Goal: Task Accomplishment & Management: Use online tool/utility

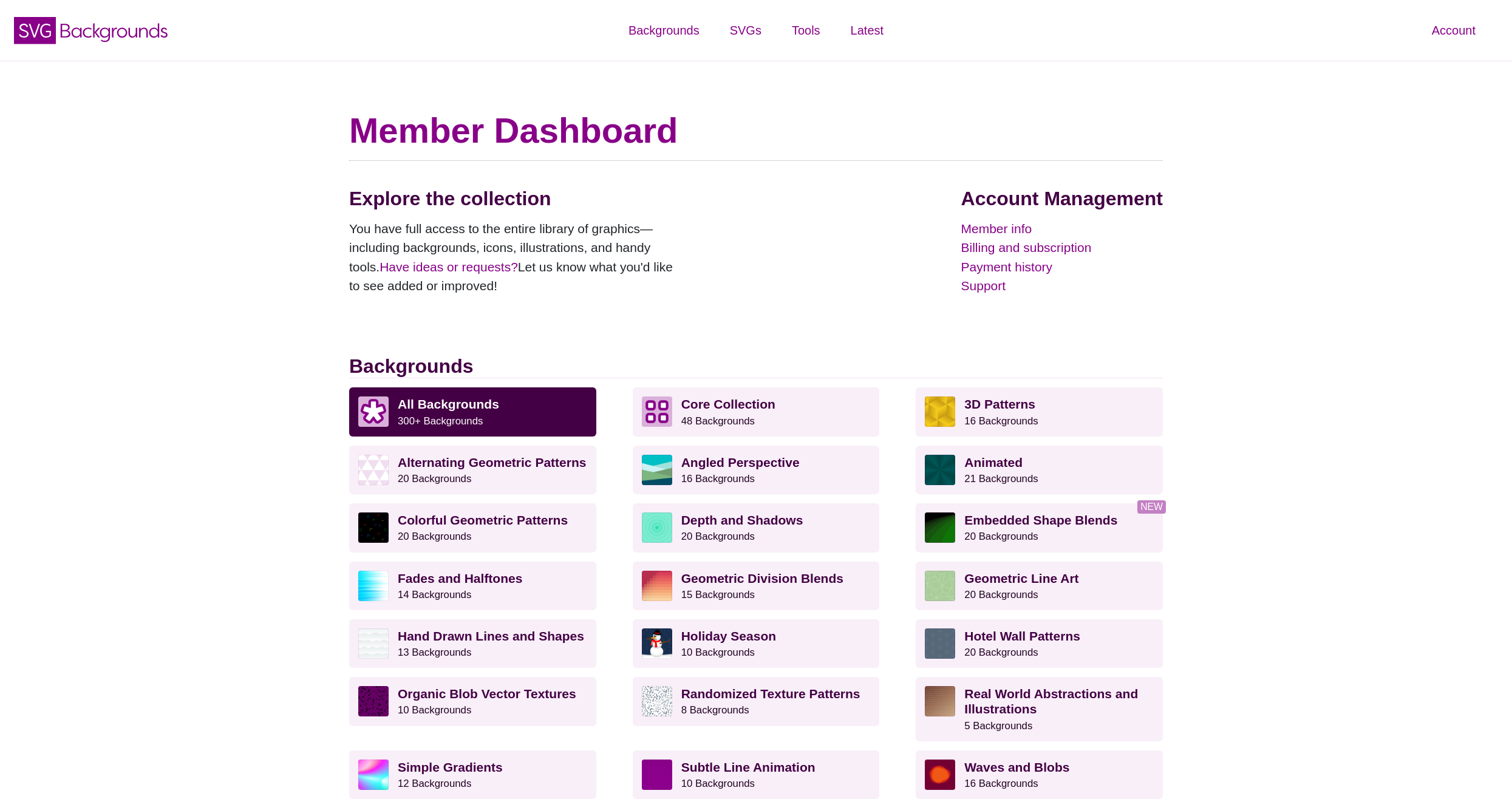
scroll to position [245, 0]
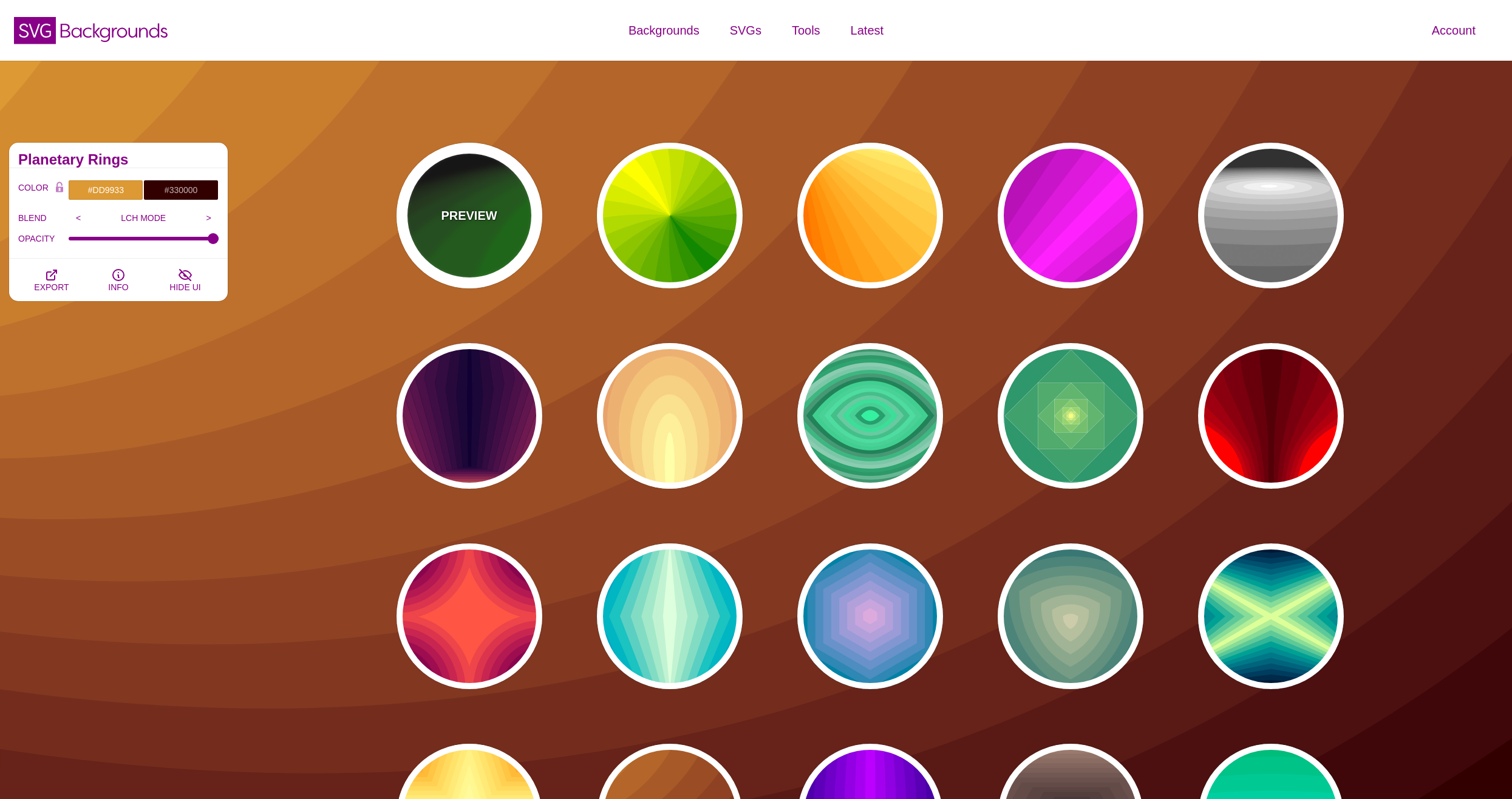
click at [466, 227] on div "PREVIEW" at bounding box center [470, 216] width 146 height 146
type input "#000000"
type input "#008800"
type input "0"
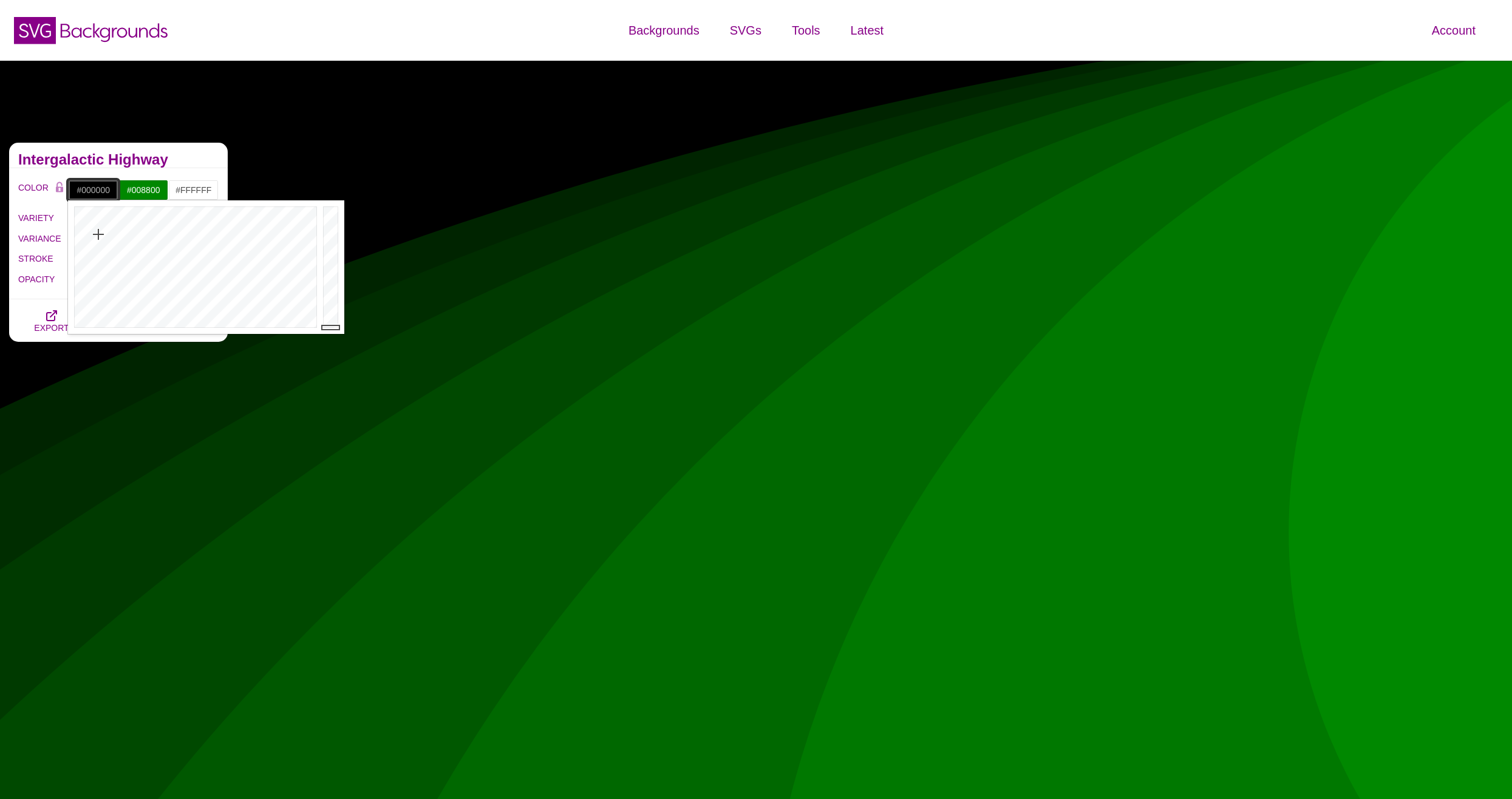
click at [93, 195] on input "#000000" at bounding box center [93, 190] width 50 height 21
drag, startPoint x: 129, startPoint y: 248, endPoint x: 222, endPoint y: 217, distance: 98.0
click at [222, 217] on div at bounding box center [194, 267] width 252 height 134
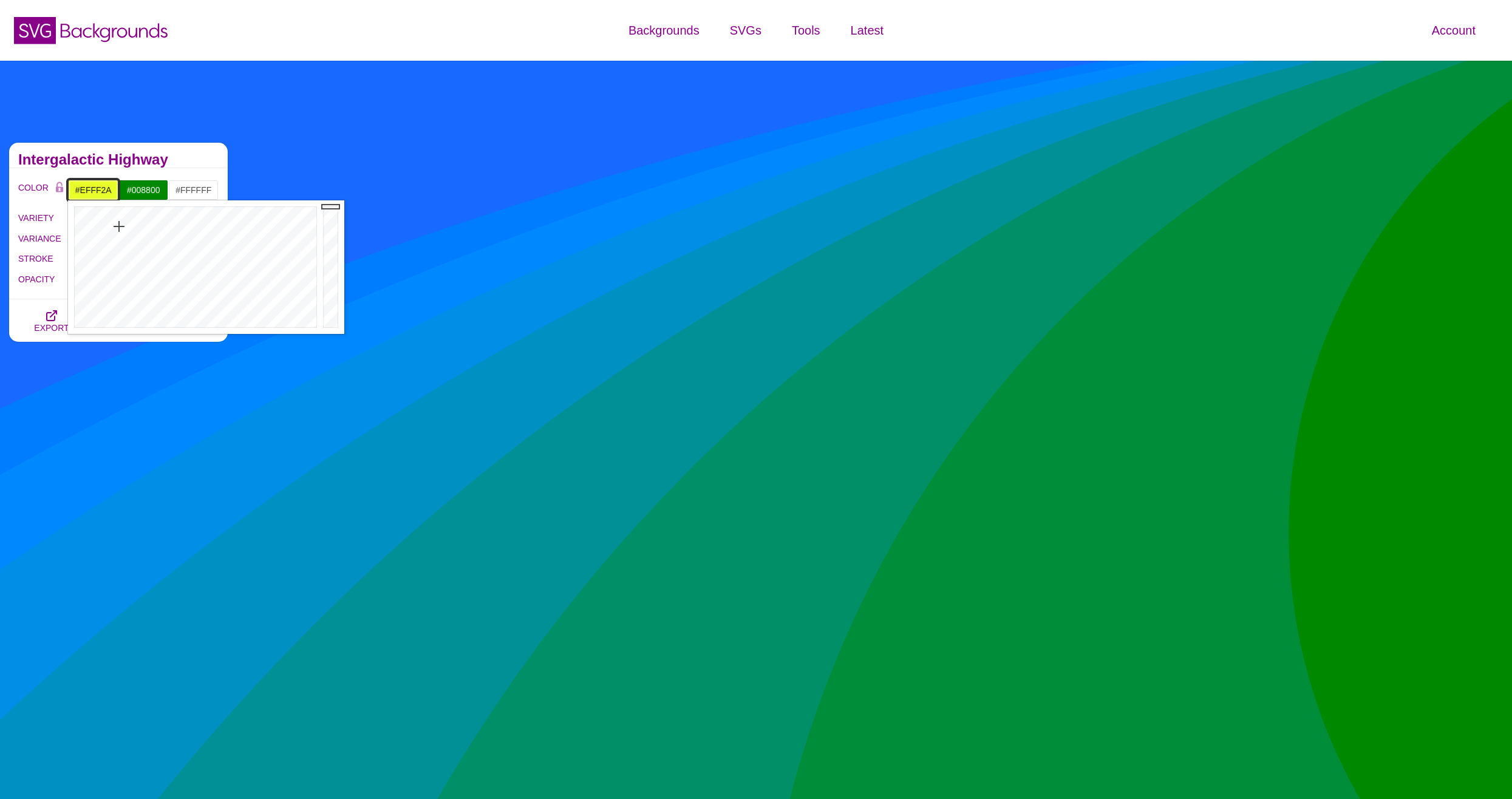
type input "#F2FF2A"
drag, startPoint x: 222, startPoint y: 219, endPoint x: 117, endPoint y: 226, distance: 105.2
click at [117, 226] on div at bounding box center [194, 267] width 252 height 134
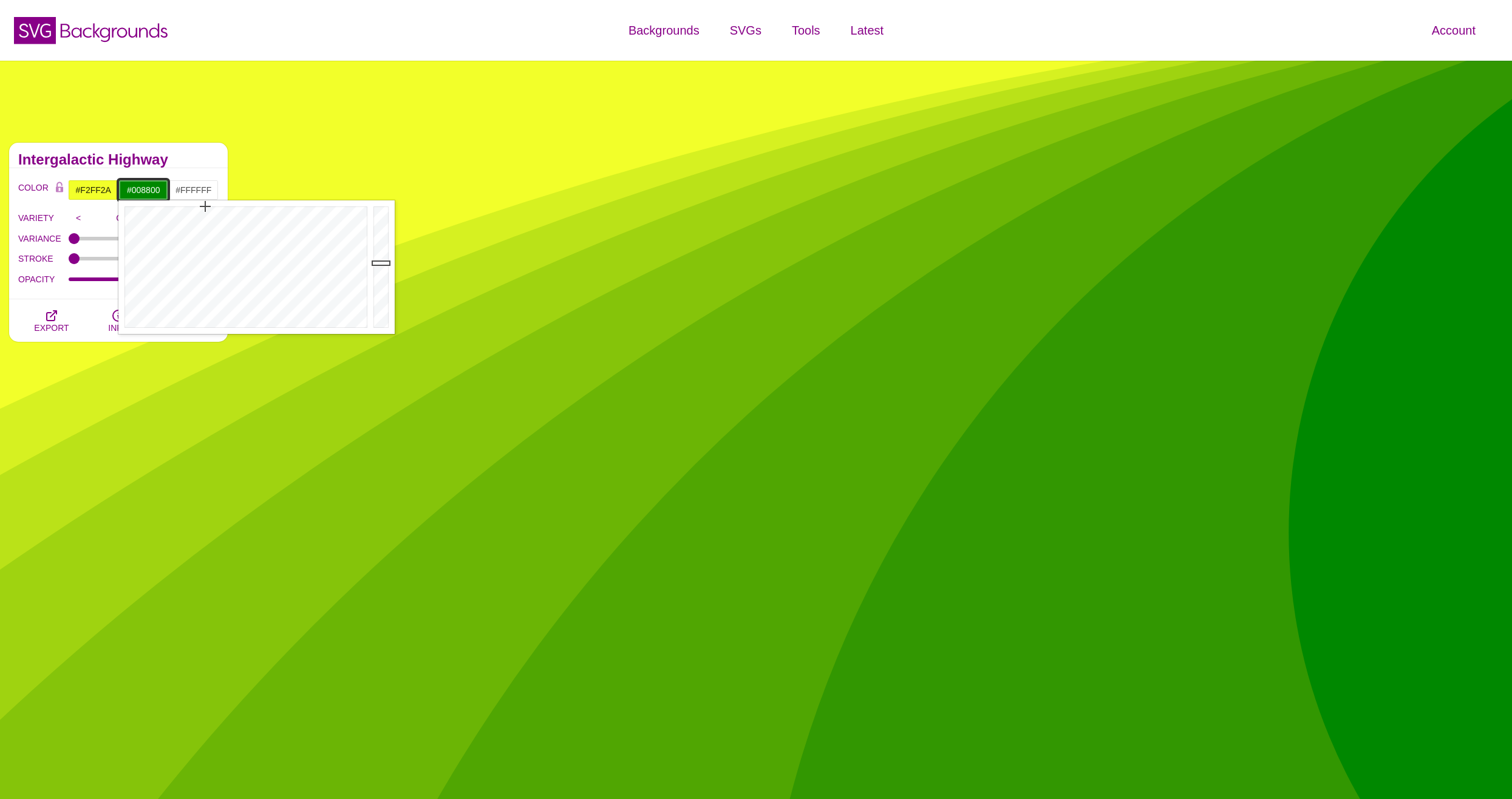
click at [154, 193] on input "#008800" at bounding box center [144, 190] width 50 height 21
drag, startPoint x: 235, startPoint y: 222, endPoint x: 268, endPoint y: 213, distance: 34.2
click at [268, 213] on div at bounding box center [245, 267] width 252 height 134
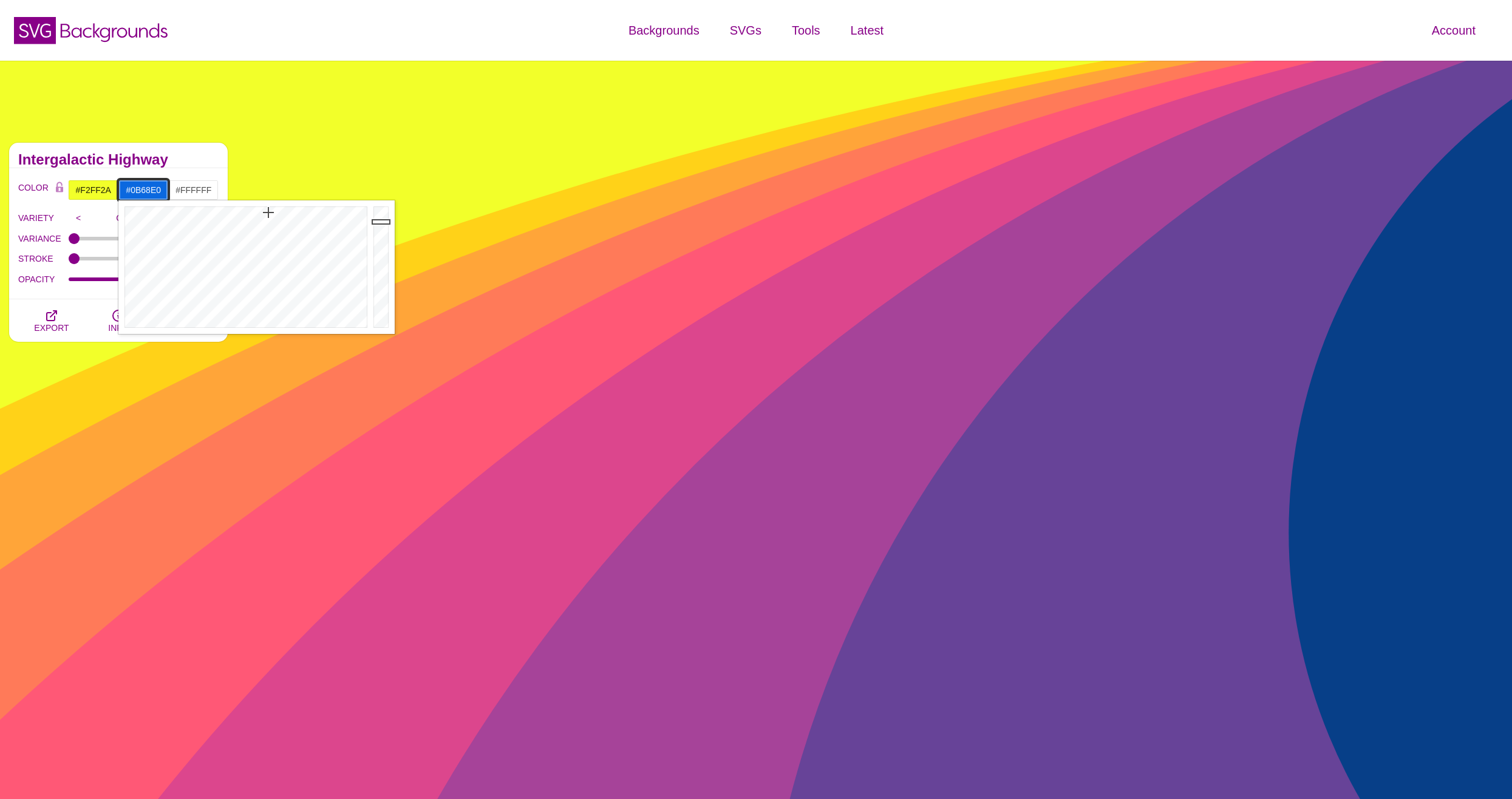
type input "#0B69E2"
drag, startPoint x: 379, startPoint y: 241, endPoint x: 381, endPoint y: 220, distance: 21.1
click at [381, 220] on div at bounding box center [382, 267] width 24 height 134
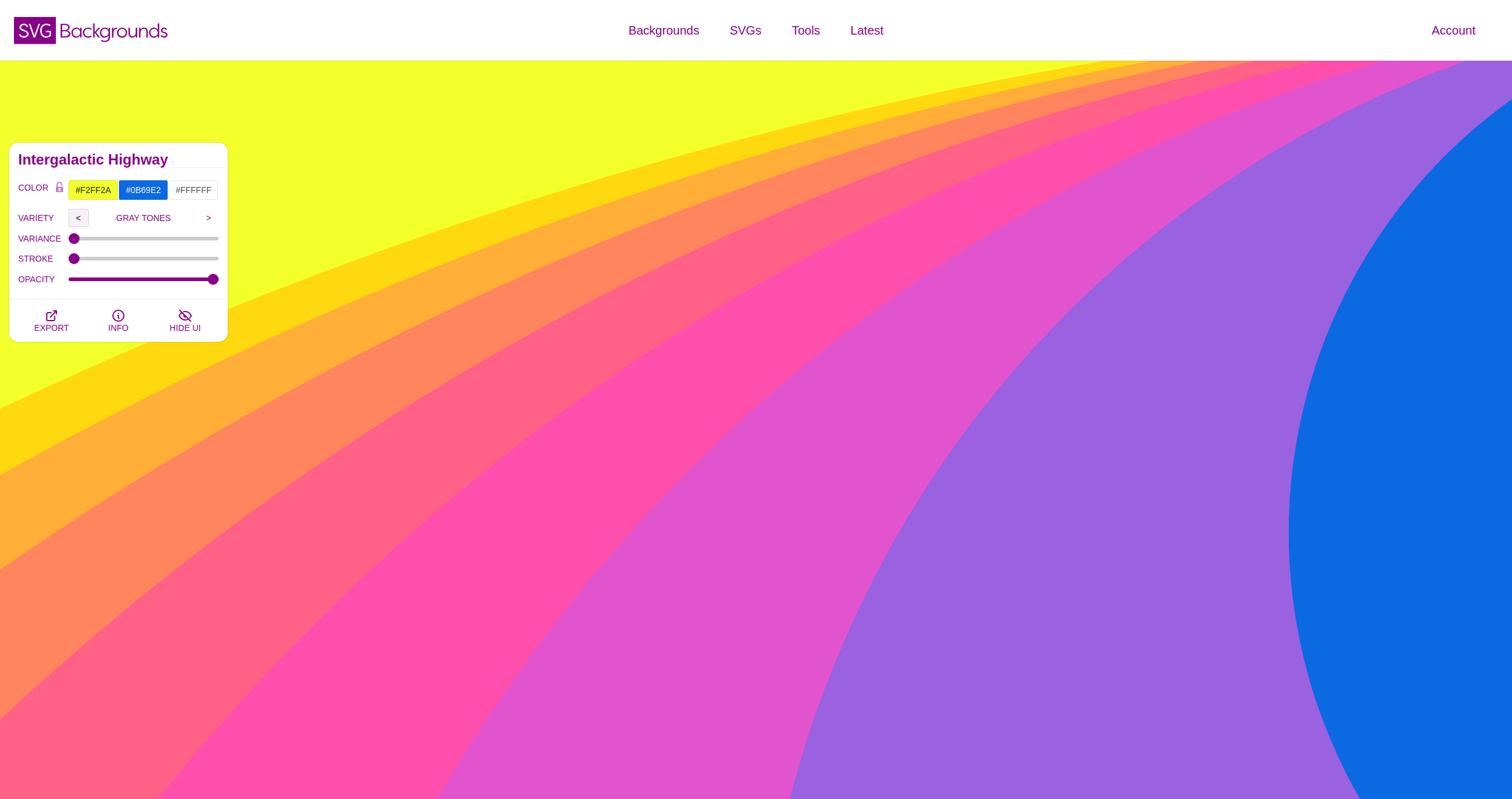
click at [78, 215] on input "<" at bounding box center [79, 218] width 20 height 18
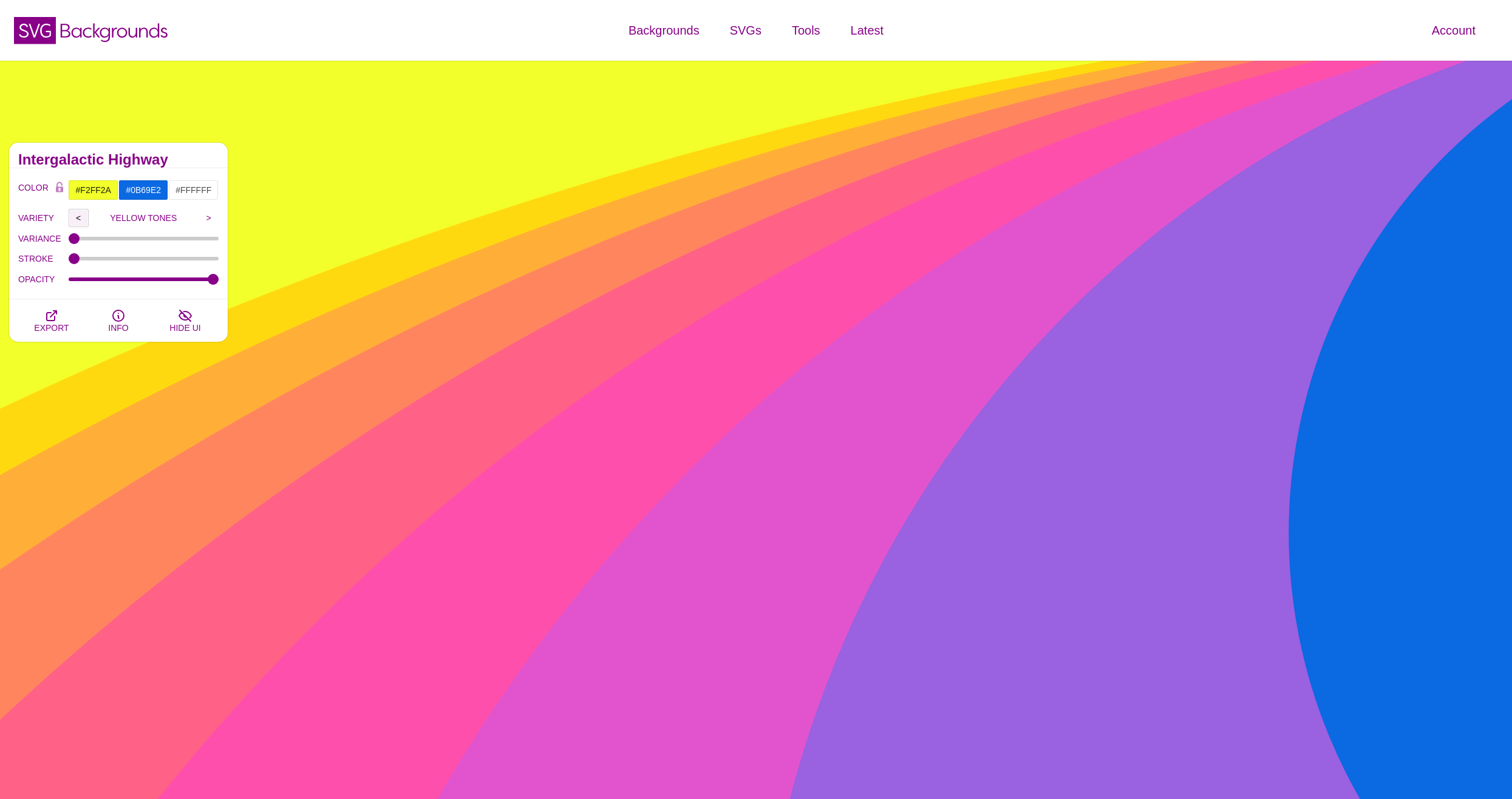
click at [78, 215] on input "<" at bounding box center [79, 218] width 20 height 18
type input "RED TONES"
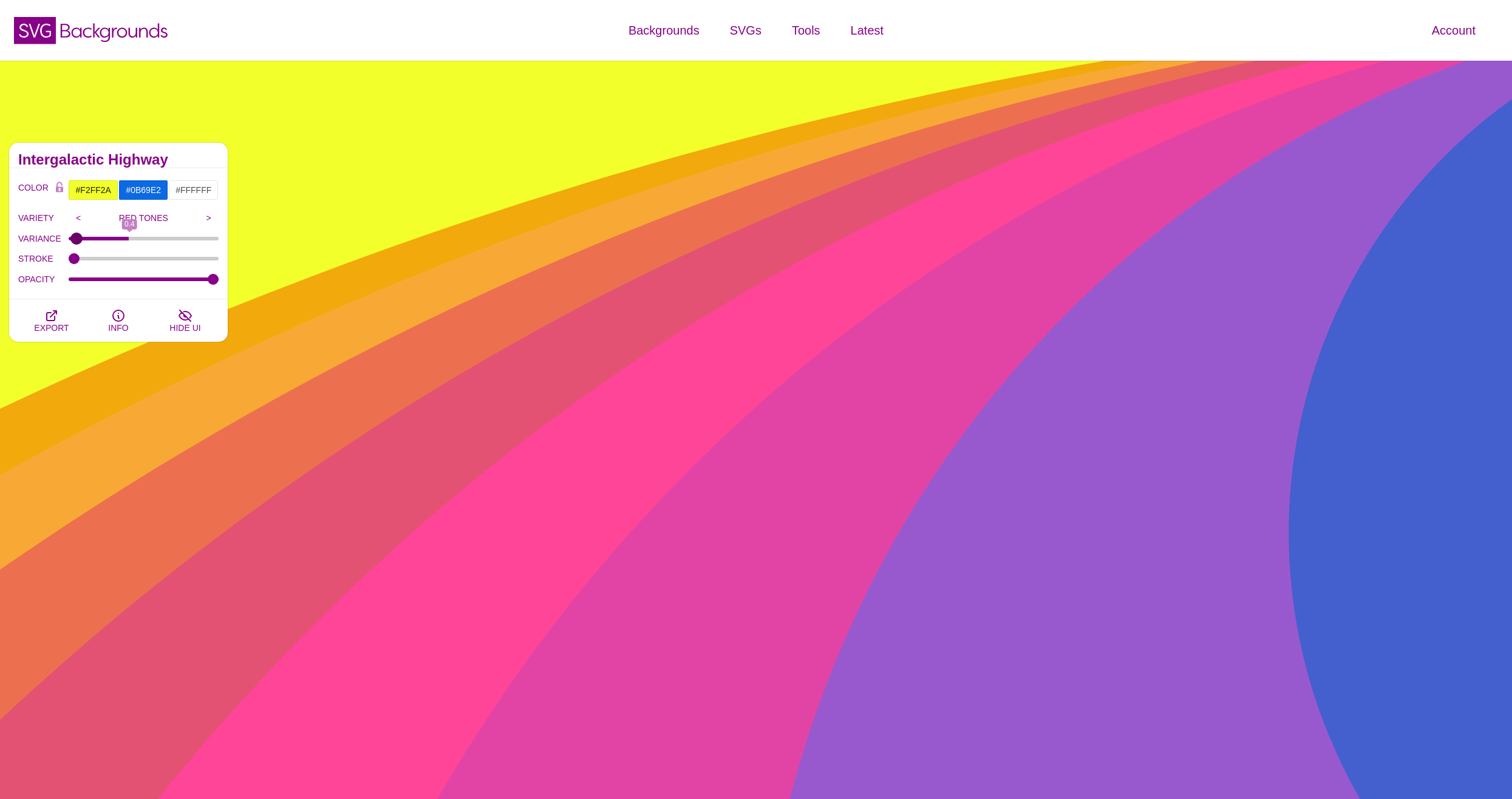
type input "0"
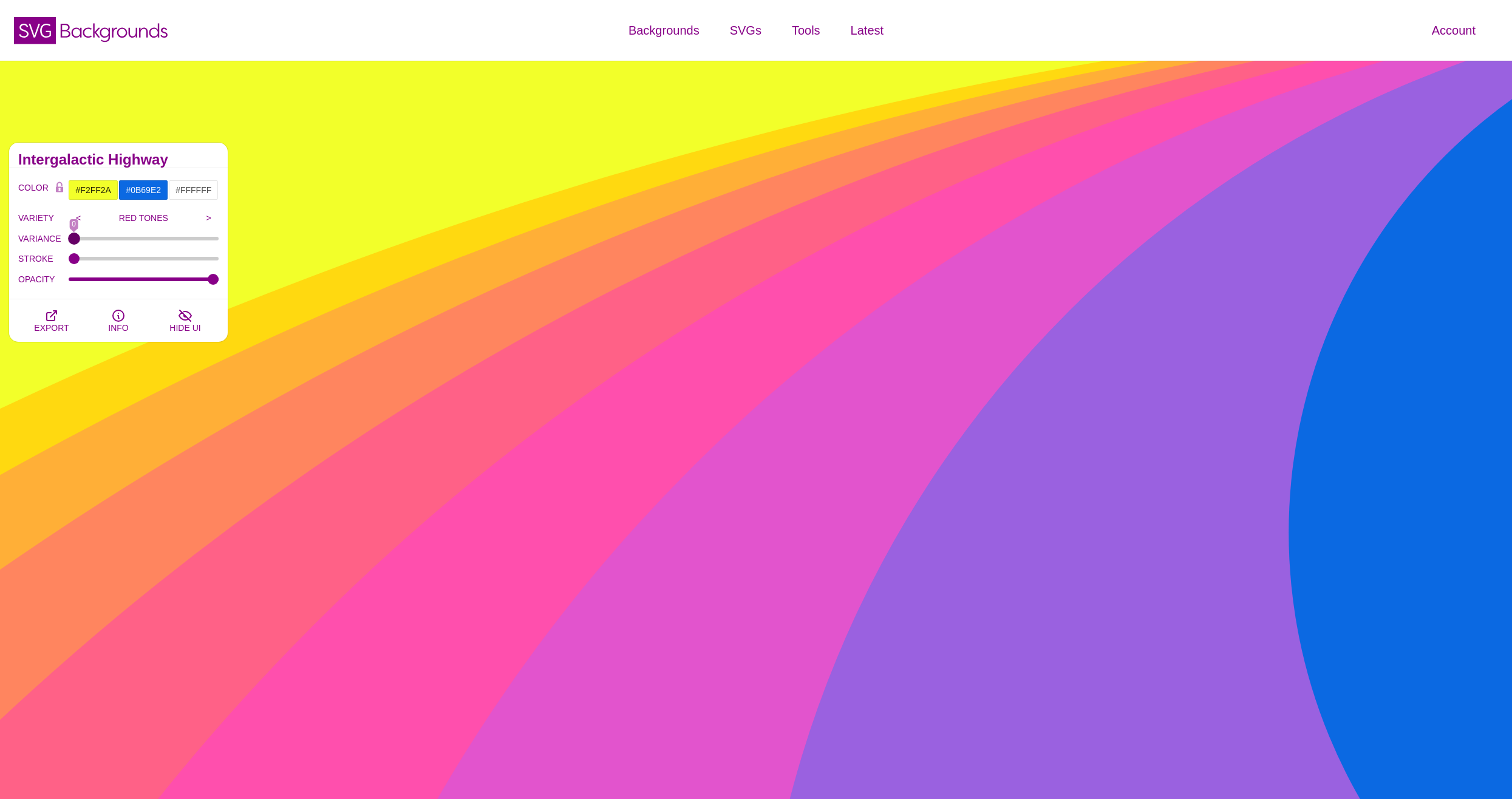
drag, startPoint x: 78, startPoint y: 235, endPoint x: 1, endPoint y: 247, distance: 77.9
click at [69, 241] on input "VARIANCE" at bounding box center [144, 239] width 151 height 5
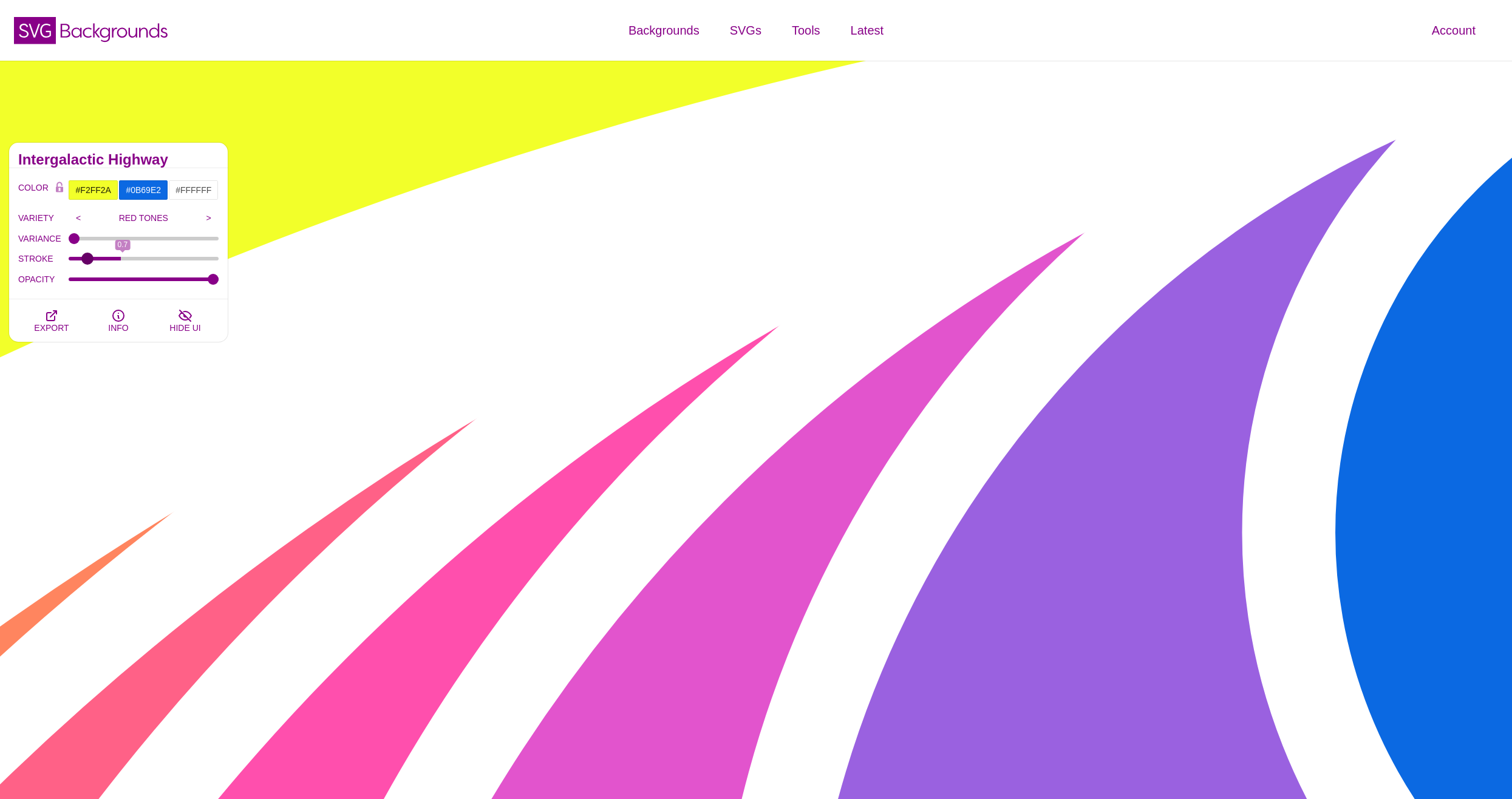
type input "0"
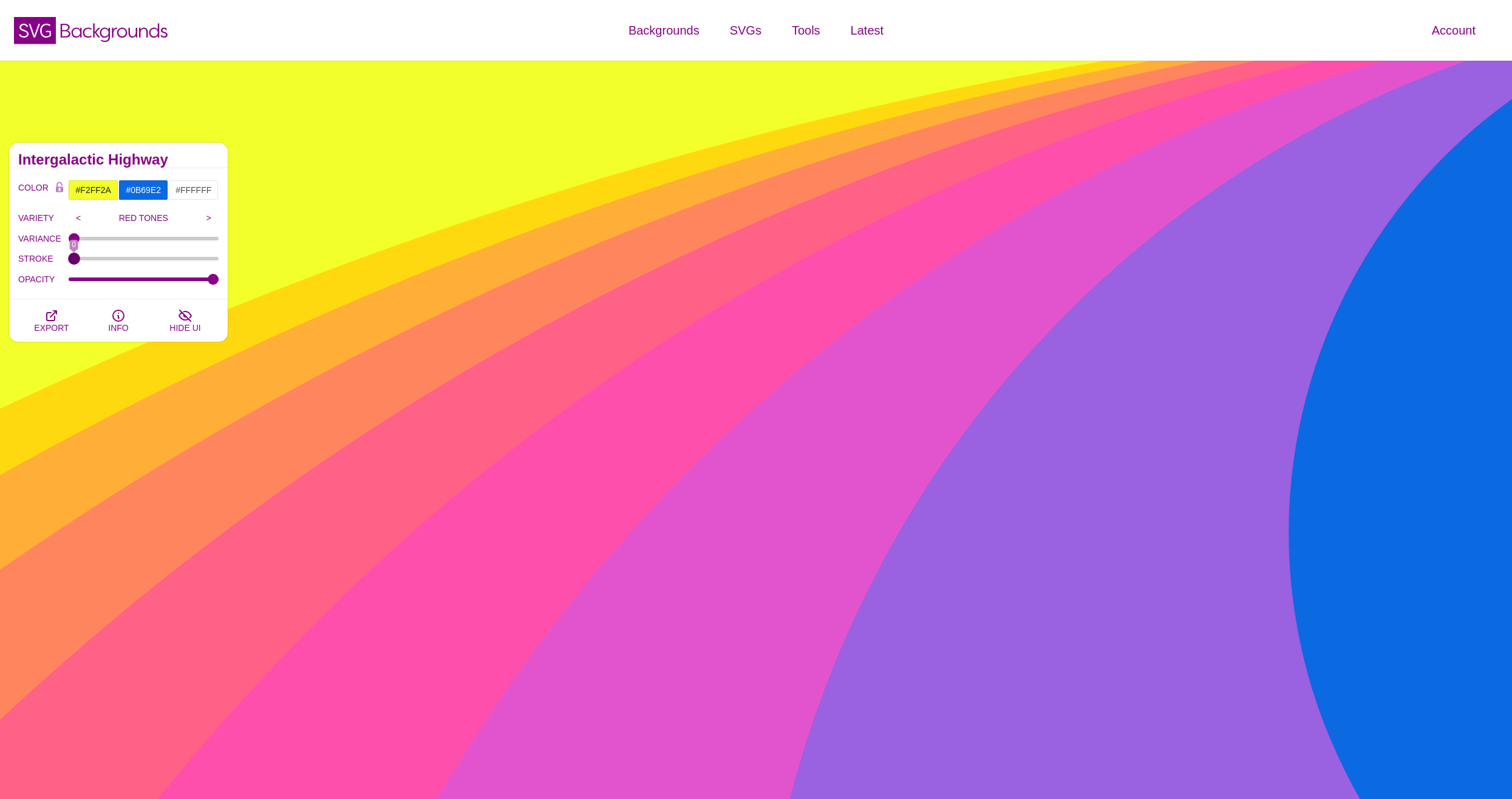
drag, startPoint x: 73, startPoint y: 258, endPoint x: -6, endPoint y: 265, distance: 79.3
click at [69, 261] on input "STROKE" at bounding box center [144, 258] width 151 height 5
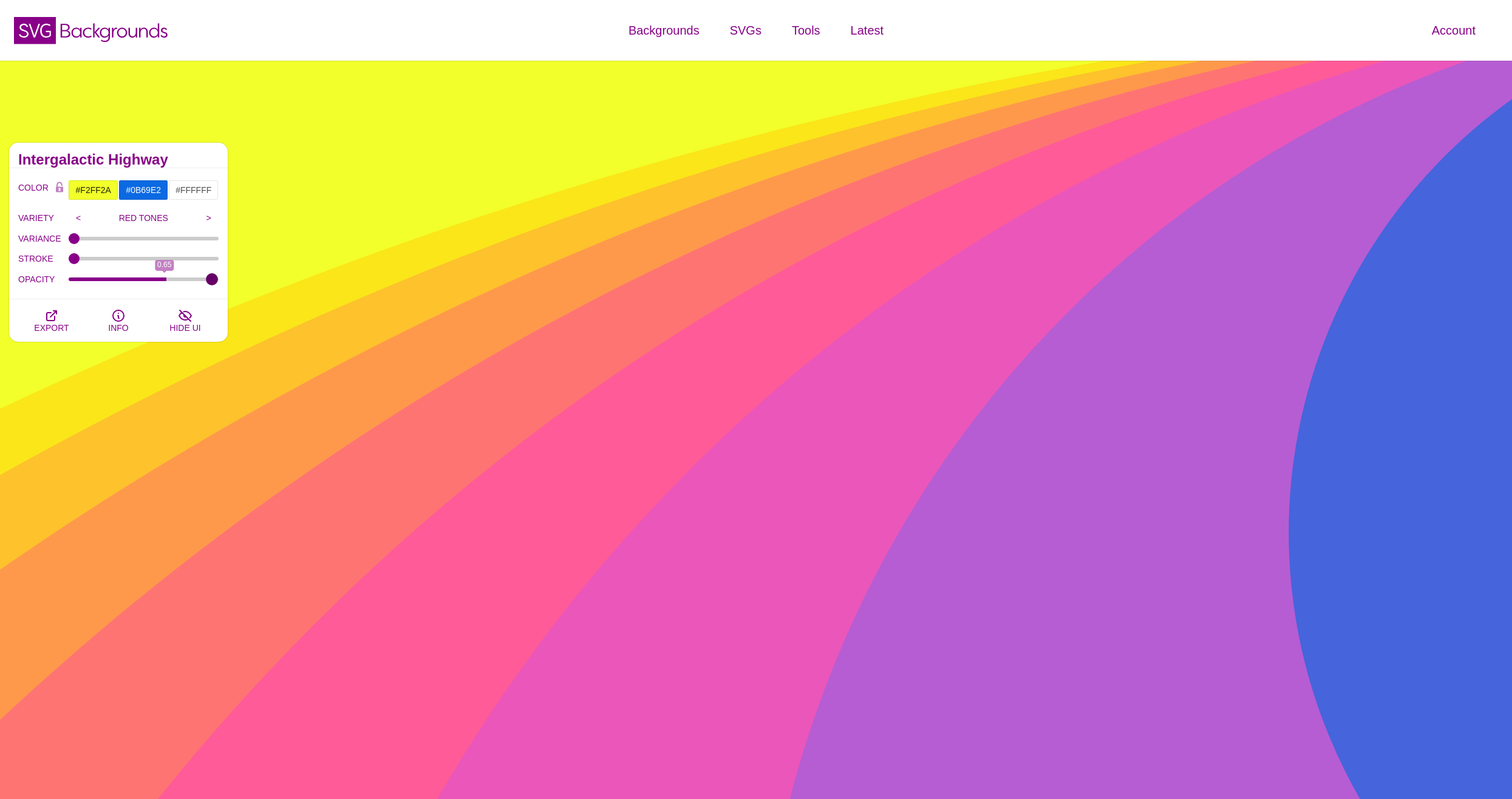
type input "1"
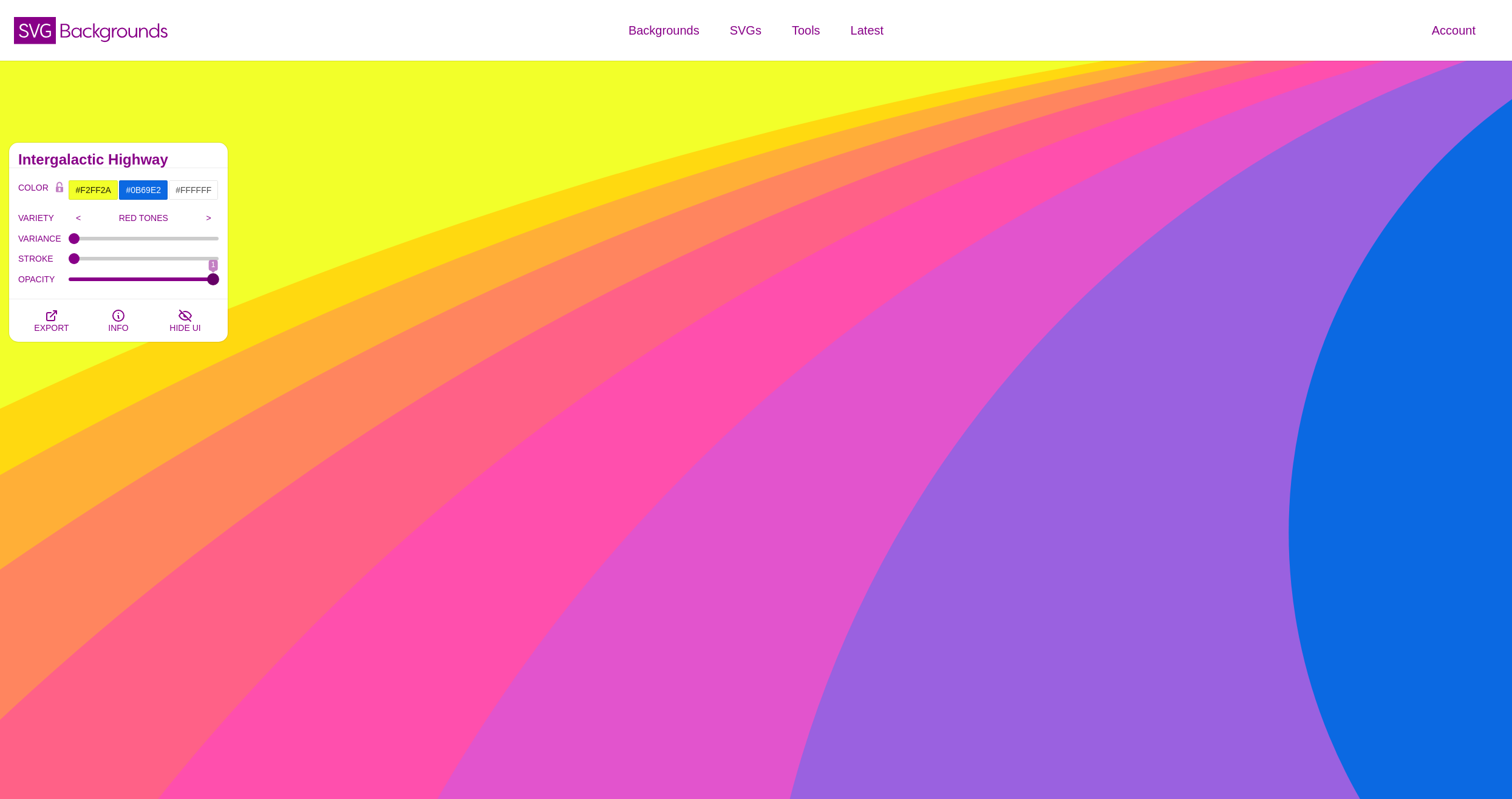
drag, startPoint x: 213, startPoint y: 278, endPoint x: 214, endPoint y: 262, distance: 16.0
click at [219, 281] on input "OPACITY" at bounding box center [144, 279] width 151 height 5
click at [194, 192] on input "#FFFFFF" at bounding box center [193, 190] width 50 height 21
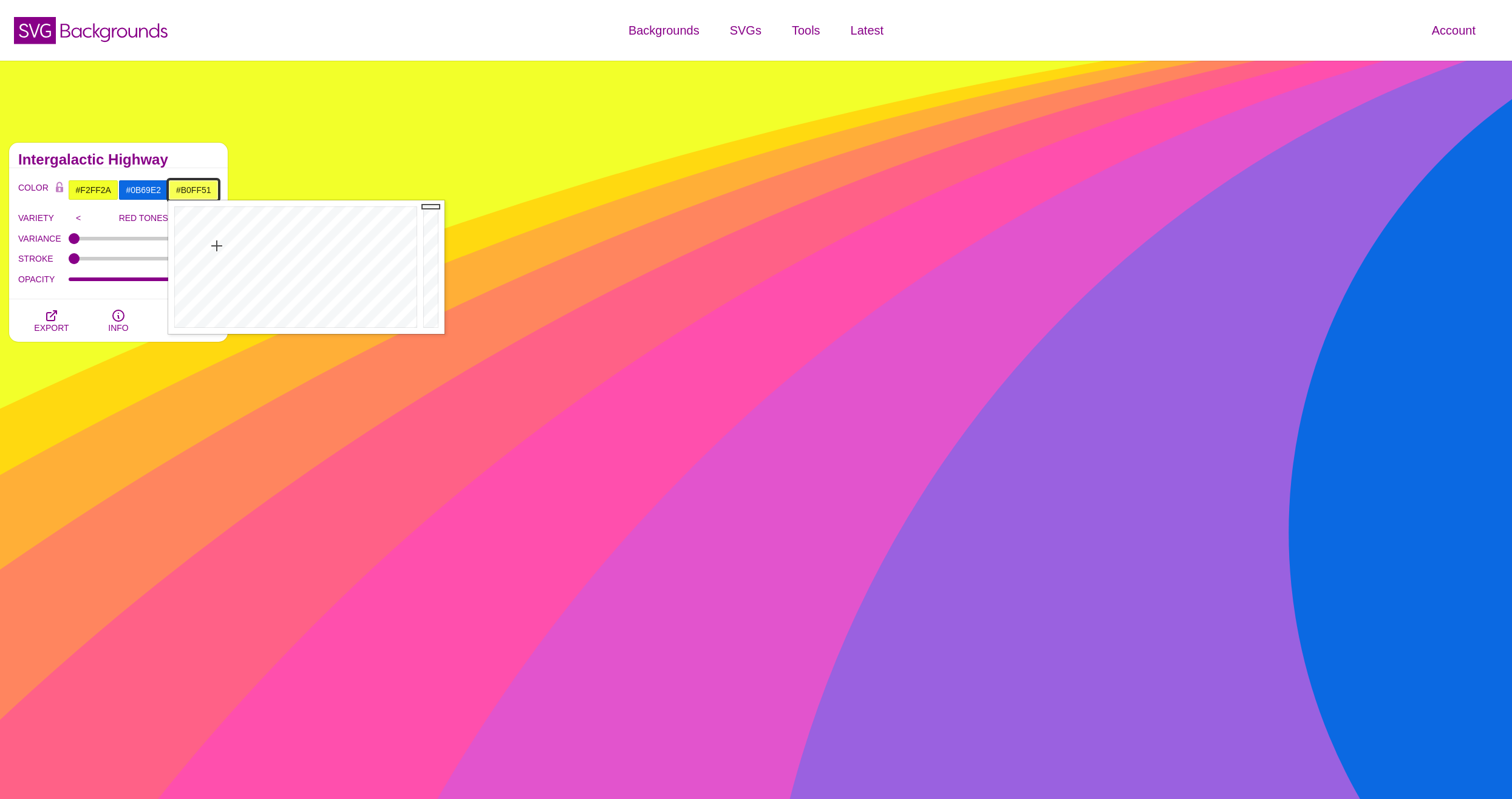
drag, startPoint x: 208, startPoint y: 245, endPoint x: 236, endPoint y: 245, distance: 28.0
click at [235, 245] on div at bounding box center [294, 267] width 252 height 134
drag, startPoint x: 238, startPoint y: 249, endPoint x: 338, endPoint y: 230, distance: 101.8
click at [338, 230] on div at bounding box center [294, 267] width 252 height 134
drag, startPoint x: 332, startPoint y: 250, endPoint x: 284, endPoint y: 253, distance: 48.1
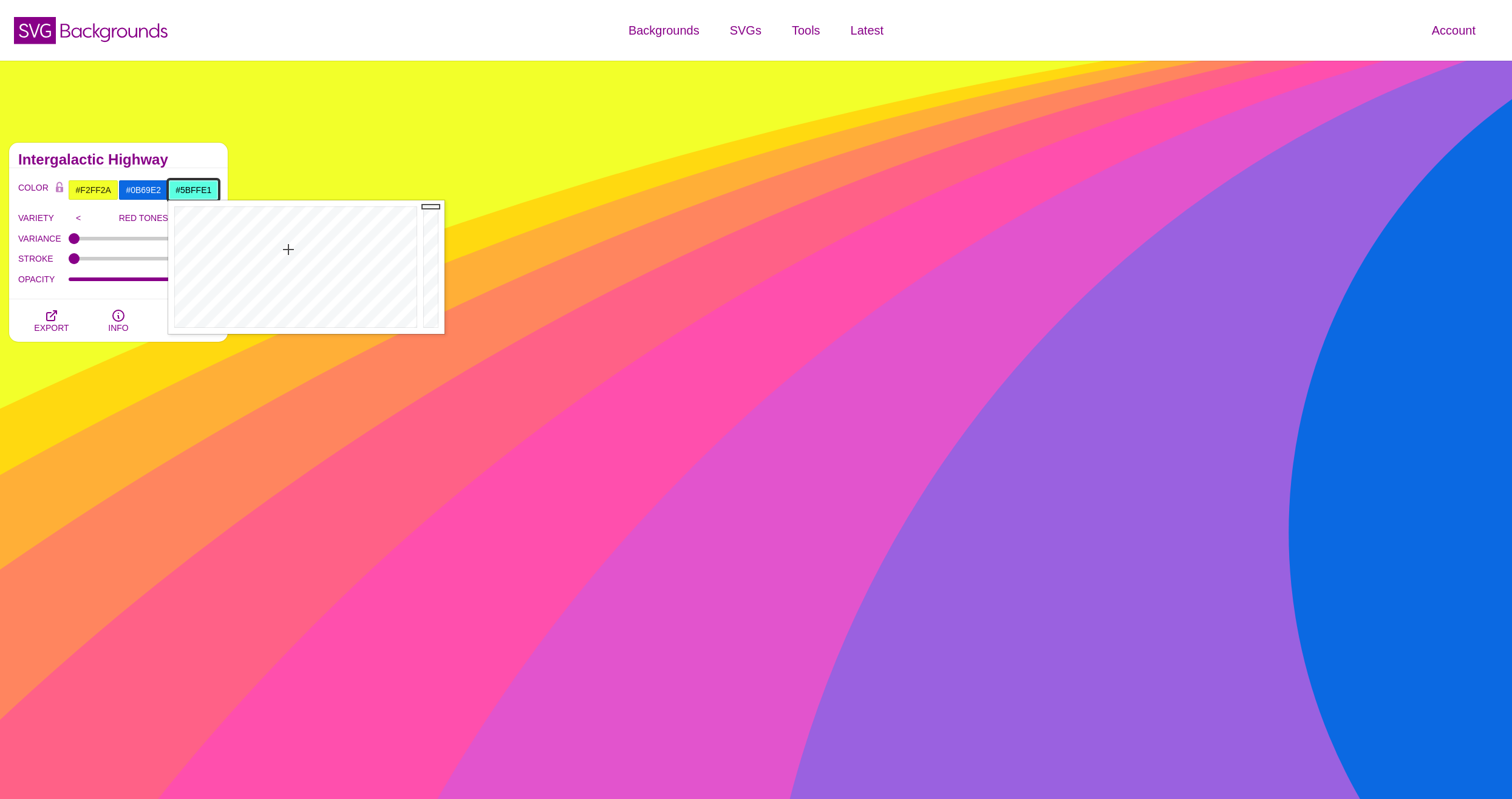
click at [288, 250] on div at bounding box center [294, 267] width 252 height 134
drag, startPoint x: 275, startPoint y: 261, endPoint x: 237, endPoint y: 265, distance: 38.2
click at [241, 264] on div at bounding box center [294, 267] width 252 height 134
drag, startPoint x: 236, startPoint y: 265, endPoint x: 285, endPoint y: 216, distance: 69.3
click at [285, 216] on div at bounding box center [294, 267] width 252 height 134
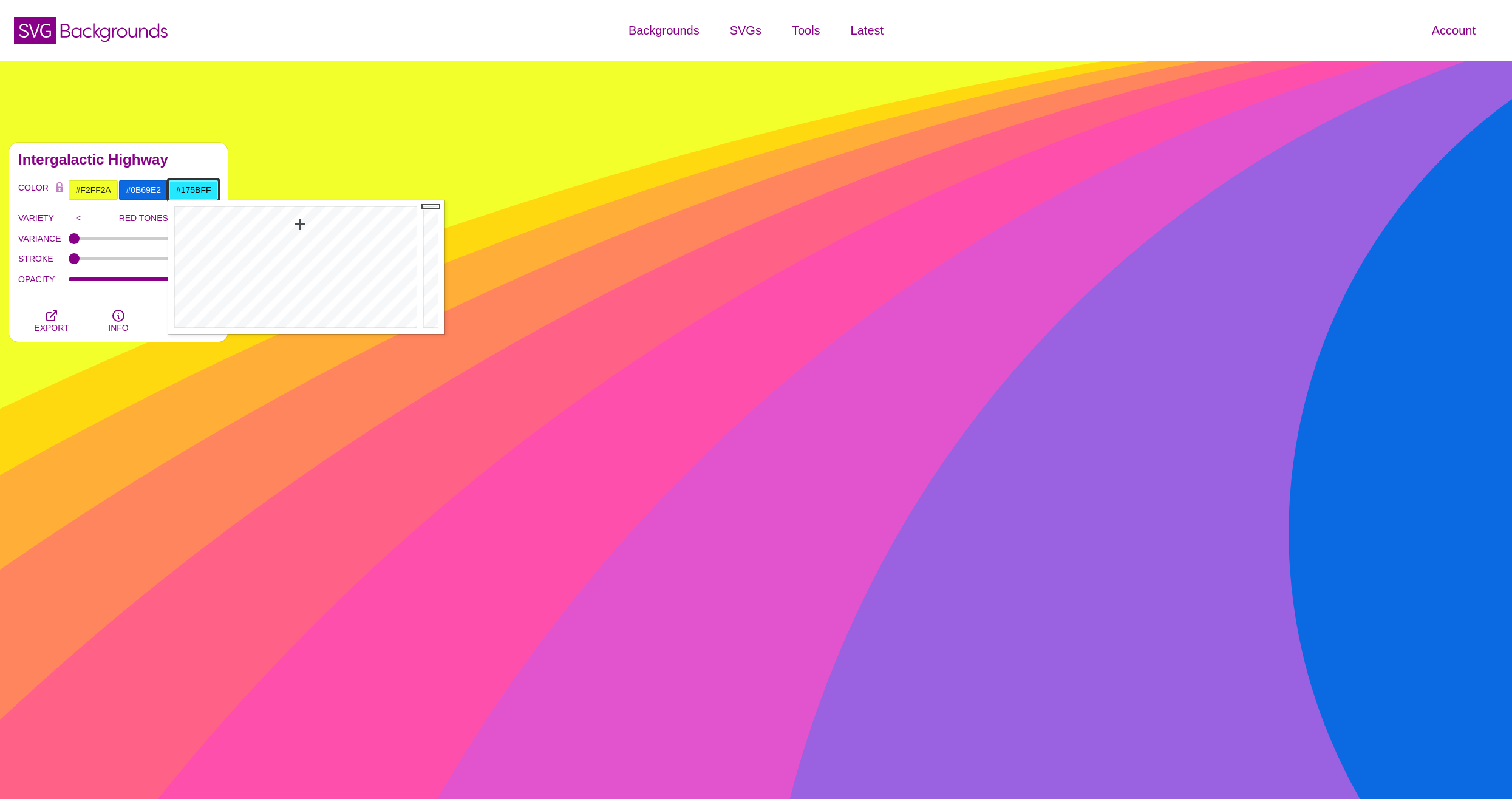
type input "#1758FF"
drag, startPoint x: 300, startPoint y: 224, endPoint x: 325, endPoint y: 217, distance: 26.0
click at [325, 217] on div at bounding box center [294, 267] width 252 height 134
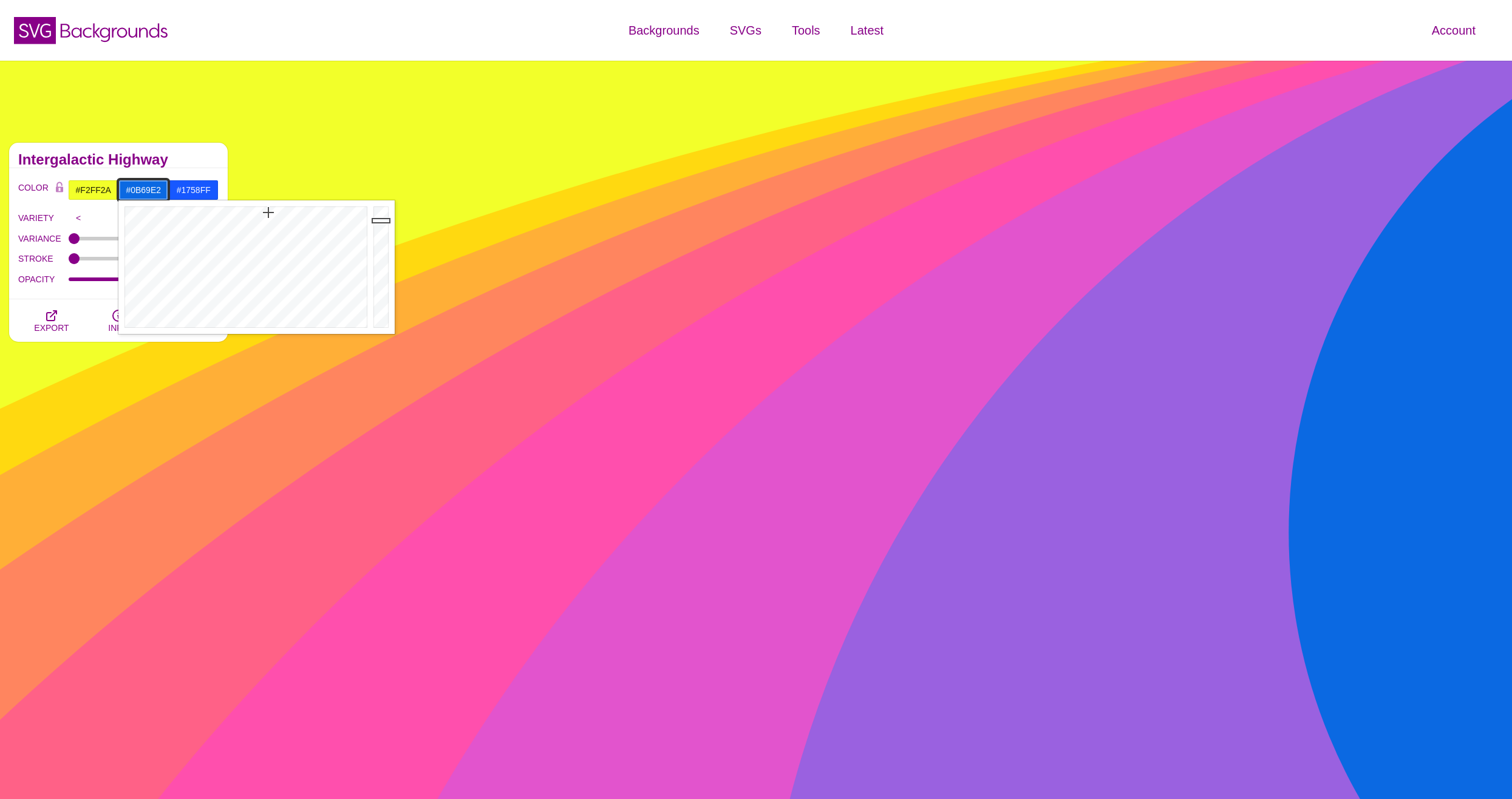
click at [154, 185] on input "#0B69E2" at bounding box center [144, 190] width 50 height 21
click at [67, 226] on label "VARIETY" at bounding box center [44, 218] width 50 height 16
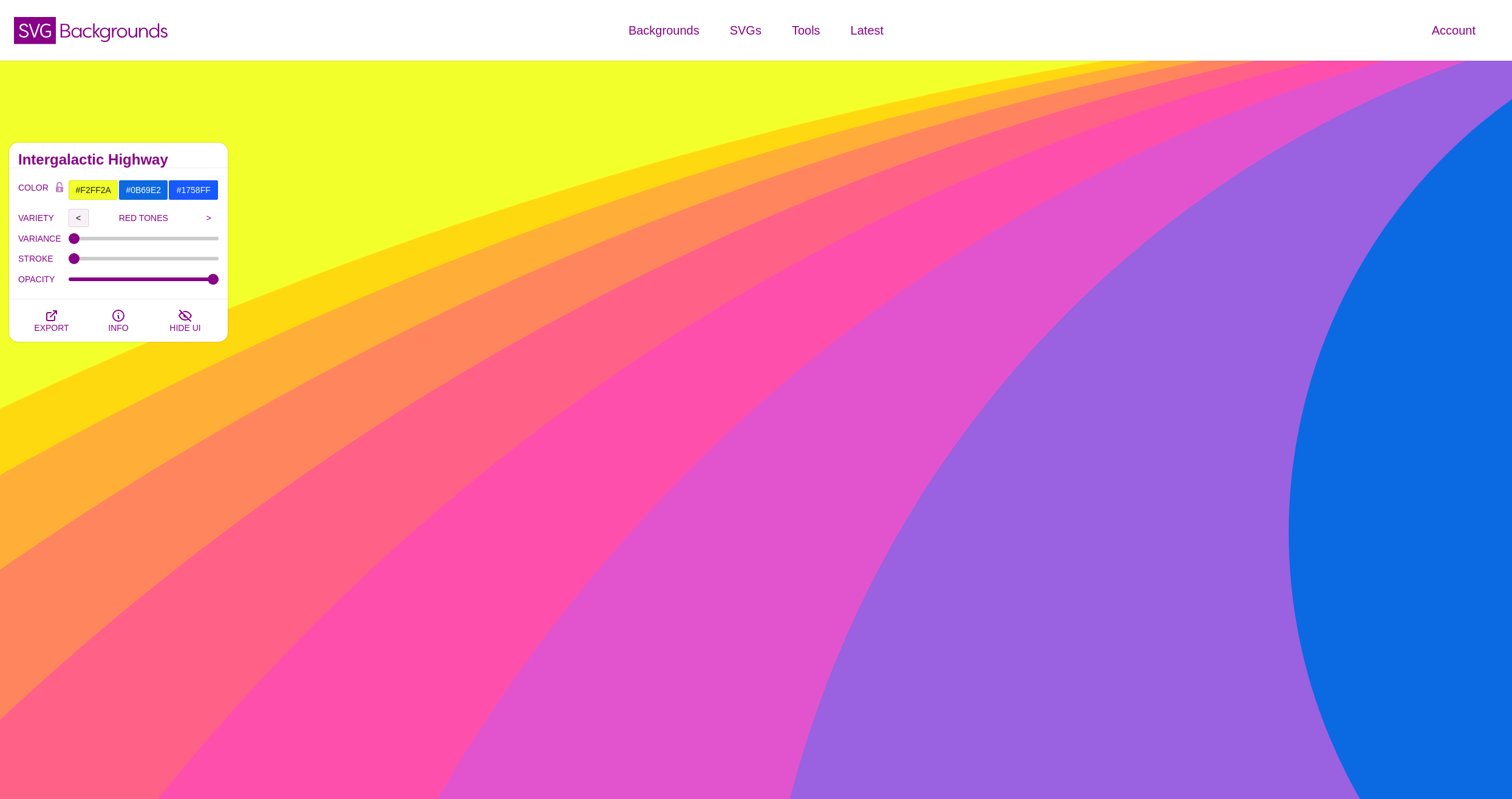
click at [74, 219] on input "<" at bounding box center [79, 218] width 20 height 18
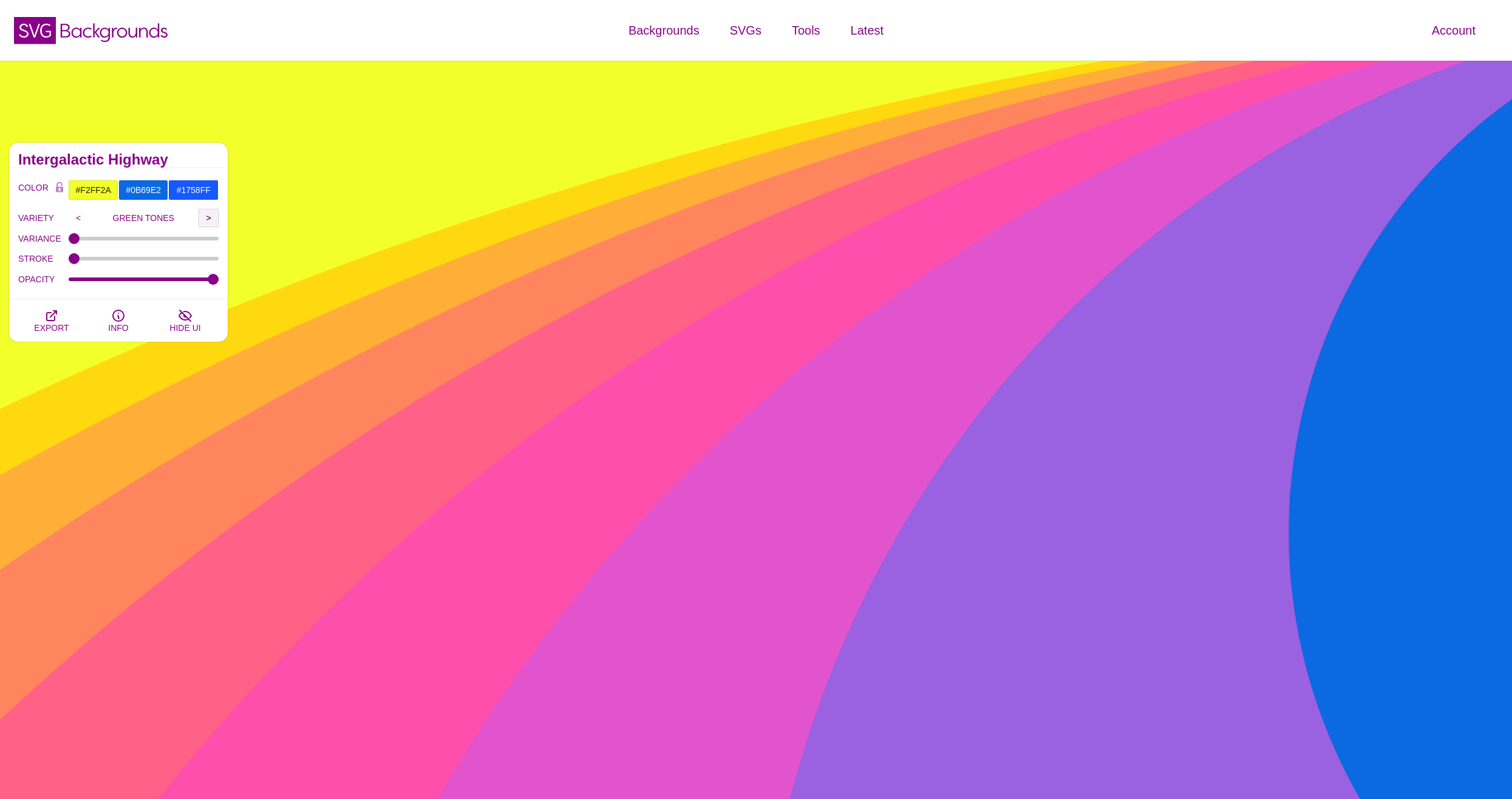
click at [203, 213] on input ">" at bounding box center [209, 218] width 20 height 18
type input "BLUE TONES"
drag, startPoint x: 65, startPoint y: 256, endPoint x: 98, endPoint y: 260, distance: 33.2
click at [98, 260] on div "STROKE 0" at bounding box center [119, 259] width 200 height 21
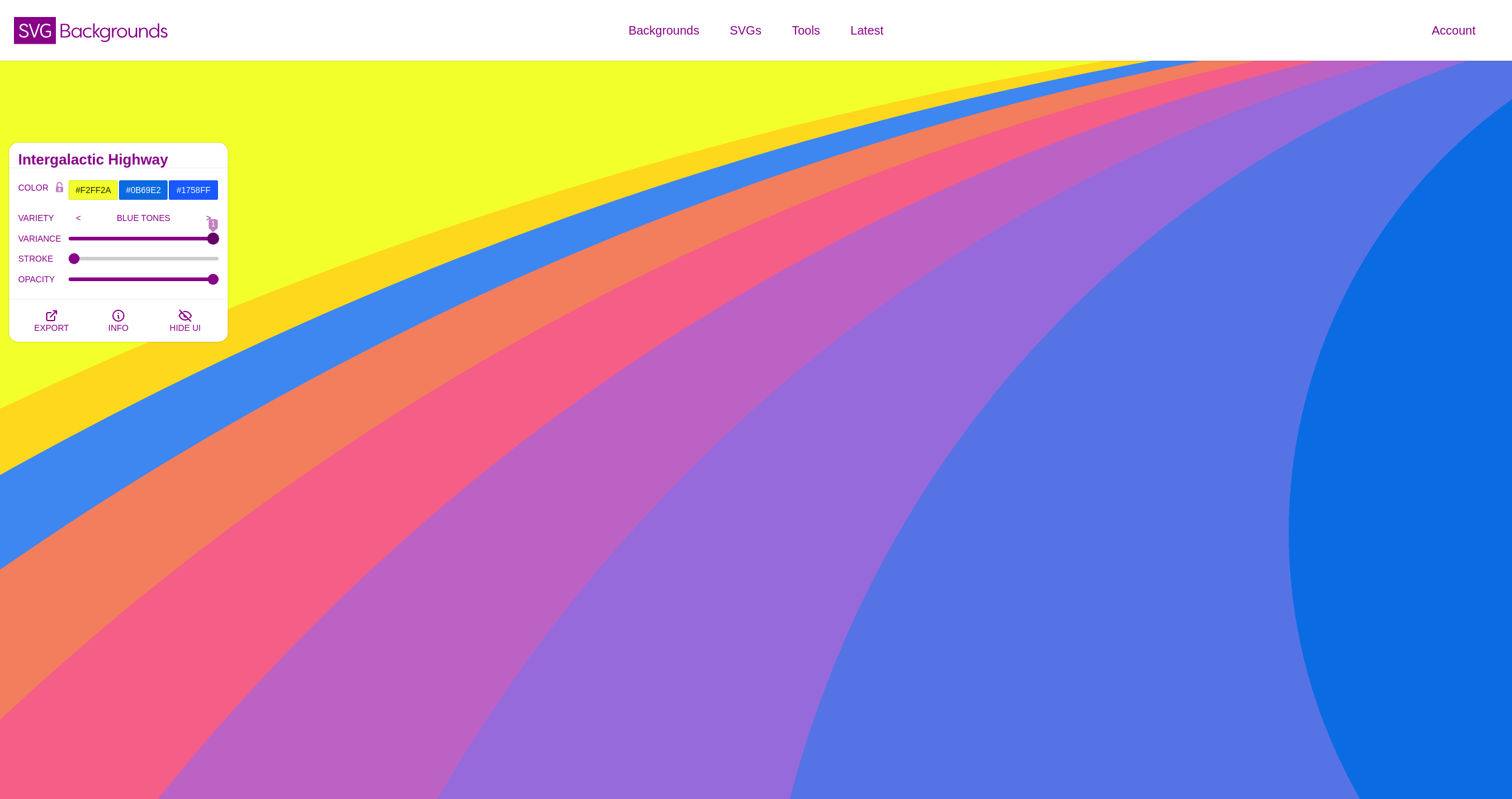
drag, startPoint x: 75, startPoint y: 238, endPoint x: 343, endPoint y: 241, distance: 268.0
type input "1"
click at [219, 241] on input "VARIANCE" at bounding box center [144, 239] width 151 height 5
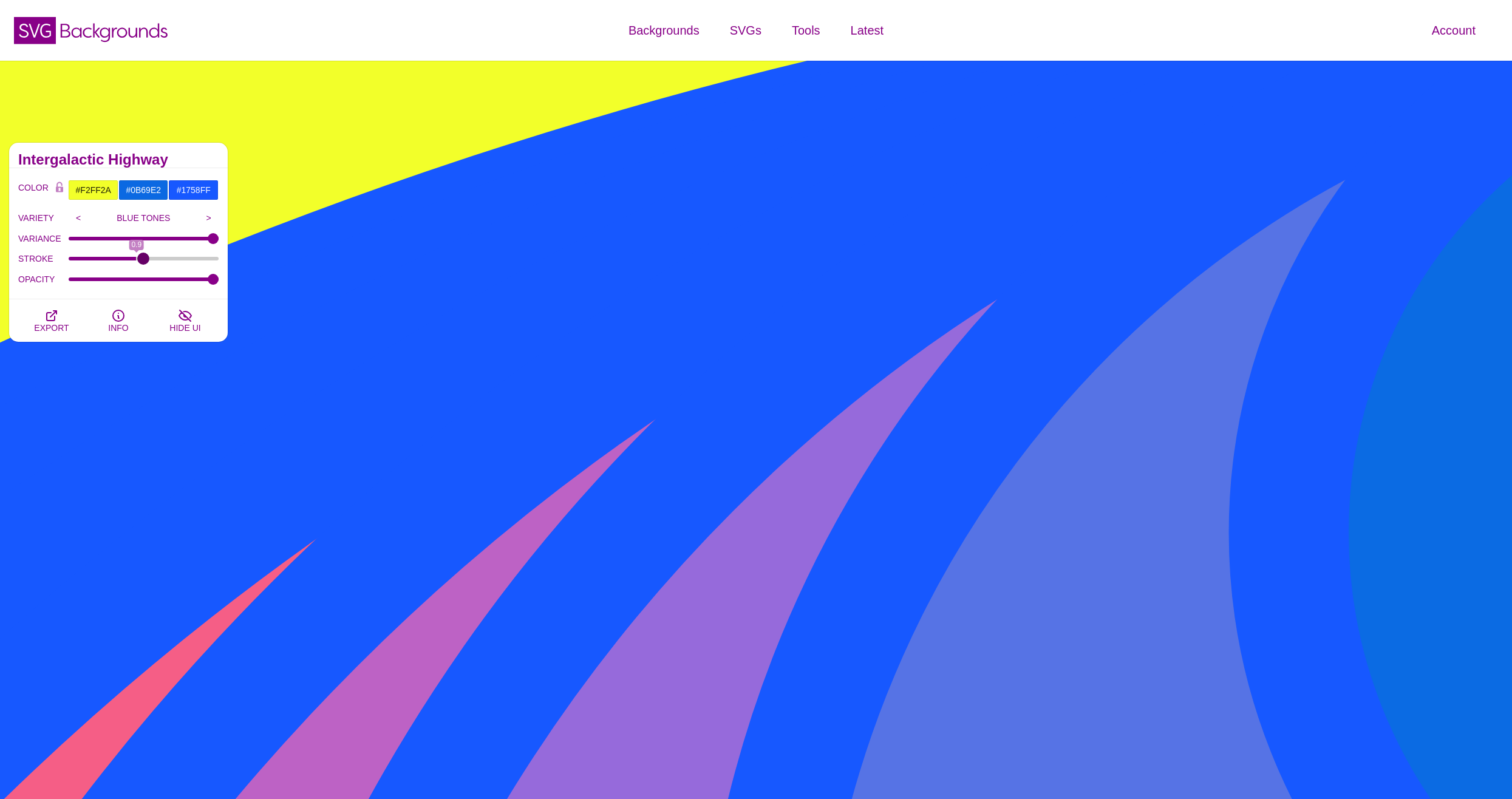
drag, startPoint x: 75, startPoint y: 255, endPoint x: 141, endPoint y: 267, distance: 67.1
type input "1"
click at [141, 261] on input "STROKE" at bounding box center [144, 258] width 151 height 5
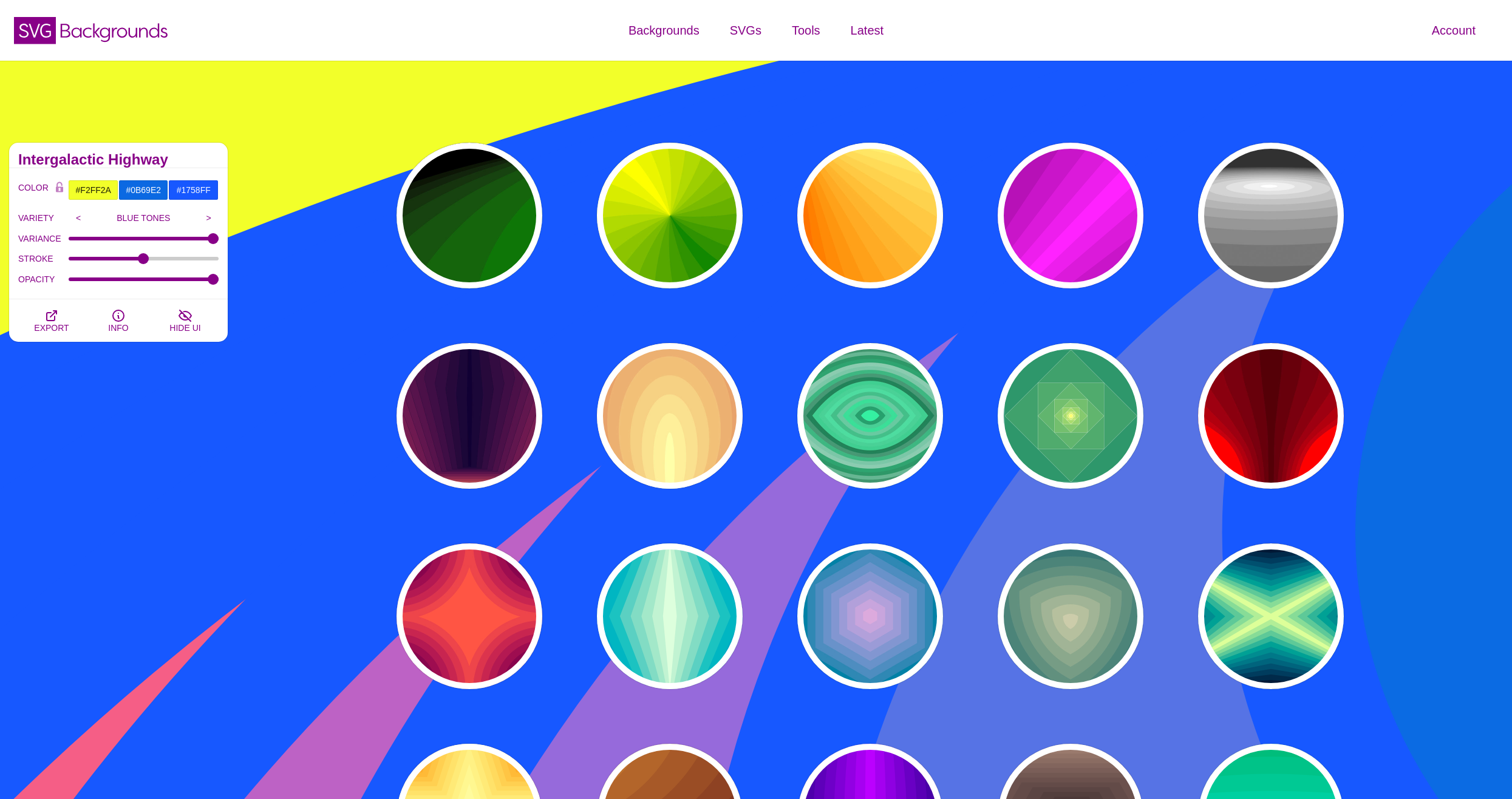
click at [1145, 508] on div "PREVIEW PREVIEW PREVIEW PREVIEW PREVIEW PREVIEW PREVIEW PREVIEW PREVIEW PREVIEW…" at bounding box center [874, 516] width 1020 height 765
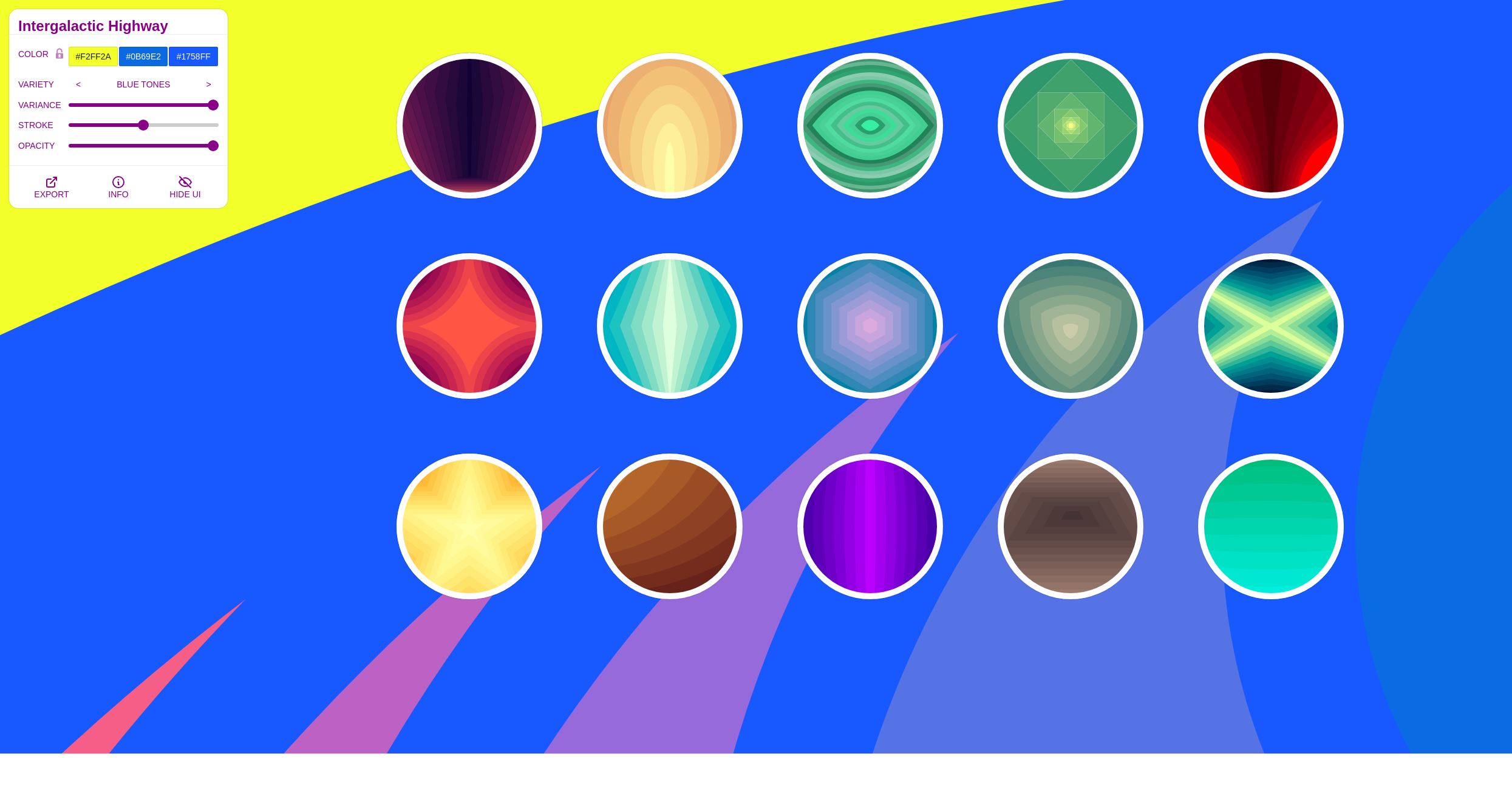
scroll to position [304, 0]
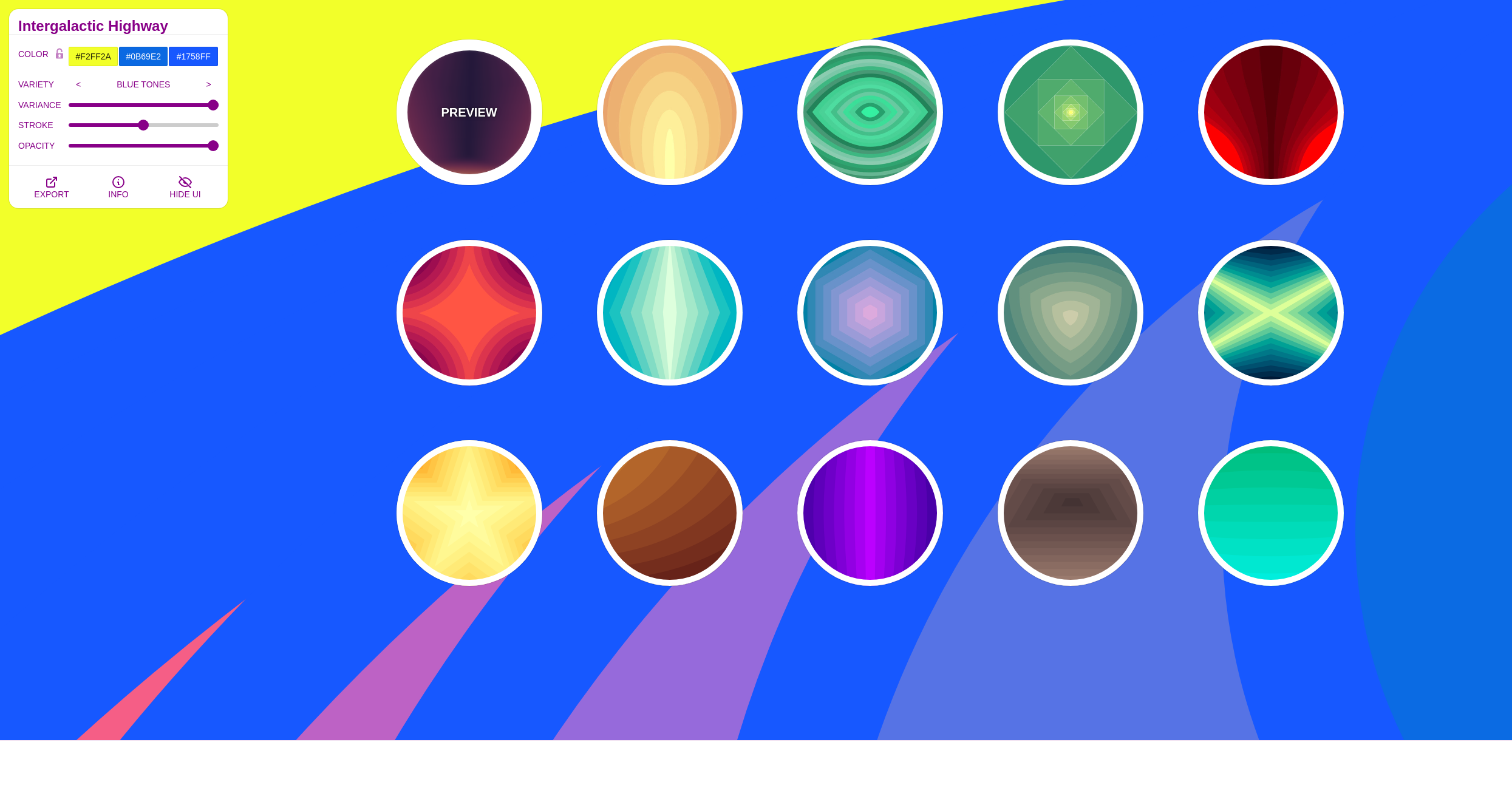
click at [411, 87] on div "PREVIEW" at bounding box center [470, 112] width 146 height 146
type input "#FFDD55"
type input "#110033"
type input "GRAY TONES"
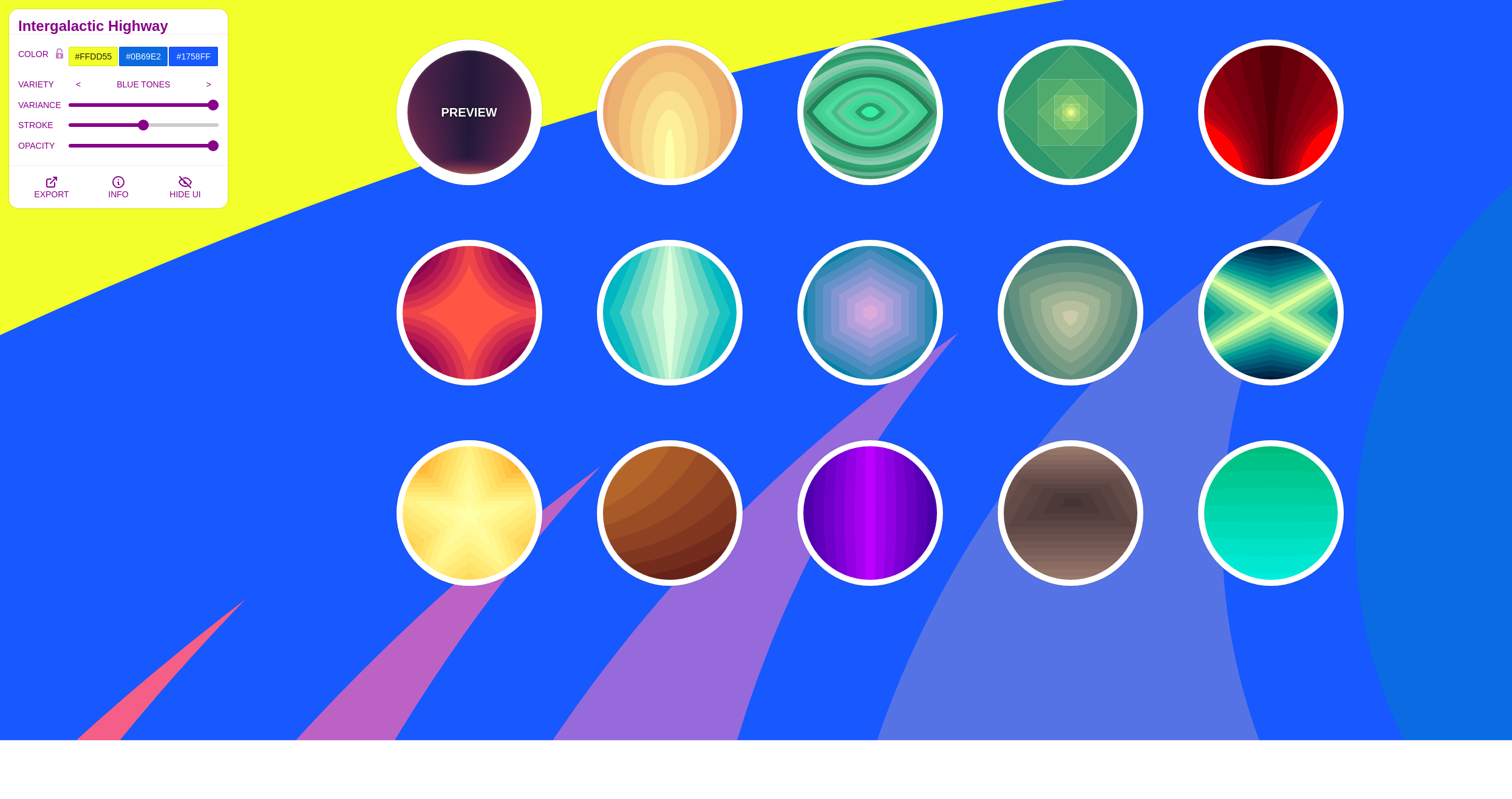
type input "0"
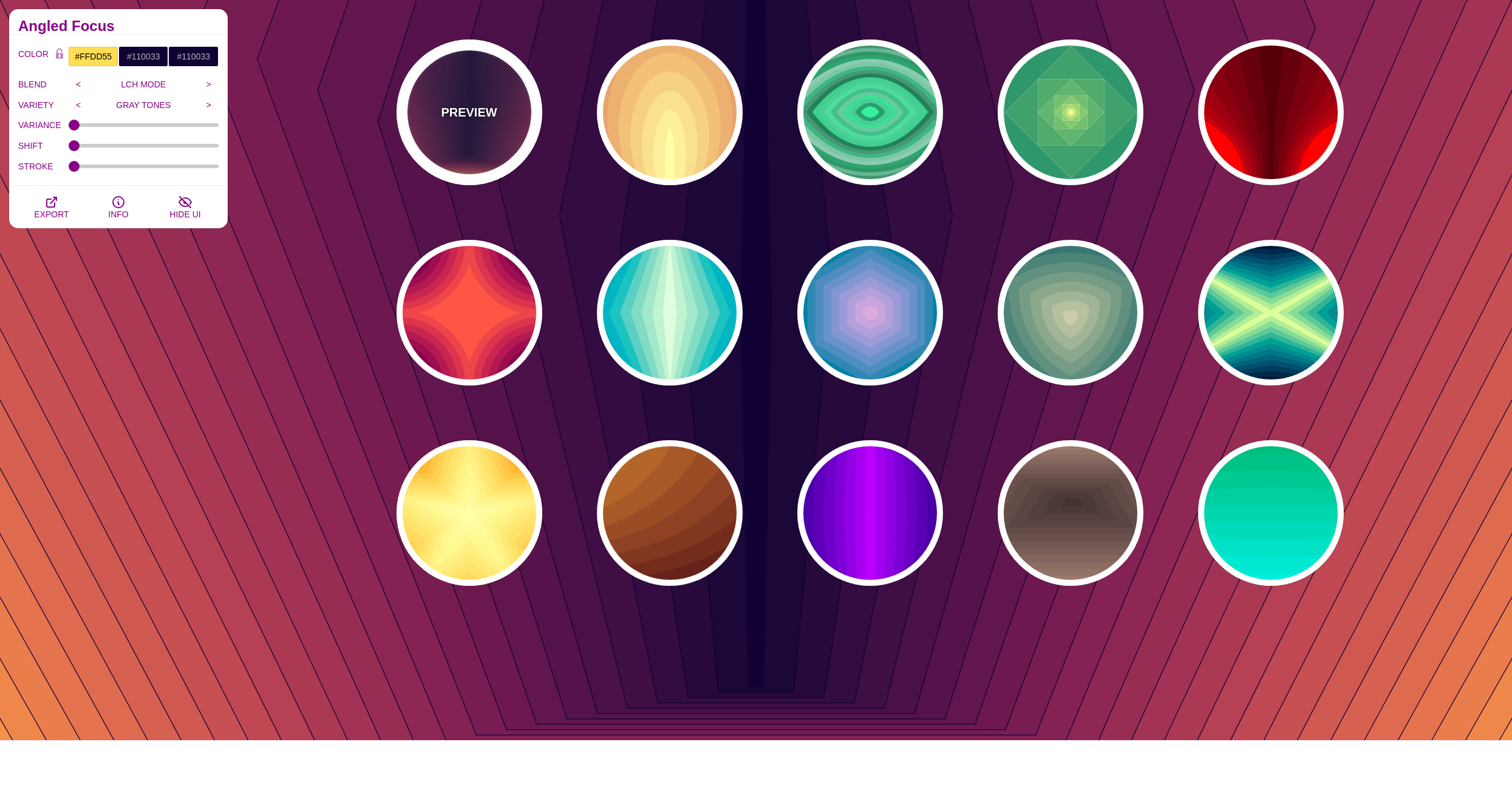
click at [452, 135] on div "PREVIEW" at bounding box center [470, 112] width 146 height 146
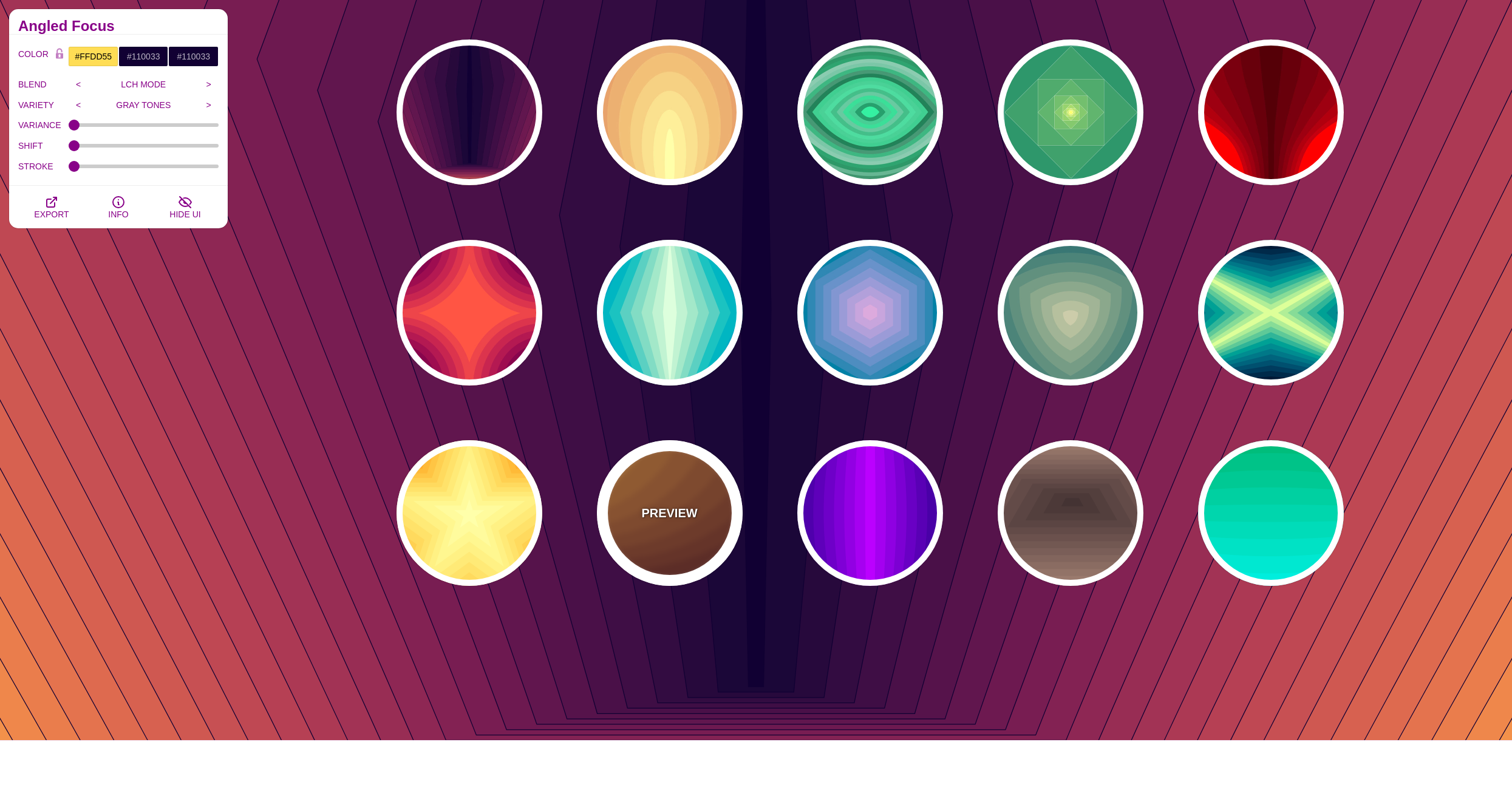
click at [652, 500] on div "PREVIEW" at bounding box center [670, 513] width 146 height 146
type input "#DD9933"
type input "#330000"
type input "1"
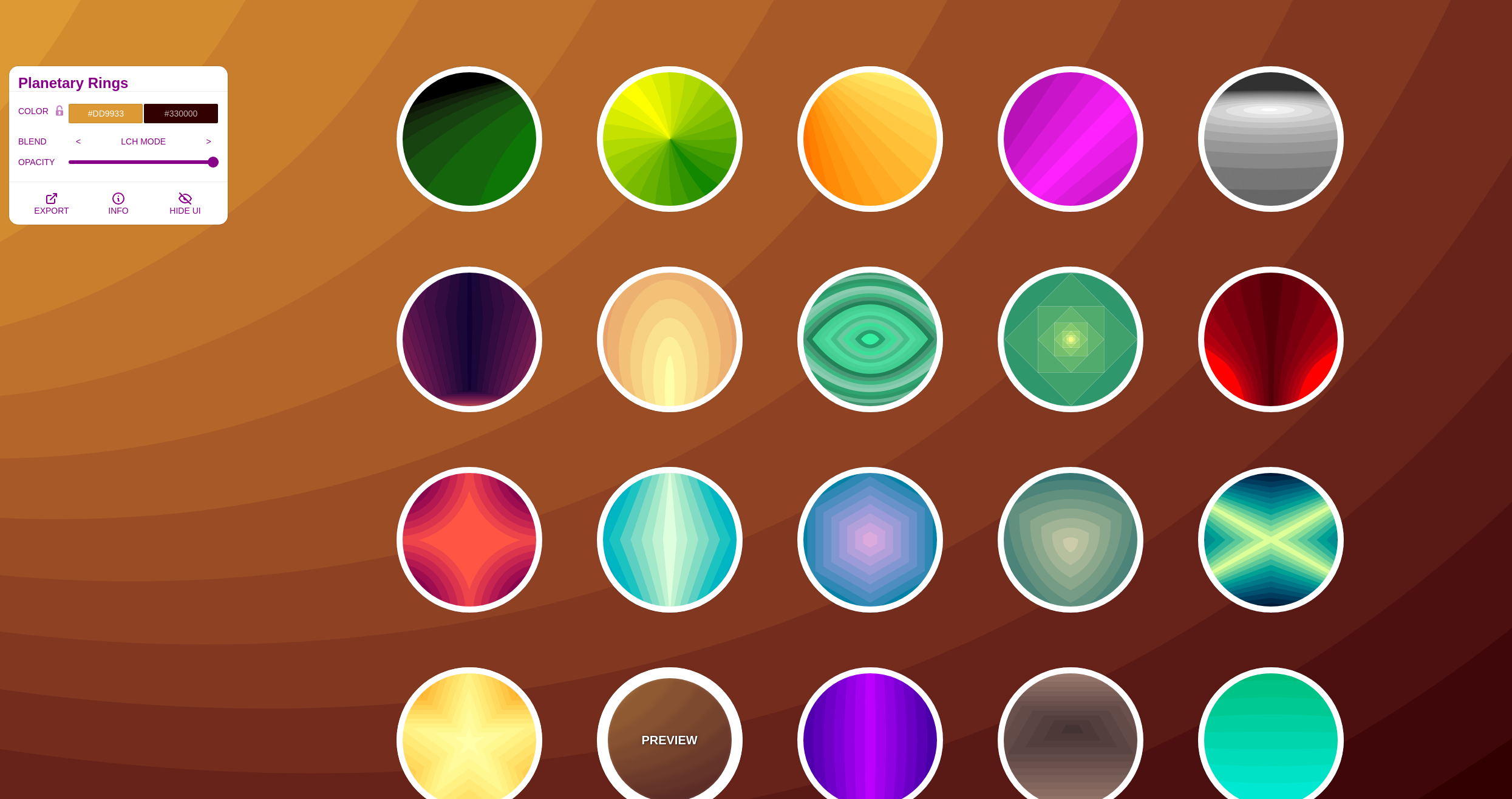
scroll to position [0, 0]
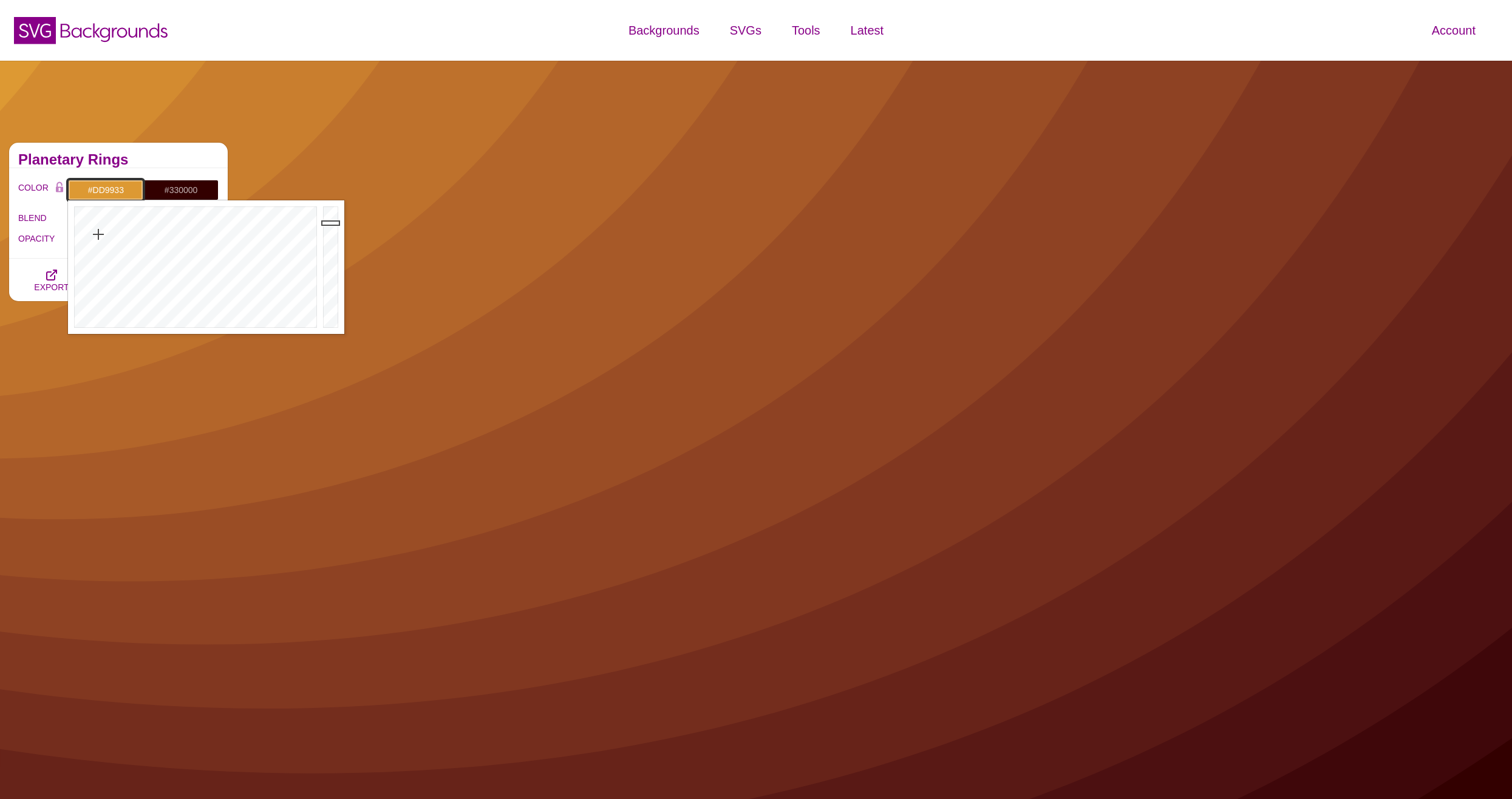
click at [106, 193] on input "#DD9933" at bounding box center [106, 190] width 75 height 21
drag, startPoint x: 128, startPoint y: 235, endPoint x: 113, endPoint y: 237, distance: 15.1
click at [113, 237] on div at bounding box center [194, 267] width 252 height 134
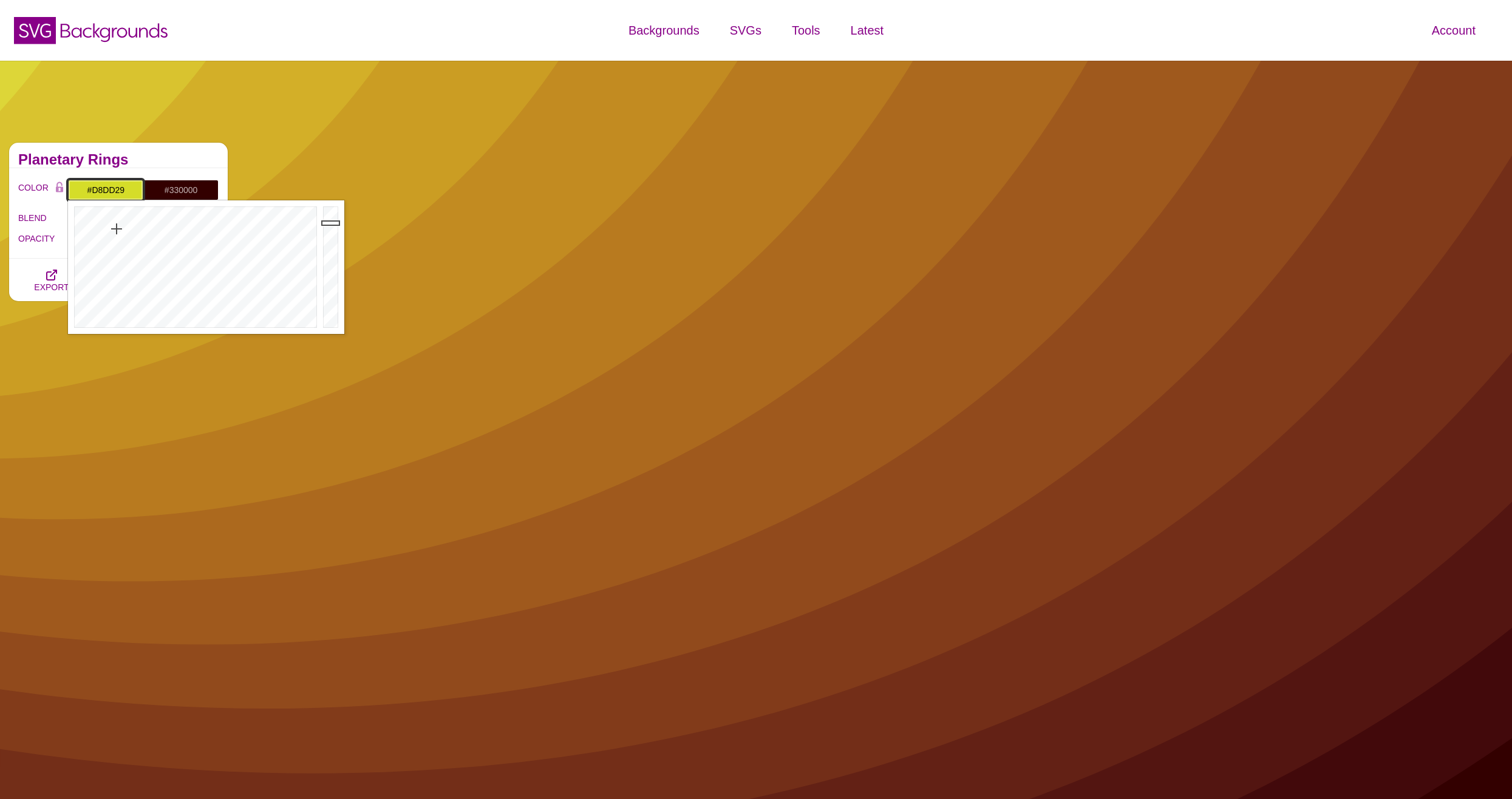
drag, startPoint x: 116, startPoint y: 237, endPoint x: 116, endPoint y: 229, distance: 8.0
click at [116, 229] on div at bounding box center [194, 267] width 252 height 134
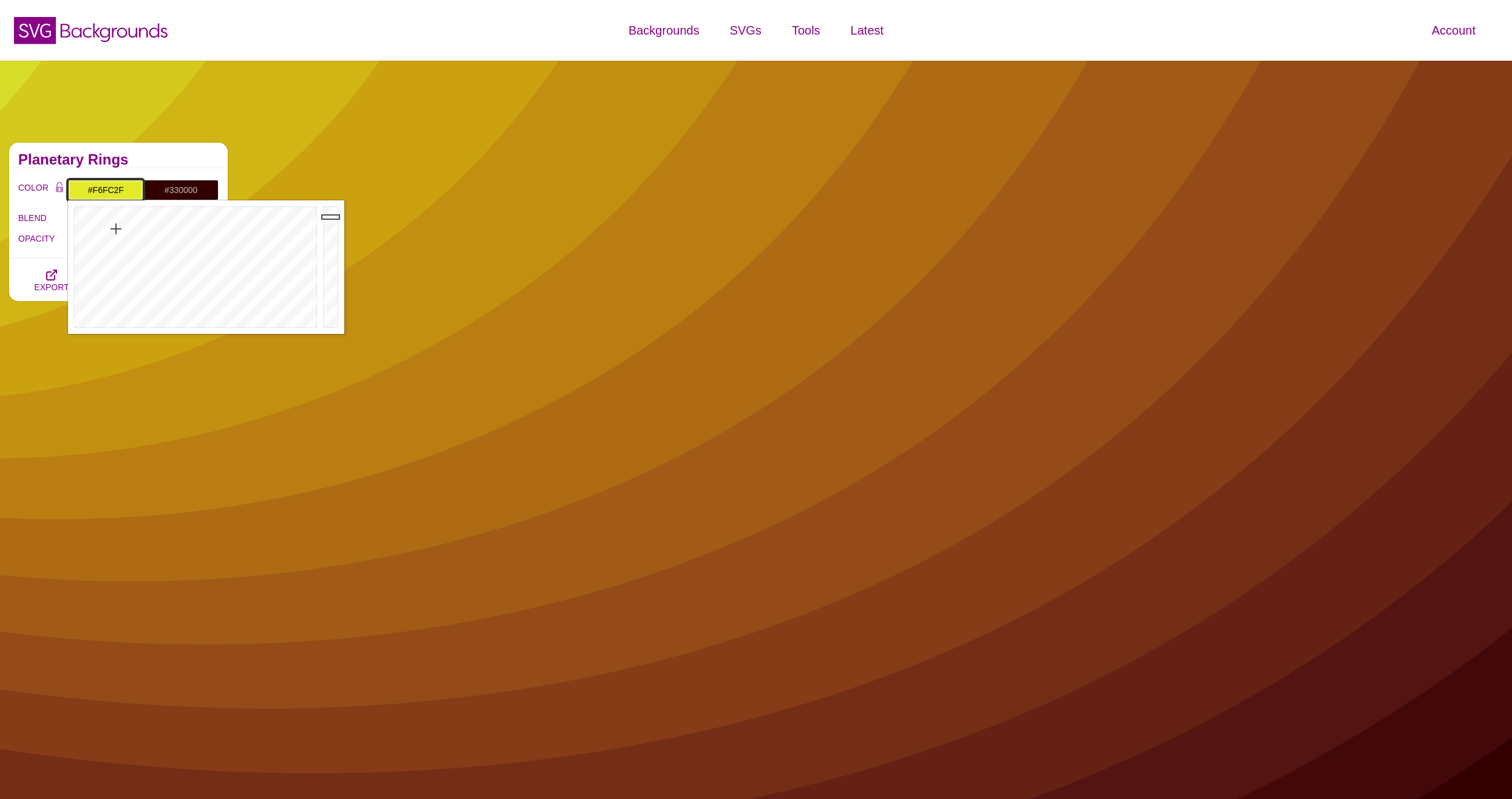
type input "#F7FE2F"
drag, startPoint x: 336, startPoint y: 217, endPoint x: 336, endPoint y: 207, distance: 10.0
click at [336, 207] on div at bounding box center [333, 267] width 24 height 134
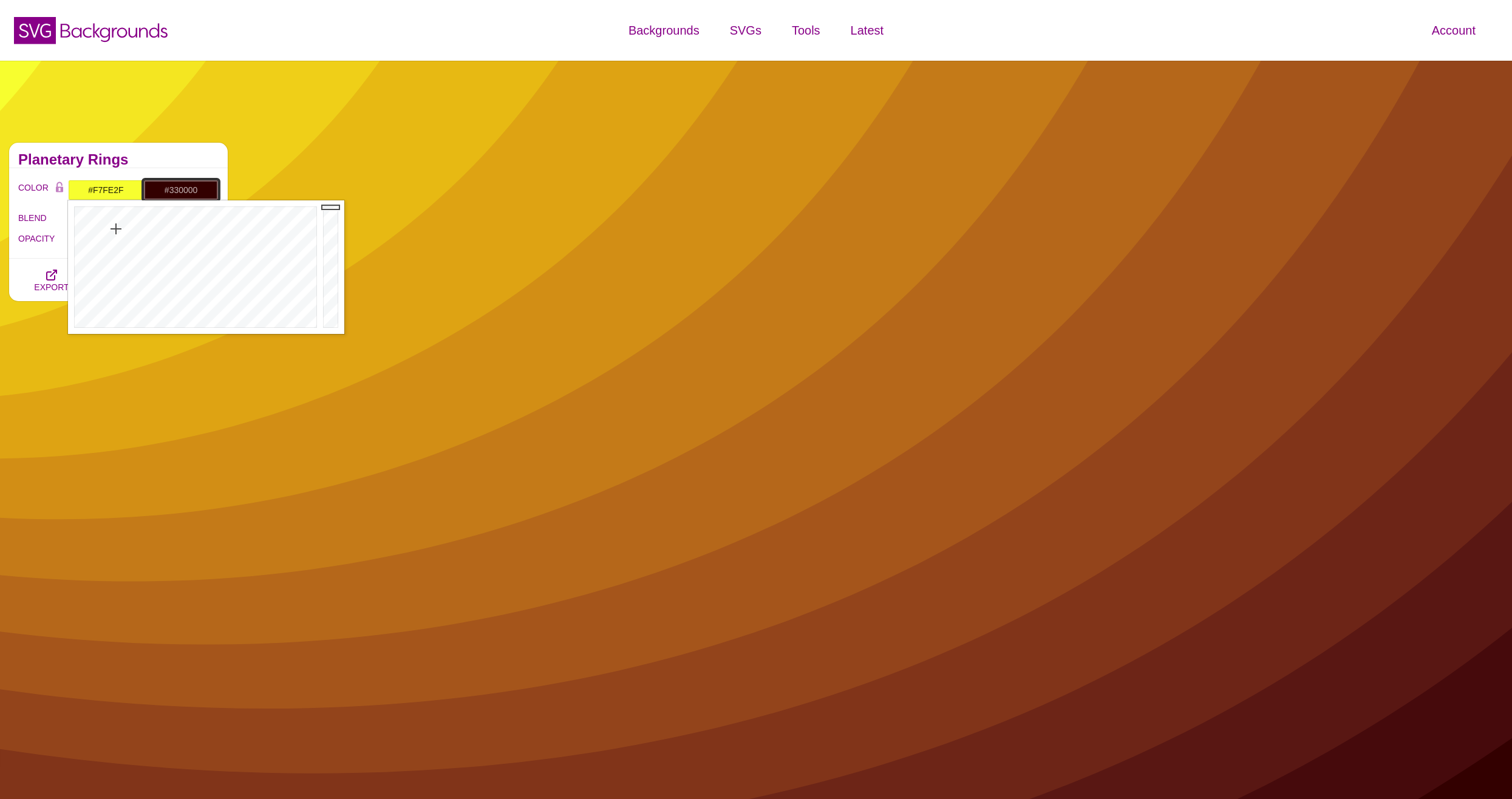
click at [178, 184] on input "#330000" at bounding box center [180, 190] width 75 height 21
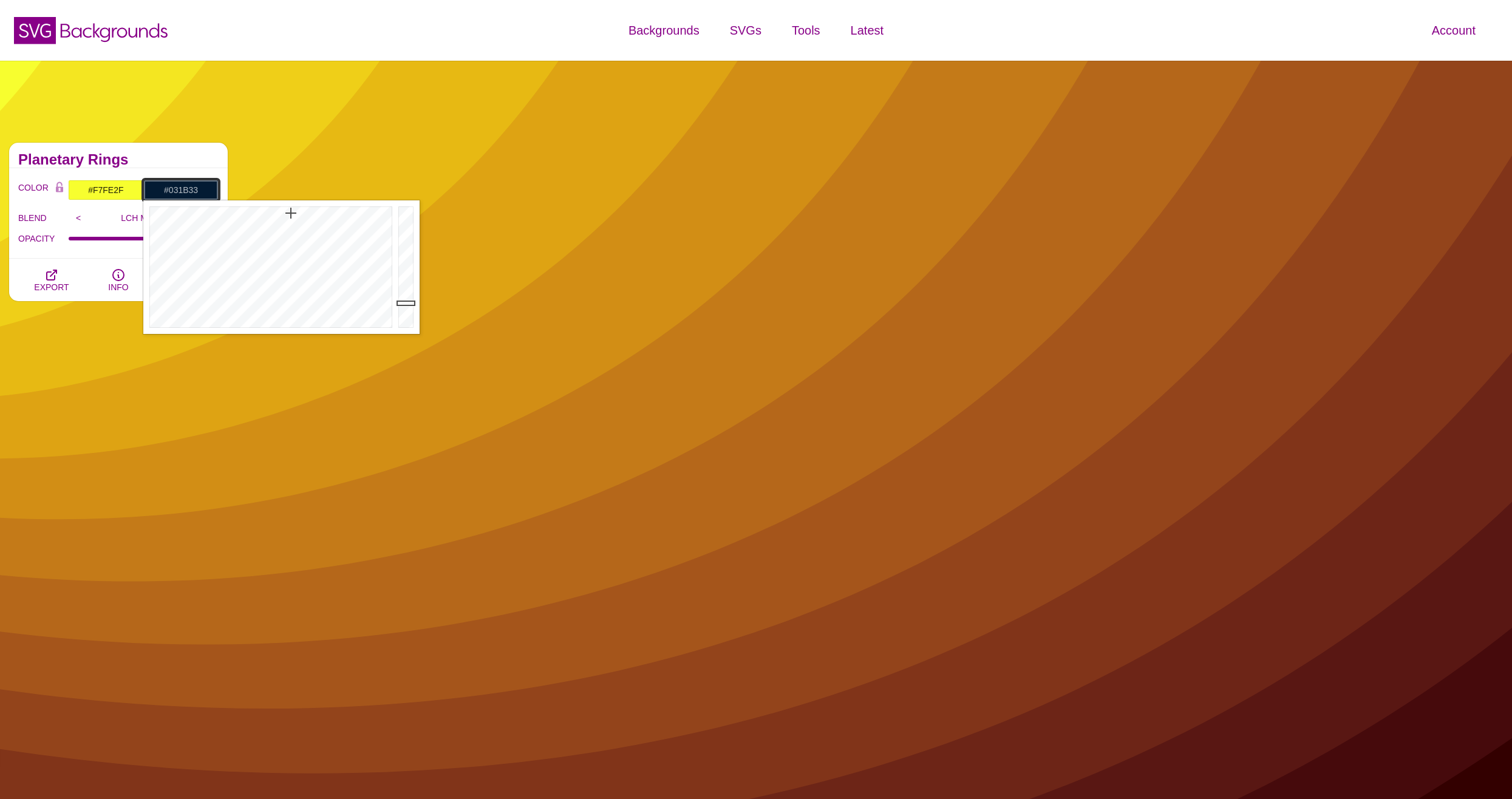
drag, startPoint x: 244, startPoint y: 236, endPoint x: 291, endPoint y: 213, distance: 52.3
click at [291, 213] on div at bounding box center [269, 267] width 252 height 134
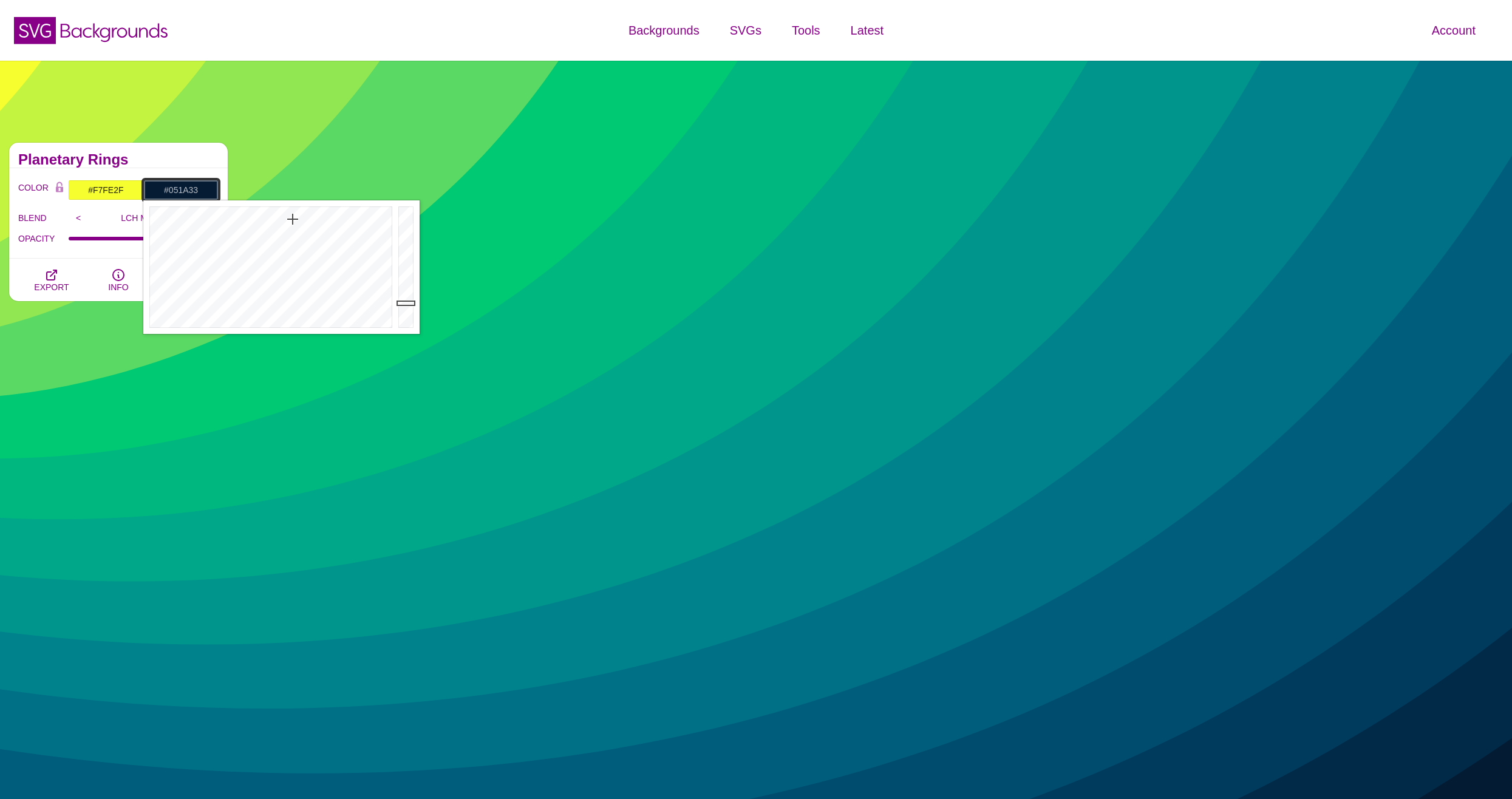
drag, startPoint x: 291, startPoint y: 213, endPoint x: 293, endPoint y: 219, distance: 6.3
click at [293, 219] on div at bounding box center [269, 267] width 252 height 134
click at [70, 219] on input "<" at bounding box center [79, 218] width 20 height 18
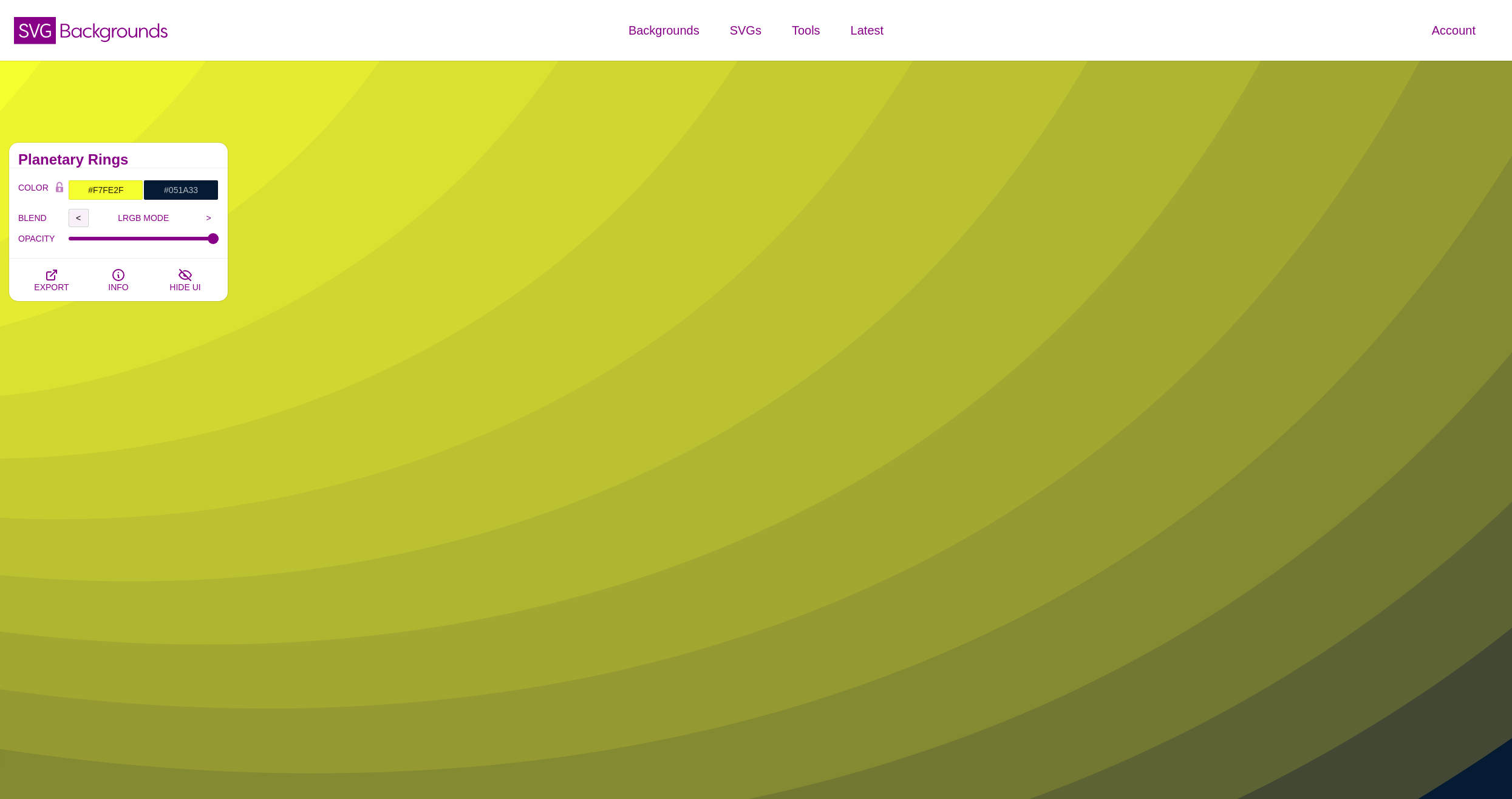
click at [70, 219] on input "<" at bounding box center [79, 218] width 20 height 18
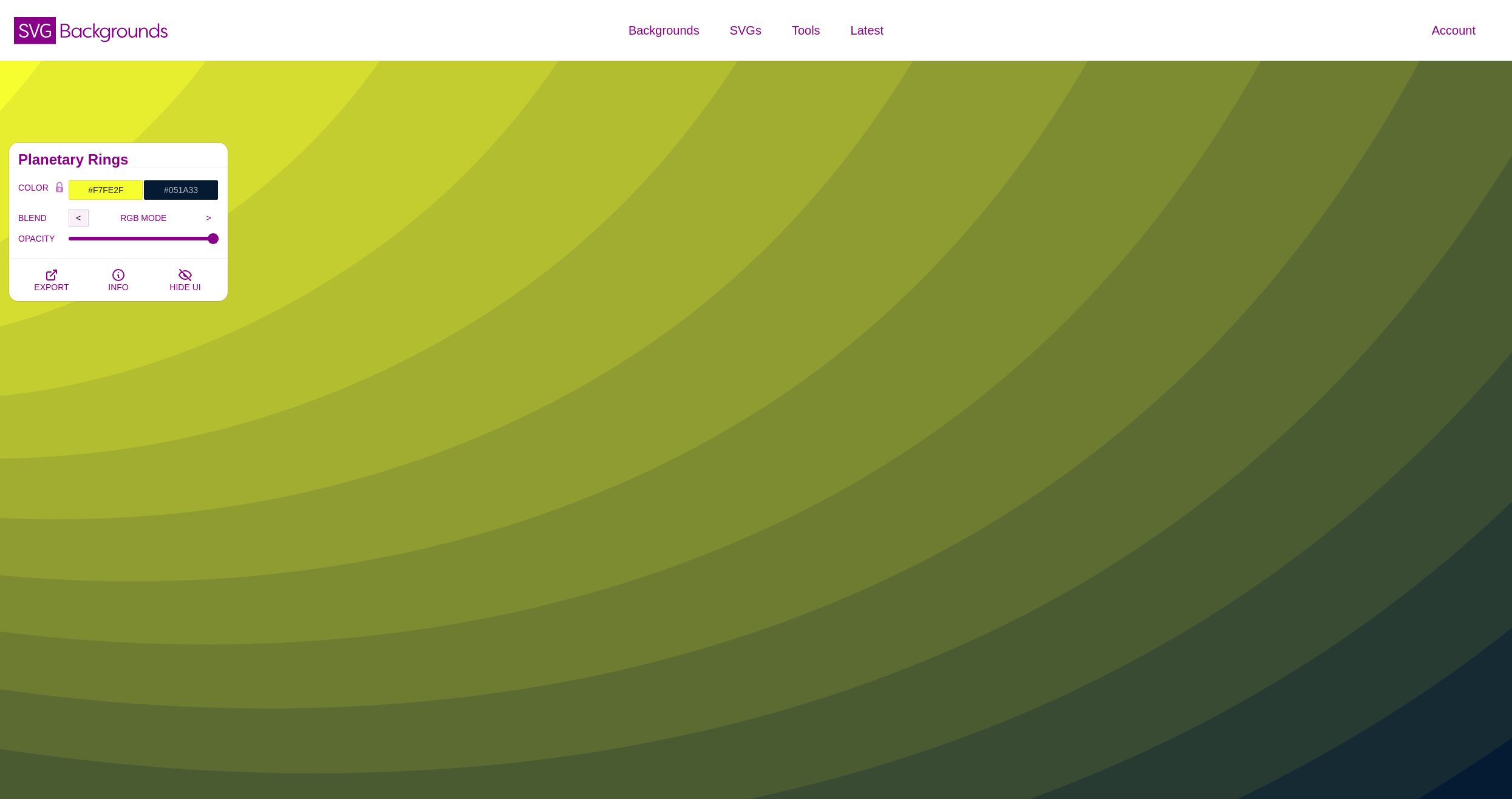
click at [70, 219] on input "<" at bounding box center [79, 218] width 20 height 18
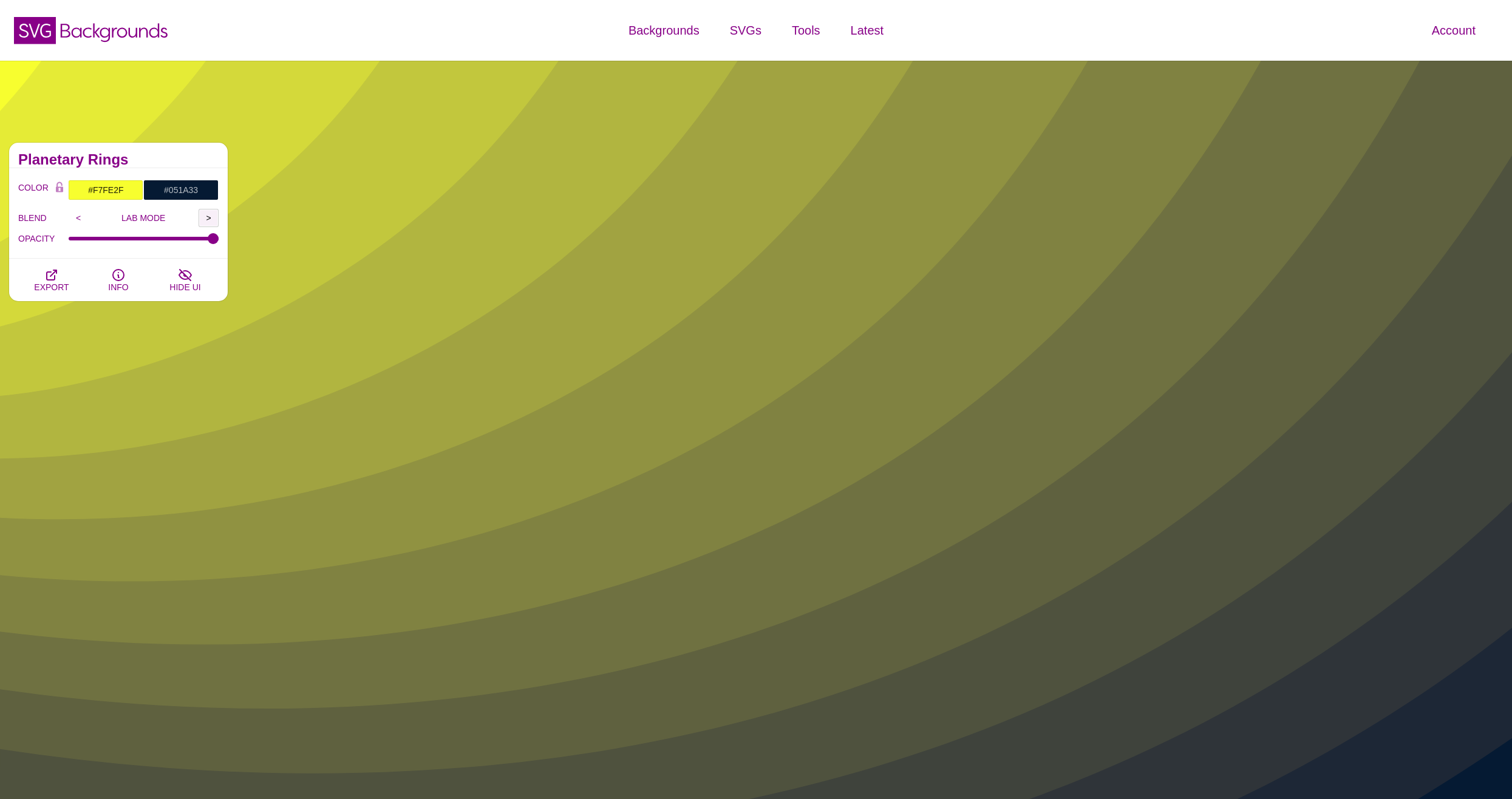
click at [202, 219] on input ">" at bounding box center [209, 218] width 20 height 18
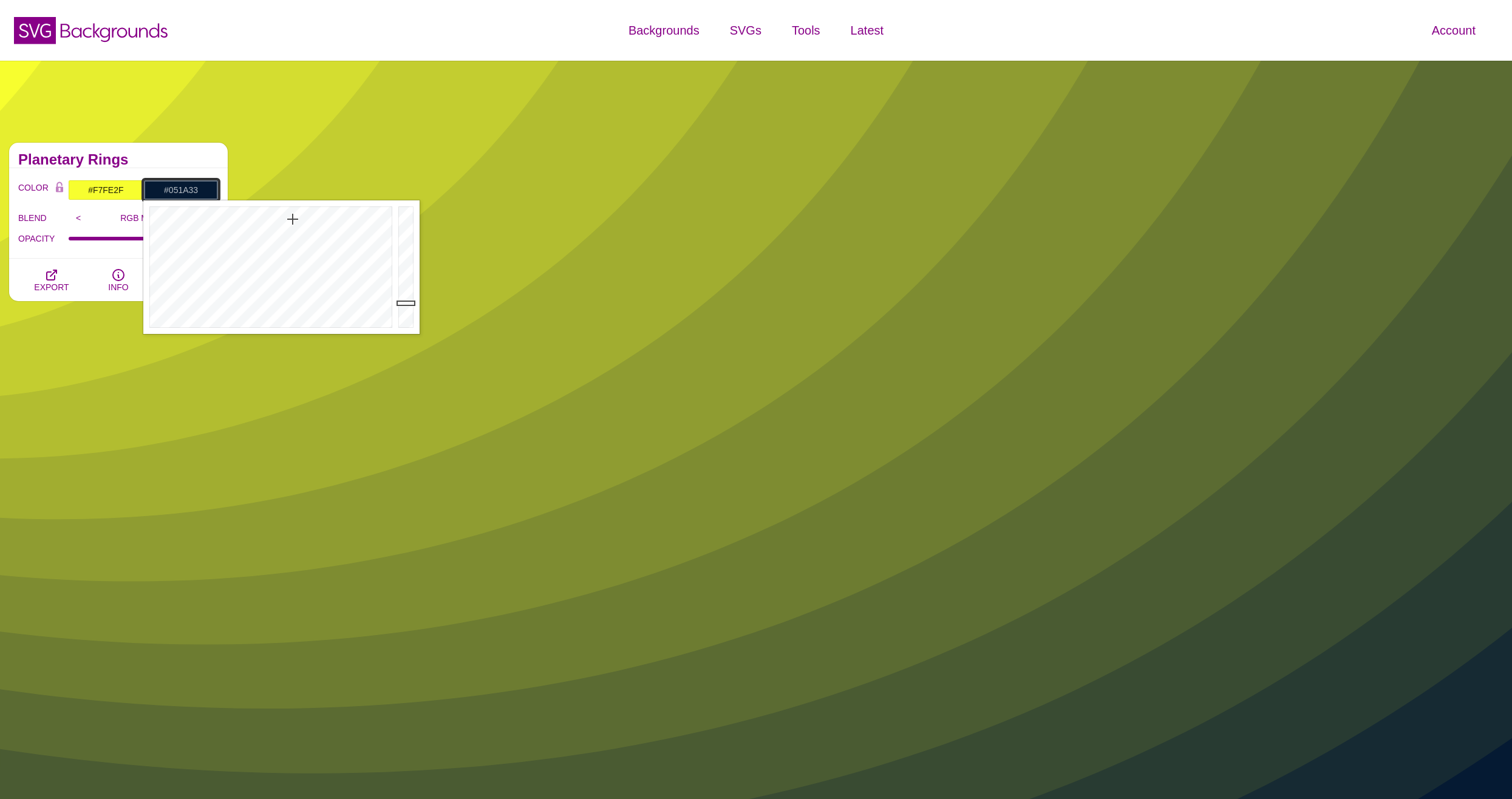
click at [189, 190] on input "#051A33" at bounding box center [180, 190] width 75 height 21
drag, startPoint x: 408, startPoint y: 241, endPoint x: 408, endPoint y: 219, distance: 22.0
click at [408, 219] on div at bounding box center [408, 267] width 24 height 134
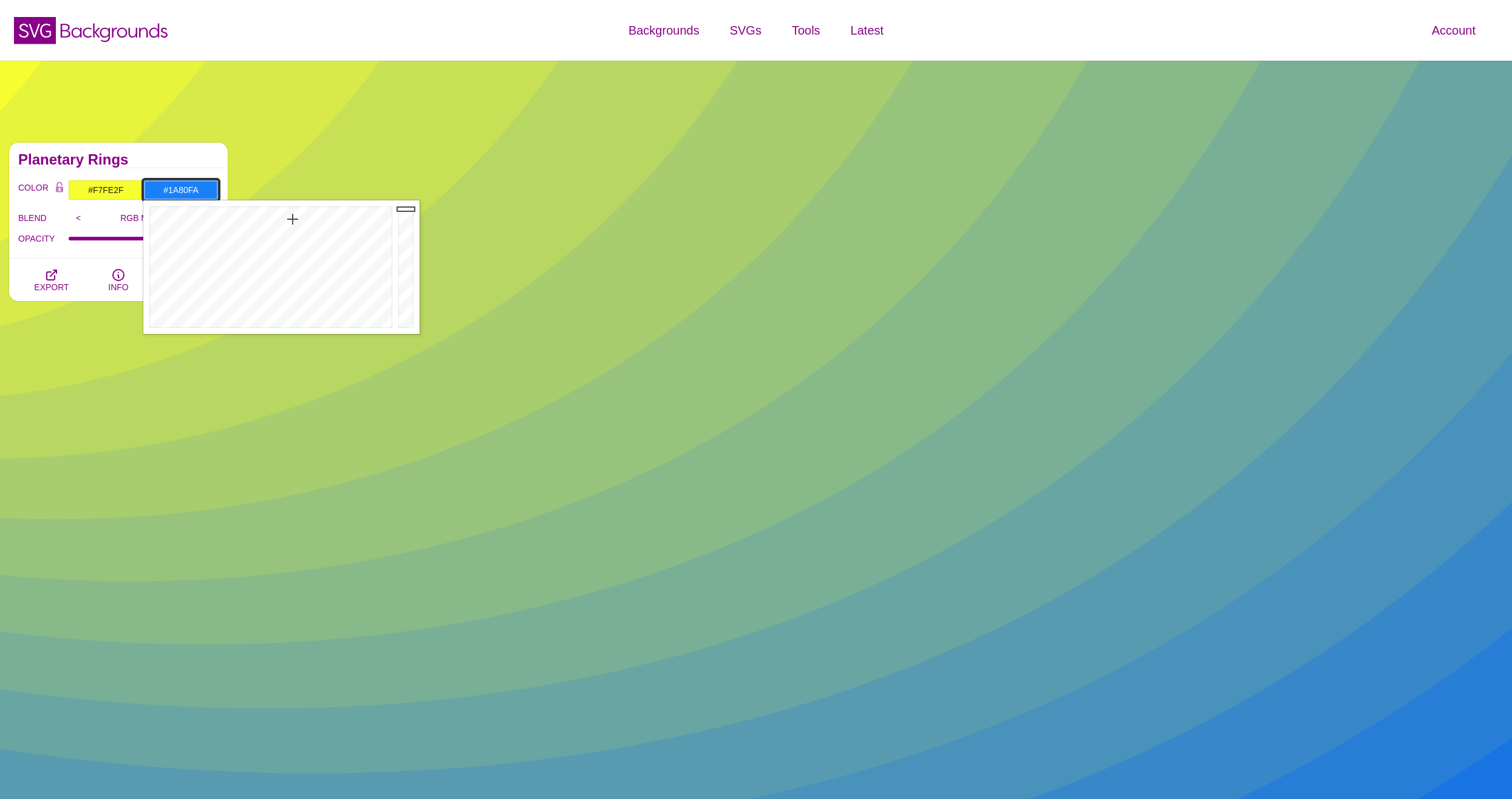
drag, startPoint x: 408, startPoint y: 219, endPoint x: 409, endPoint y: 209, distance: 10.0
click at [409, 209] on div at bounding box center [408, 267] width 24 height 134
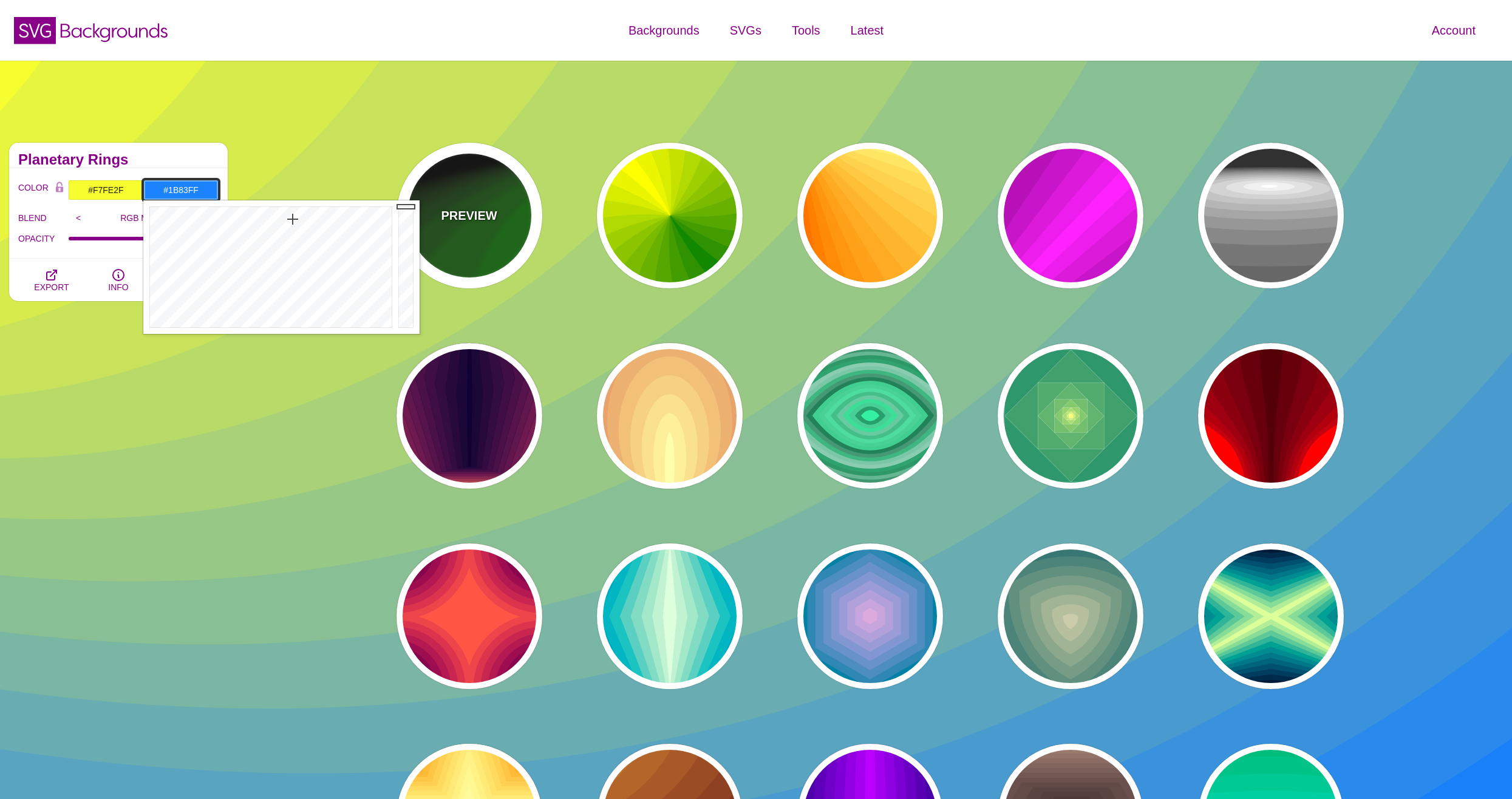
drag, startPoint x: 408, startPoint y: 209, endPoint x: 406, endPoint y: 187, distance: 22.1
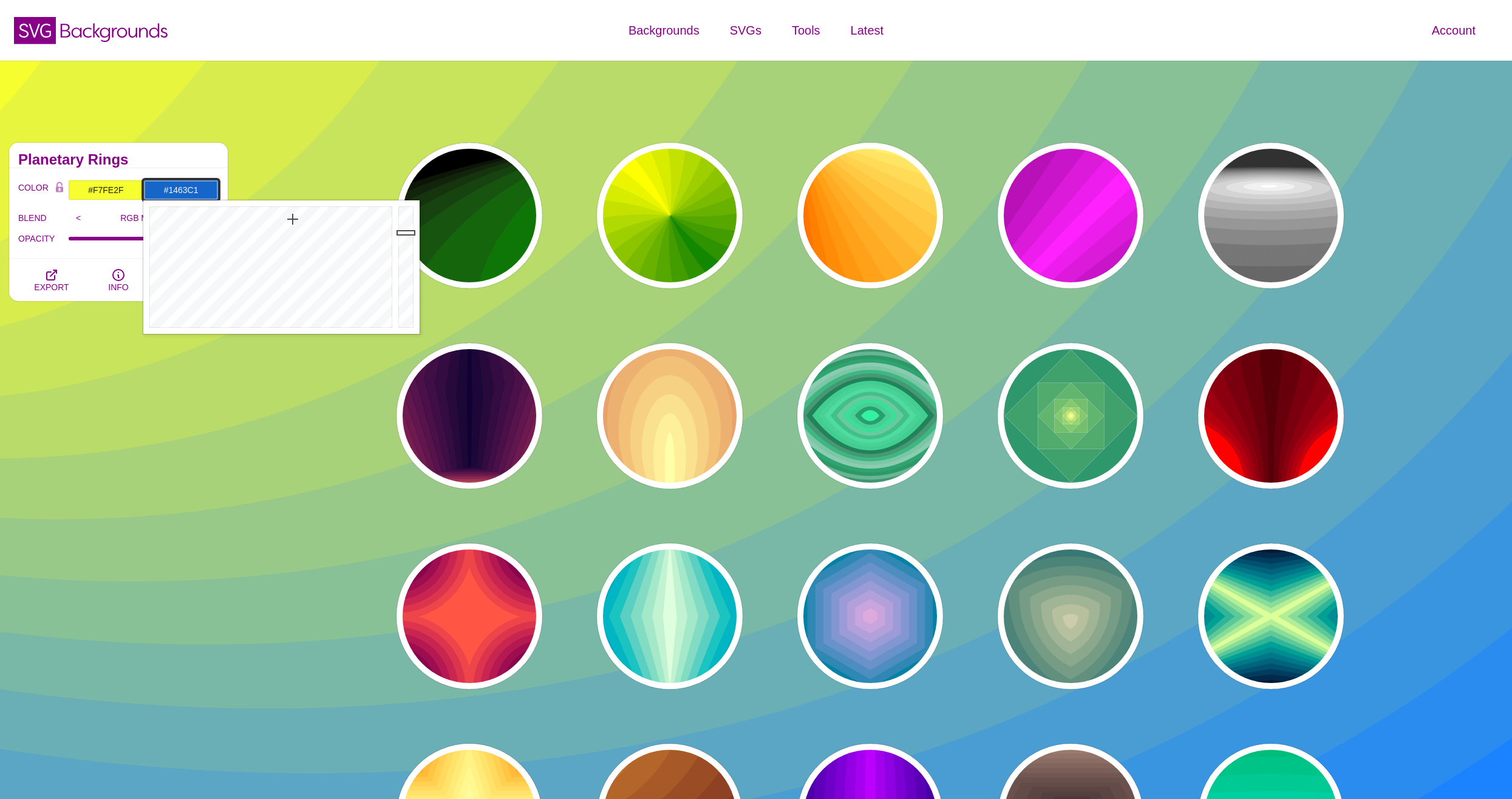
drag, startPoint x: 403, startPoint y: 208, endPoint x: 405, endPoint y: 235, distance: 27.1
click at [405, 235] on div at bounding box center [408, 267] width 24 height 134
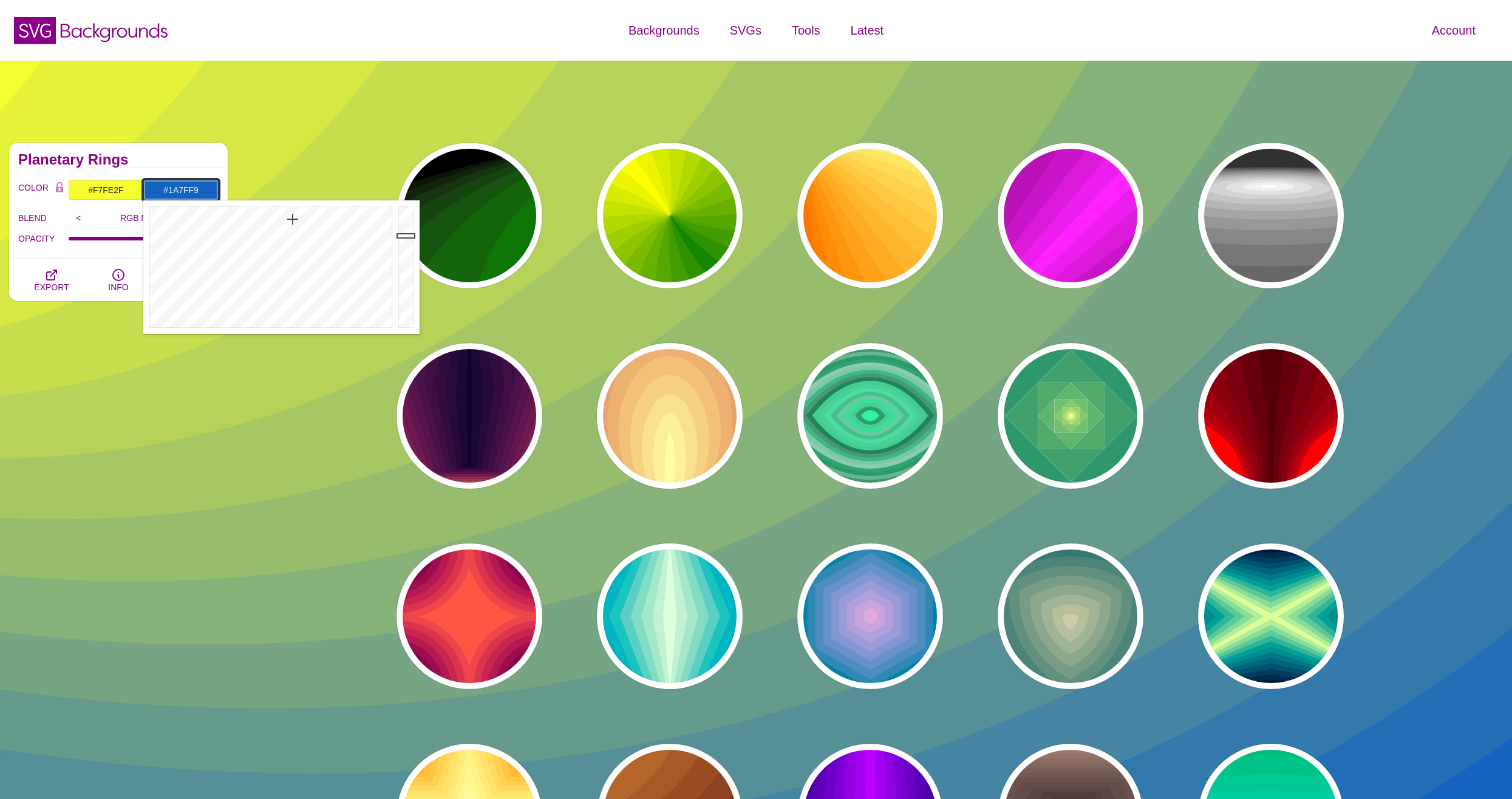
type input "#1A80FA"
drag, startPoint x: 405, startPoint y: 235, endPoint x: 405, endPoint y: 209, distance: 26.0
click at [405, 209] on div at bounding box center [408, 267] width 24 height 134
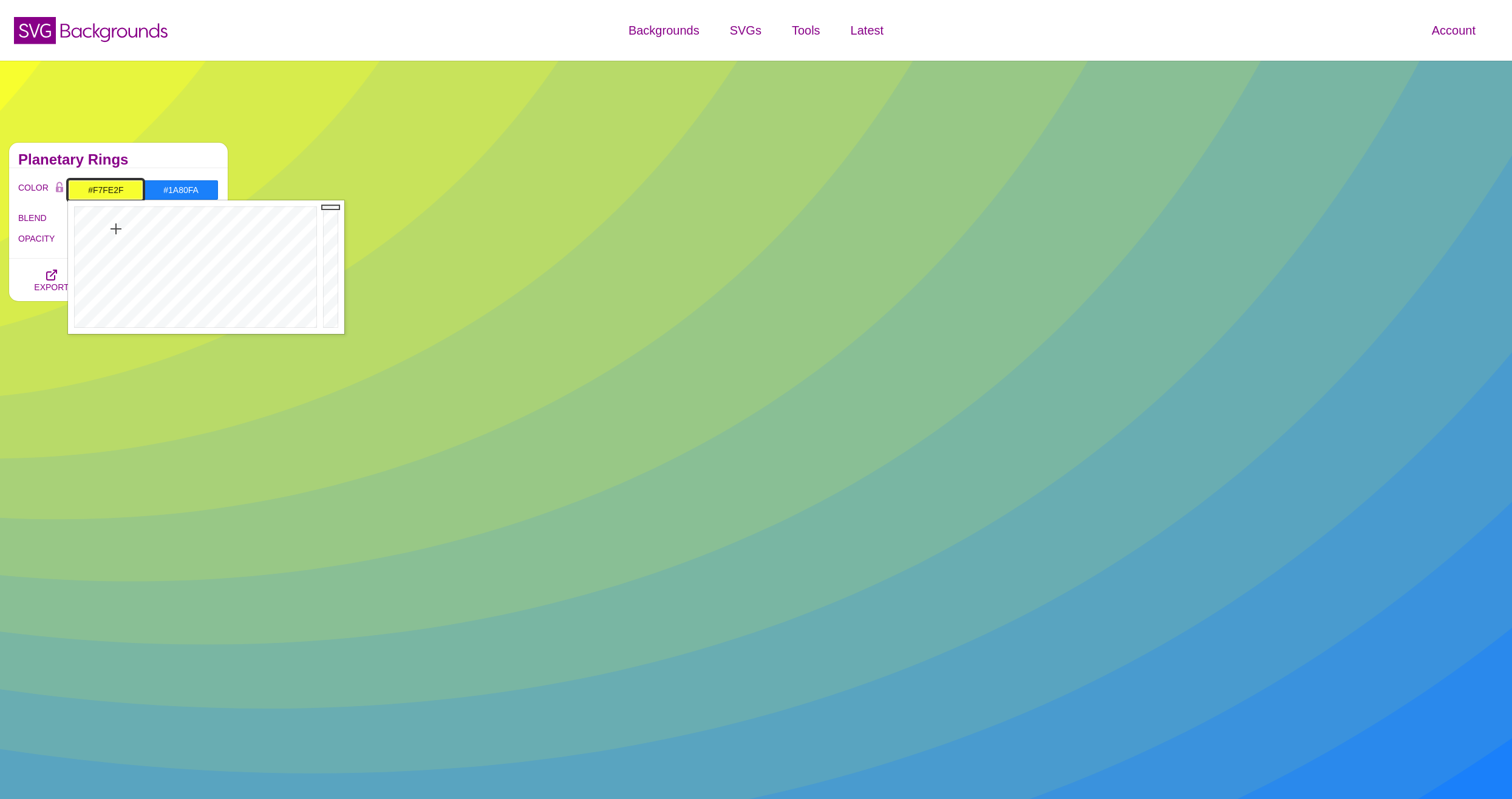
click at [109, 193] on input "#F7FE2F" at bounding box center [106, 190] width 75 height 21
type input "#1491FE"
drag, startPoint x: 164, startPoint y: 227, endPoint x: 214, endPoint y: 216, distance: 51.2
click at [214, 216] on div at bounding box center [194, 267] width 252 height 134
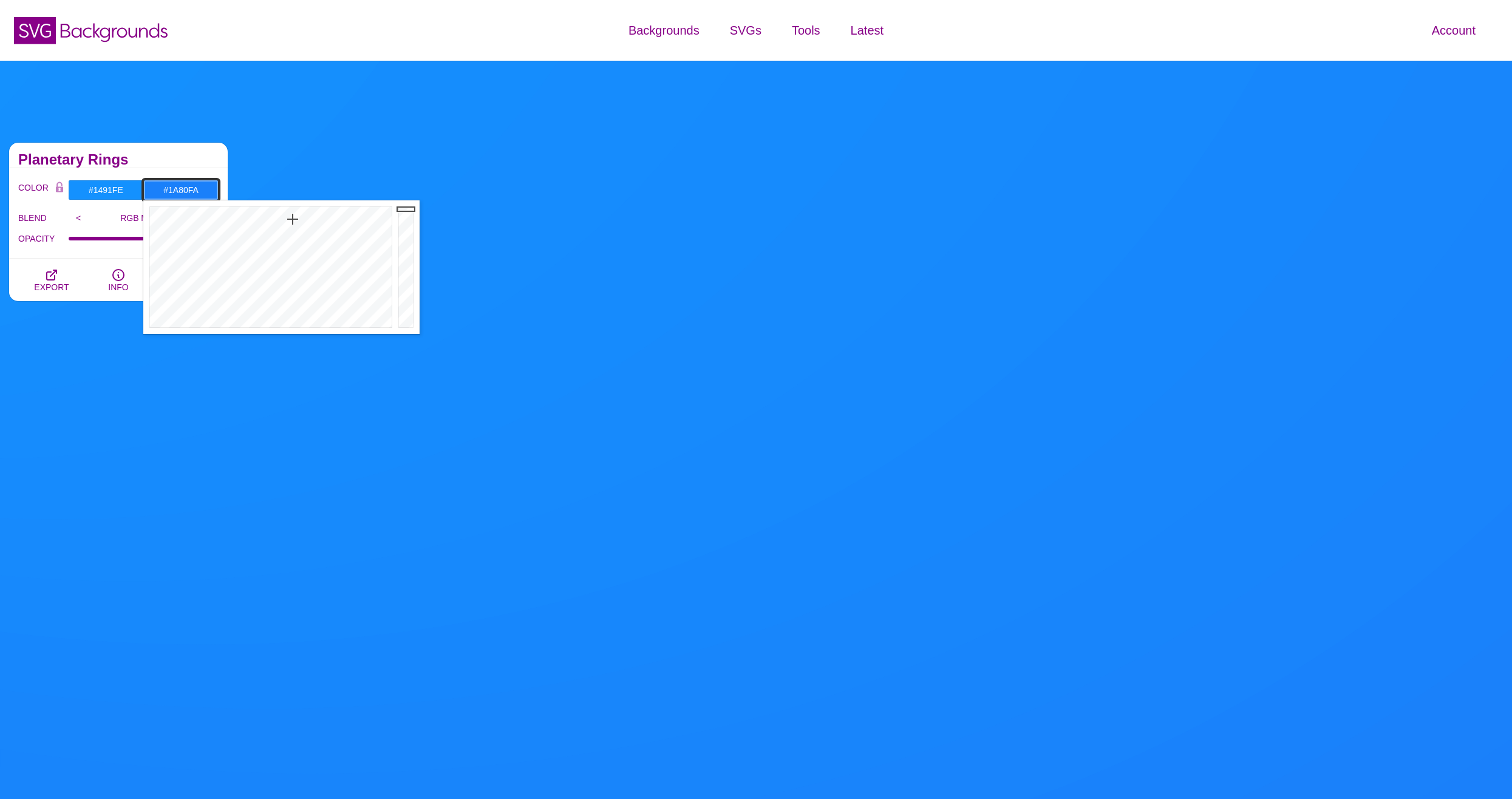
click at [191, 193] on input "#1A80FA" at bounding box center [180, 190] width 75 height 21
drag, startPoint x: 218, startPoint y: 236, endPoint x: 199, endPoint y: 236, distance: 19.0
click at [199, 236] on div at bounding box center [269, 267] width 252 height 134
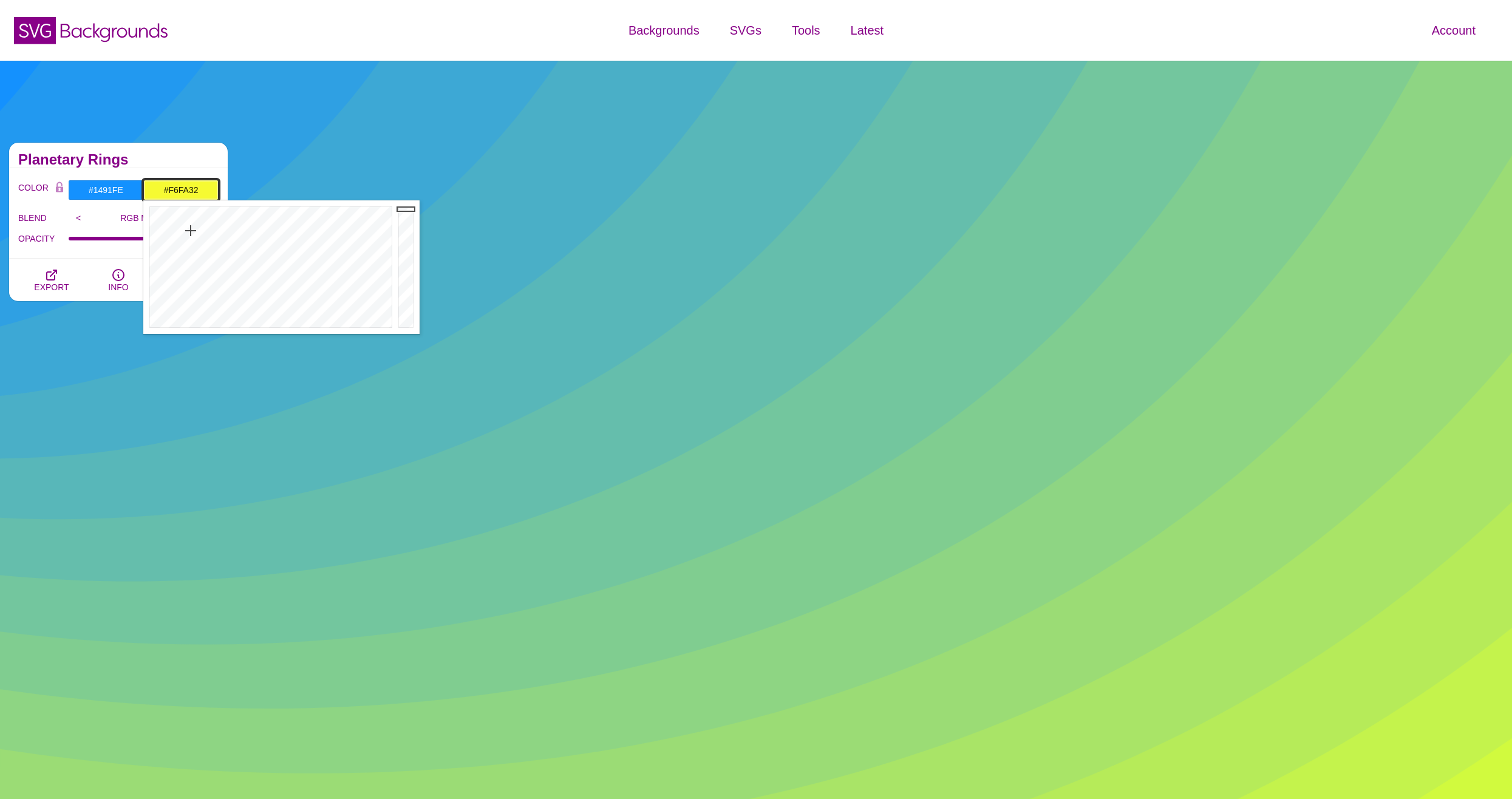
drag, startPoint x: 193, startPoint y: 238, endPoint x: 190, endPoint y: 231, distance: 7.6
click at [190, 231] on div at bounding box center [269, 267] width 252 height 134
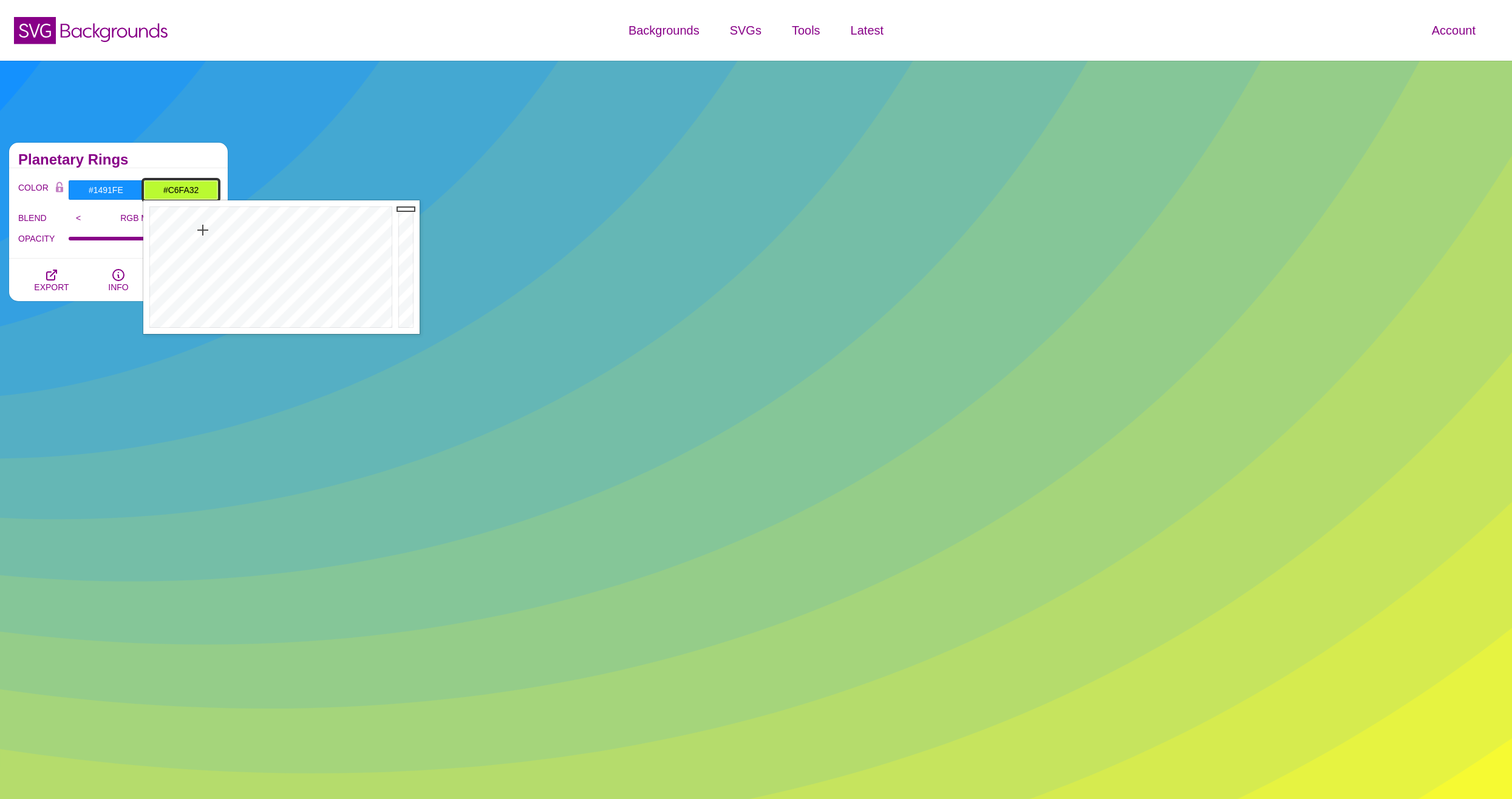
drag, startPoint x: 190, startPoint y: 231, endPoint x: 200, endPoint y: 231, distance: 10.0
click at [200, 231] on div at bounding box center [269, 267] width 252 height 134
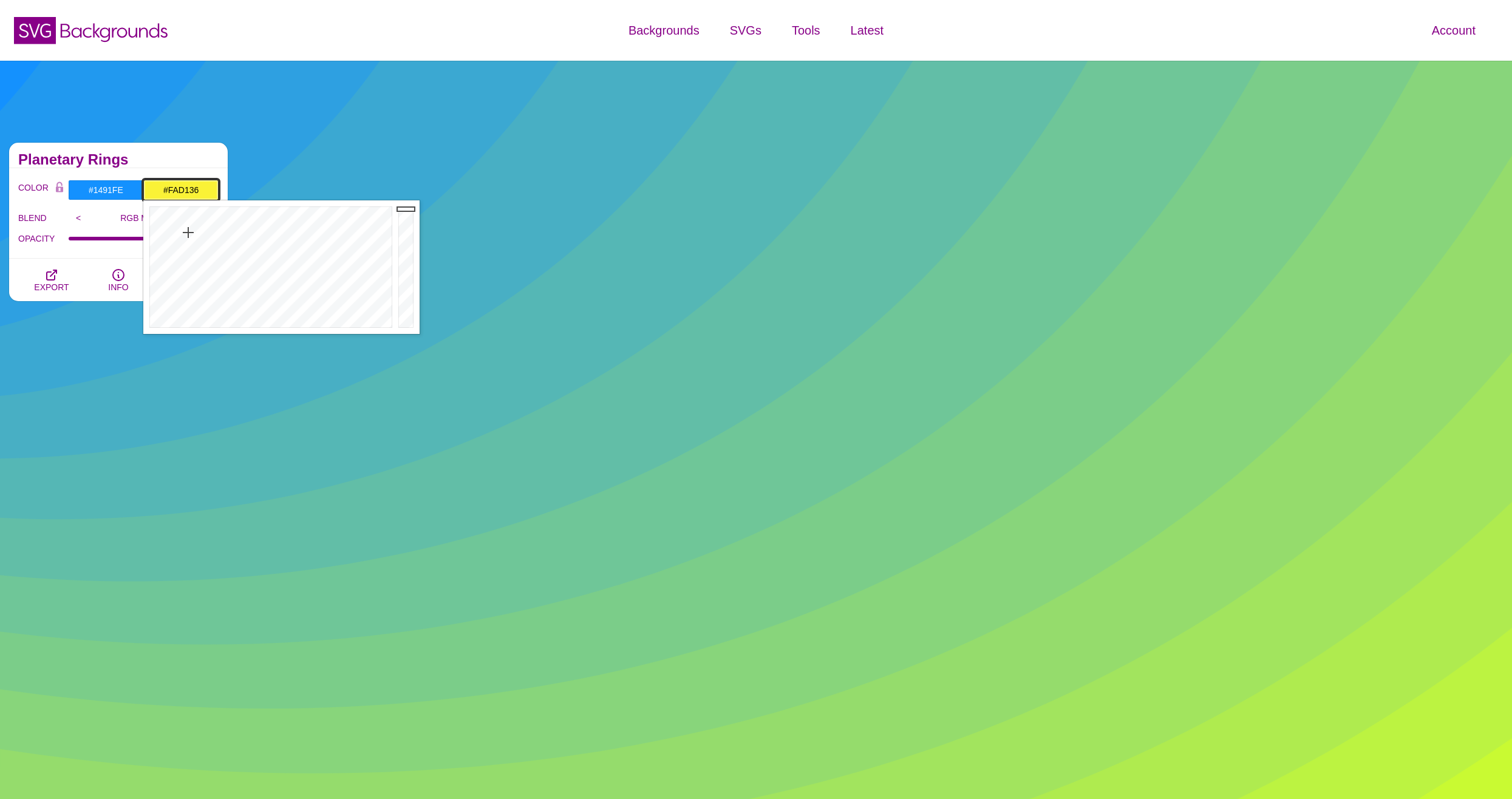
type input "#FACE36"
drag, startPoint x: 200, startPoint y: 231, endPoint x: 181, endPoint y: 232, distance: 19.0
click at [181, 232] on div at bounding box center [269, 267] width 252 height 134
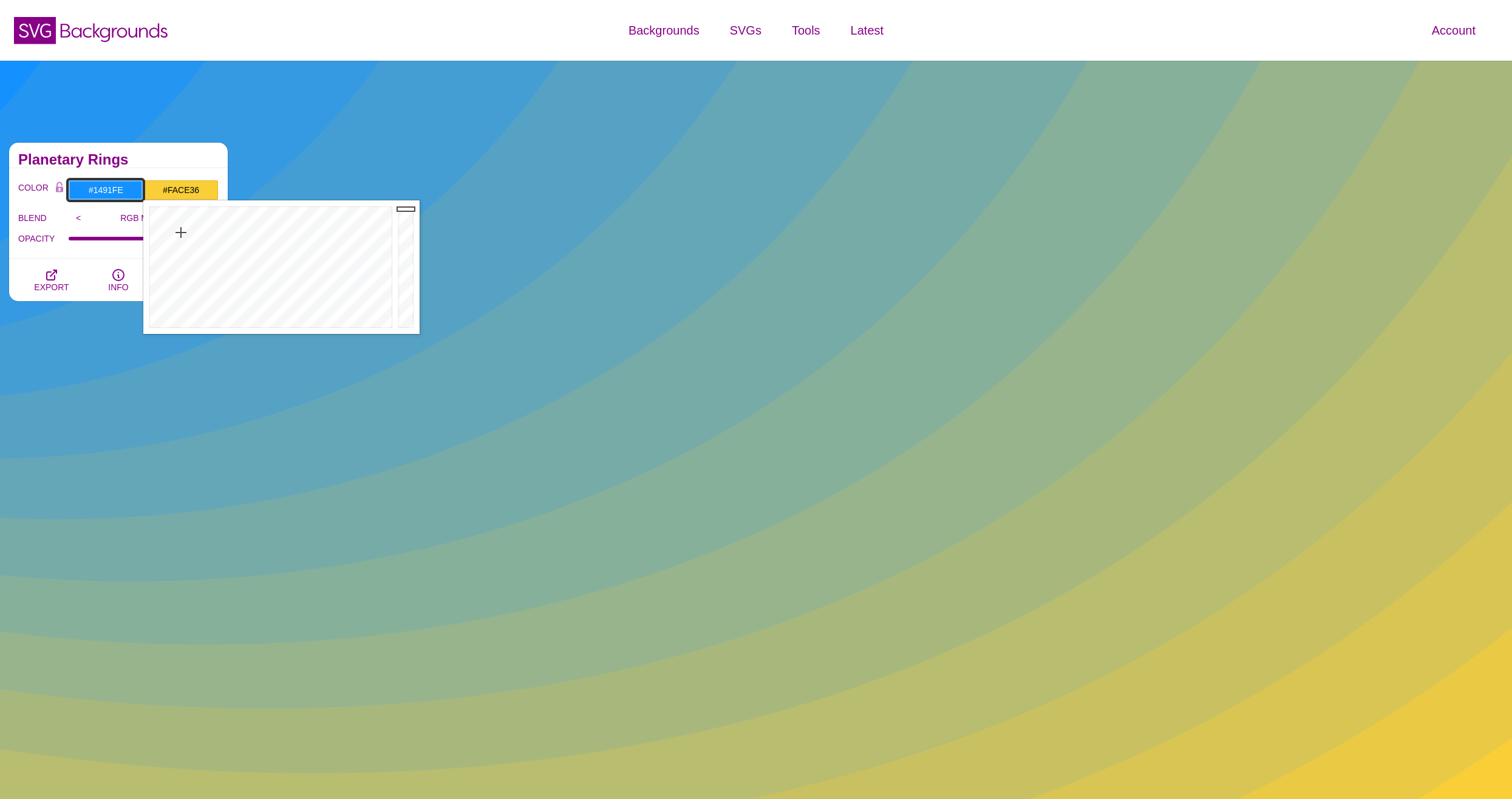
click at [119, 190] on input "#1491FE" at bounding box center [106, 190] width 75 height 21
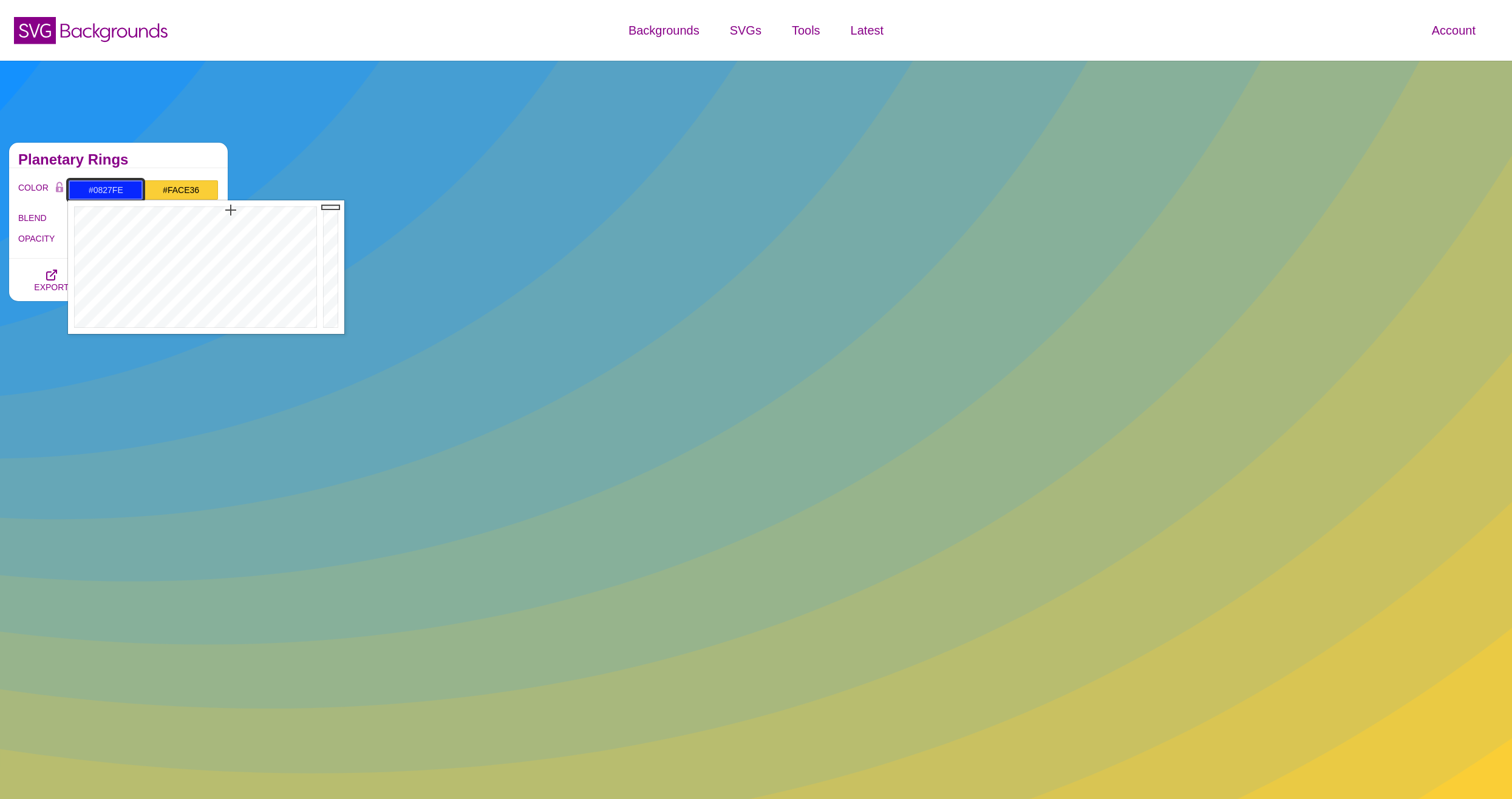
drag, startPoint x: 239, startPoint y: 233, endPoint x: 231, endPoint y: 210, distance: 24.4
click at [231, 210] on div at bounding box center [194, 267] width 252 height 134
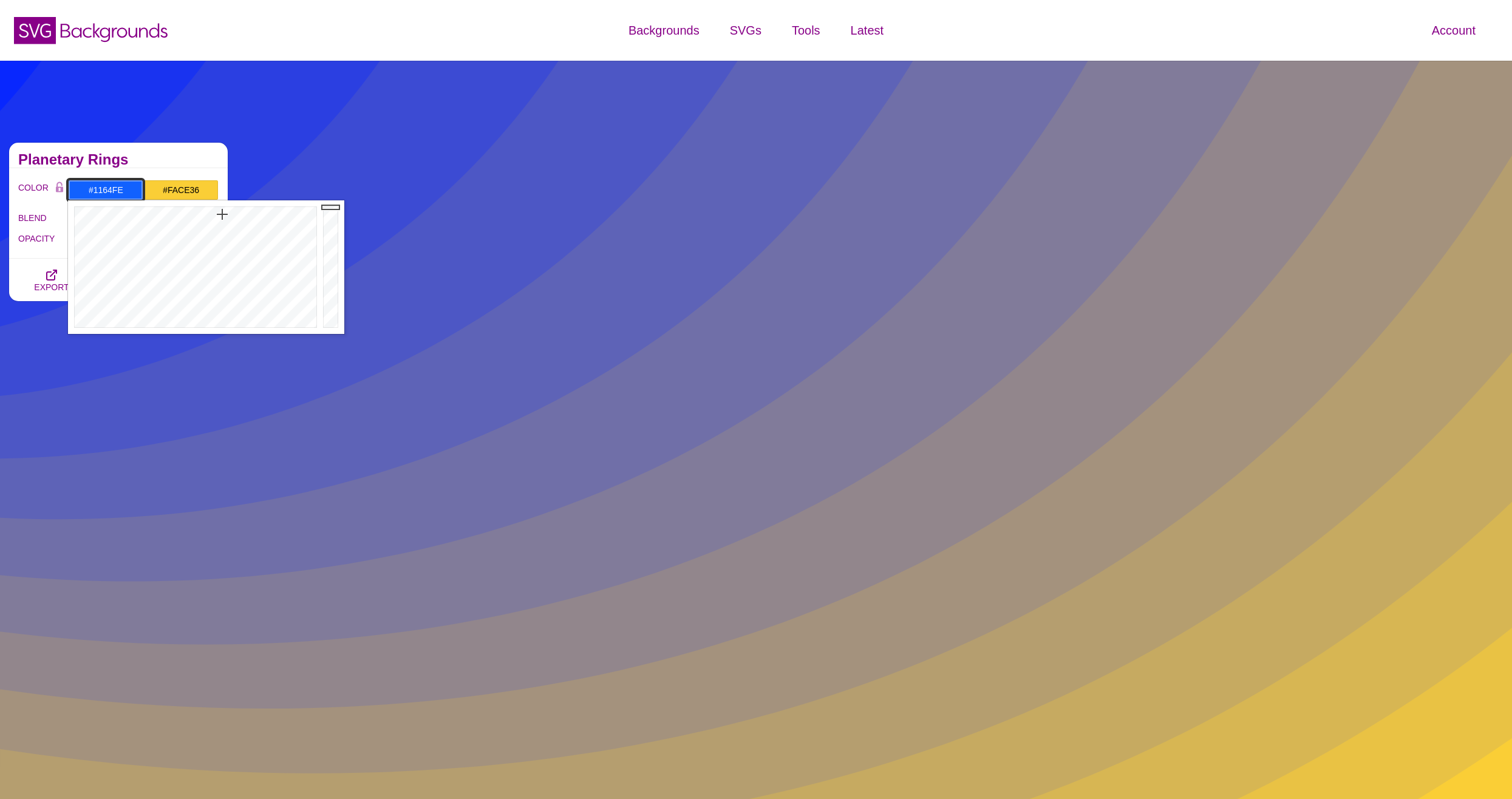
drag, startPoint x: 230, startPoint y: 210, endPoint x: 222, endPoint y: 214, distance: 8.9
click at [222, 214] on div at bounding box center [194, 267] width 252 height 134
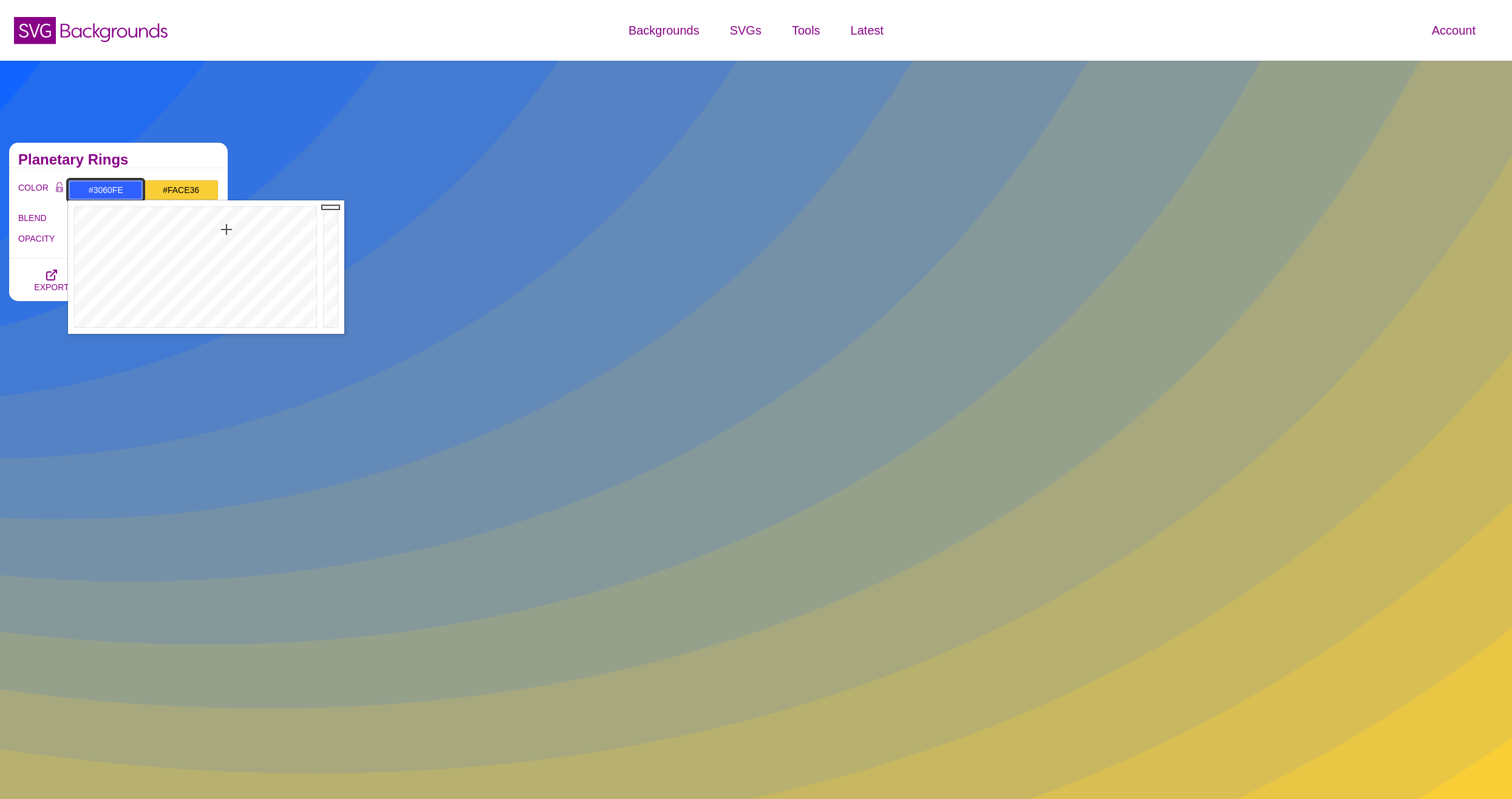
drag, startPoint x: 222, startPoint y: 214, endPoint x: 226, endPoint y: 229, distance: 15.5
click at [226, 229] on div at bounding box center [194, 267] width 252 height 134
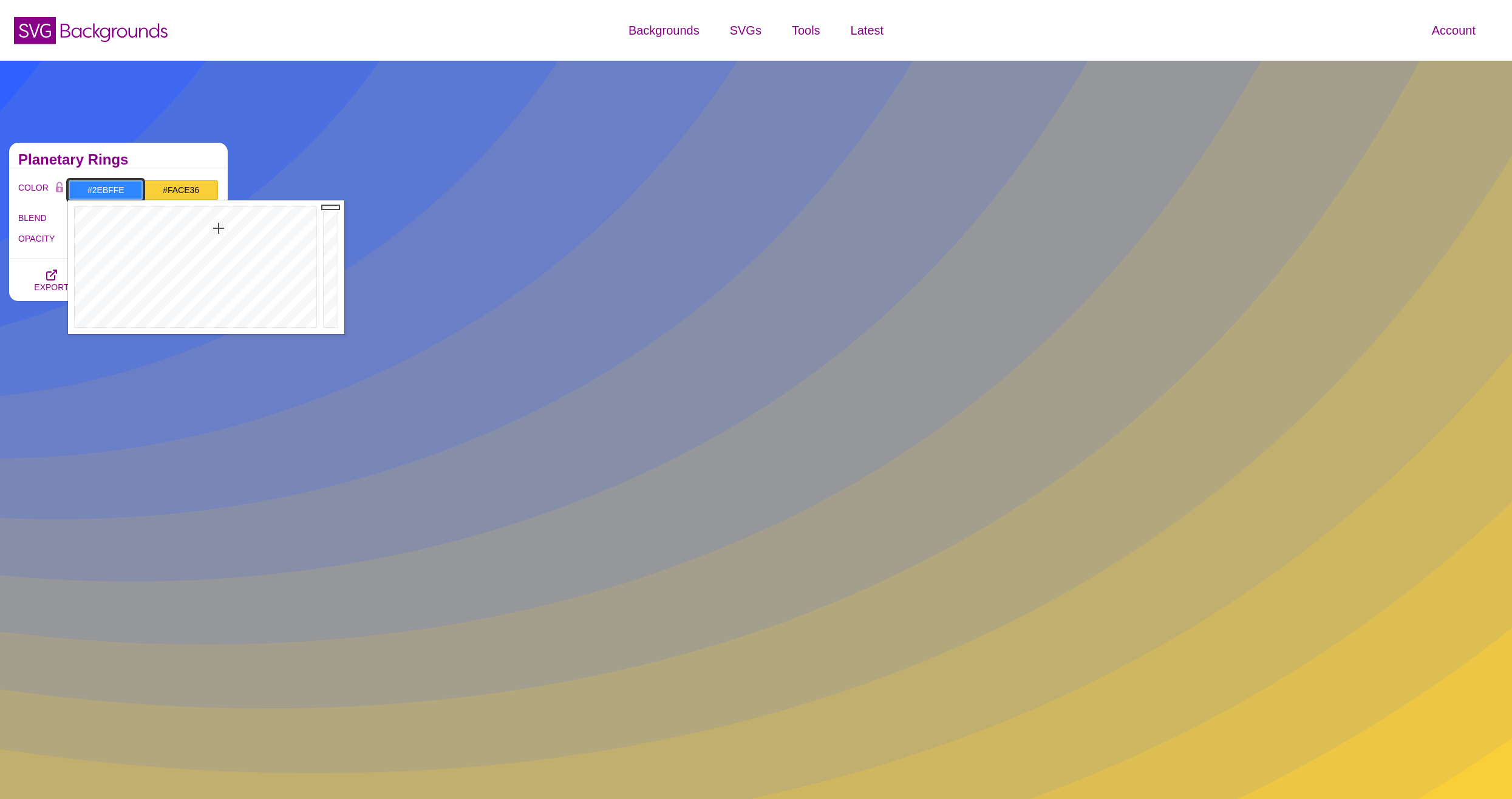
drag, startPoint x: 223, startPoint y: 229, endPoint x: 208, endPoint y: 229, distance: 15.0
click at [208, 229] on div at bounding box center [194, 267] width 252 height 134
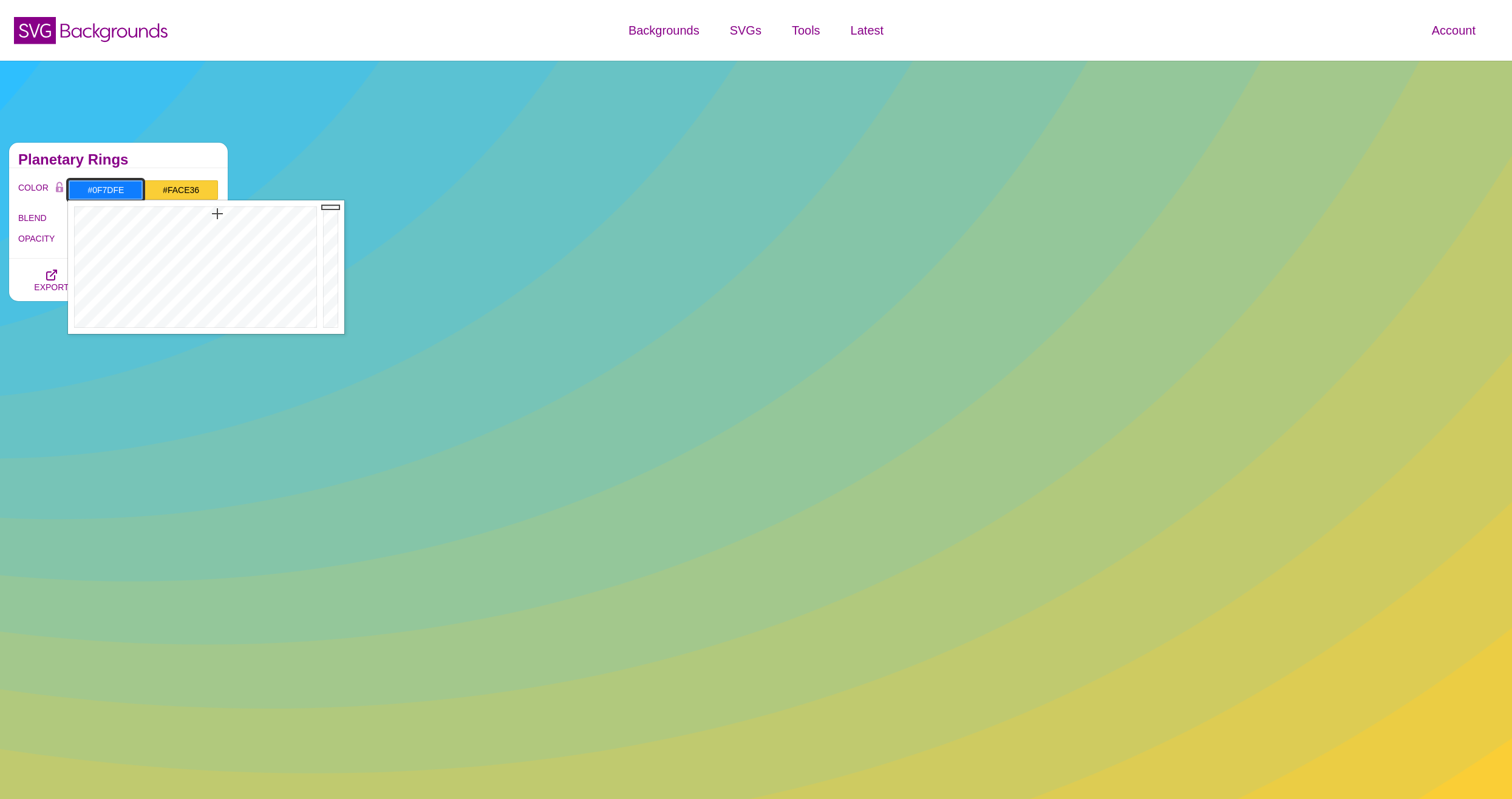
drag, startPoint x: 212, startPoint y: 226, endPoint x: 217, endPoint y: 214, distance: 13.0
click at [217, 214] on div at bounding box center [194, 267] width 252 height 134
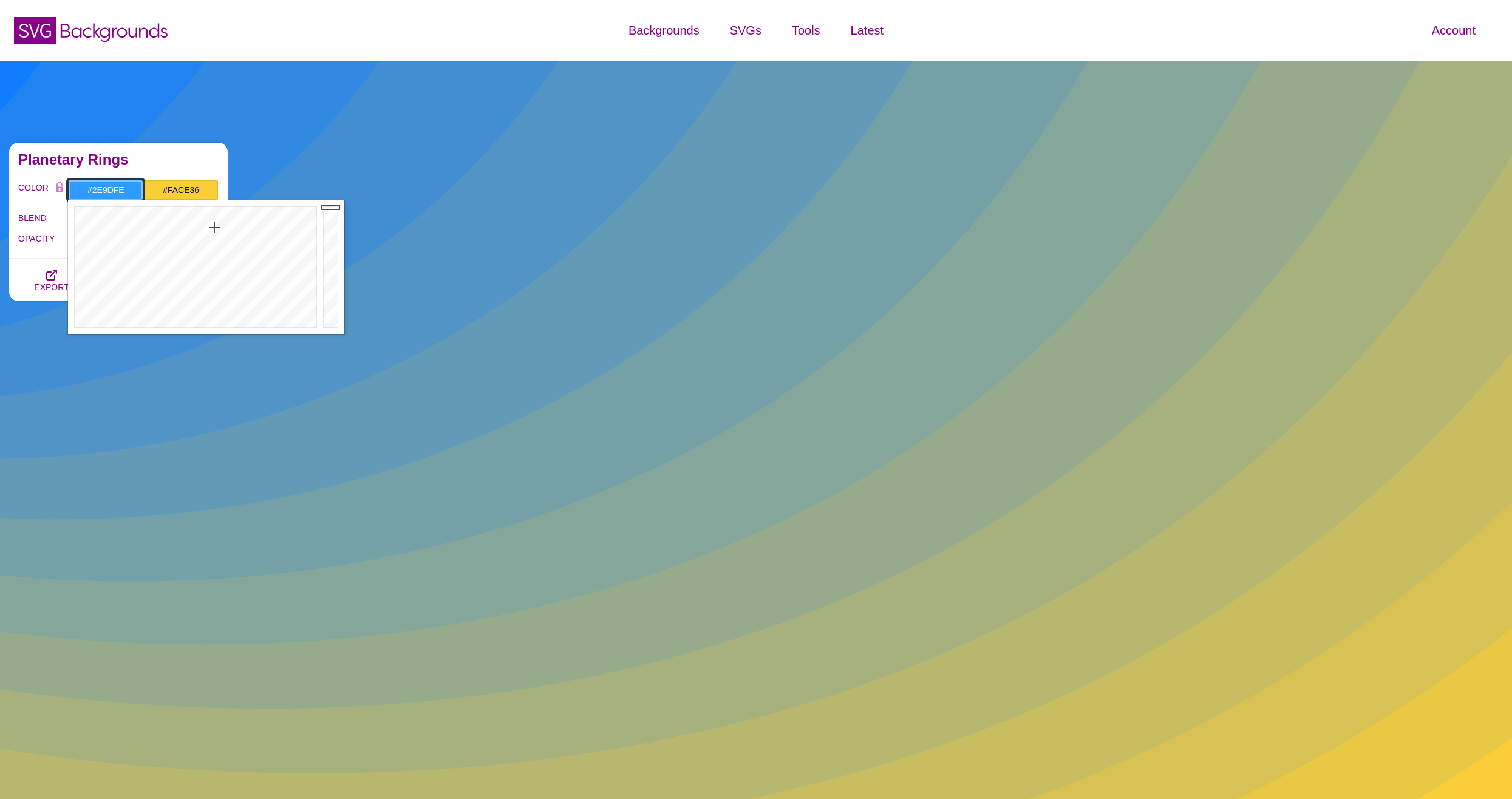
drag, startPoint x: 214, startPoint y: 220, endPoint x: 214, endPoint y: 229, distance: 9.0
click at [214, 229] on div at bounding box center [194, 267] width 252 height 134
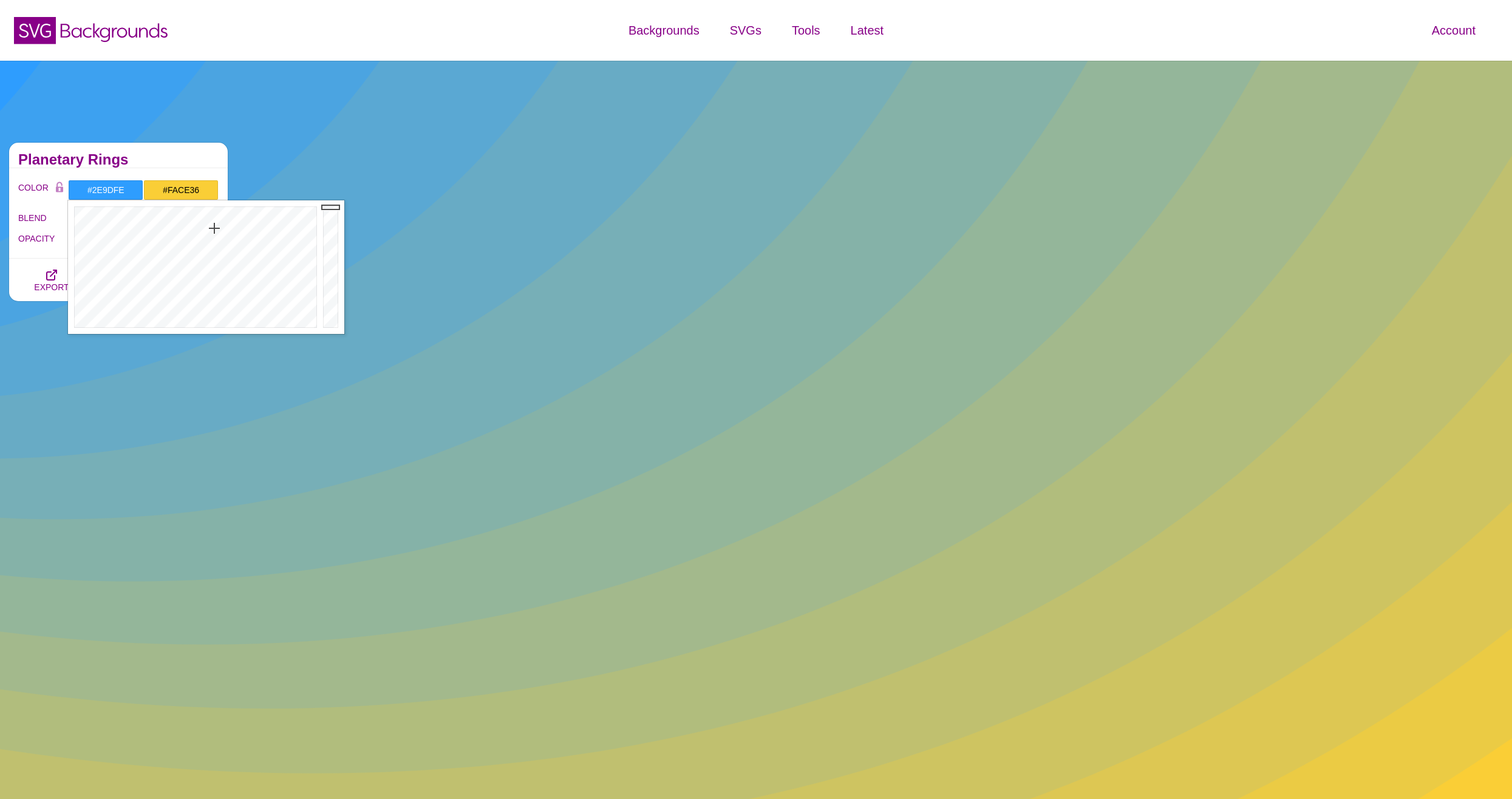
click at [161, 150] on div "Planetary Rings" at bounding box center [119, 155] width 219 height 25
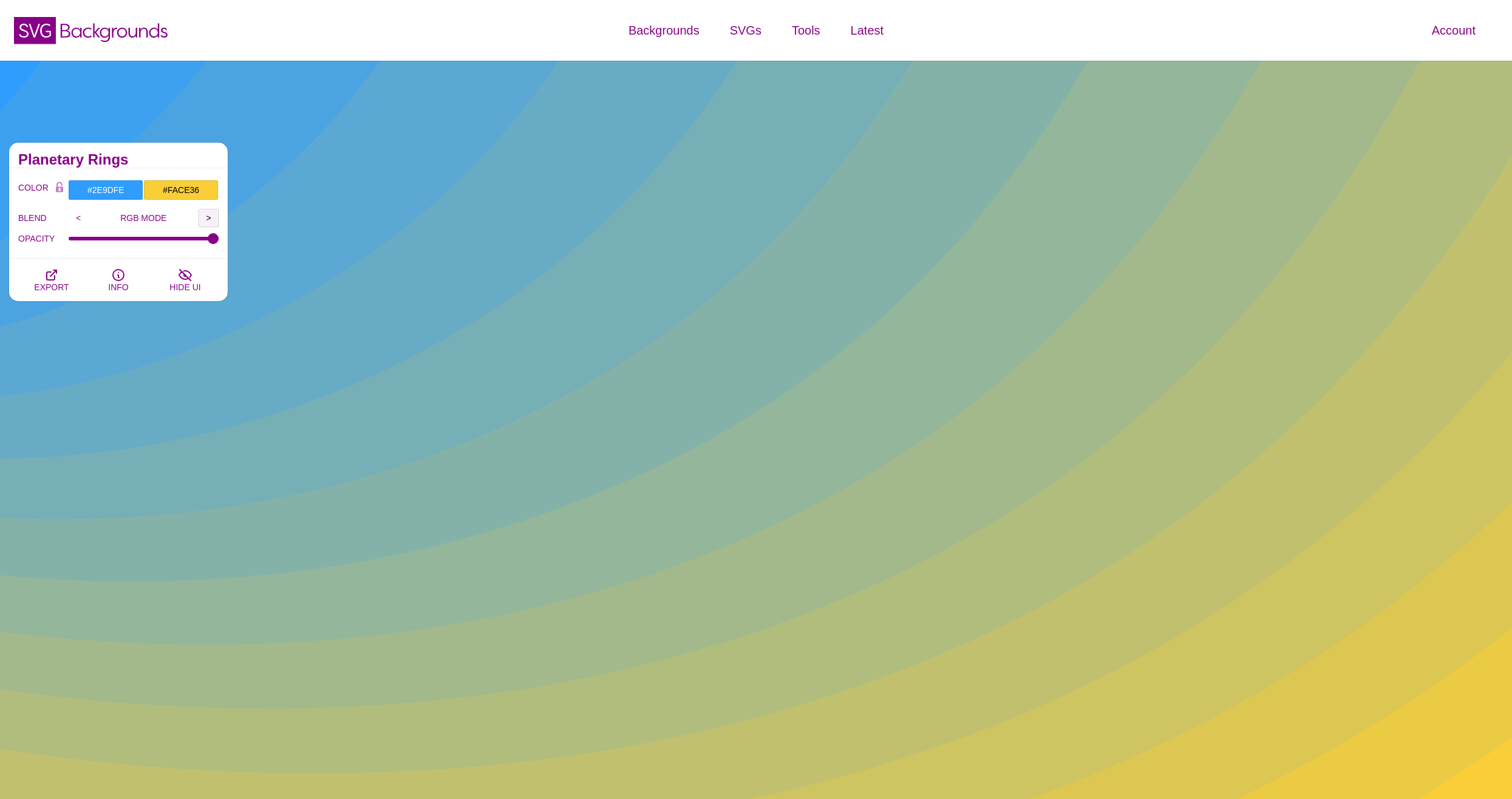
click at [204, 213] on input ">" at bounding box center [209, 218] width 20 height 18
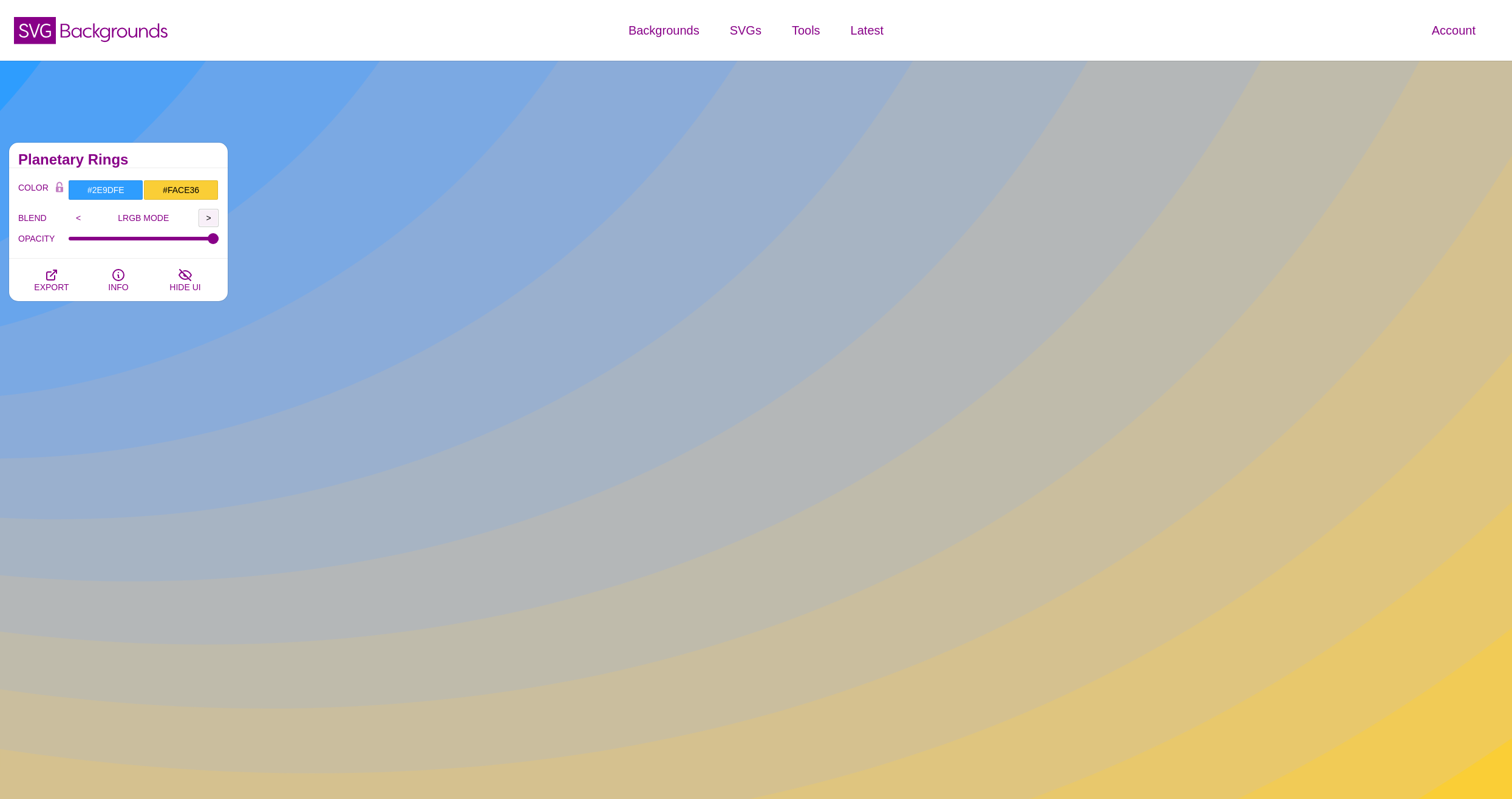
click at [204, 213] on input ">" at bounding box center [209, 218] width 20 height 18
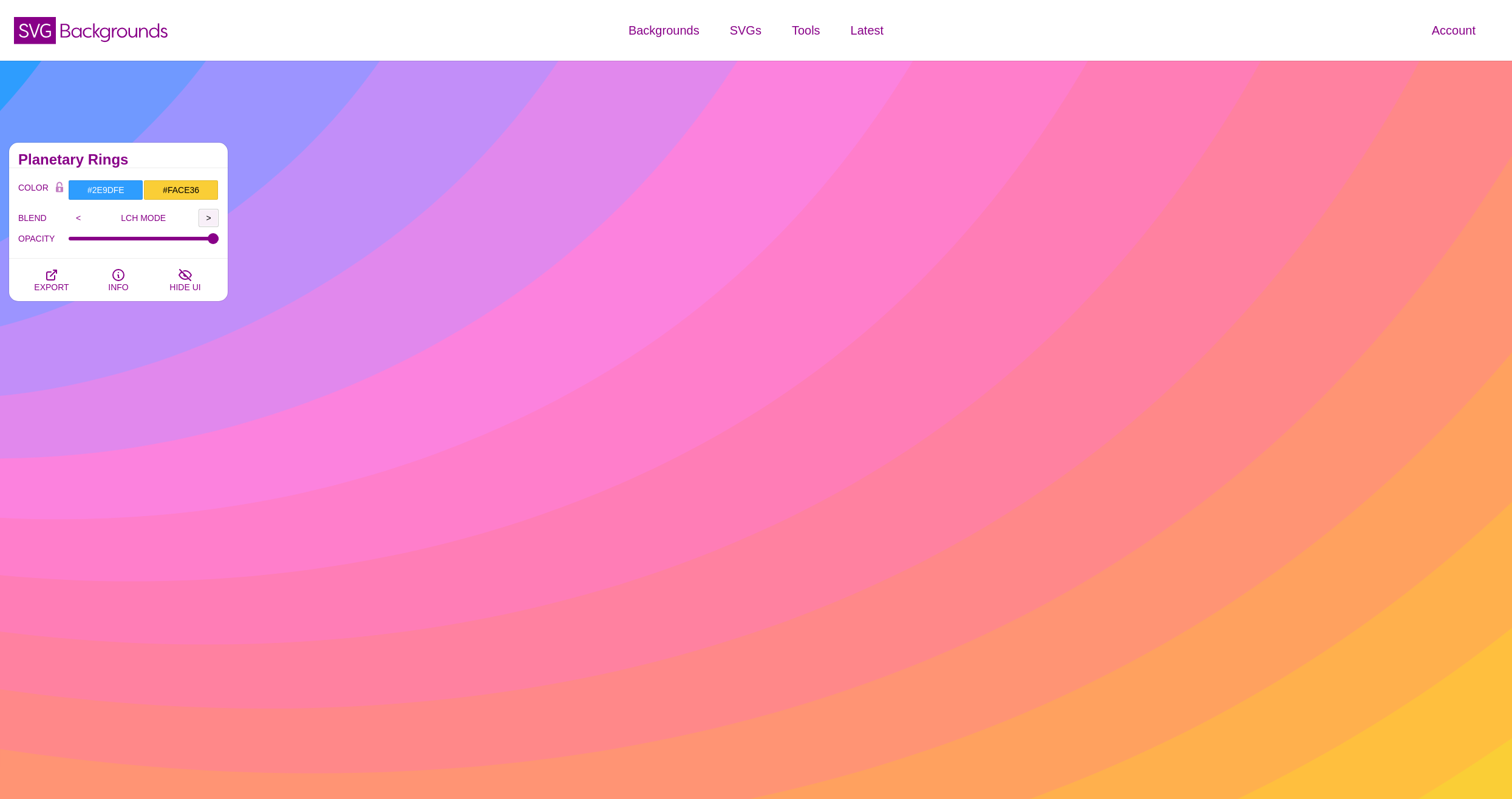
click at [204, 213] on input ">" at bounding box center [209, 218] width 20 height 18
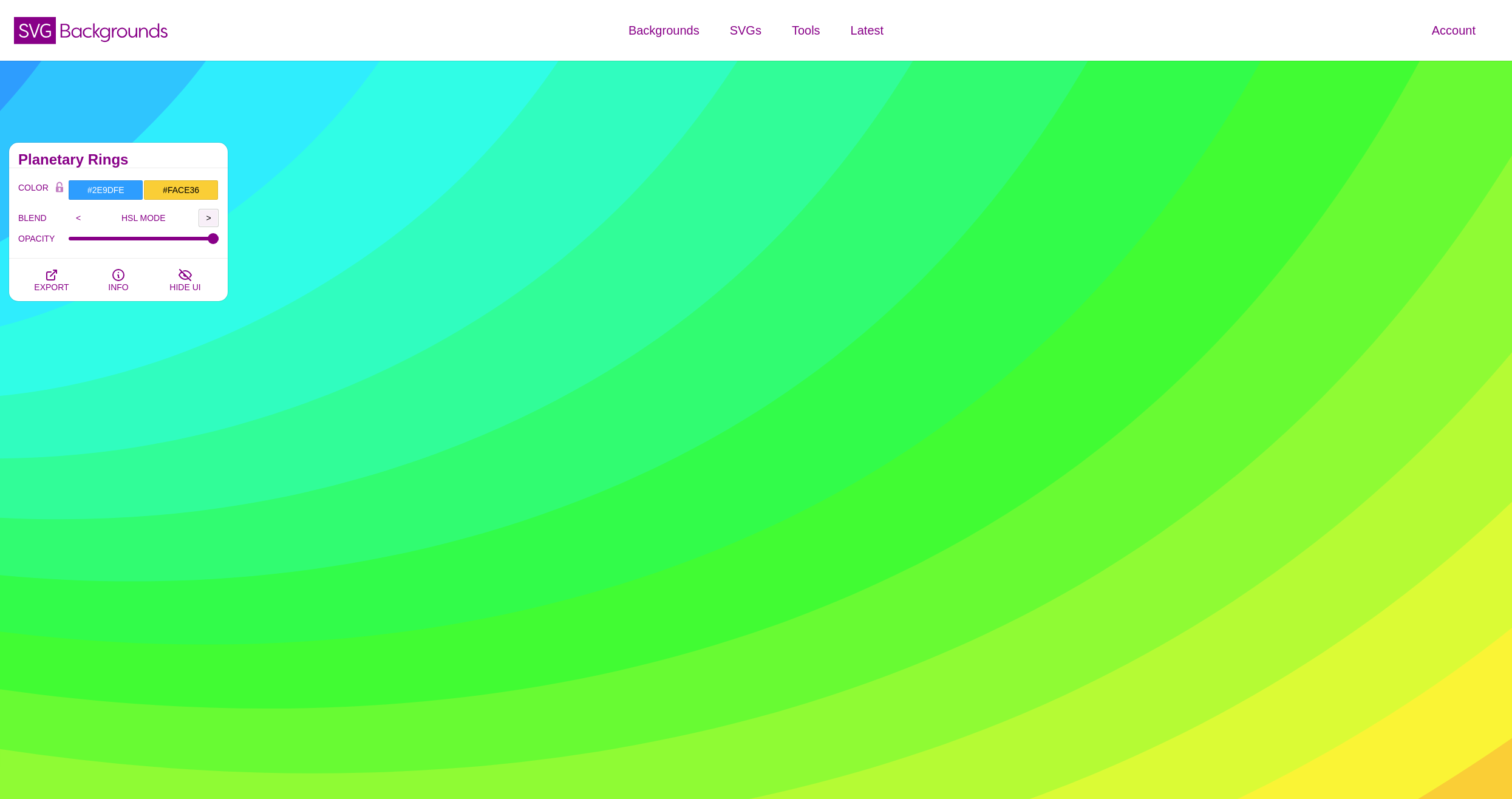
click at [204, 213] on input ">" at bounding box center [209, 218] width 20 height 18
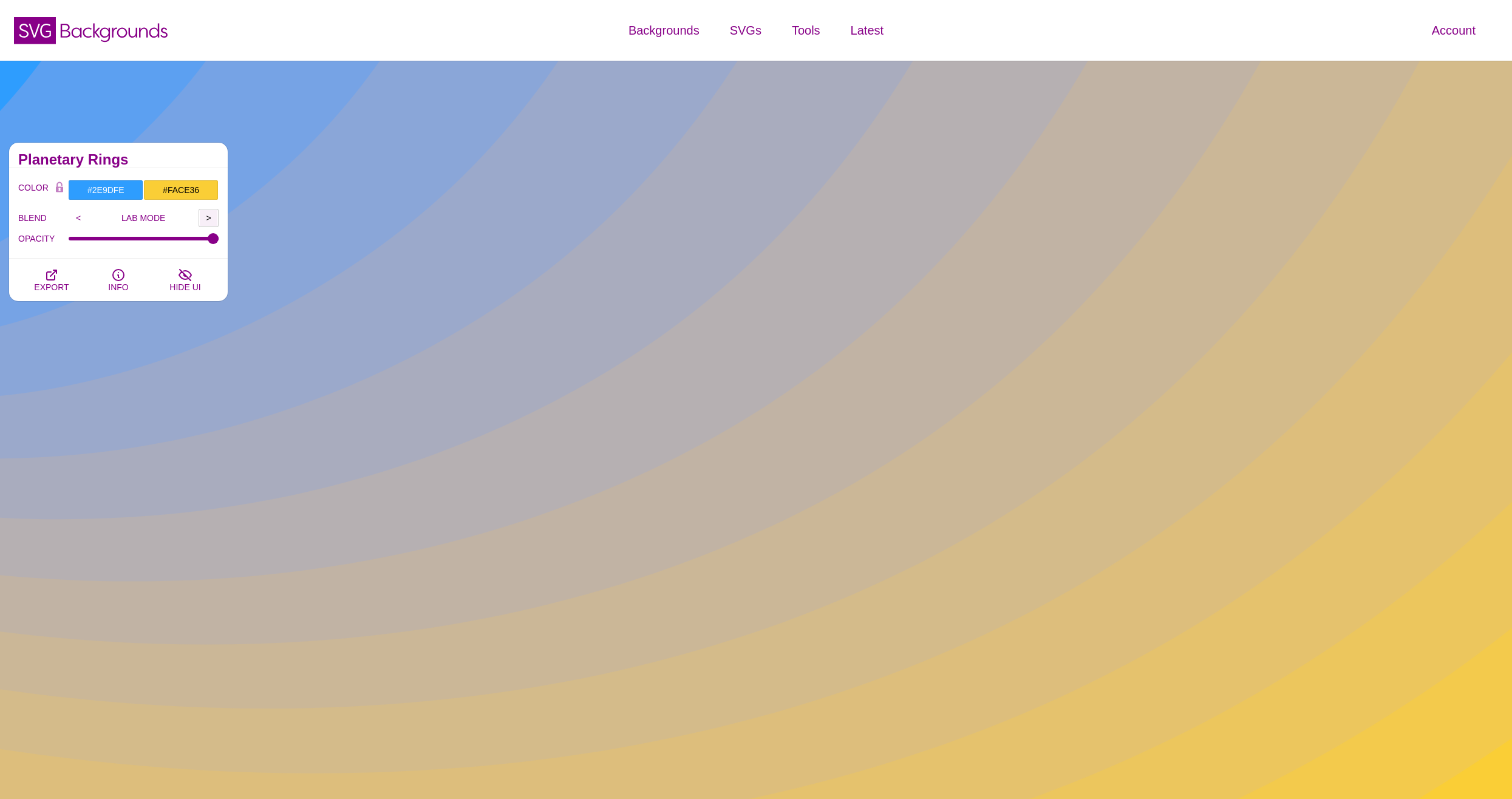
click at [204, 213] on input ">" at bounding box center [209, 218] width 20 height 18
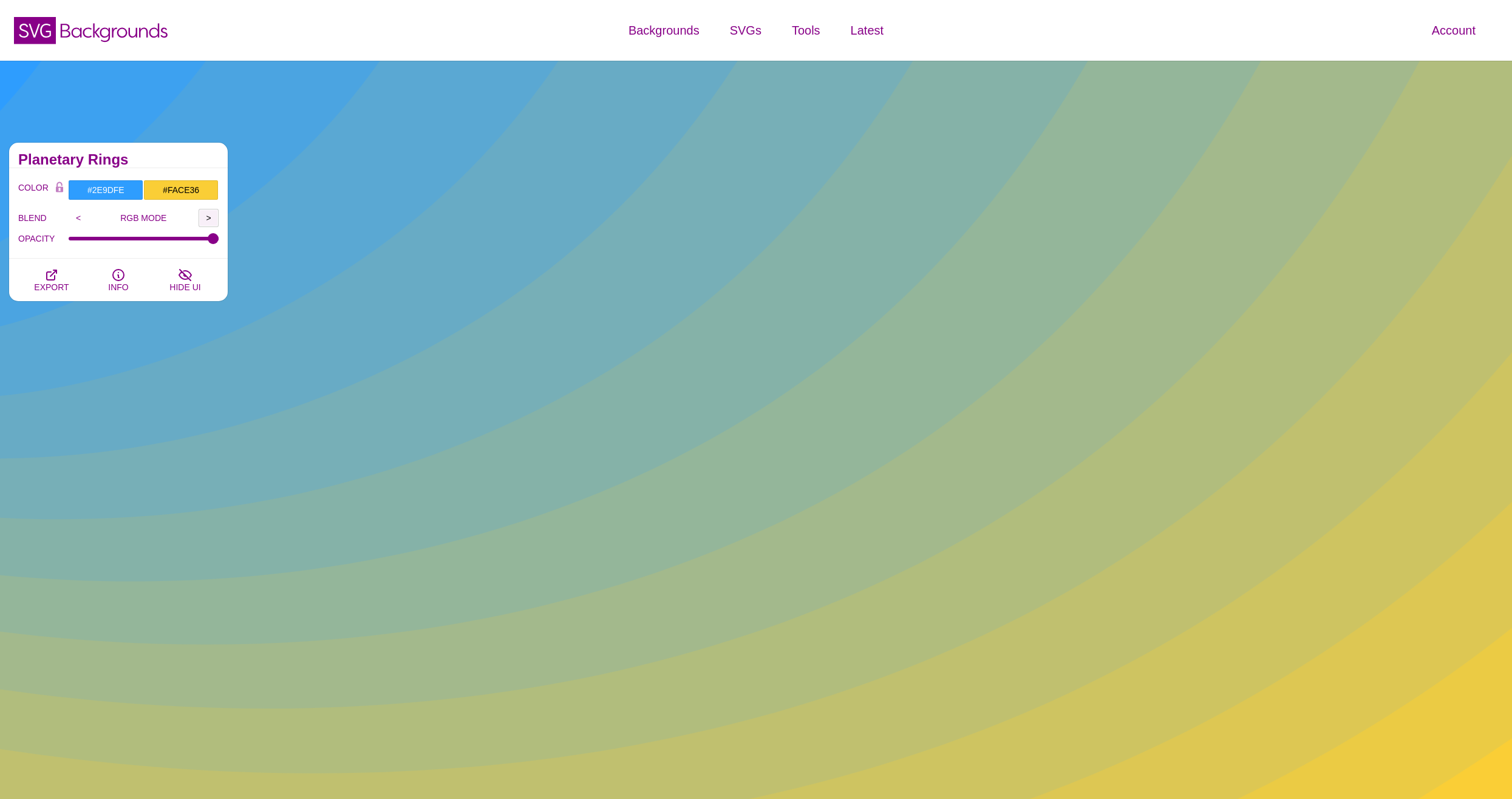
click at [204, 213] on input ">" at bounding box center [209, 218] width 20 height 18
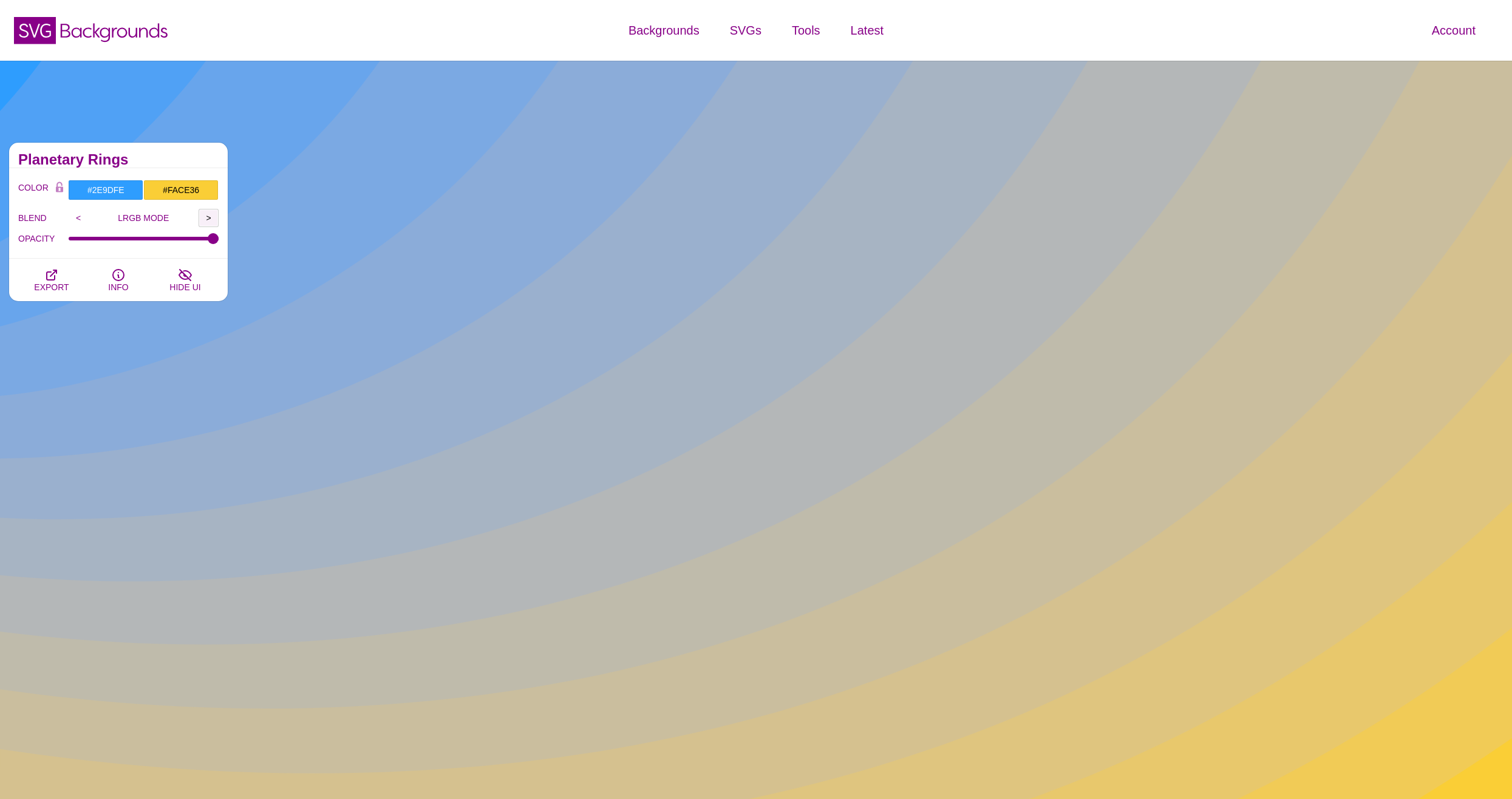
click at [204, 213] on input ">" at bounding box center [209, 218] width 20 height 18
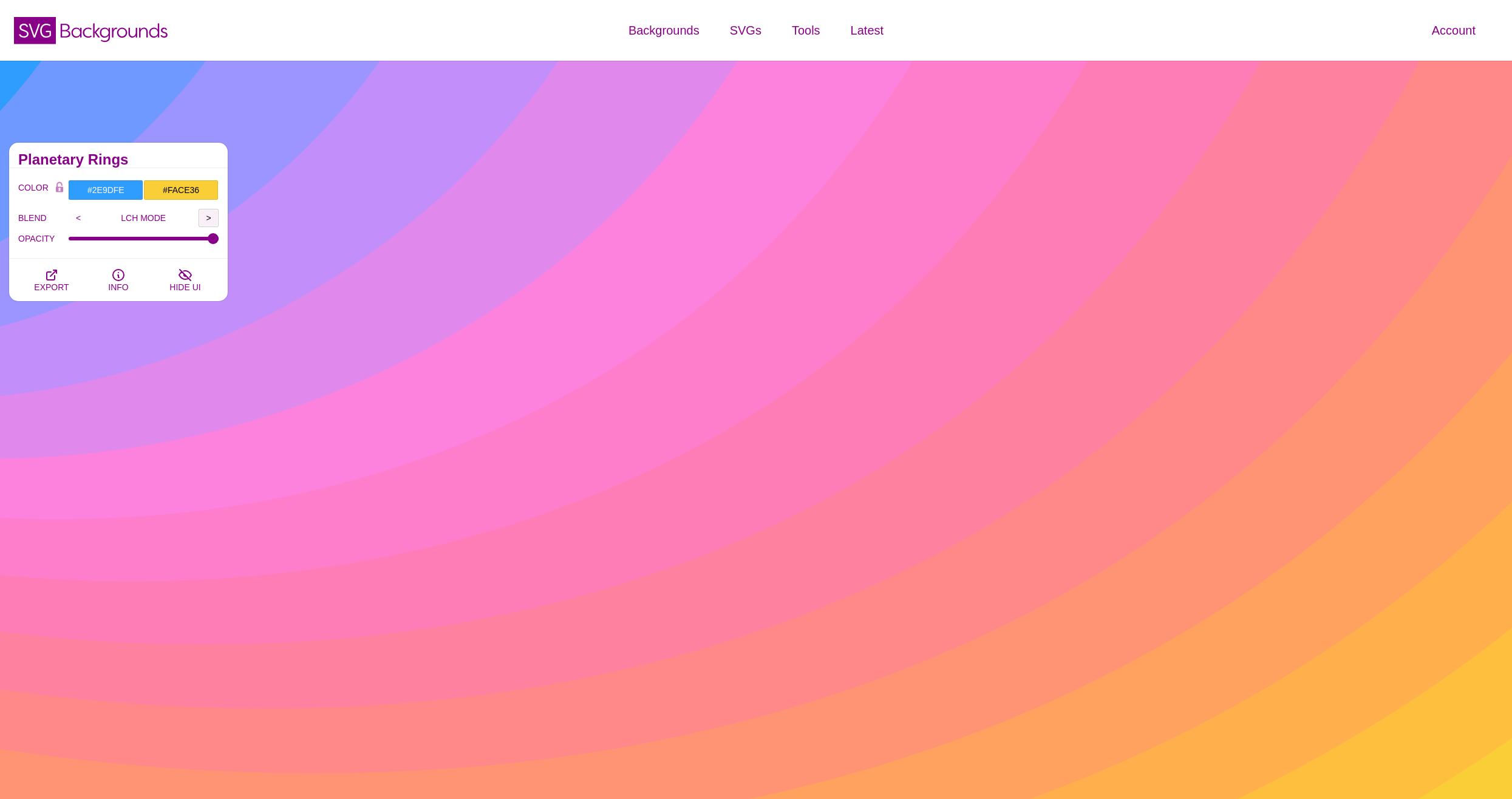
click at [204, 213] on input ">" at bounding box center [209, 218] width 20 height 18
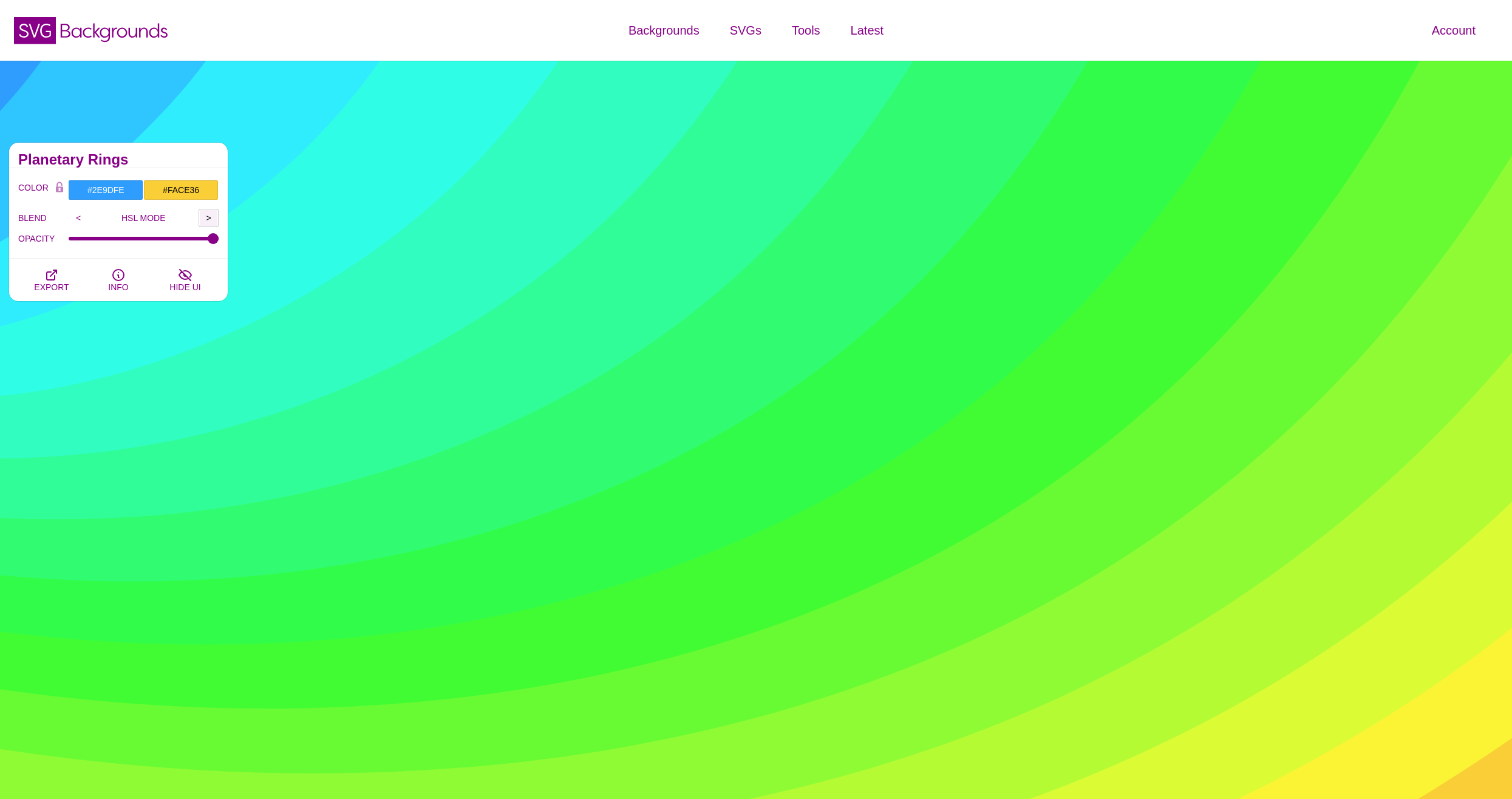
click at [204, 213] on input ">" at bounding box center [209, 218] width 20 height 18
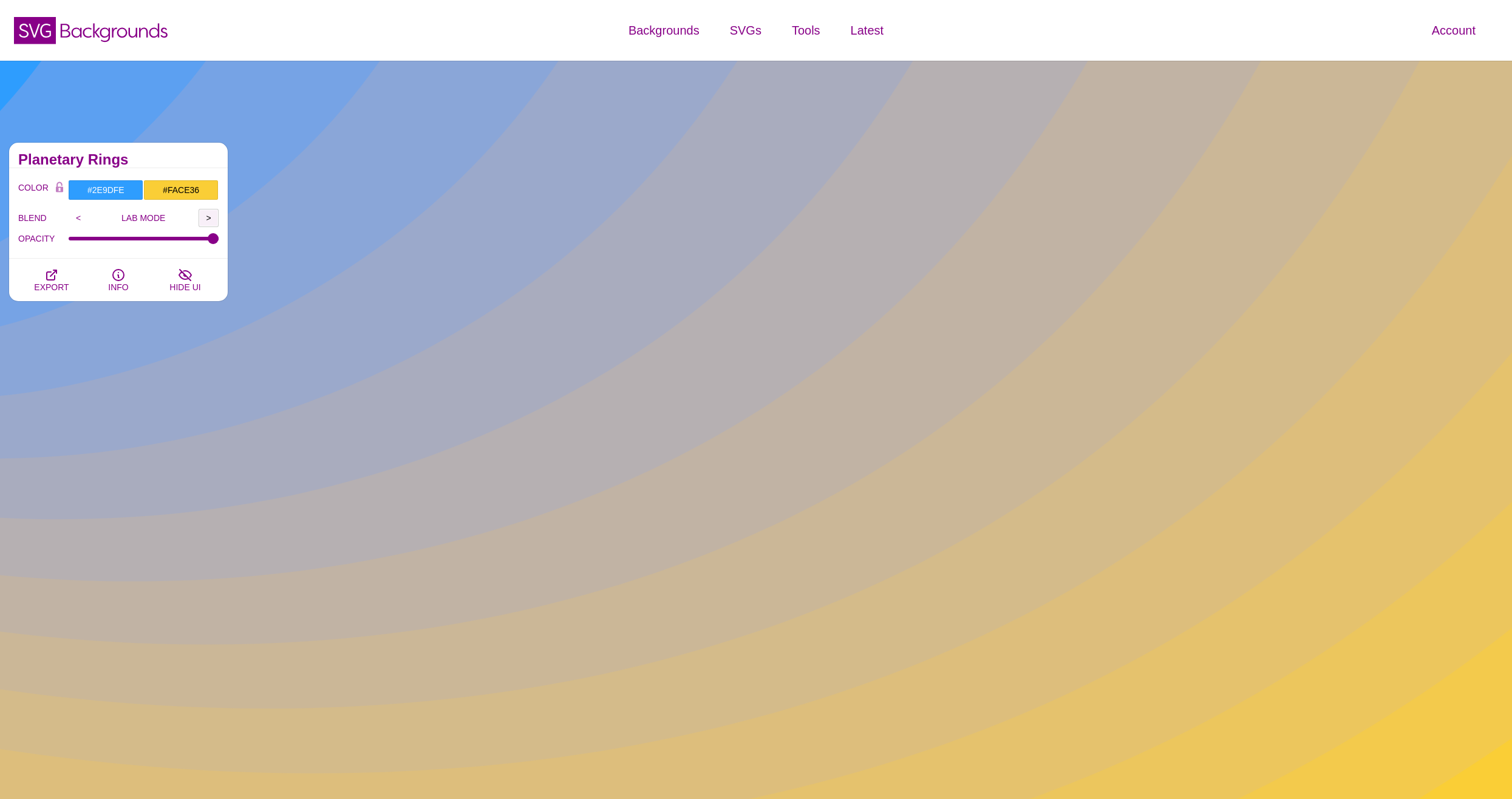
click at [204, 213] on input ">" at bounding box center [209, 218] width 20 height 18
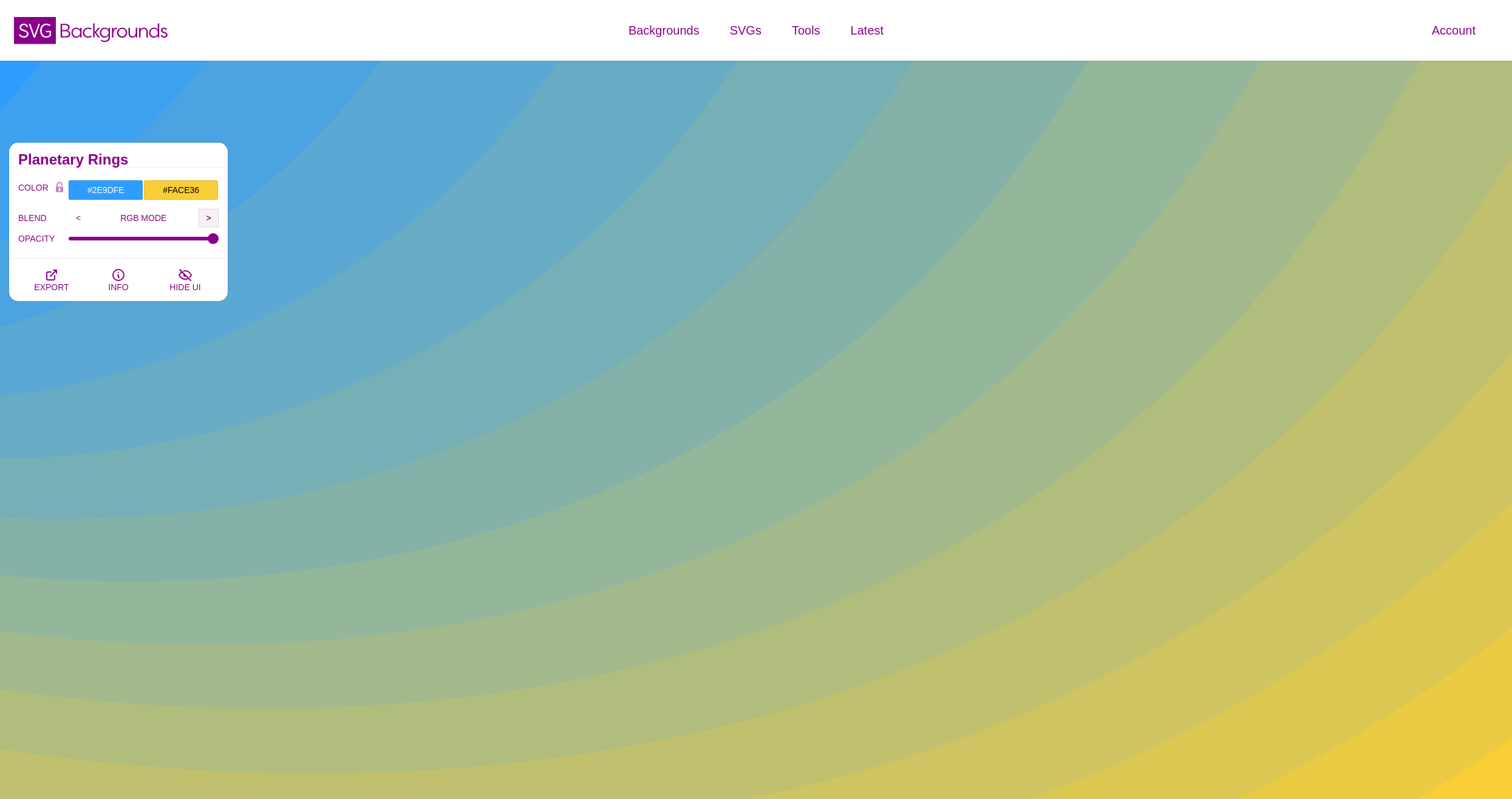
click at [204, 213] on input ">" at bounding box center [209, 218] width 20 height 18
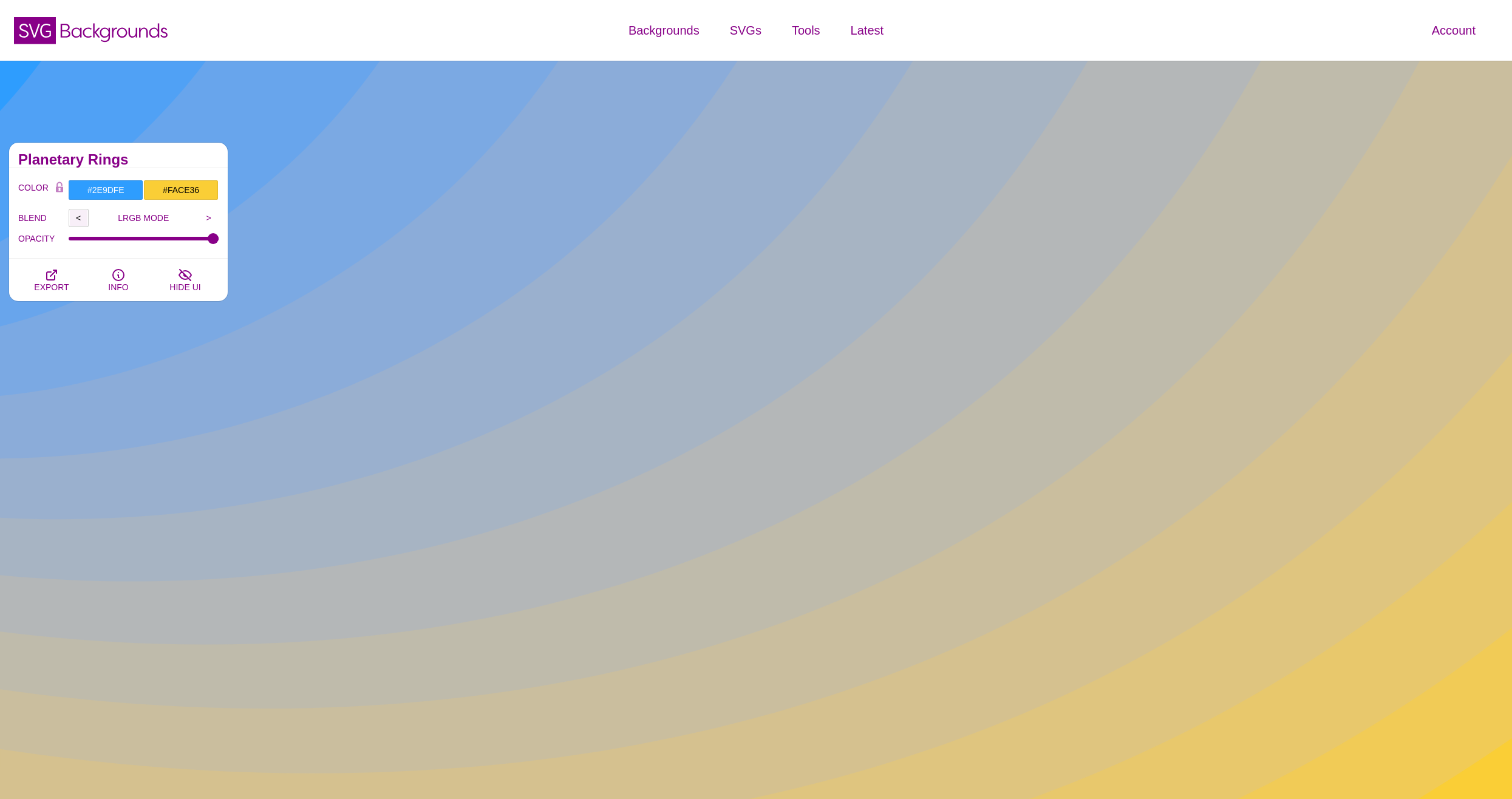
click at [71, 214] on input "<" at bounding box center [79, 218] width 20 height 18
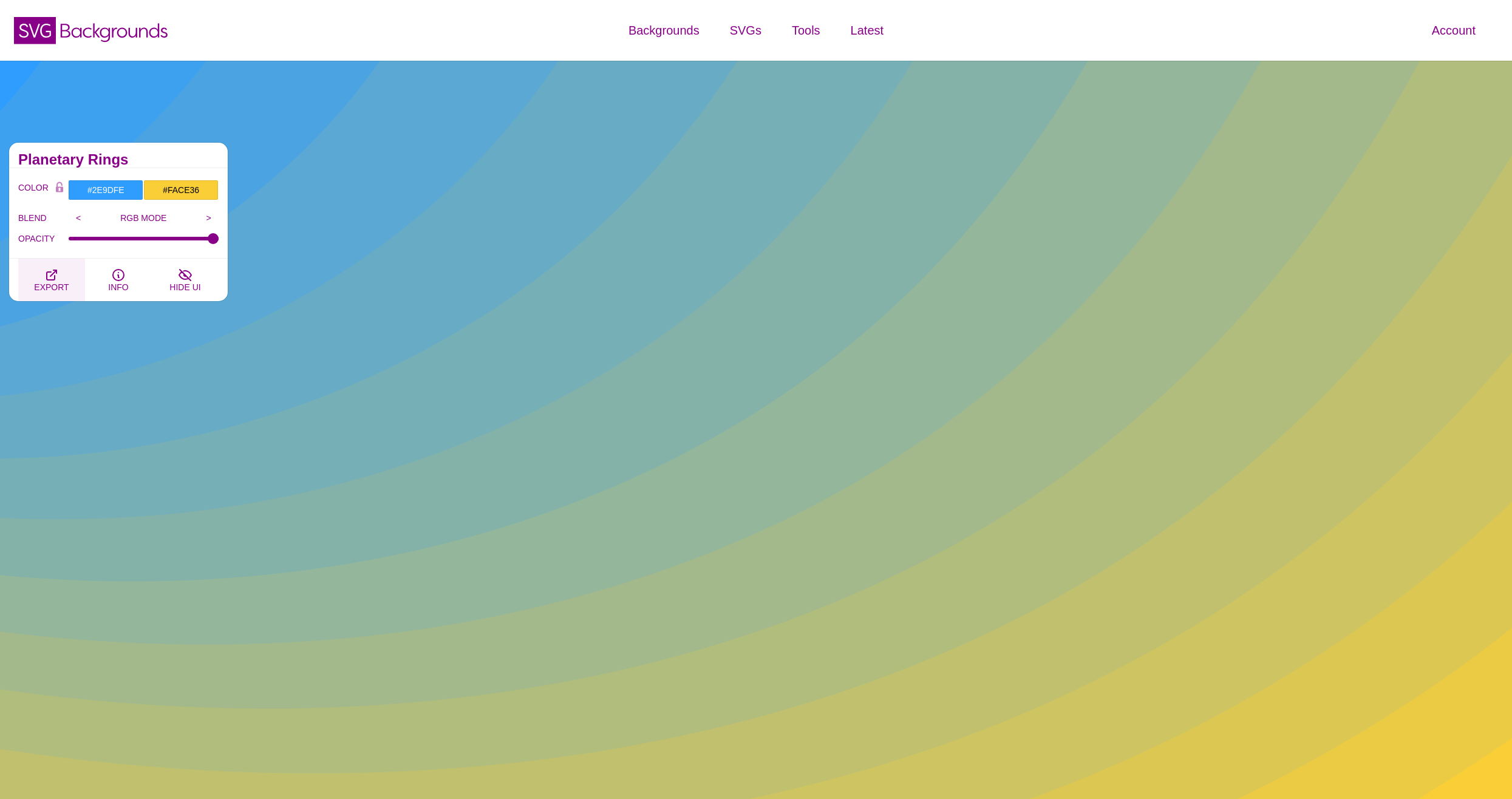
click at [54, 282] on span "EXPORT" at bounding box center [50, 287] width 34 height 10
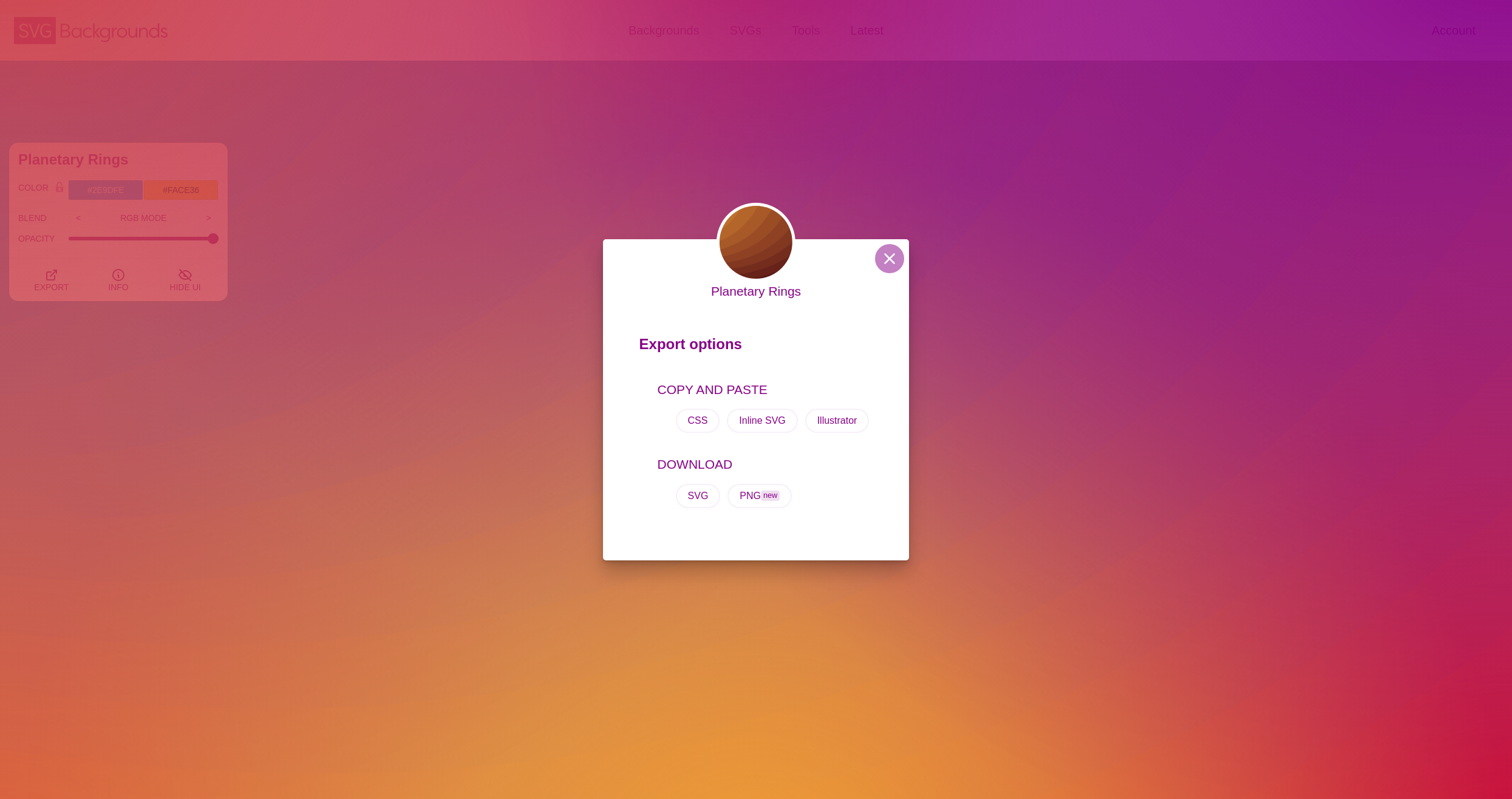
click at [890, 235] on div "Planetary Rings Export options COPY AND PASTE CSS Inline SVG Illustrator DOWNLO…" at bounding box center [756, 399] width 1512 height 799
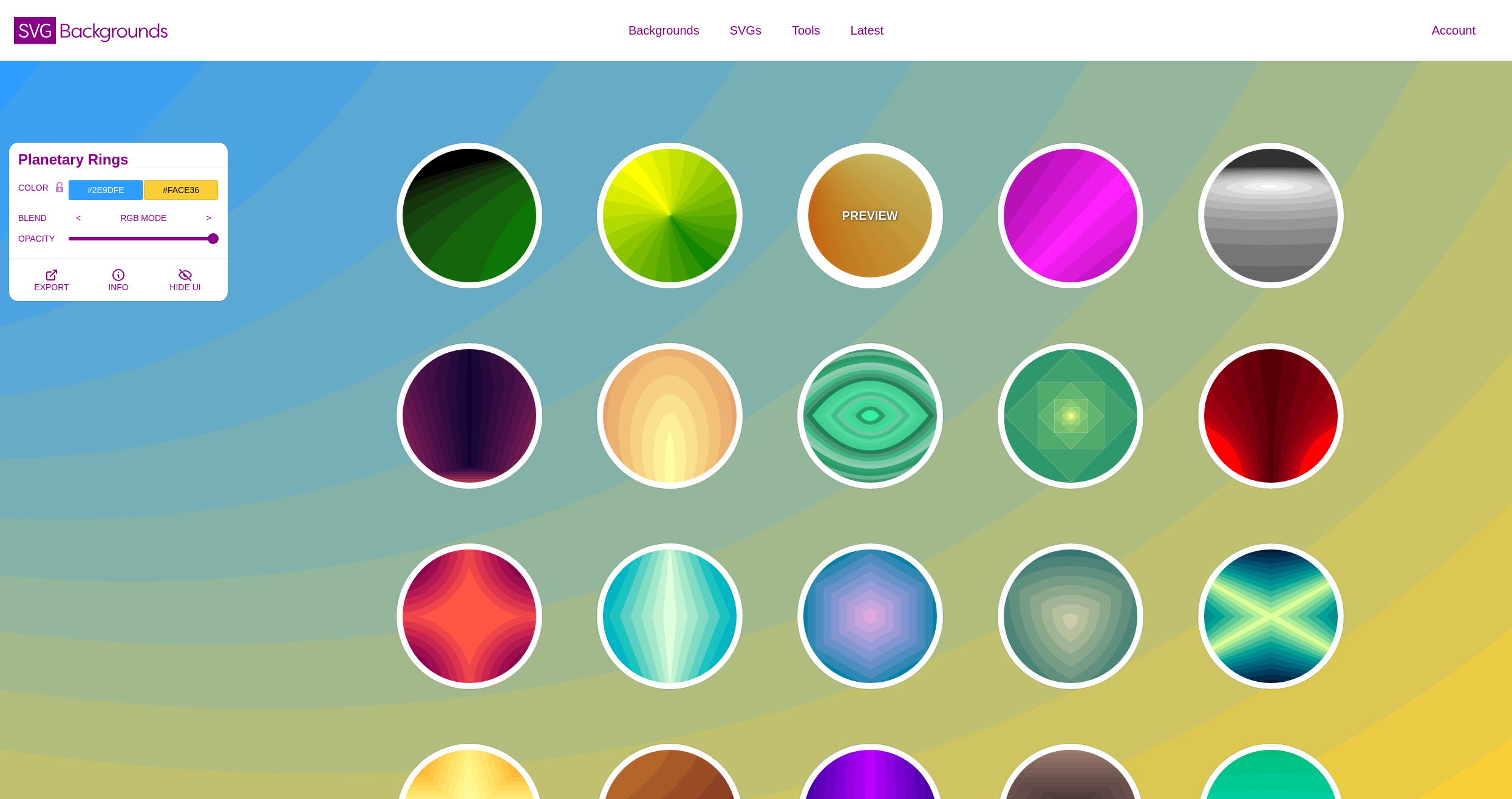
click at [889, 252] on div "PREVIEW" at bounding box center [870, 216] width 146 height 146
type input "#FF6600"
type input "#FFFF88"
type input "#FFFFFF"
type input "0.2"
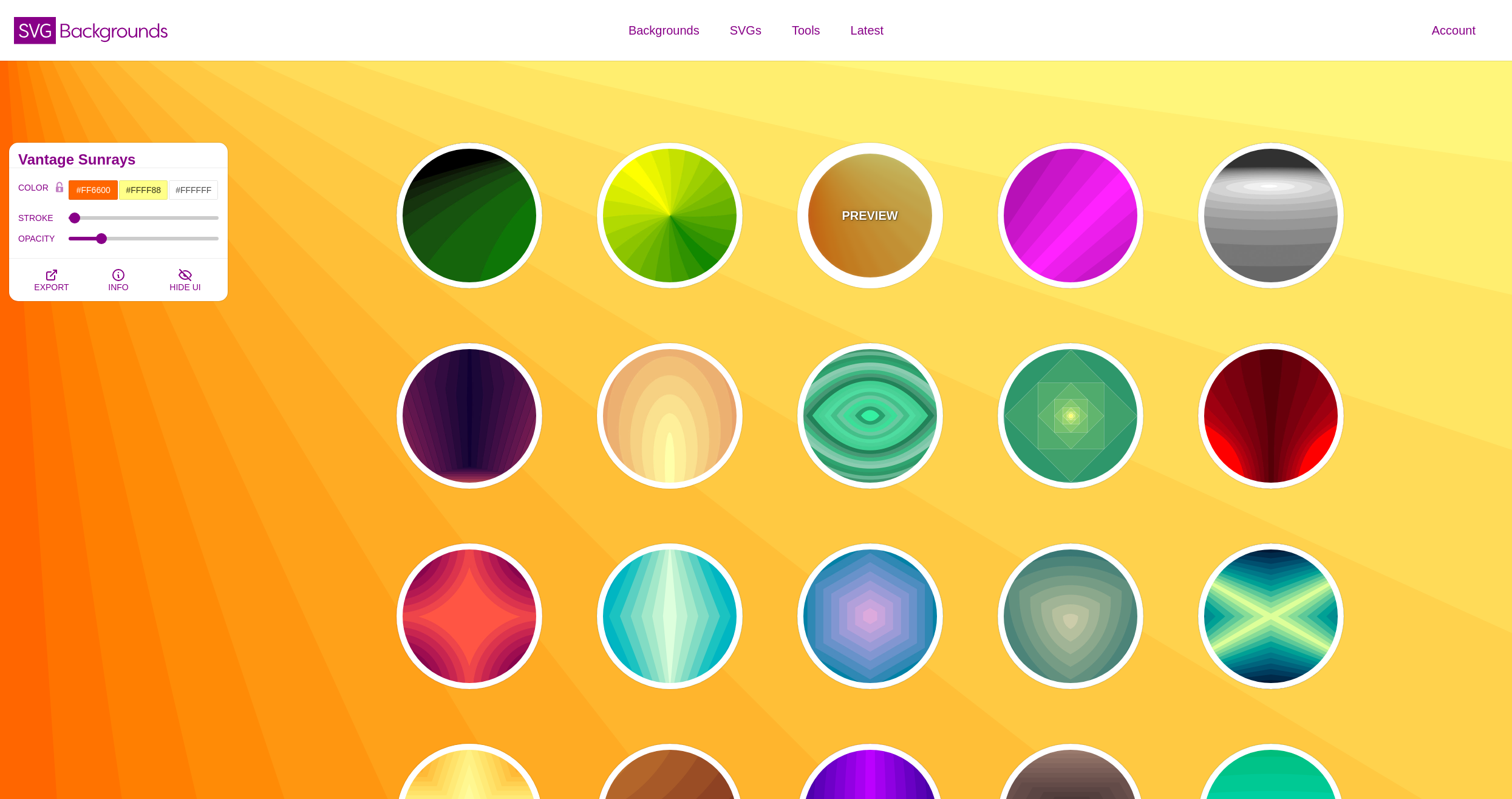
click at [857, 192] on div "PREVIEW" at bounding box center [870, 216] width 146 height 146
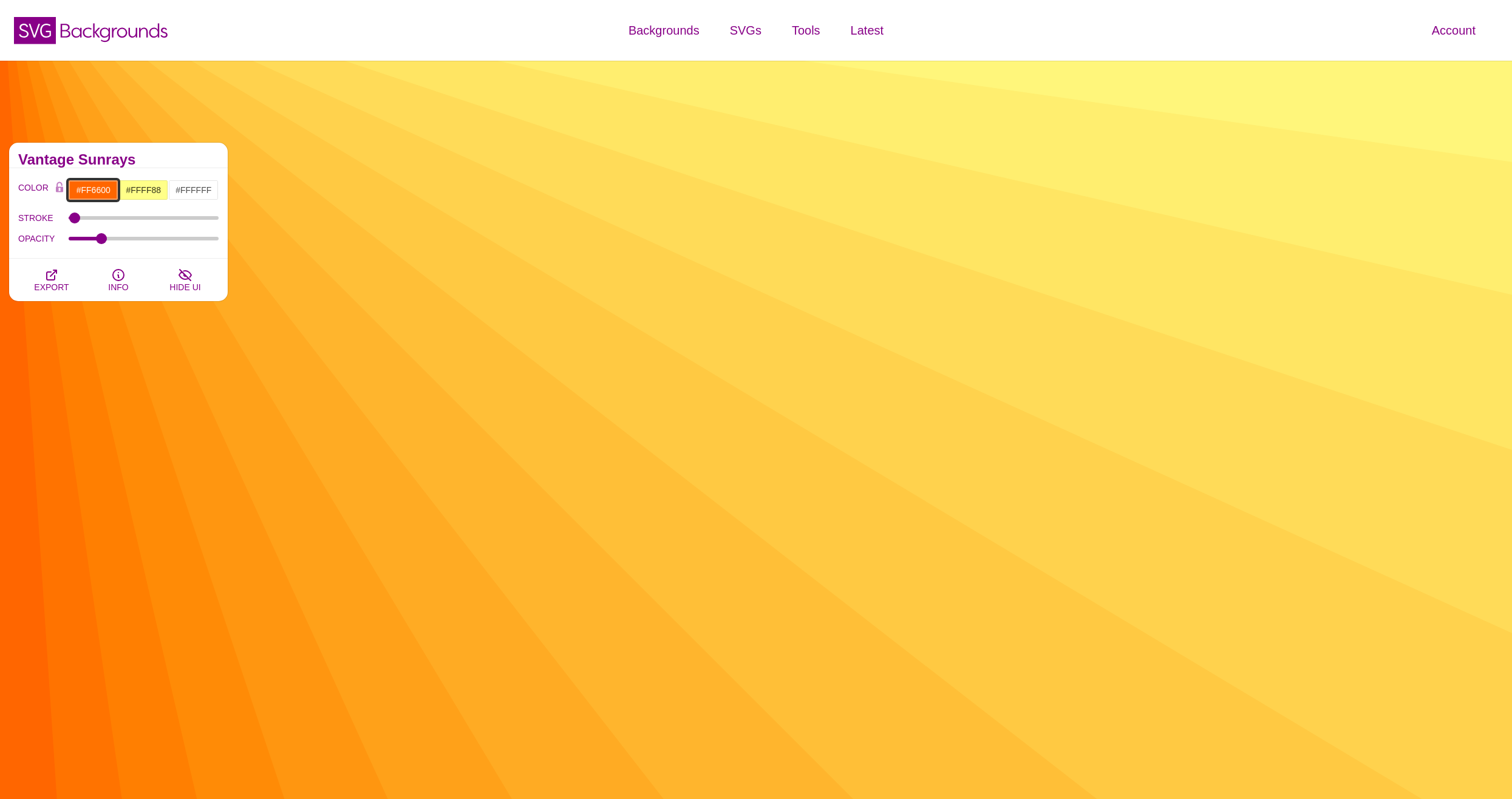
click at [99, 190] on input "#FF6600" at bounding box center [93, 190] width 50 height 21
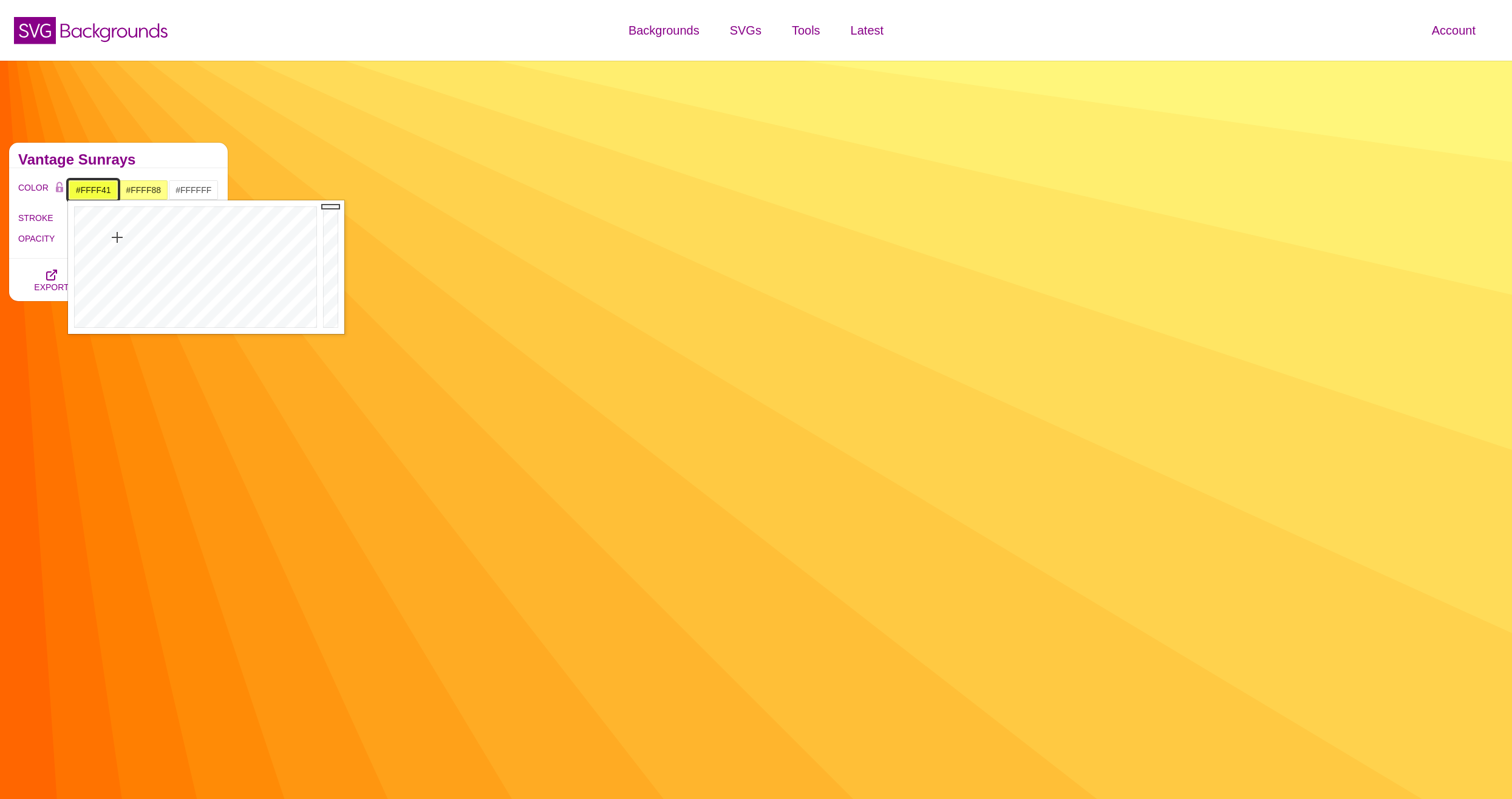
type input "#FFFC41"
click at [114, 238] on div at bounding box center [194, 267] width 252 height 134
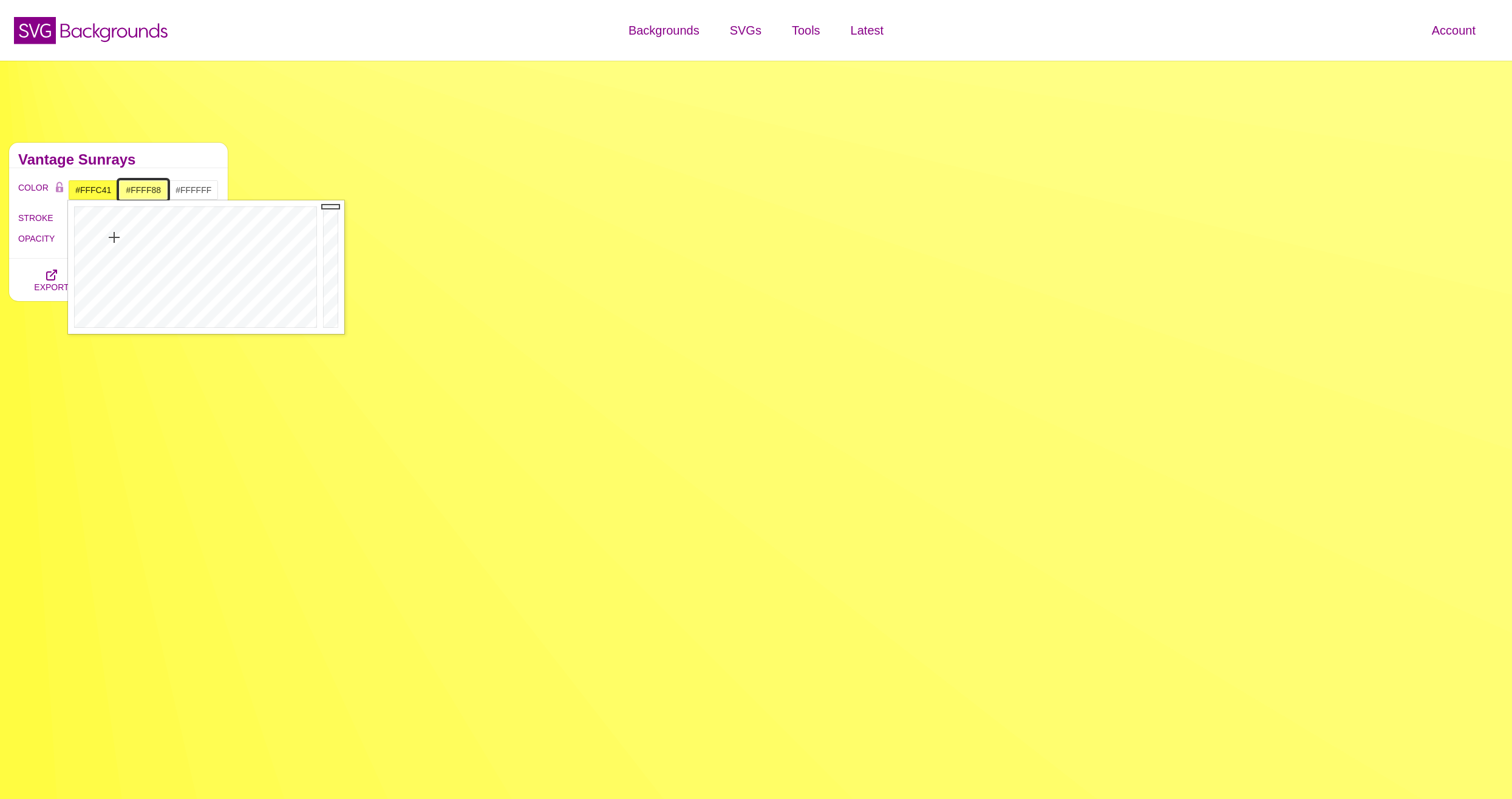
click at [138, 196] on input "#FFFF88" at bounding box center [144, 190] width 50 height 21
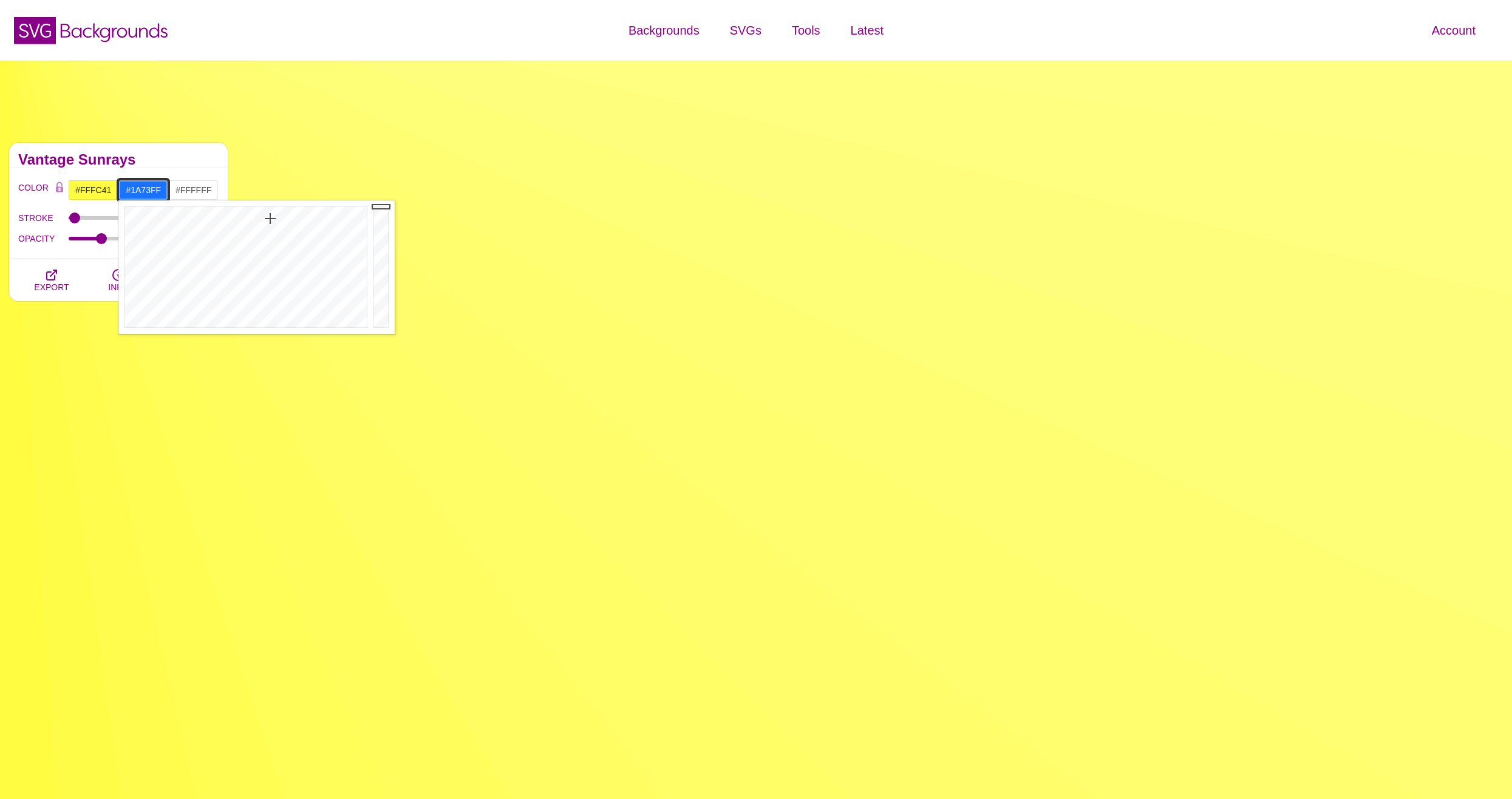
drag, startPoint x: 158, startPoint y: 217, endPoint x: 270, endPoint y: 219, distance: 112.0
click at [270, 219] on div at bounding box center [245, 267] width 252 height 134
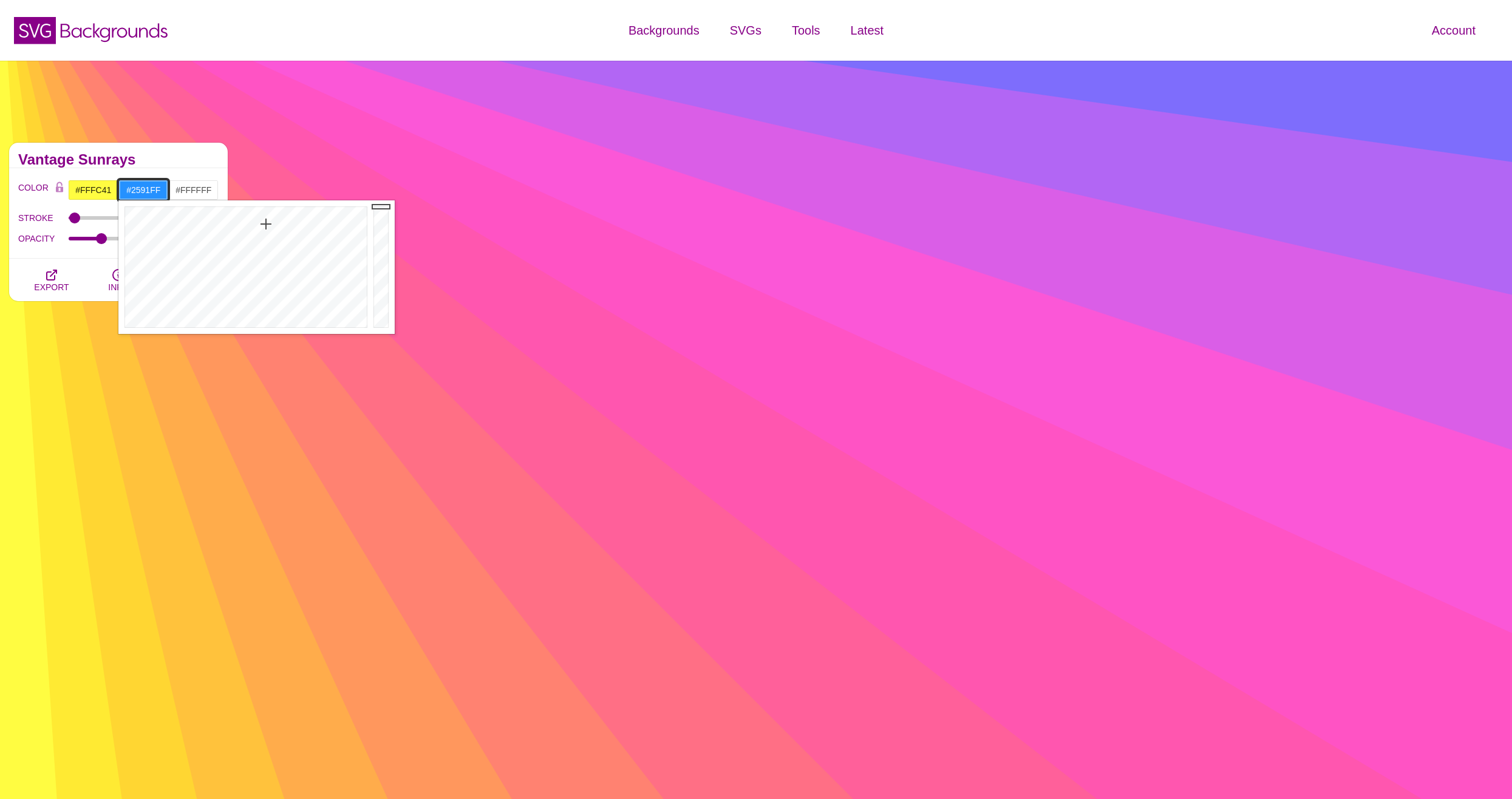
drag, startPoint x: 270, startPoint y: 219, endPoint x: 266, endPoint y: 224, distance: 6.4
click at [266, 224] on div at bounding box center [245, 267] width 252 height 134
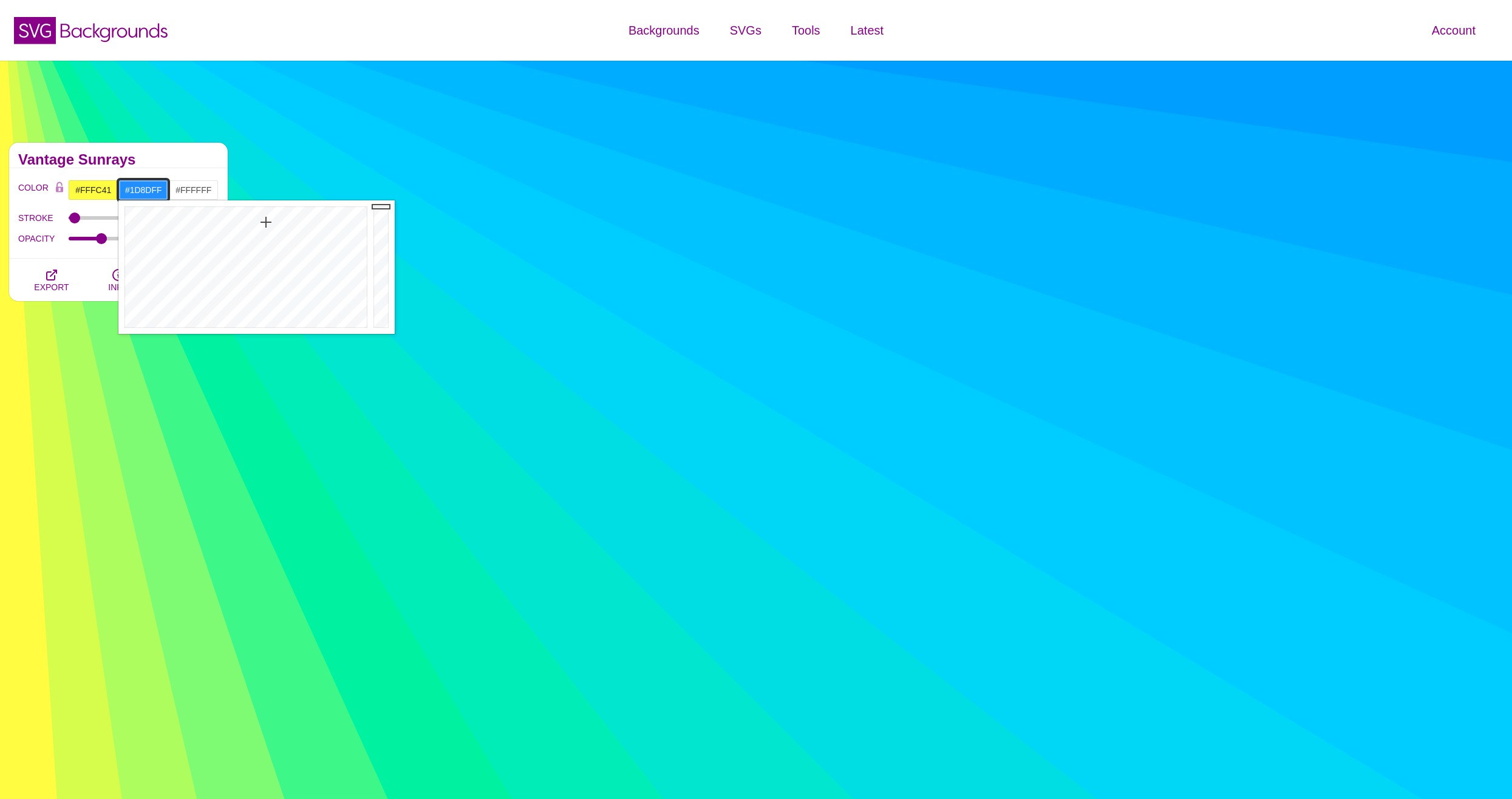
type input "#1C8DFF"
click at [266, 219] on div at bounding box center [245, 267] width 252 height 134
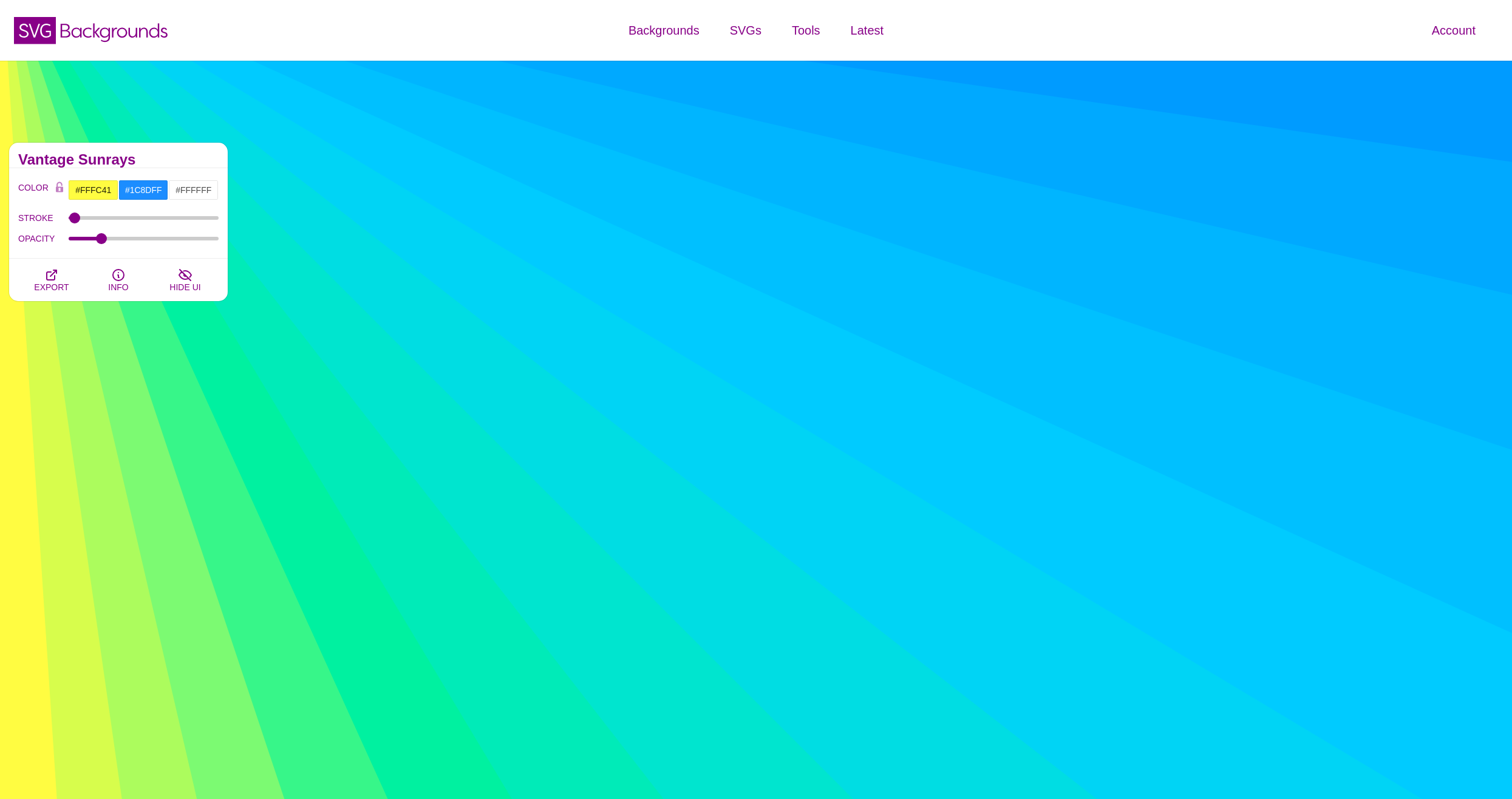
click at [177, 158] on h2 "Vantage Sunrays" at bounding box center [119, 160] width 200 height 10
drag, startPoint x: 76, startPoint y: 218, endPoint x: 66, endPoint y: 226, distance: 12.8
type input "0"
click at [69, 220] on input "STROKE" at bounding box center [144, 218] width 151 height 5
drag, startPoint x: 102, startPoint y: 239, endPoint x: 236, endPoint y: 228, distance: 134.5
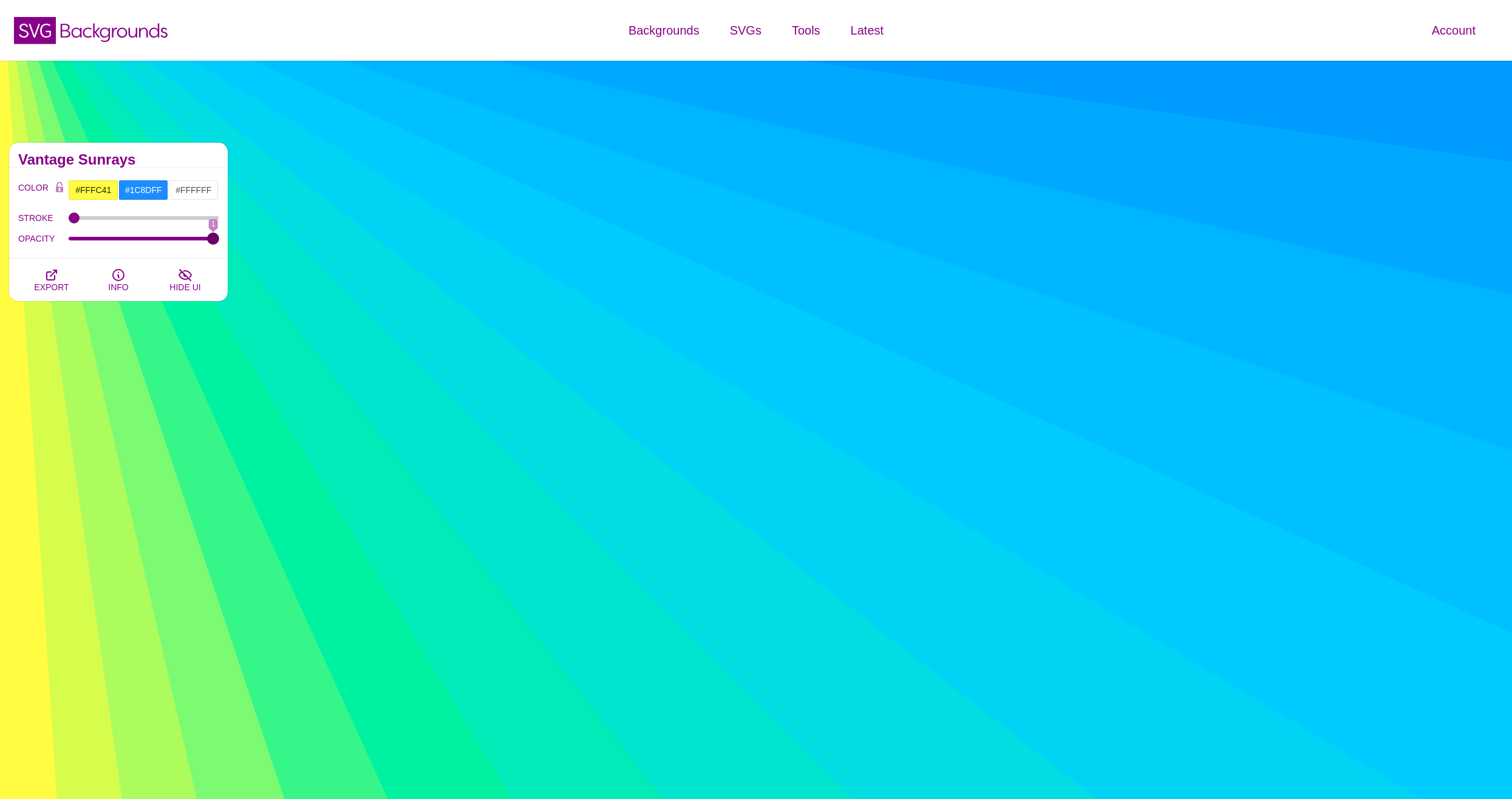
type input "1"
click at [219, 236] on input "OPACITY" at bounding box center [144, 239] width 151 height 5
click at [193, 190] on input "#FFFFFF" at bounding box center [193, 190] width 50 height 21
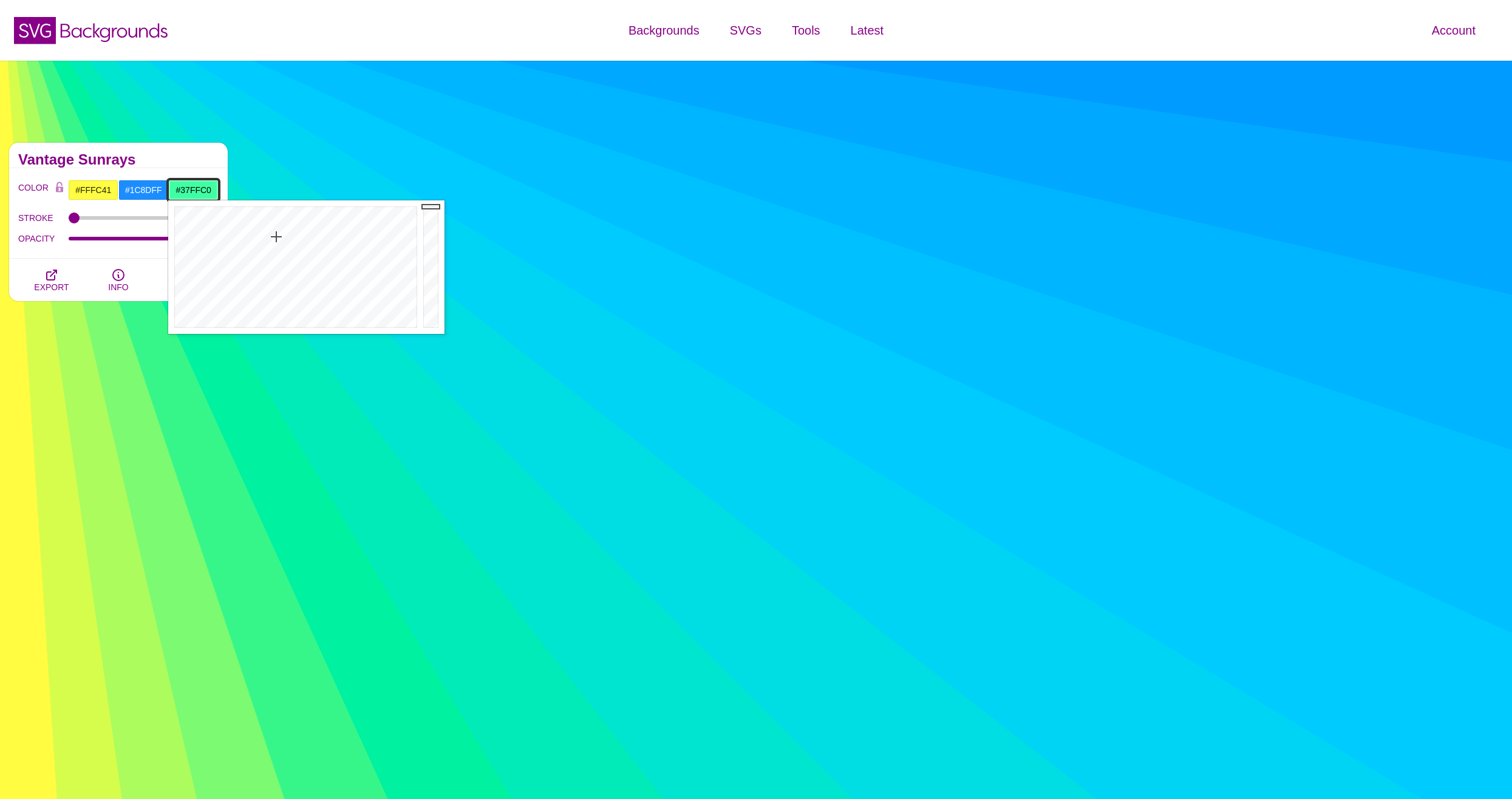
drag, startPoint x: 224, startPoint y: 248, endPoint x: 284, endPoint y: 232, distance: 62.1
click at [284, 232] on div at bounding box center [294, 267] width 252 height 134
drag, startPoint x: 268, startPoint y: 246, endPoint x: 317, endPoint y: 240, distance: 49.4
click at [320, 219] on div at bounding box center [294, 267] width 252 height 134
drag, startPoint x: 297, startPoint y: 276, endPoint x: 265, endPoint y: 287, distance: 33.8
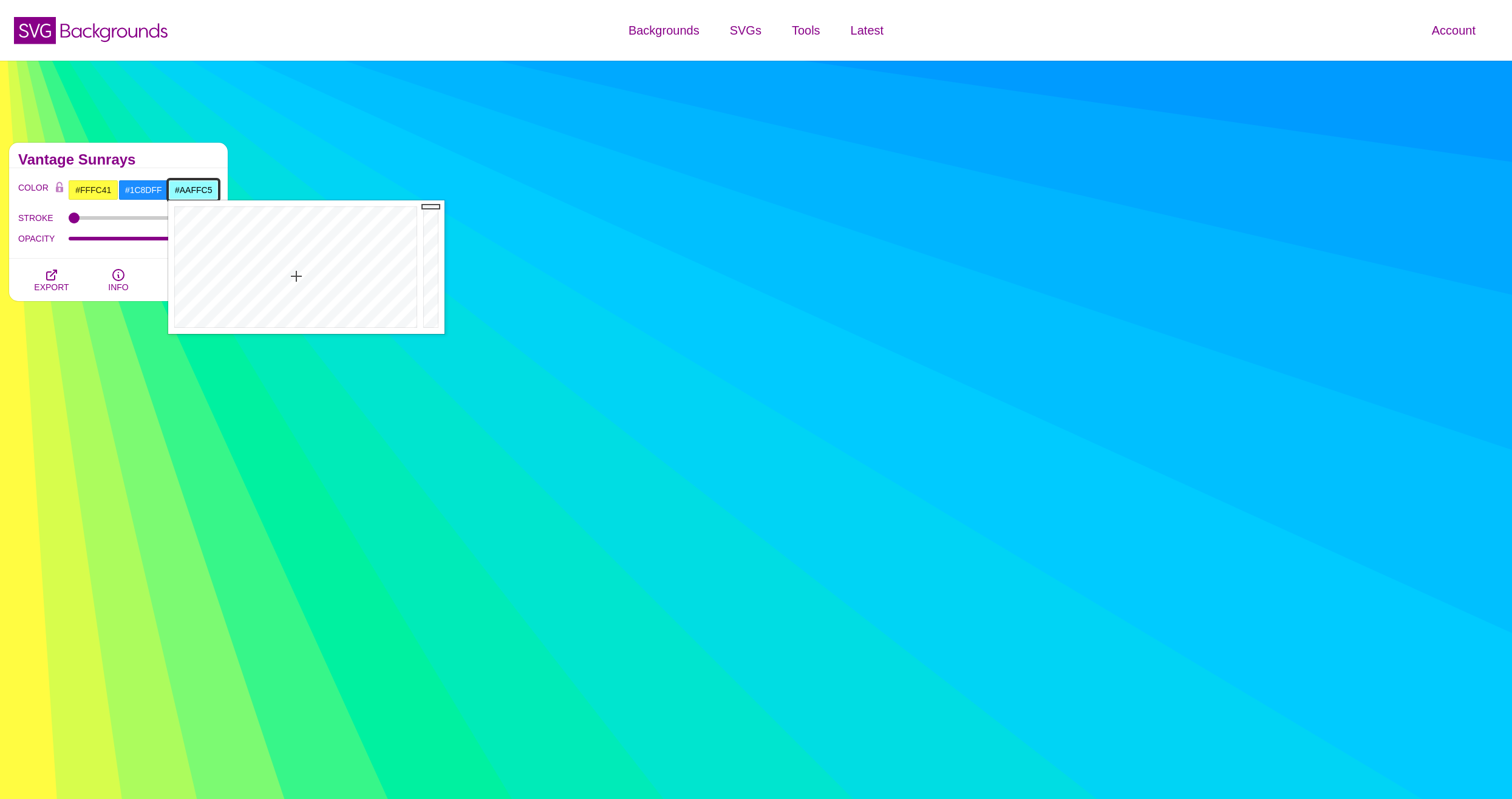
click at [266, 287] on div at bounding box center [294, 267] width 252 height 134
drag, startPoint x: 274, startPoint y: 248, endPoint x: 249, endPoint y: 255, distance: 26.0
type input "#60FF8A"
click at [266, 252] on div at bounding box center [294, 267] width 252 height 134
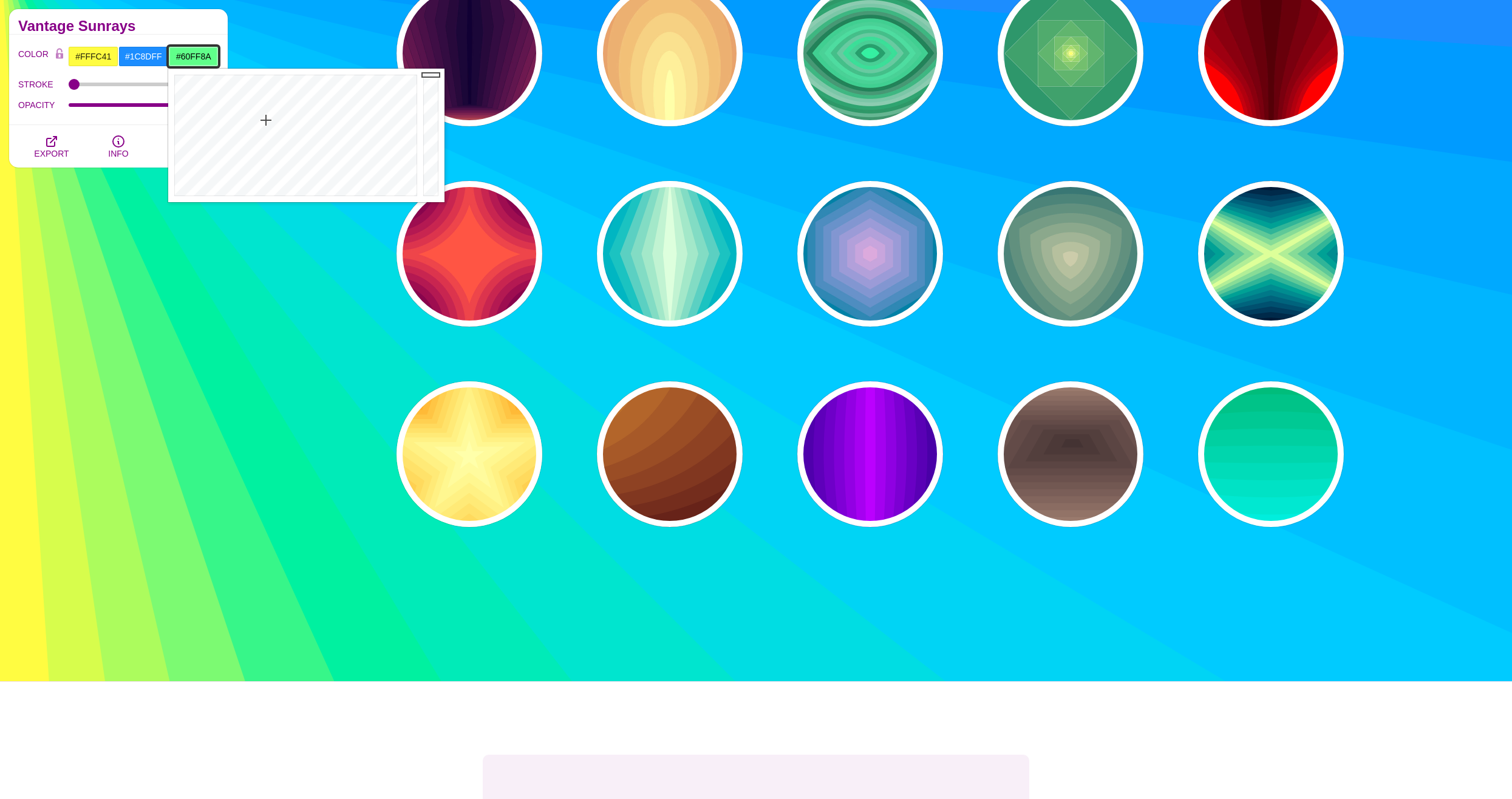
scroll to position [364, 0]
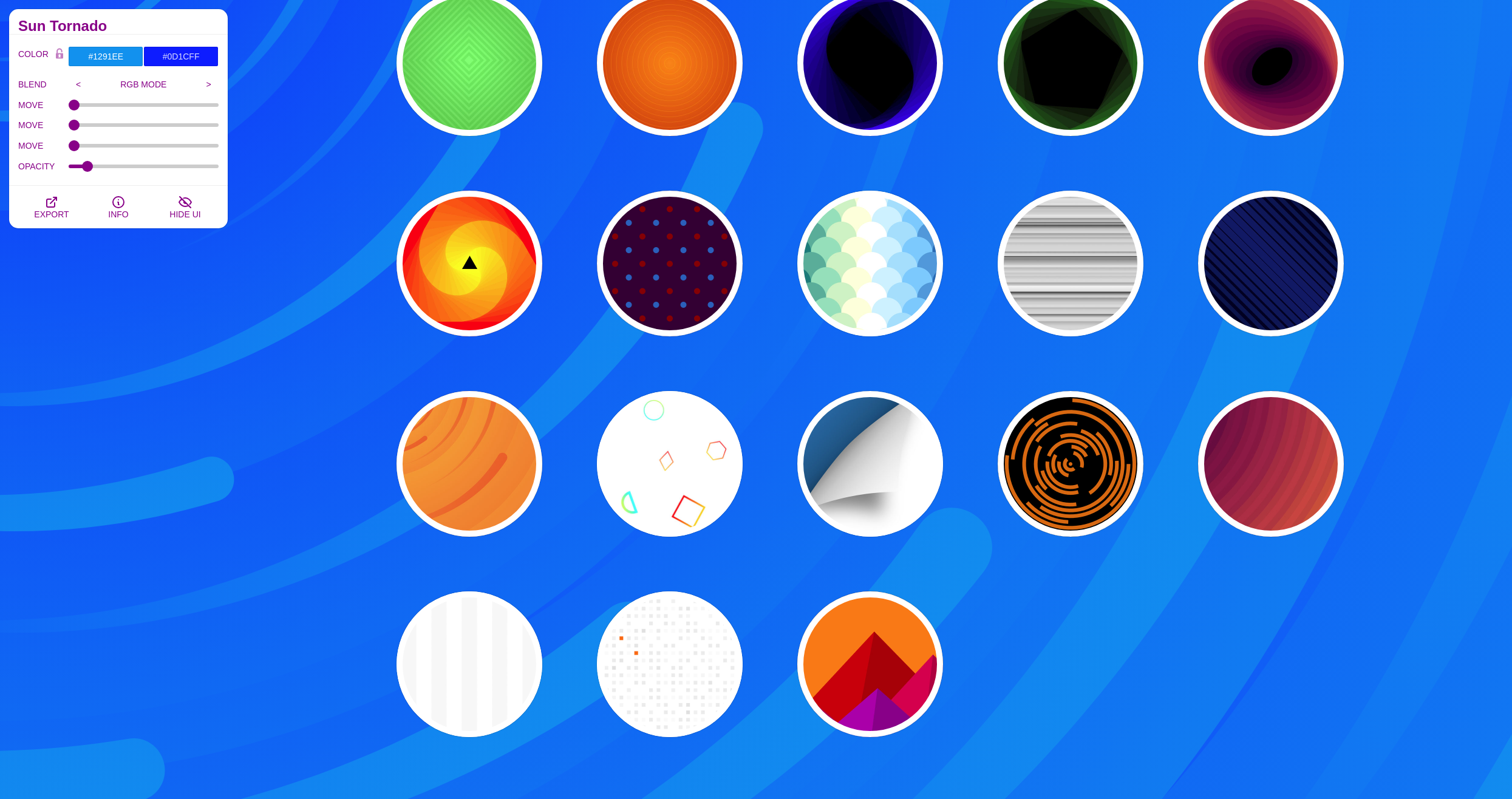
scroll to position [1336, 0]
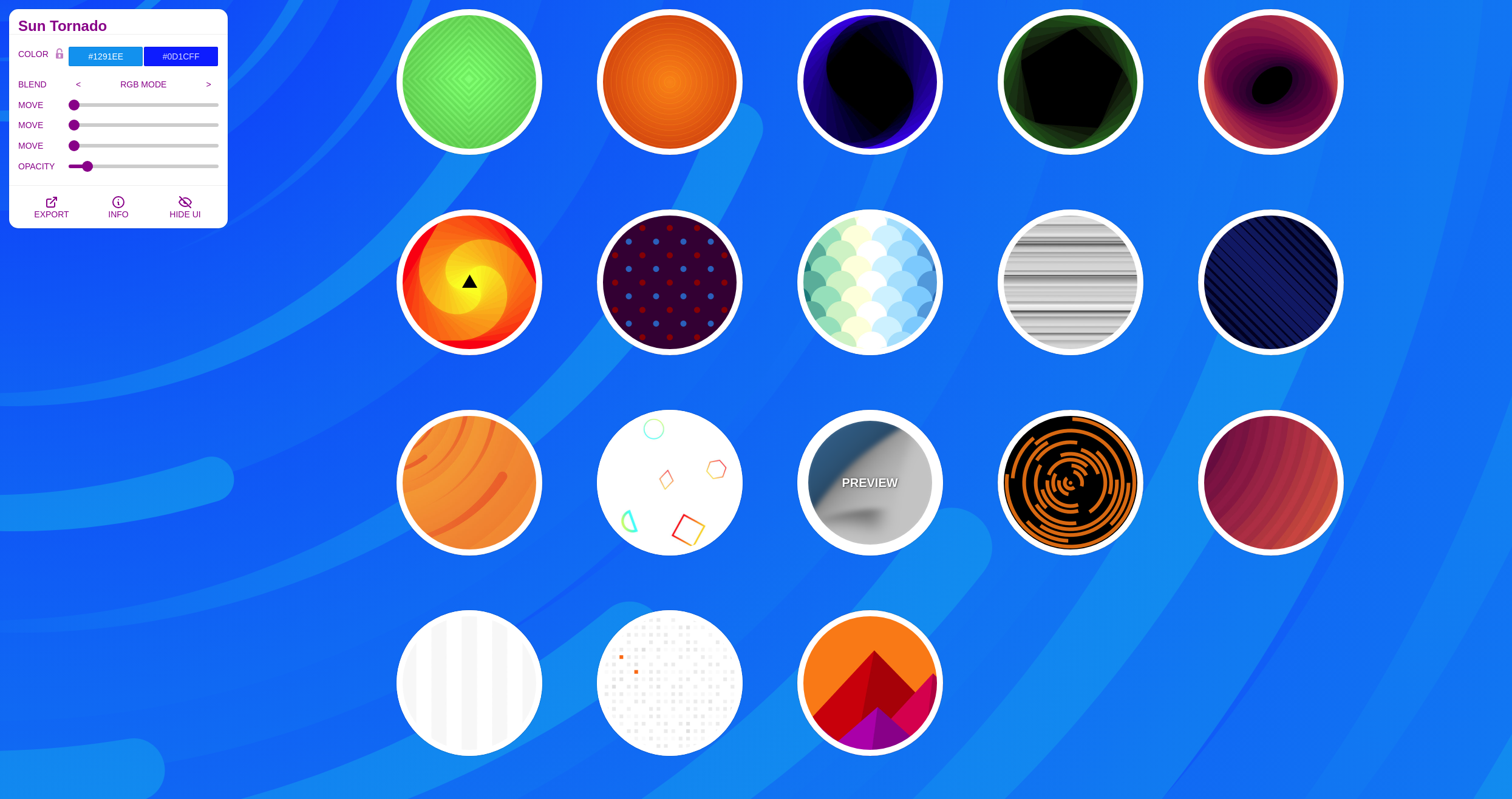
click at [894, 490] on p "PREVIEW" at bounding box center [870, 482] width 56 height 18
type input "#FFFFFF"
type input "#0B8CD5"
type input "800"
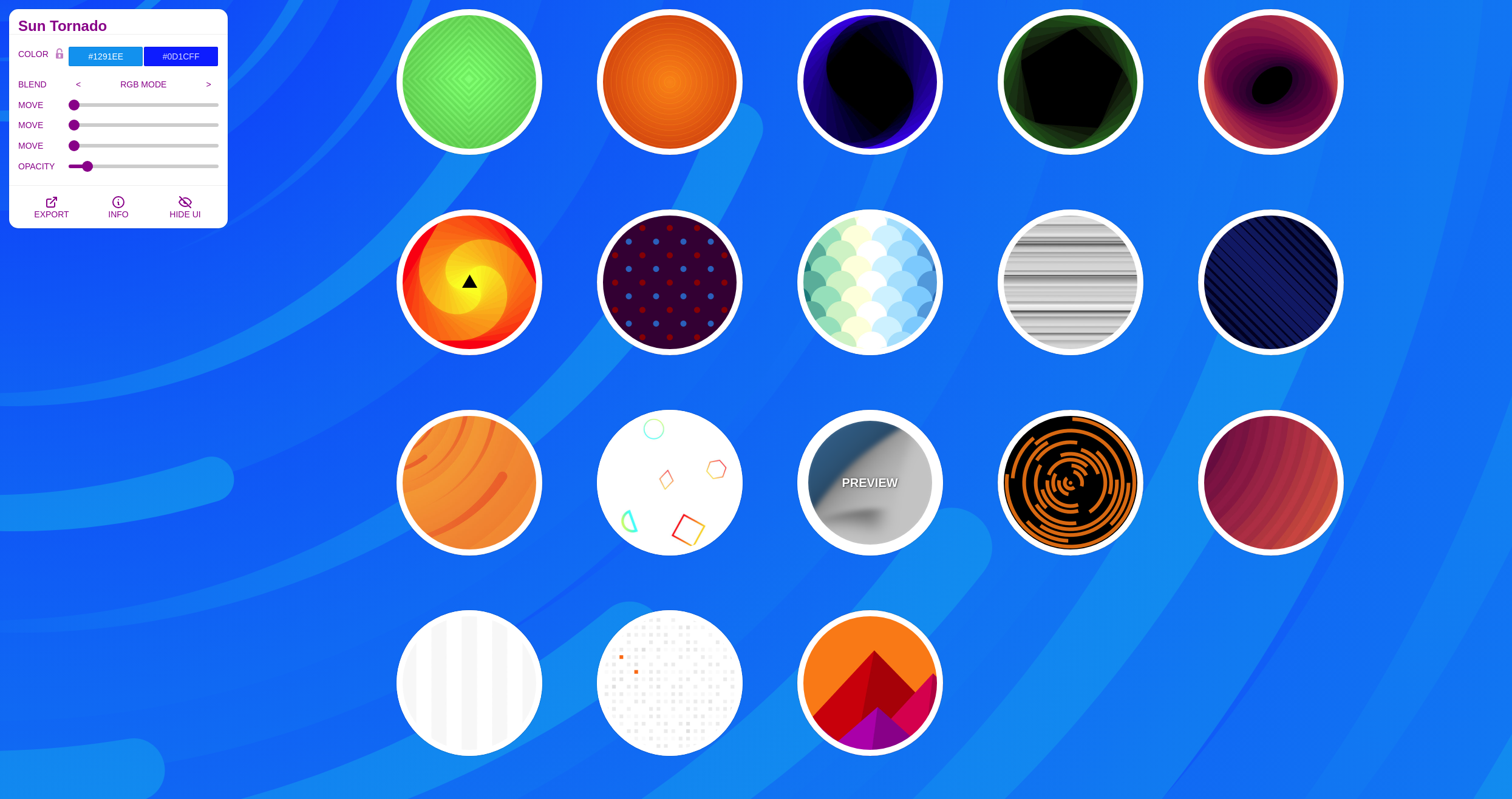
type input "0.5"
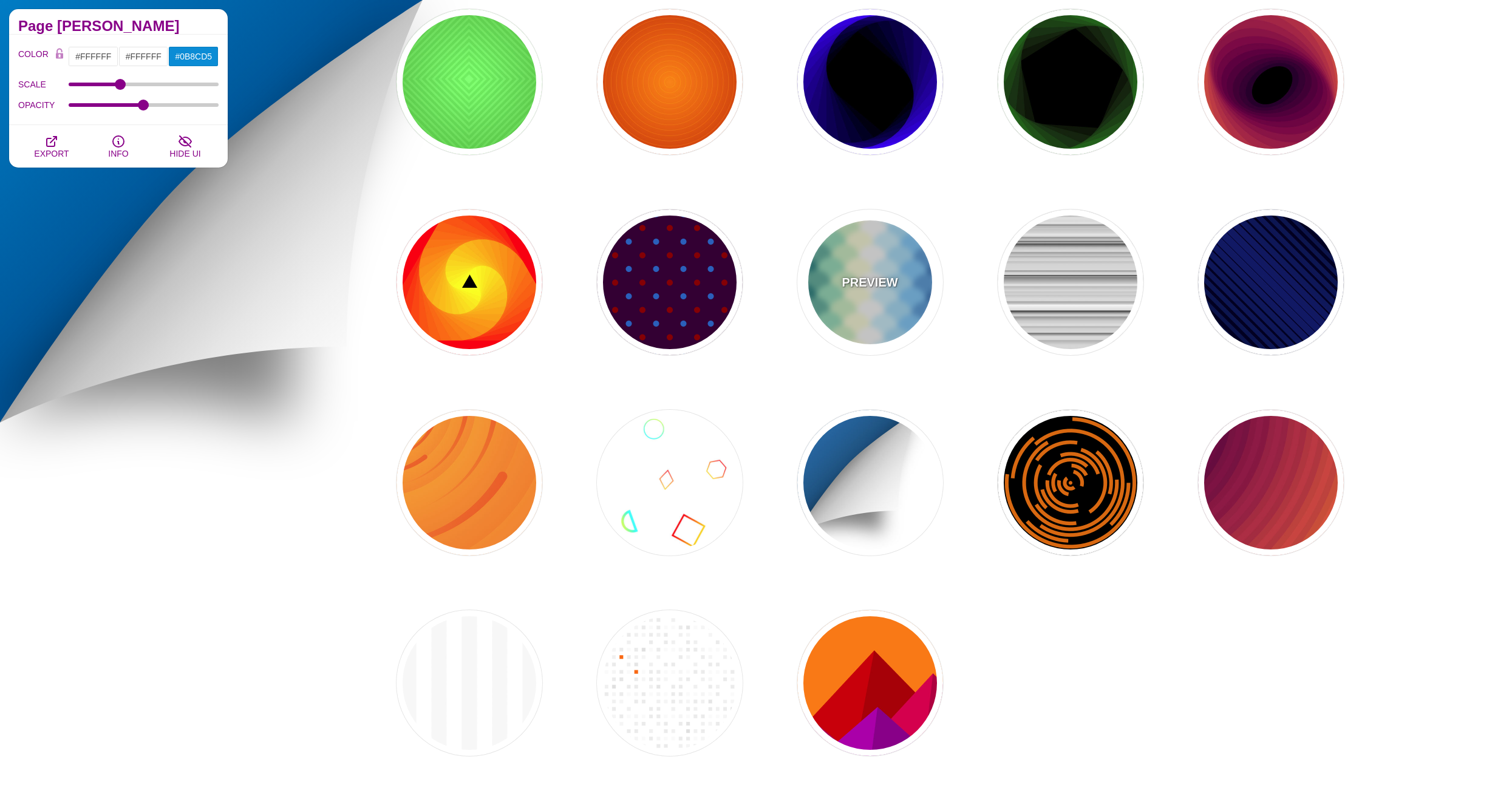
click at [843, 291] on div "PREVIEW" at bounding box center [870, 282] width 146 height 146
type input "#037B79"
type input "#92DEBA"
type input "#FFFFD8"
type input "#CAF2FF"
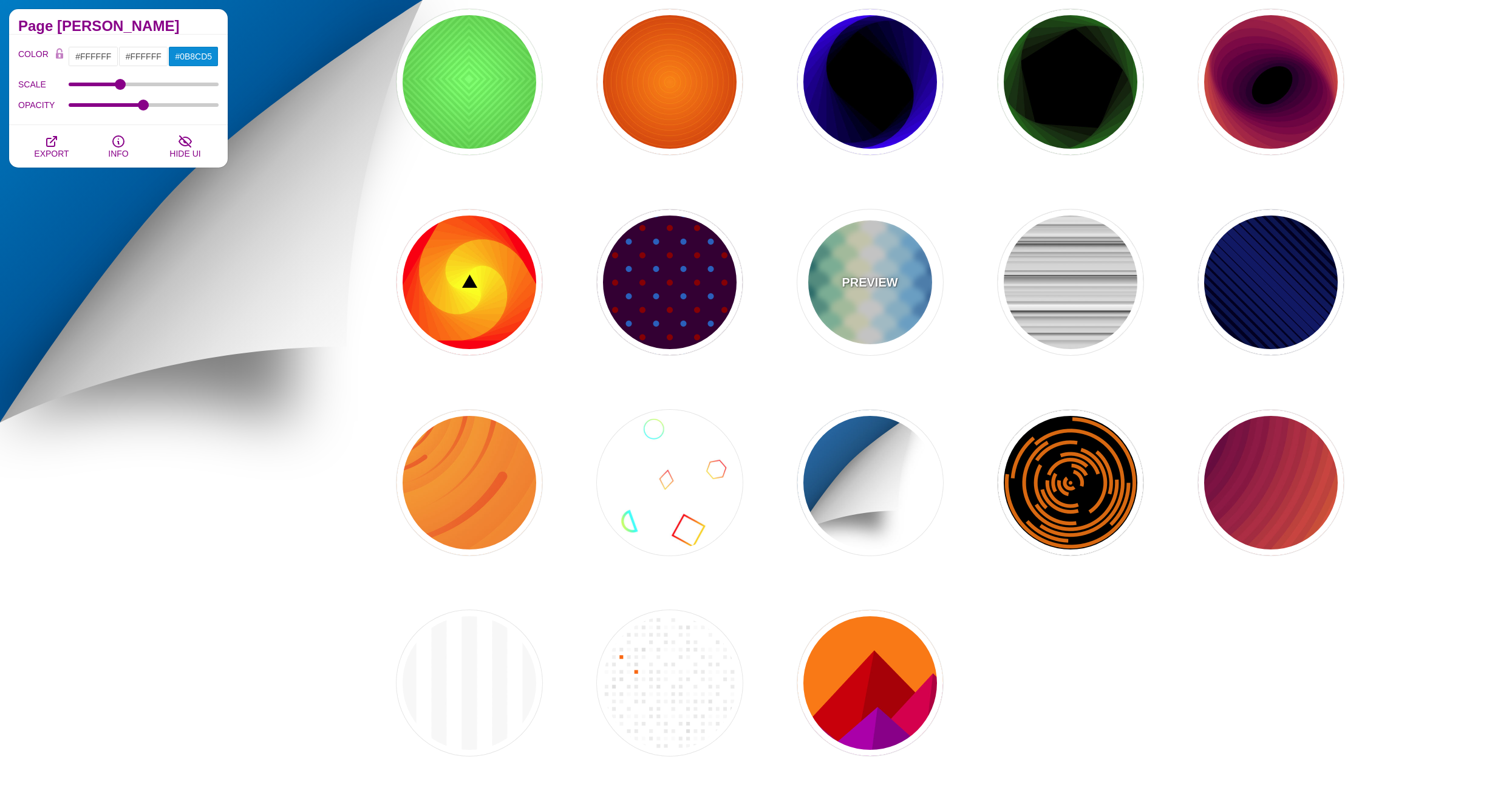
type input "#6FCCFF"
type input "#006EB4"
type input "#FFFFFF"
type input "600"
type input "0"
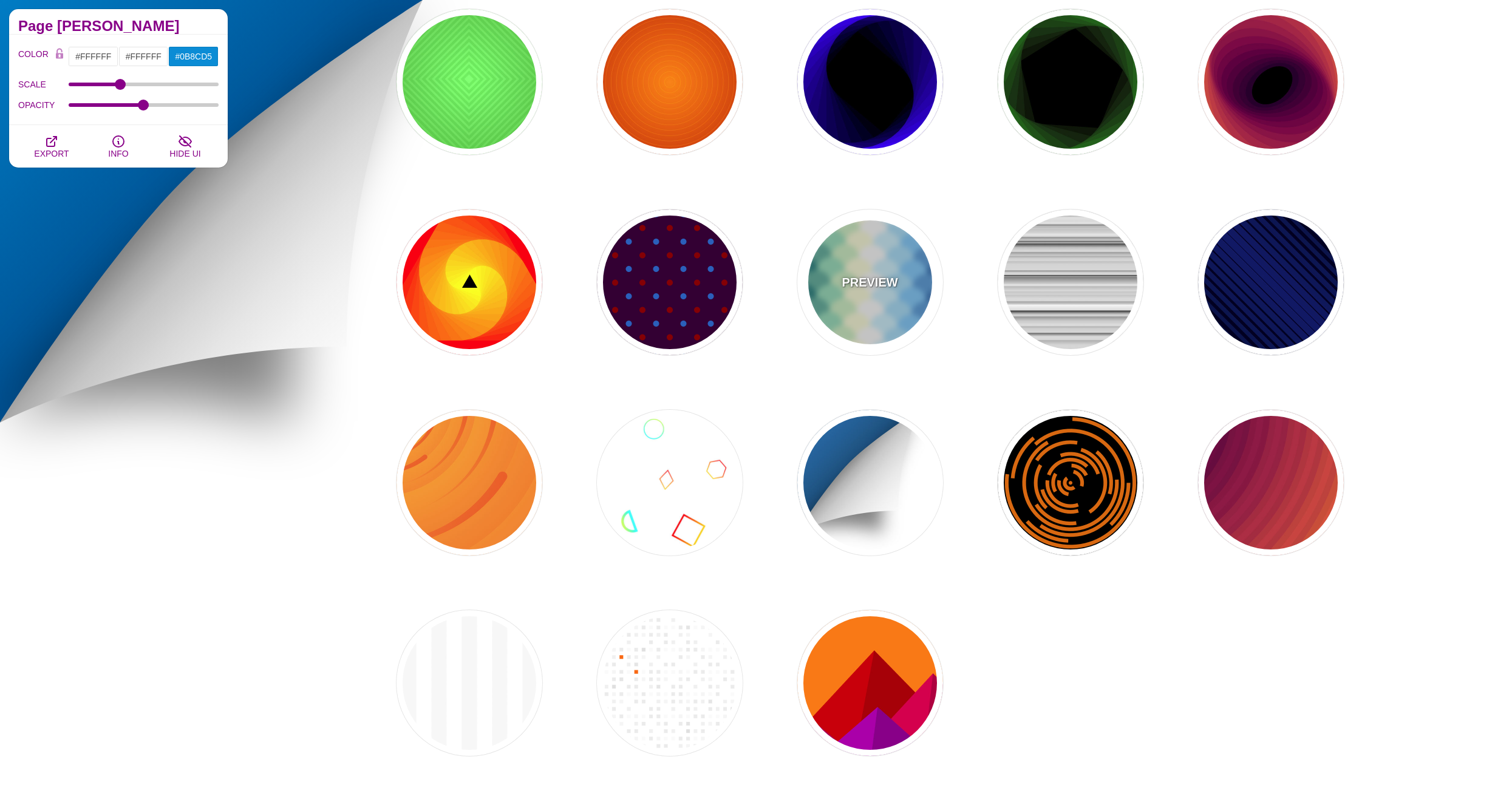
type input "1"
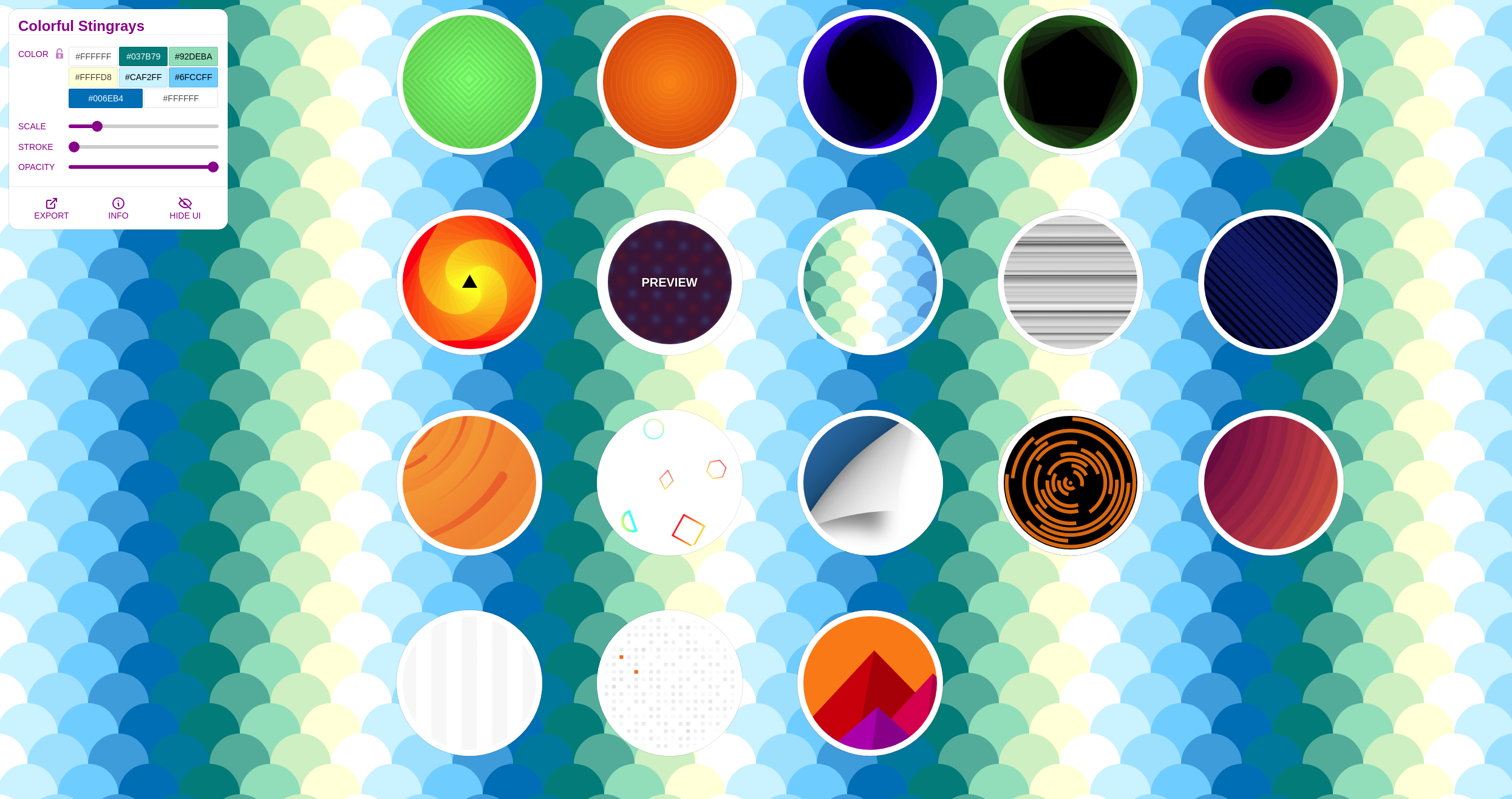
click at [646, 286] on p "PREVIEW" at bounding box center [669, 282] width 56 height 18
type input "#330033"
type input "#0066BB"
type input "#880000"
type input "90"
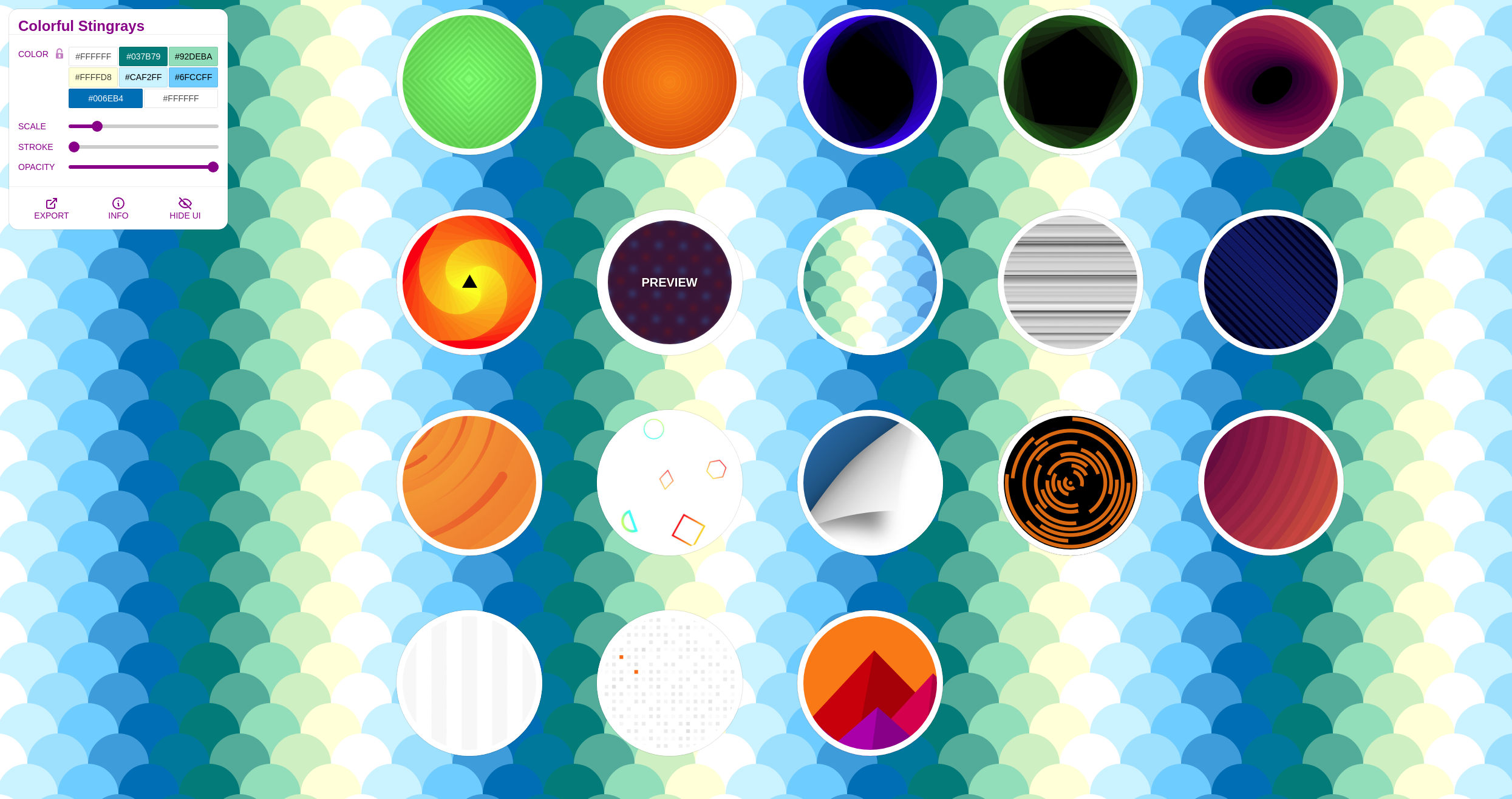
type input "10"
type input "1"
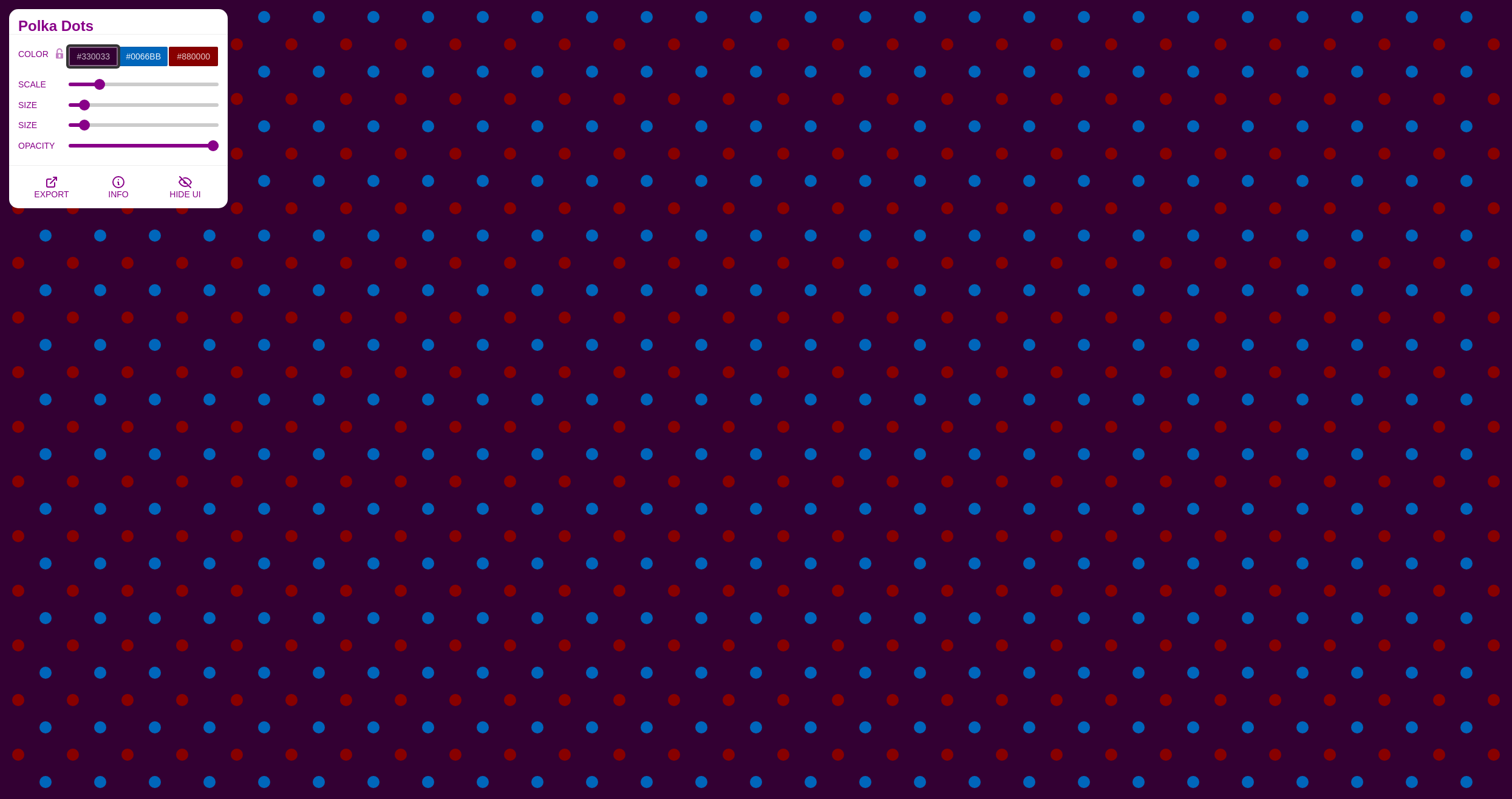
click at [89, 55] on input "#330033" at bounding box center [93, 56] width 50 height 21
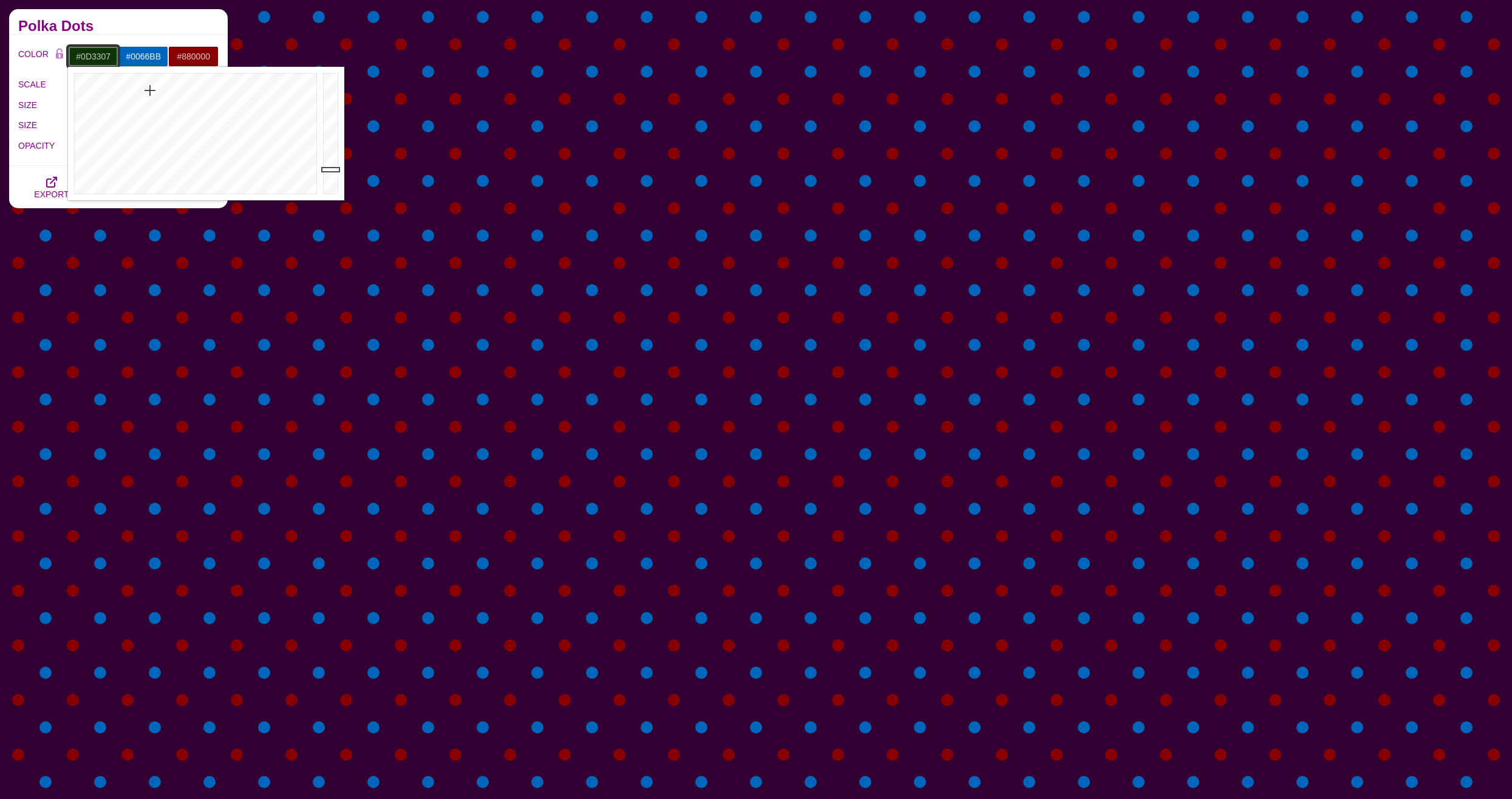
drag, startPoint x: 119, startPoint y: 108, endPoint x: 150, endPoint y: 90, distance: 35.8
click at [150, 90] on div at bounding box center [194, 133] width 252 height 134
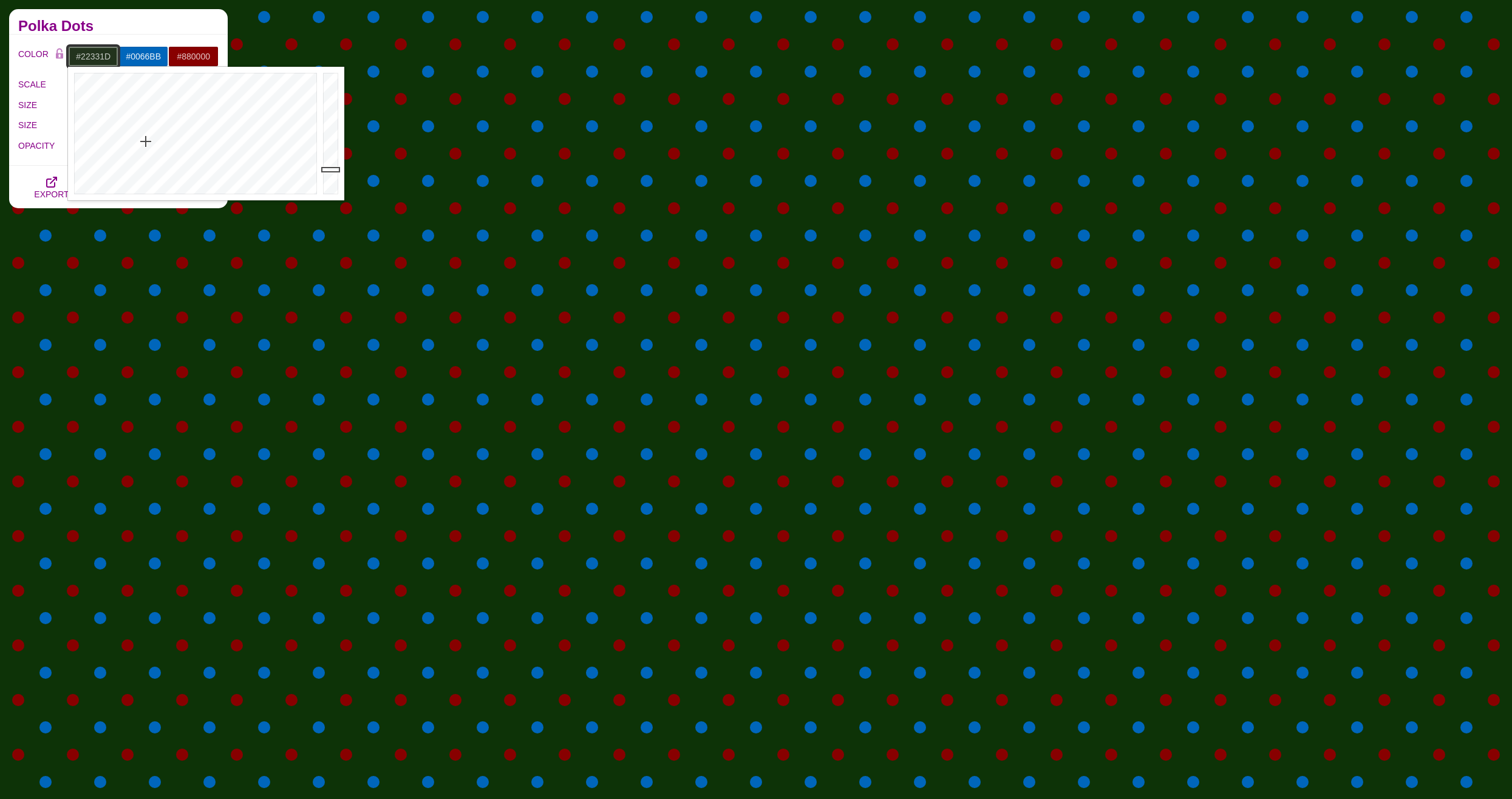
drag, startPoint x: 171, startPoint y: 91, endPoint x: 146, endPoint y: 141, distance: 55.9
click at [146, 141] on div at bounding box center [194, 133] width 252 height 134
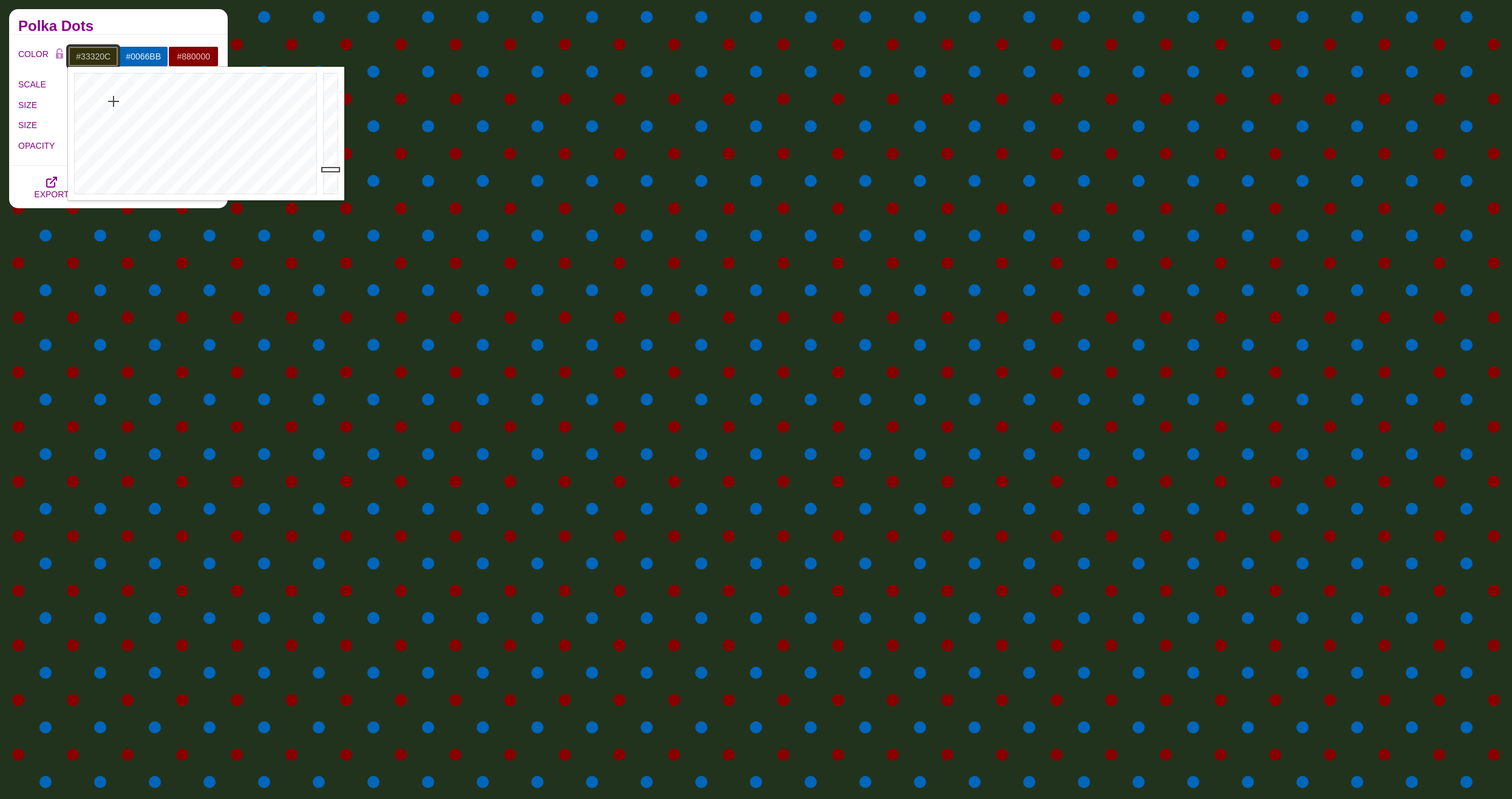
drag, startPoint x: 164, startPoint y: 116, endPoint x: 114, endPoint y: 102, distance: 51.9
click at [114, 102] on div at bounding box center [194, 133] width 252 height 134
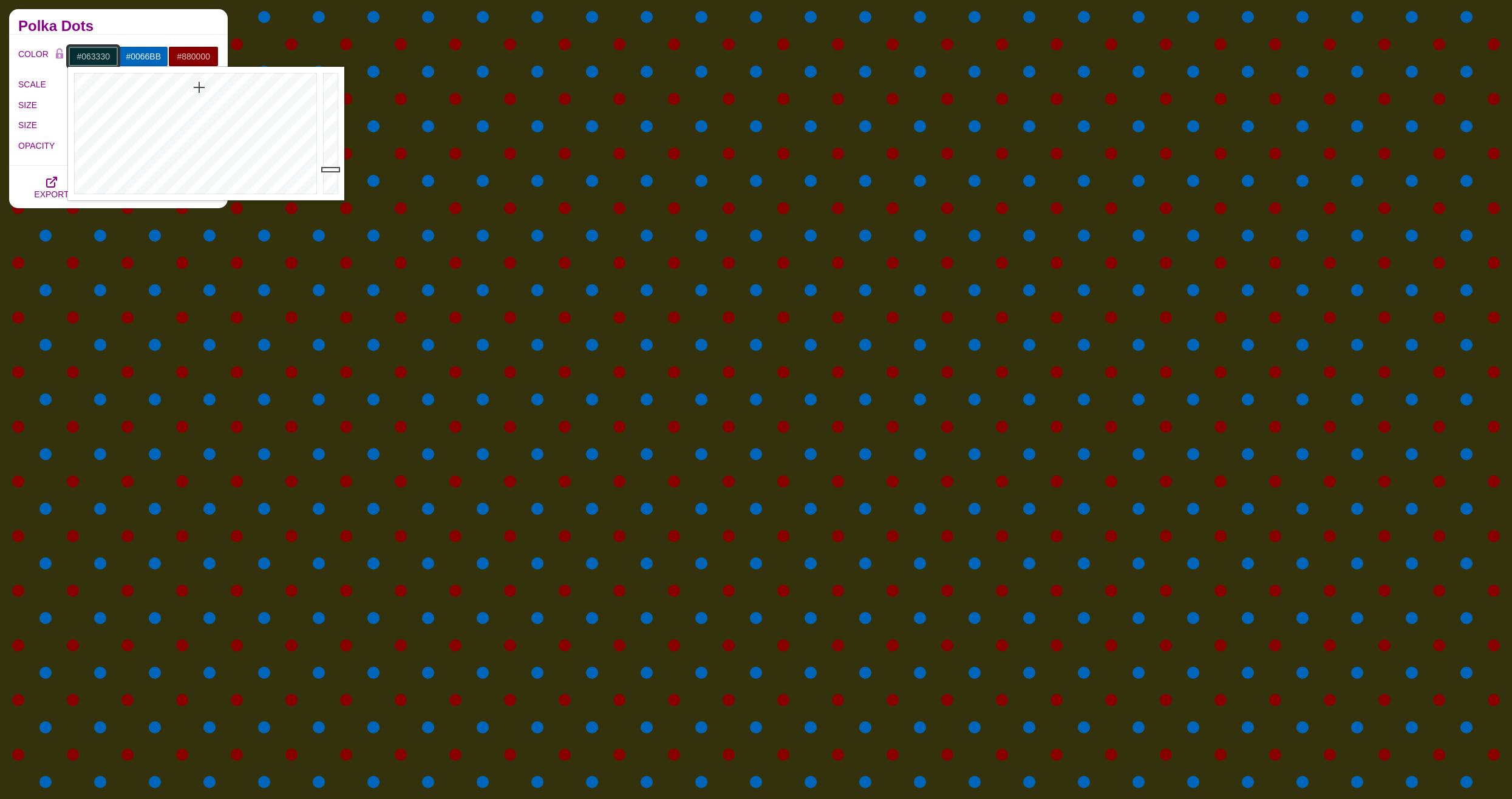
type input "#06332F"
drag, startPoint x: 114, startPoint y: 102, endPoint x: 192, endPoint y: 87, distance: 79.4
click at [192, 87] on div at bounding box center [194, 133] width 252 height 134
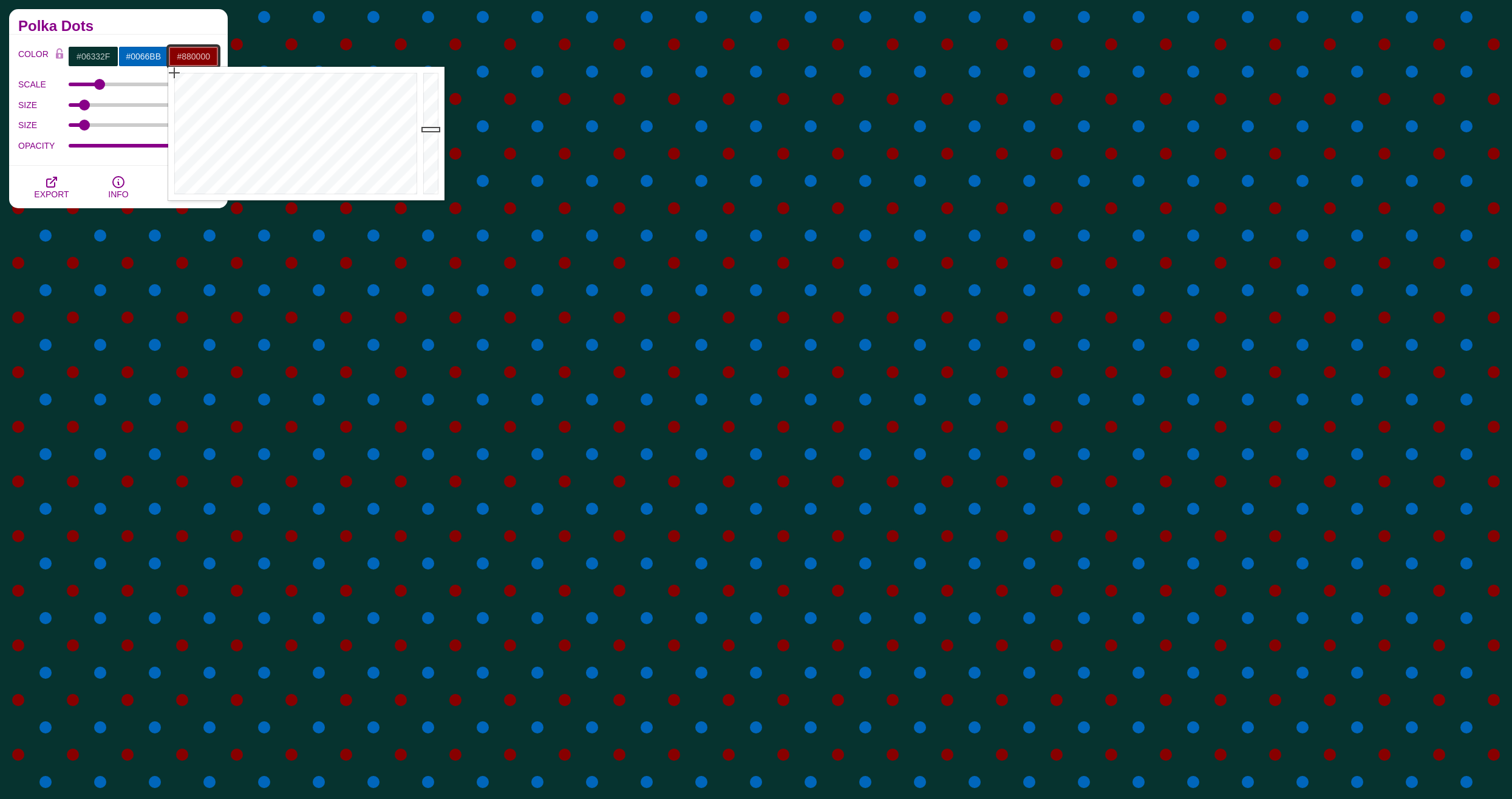
click at [191, 54] on input "#880000" at bounding box center [193, 56] width 50 height 21
drag, startPoint x: 187, startPoint y: 106, endPoint x: 216, endPoint y: 105, distance: 29.0
click at [216, 105] on div at bounding box center [294, 133] width 252 height 134
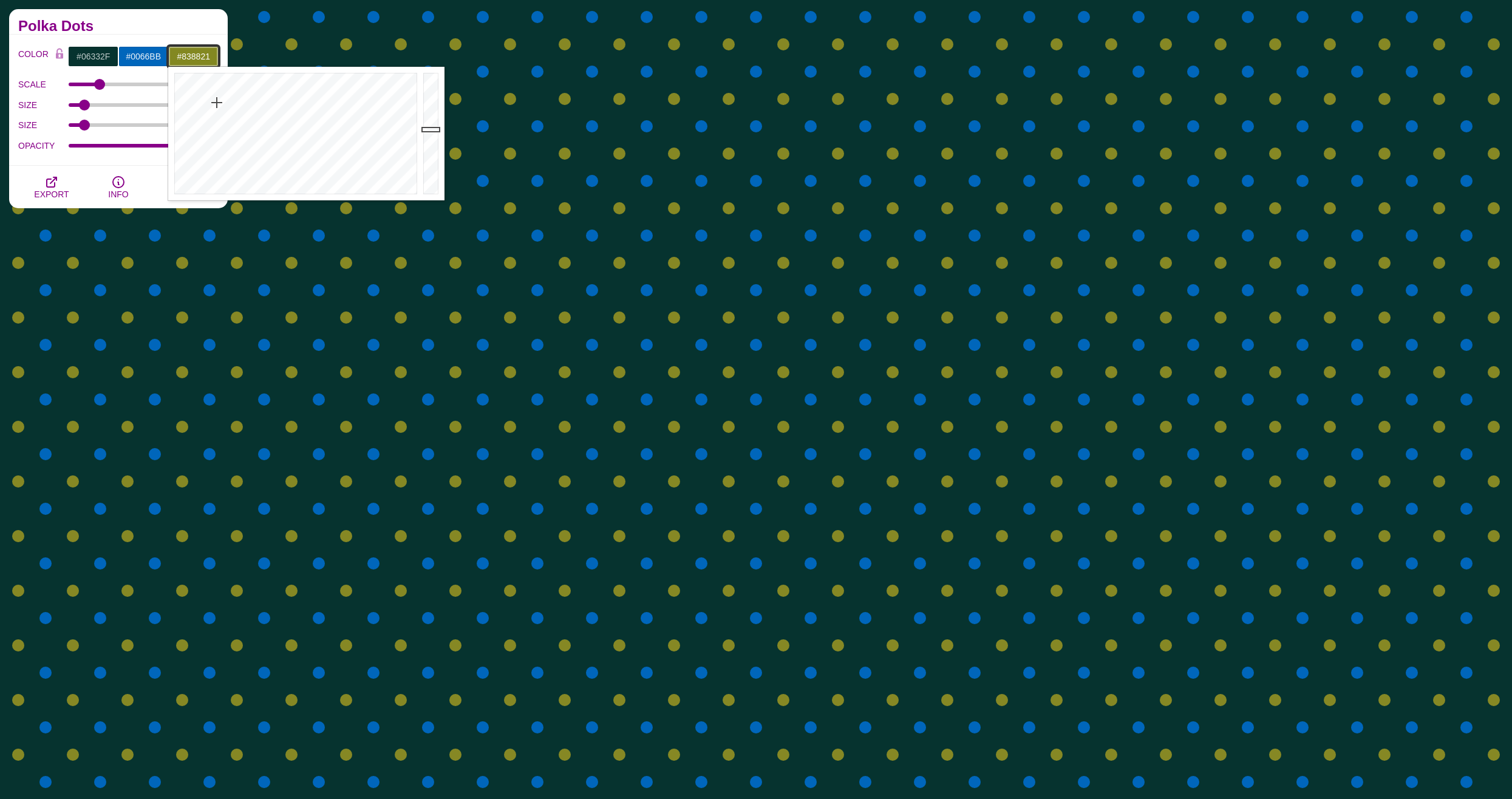
click at [217, 102] on div at bounding box center [294, 133] width 252 height 134
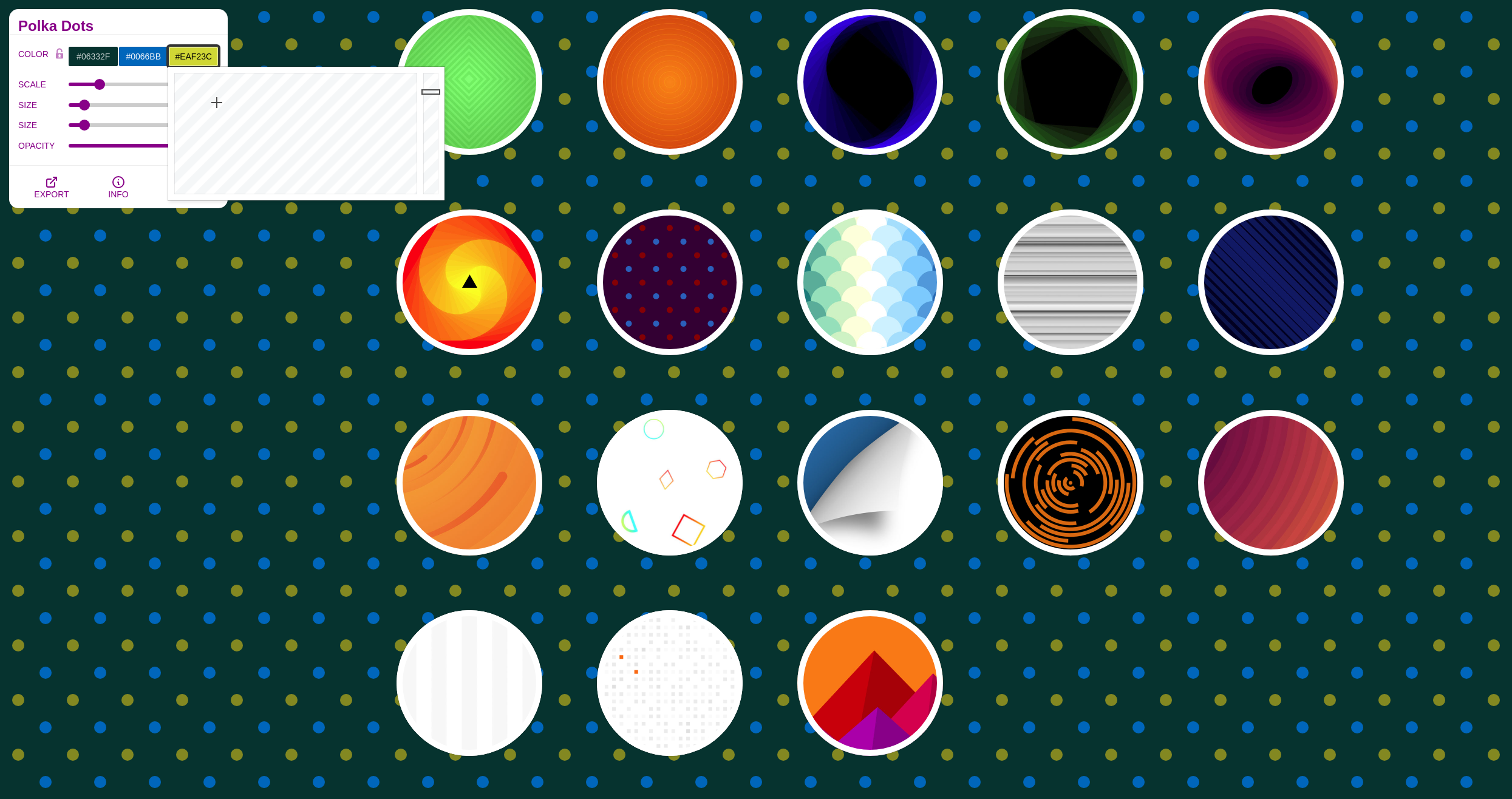
type input "#EBF33C"
drag, startPoint x: 427, startPoint y: 120, endPoint x: 431, endPoint y: 78, distance: 42.2
click at [431, 78] on div at bounding box center [433, 133] width 24 height 134
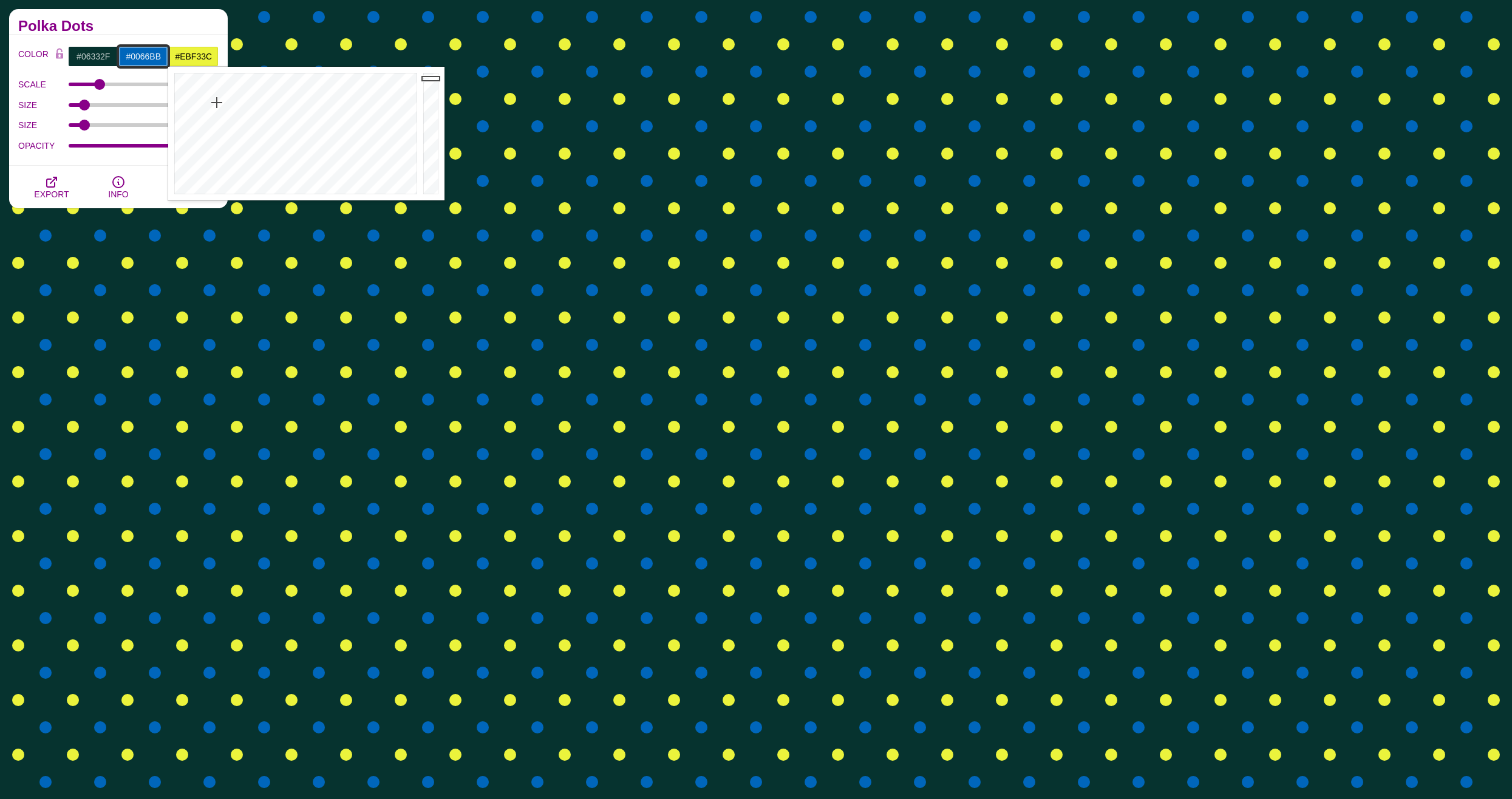
click at [145, 57] on input "#0066BB" at bounding box center [144, 56] width 50 height 21
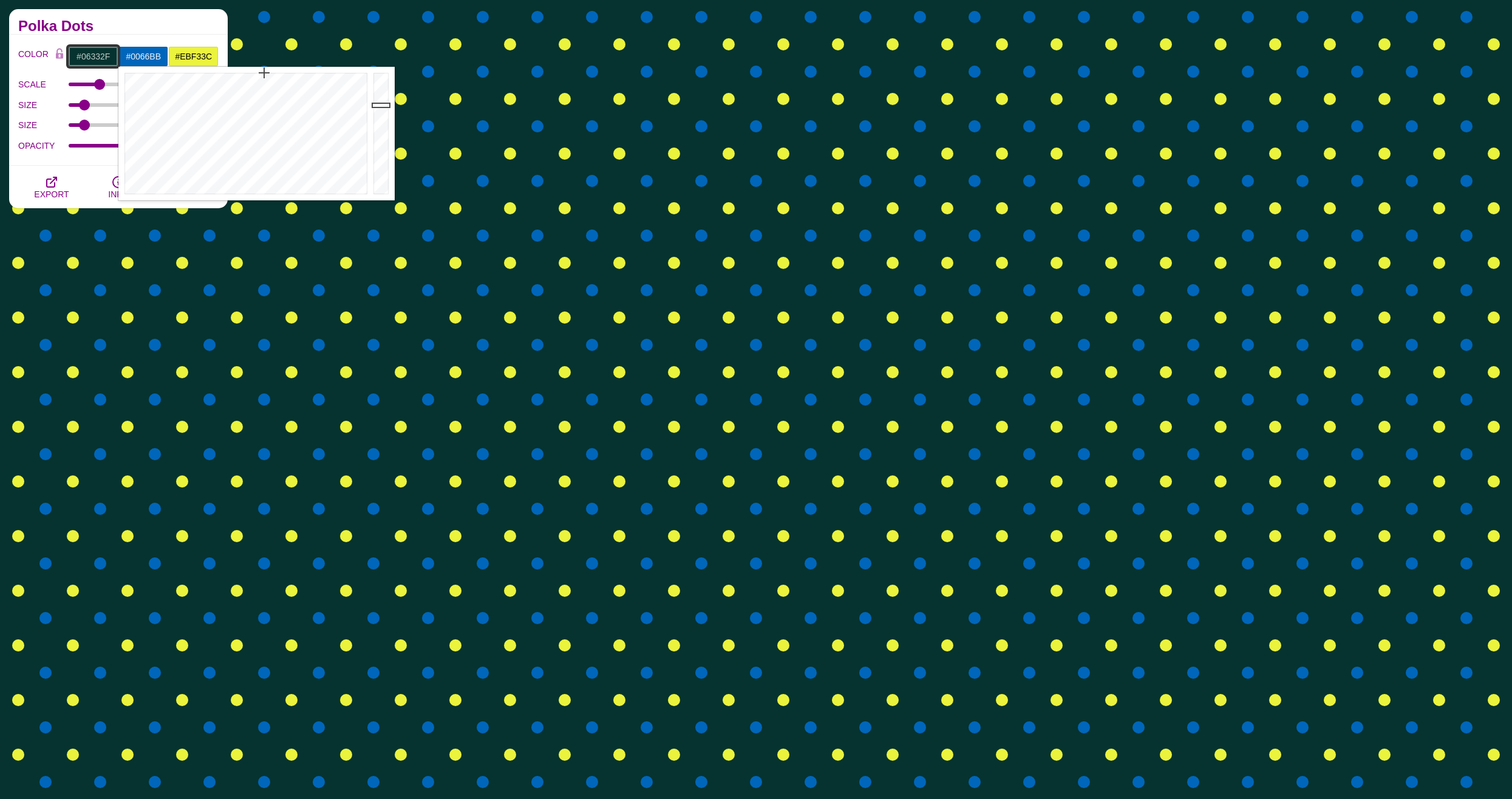
click at [93, 54] on input "#06332F" at bounding box center [93, 56] width 50 height 21
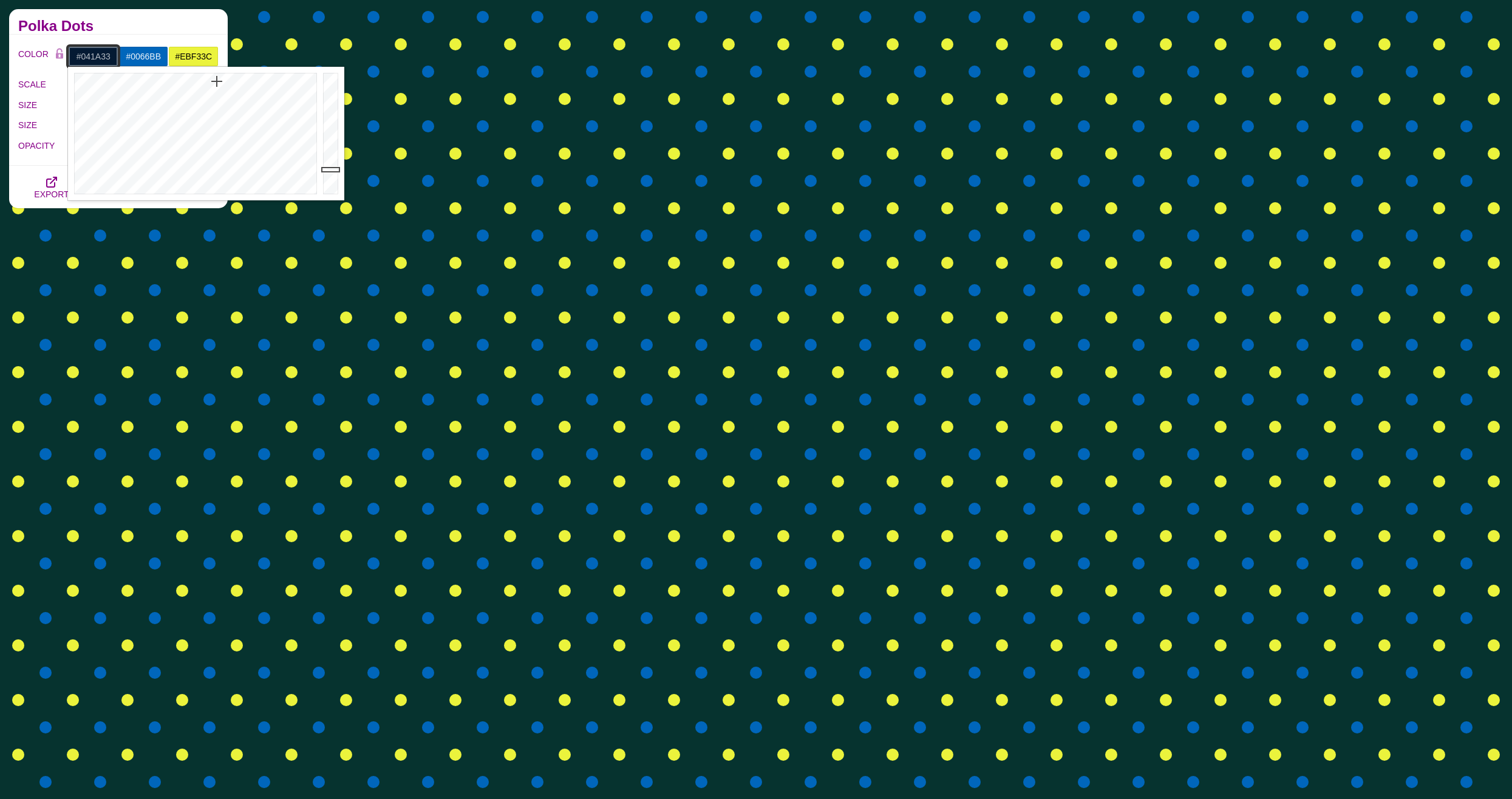
drag, startPoint x: 174, startPoint y: 103, endPoint x: 217, endPoint y: 81, distance: 48.3
click at [217, 81] on div at bounding box center [194, 133] width 252 height 134
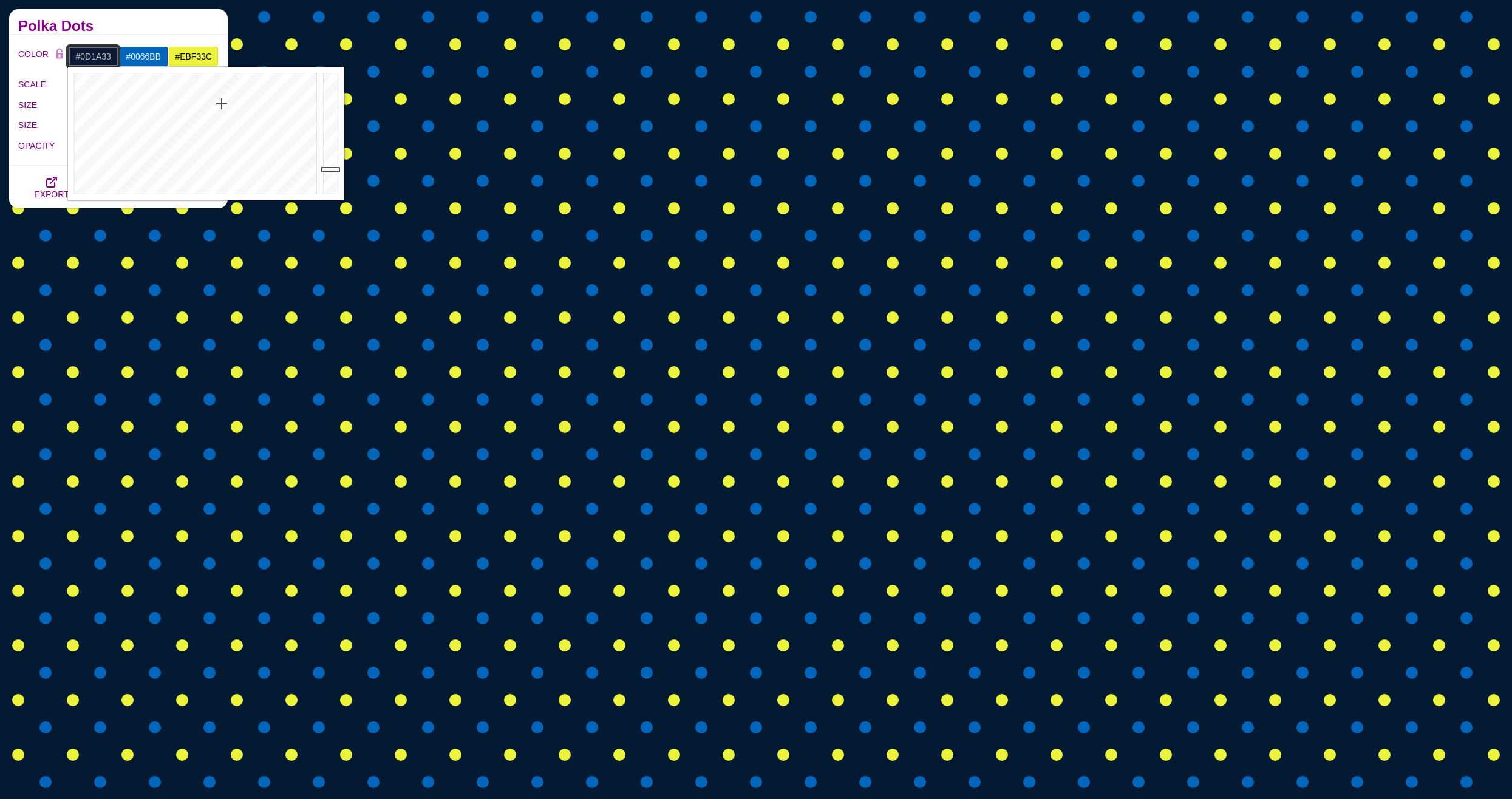
drag, startPoint x: 217, startPoint y: 81, endPoint x: 222, endPoint y: 104, distance: 23.5
click at [222, 104] on div at bounding box center [194, 133] width 252 height 134
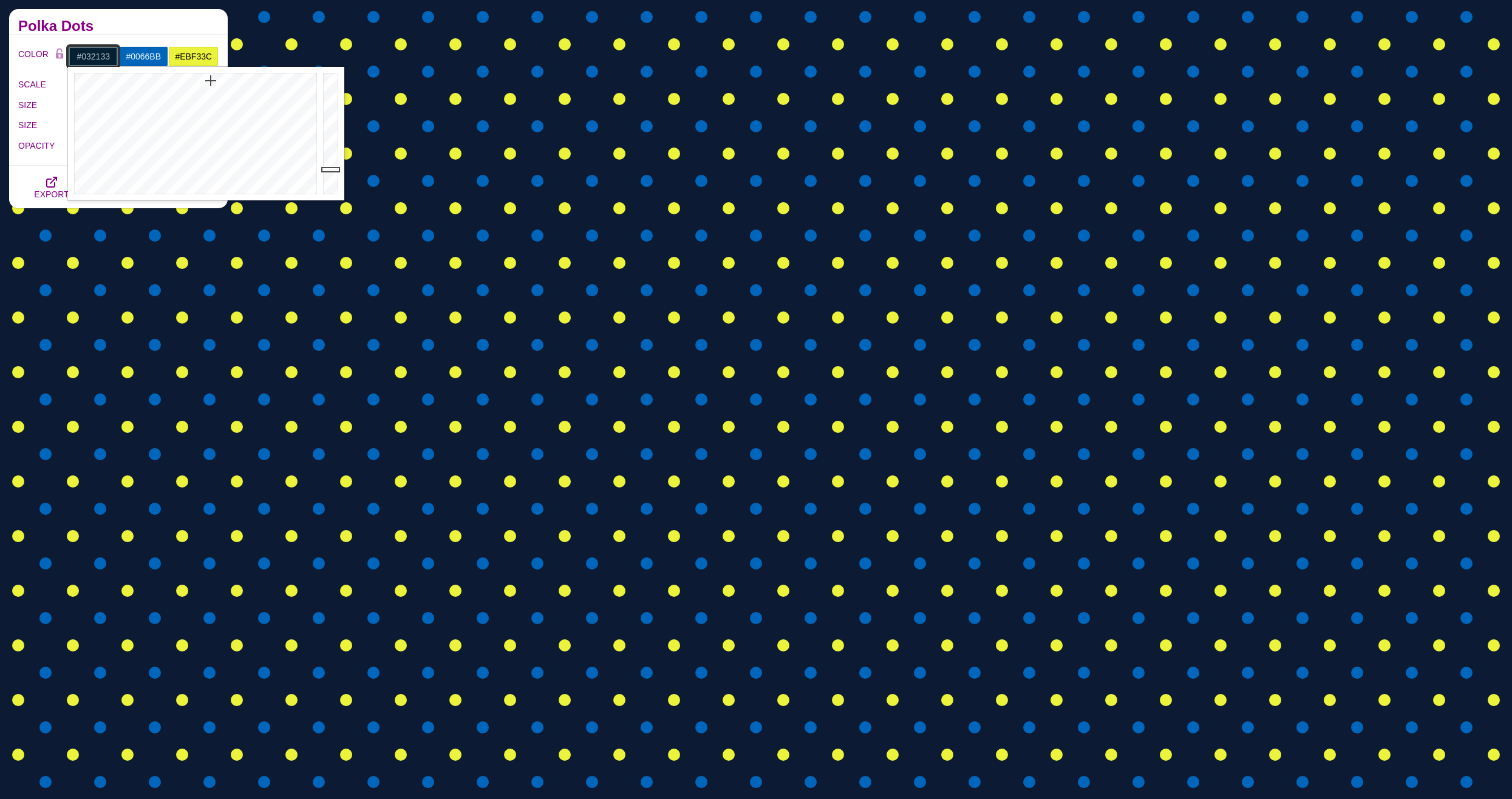
drag, startPoint x: 218, startPoint y: 96, endPoint x: 211, endPoint y: 81, distance: 16.6
click at [211, 81] on div at bounding box center [194, 133] width 252 height 134
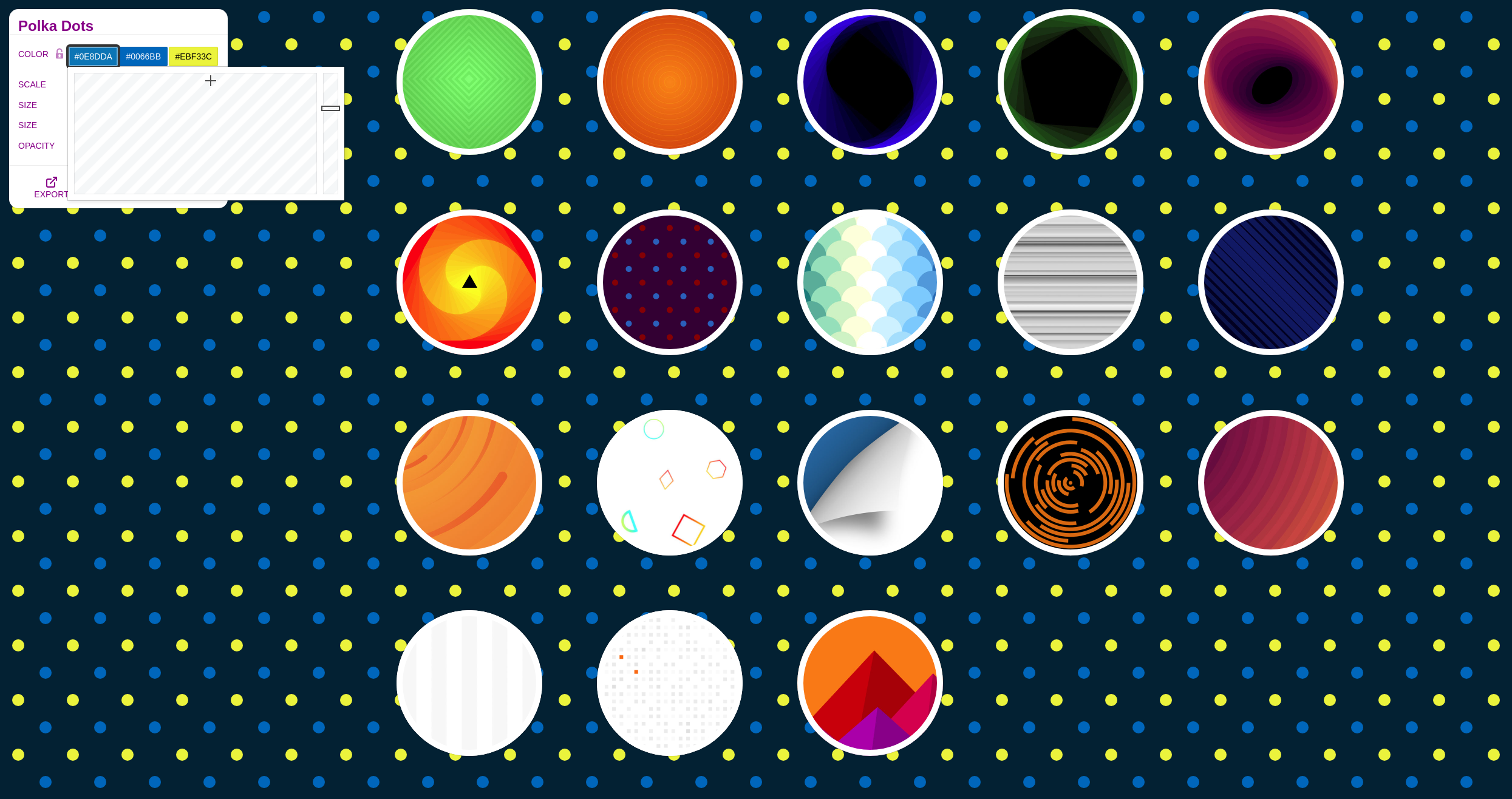
drag, startPoint x: 330, startPoint y: 119, endPoint x: 337, endPoint y: 90, distance: 29.8
click at [337, 90] on div at bounding box center [333, 133] width 24 height 134
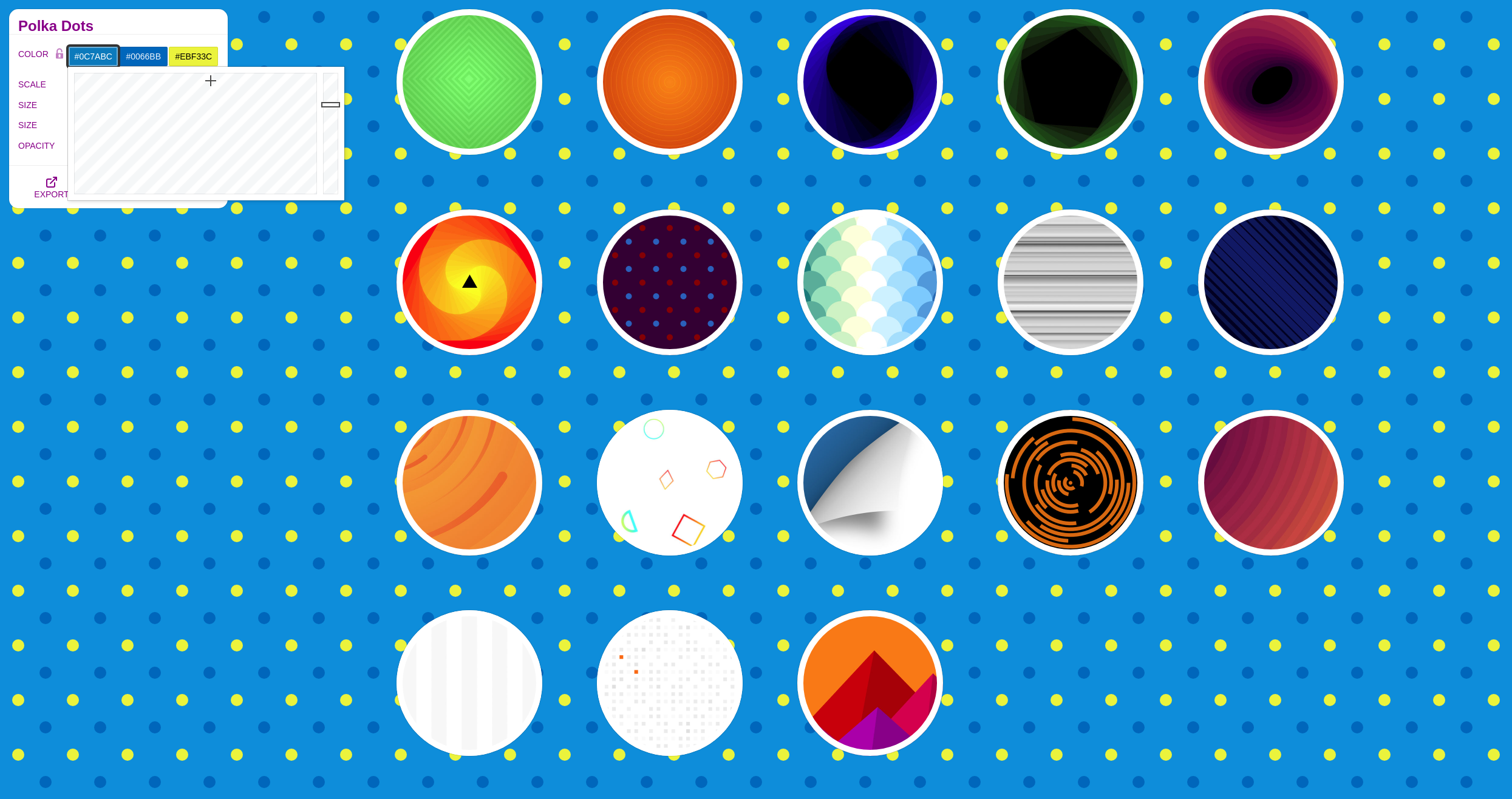
drag, startPoint x: 331, startPoint y: 90, endPoint x: 332, endPoint y: 105, distance: 15.0
click at [332, 105] on div at bounding box center [333, 133] width 24 height 134
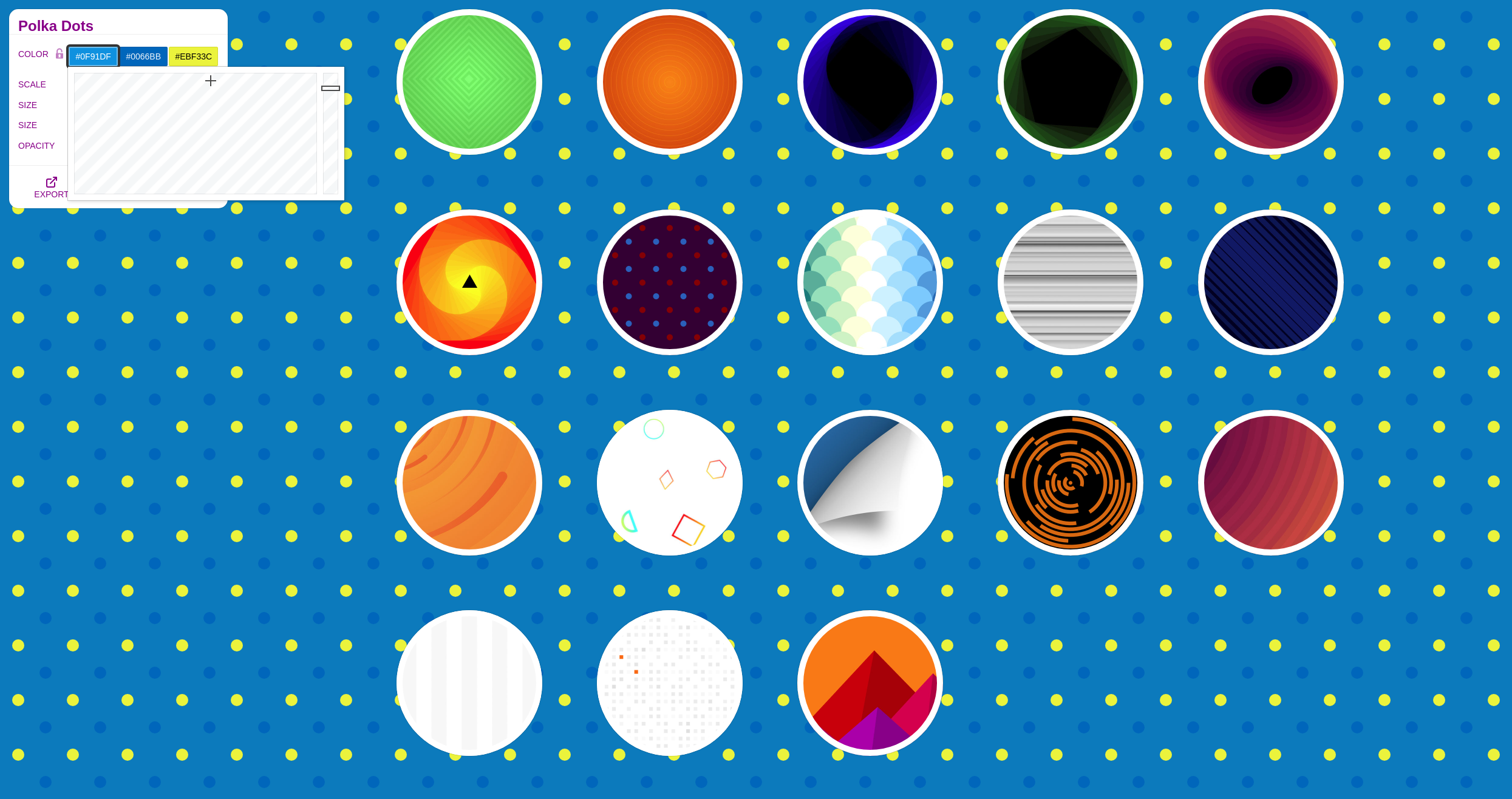
drag, startPoint x: 332, startPoint y: 105, endPoint x: 332, endPoint y: 88, distance: 17.0
click at [332, 88] on div at bounding box center [333, 133] width 24 height 134
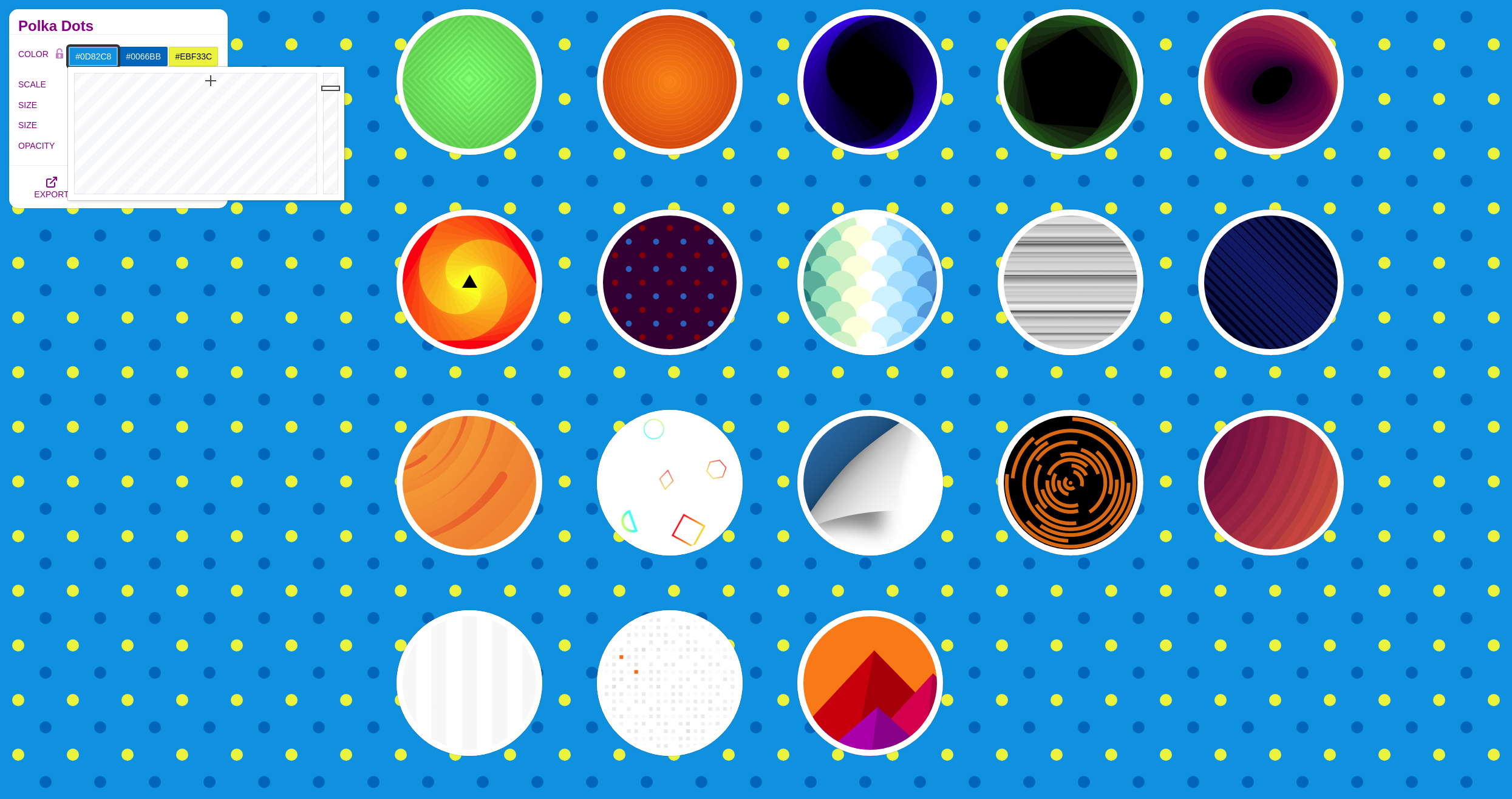
type input "#0D81C7"
drag, startPoint x: 332, startPoint y: 88, endPoint x: 332, endPoint y: 99, distance: 11.0
click at [332, 99] on div at bounding box center [333, 133] width 24 height 134
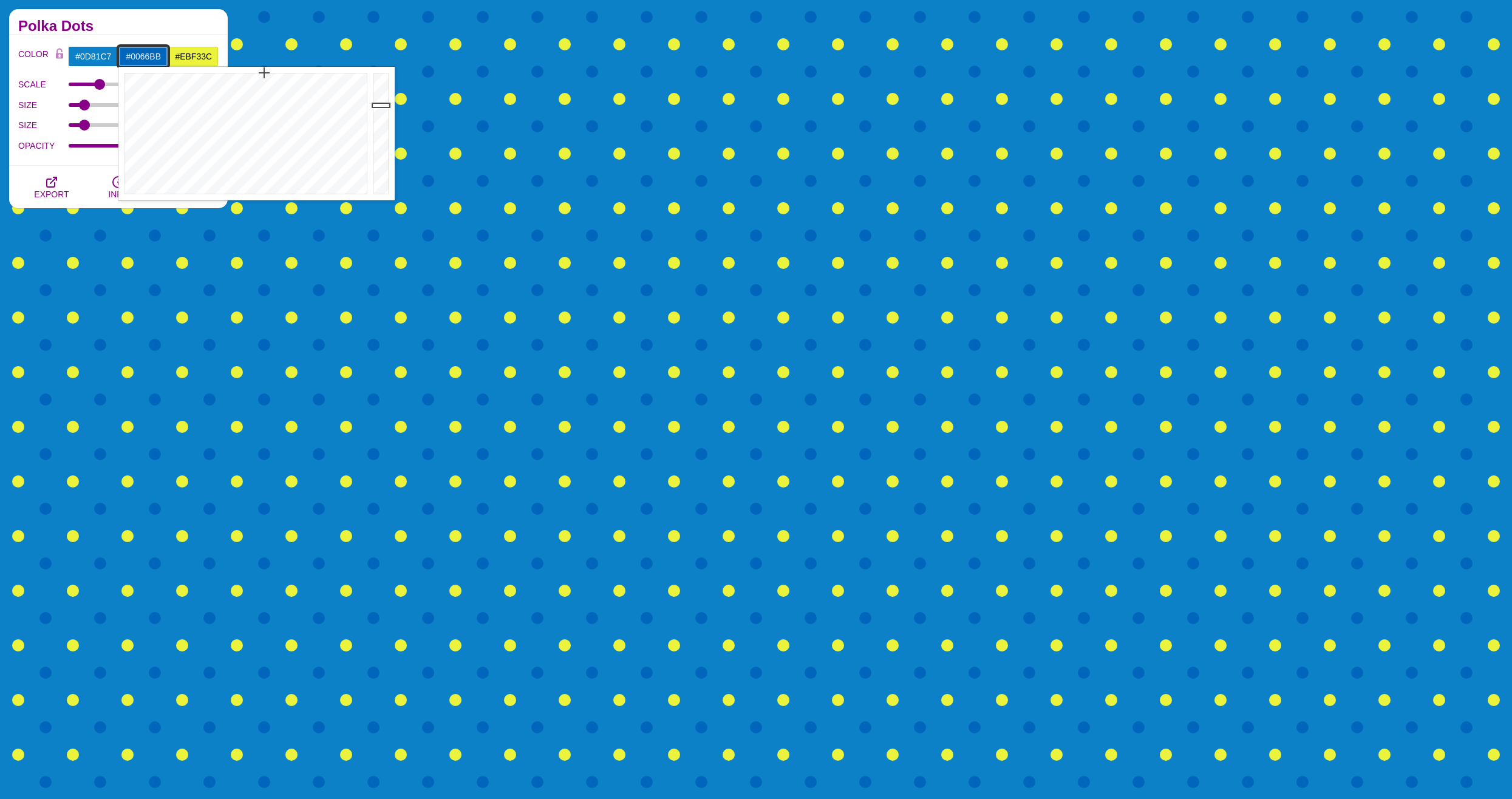
click at [149, 57] on input "#0066BB" at bounding box center [144, 56] width 50 height 21
drag, startPoint x: 249, startPoint y: 91, endPoint x: 263, endPoint y: 97, distance: 15.2
click at [263, 97] on div at bounding box center [245, 133] width 252 height 134
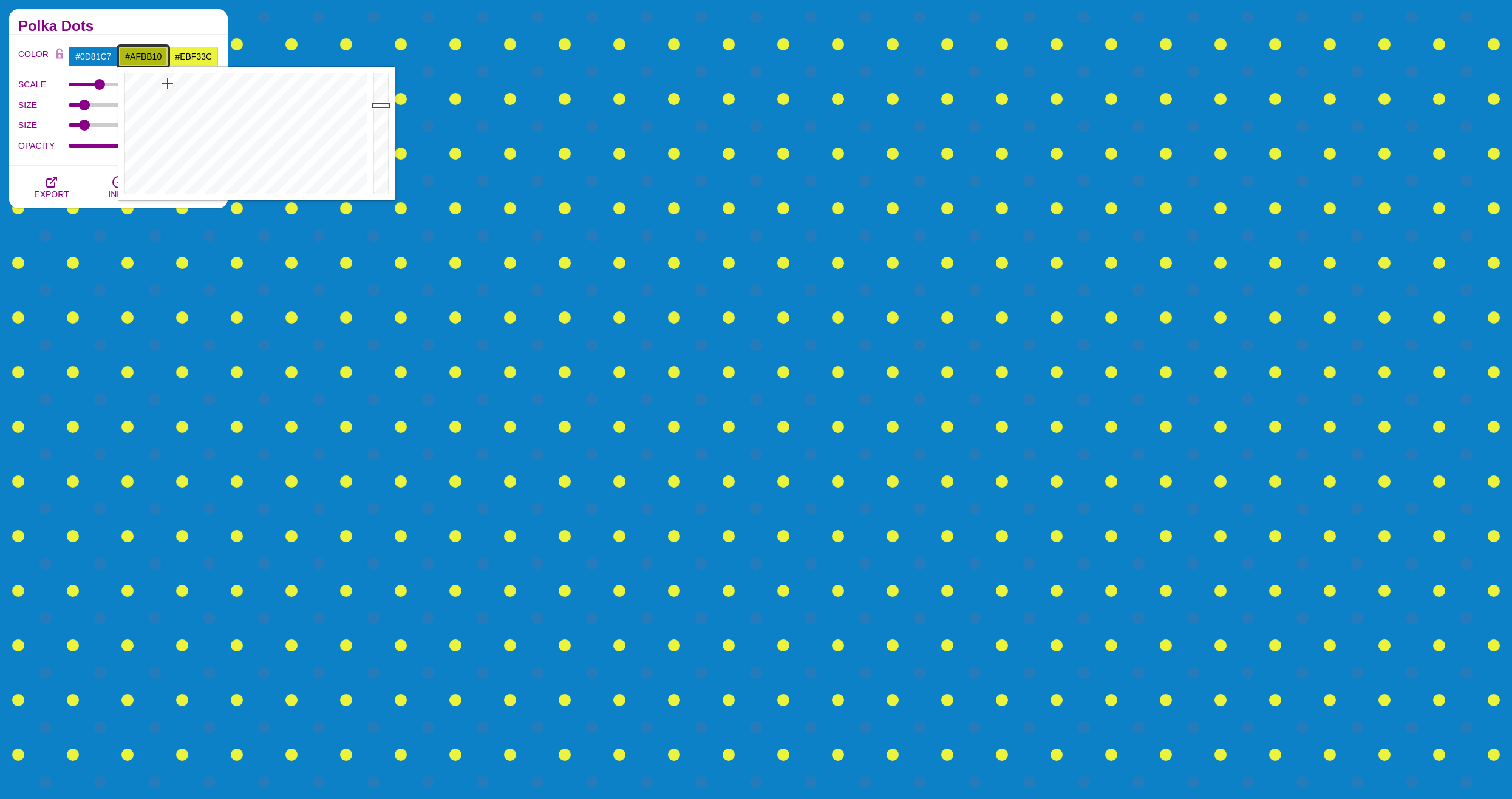
drag, startPoint x: 263, startPoint y: 97, endPoint x: 167, endPoint y: 83, distance: 97.0
click at [167, 83] on div at bounding box center [245, 133] width 252 height 134
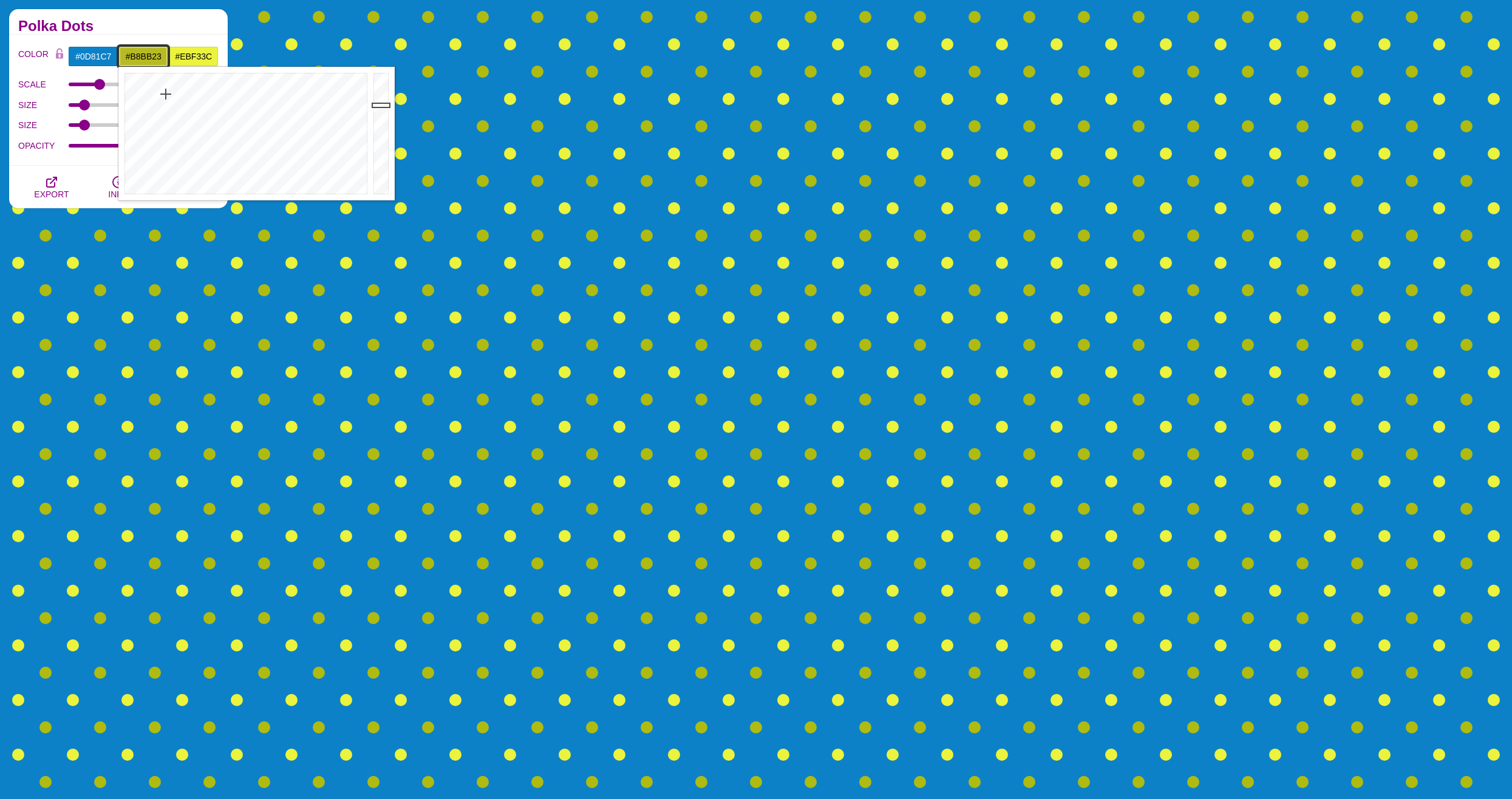
drag, startPoint x: 167, startPoint y: 83, endPoint x: 166, endPoint y: 96, distance: 13.0
click at [166, 96] on div at bounding box center [245, 133] width 252 height 134
drag, startPoint x: 166, startPoint y: 96, endPoint x: 178, endPoint y: 112, distance: 20.0
click at [178, 112] on div at bounding box center [245, 133] width 252 height 134
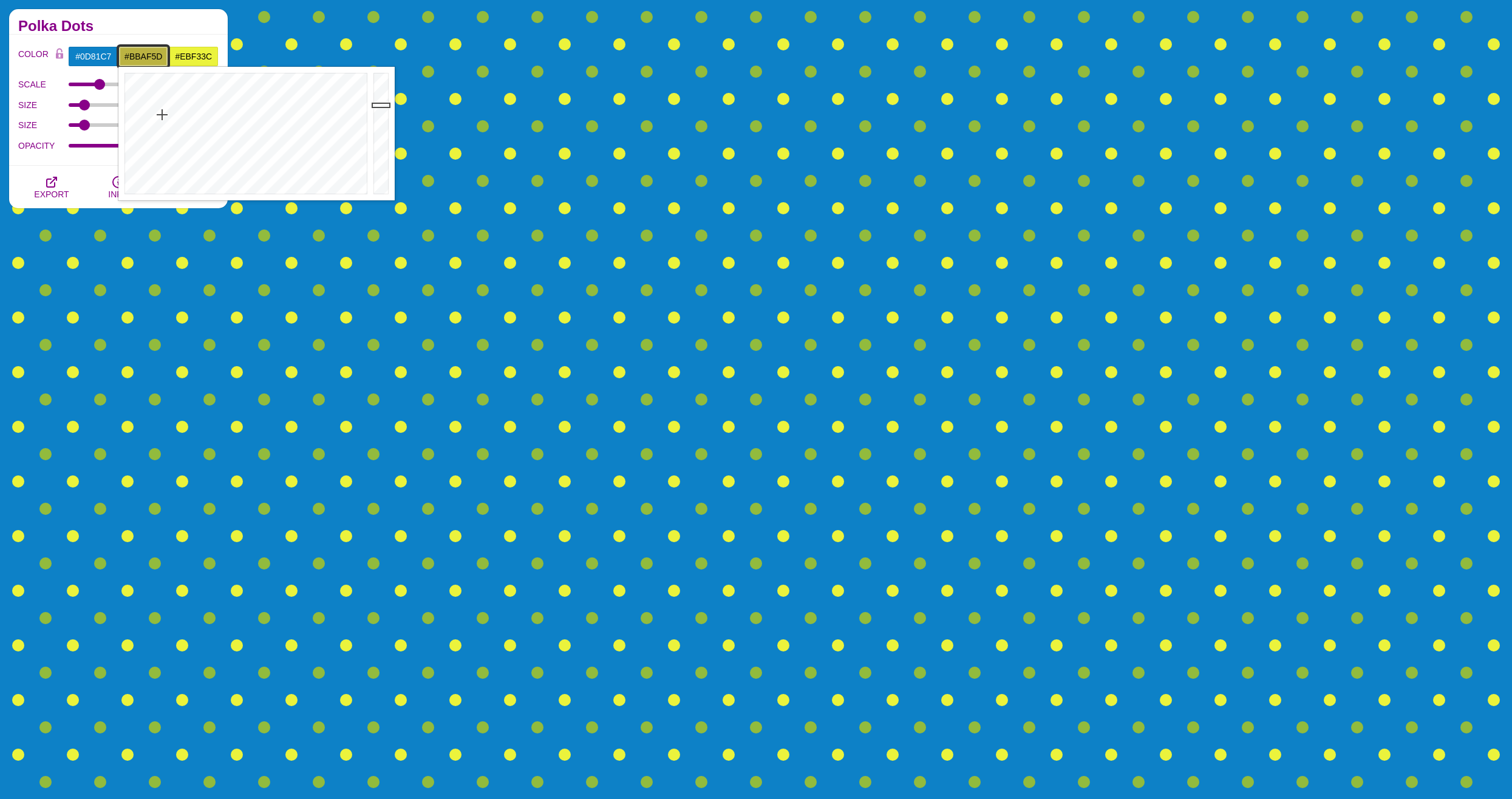
drag, startPoint x: 178, startPoint y: 112, endPoint x: 160, endPoint y: 135, distance: 29.2
click at [160, 134] on div at bounding box center [245, 133] width 252 height 134
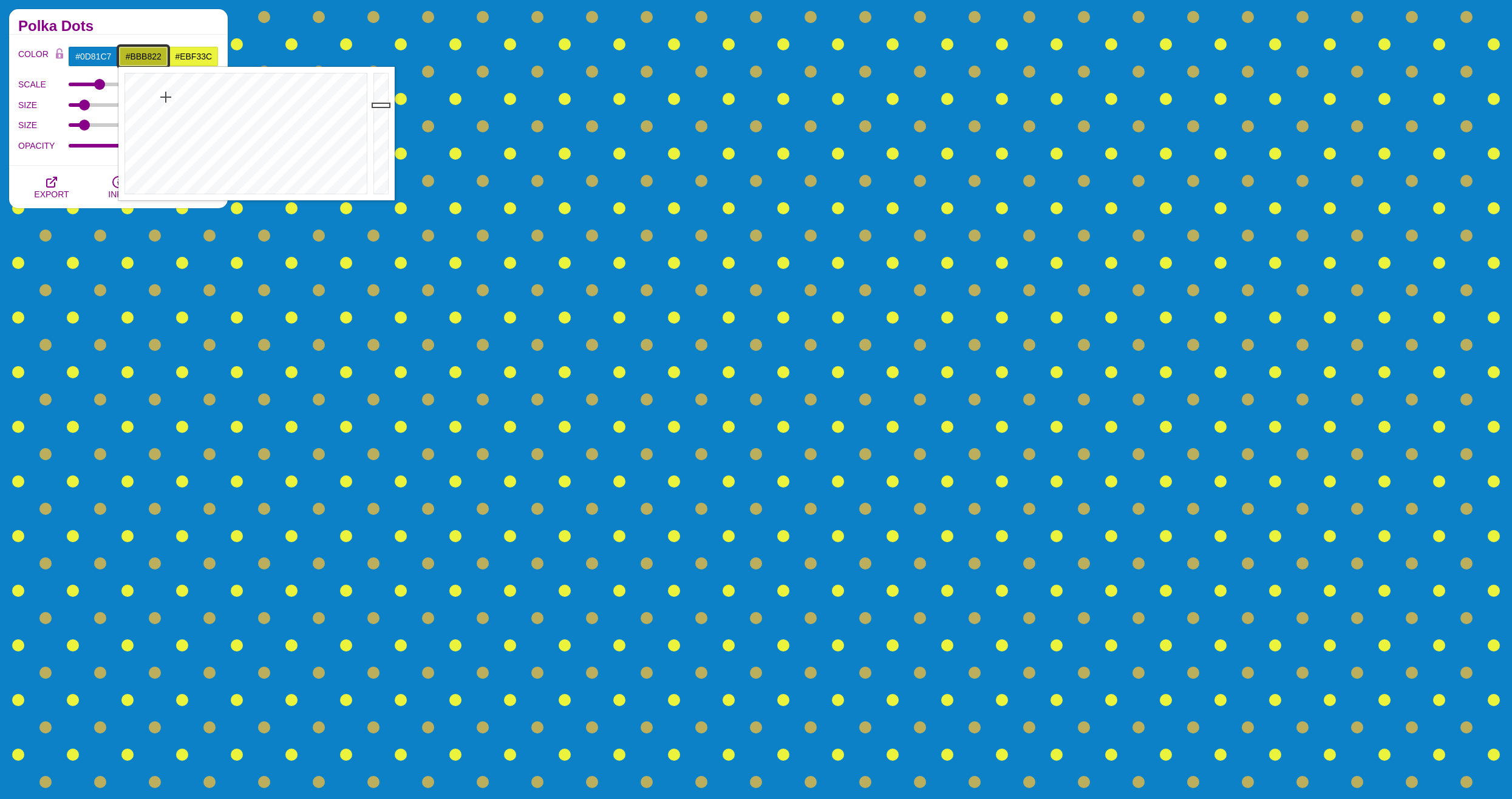
drag, startPoint x: 164, startPoint y: 122, endPoint x: 164, endPoint y: 94, distance: 28.0
click at [164, 94] on div at bounding box center [245, 133] width 252 height 134
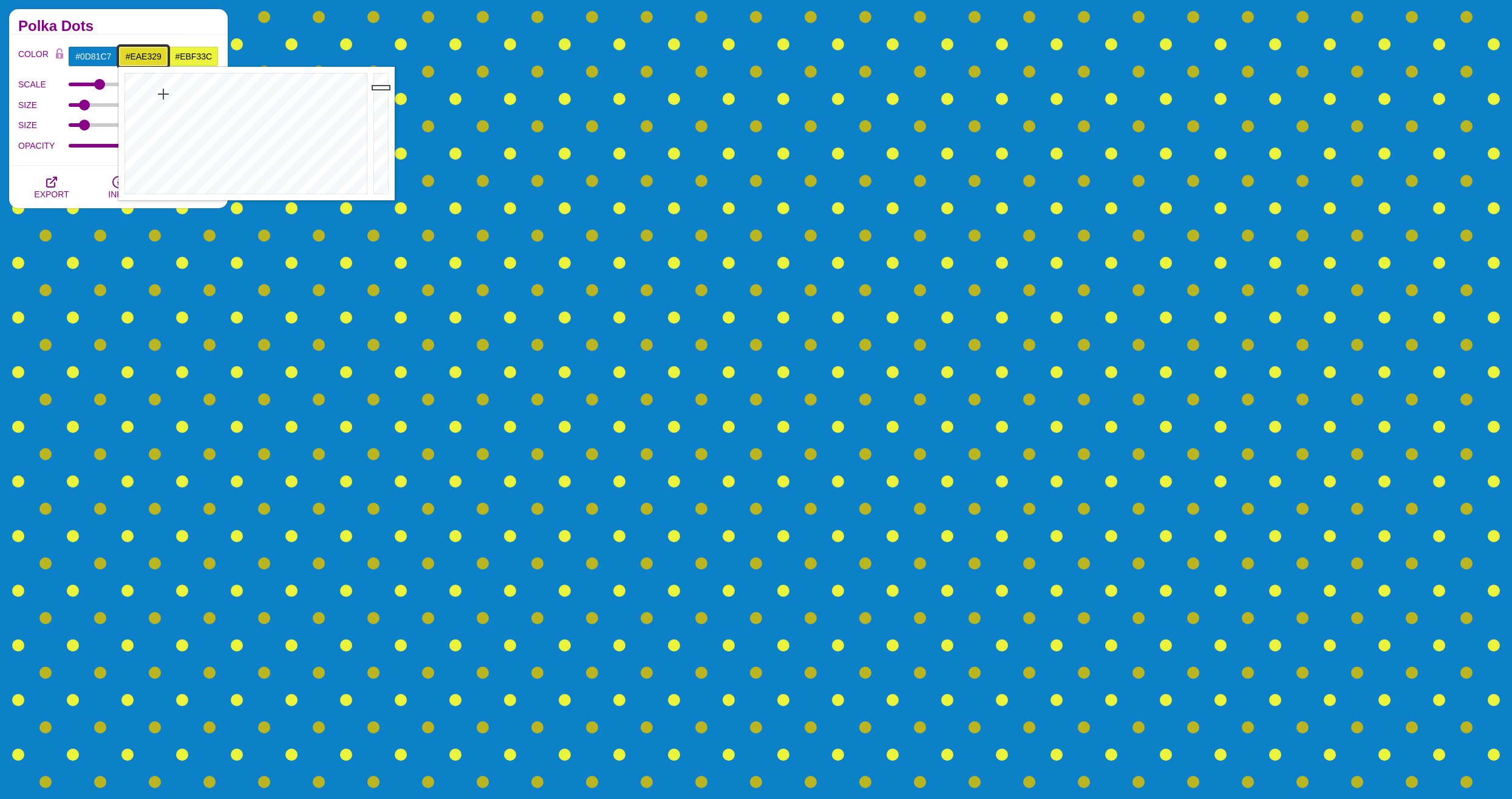
drag, startPoint x: 384, startPoint y: 102, endPoint x: 384, endPoint y: 83, distance: 19.0
click at [384, 83] on div at bounding box center [382, 133] width 24 height 134
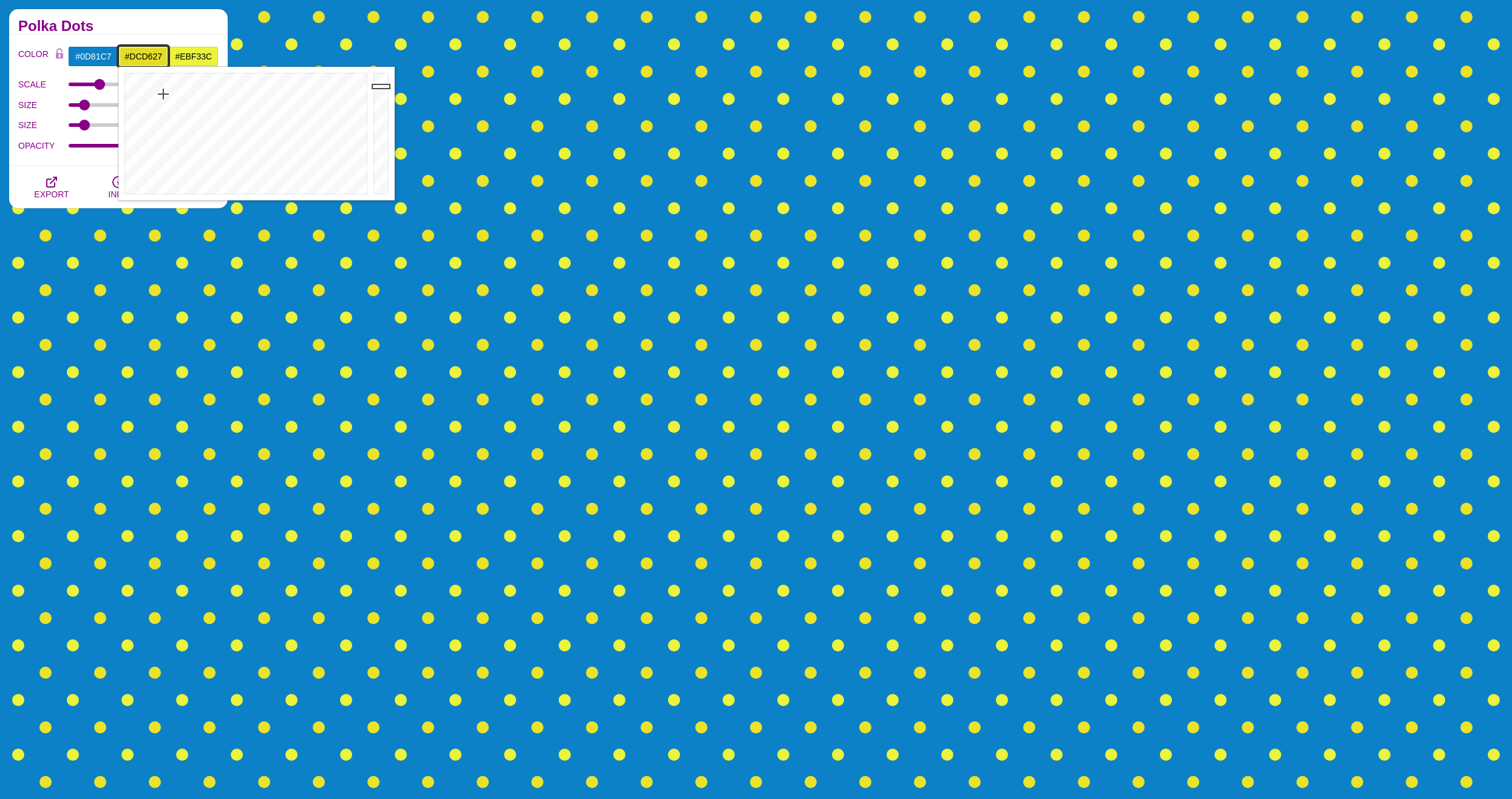
drag, startPoint x: 384, startPoint y: 83, endPoint x: 382, endPoint y: 89, distance: 6.3
click at [382, 89] on div at bounding box center [382, 133] width 24 height 134
drag, startPoint x: 227, startPoint y: 102, endPoint x: 267, endPoint y: 81, distance: 45.2
click at [266, 82] on div at bounding box center [245, 133] width 252 height 134
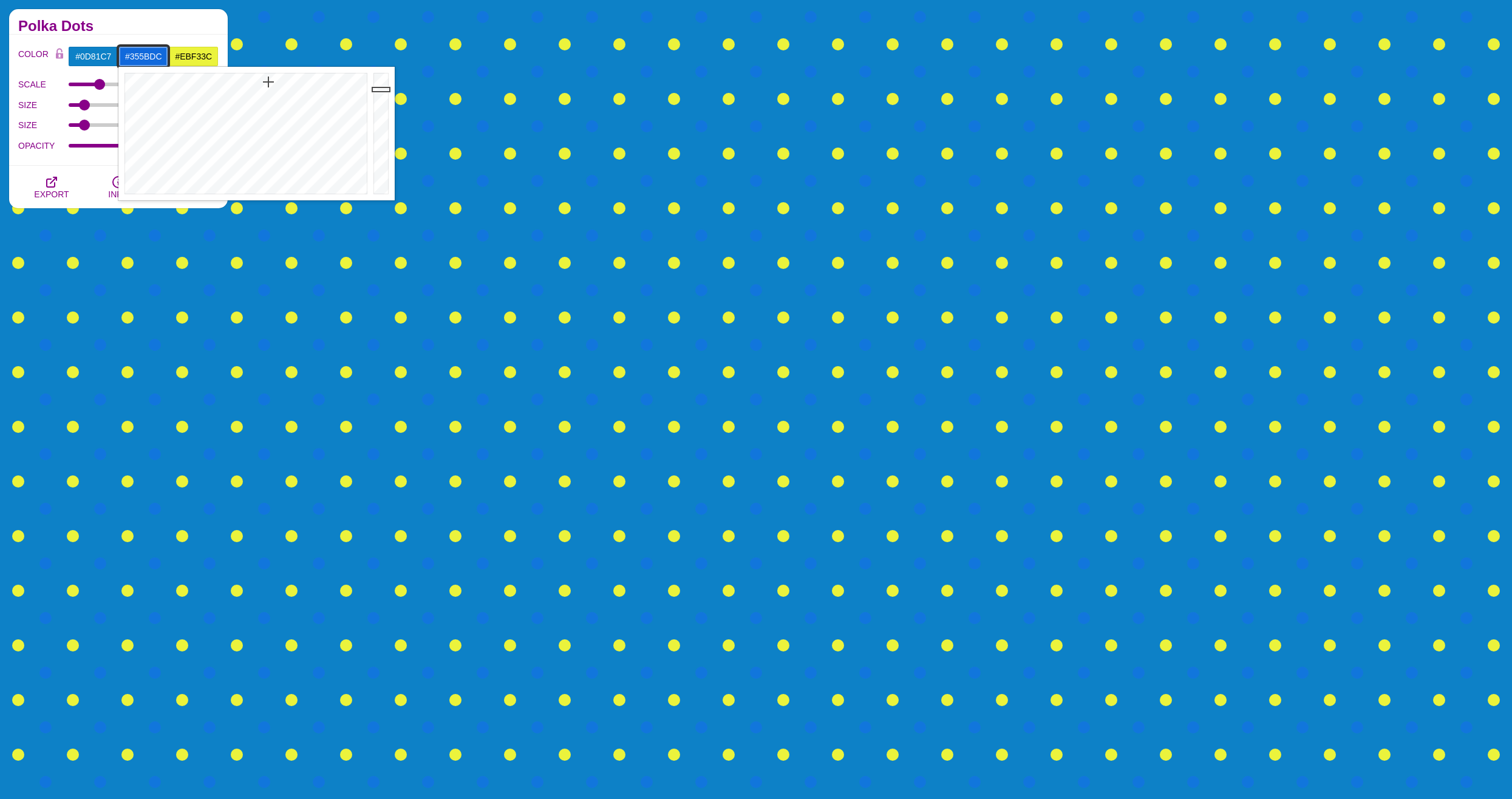
type input "#365CDC"
drag, startPoint x: 268, startPoint y: 82, endPoint x: 277, endPoint y: 102, distance: 21.9
click at [277, 102] on div at bounding box center [245, 133] width 252 height 134
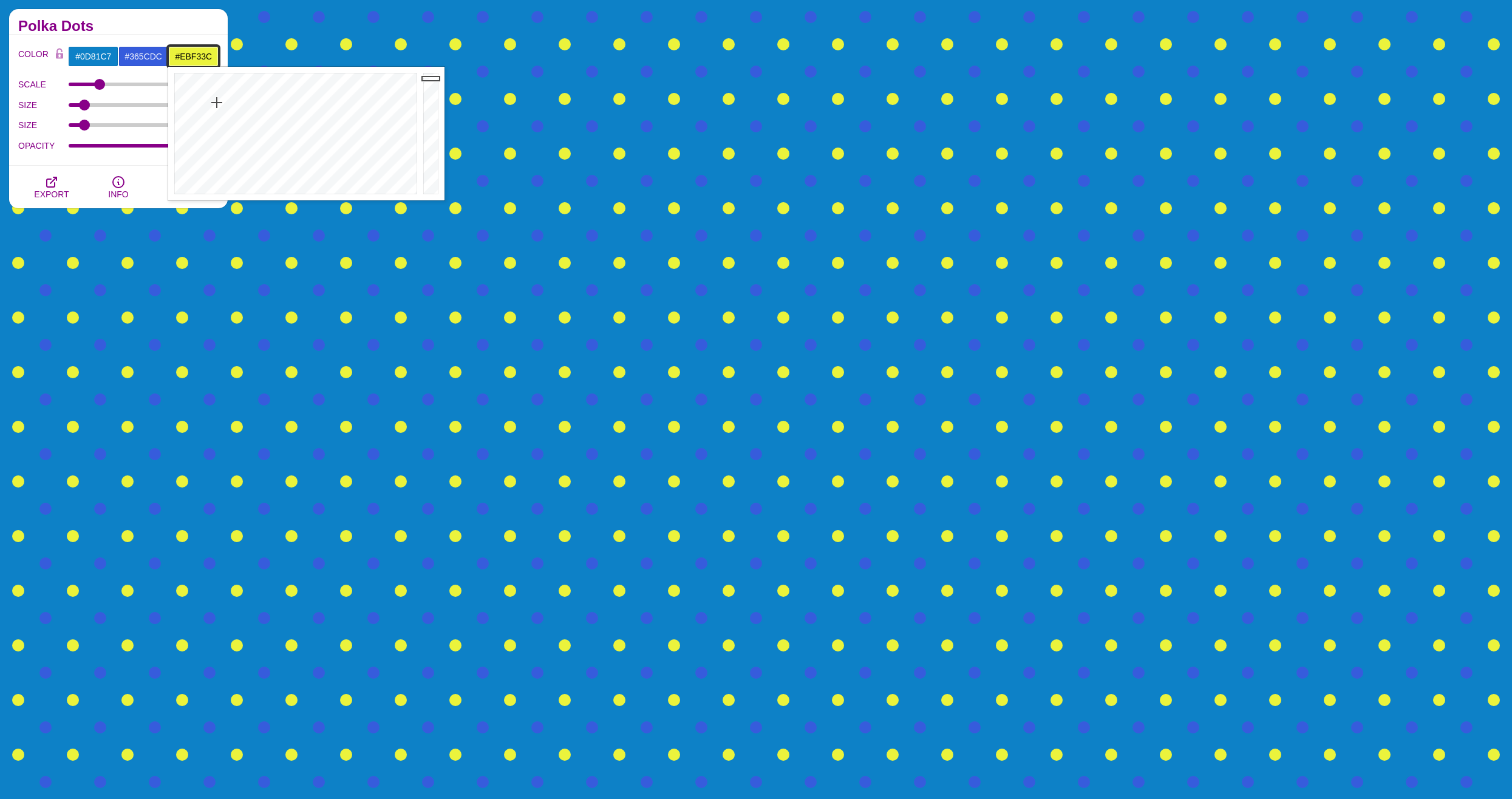
click at [197, 60] on input "#EBF33C" at bounding box center [193, 56] width 50 height 21
click at [209, 98] on div at bounding box center [294, 133] width 252 height 134
drag, startPoint x: 209, startPoint y: 98, endPoint x: 217, endPoint y: 93, distance: 9.4
click at [217, 93] on div at bounding box center [294, 133] width 252 height 134
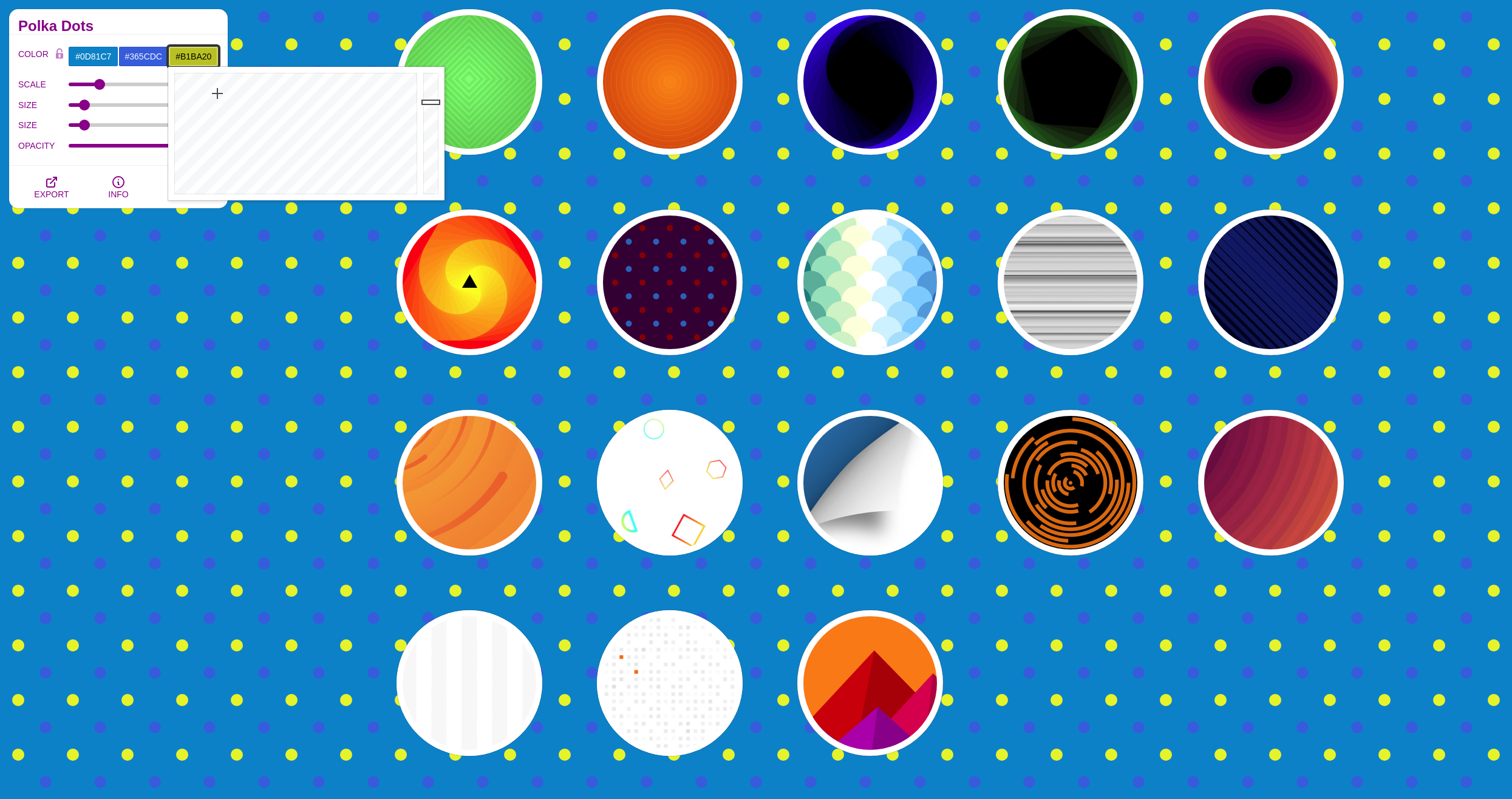
drag, startPoint x: 433, startPoint y: 89, endPoint x: 431, endPoint y: 106, distance: 17.1
click at [431, 106] on div at bounding box center [433, 133] width 24 height 134
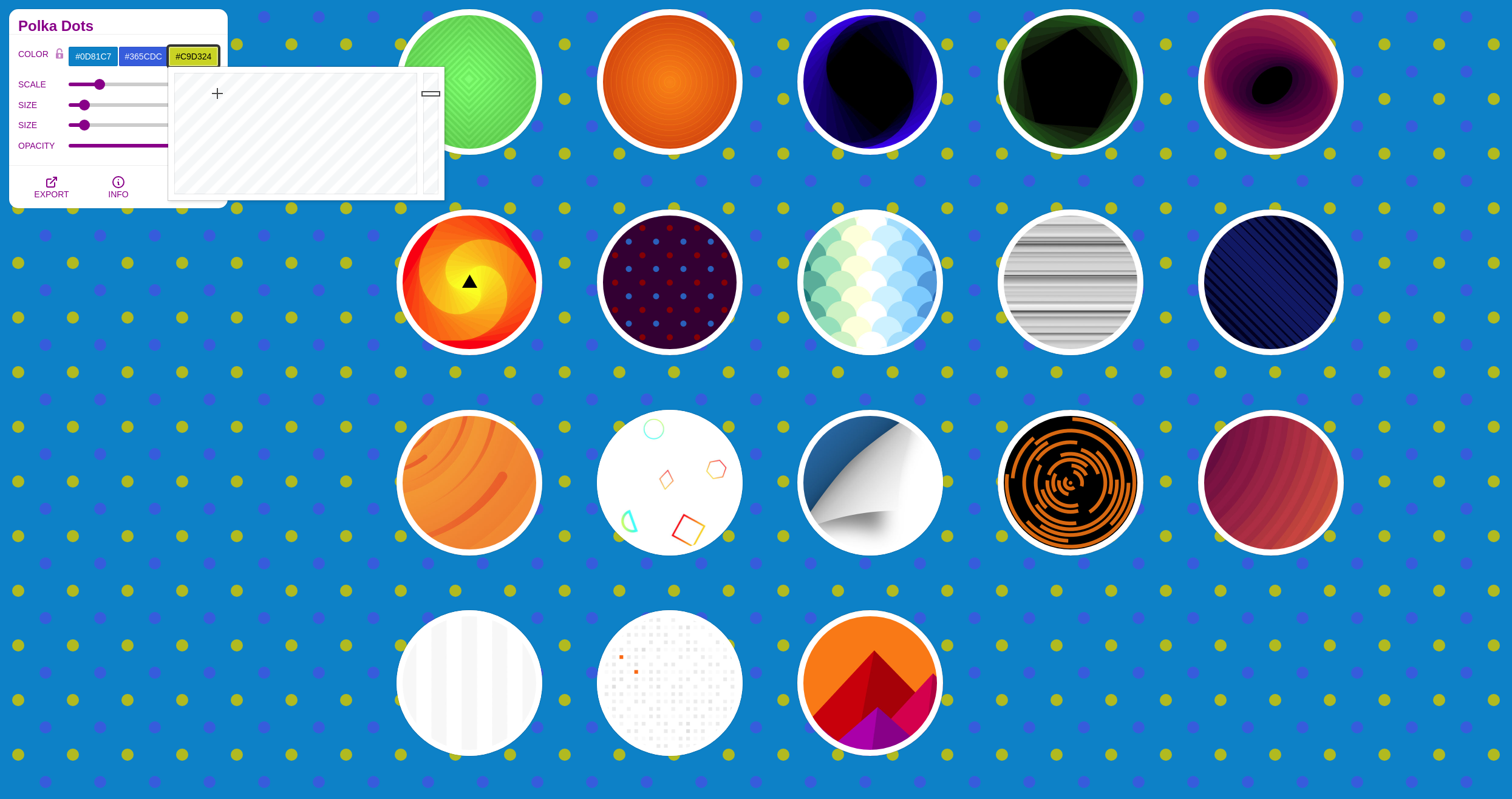
drag, startPoint x: 431, startPoint y: 106, endPoint x: 431, endPoint y: 93, distance: 13.0
click at [431, 93] on div at bounding box center [433, 133] width 24 height 134
type input "#C2CC23"
click at [431, 97] on div at bounding box center [433, 133] width 24 height 134
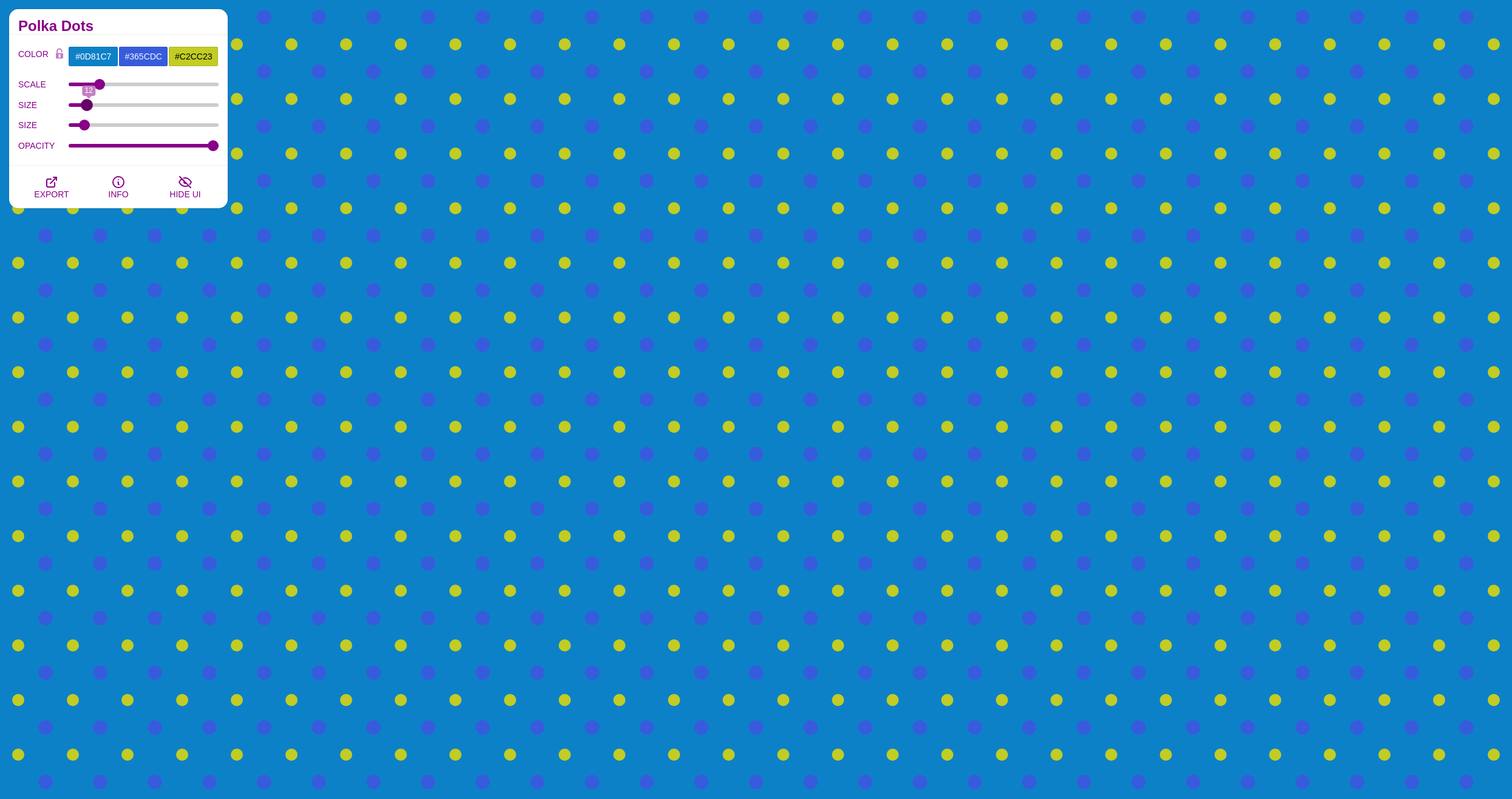
type input "11"
click at [87, 108] on input "SIZE" at bounding box center [144, 105] width 151 height 5
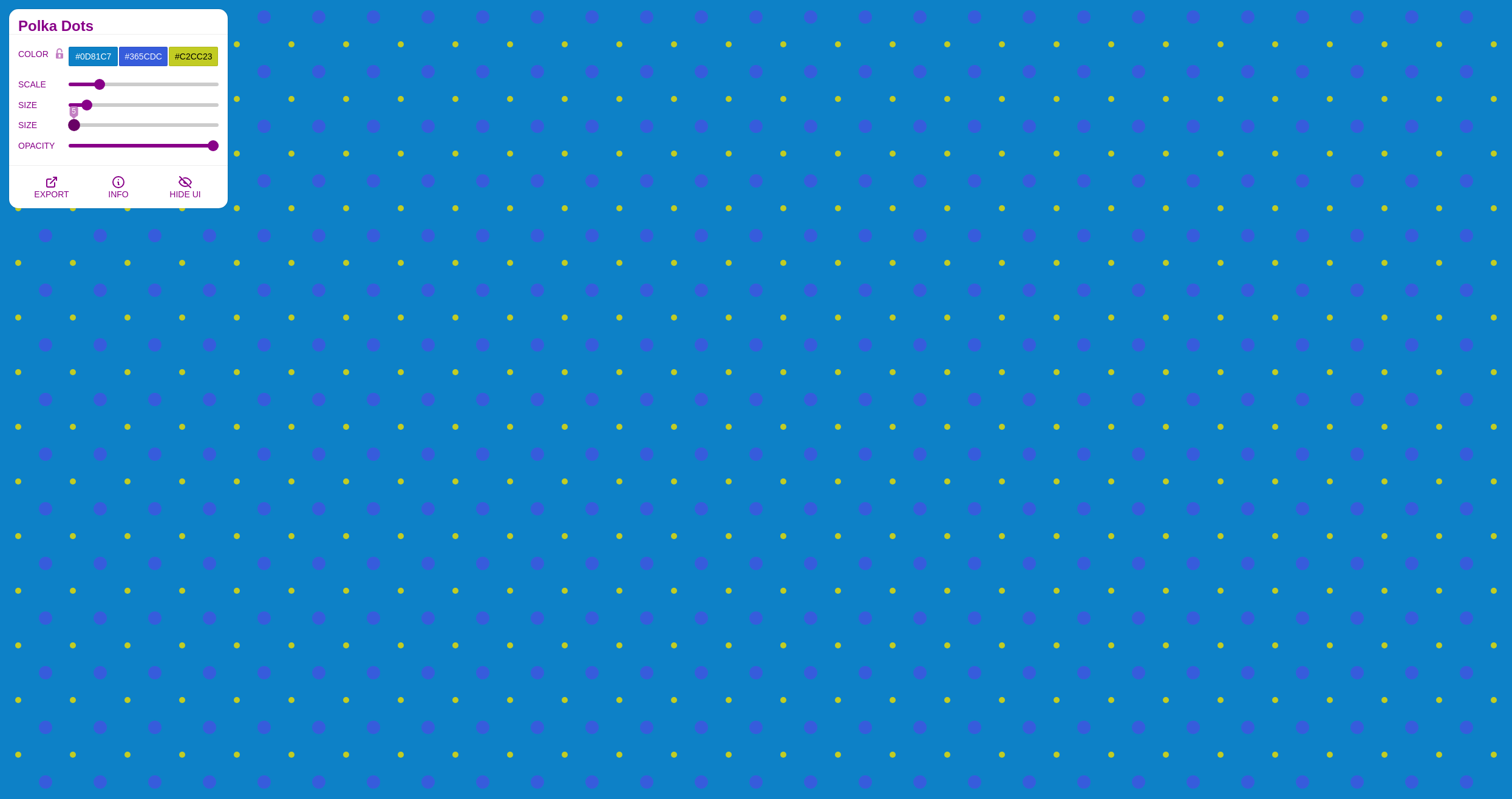
drag, startPoint x: 84, startPoint y: 125, endPoint x: 61, endPoint y: 127, distance: 23.1
type input "5"
click at [69, 127] on input "SIZE" at bounding box center [144, 125] width 151 height 5
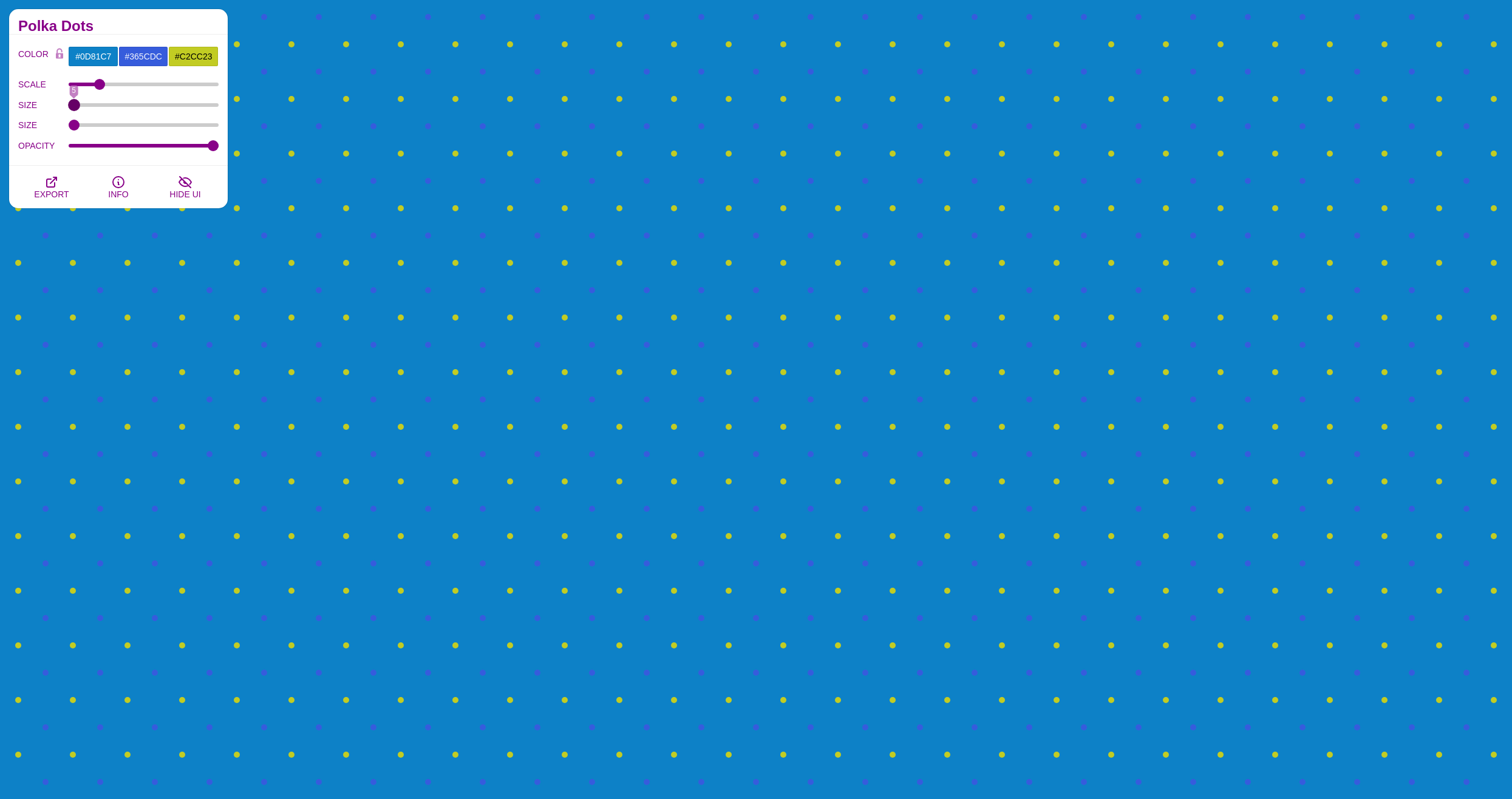
drag, startPoint x: 86, startPoint y: 106, endPoint x: 50, endPoint y: 108, distance: 36.1
type input "5"
click at [69, 108] on input "SIZE" at bounding box center [144, 105] width 151 height 5
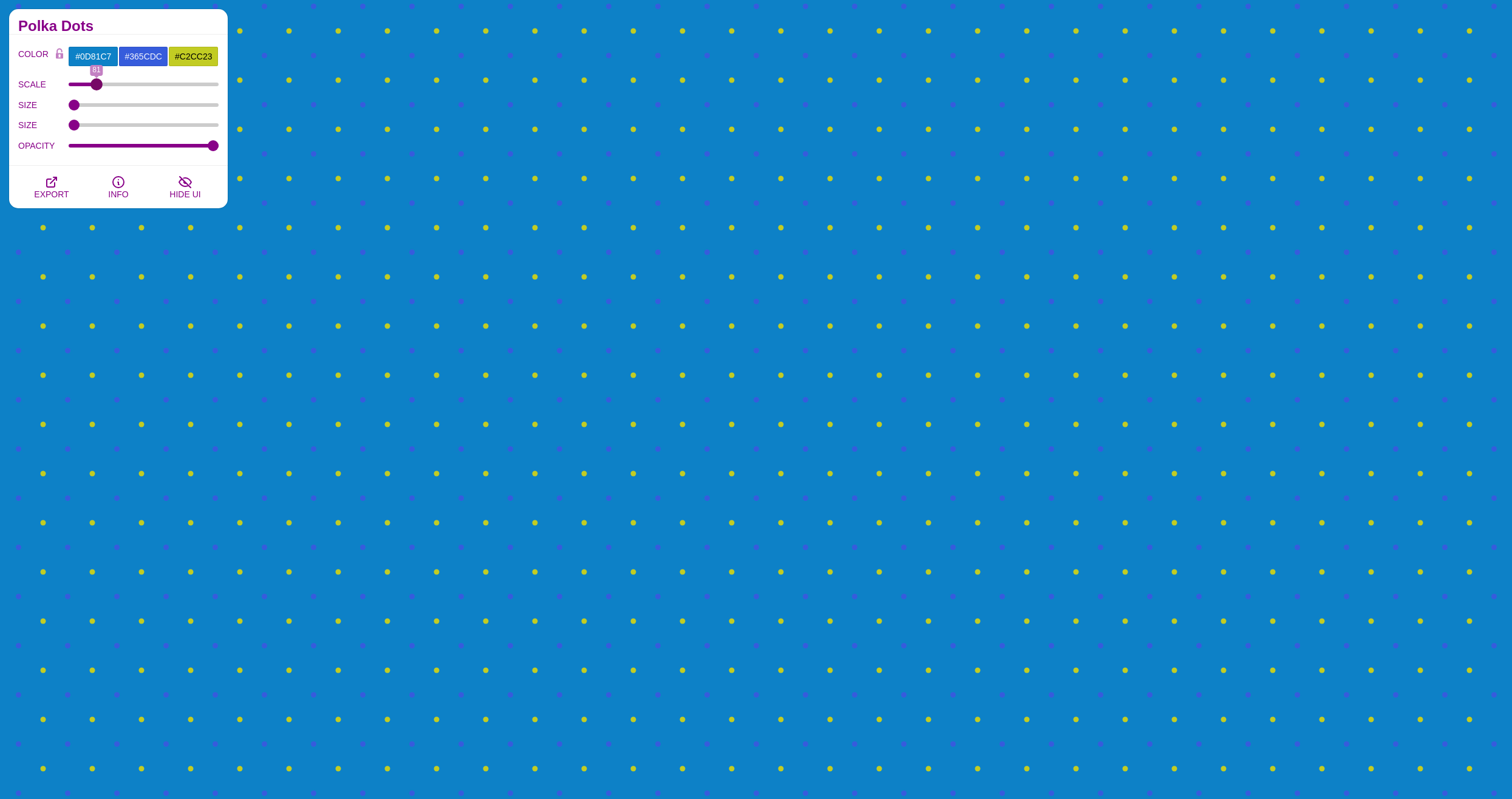
drag, startPoint x: 100, startPoint y: 83, endPoint x: 96, endPoint y: 94, distance: 11.7
type input "81"
click at [96, 87] on input "SCALE" at bounding box center [144, 84] width 151 height 5
drag, startPoint x: 210, startPoint y: 143, endPoint x: 116, endPoint y: 151, distance: 94.3
type input "0.3"
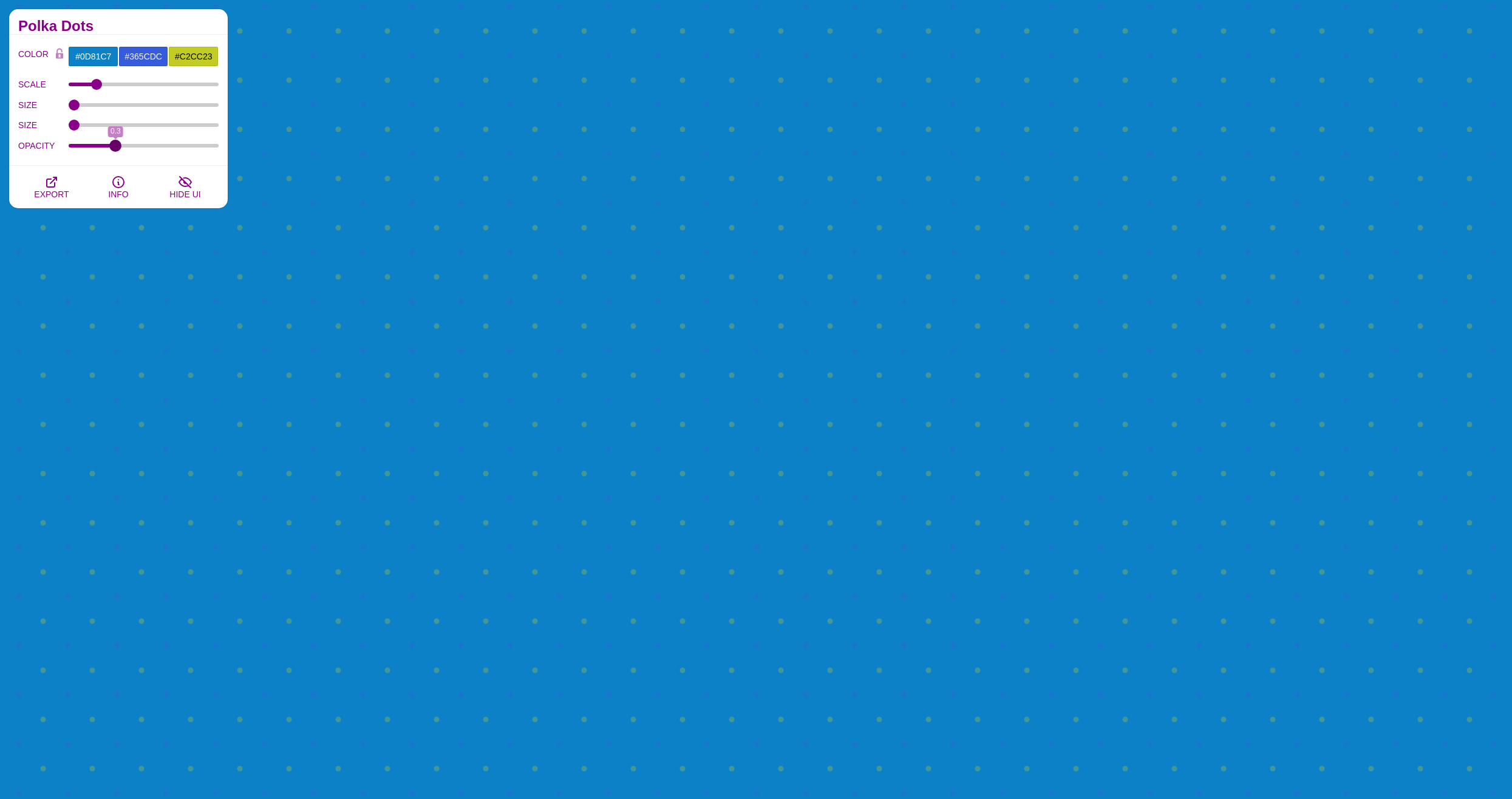
click at [116, 148] on input "OPACITY" at bounding box center [144, 145] width 151 height 5
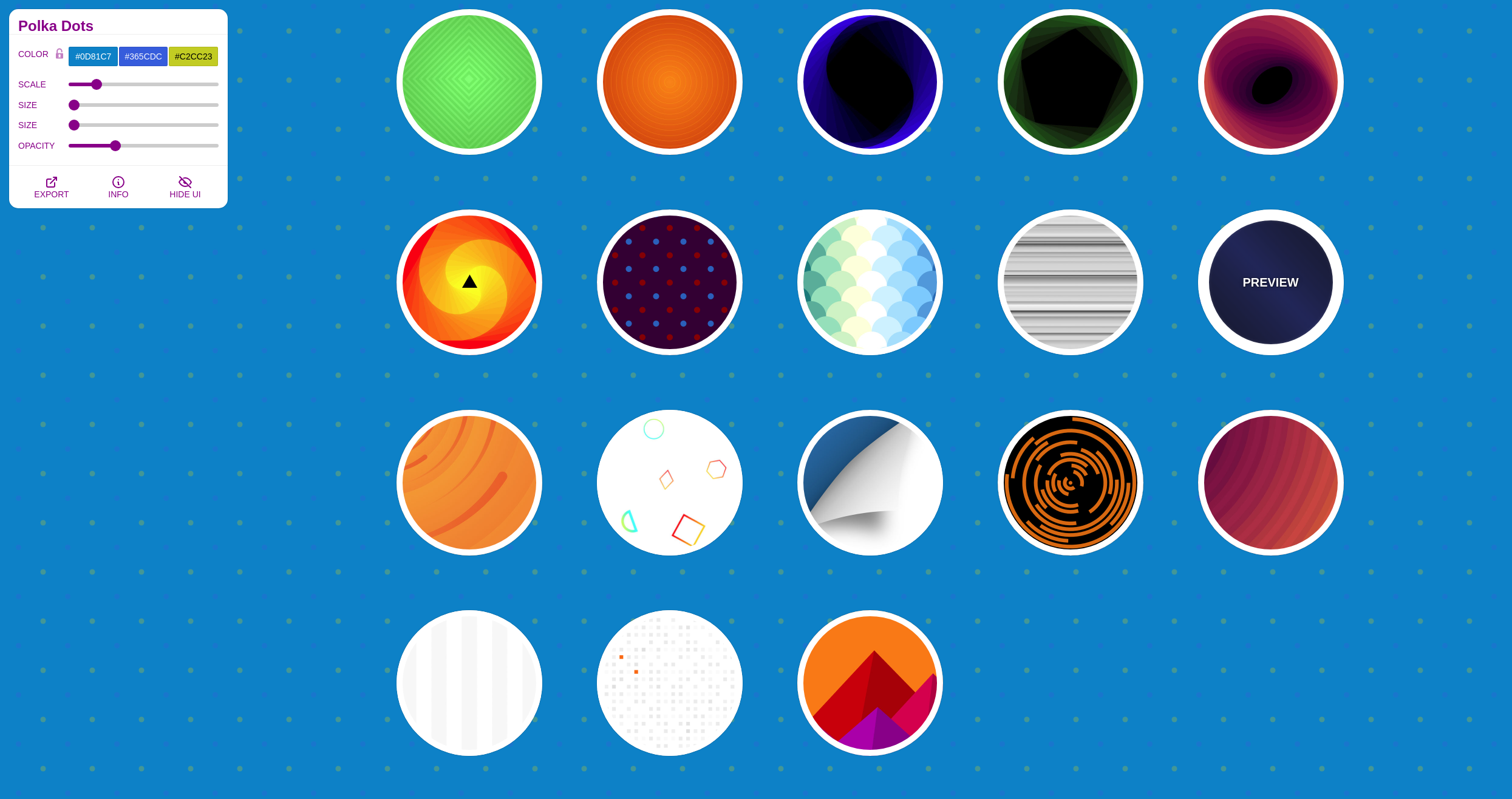
click at [1286, 305] on div "PREVIEW" at bounding box center [1271, 282] width 146 height 146
type input "#000022"
type input "#002266"
type input "#001133"
type input "2000"
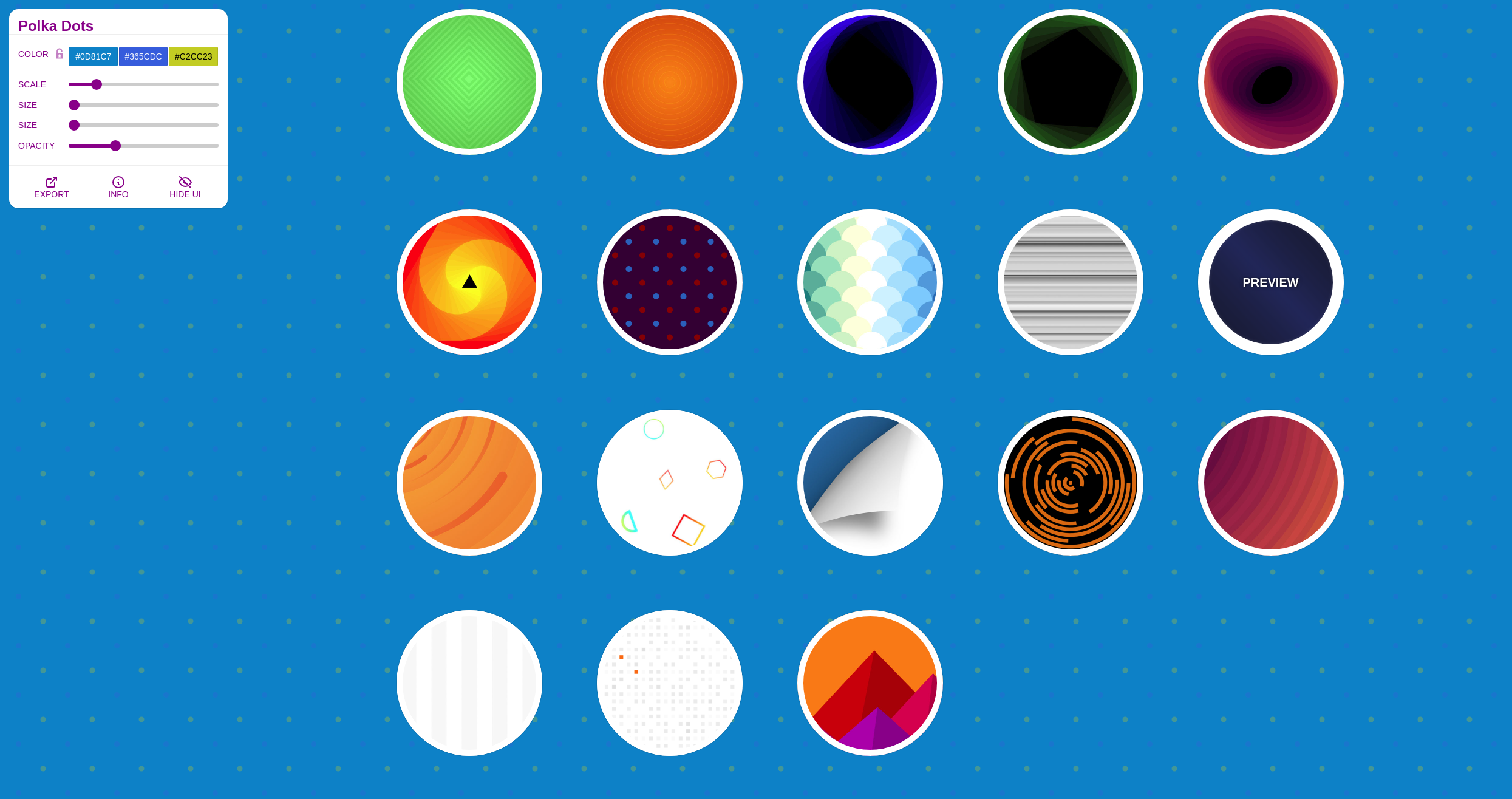
type input "1"
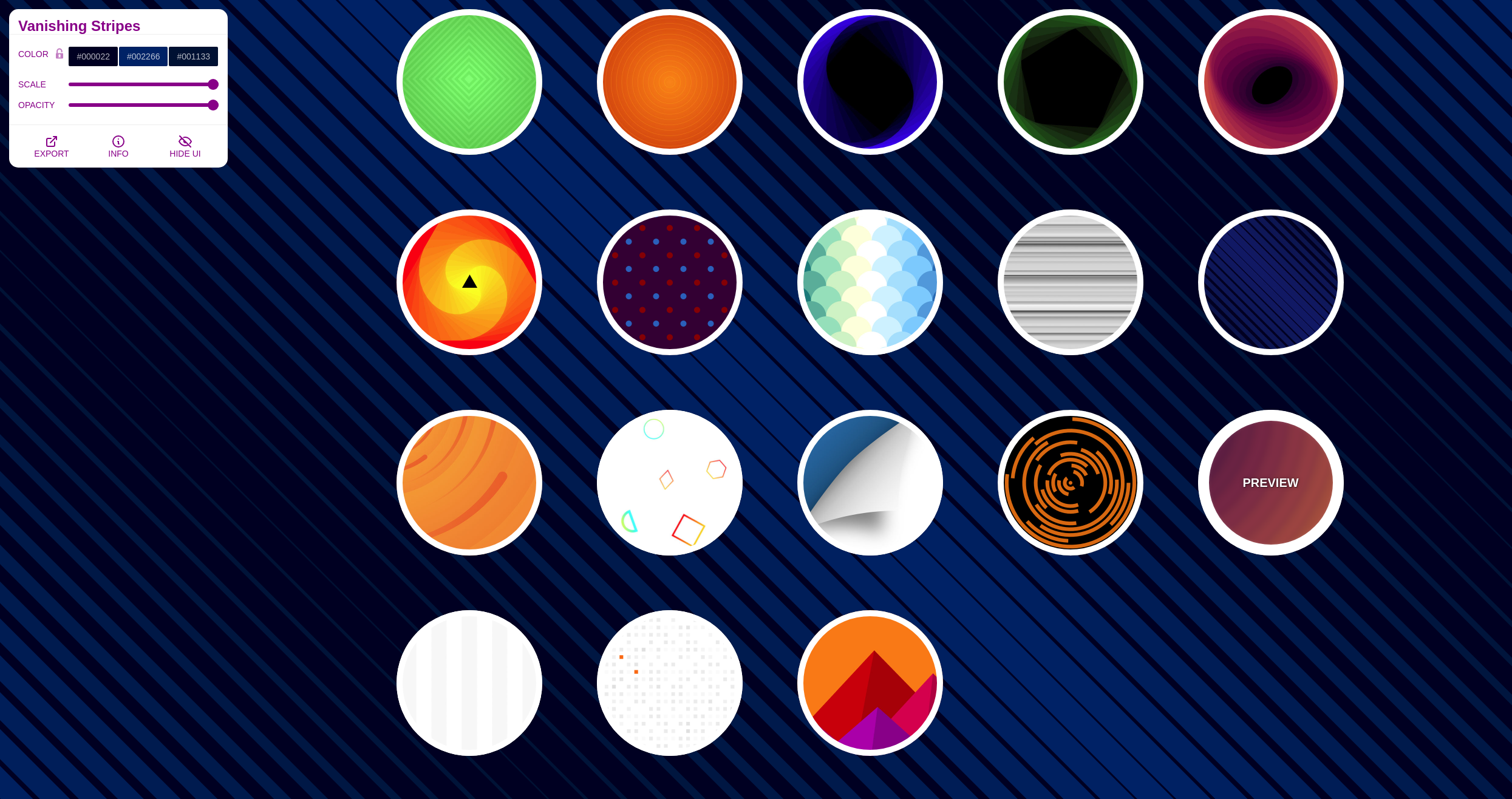
click at [1285, 460] on div "PREVIEW" at bounding box center [1271, 482] width 146 height 146
type input "#FF9D00"
type input "#210024"
type input "#000000"
type input "70"
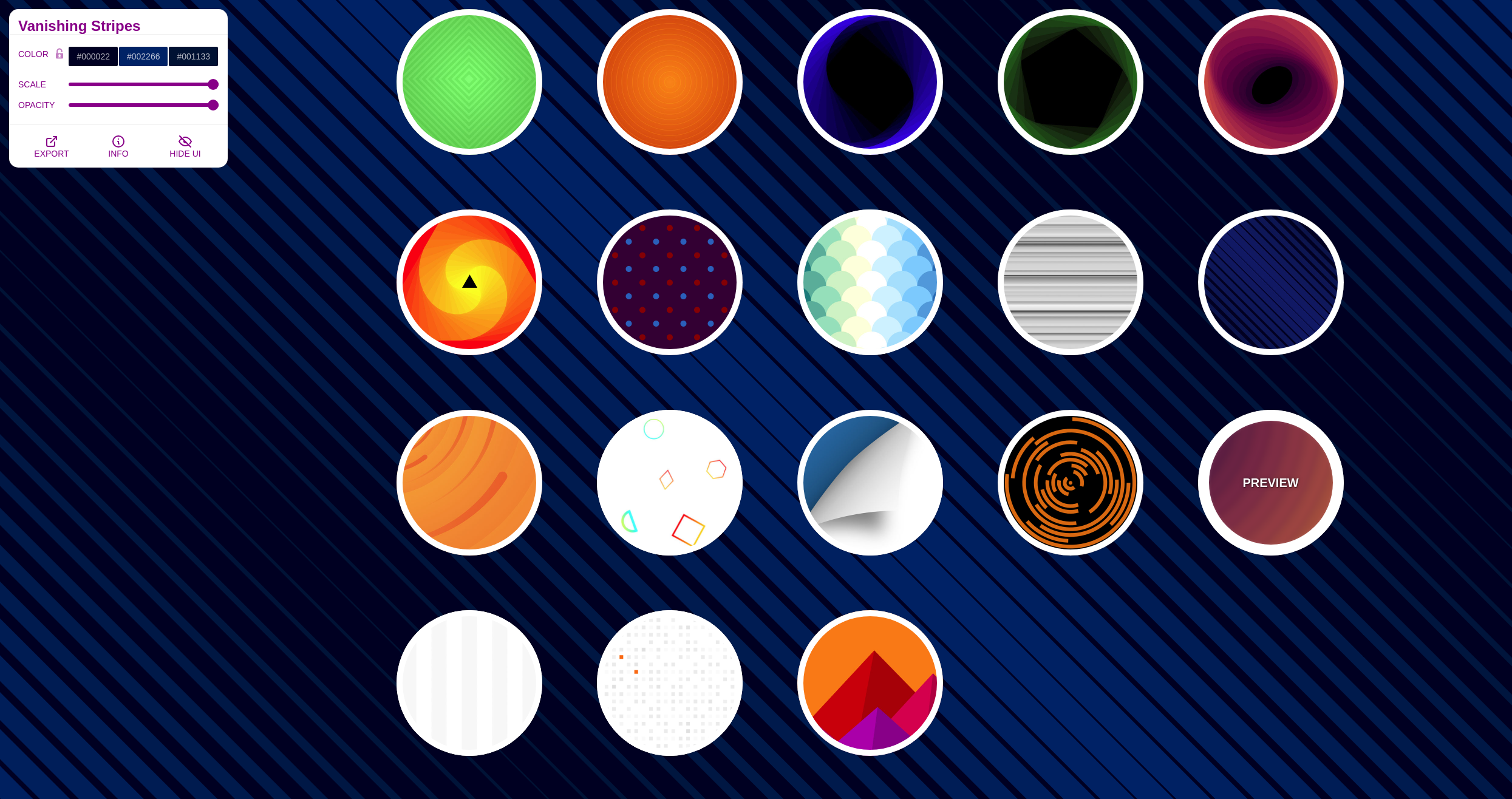
type input "0.05"
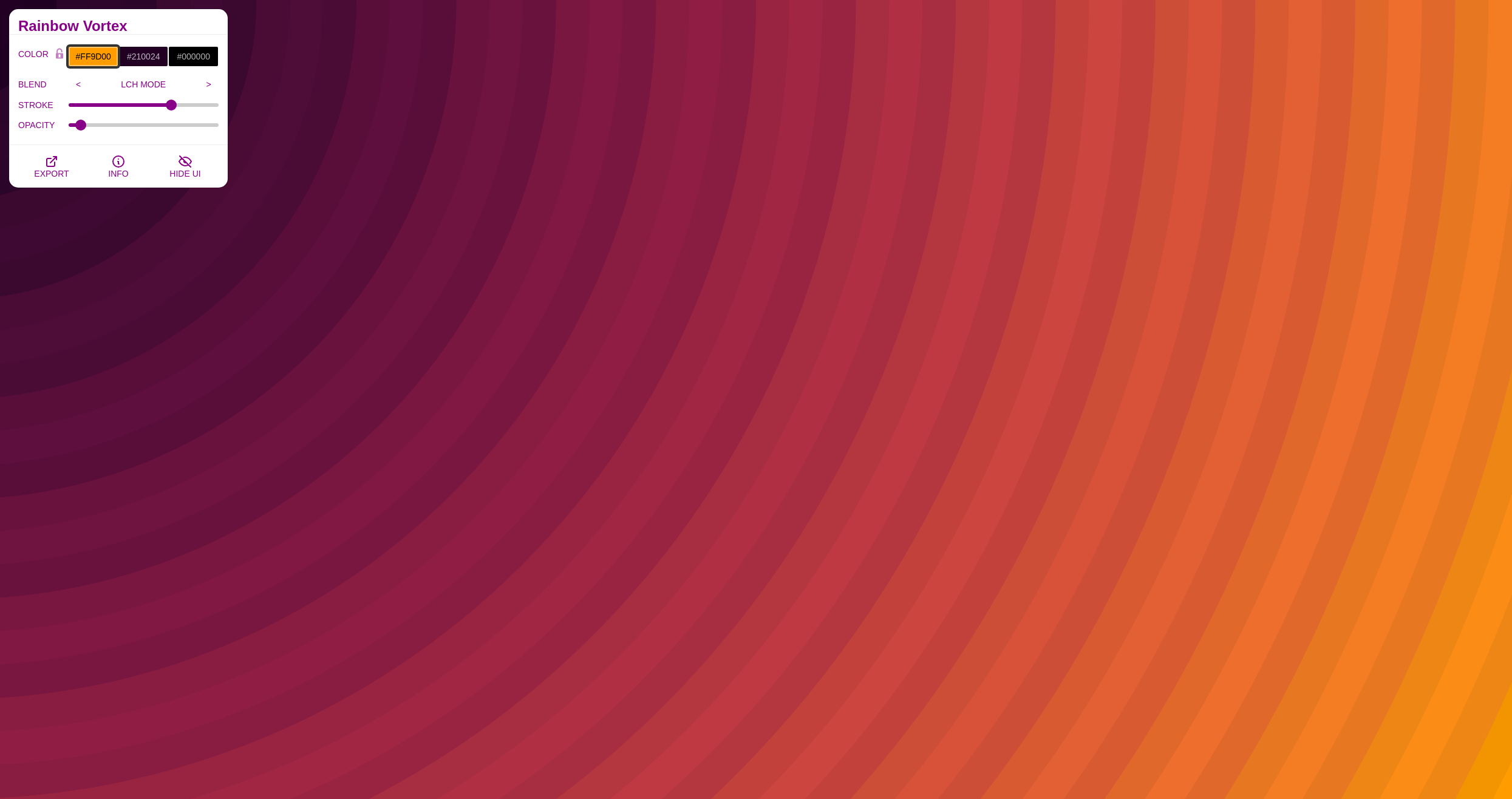
click at [87, 46] on input "#FF9D00" at bounding box center [93, 56] width 50 height 21
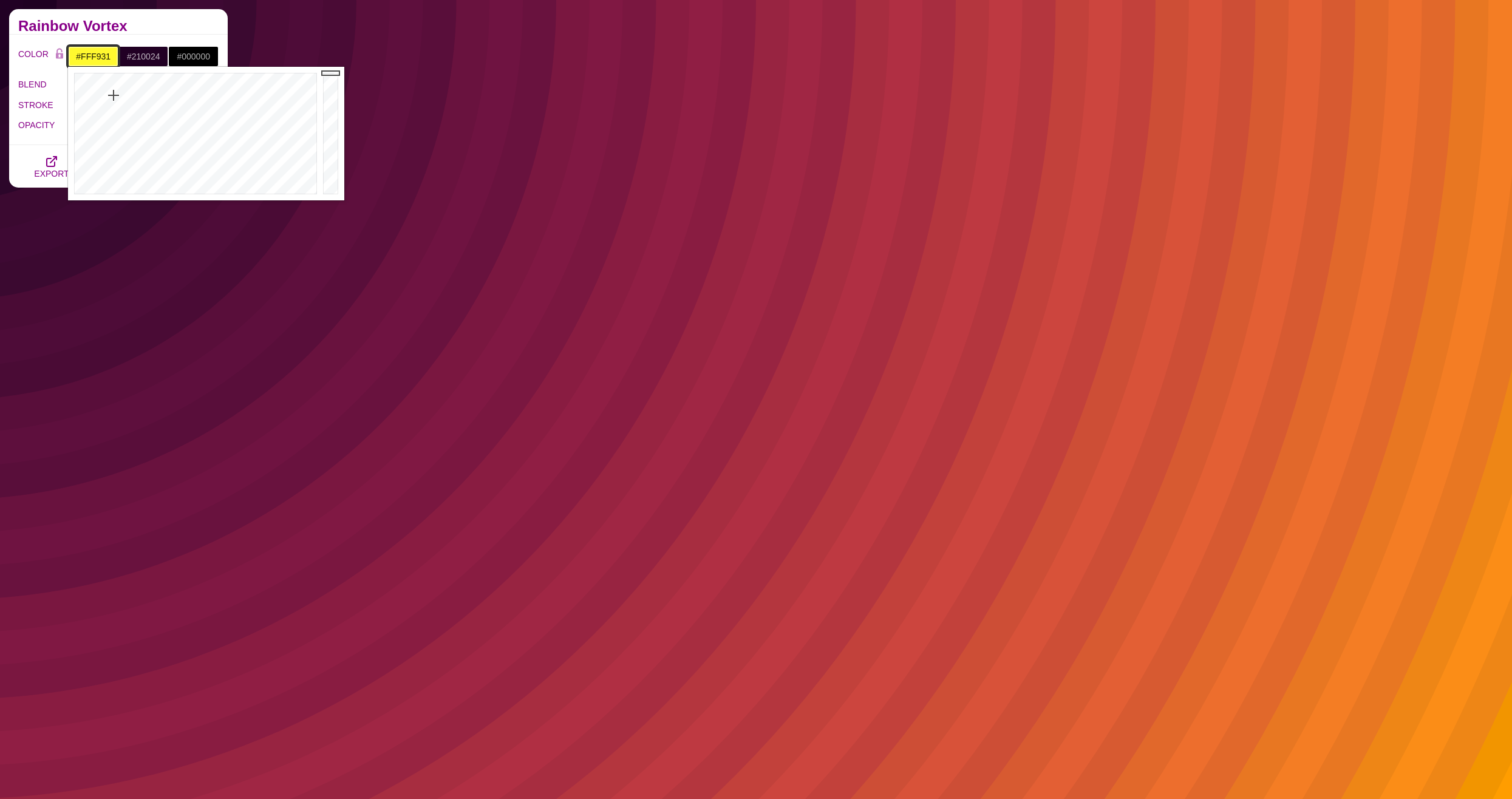
type input "#FFF631"
drag
click at [113, 96] on div at bounding box center [194, 133] width 252 height 134
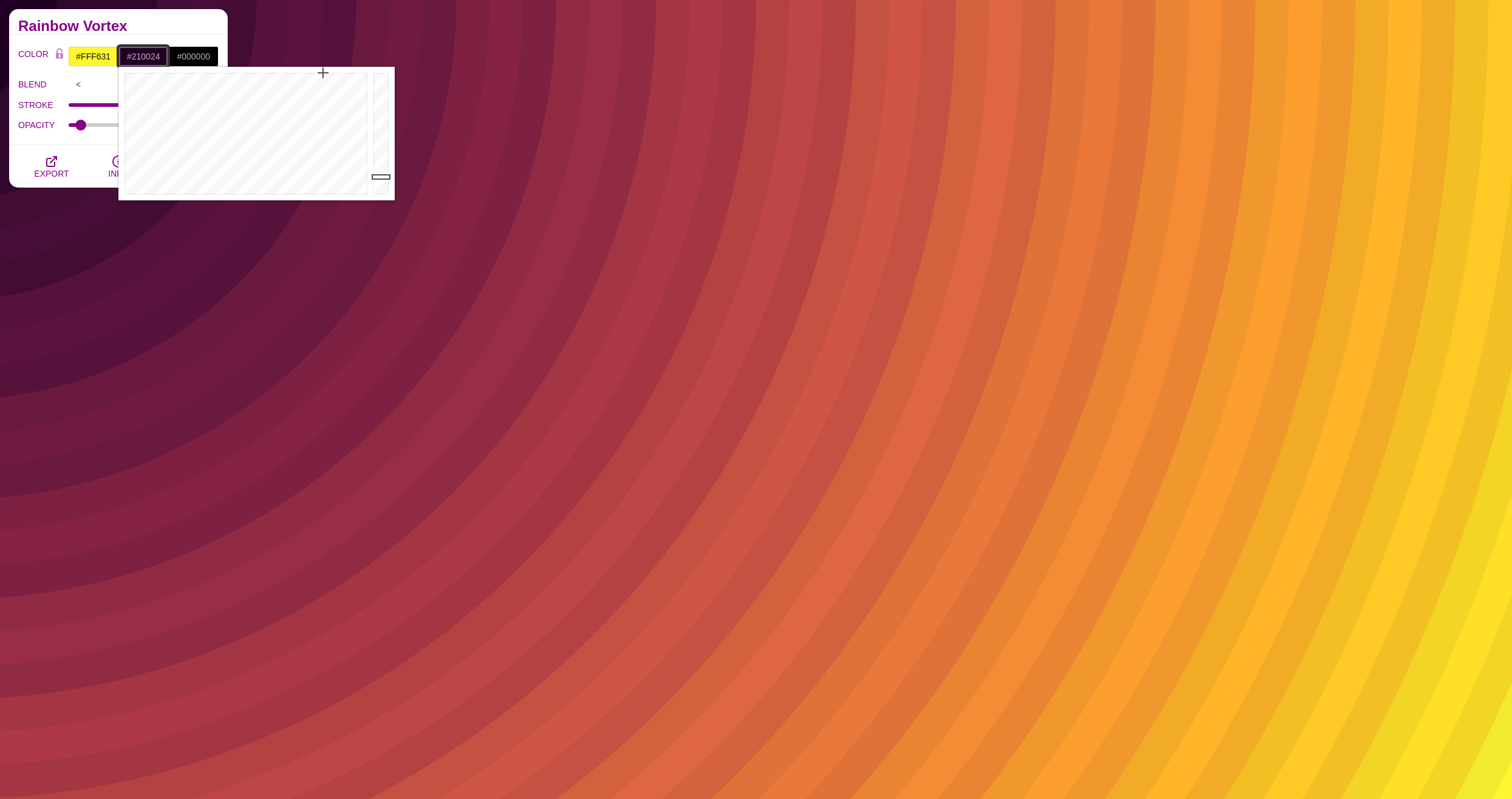
click at [146, 59] on input "#210024" at bounding box center [144, 56] width 50 height 21
drag, startPoint x: 174, startPoint y: 97, endPoint x: 277, endPoint y: 83, distance: 103.9
click at [277, 83] on div at bounding box center [245, 133] width 252 height 134
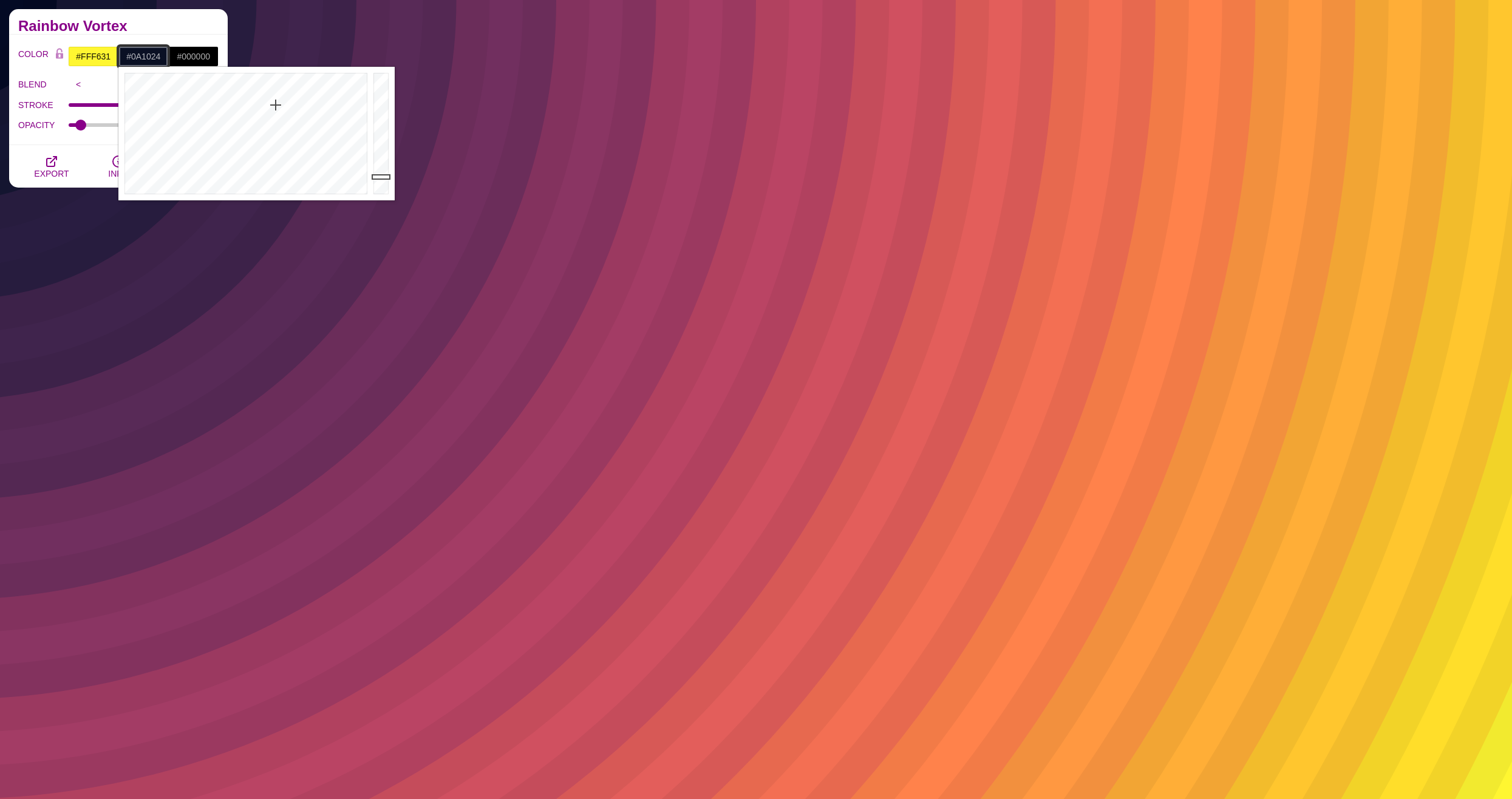
drag, startPoint x: 277, startPoint y: 83, endPoint x: 276, endPoint y: 105, distance: 22.0
click at [276, 105] on div at bounding box center [245, 133] width 252 height 134
type input "#3D67E4"
drag, startPoint x: 379, startPoint y: 114, endPoint x: 382, endPoint y: 86, distance: 28.2
click at [382, 86] on div at bounding box center [382, 133] width 24 height 134
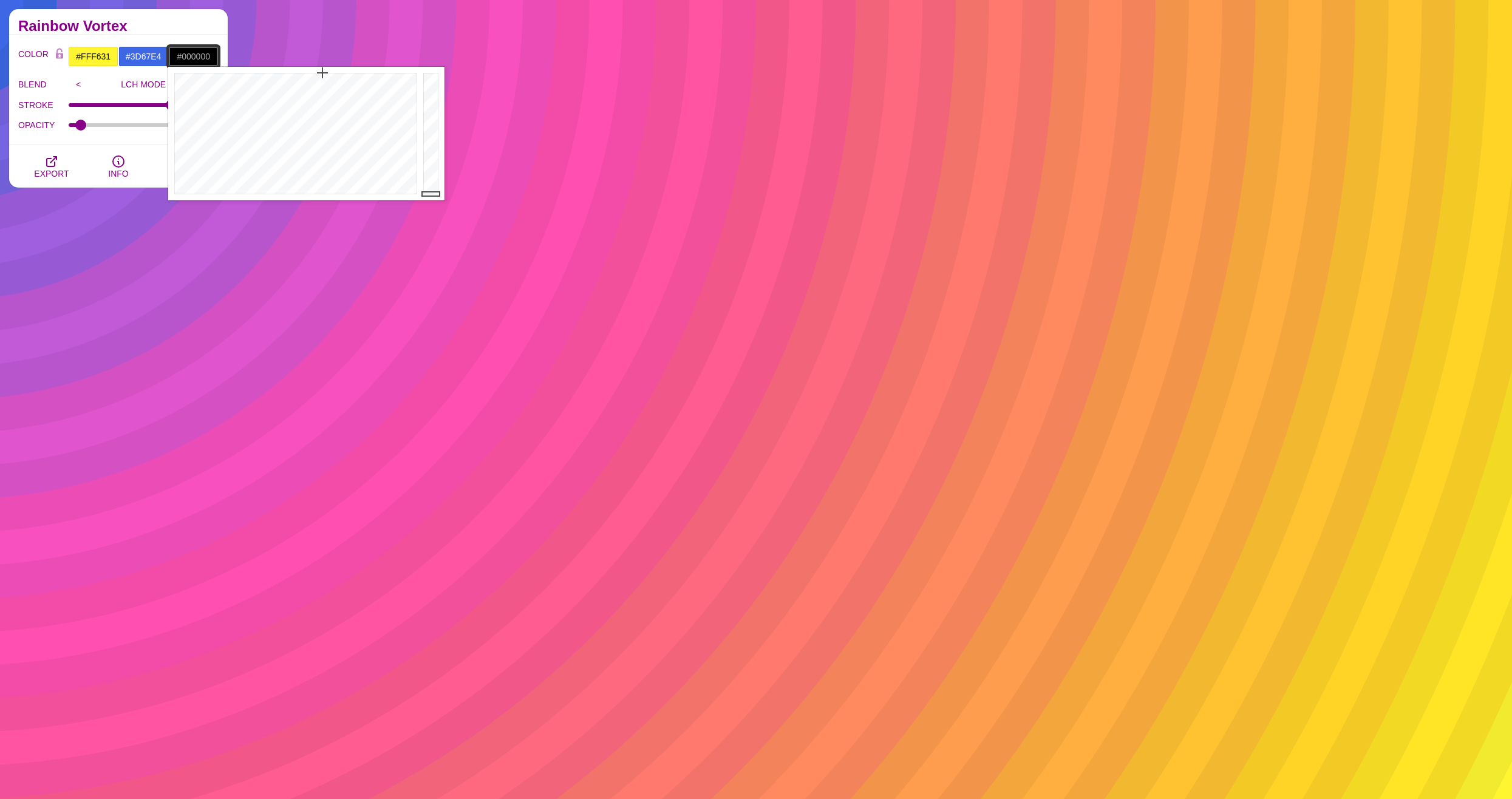
click at [184, 55] on input "#000000" at bounding box center [193, 56] width 50 height 21
drag, startPoint x: 290, startPoint y: 90, endPoint x: 332, endPoint y: 86, distance: 42.2
click at [332, 86] on div at bounding box center [294, 133] width 252 height 134
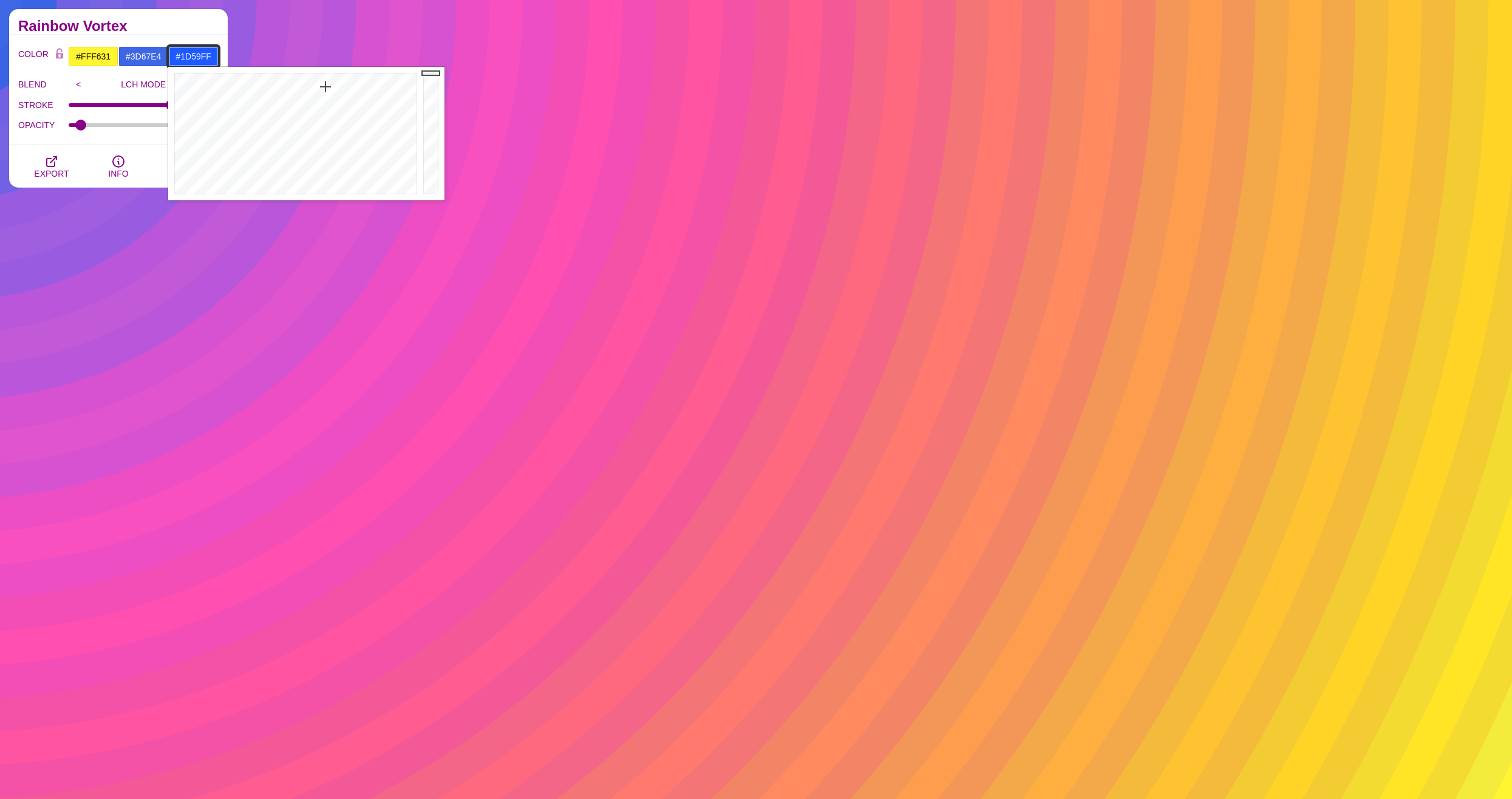
click at [326, 87] on div at bounding box center [294, 133] width 252 height 134
click at [435, 99] on div at bounding box center [433, 133] width 24 height 134
type input "#1C56F6"
drag, startPoint x: 434, startPoint y: 97, endPoint x: 432, endPoint y: 77, distance: 20.1
click at [432, 77] on div at bounding box center [433, 133] width 24 height 134
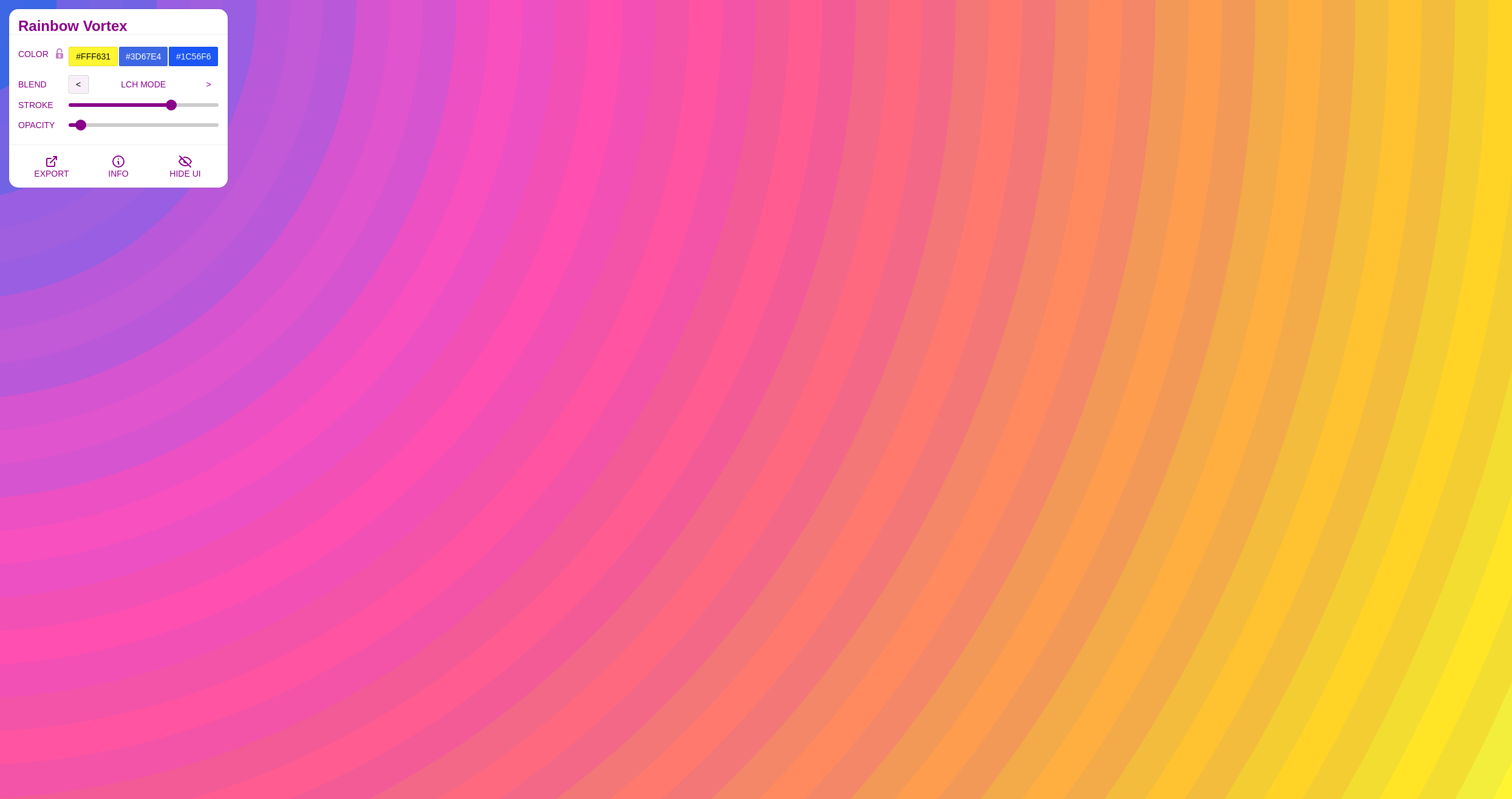
click at [78, 80] on input "<" at bounding box center [79, 84] width 20 height 18
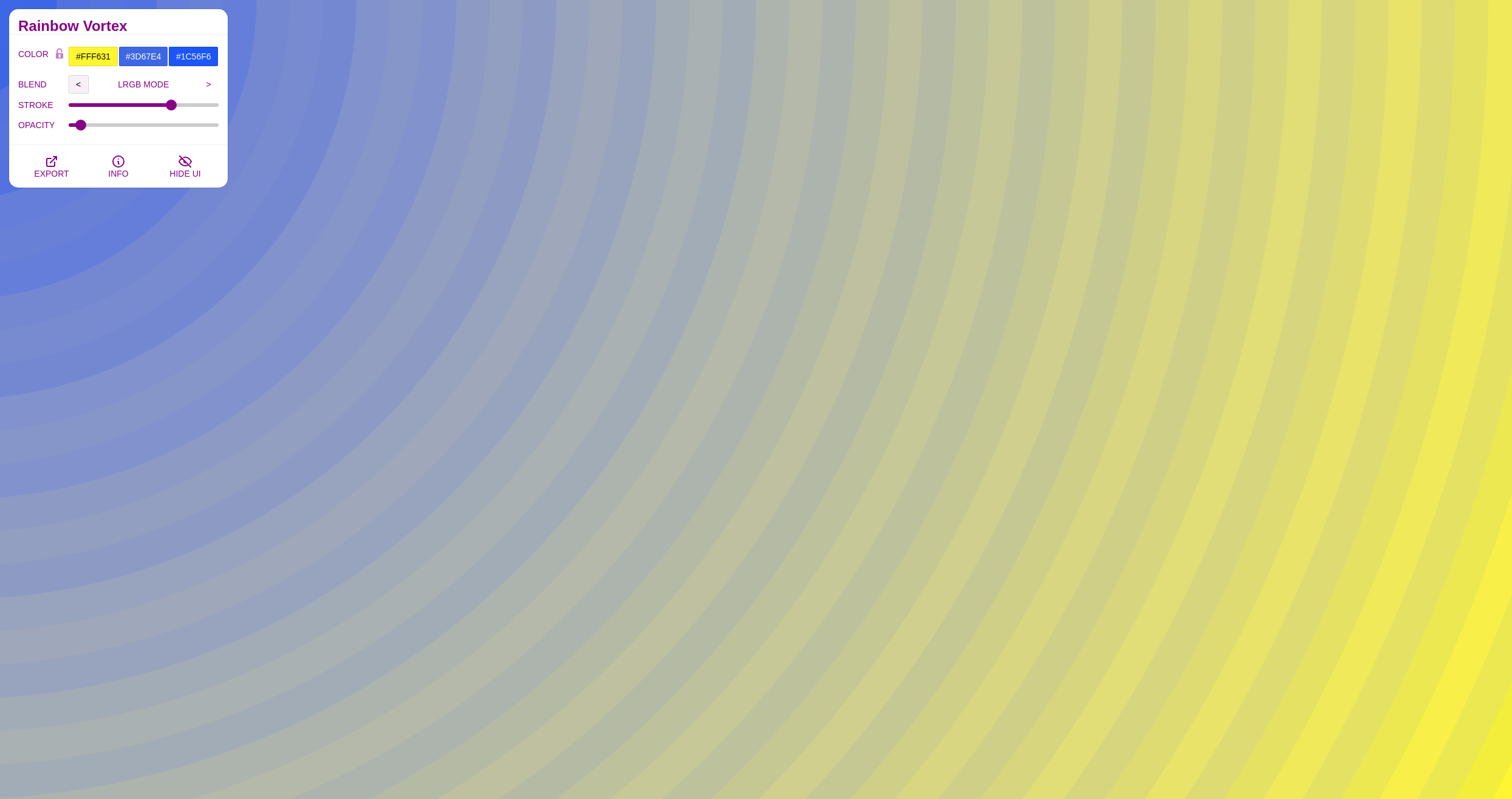
click at [78, 80] on input "<" at bounding box center [79, 84] width 20 height 18
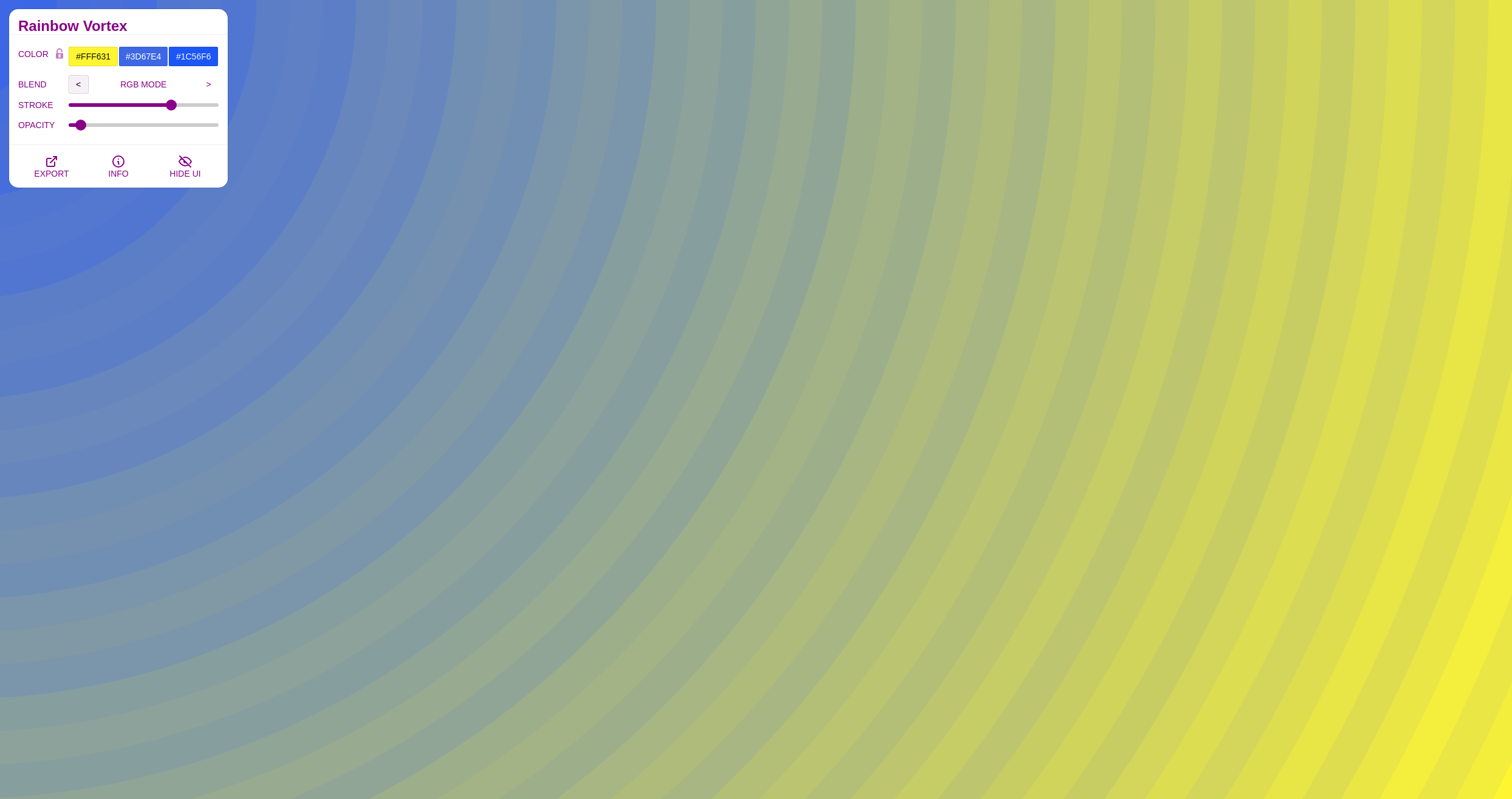
click at [78, 80] on input "<" at bounding box center [79, 84] width 20 height 18
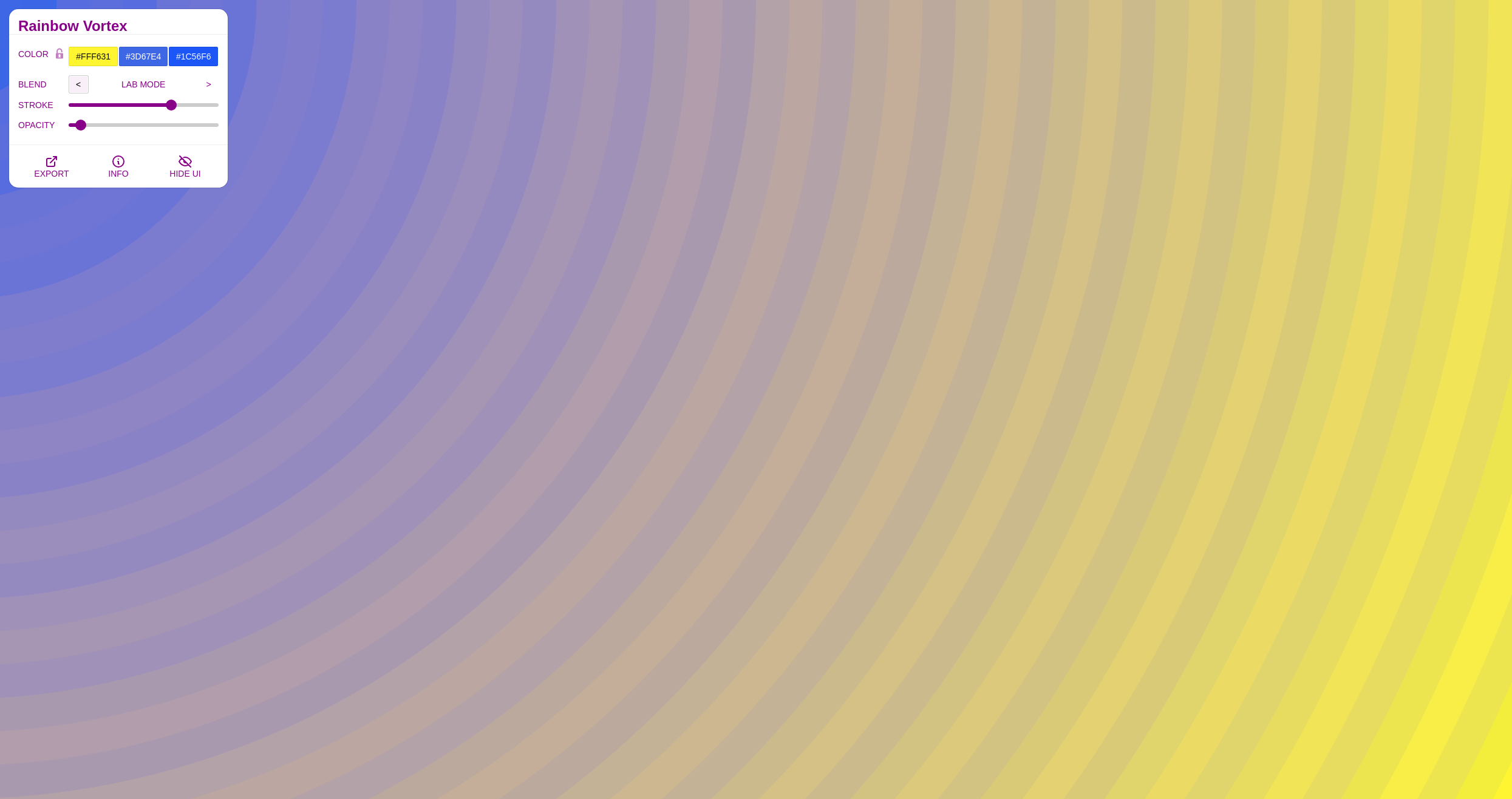
click at [78, 80] on input "<" at bounding box center [79, 84] width 20 height 18
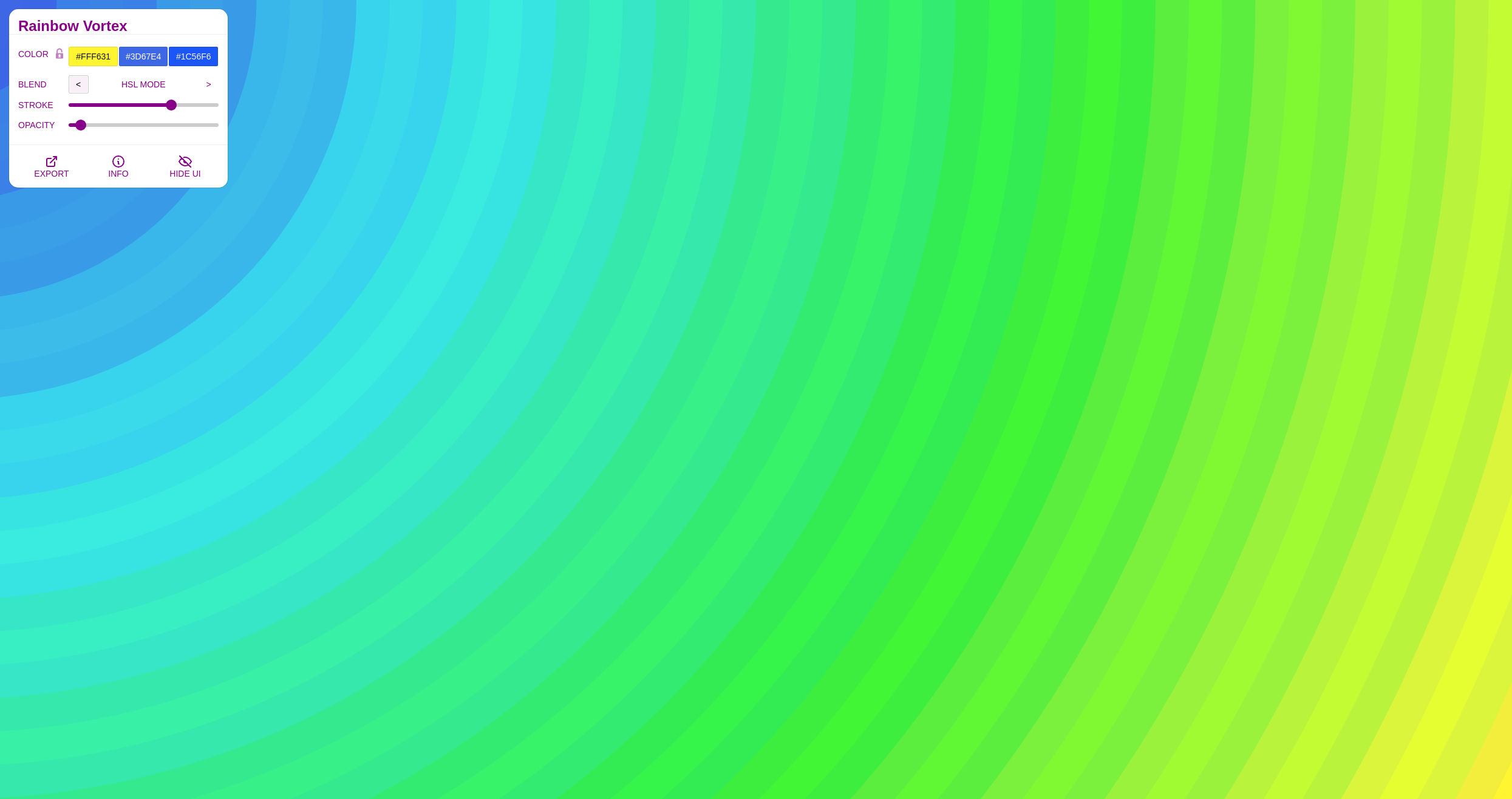
click at [78, 80] on input "<" at bounding box center [79, 84] width 20 height 18
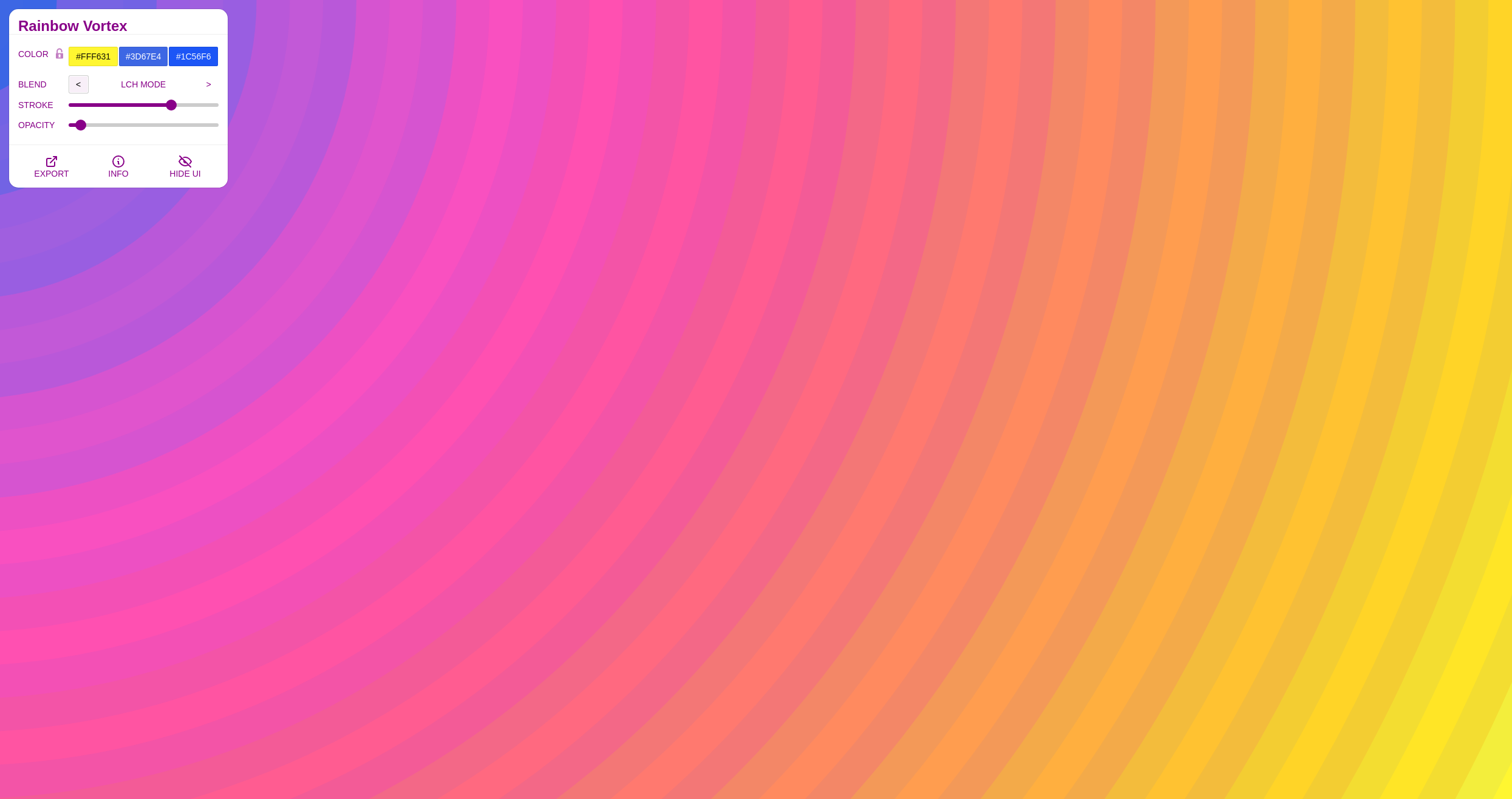
click at [78, 80] on input "<" at bounding box center [79, 84] width 20 height 18
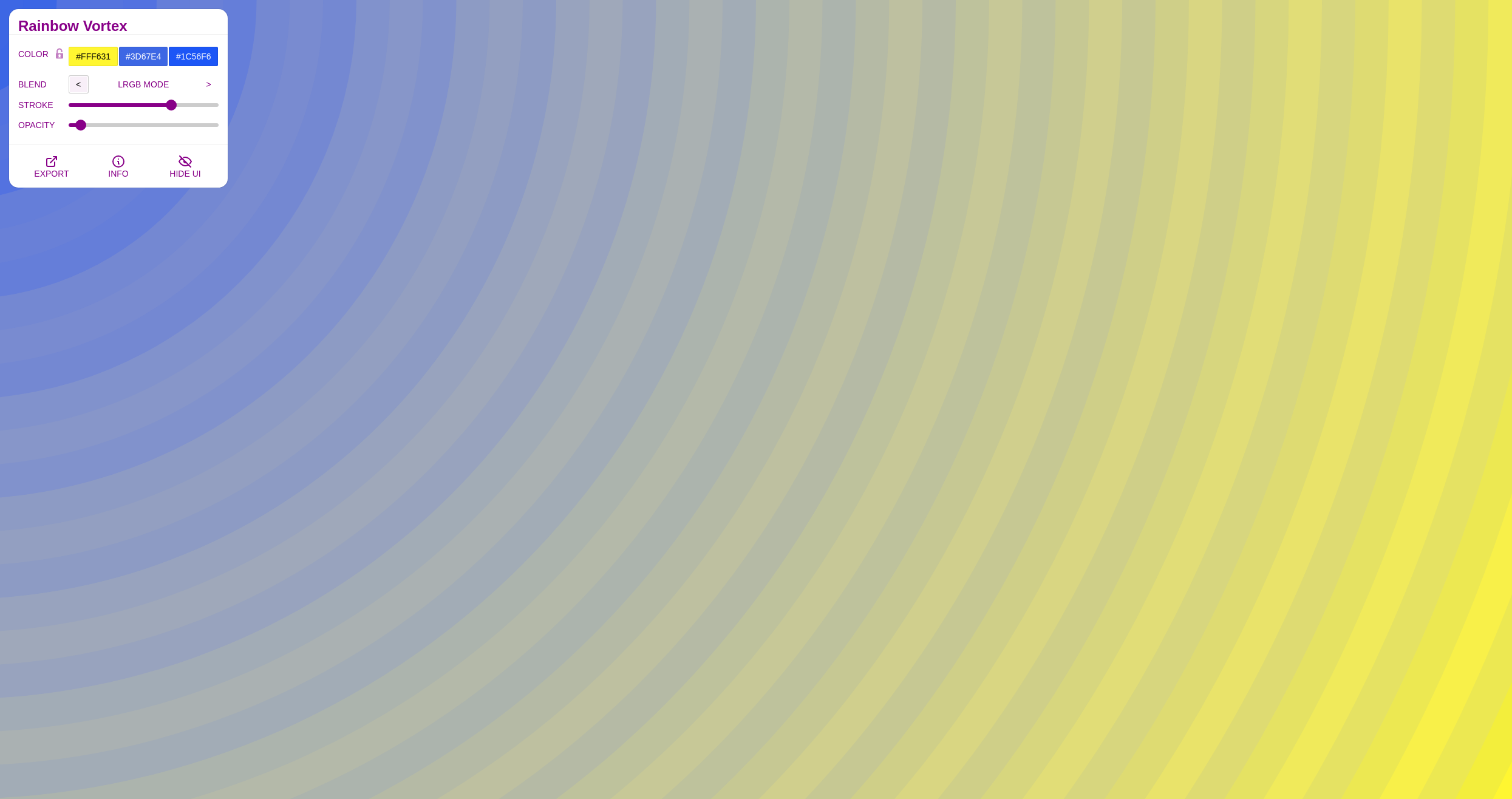
click at [78, 80] on input "<" at bounding box center [79, 84] width 20 height 18
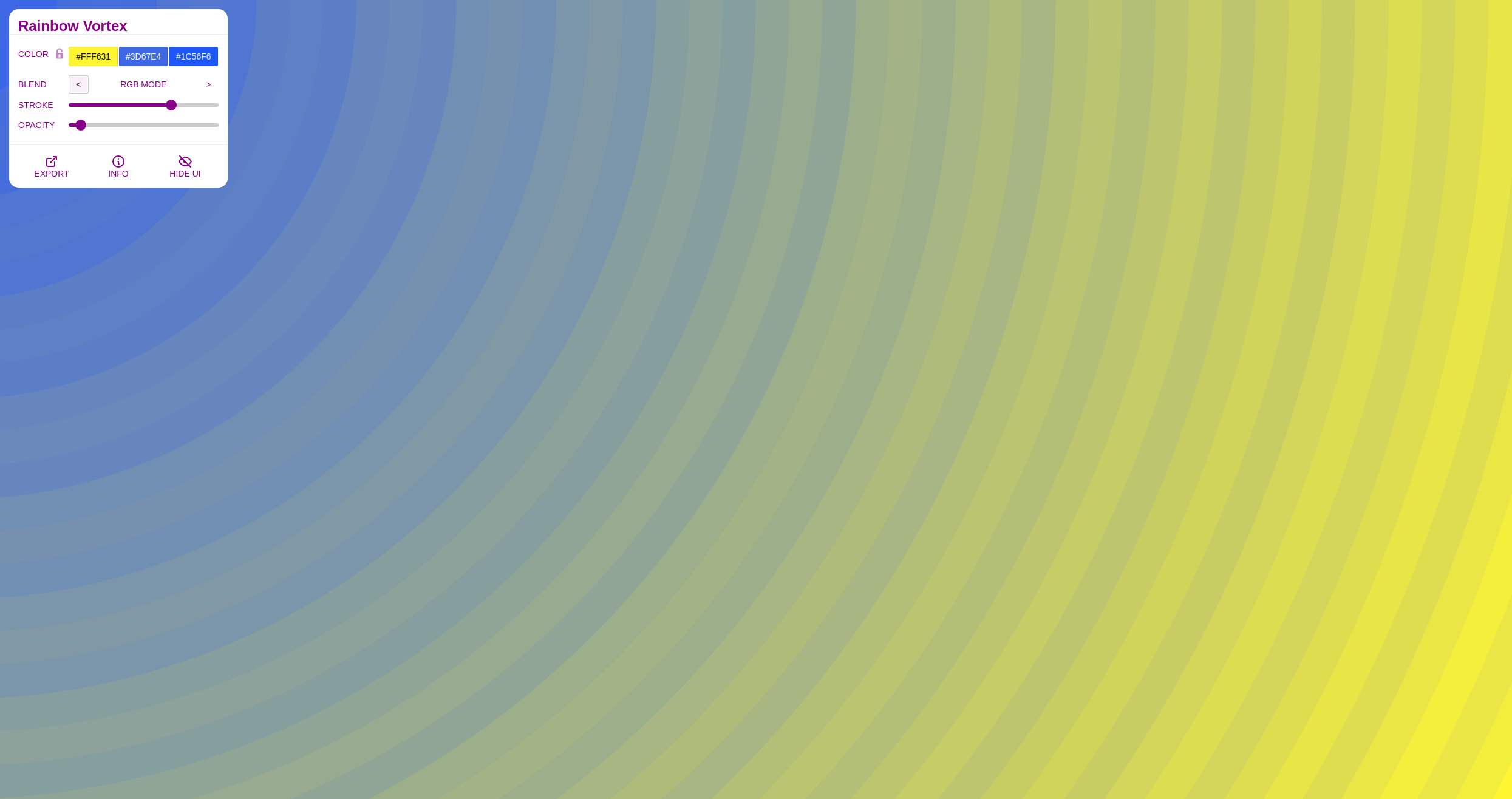
click at [78, 80] on input "<" at bounding box center [79, 84] width 20 height 18
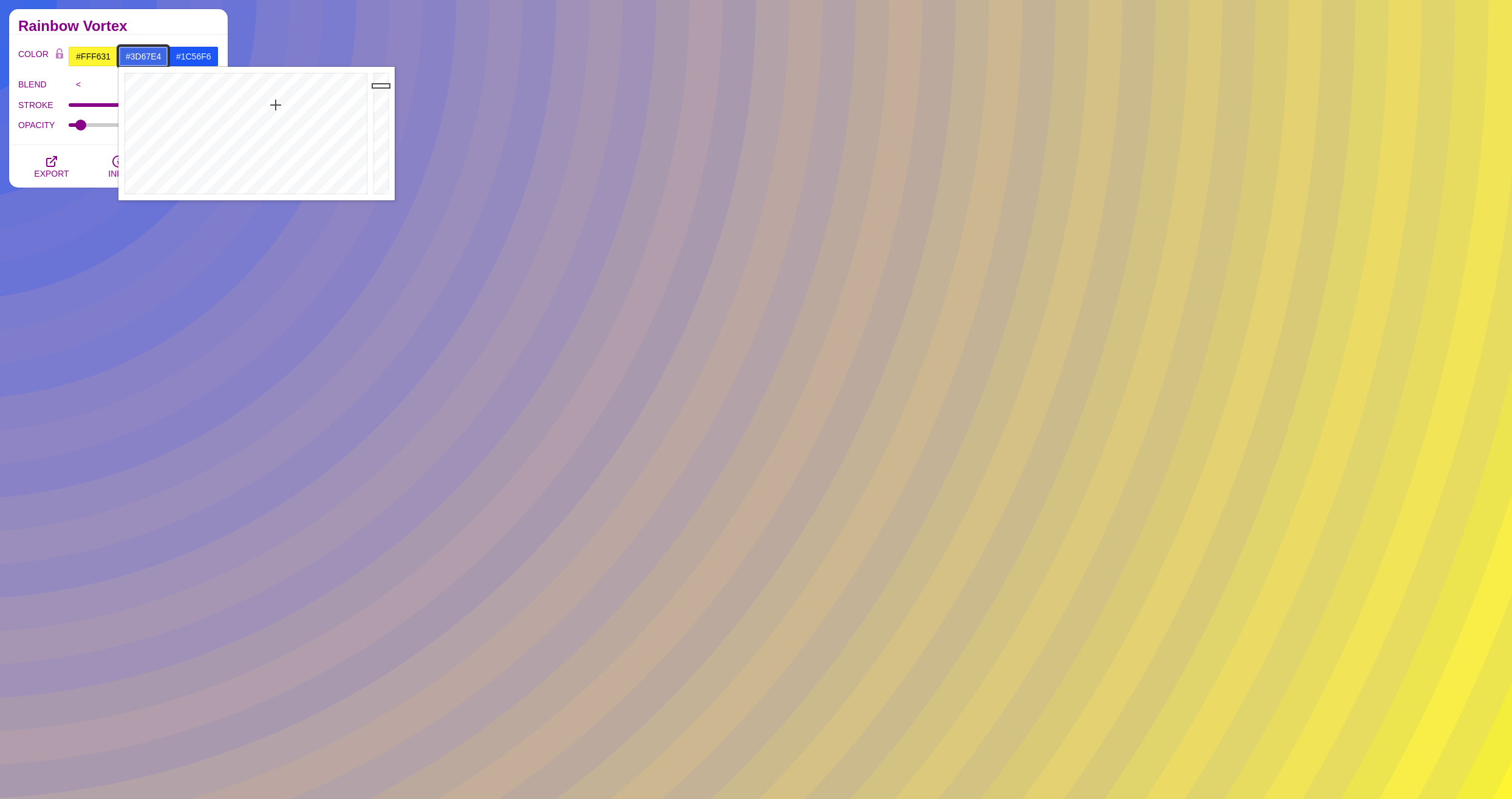
click at [139, 54] on input "#3D67E4" at bounding box center [144, 56] width 50 height 21
type input "#1A75E4"
drag, startPoint x: 251, startPoint y: 86, endPoint x: 268, endPoint y: 87, distance: 17.0
click at [268, 87] on div at bounding box center [245, 133] width 252 height 134
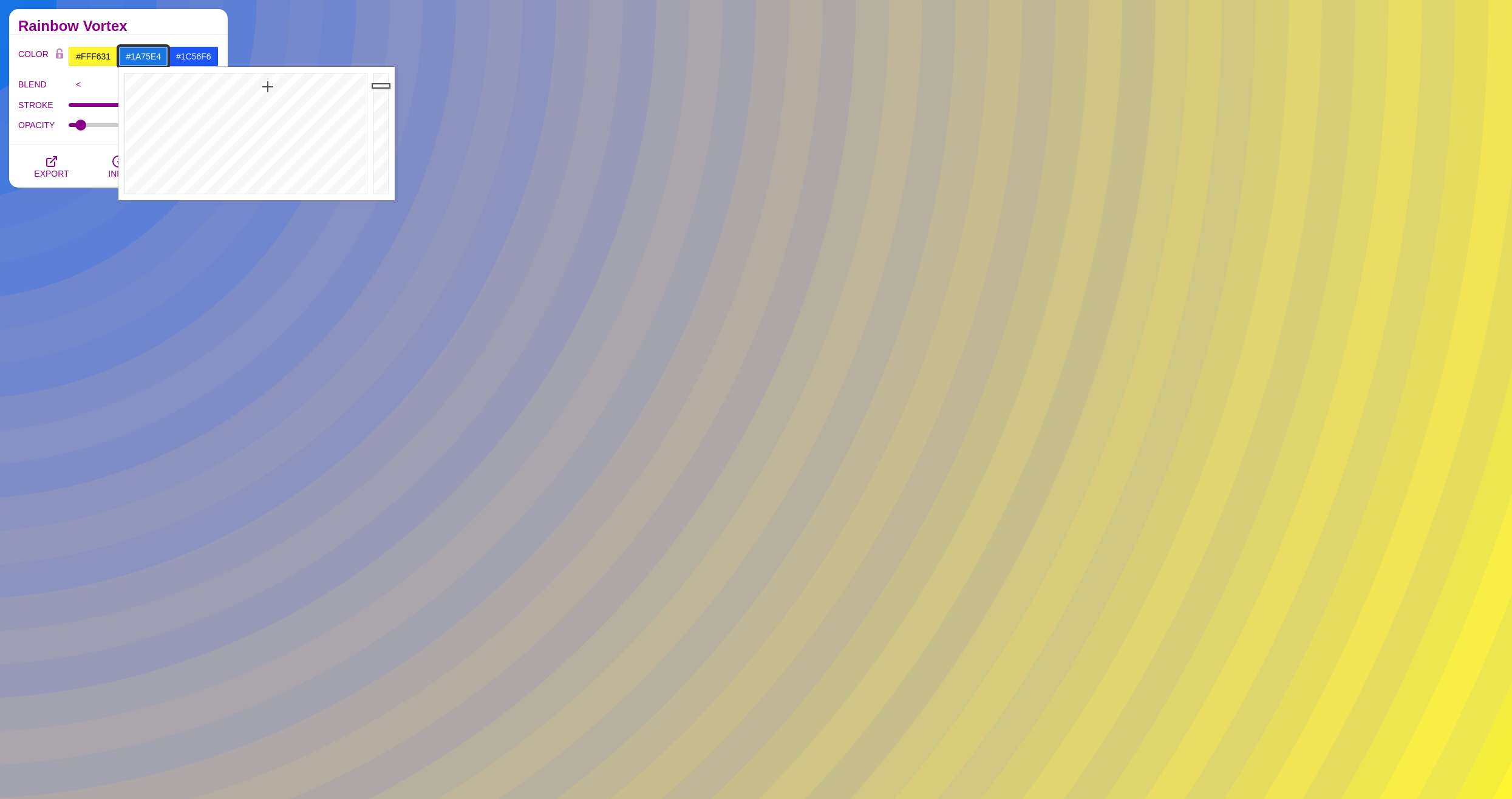
click at [268, 87] on div at bounding box center [245, 133] width 252 height 134
click at [193, 53] on input "#1C56F6" at bounding box center [193, 56] width 50 height 21
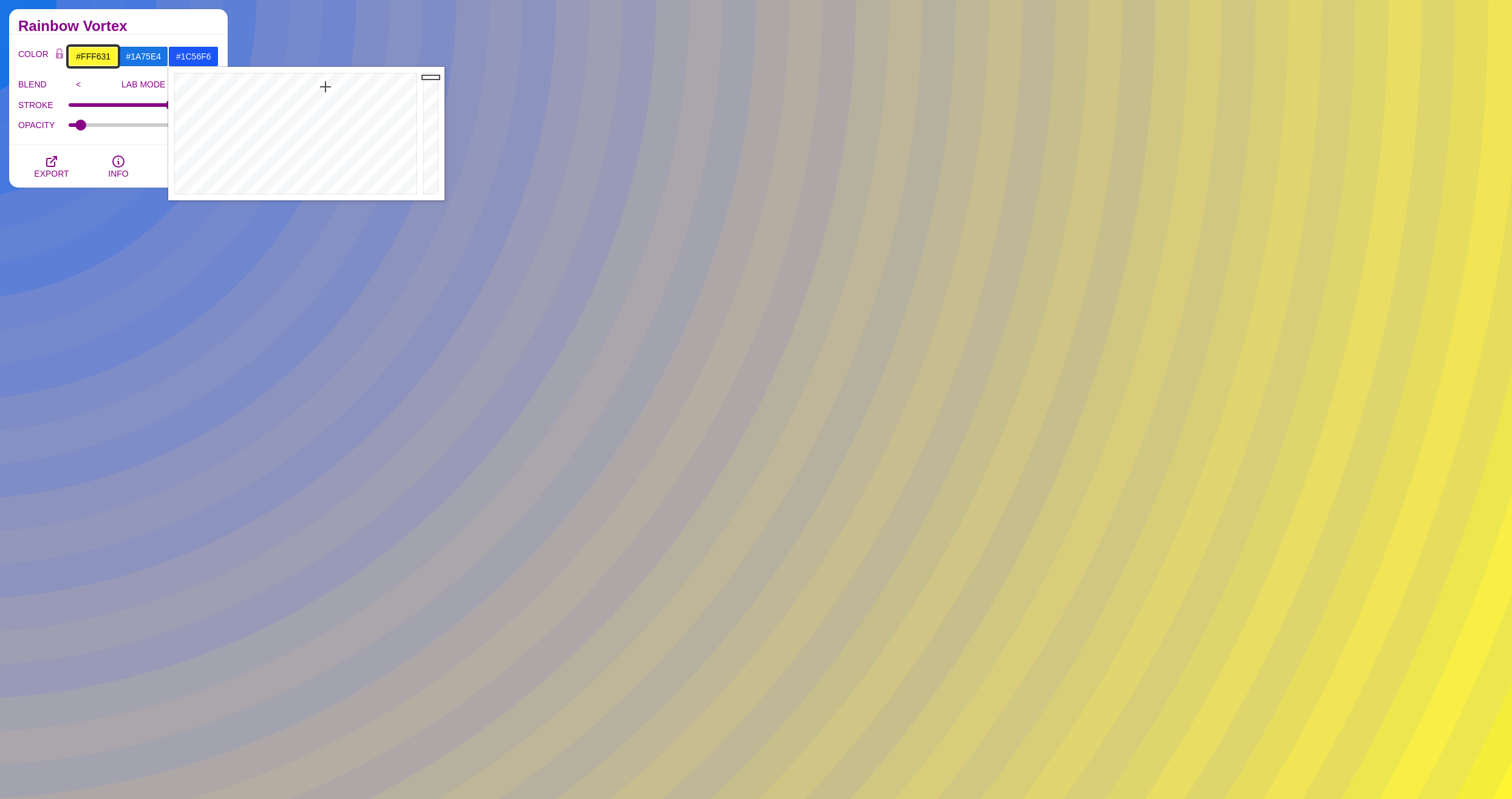
click at [93, 56] on input "#FFF631" at bounding box center [93, 56] width 50 height 21
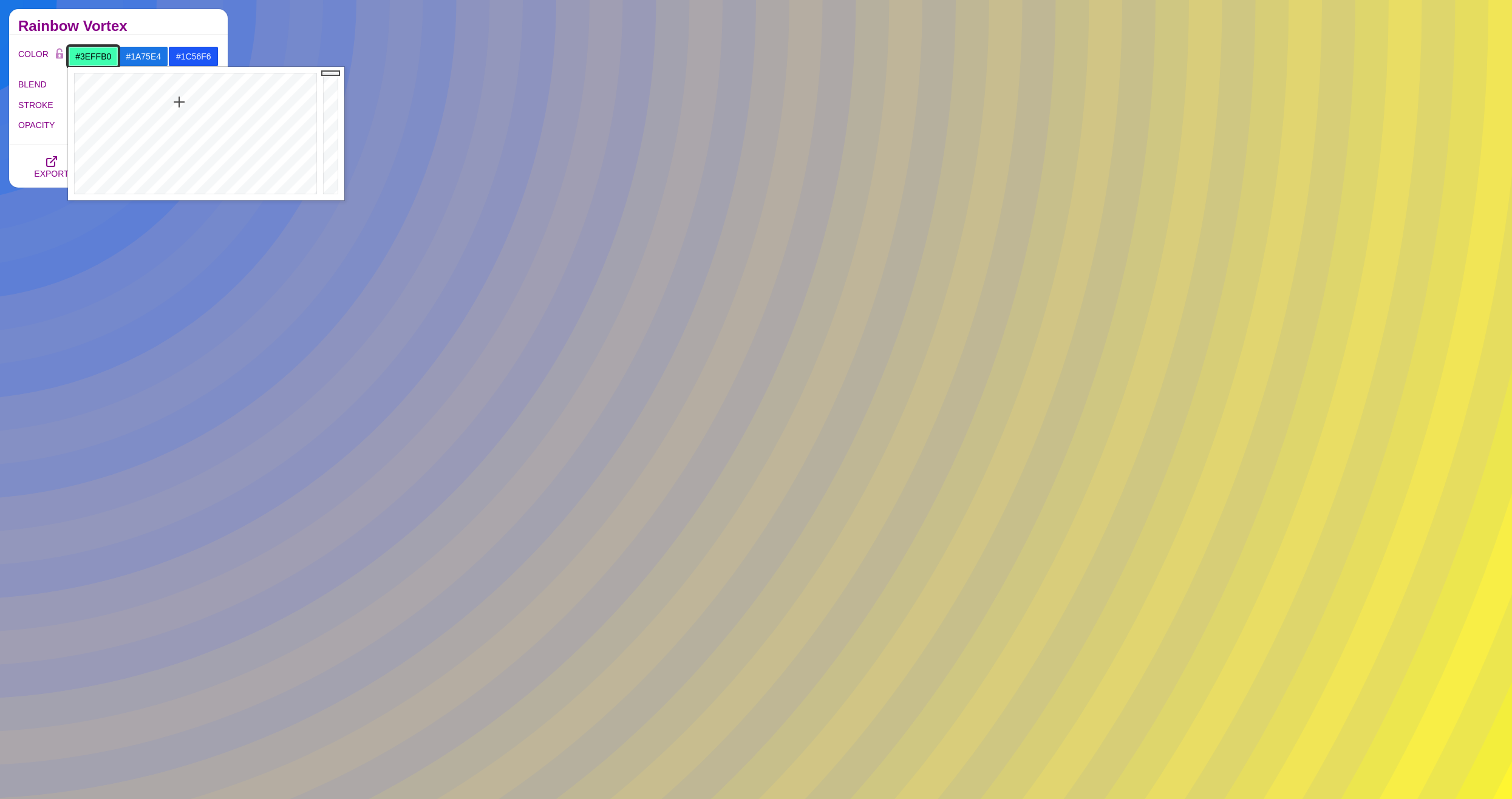
drag, startPoint x: 235, startPoint y: 102, endPoint x: 179, endPoint y: 102, distance: 56.0
click at [179, 102] on div at bounding box center [194, 133] width 252 height 134
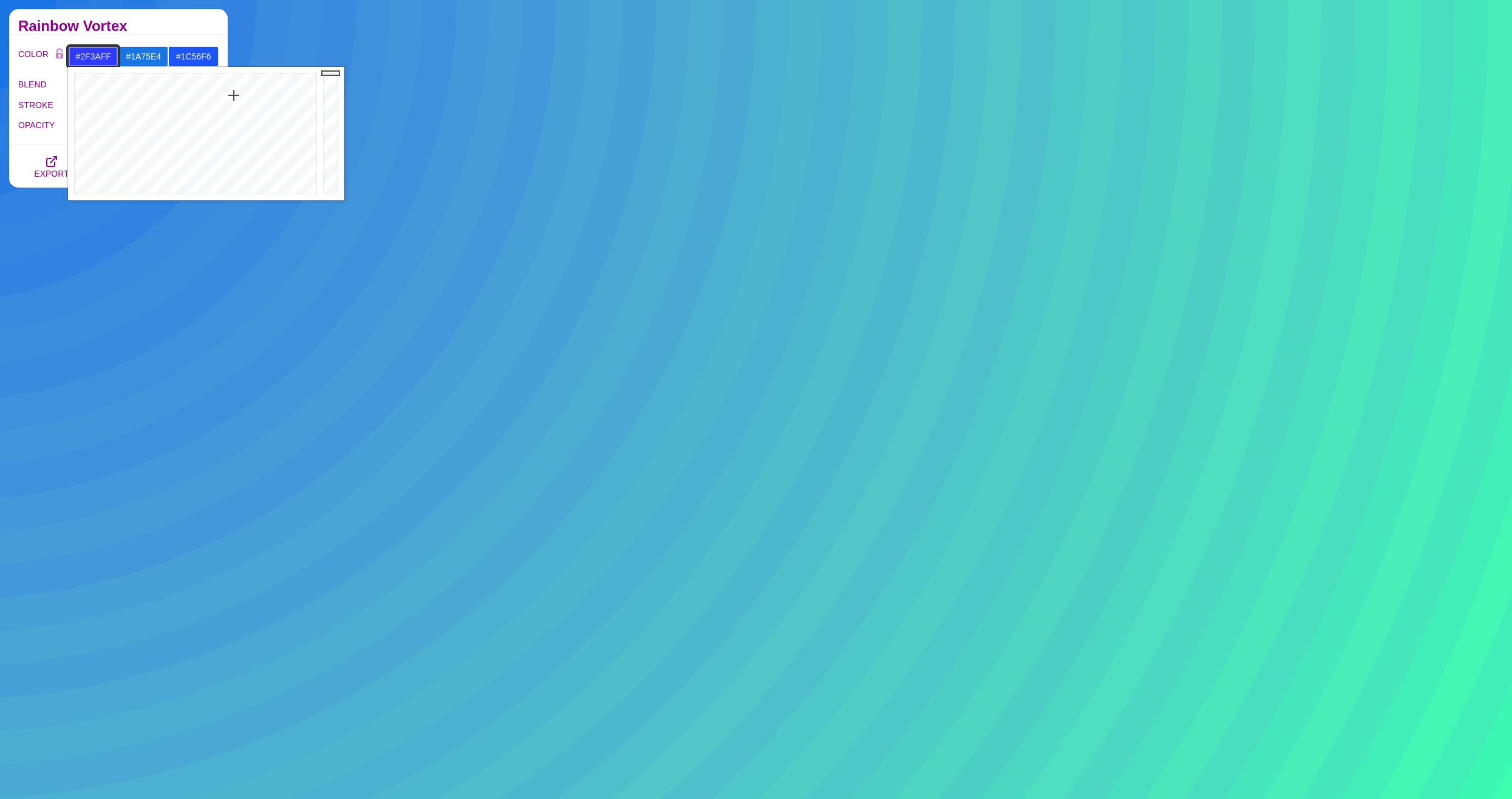
drag, startPoint x: 219, startPoint y: 98, endPoint x: 234, endPoint y: 96, distance: 15.1
click at [234, 96] on div at bounding box center [194, 133] width 252 height 134
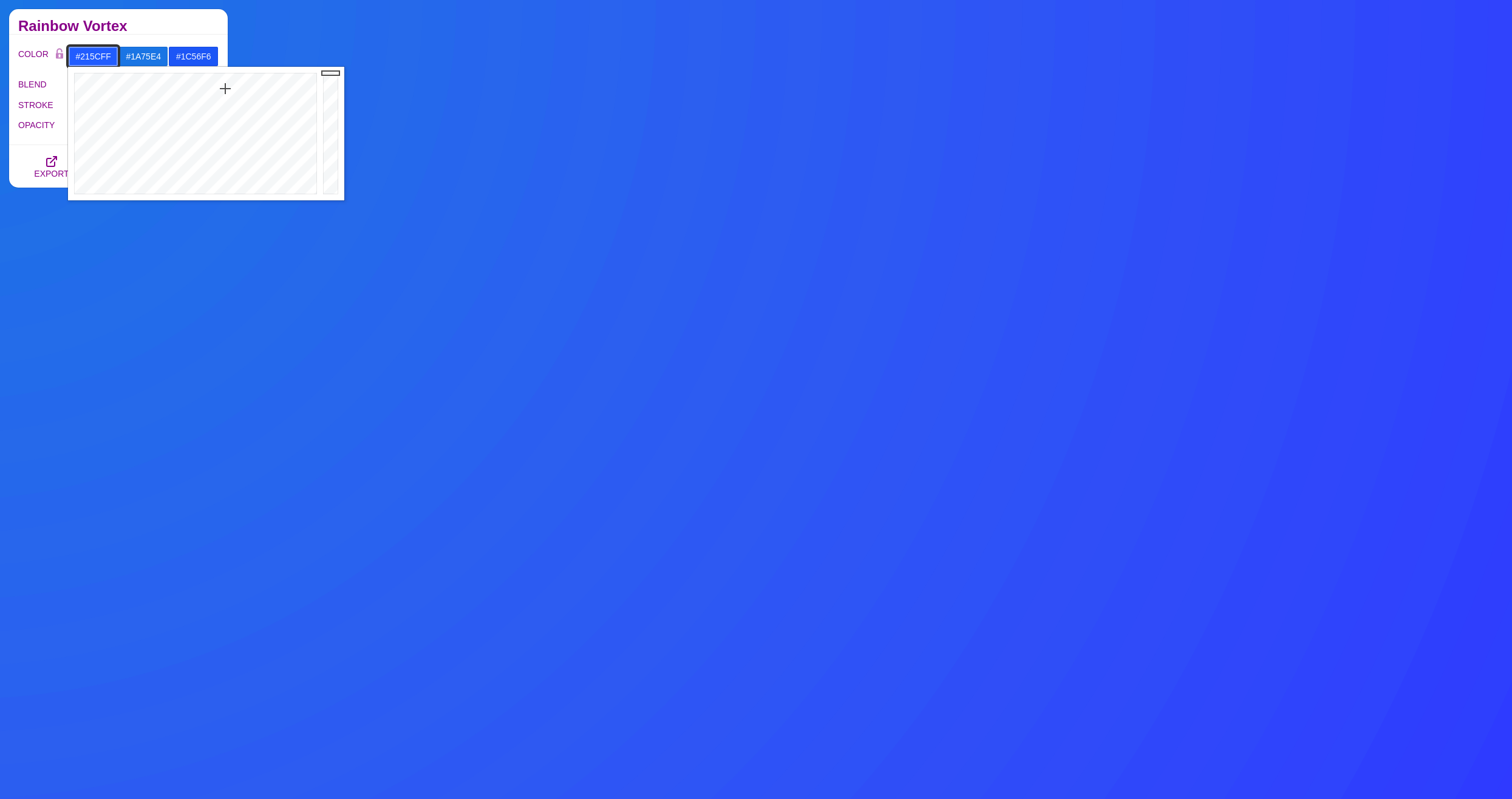
drag, startPoint x: 228, startPoint y: 96, endPoint x: 223, endPoint y: 89, distance: 8.6
click at [225, 89] on div at bounding box center [194, 133] width 252 height 134
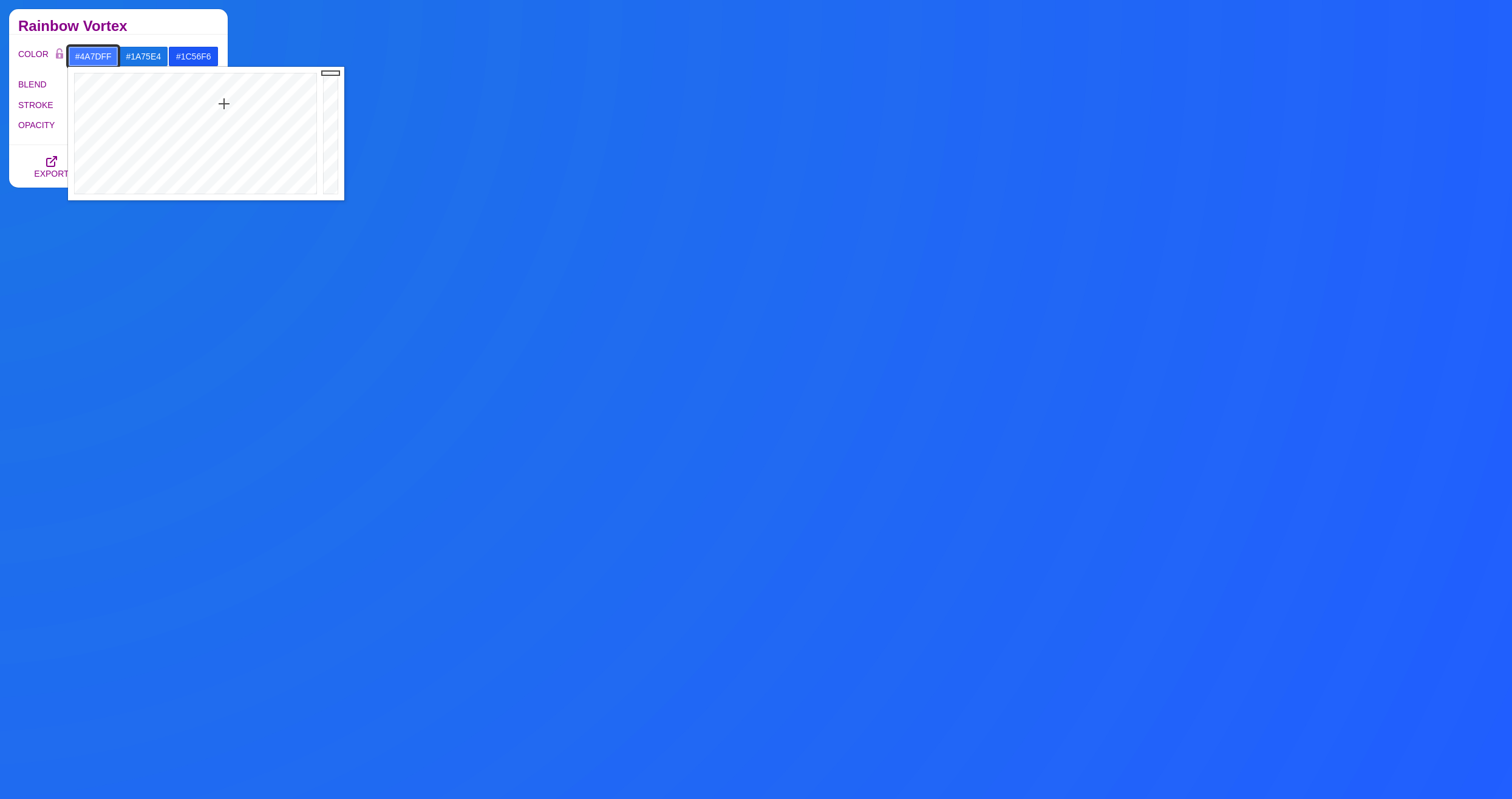
drag, startPoint x: 223, startPoint y: 89, endPoint x: 225, endPoint y: 108, distance: 19.1
click at [225, 108] on div at bounding box center [194, 133] width 252 height 134
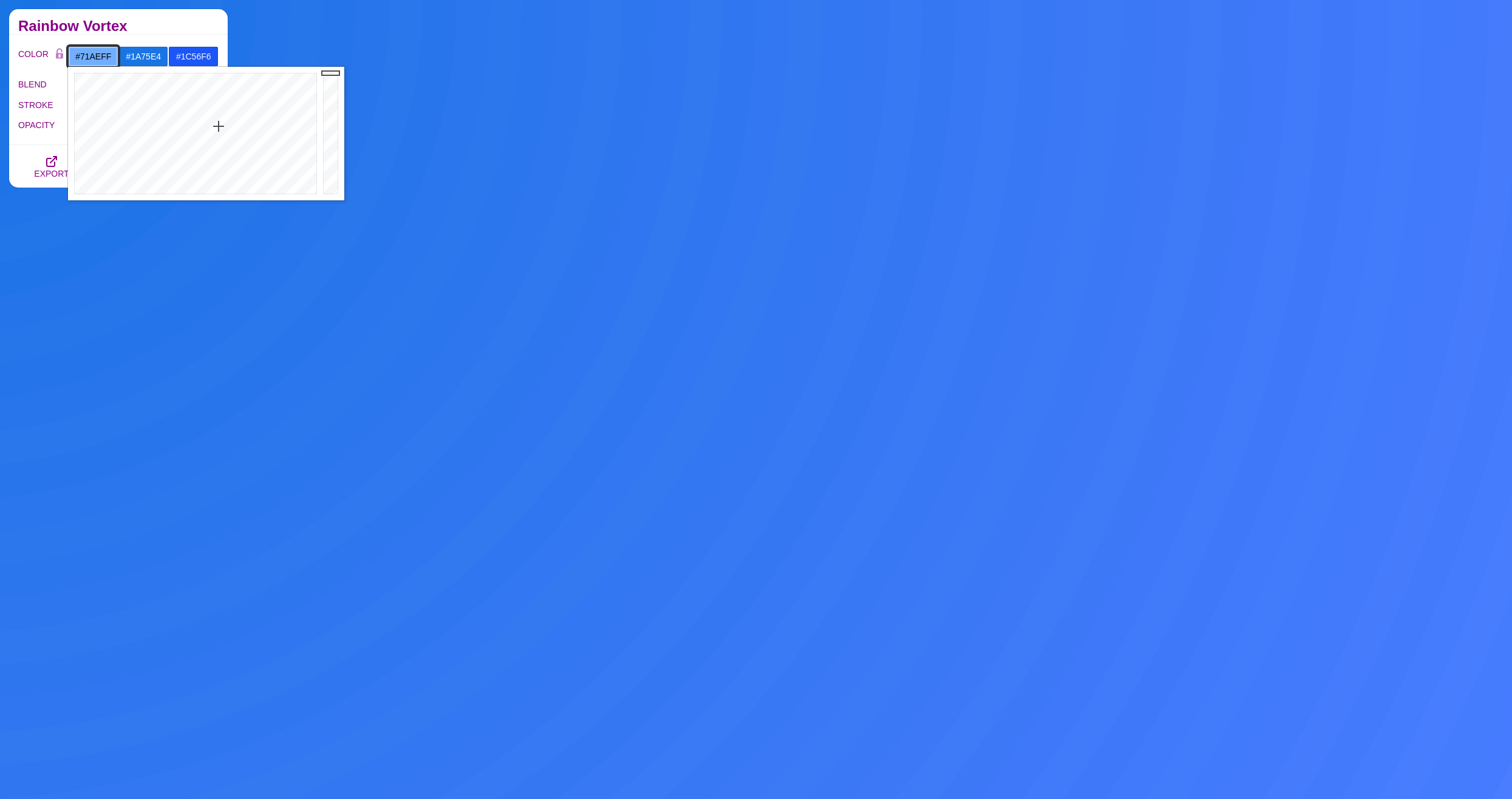
drag, startPoint x: 221, startPoint y: 109, endPoint x: 219, endPoint y: 126, distance: 17.1
click at [219, 126] on div at bounding box center [194, 133] width 252 height 134
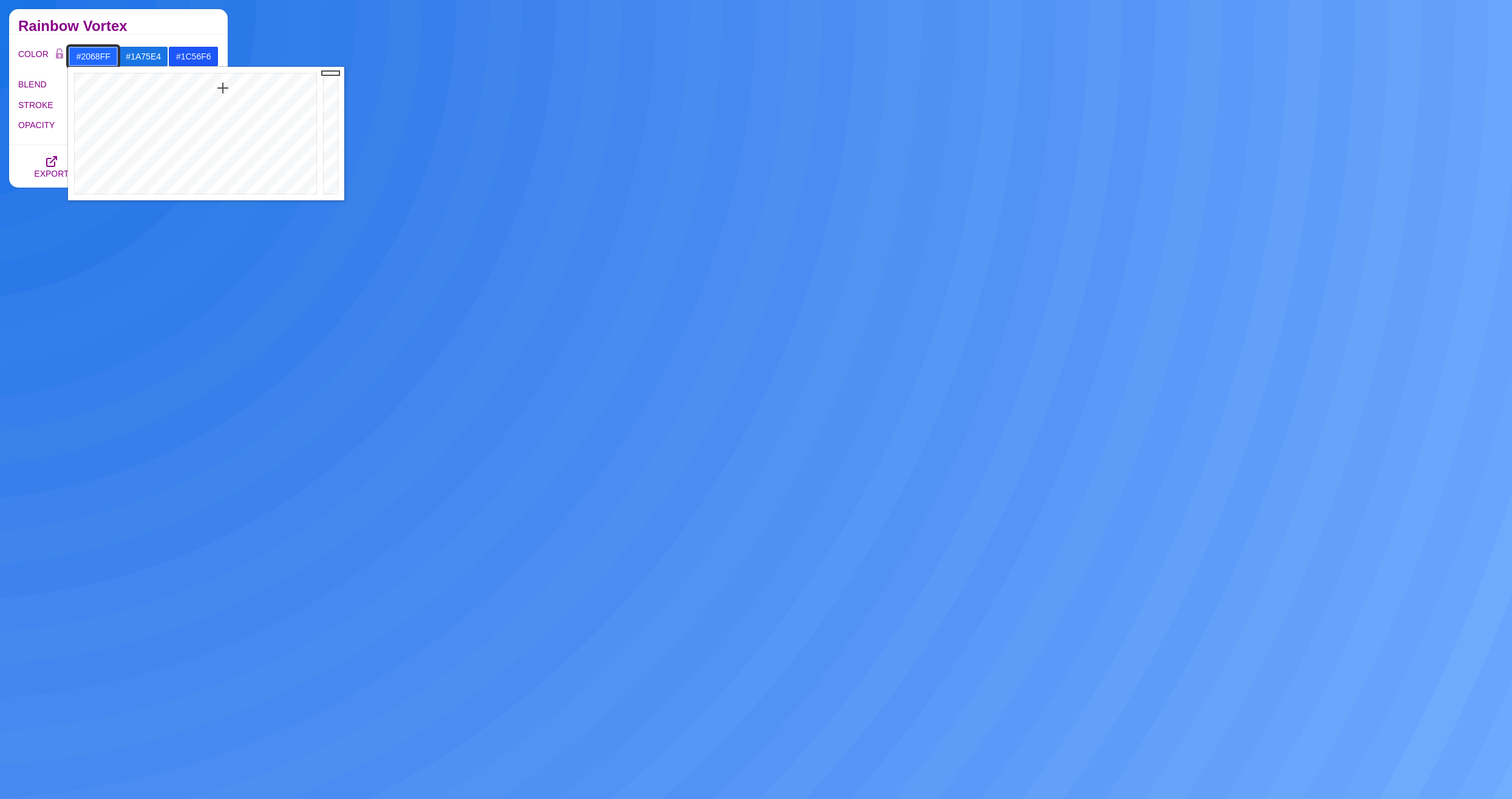
type input "#206BFF"
drag, startPoint x: 219, startPoint y: 126, endPoint x: 223, endPoint y: 88, distance: 38.2
click at [223, 88] on div at bounding box center [194, 133] width 252 height 134
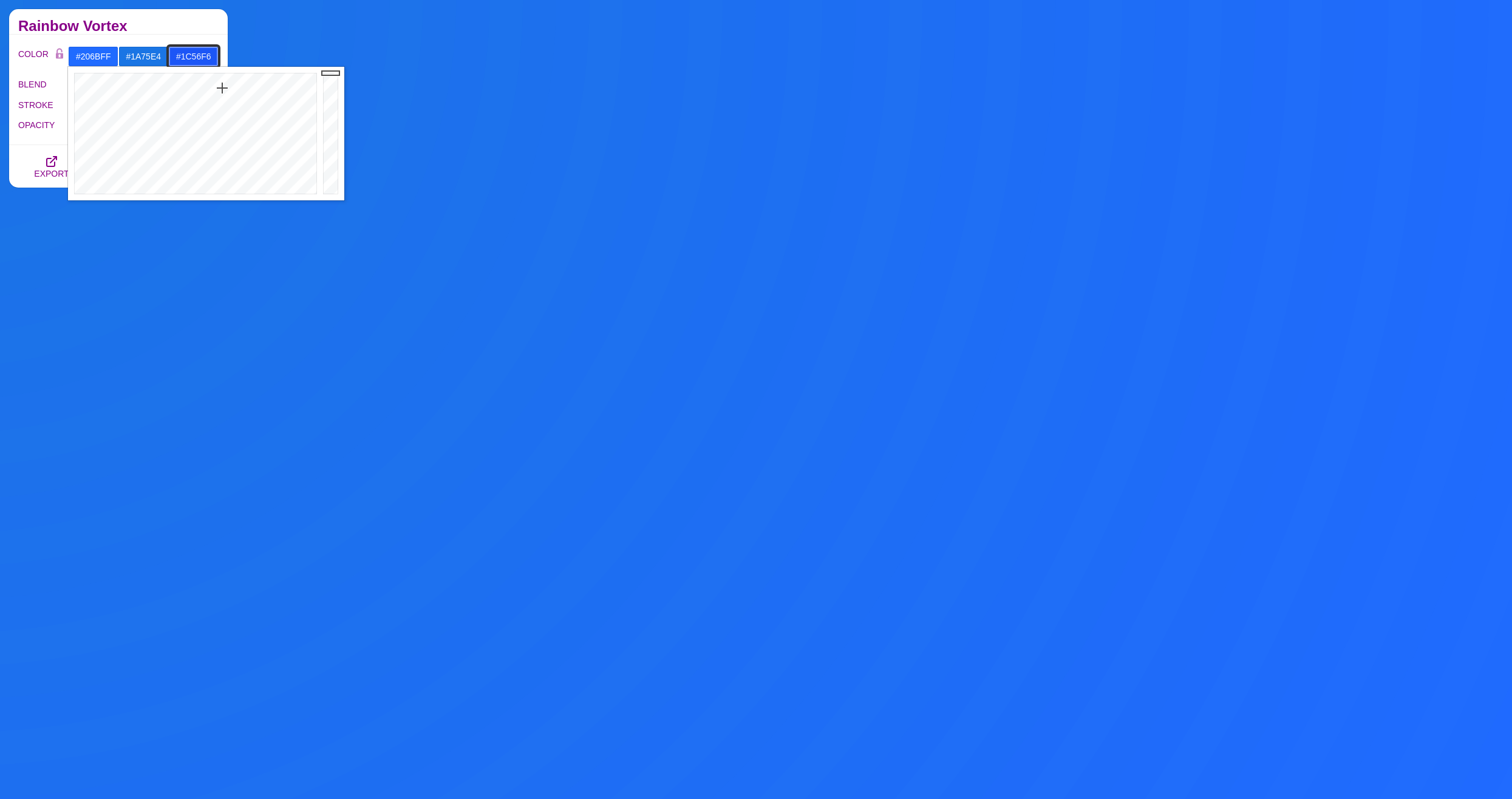
click at [204, 54] on input "#1C56F6" at bounding box center [193, 56] width 50 height 21
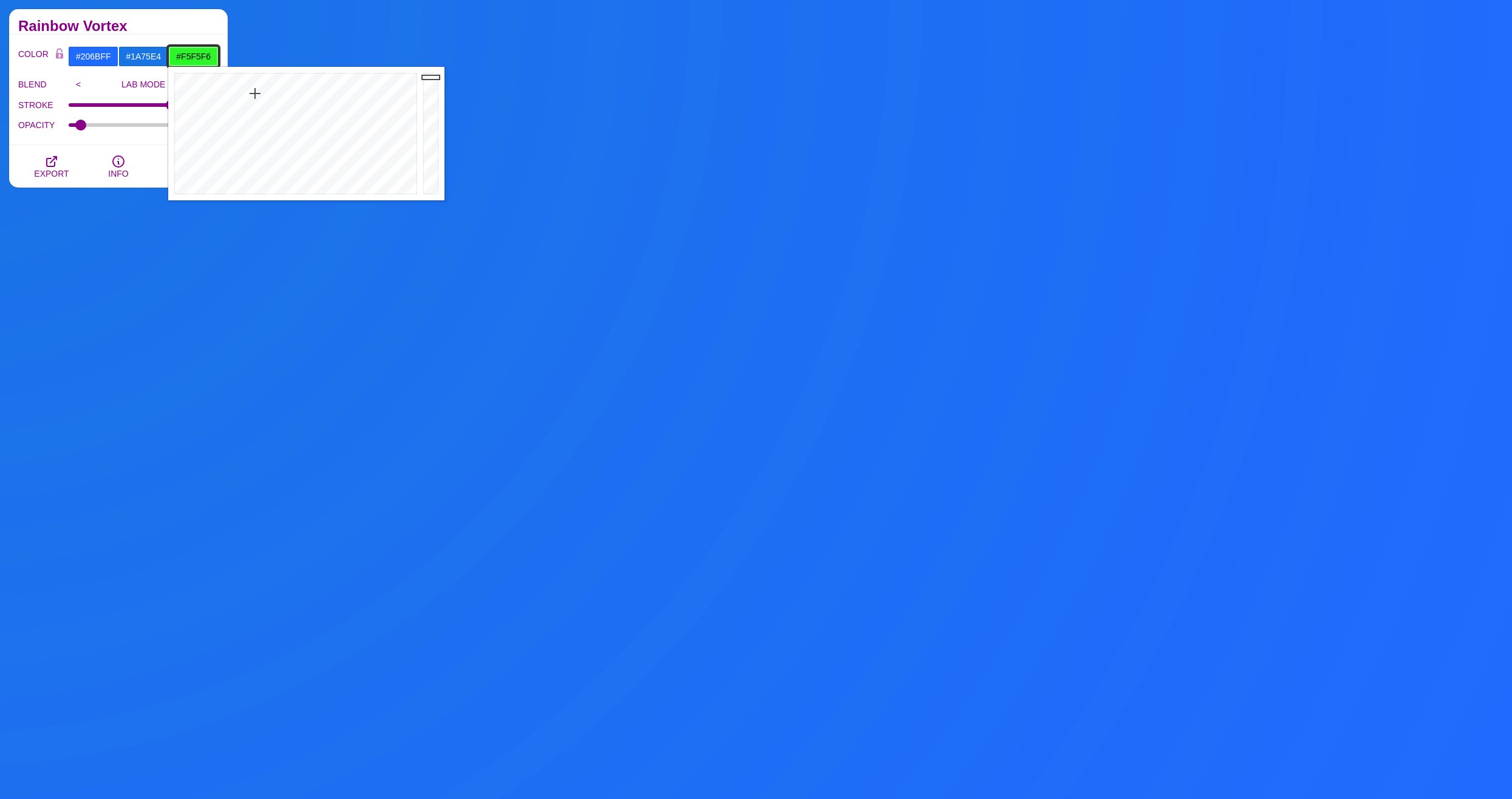
type input "#F6F6F6"
drag, startPoint x: 251, startPoint y: 85, endPoint x: 122, endPoint y: 202, distance: 174.2
click at [122, 202] on body "SVG Backgrounds Logo Backgrounds Categories Abstract Patterns Geometric Gradien…" at bounding box center [756, 239] width 1512 height 3149
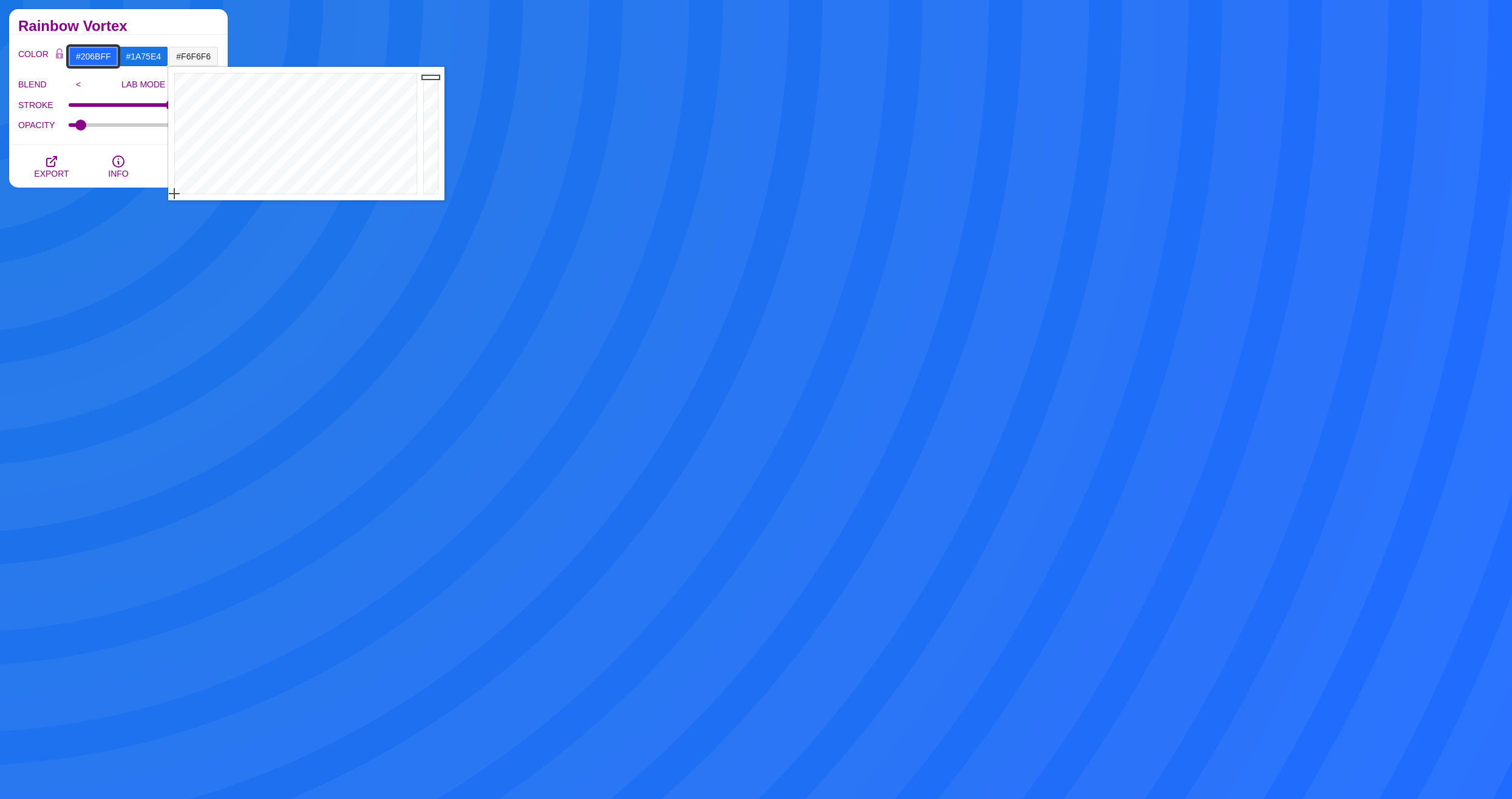
click at [78, 60] on input "#206BFF" at bounding box center [93, 56] width 50 height 21
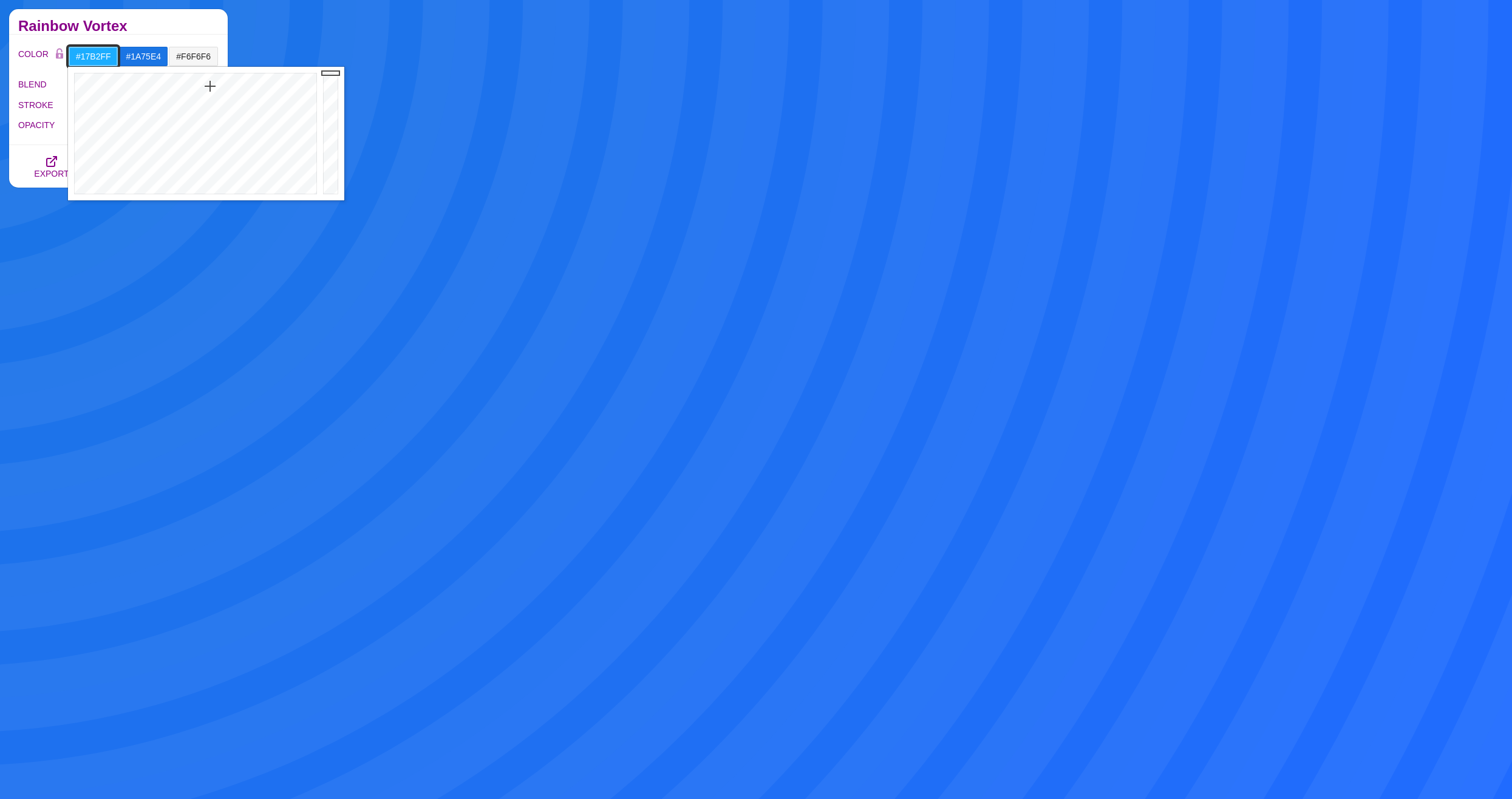
drag, startPoint x: 207, startPoint y: 97, endPoint x: 209, endPoint y: 84, distance: 13.2
click at [209, 84] on div at bounding box center [194, 133] width 252 height 134
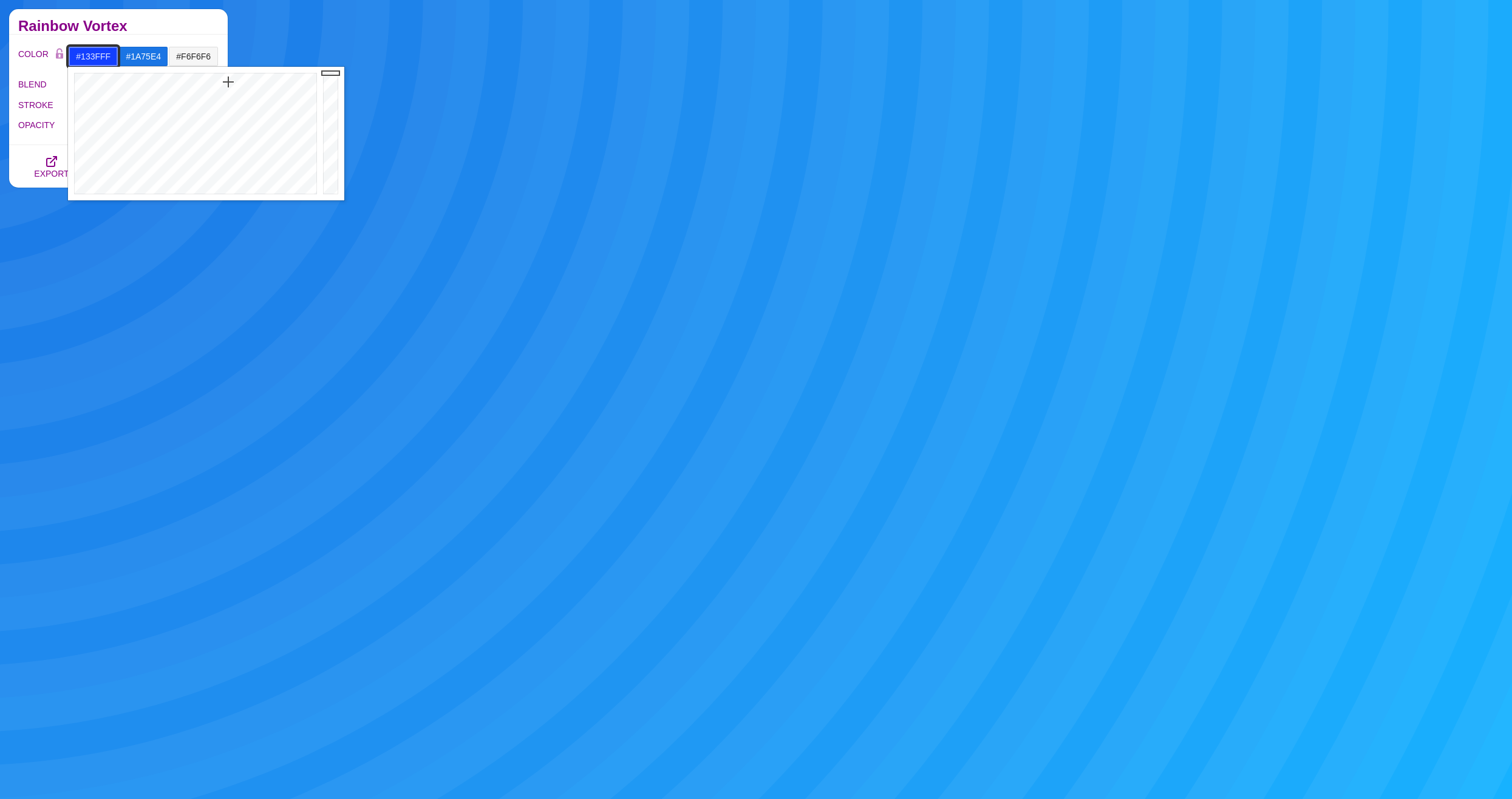
drag, startPoint x: 209, startPoint y: 84, endPoint x: 229, endPoint y: 82, distance: 20.1
click at [229, 82] on div at bounding box center [194, 133] width 252 height 134
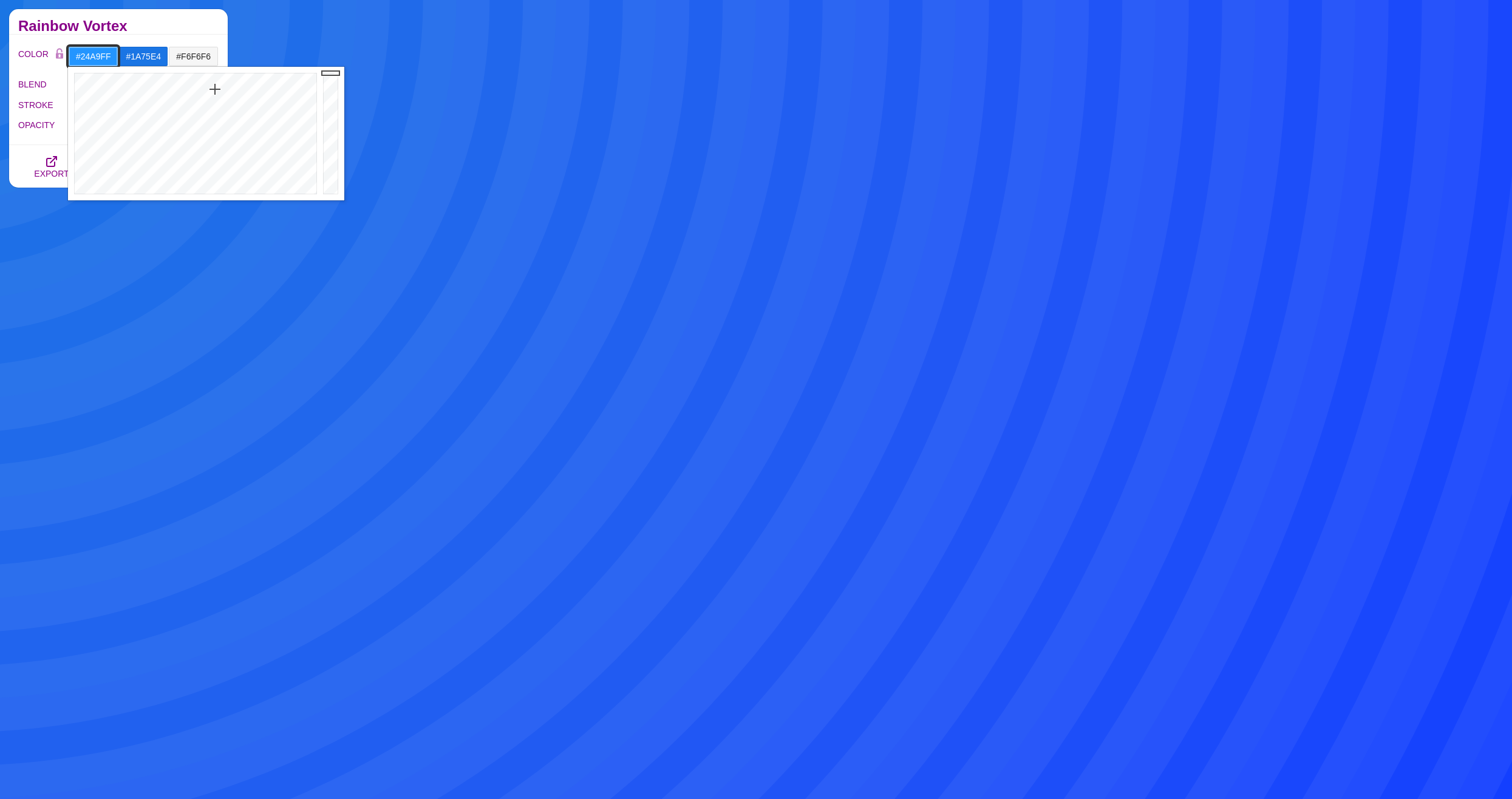
drag, startPoint x: 229, startPoint y: 82, endPoint x: 211, endPoint y: 90, distance: 19.7
click at [211, 90] on div at bounding box center [194, 133] width 252 height 134
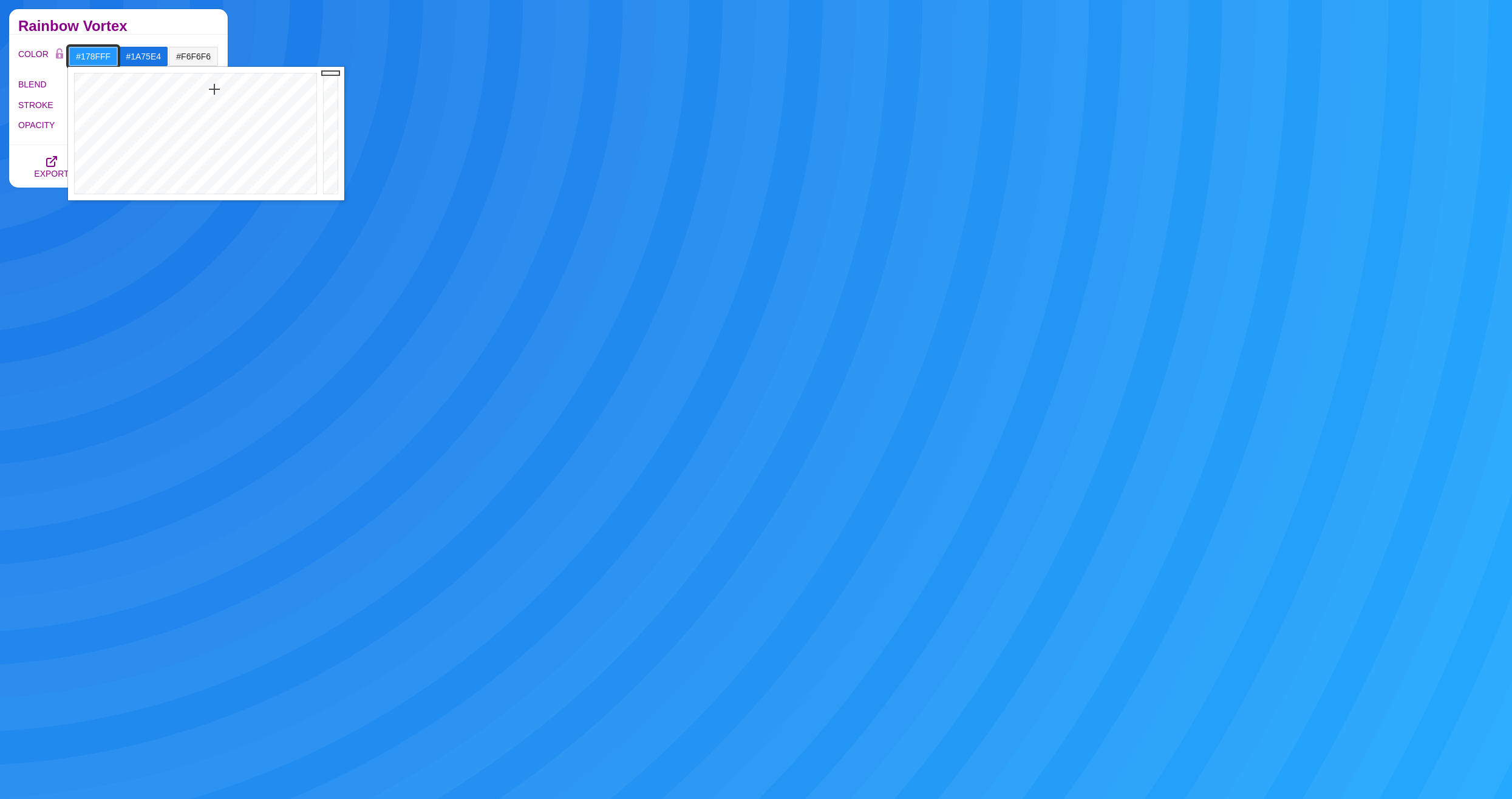
type input "#168FFF"
drag, startPoint x: 211, startPoint y: 90, endPoint x: 215, endPoint y: 83, distance: 8.1
click at [215, 83] on div at bounding box center [194, 133] width 252 height 134
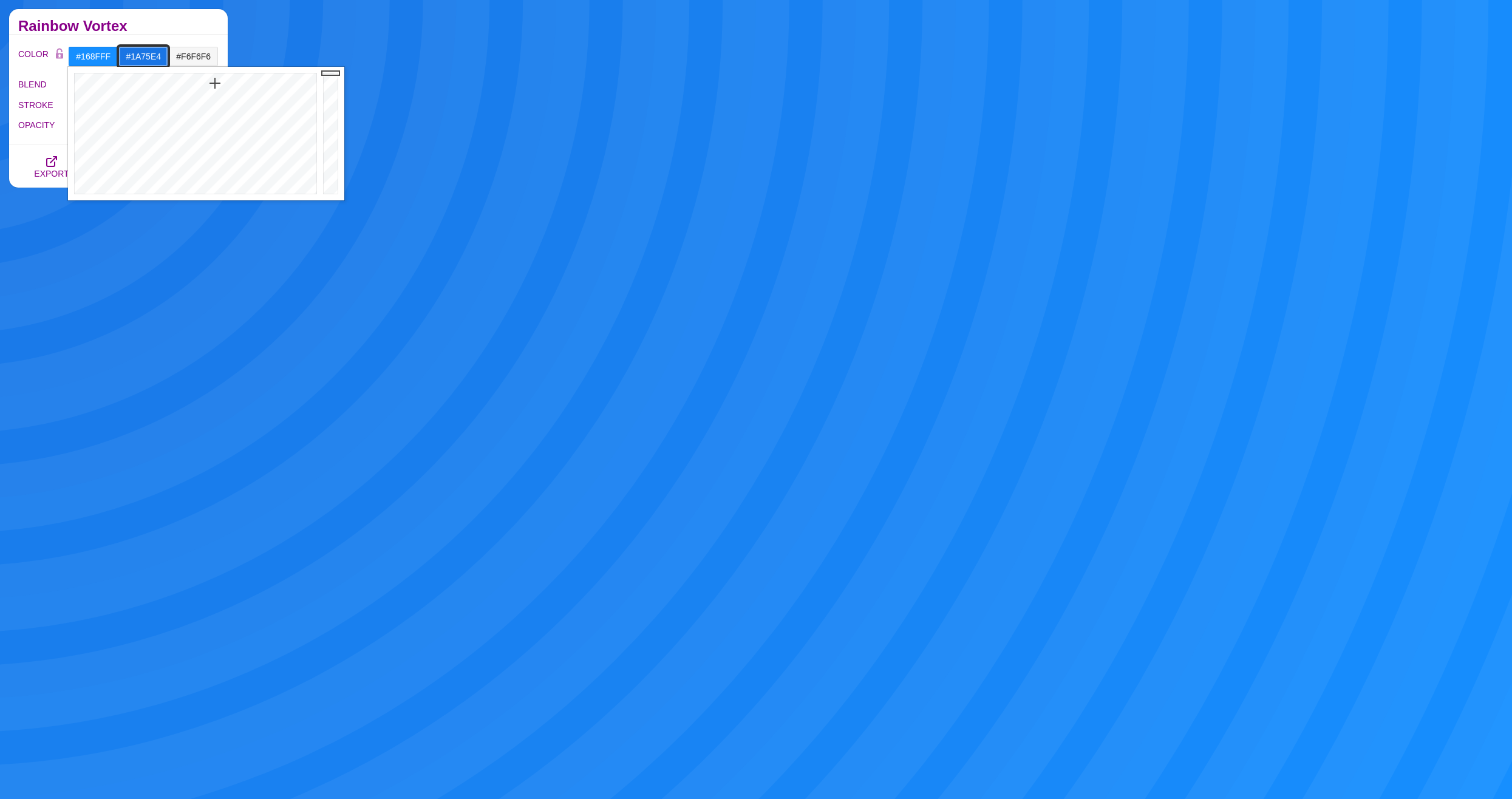
click at [140, 58] on input "#1A75E4" at bounding box center [144, 56] width 50 height 21
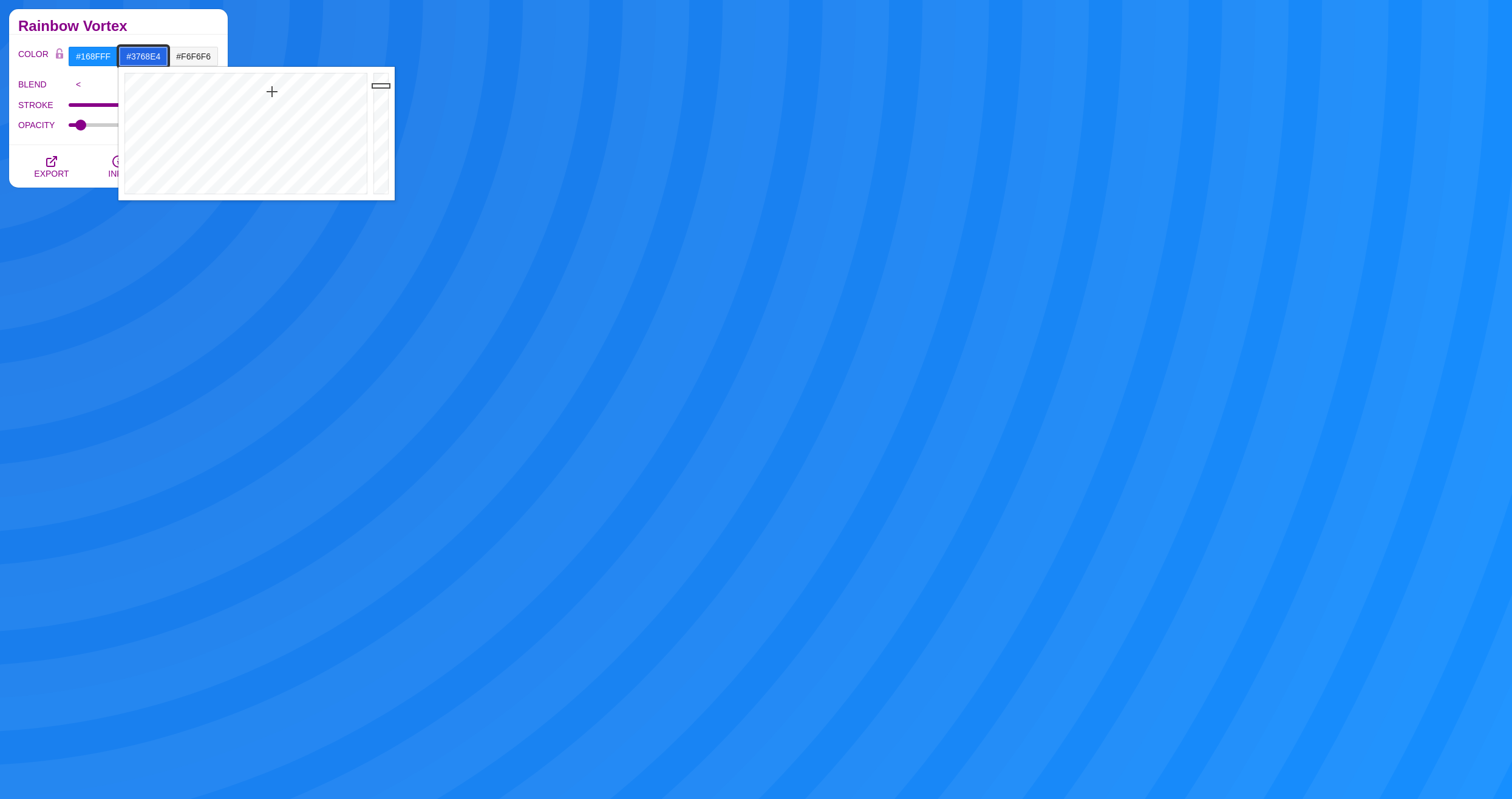
drag, startPoint x: 271, startPoint y: 88, endPoint x: 275, endPoint y: 102, distance: 14.6
click at [275, 102] on div at bounding box center [245, 133] width 252 height 134
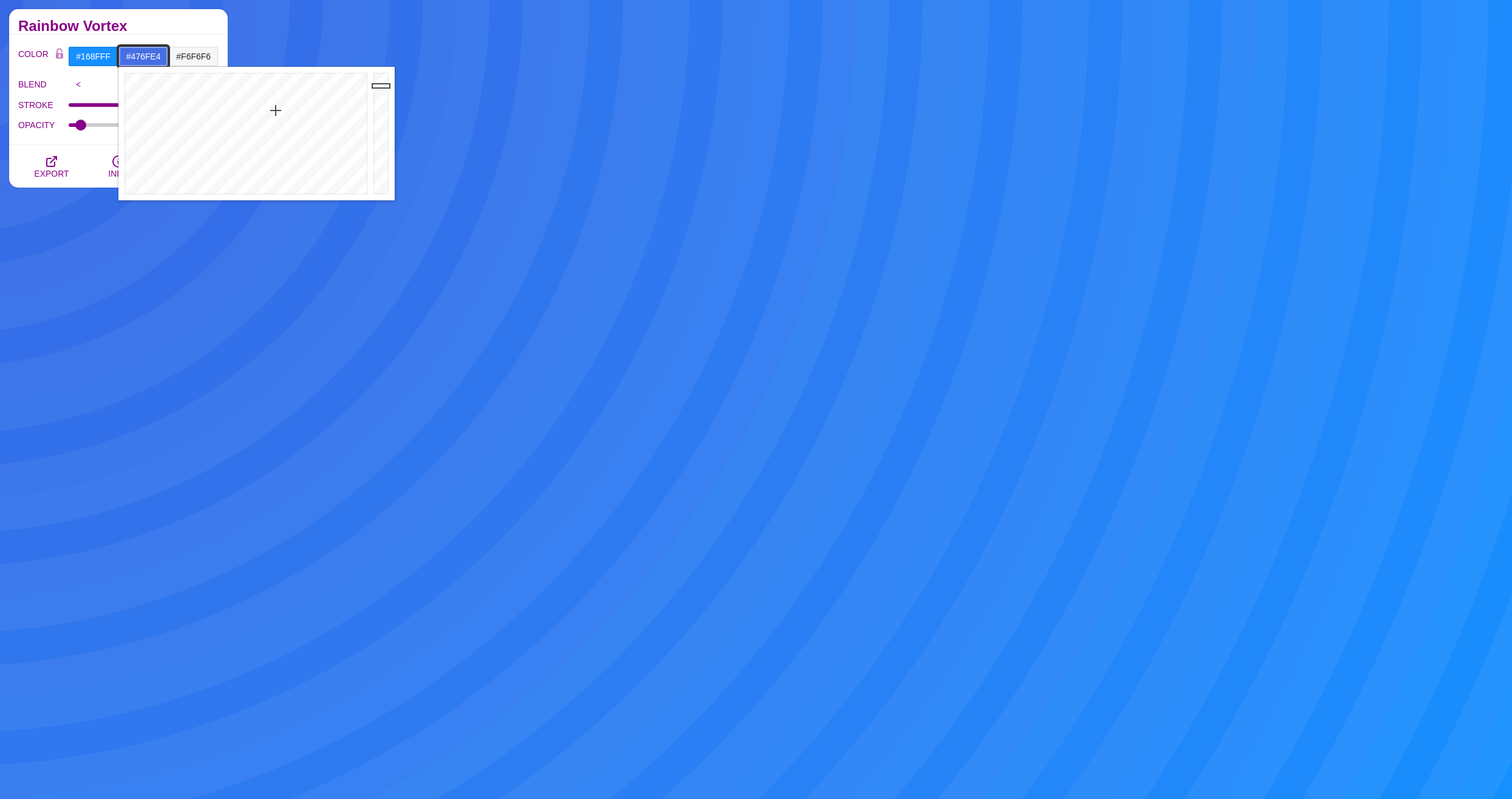
drag, startPoint x: 275, startPoint y: 102, endPoint x: 276, endPoint y: 111, distance: 9.1
click at [276, 111] on div at bounding box center [245, 133] width 252 height 134
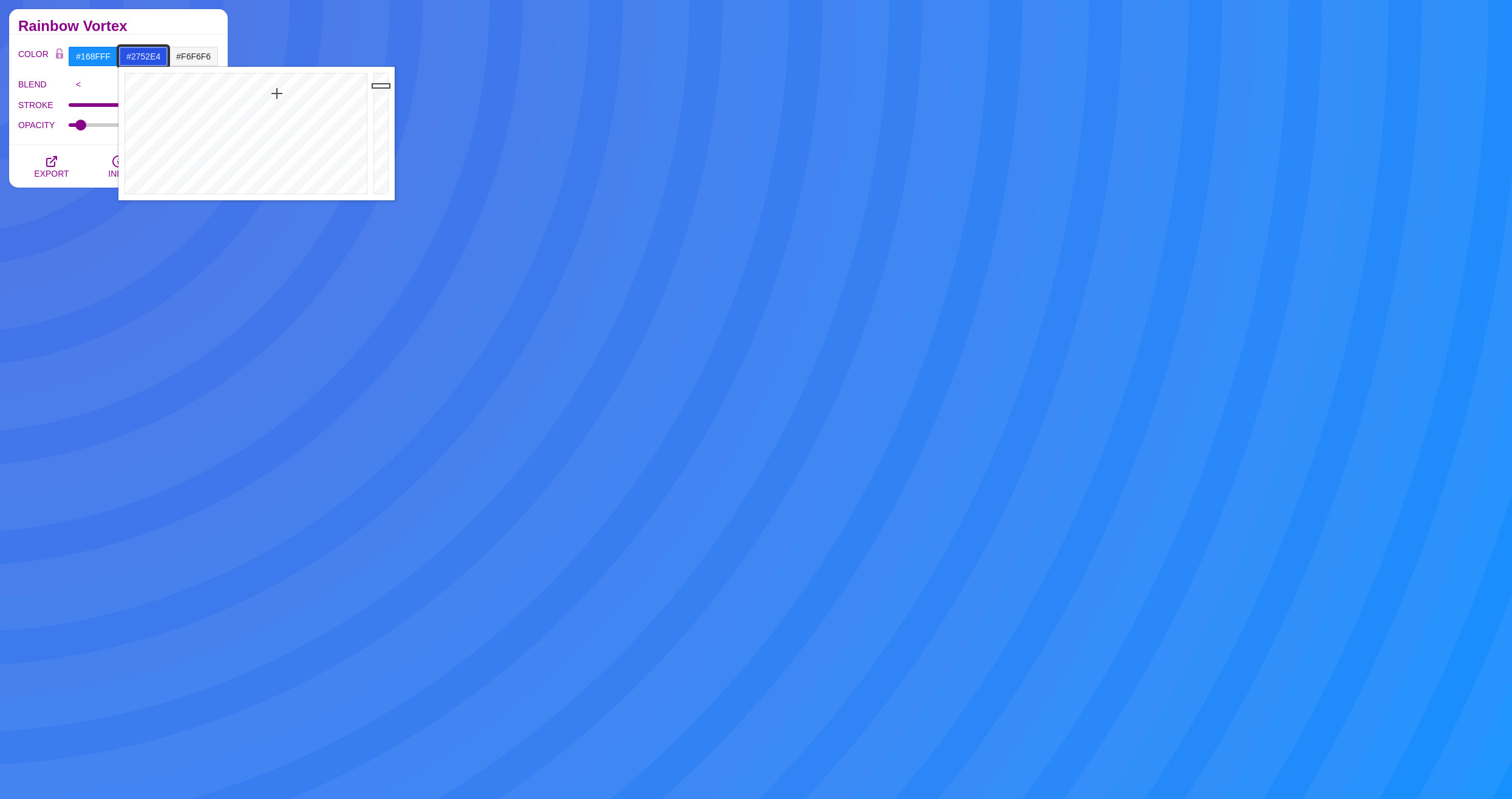
drag, startPoint x: 276, startPoint y: 111, endPoint x: 277, endPoint y: 93, distance: 18.0
click at [277, 93] on div at bounding box center [245, 133] width 252 height 134
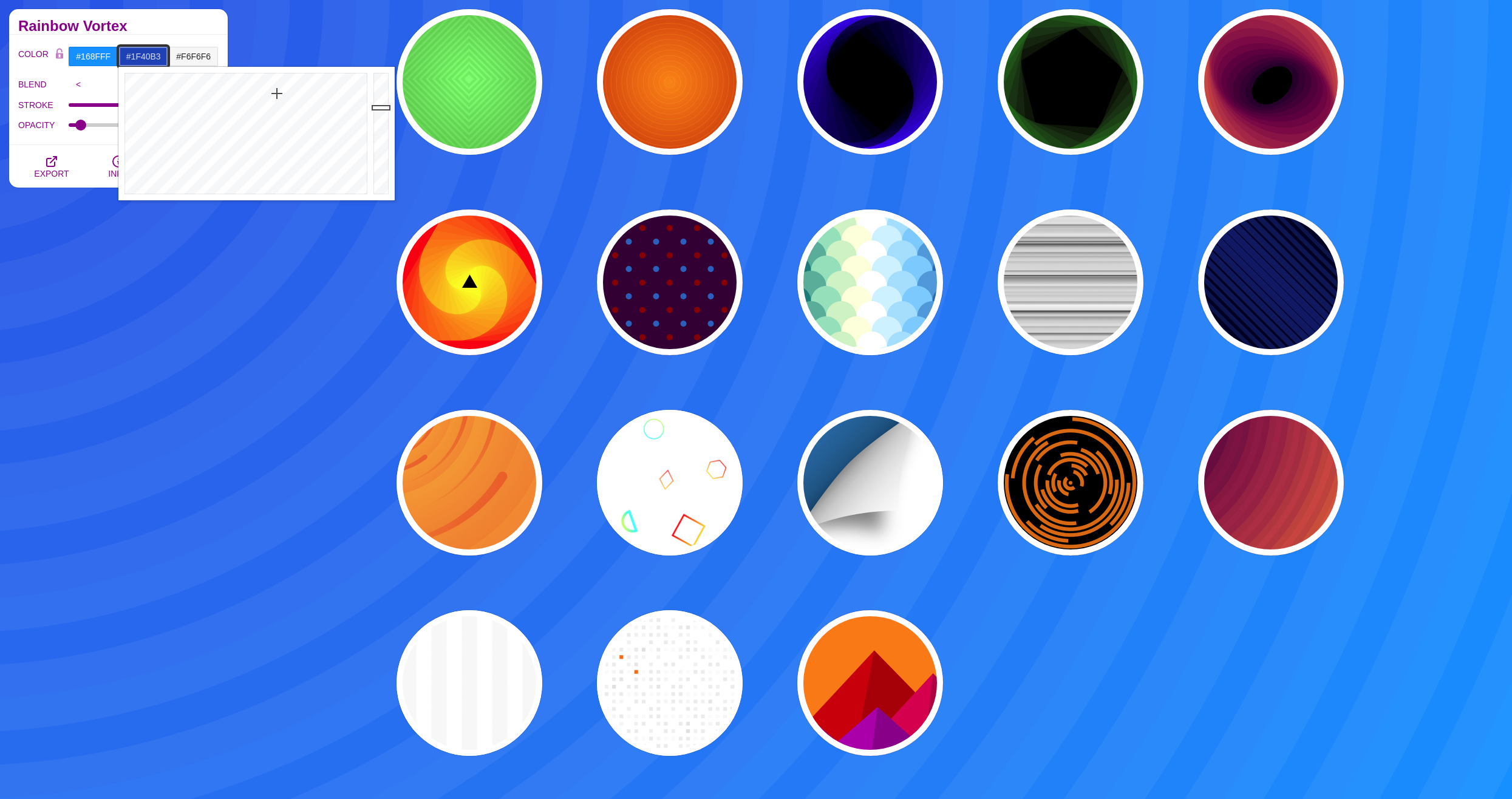
drag, startPoint x: 379, startPoint y: 97, endPoint x: 379, endPoint y: 109, distance: 12.0
click at [379, 109] on div at bounding box center [382, 133] width 24 height 134
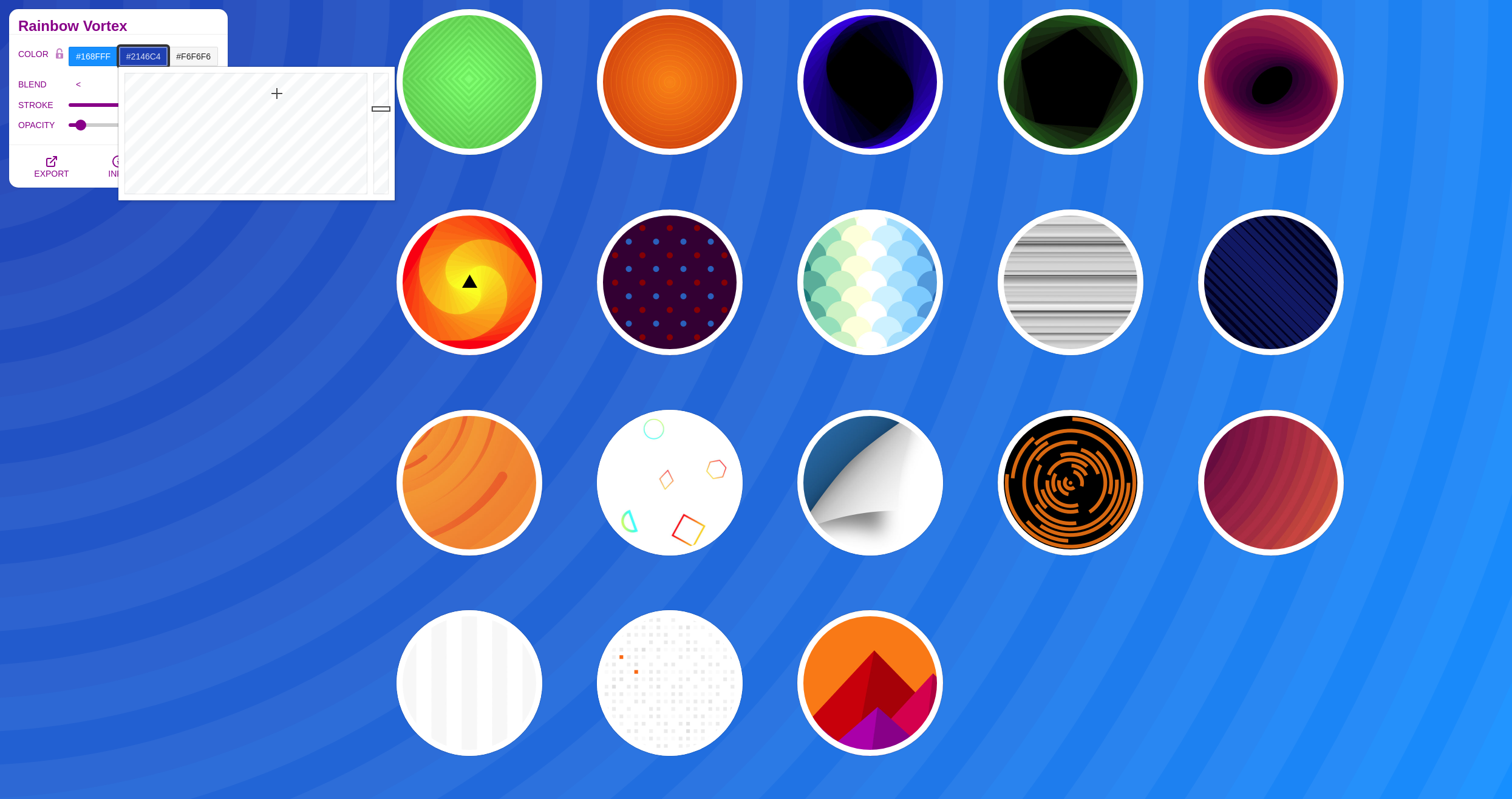
type input "#2247C5"
drag, startPoint x: 379, startPoint y: 109, endPoint x: 379, endPoint y: 100, distance: 9.0
click at [379, 100] on div at bounding box center [382, 133] width 24 height 134
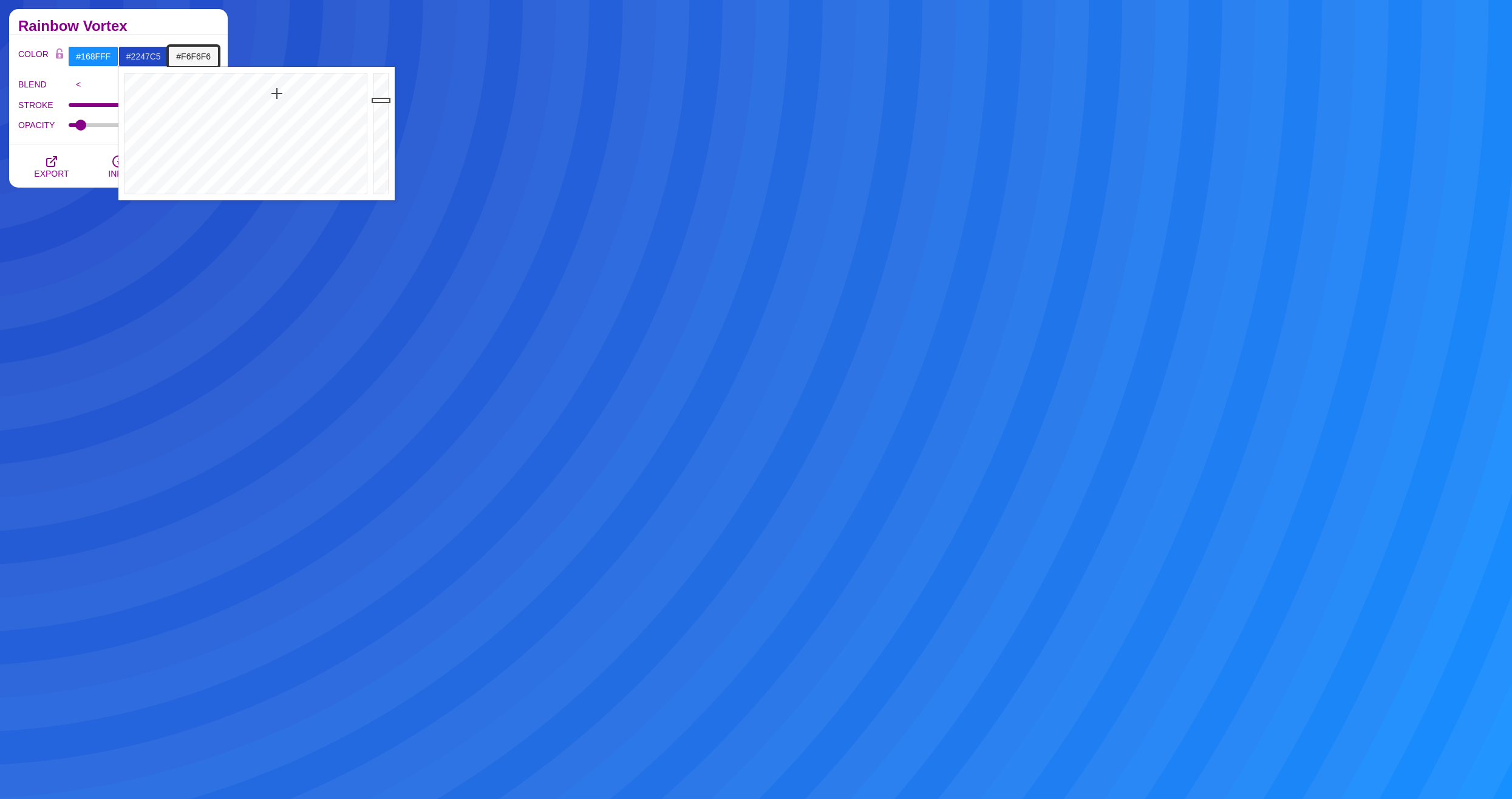
click at [171, 57] on input "#F6F6F6" at bounding box center [193, 56] width 50 height 21
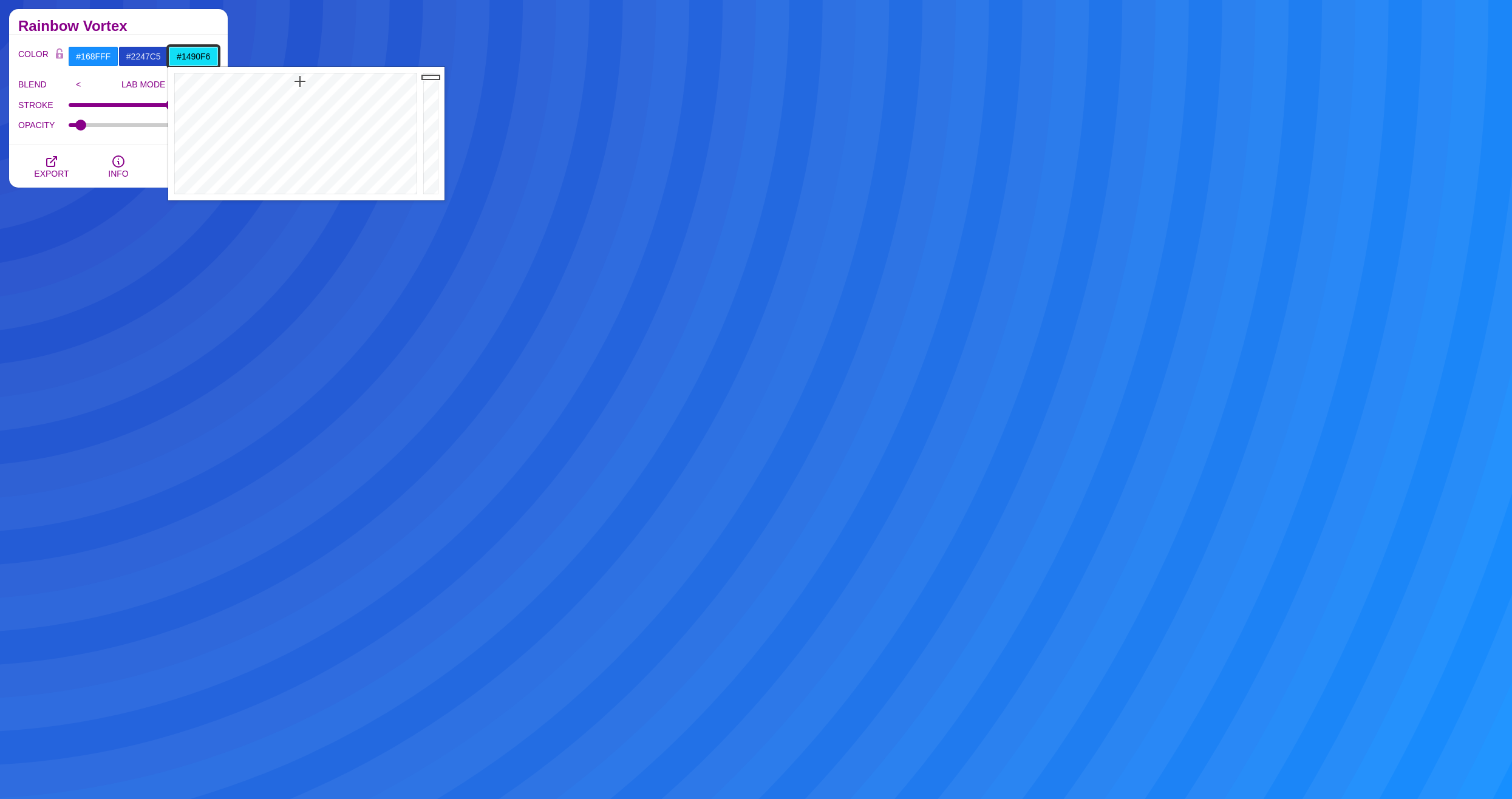
drag, startPoint x: 267, startPoint y: 78, endPoint x: 314, endPoint y: 83, distance: 47.3
type input "#148DF6"
click at [314, 83] on div at bounding box center [294, 133] width 252 height 134
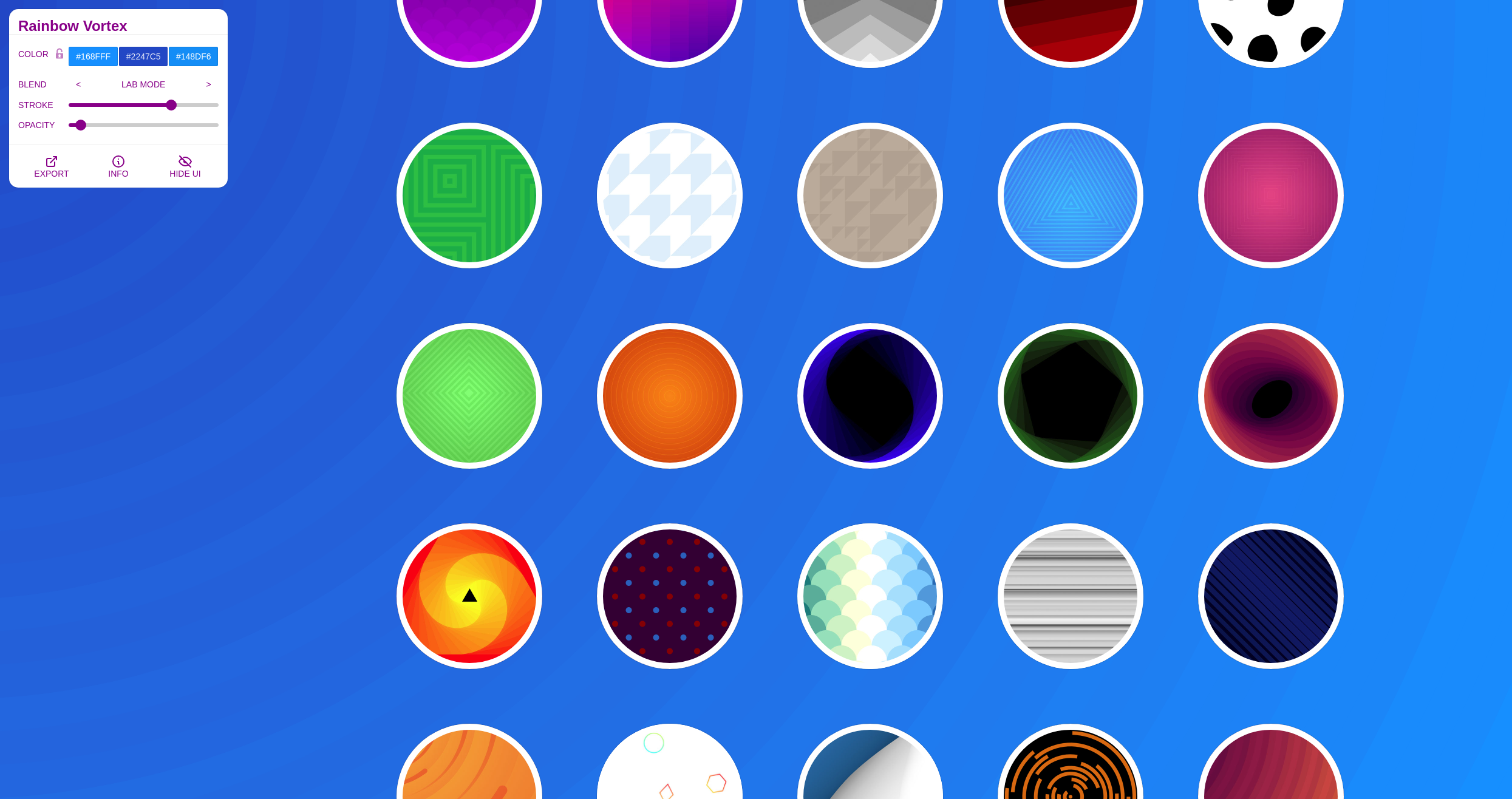
scroll to position [1032, 0]
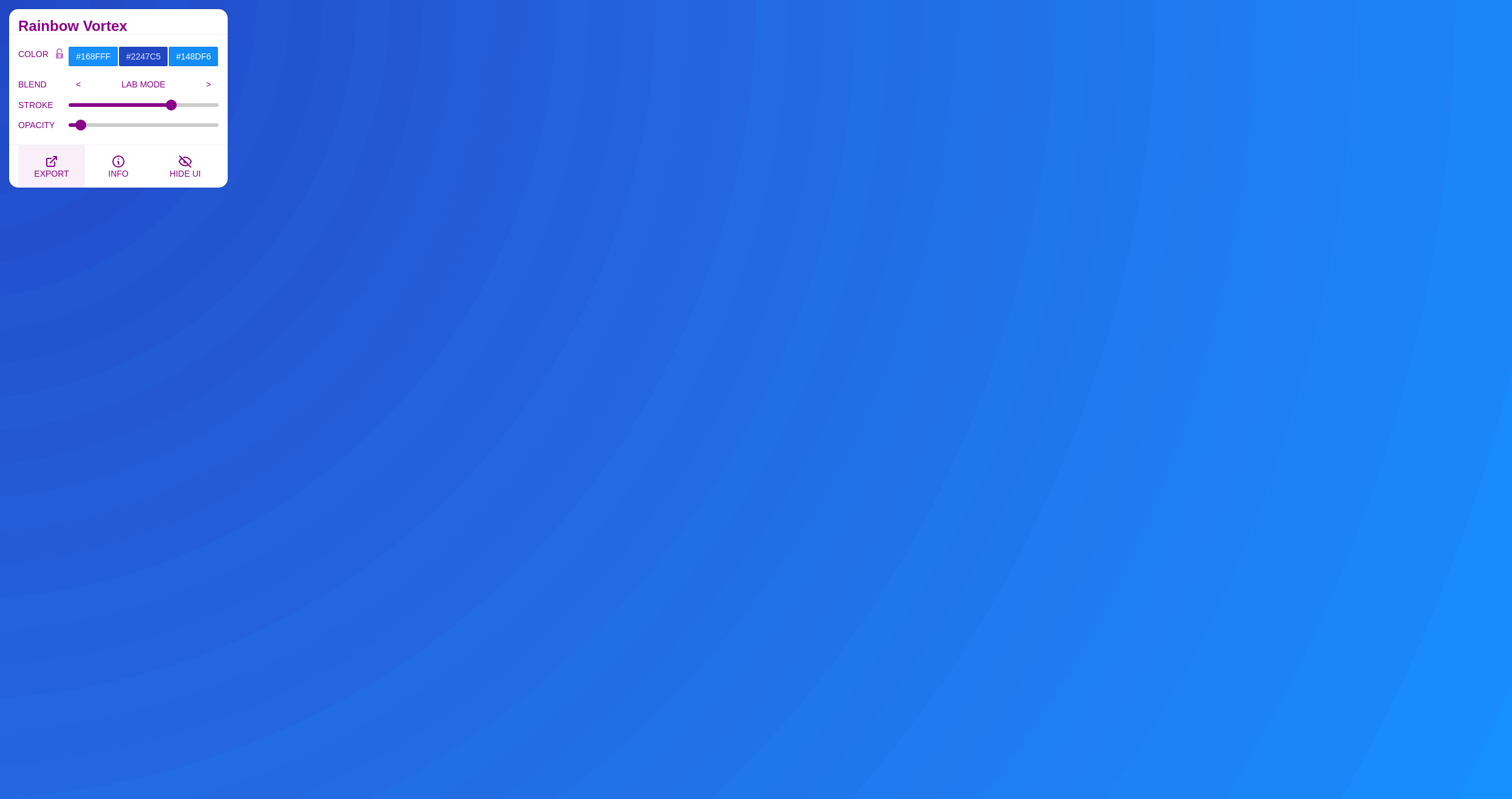
click at [53, 153] on button "EXPORT" at bounding box center [51, 167] width 67 height 43
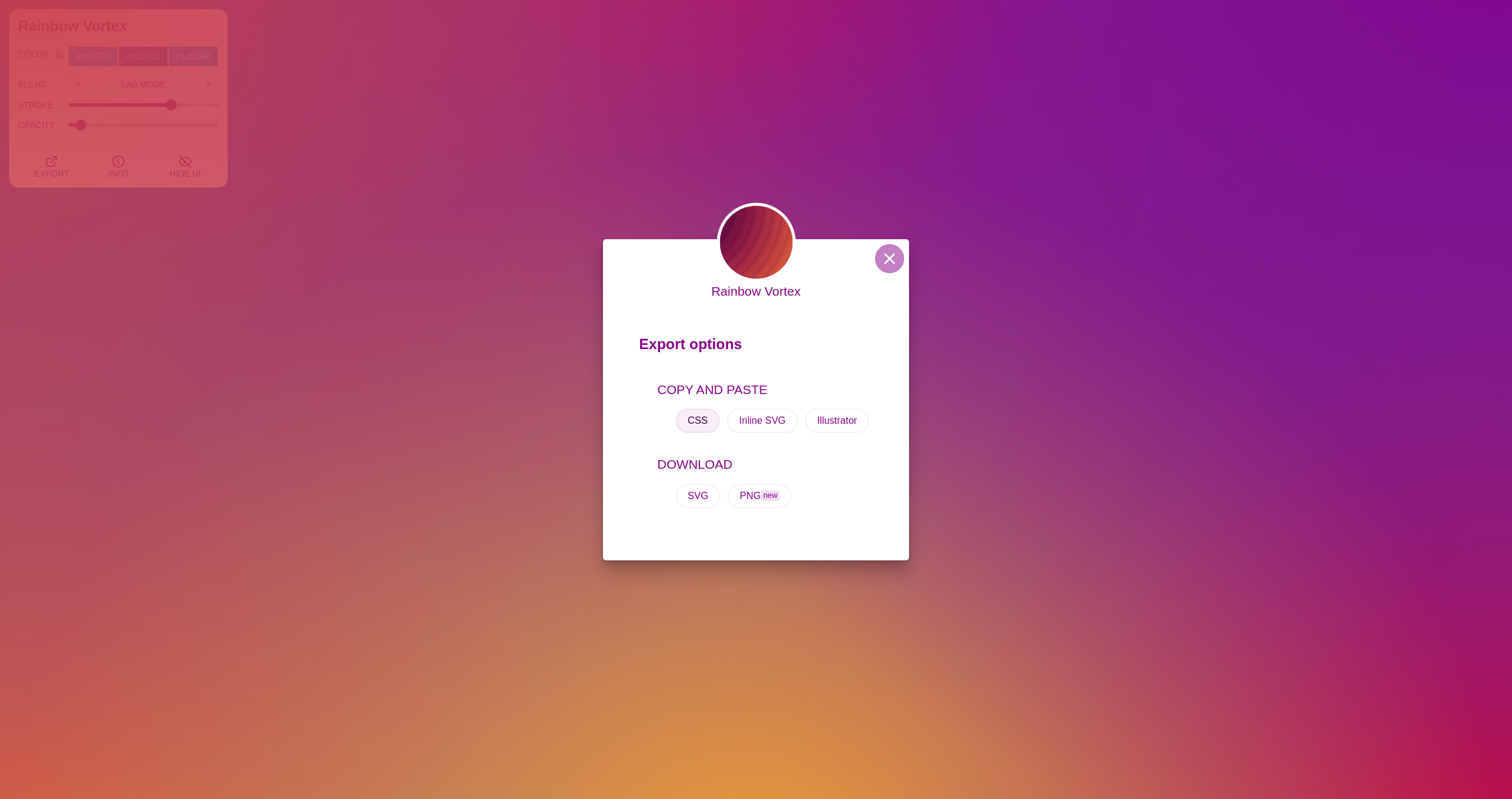
click at [697, 418] on button "CSS" at bounding box center [698, 421] width 44 height 24
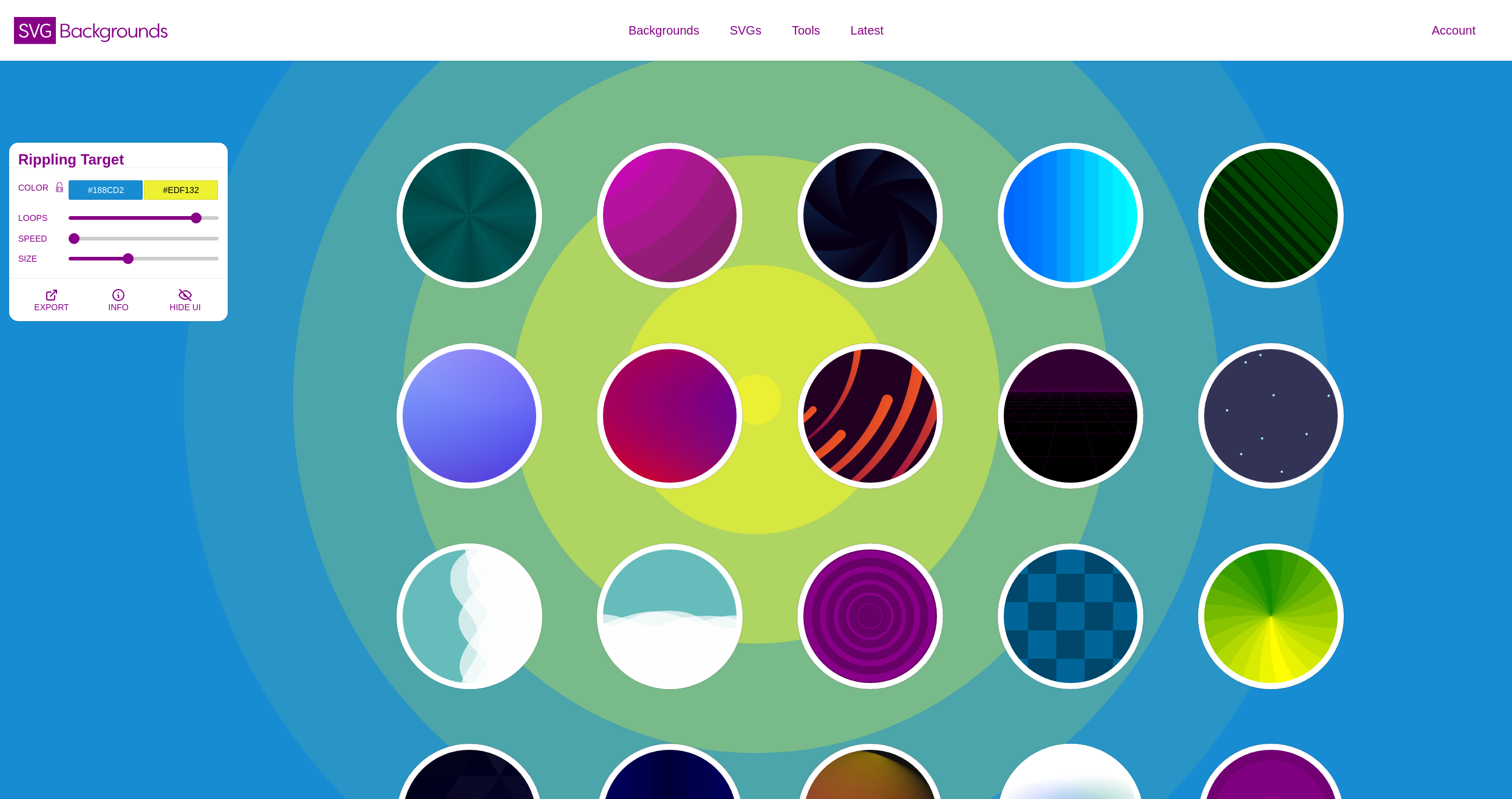
scroll to position [60, 0]
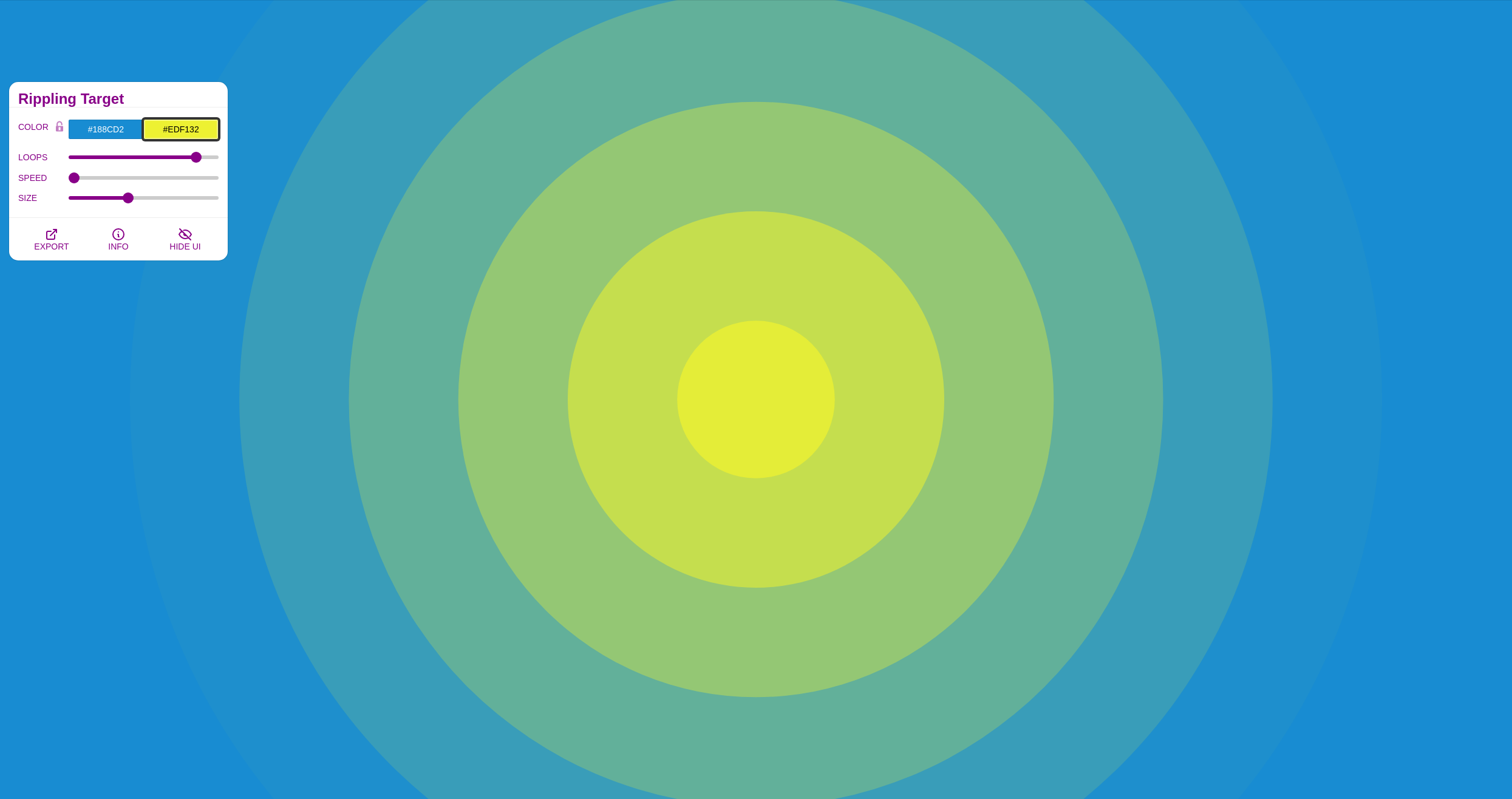
click at [165, 128] on input "#EDF132" at bounding box center [180, 129] width 75 height 21
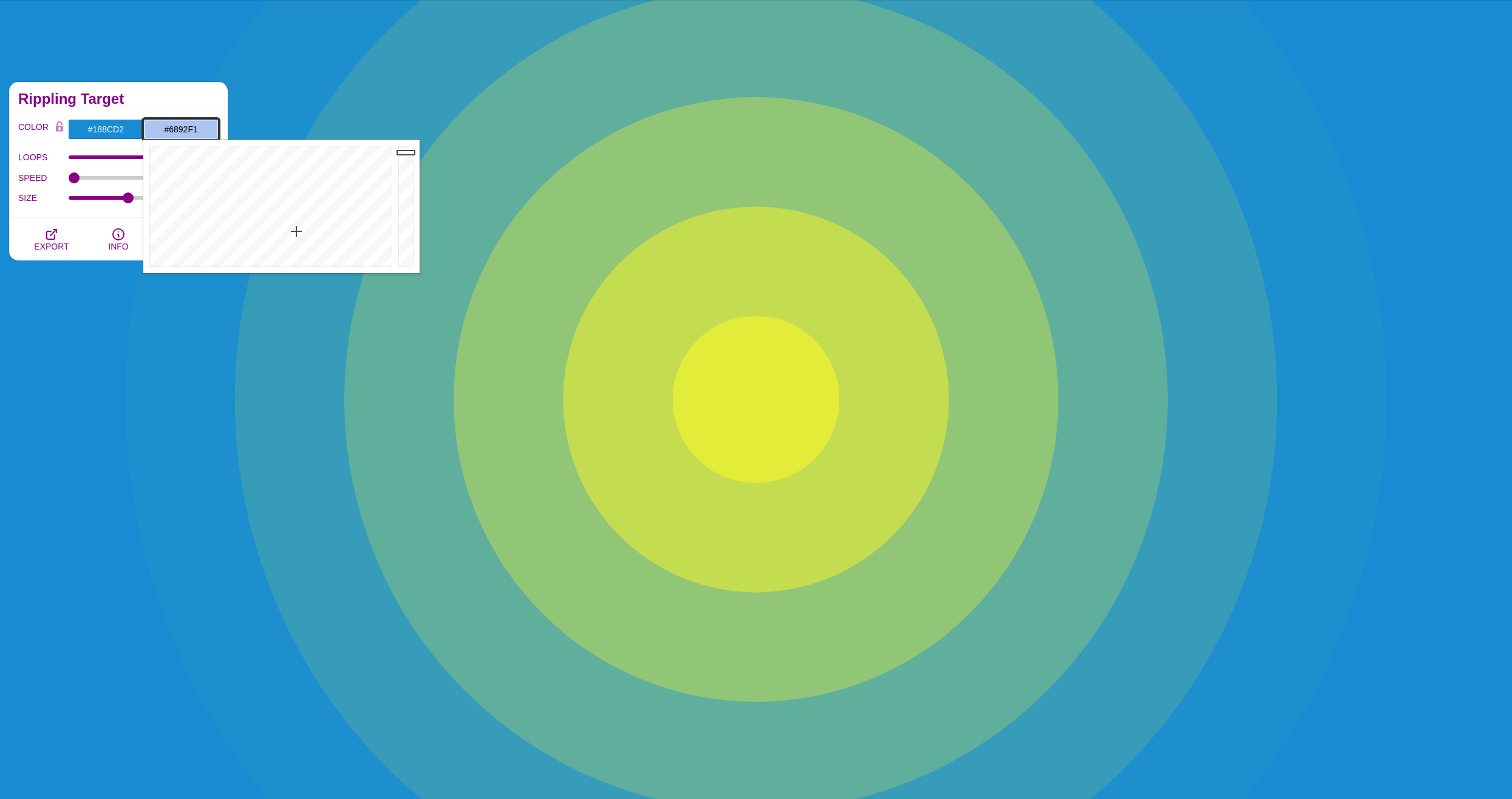
drag, startPoint x: 221, startPoint y: 222, endPoint x: 299, endPoint y: 197, distance: 81.9
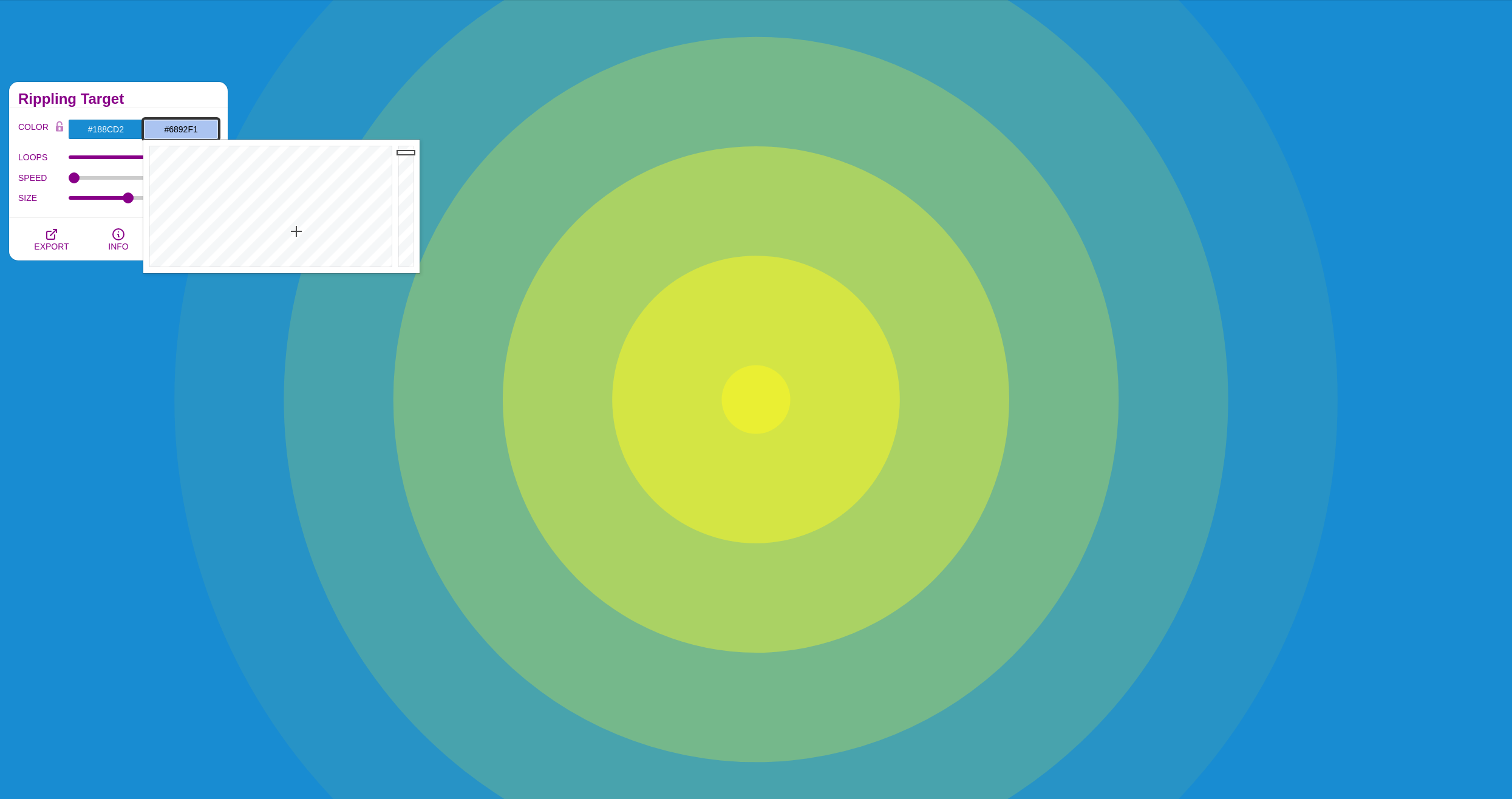
click at [299, 197] on div at bounding box center [269, 206] width 252 height 134
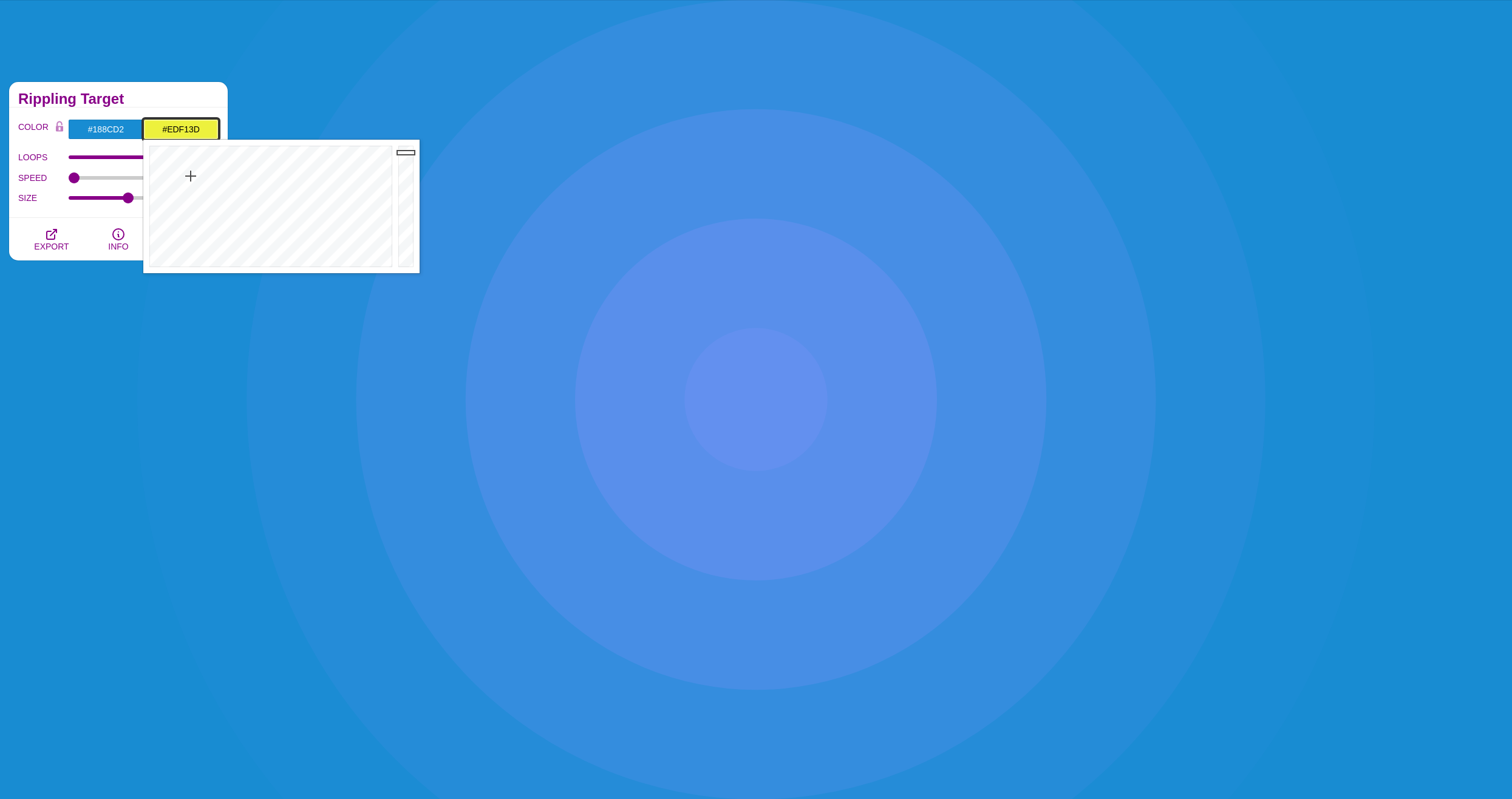
type input "#F0F13D"
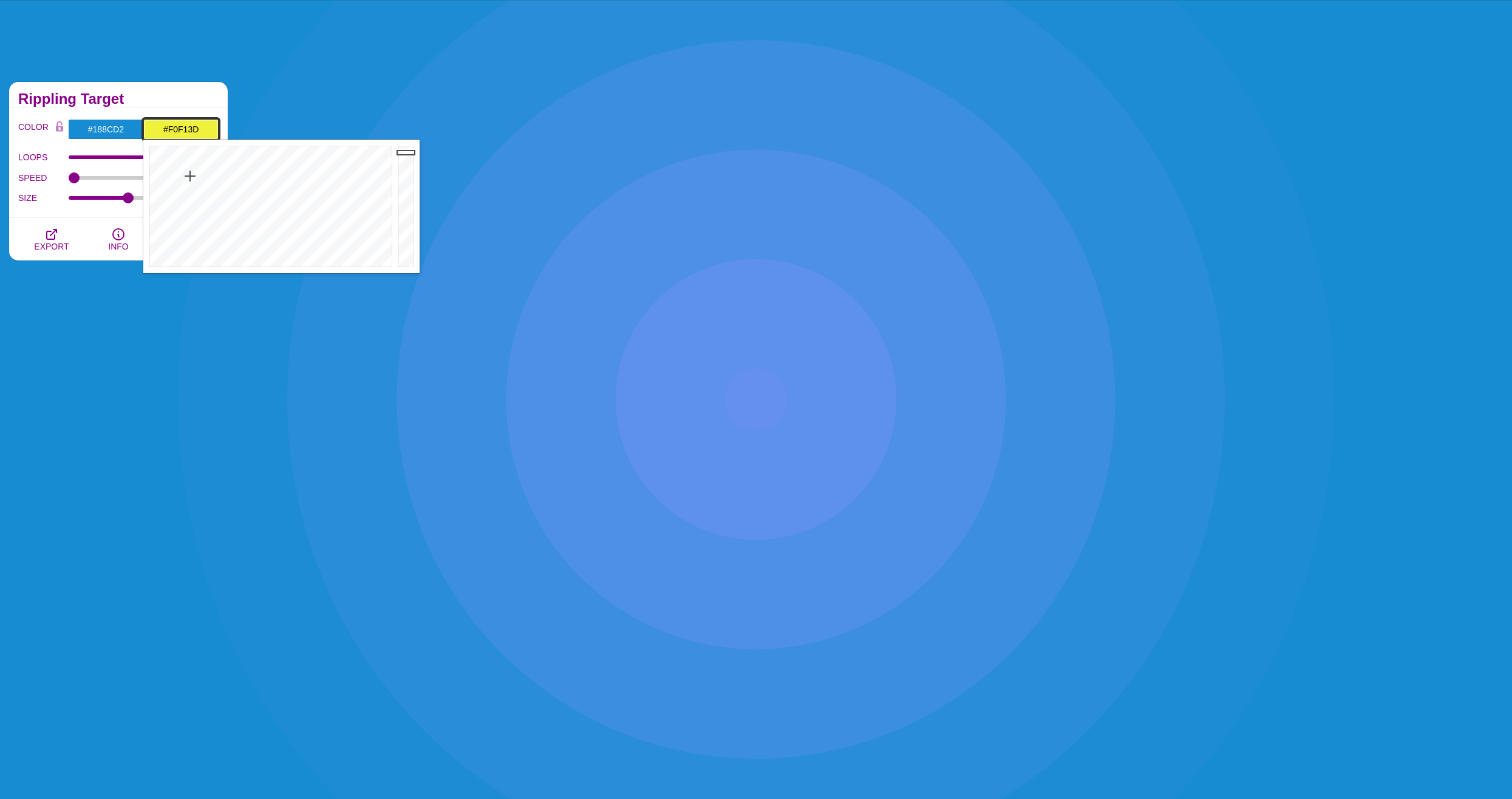
drag, startPoint x: 270, startPoint y: 183, endPoint x: 190, endPoint y: 176, distance: 80.3
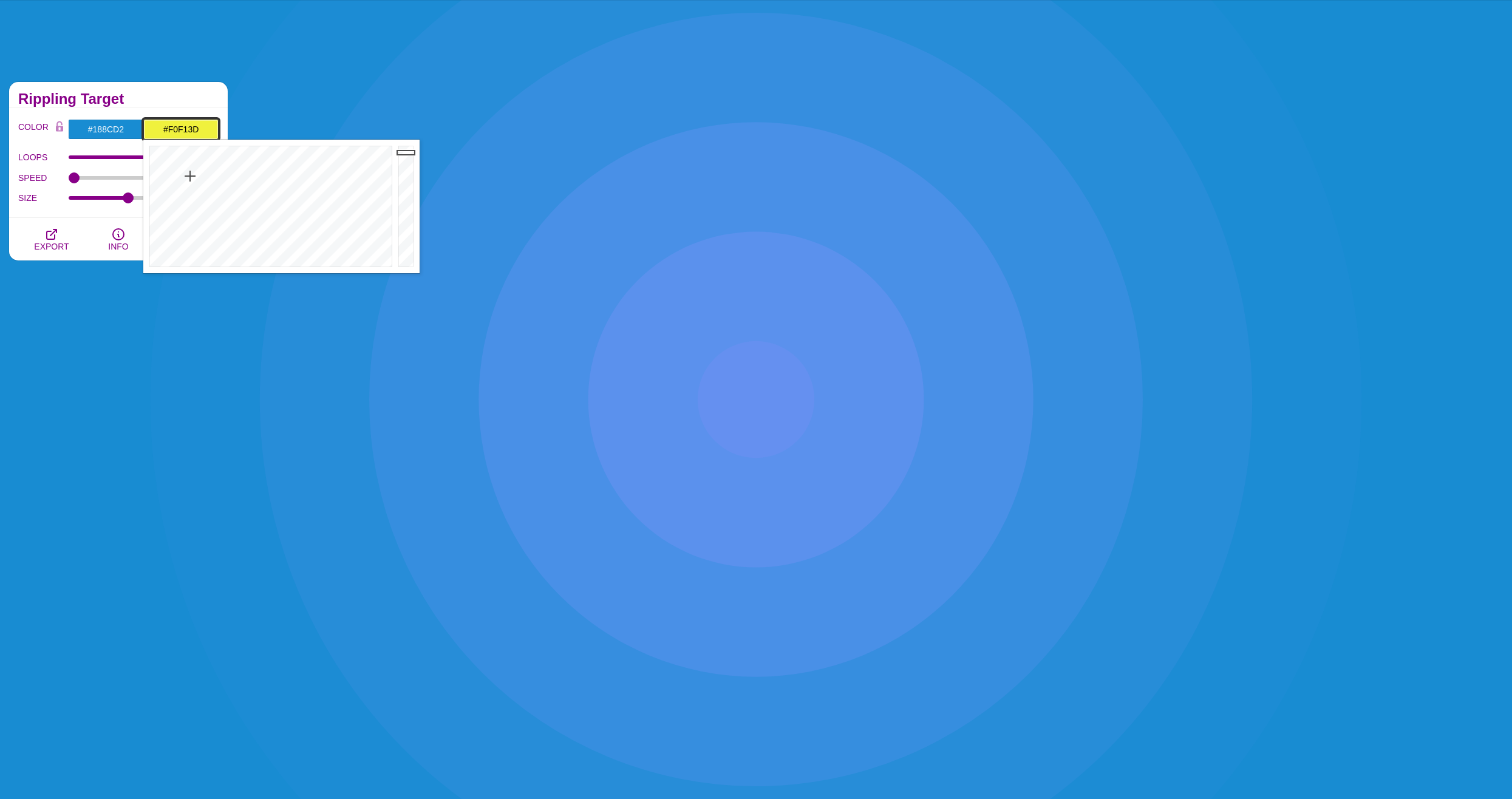
click at [190, 176] on div at bounding box center [269, 206] width 252 height 134
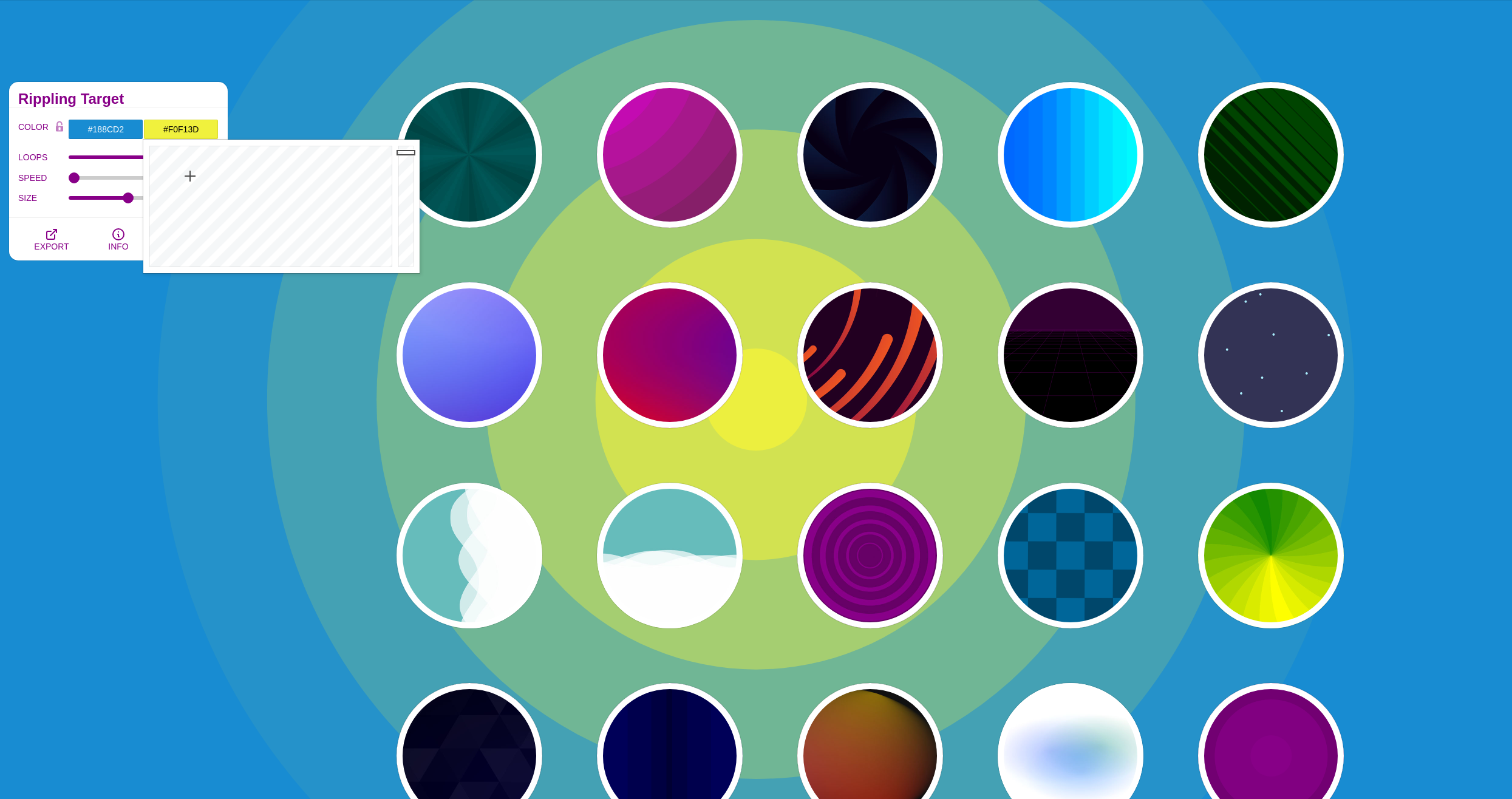
click at [1432, 485] on div "PREVIEW PREVIEW PREVIEW PREVIEW PREVIEW PREVIEW PREVIEW PREVIEW PREVIEW PREVIEW…" at bounding box center [875, 555] width 1276 height 966
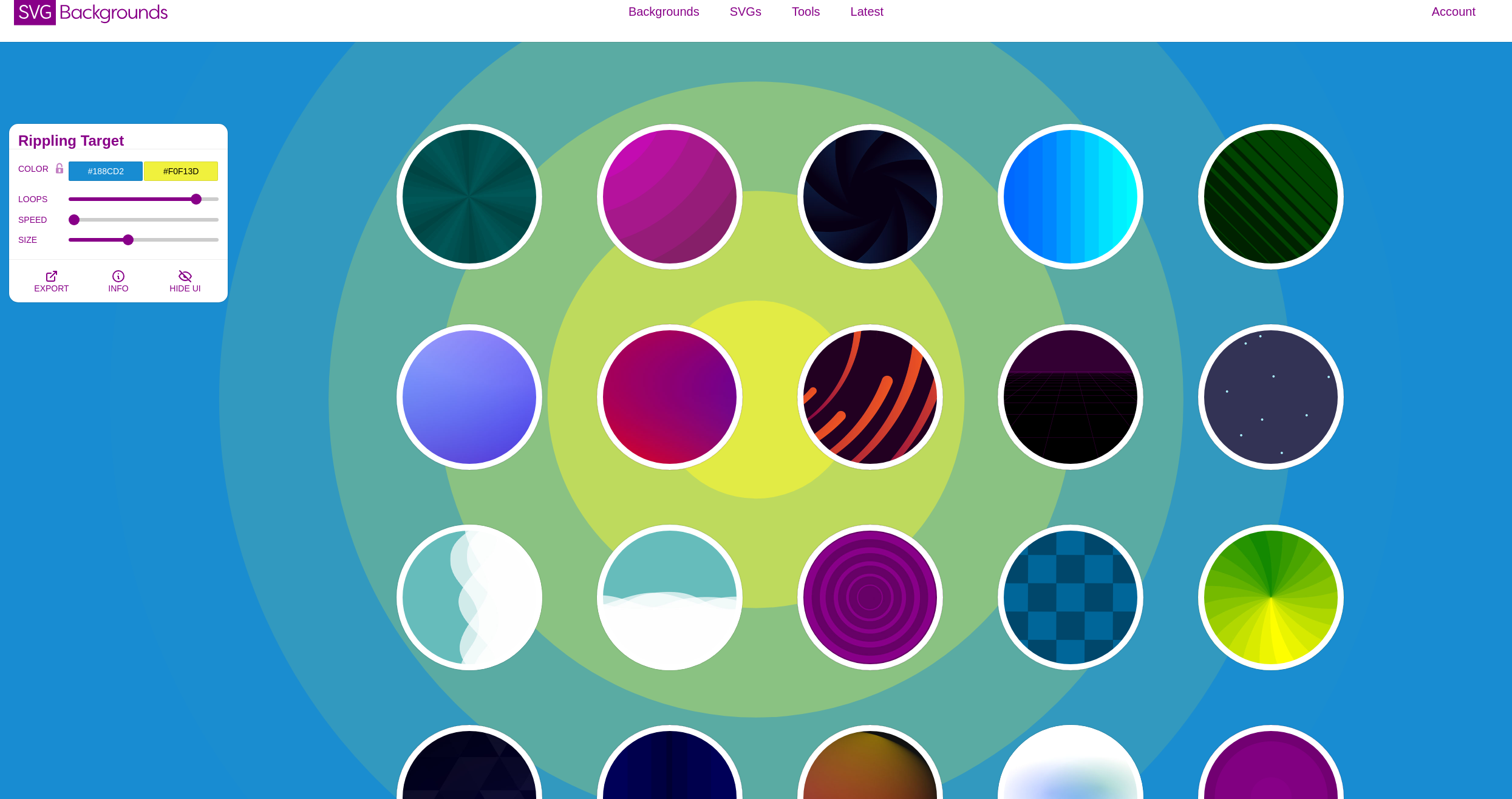
scroll to position [0, 0]
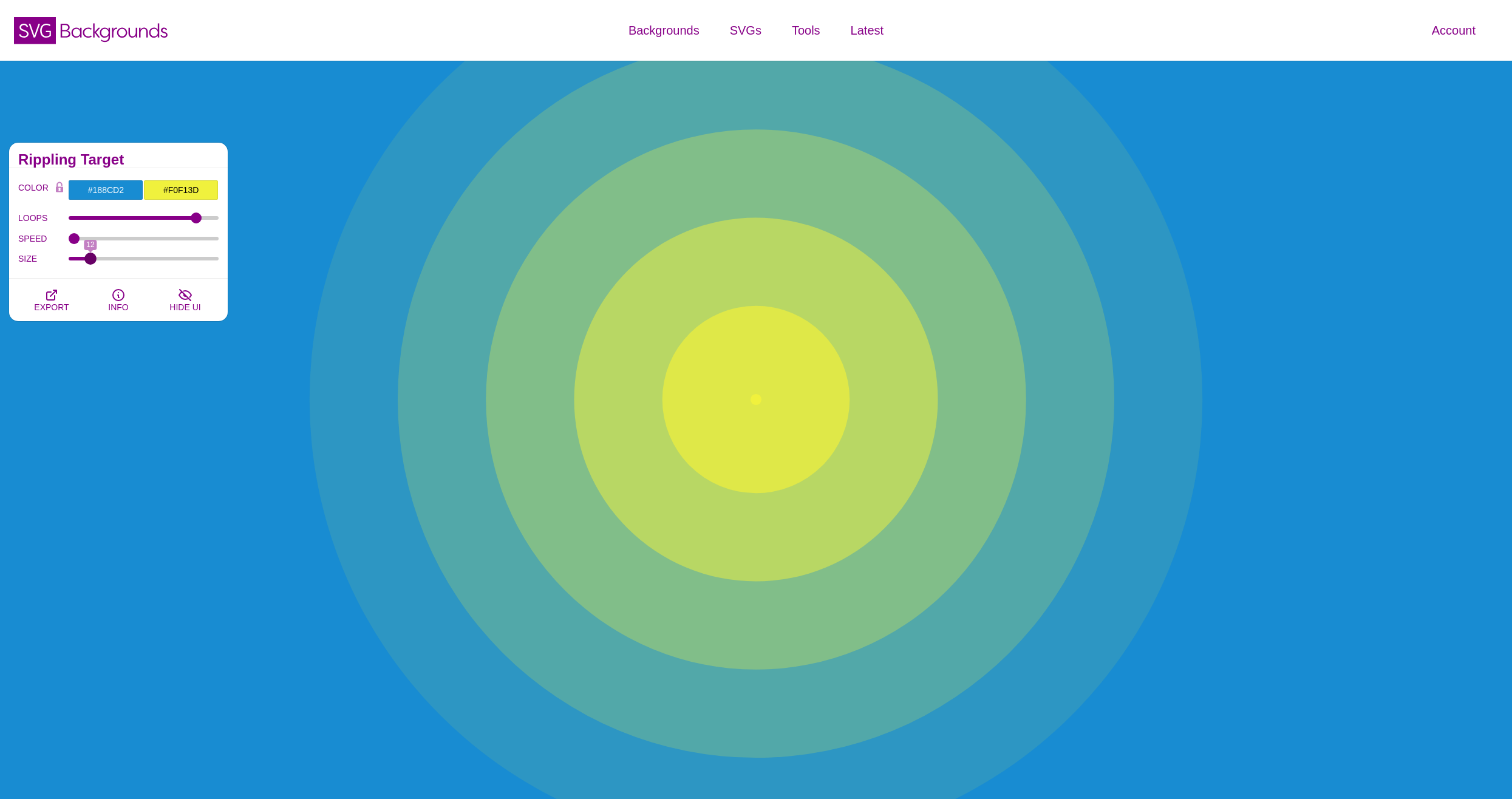
drag, startPoint x: 124, startPoint y: 256, endPoint x: 90, endPoint y: 263, distance: 34.7
type input "12"
click at [90, 261] on input "SIZE" at bounding box center [144, 258] width 151 height 5
drag, startPoint x: 193, startPoint y: 216, endPoint x: 206, endPoint y: 222, distance: 14.3
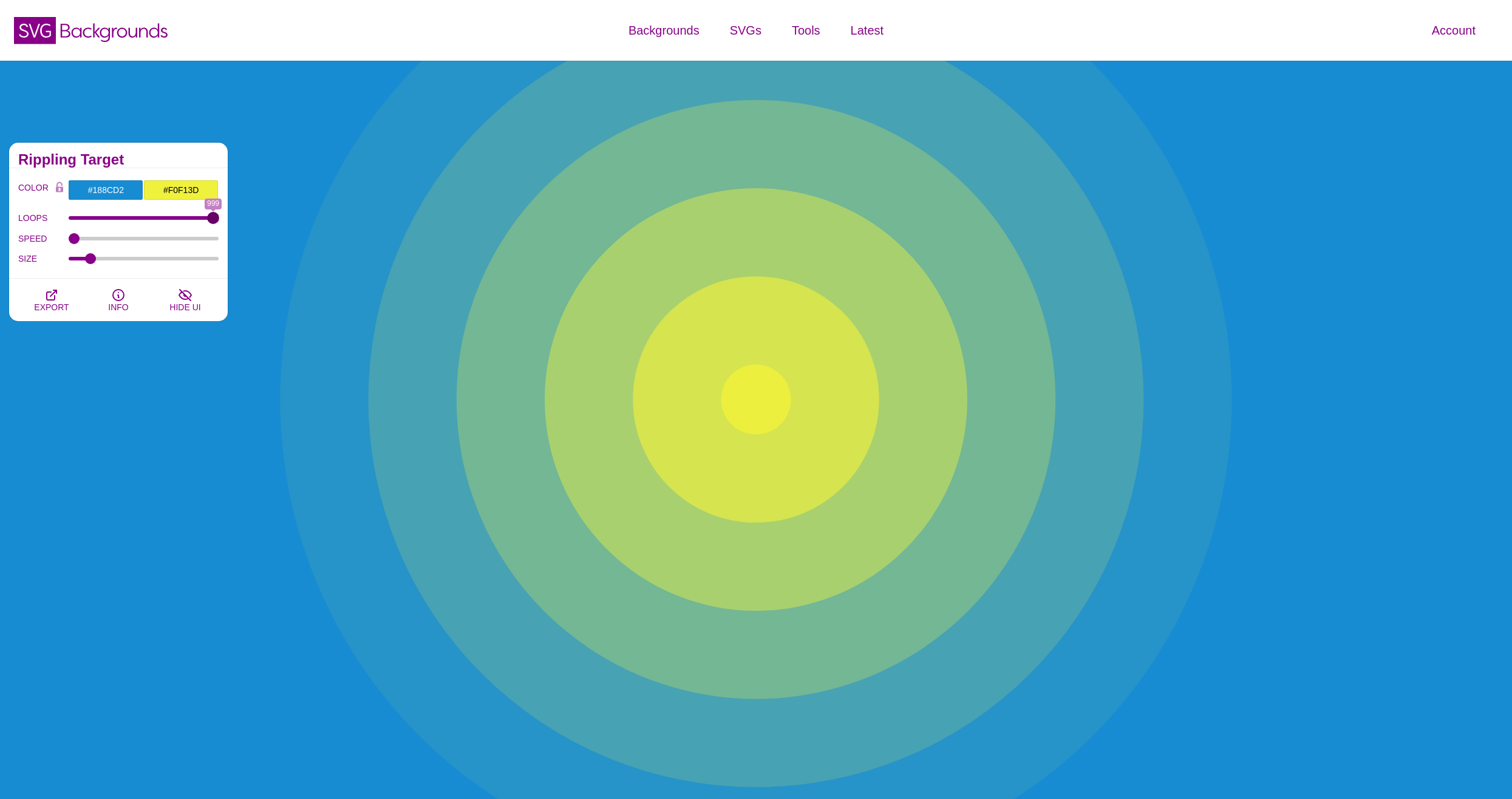
type input "999"
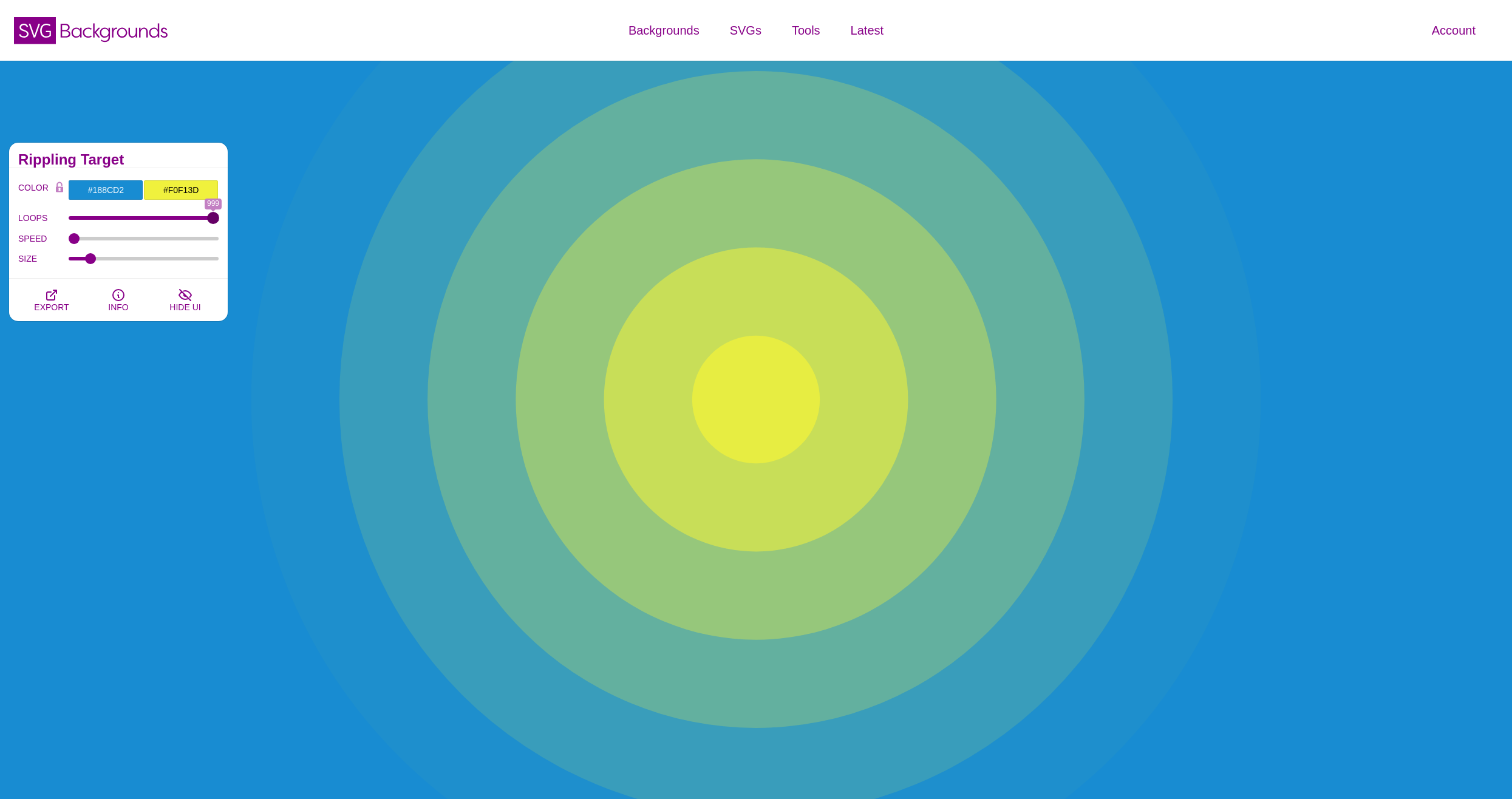
click at [219, 216] on input "LOOPS" at bounding box center [144, 218] width 151 height 5
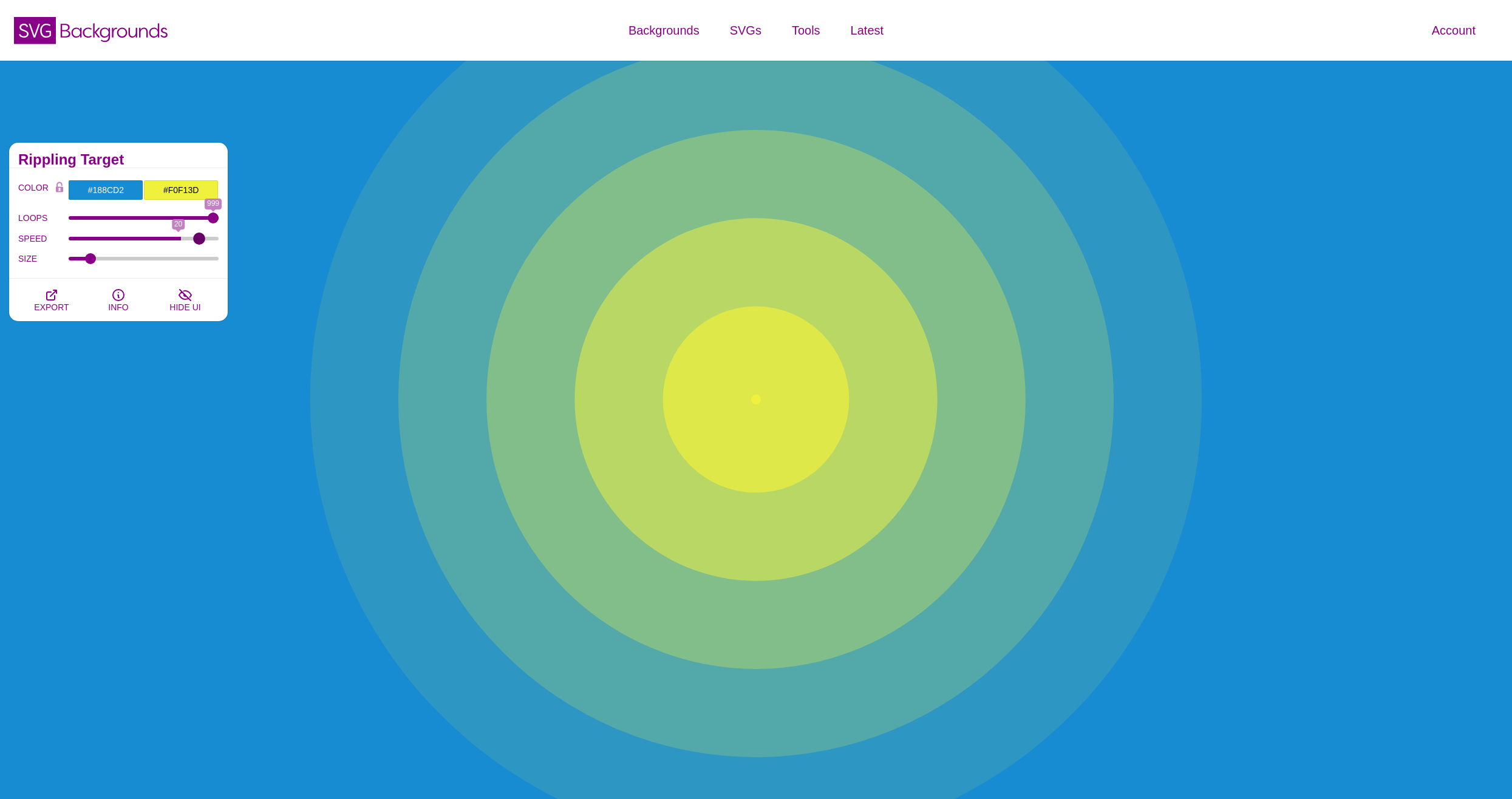
drag, startPoint x: 75, startPoint y: 238, endPoint x: 197, endPoint y: 243, distance: 122.1
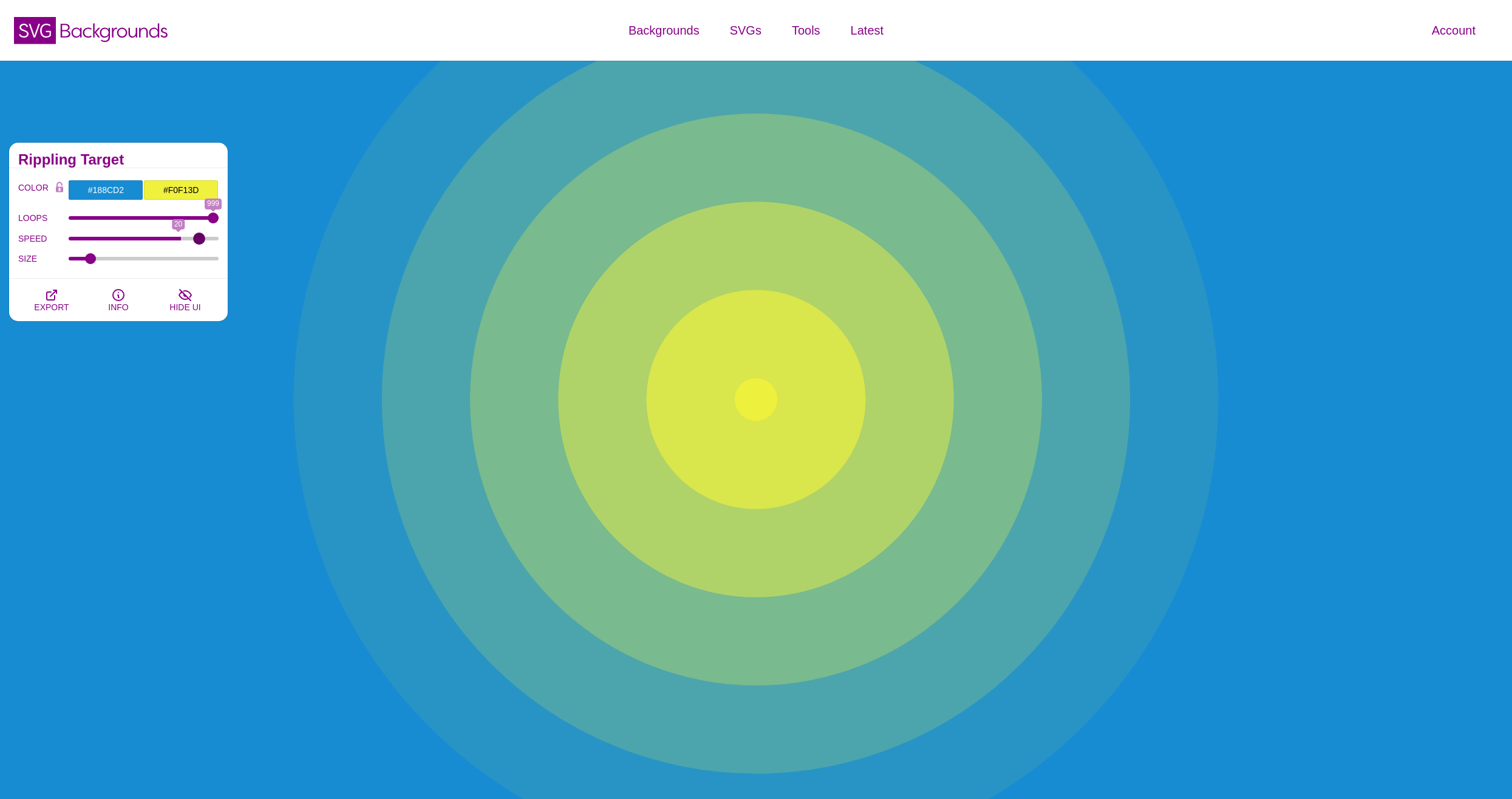
click at [197, 241] on input "SPEED" at bounding box center [144, 239] width 151 height 5
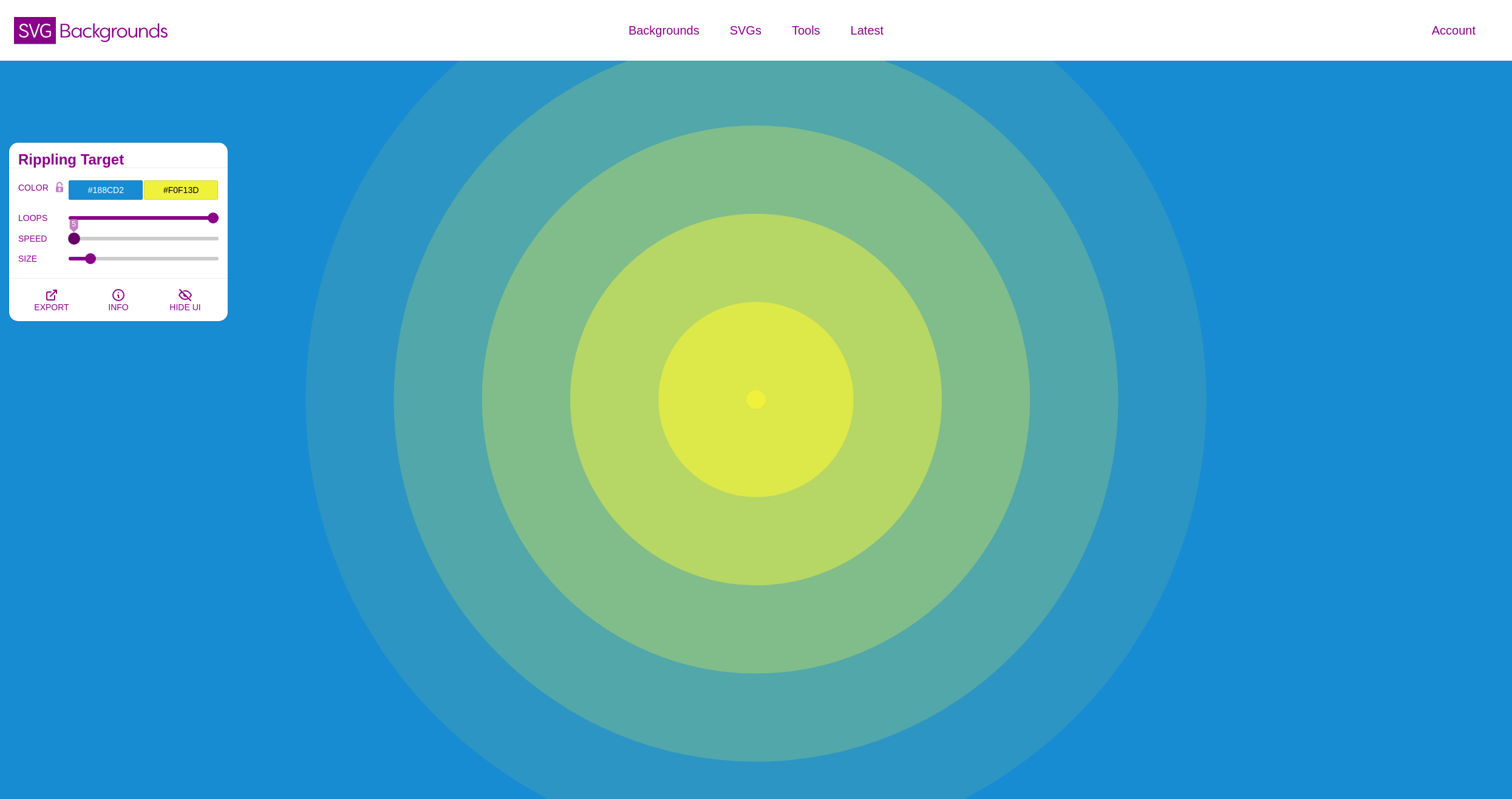
drag, startPoint x: 197, startPoint y: 243, endPoint x: 44, endPoint y: 244, distance: 153.0
click at [69, 241] on input "SPEED" at bounding box center [144, 239] width 151 height 5
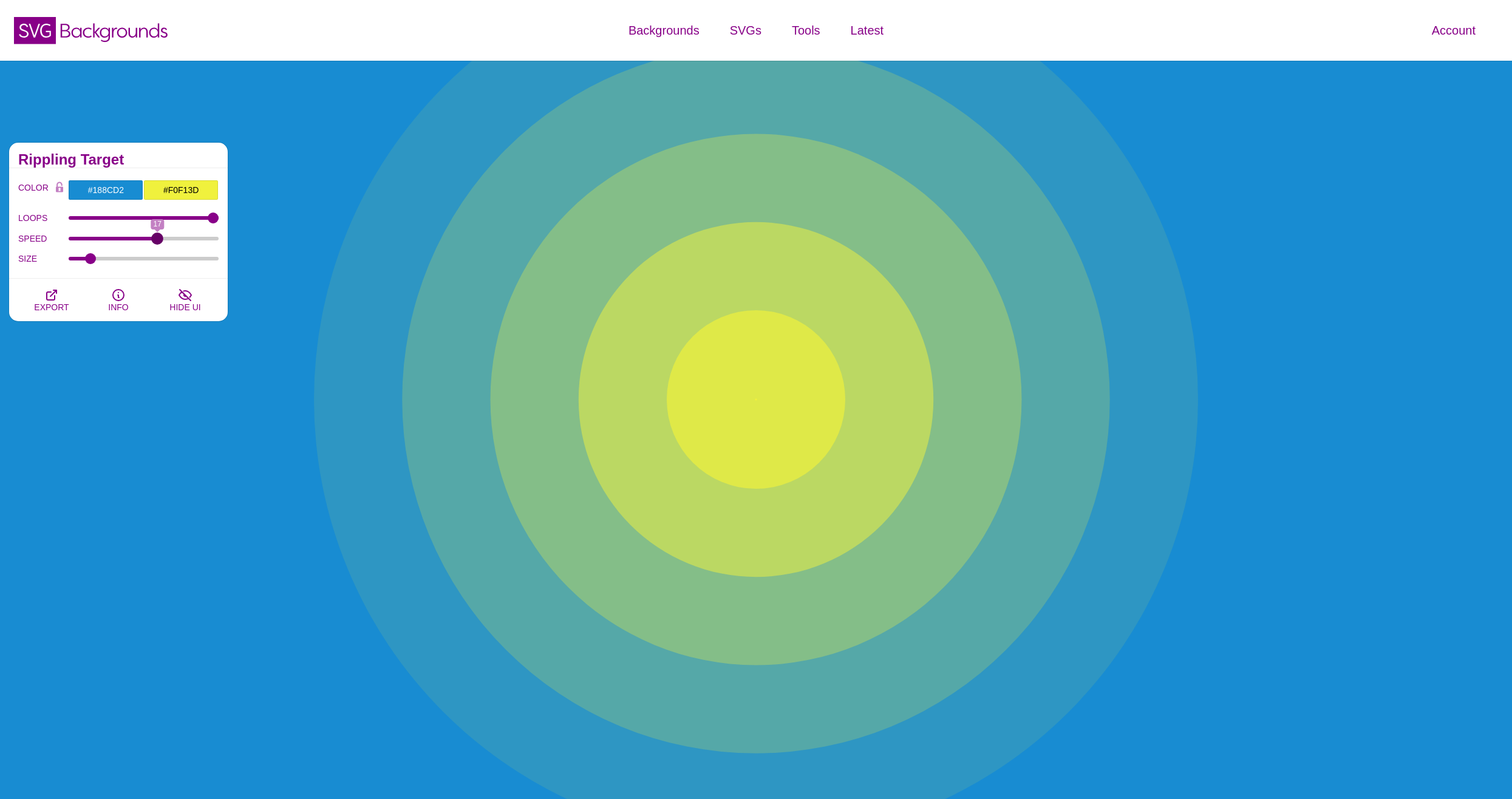
drag, startPoint x: 75, startPoint y: 237, endPoint x: 160, endPoint y: 235, distance: 85.0
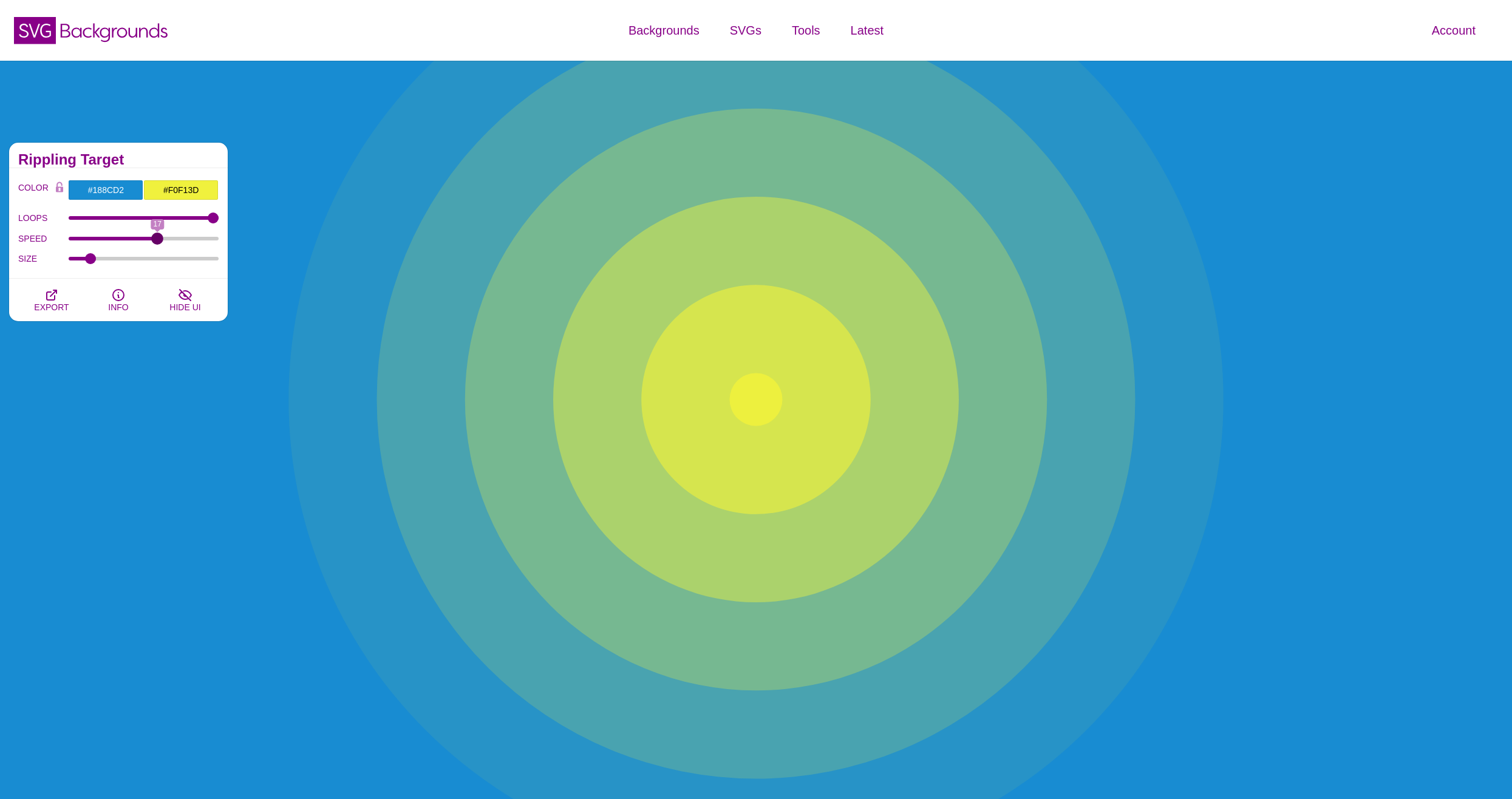
click at [160, 236] on input "SPEED" at bounding box center [144, 239] width 151 height 5
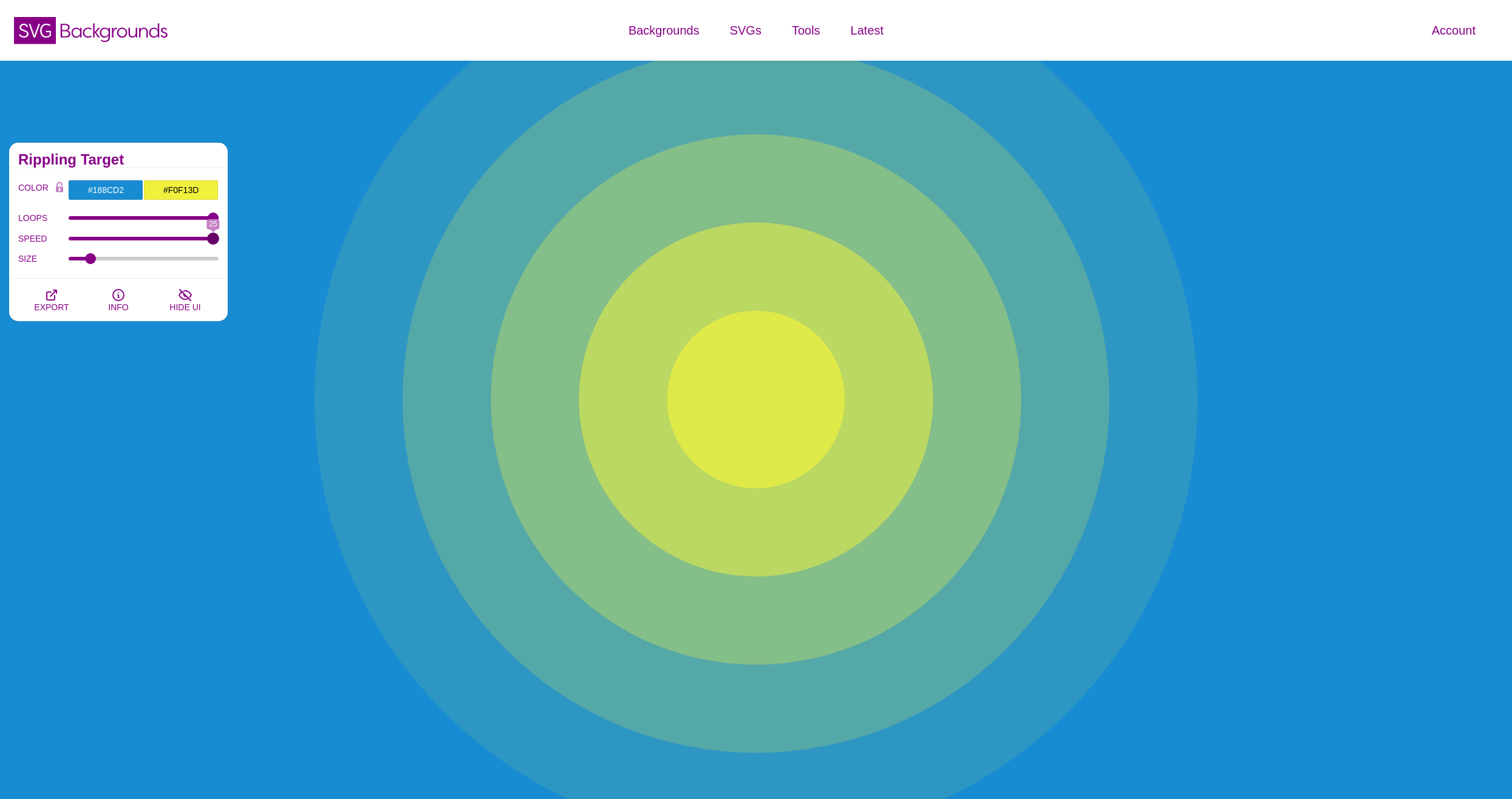
drag, startPoint x: 160, startPoint y: 235, endPoint x: 212, endPoint y: 235, distance: 52.0
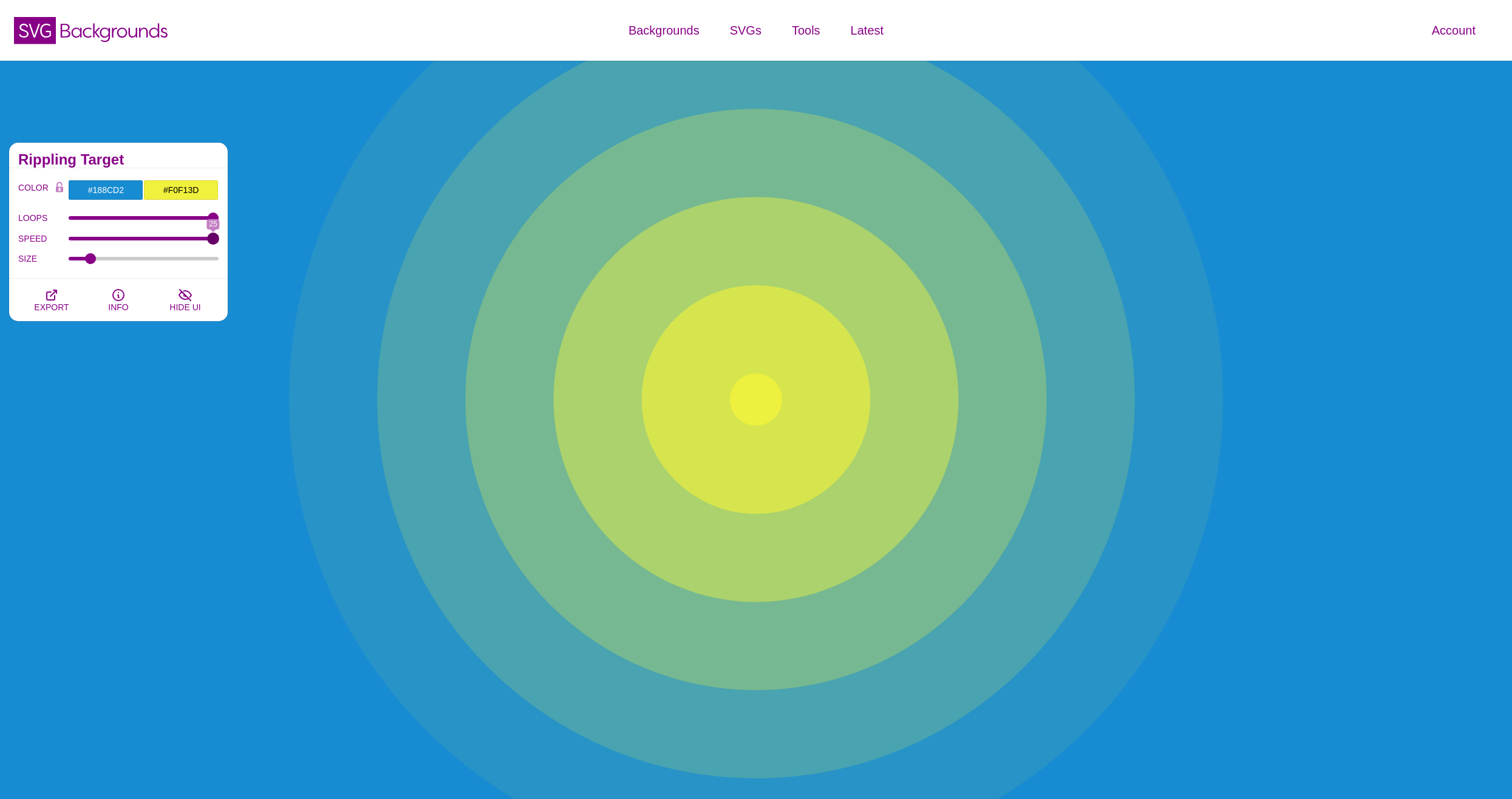
type input "25"
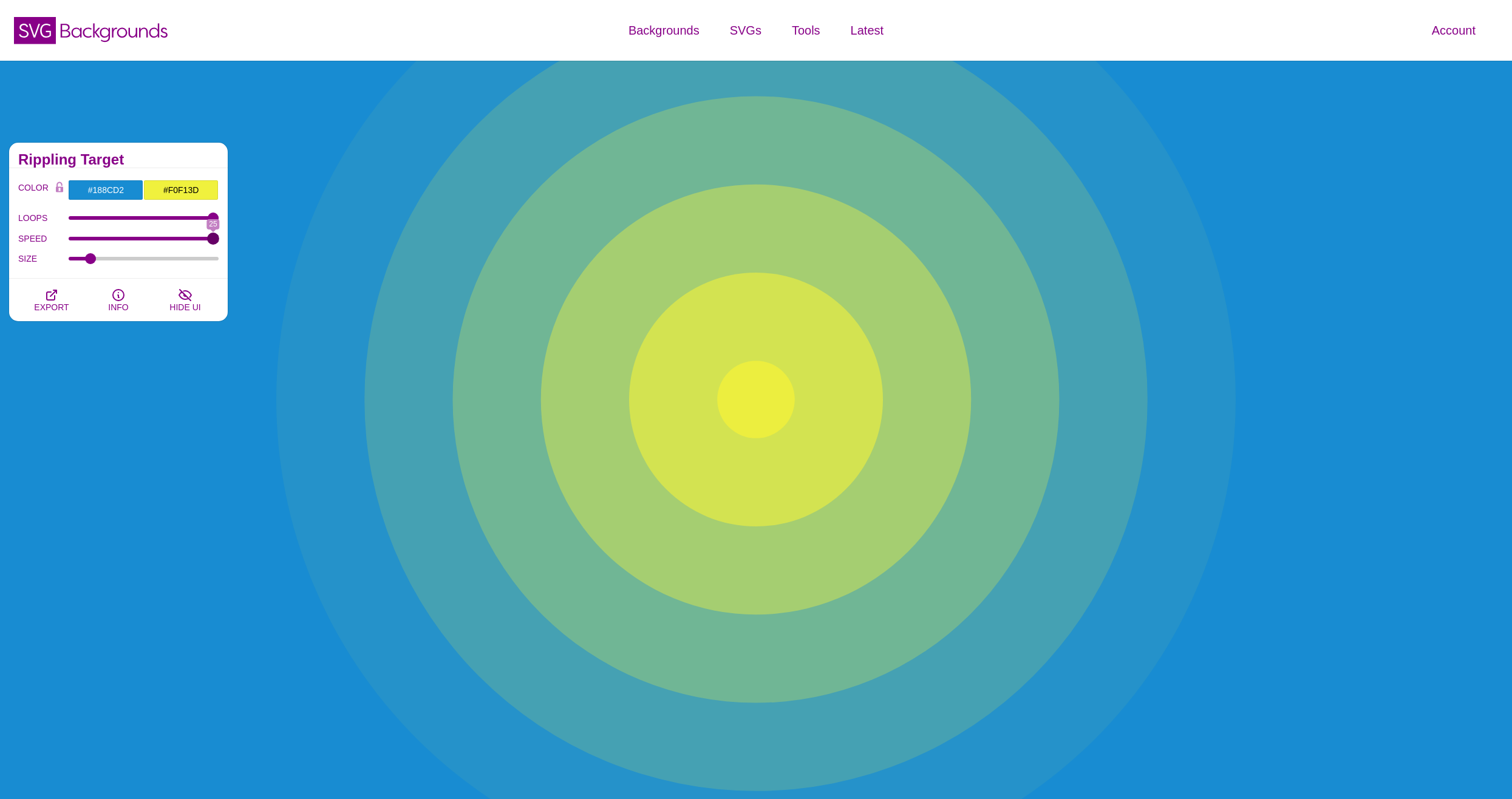
click at [212, 236] on input "SPEED" at bounding box center [144, 239] width 151 height 5
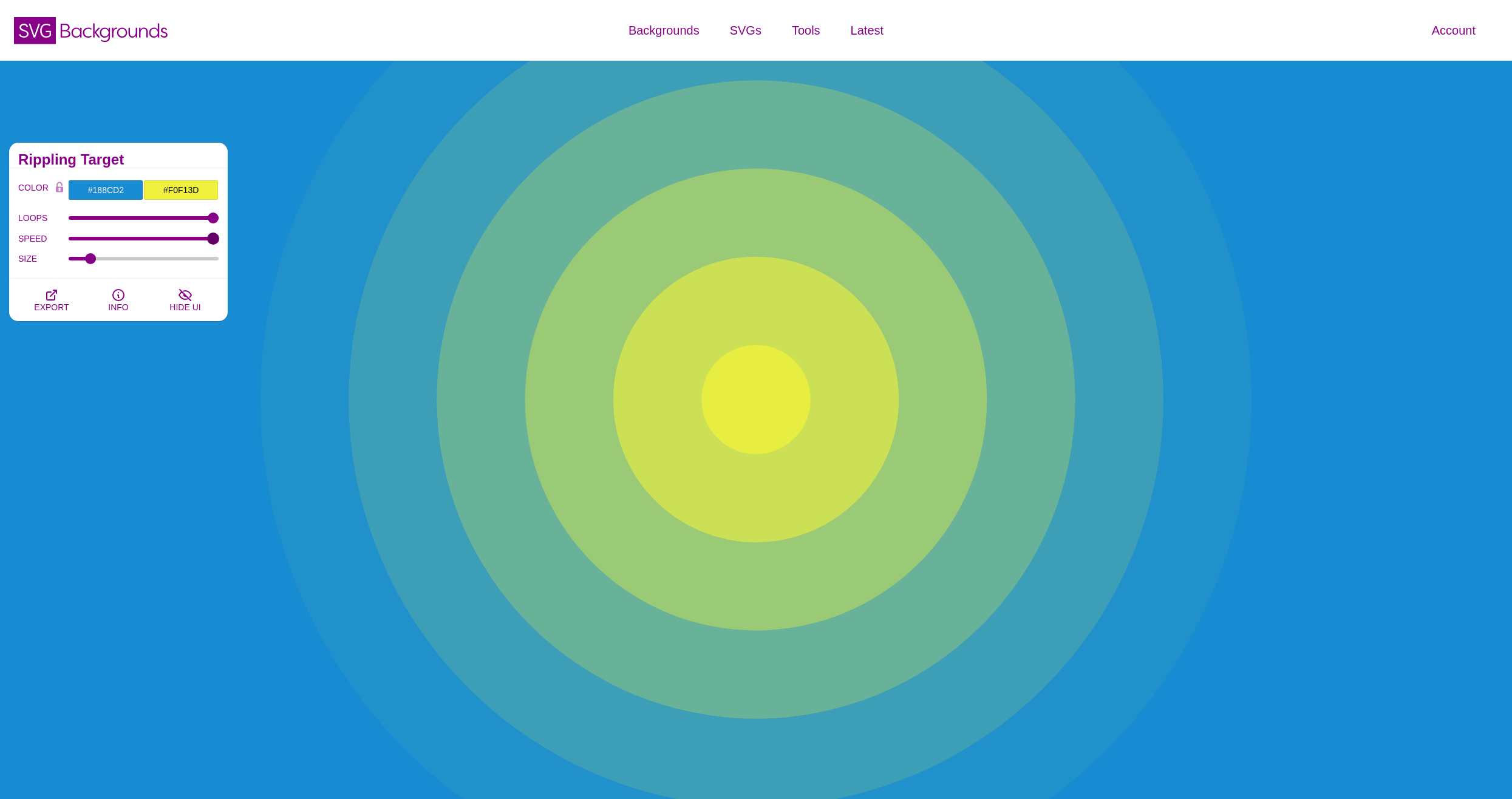
drag, startPoint x: 212, startPoint y: 235, endPoint x: 221, endPoint y: 232, distance: 9.5
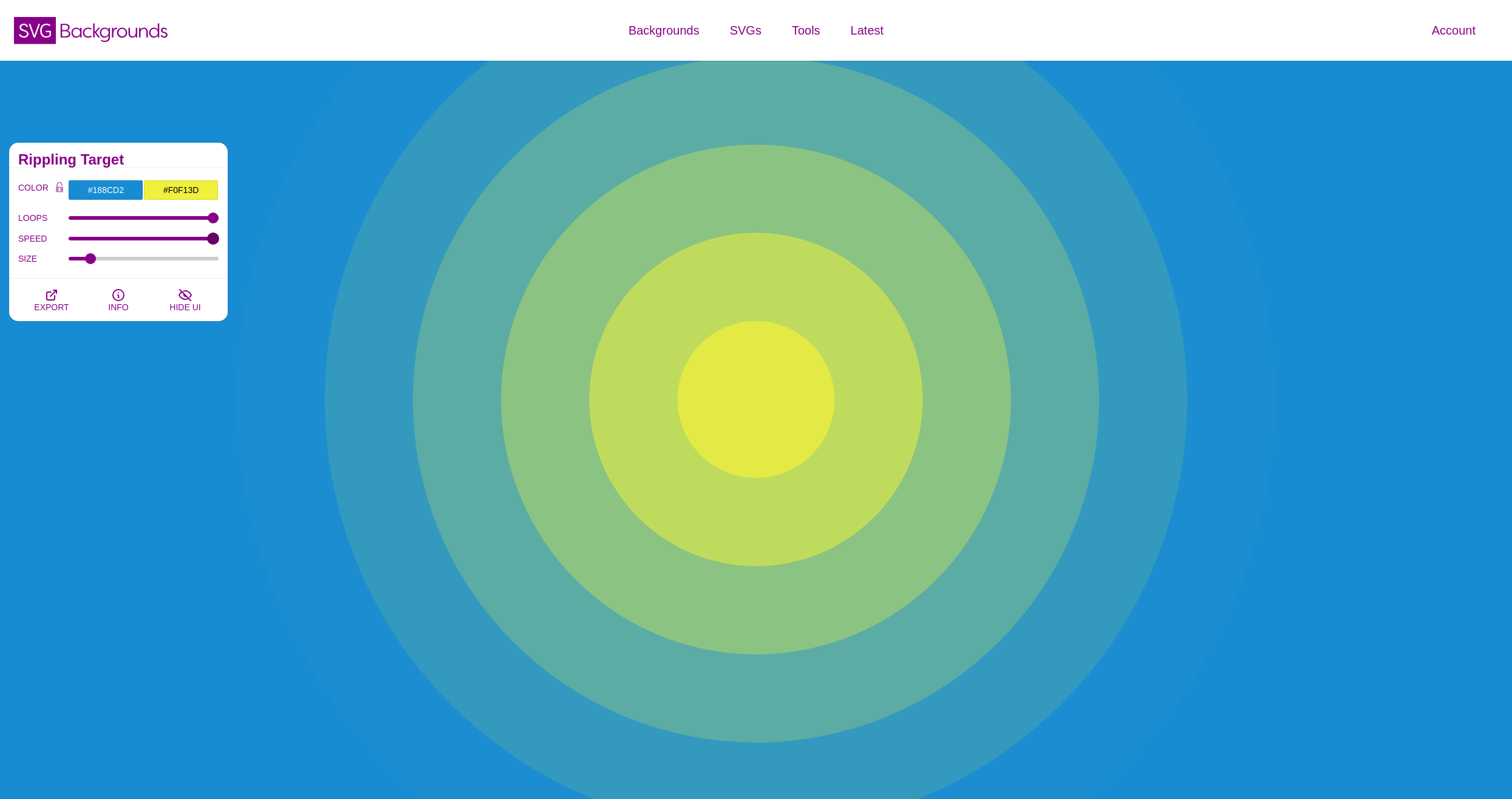
click at [219, 236] on input "SPEED" at bounding box center [144, 239] width 151 height 5
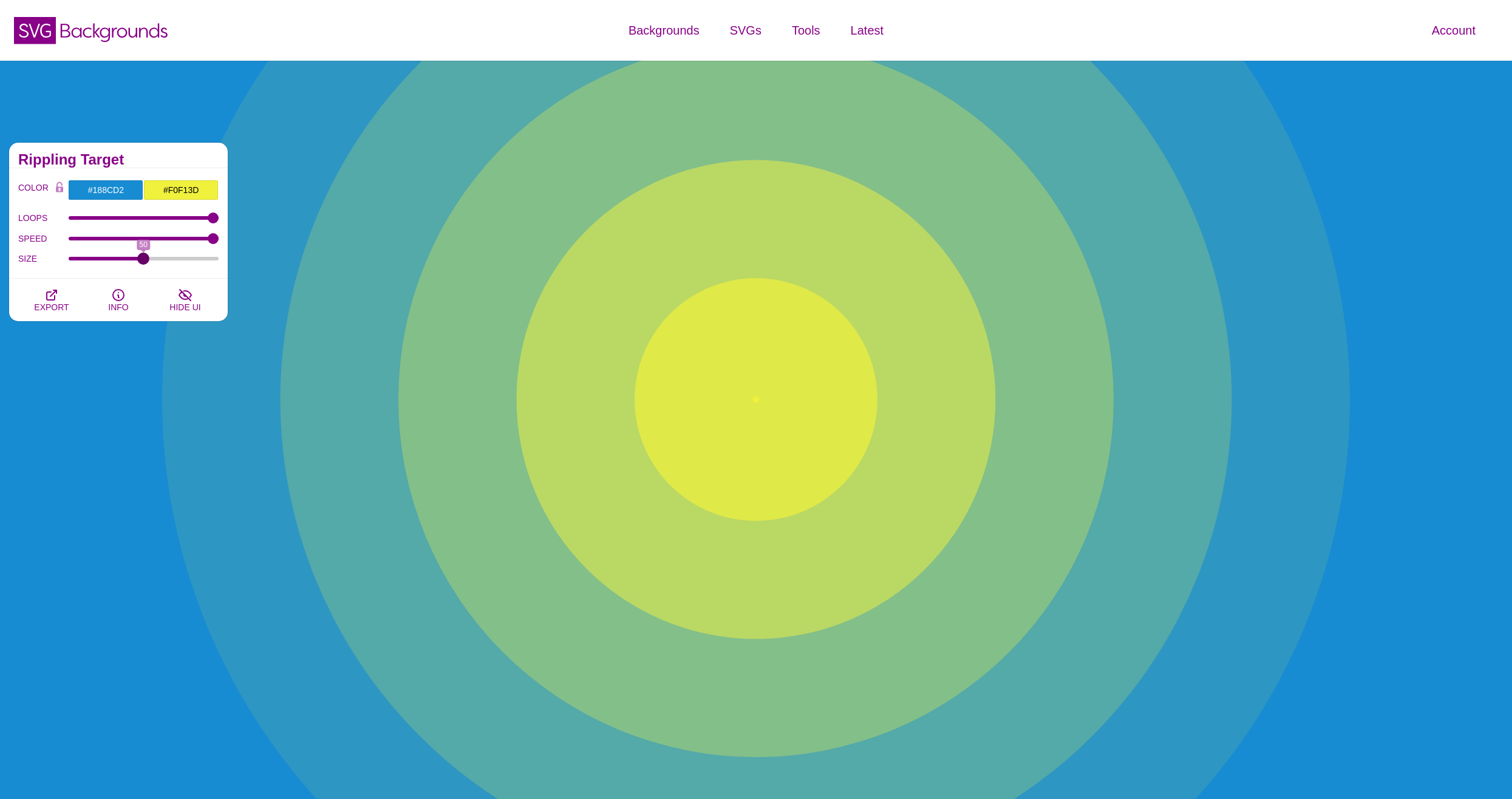
drag, startPoint x: 88, startPoint y: 258, endPoint x: 143, endPoint y: 271, distance: 56.5
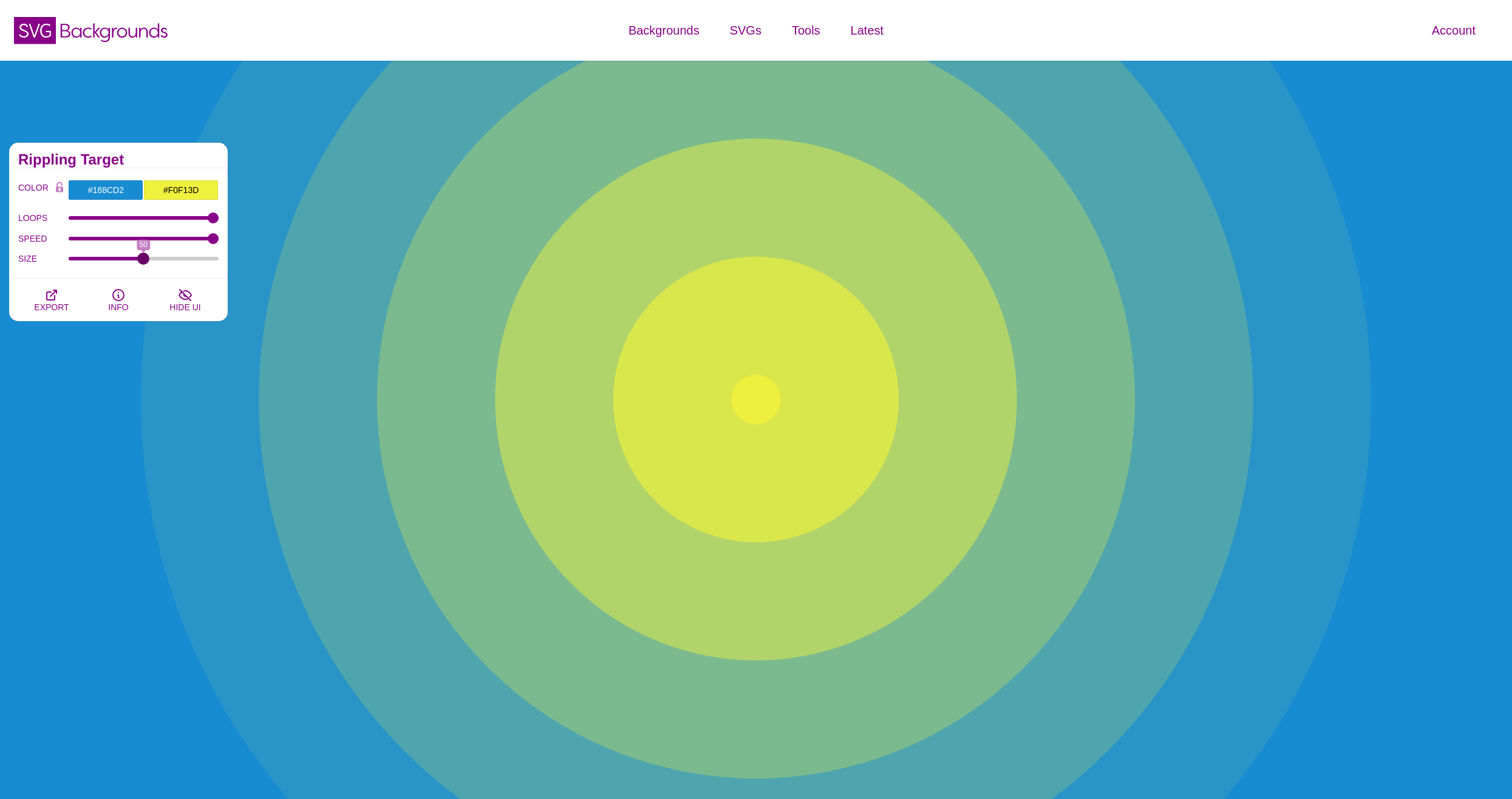
type input "50"
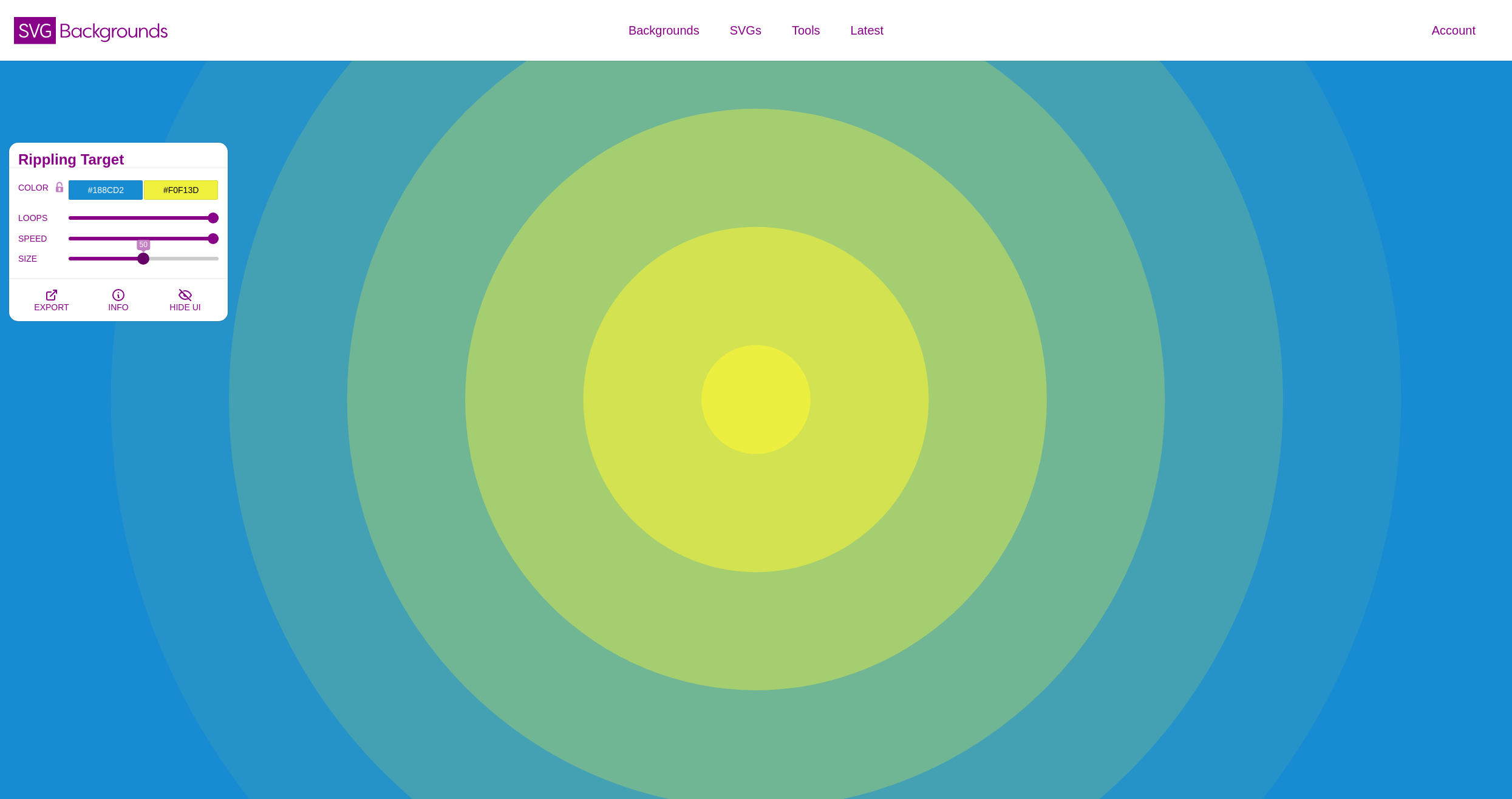
click at [143, 261] on input "SIZE" at bounding box center [144, 258] width 151 height 5
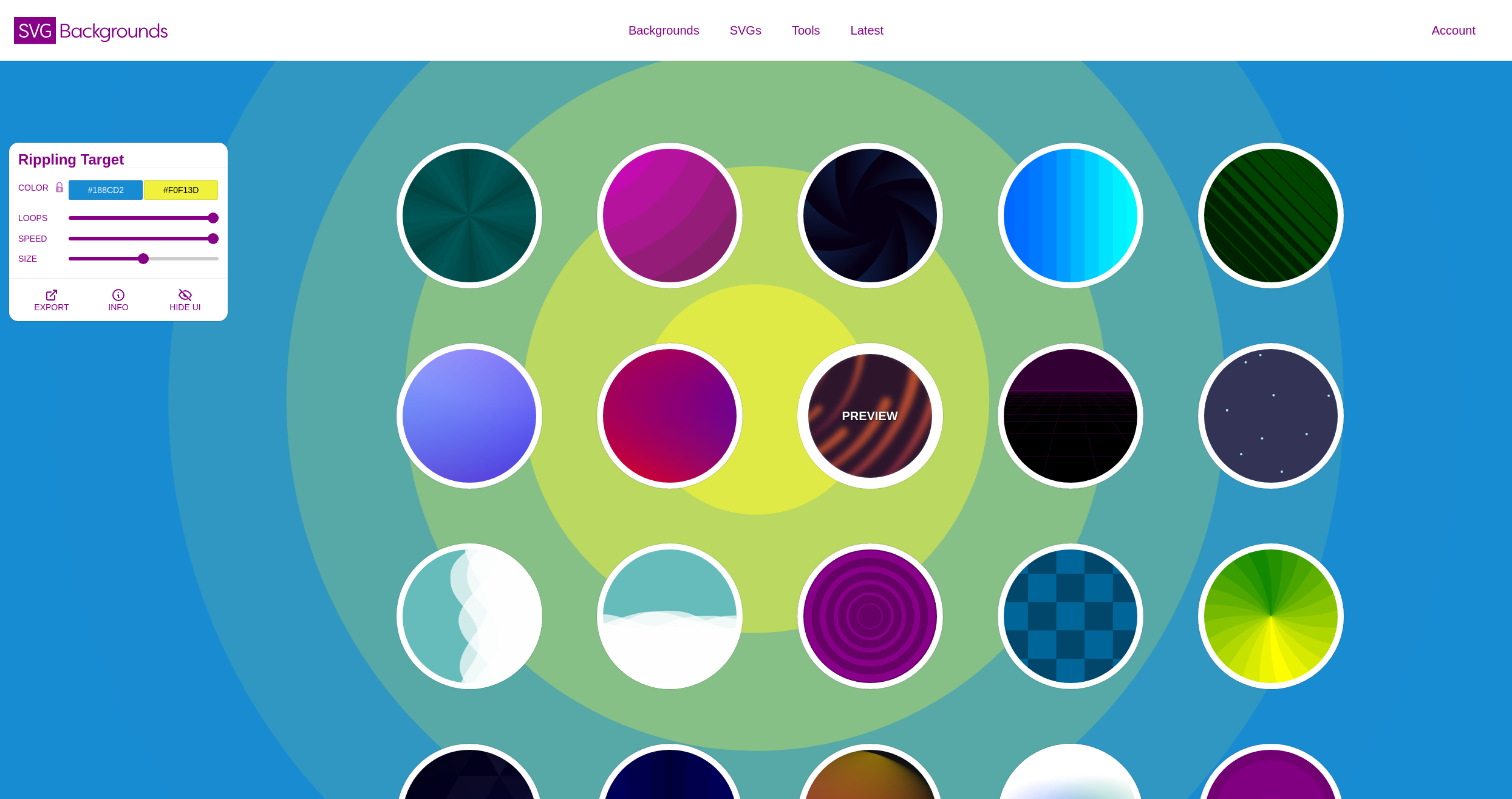
click at [842, 438] on div "PREVIEW" at bounding box center [870, 416] width 146 height 146
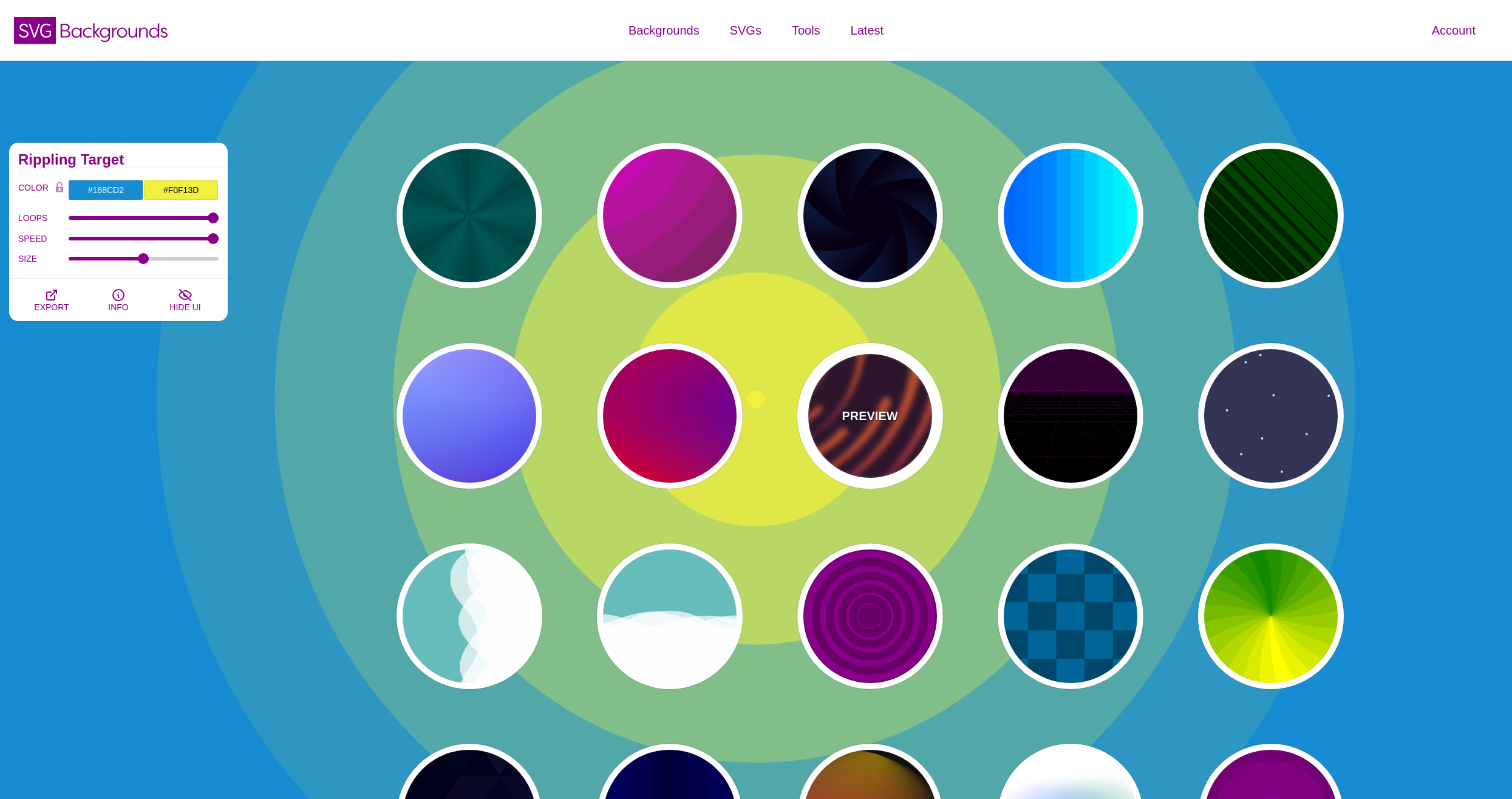
type input "#220022"
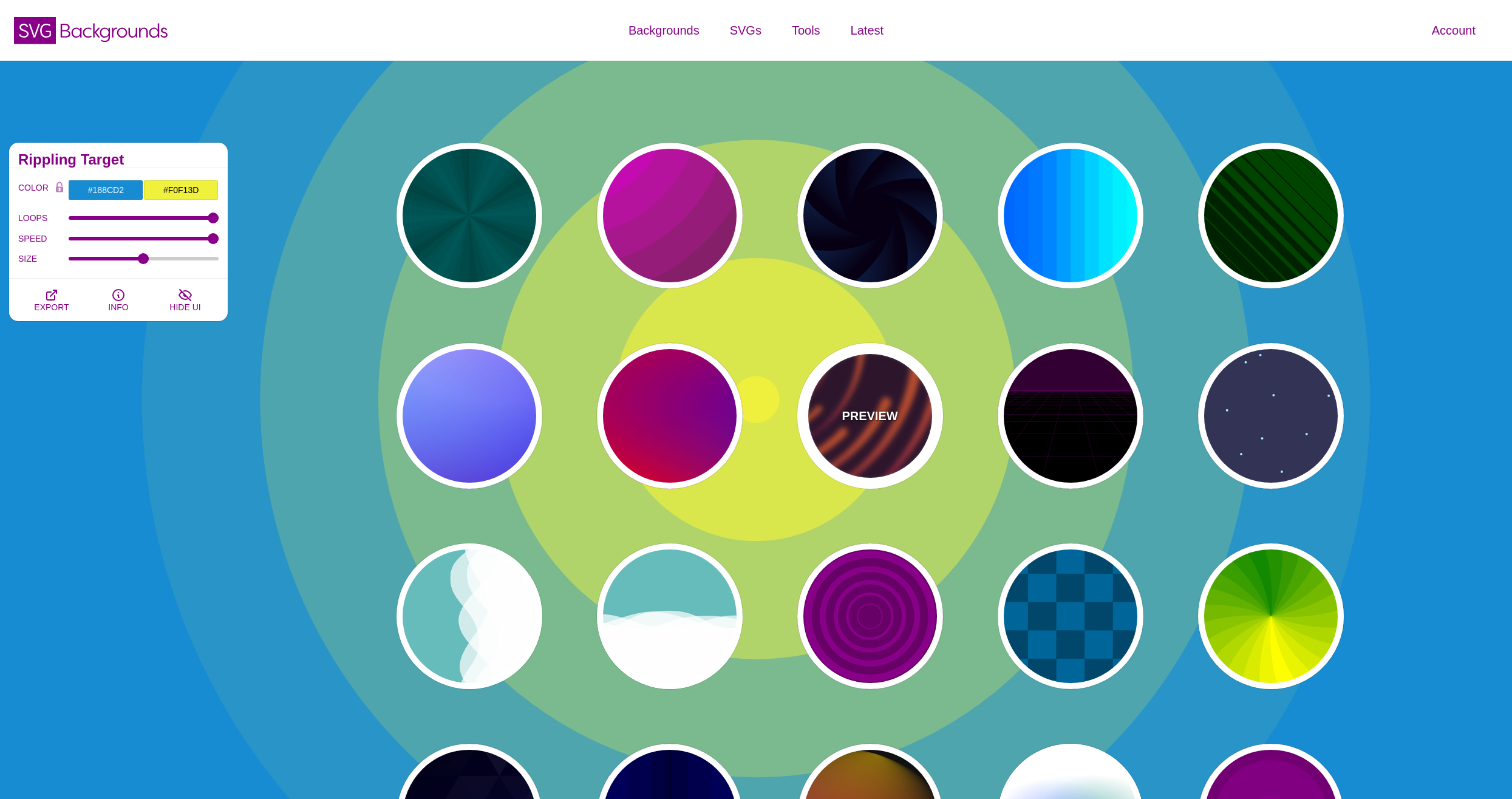
type input "#EE5522"
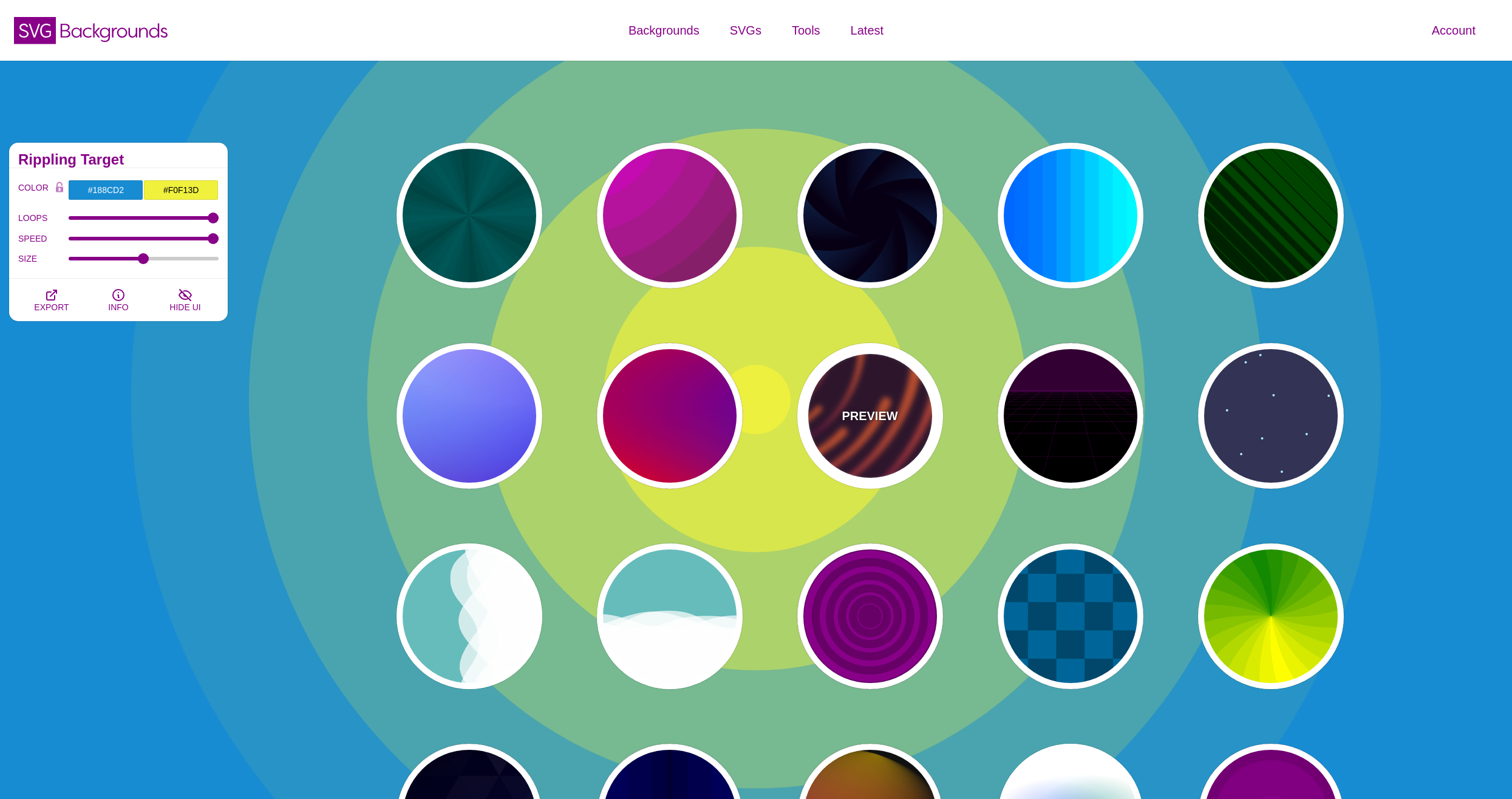
type input "50"
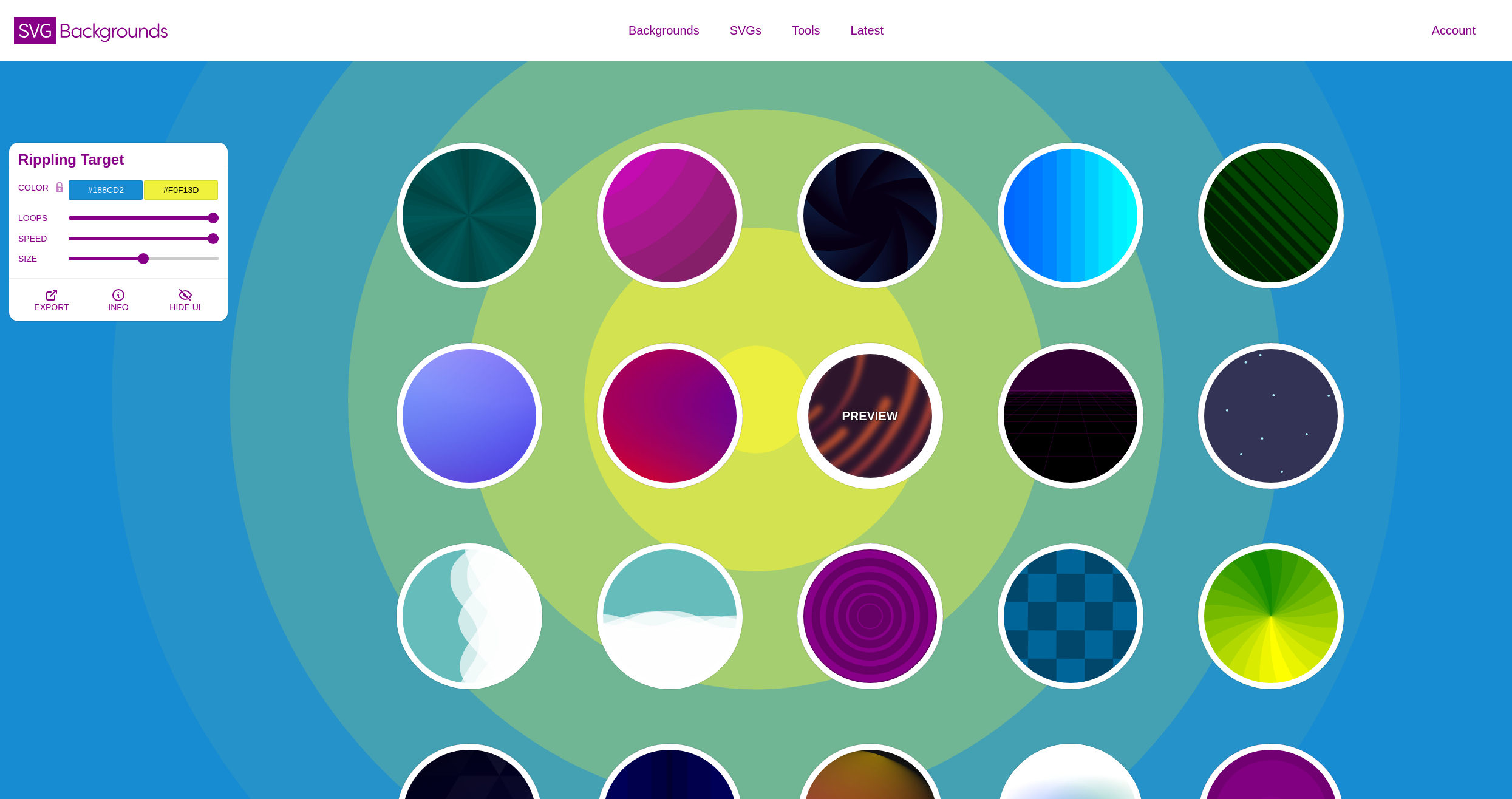
type input "99"
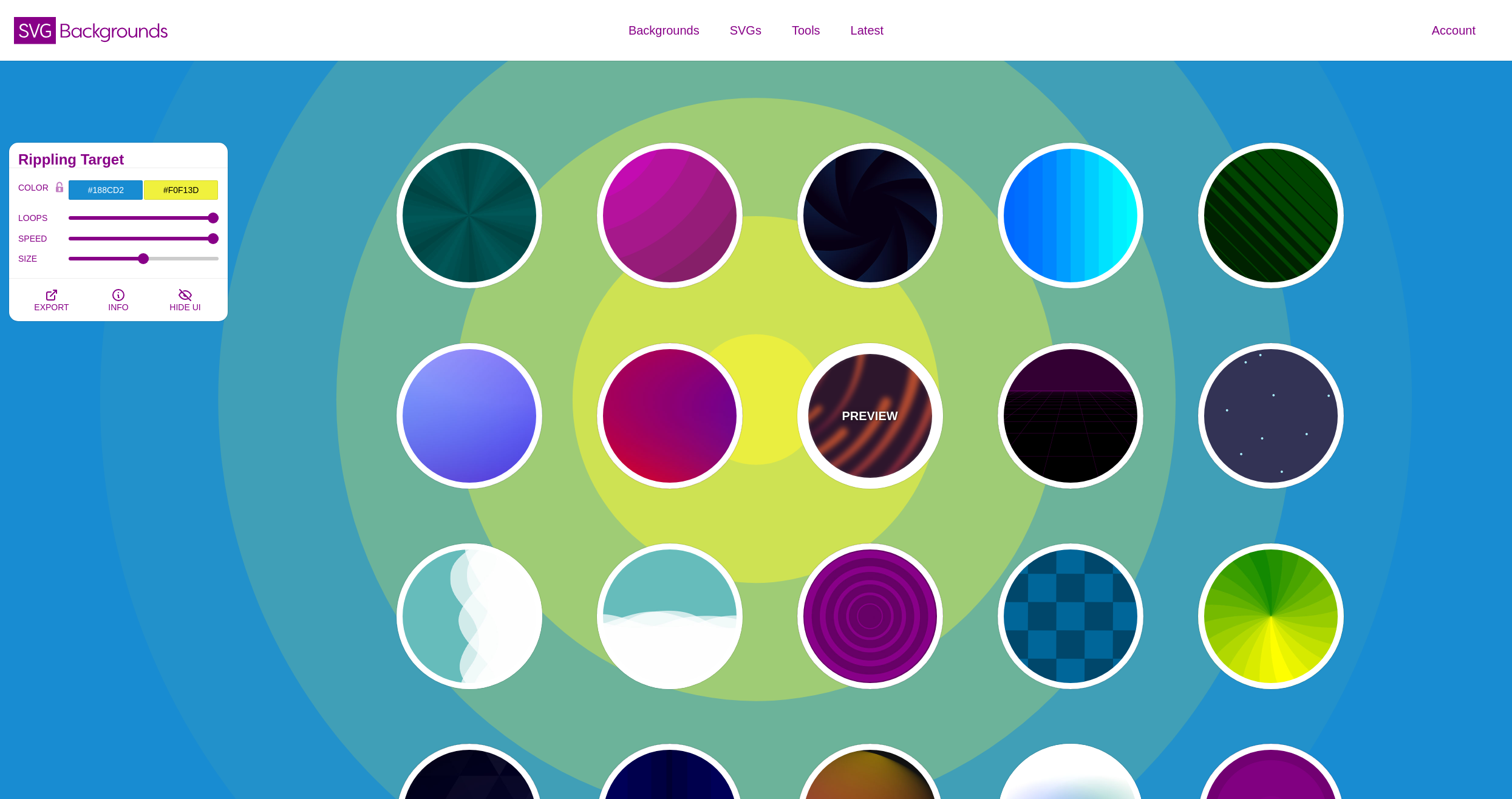
type input "0"
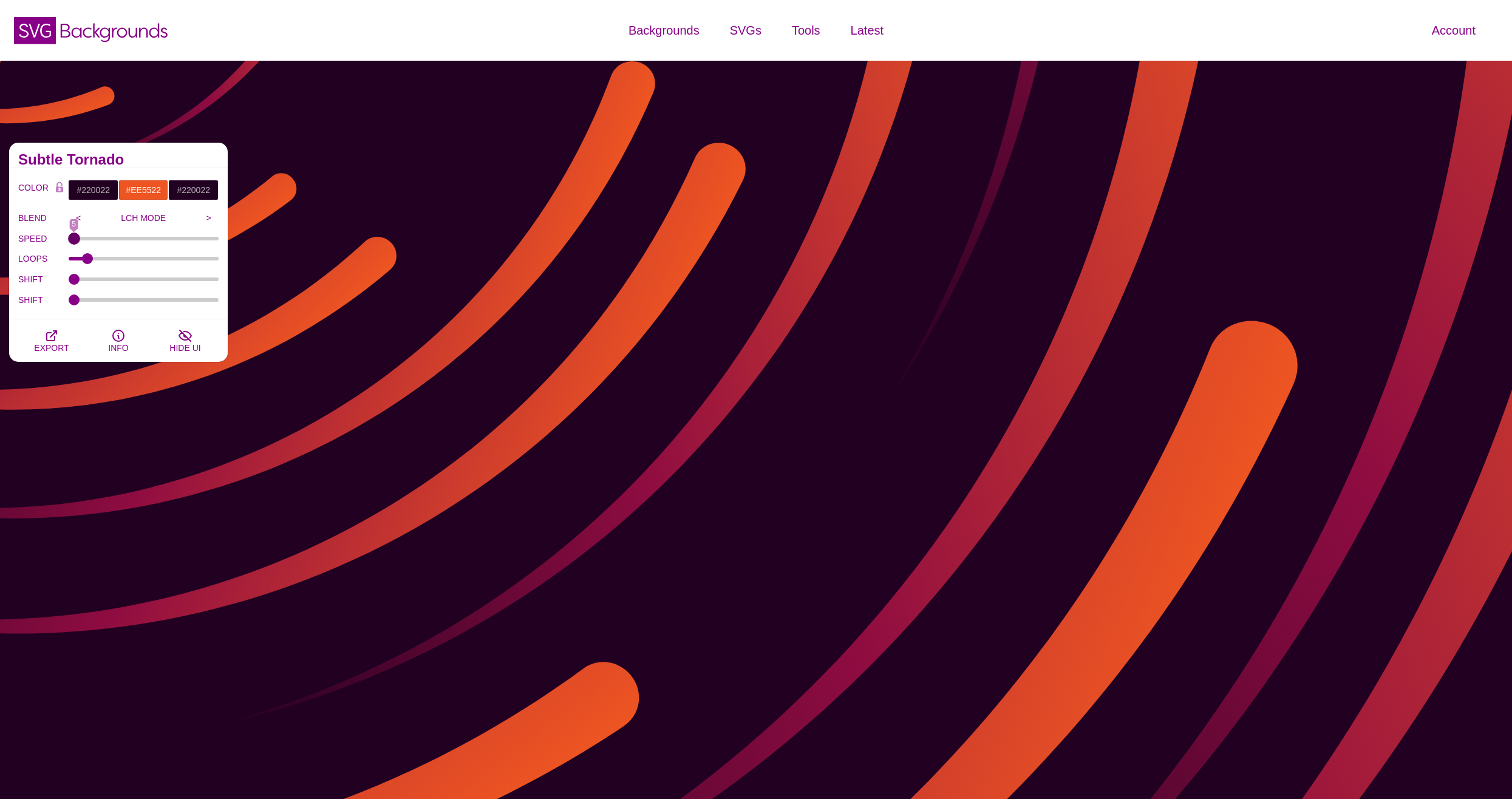
drag, startPoint x: 102, startPoint y: 237, endPoint x: 60, endPoint y: 242, distance: 42.3
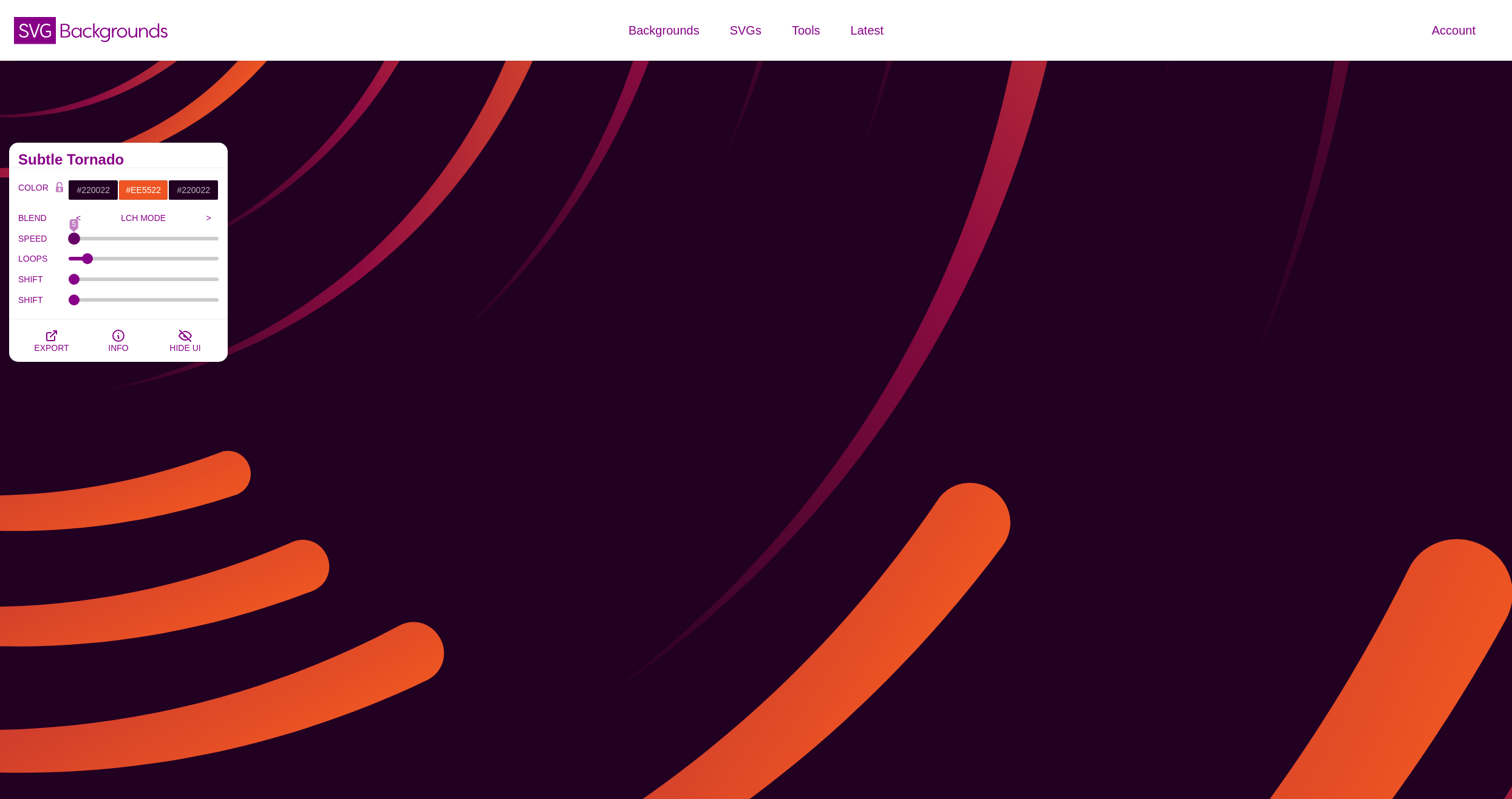
click at [69, 241] on input "SPEED" at bounding box center [144, 239] width 151 height 5
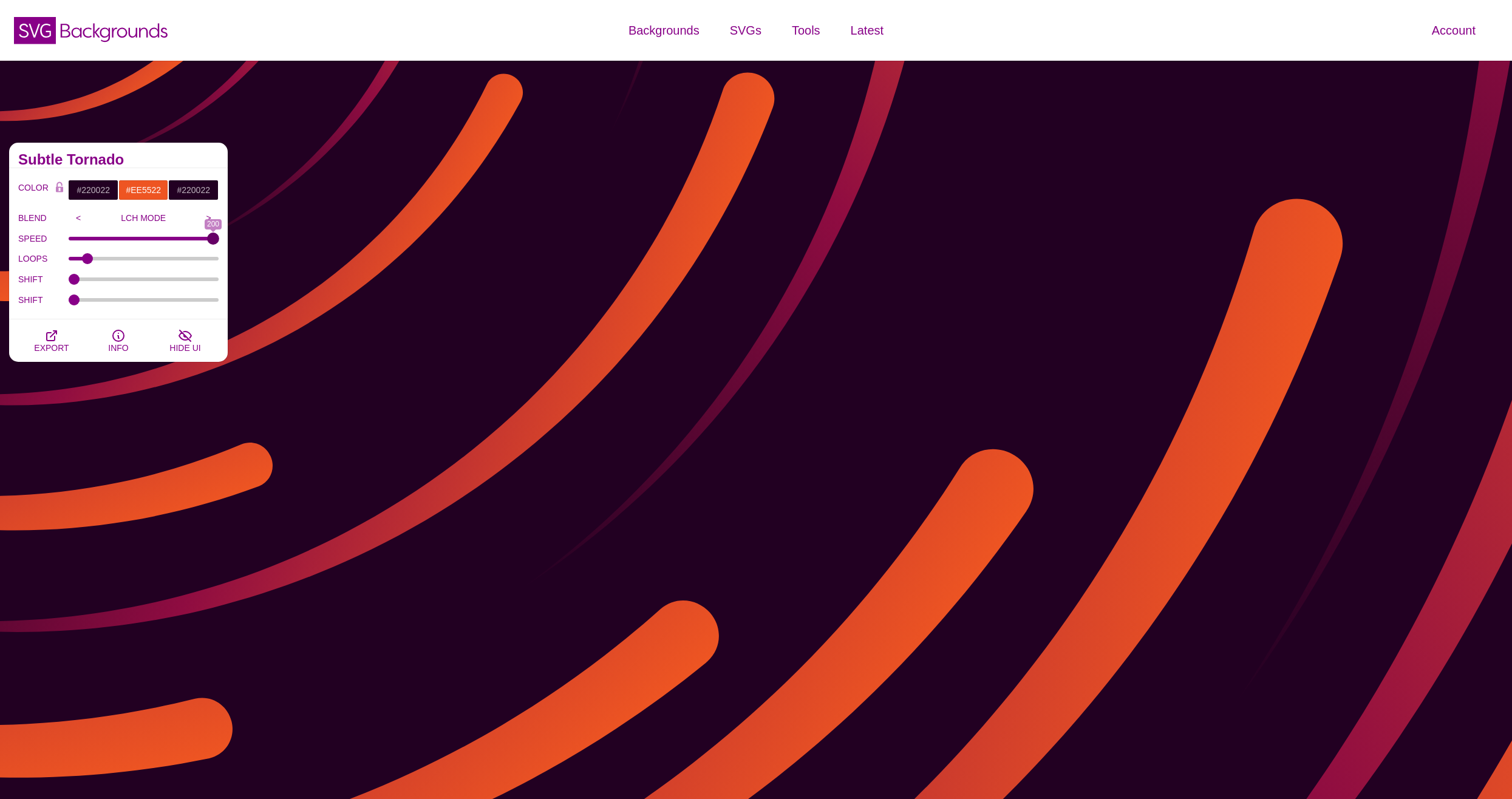
drag, startPoint x: 74, startPoint y: 240, endPoint x: 240, endPoint y: 238, distance: 166.0
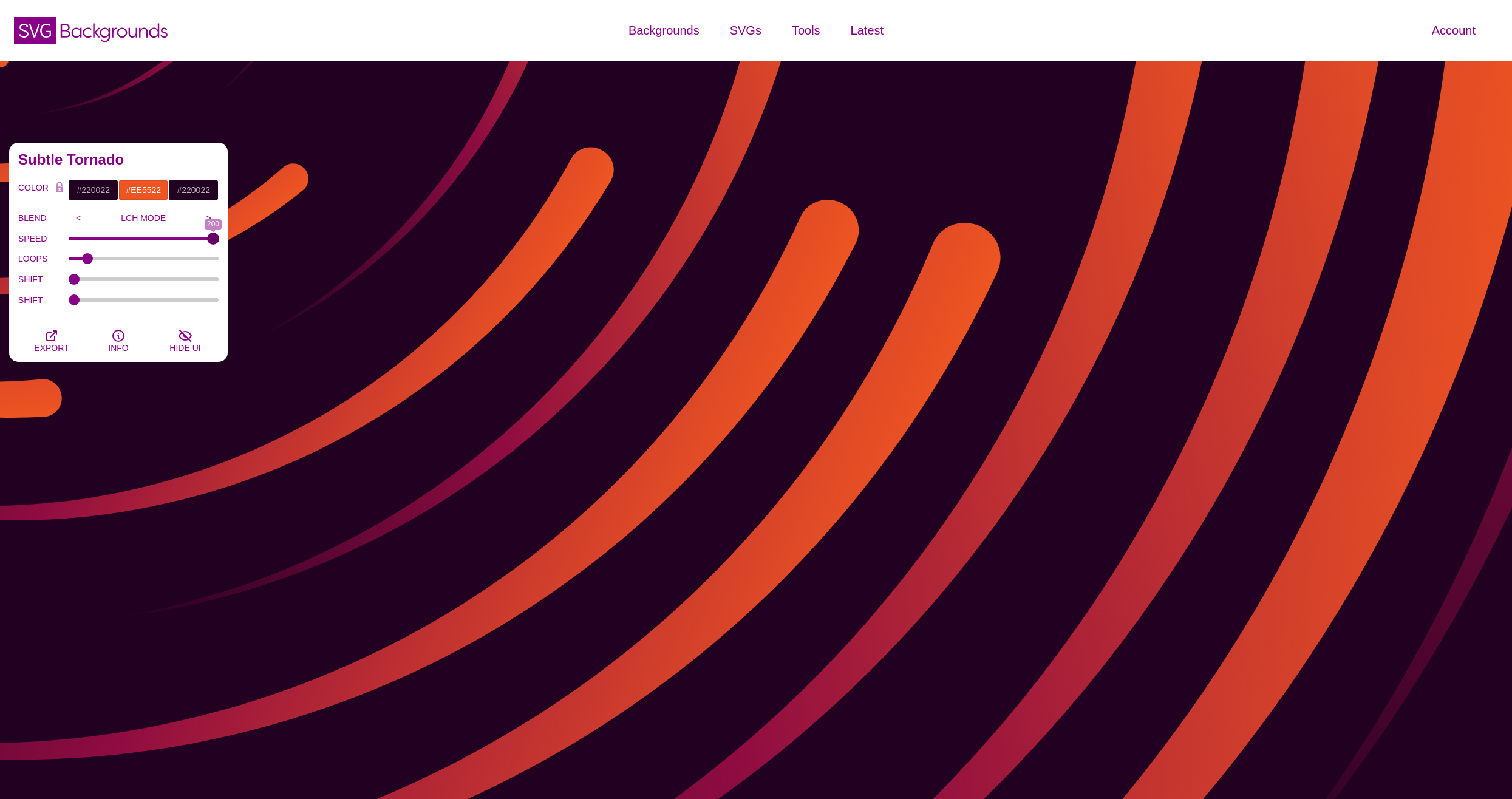
click at [219, 238] on input "SPEED" at bounding box center [144, 239] width 151 height 5
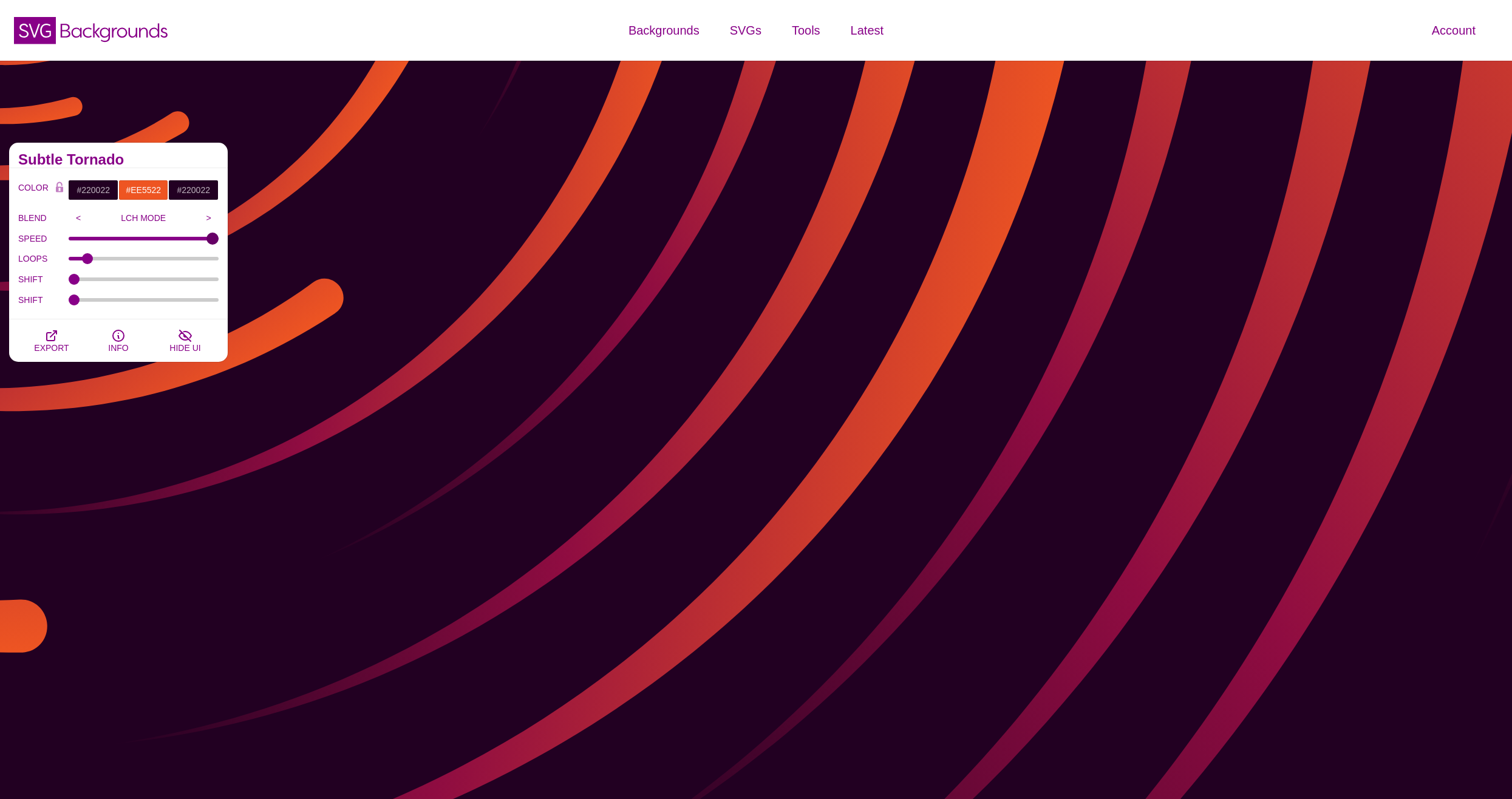
type input "200"
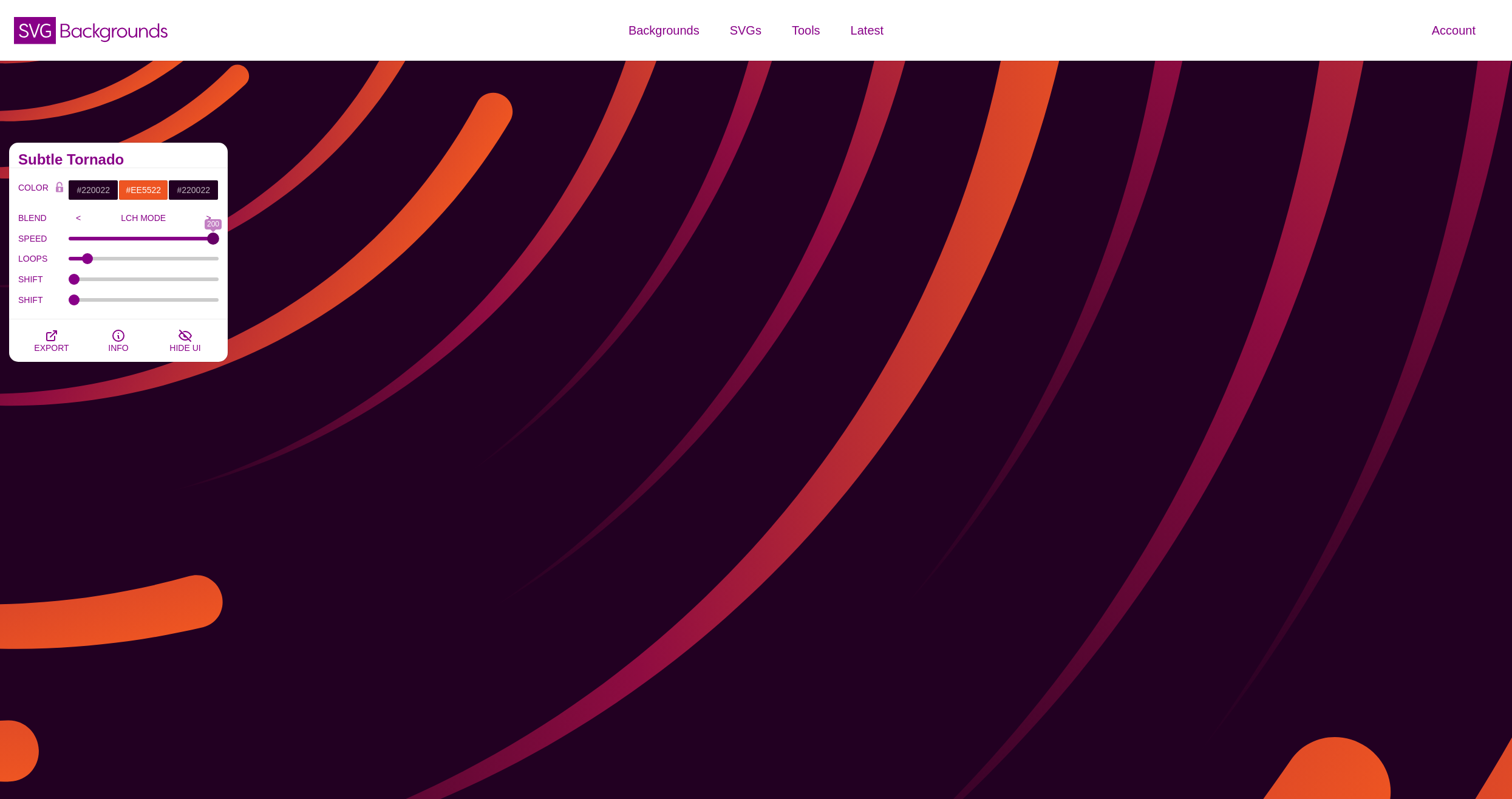
drag, startPoint x: 211, startPoint y: 239, endPoint x: 223, endPoint y: 239, distance: 12.0
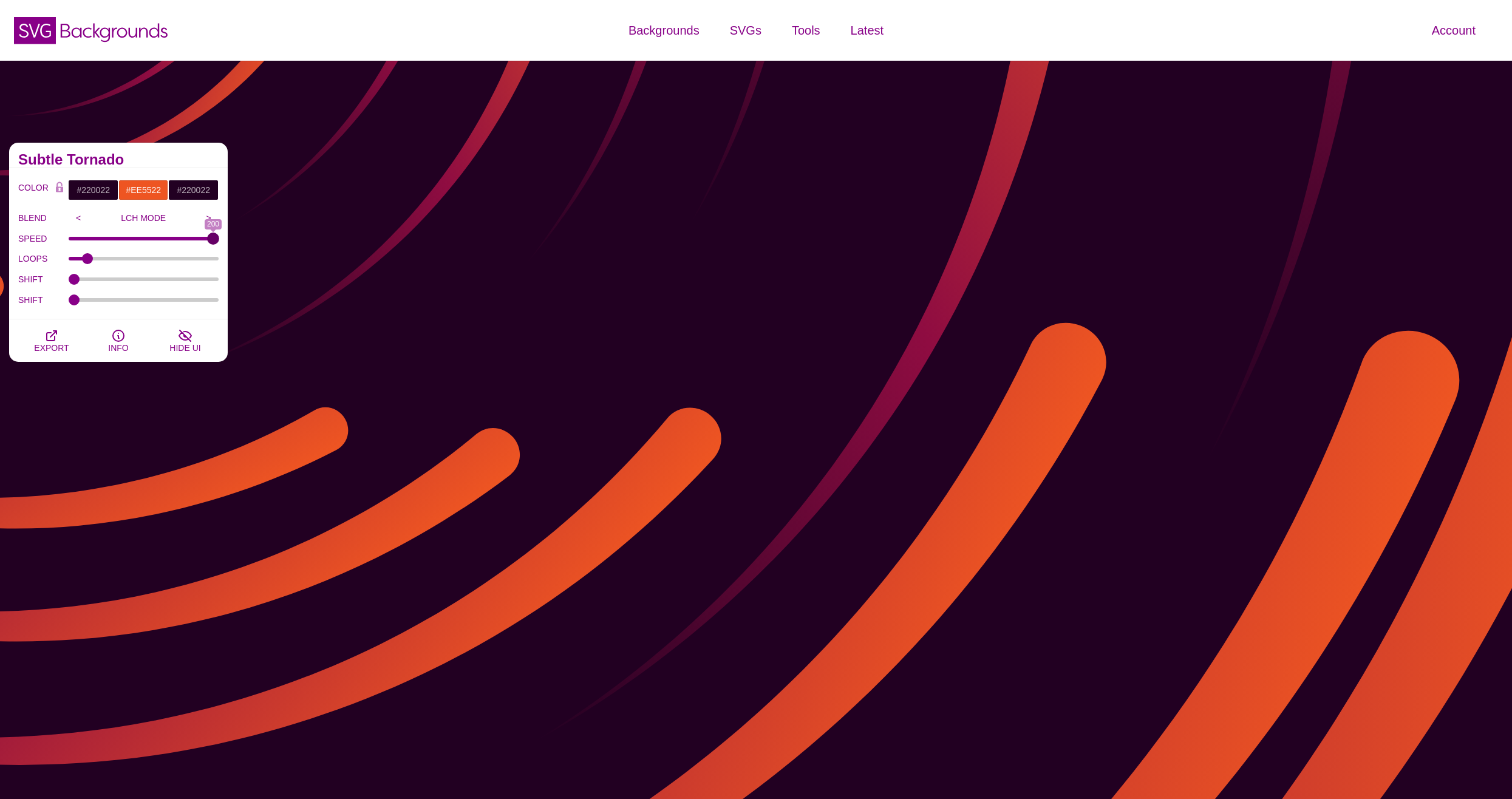
click at [219, 239] on input "SPEED" at bounding box center [144, 239] width 151 height 5
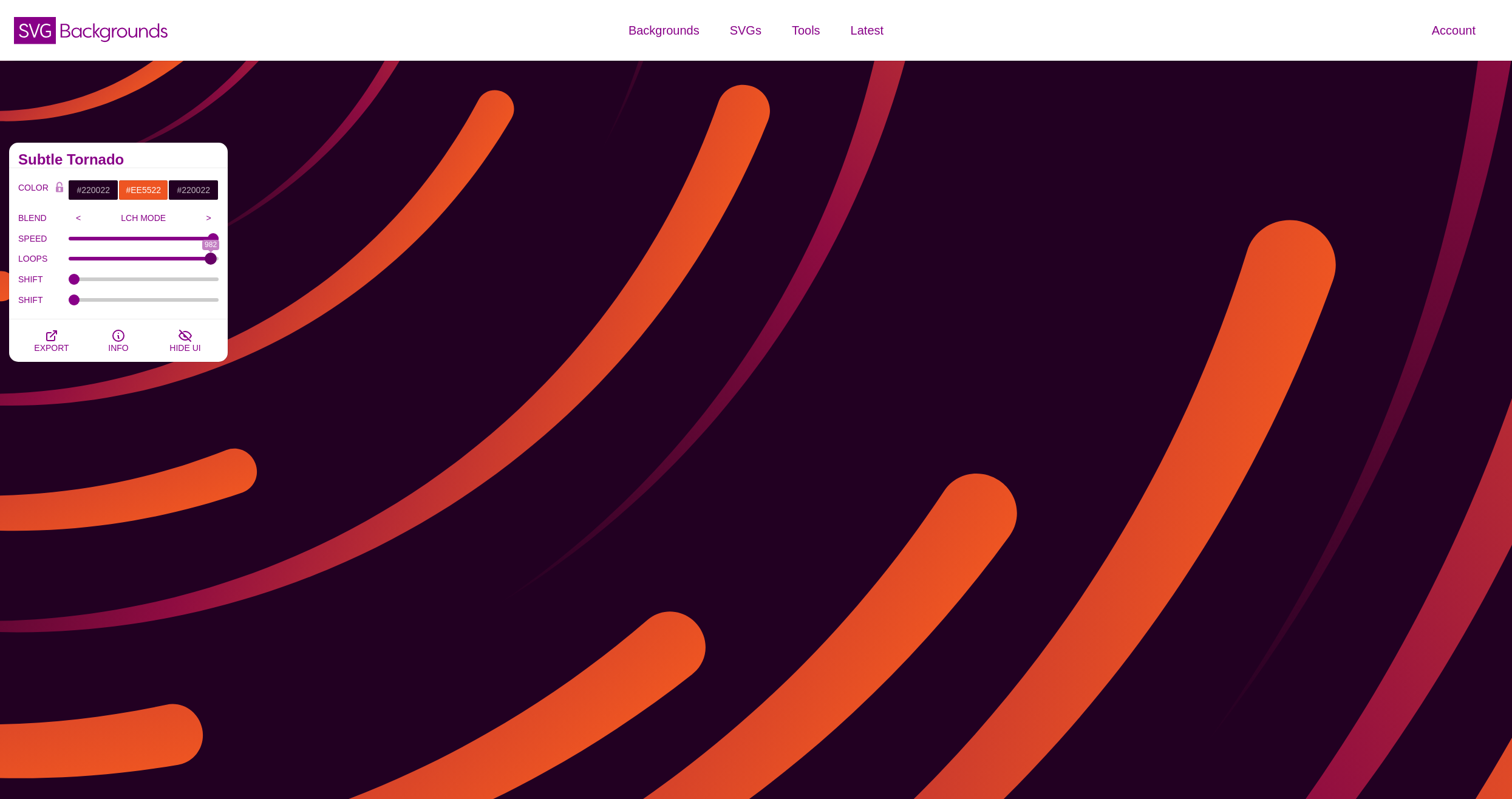
drag, startPoint x: 89, startPoint y: 258, endPoint x: 211, endPoint y: 259, distance: 122.0
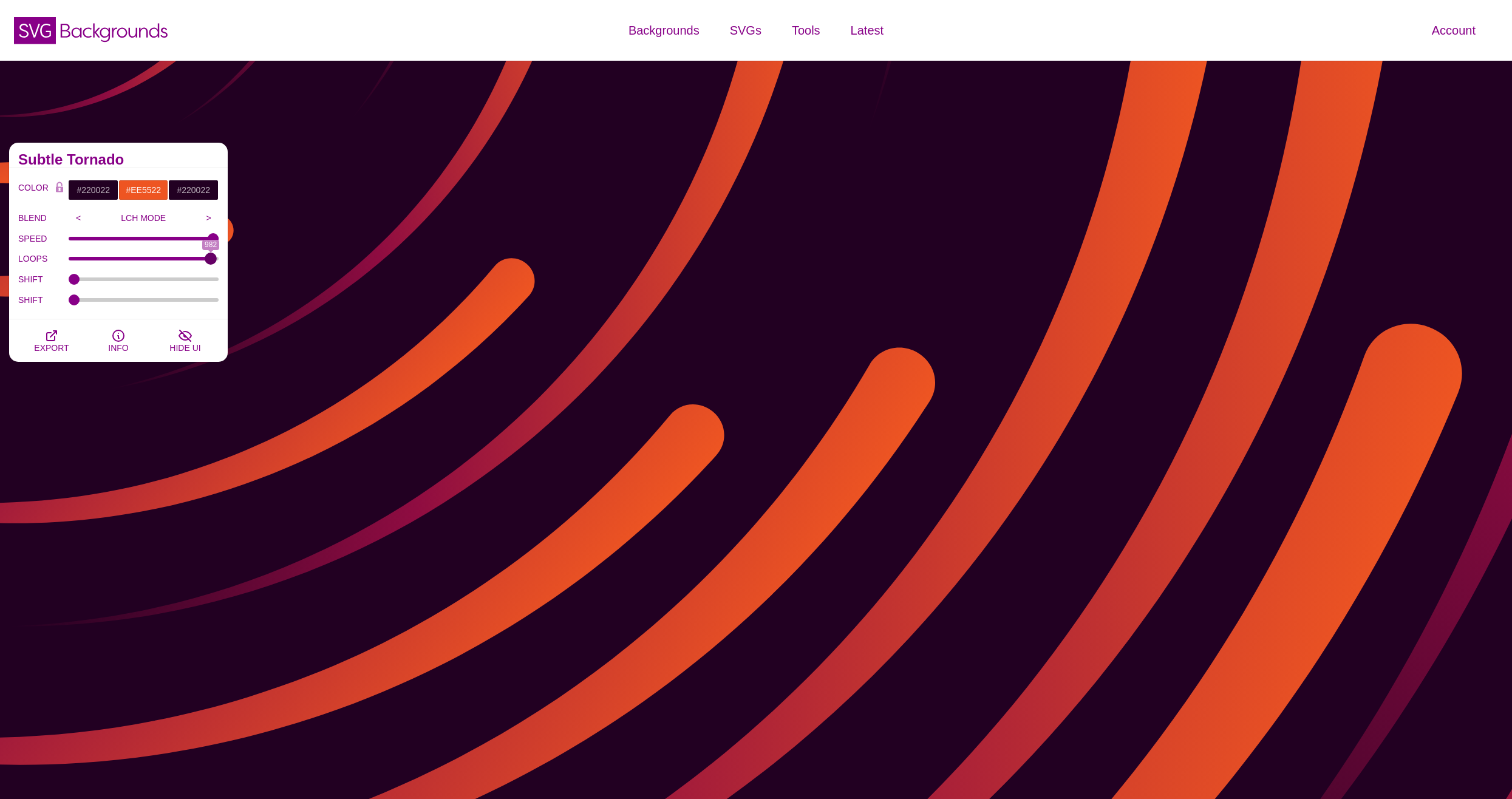
click at [211, 259] on input "LOOPS" at bounding box center [144, 258] width 151 height 5
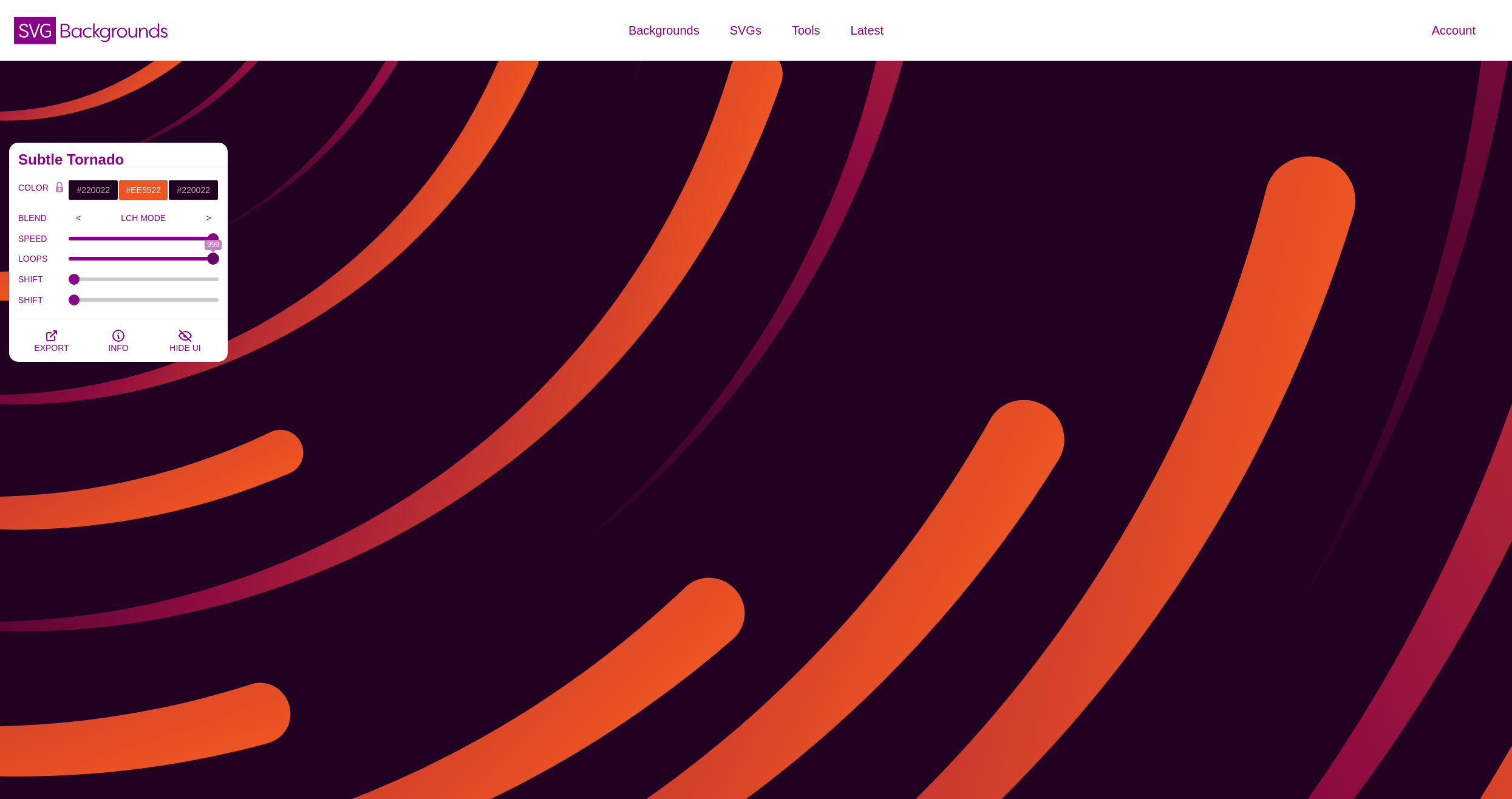
drag, startPoint x: 211, startPoint y: 259, endPoint x: 314, endPoint y: 252, distance: 103.2
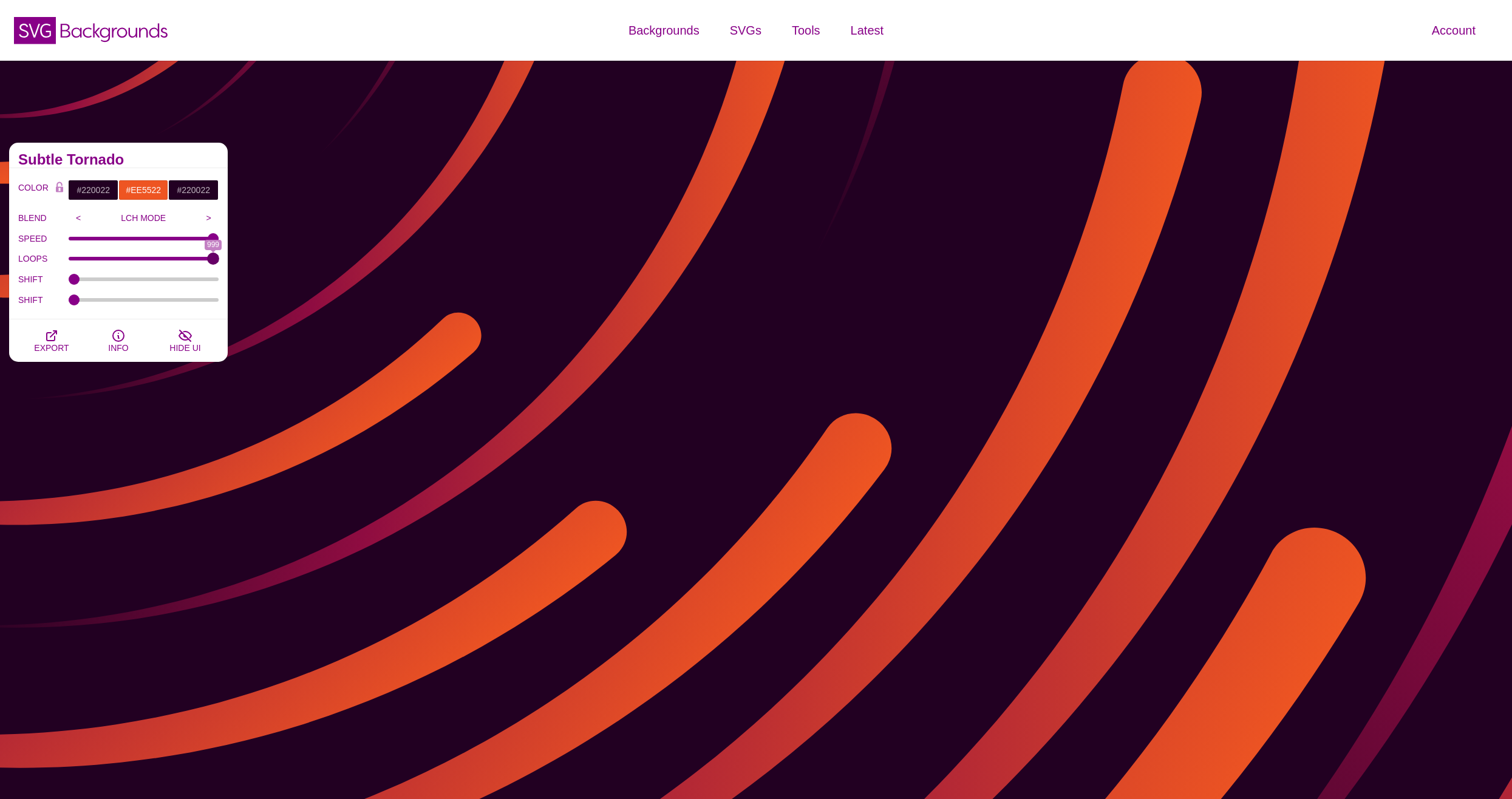
type input "999"
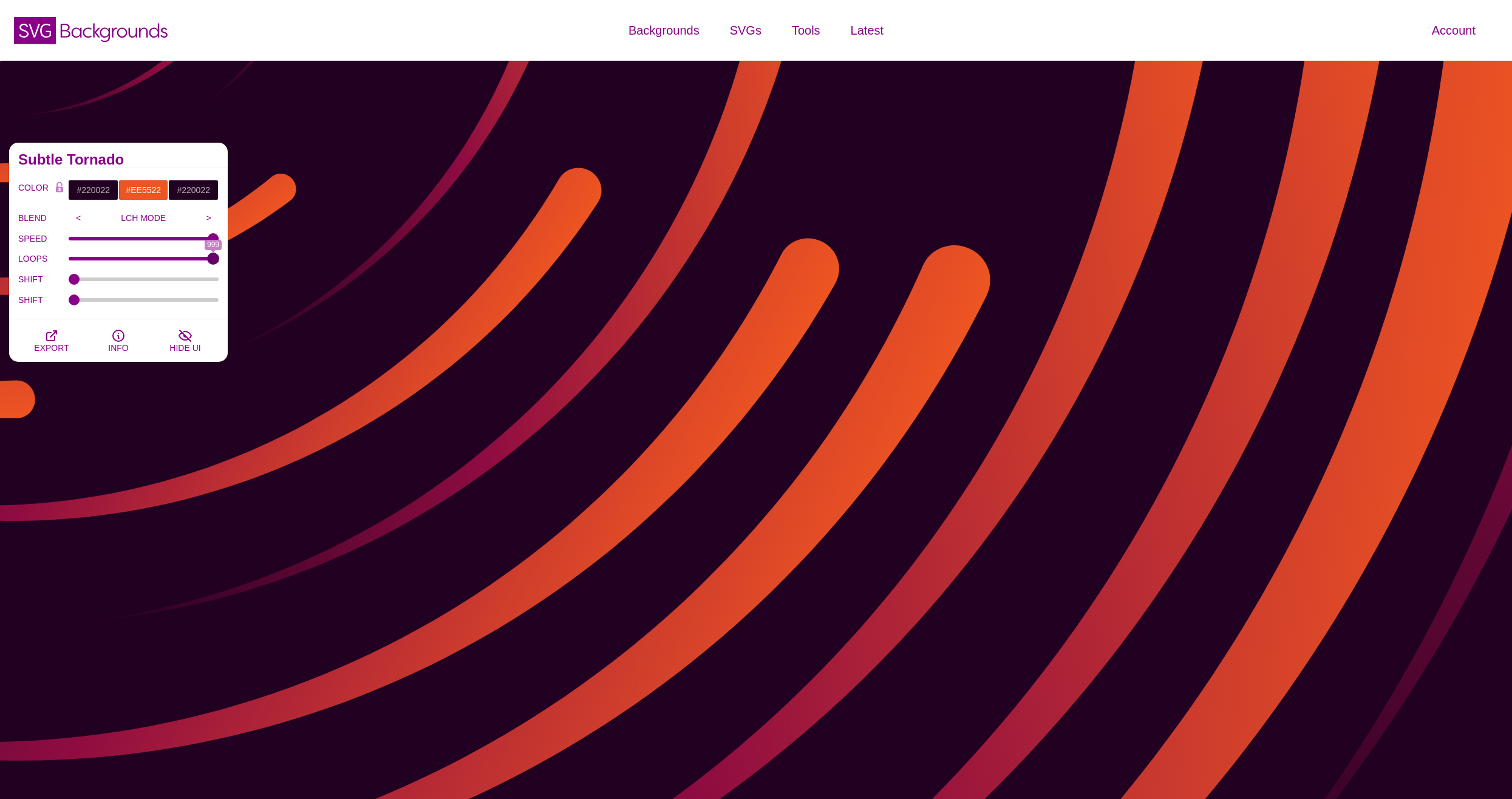
click at [219, 256] on input "LOOPS" at bounding box center [144, 258] width 151 height 5
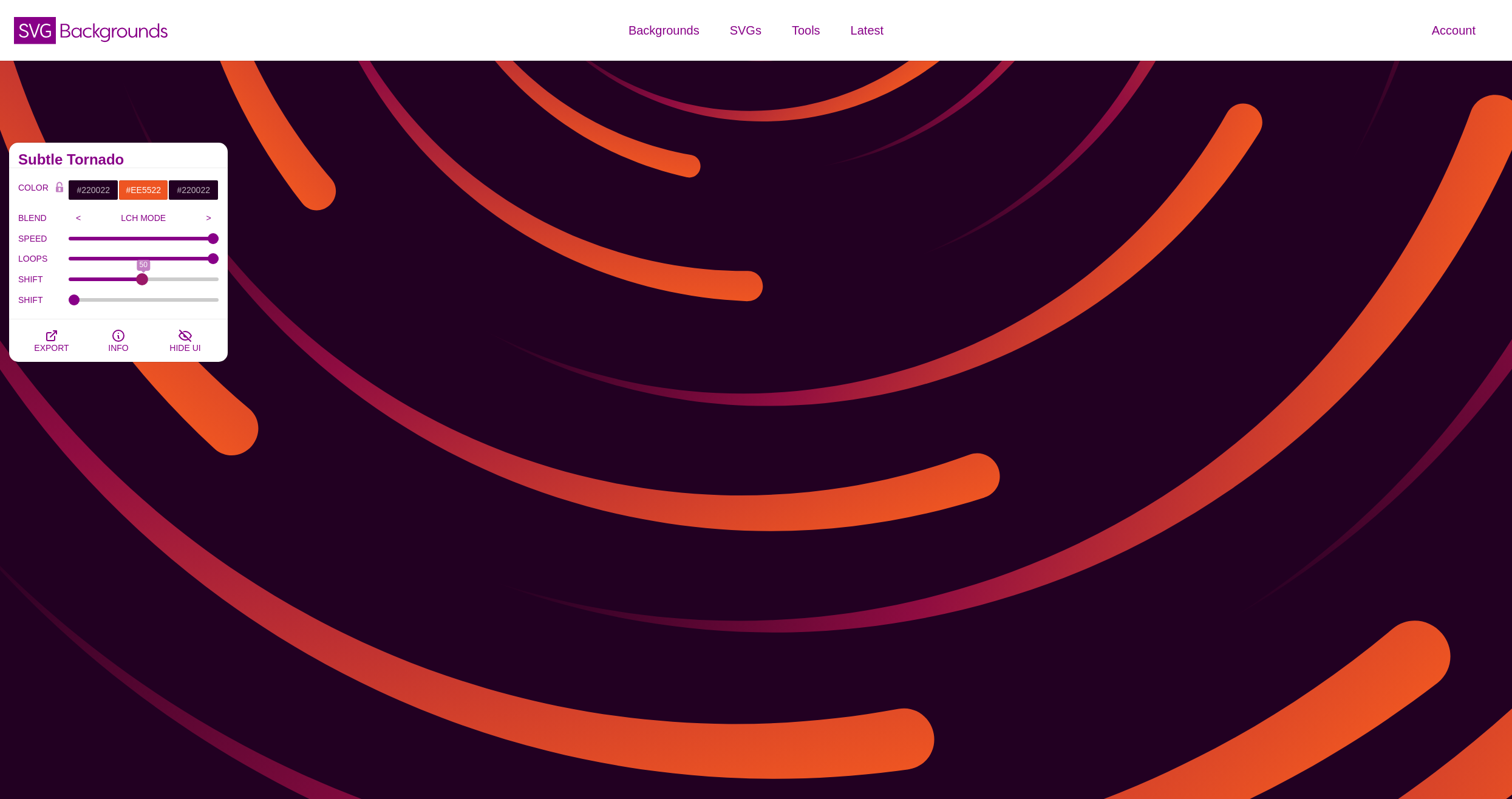
drag, startPoint x: 76, startPoint y: 276, endPoint x: 137, endPoint y: 277, distance: 61.0
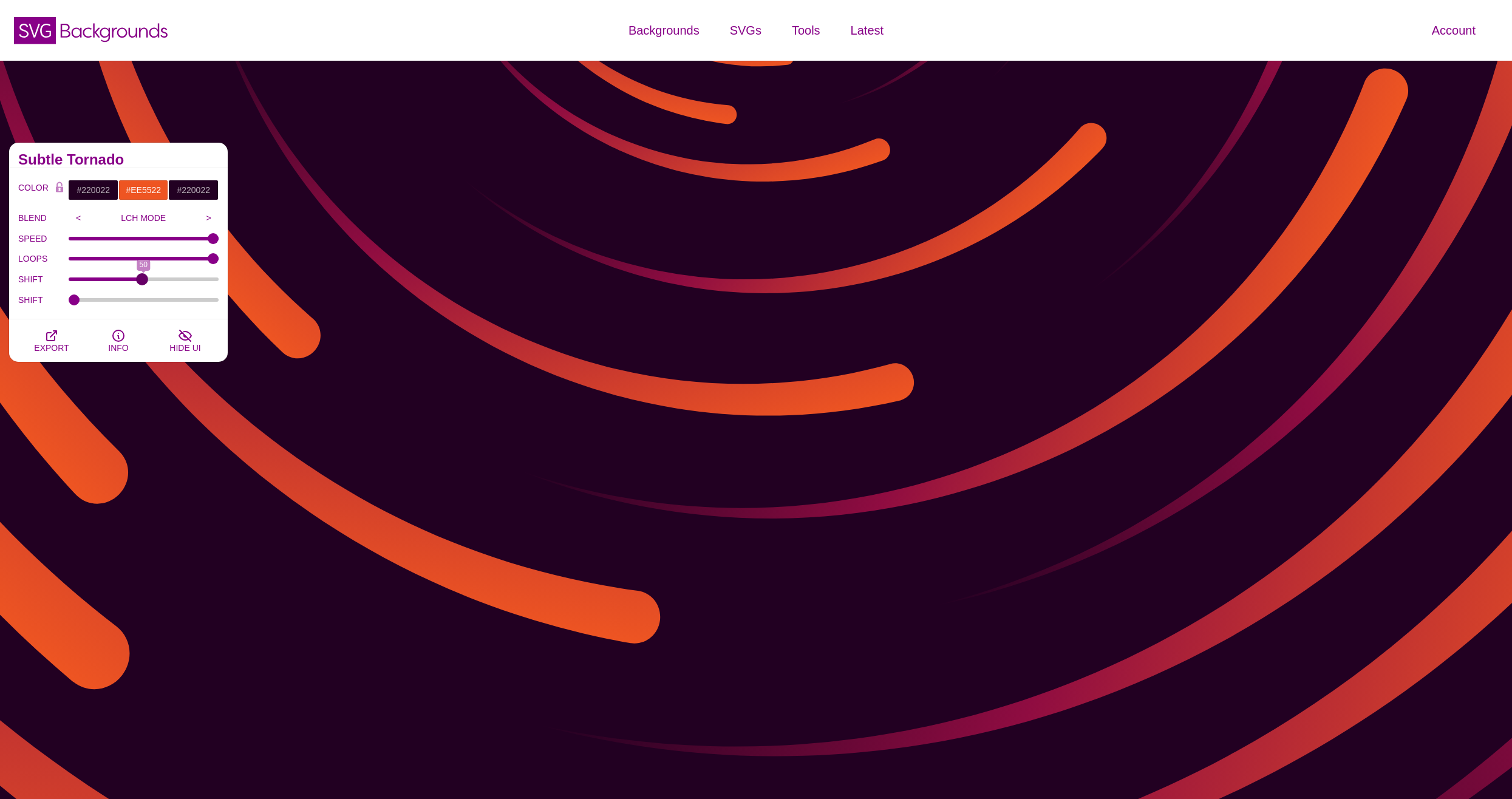
type input "48"
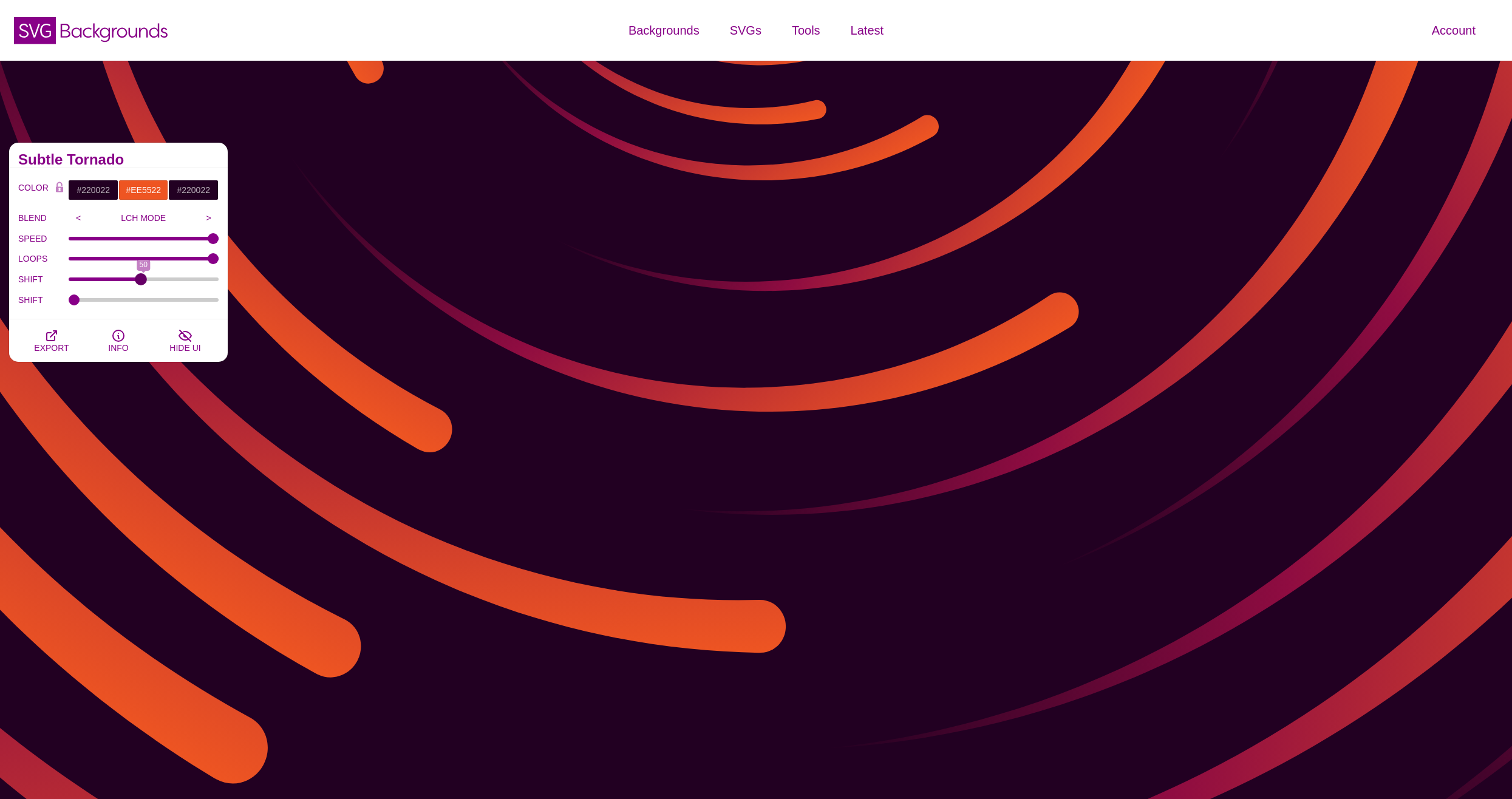
click at [140, 277] on input "SHIFT" at bounding box center [144, 279] width 151 height 5
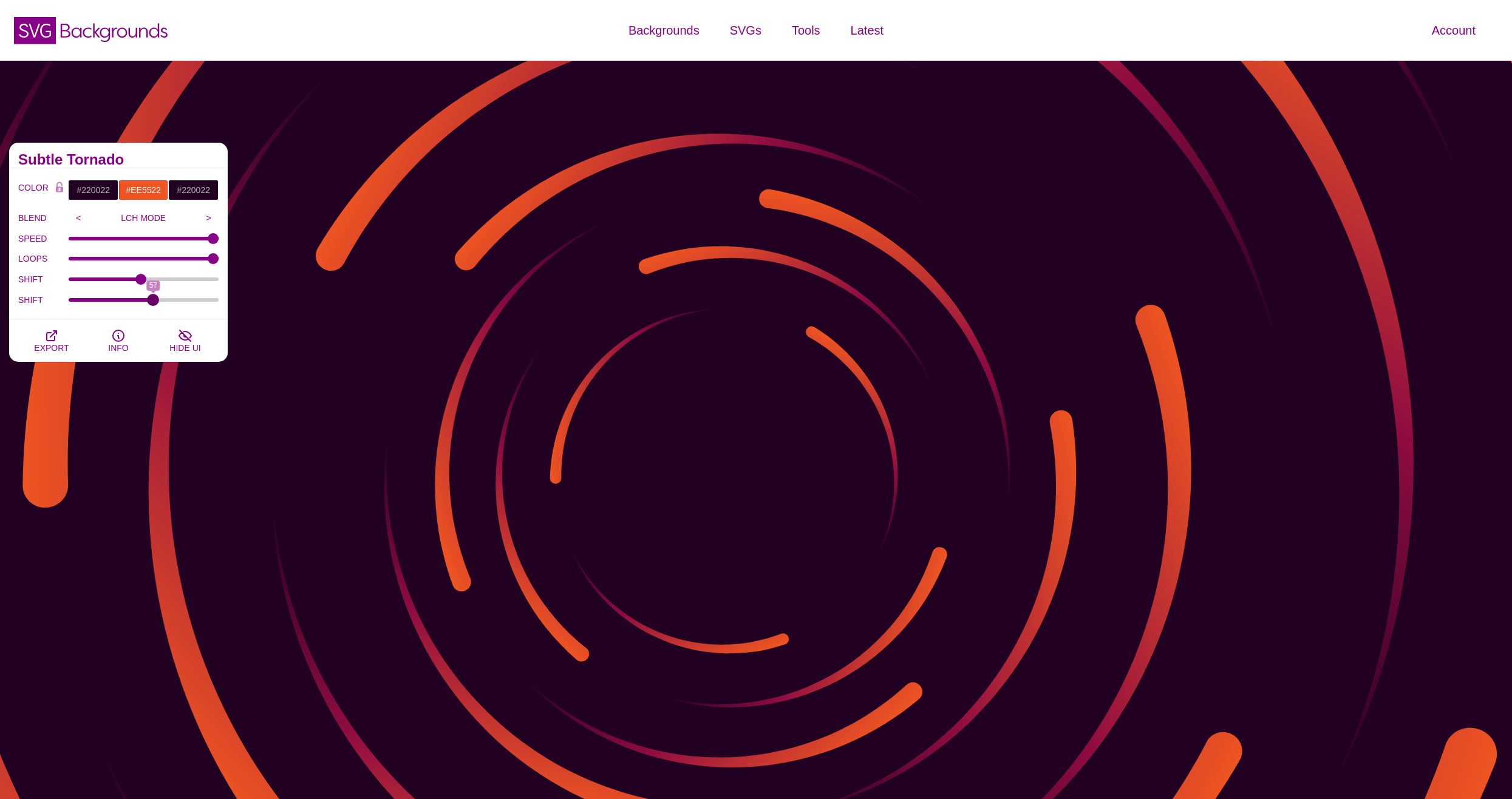
drag, startPoint x: 73, startPoint y: 300, endPoint x: 153, endPoint y: 298, distance: 80.0
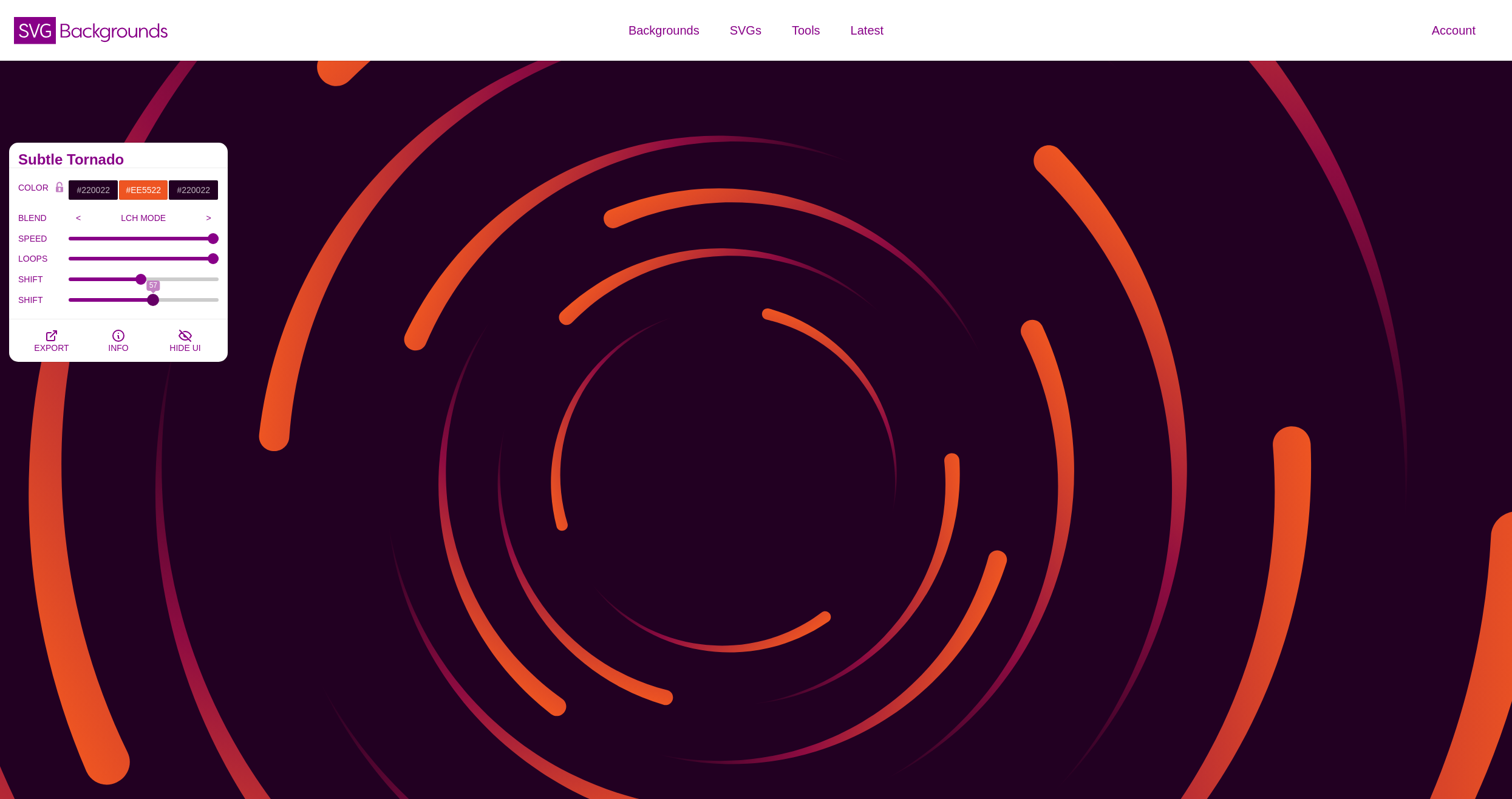
type input "57"
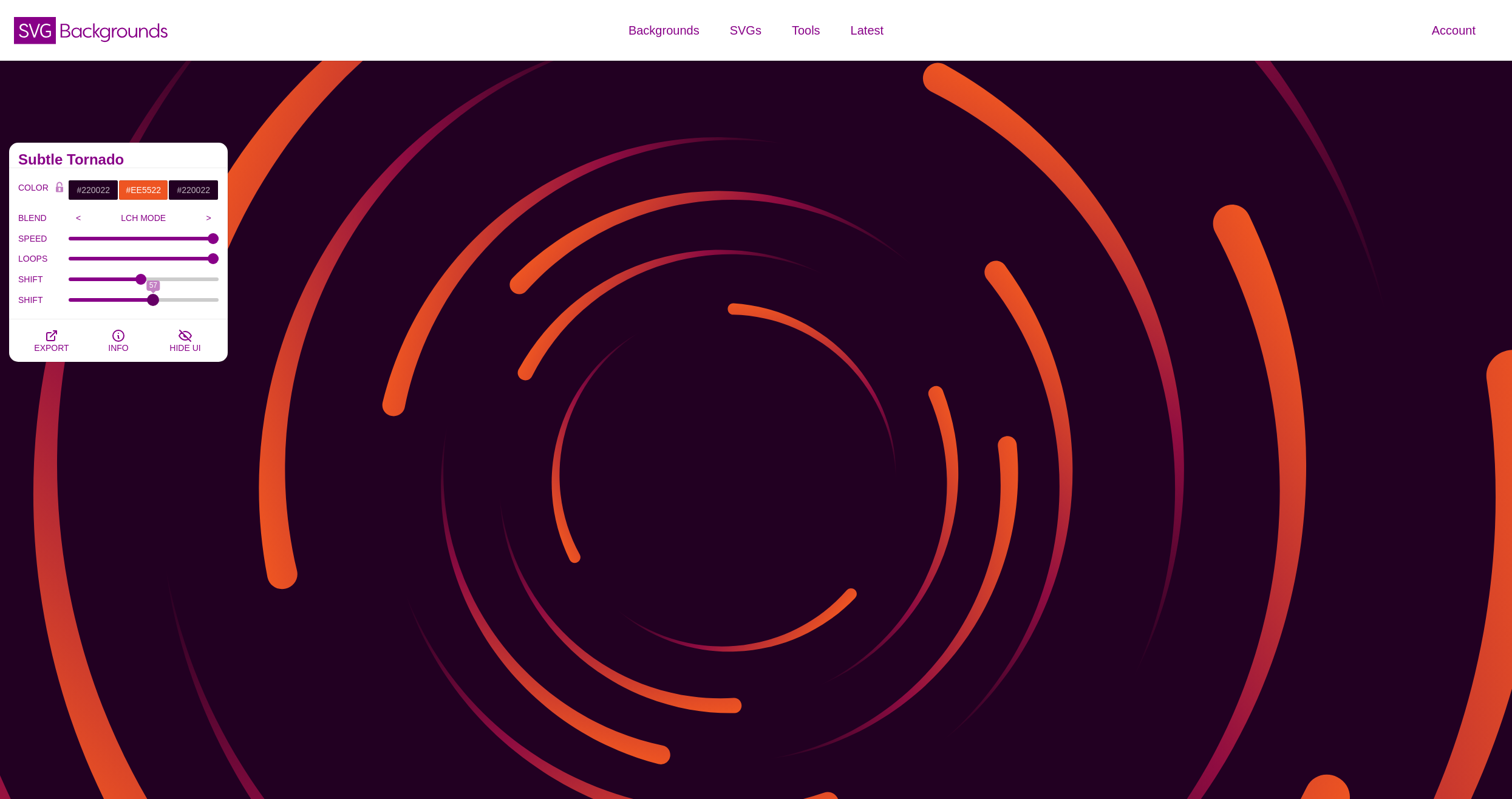
click at [153, 298] on input "SHIFT" at bounding box center [144, 300] width 151 height 5
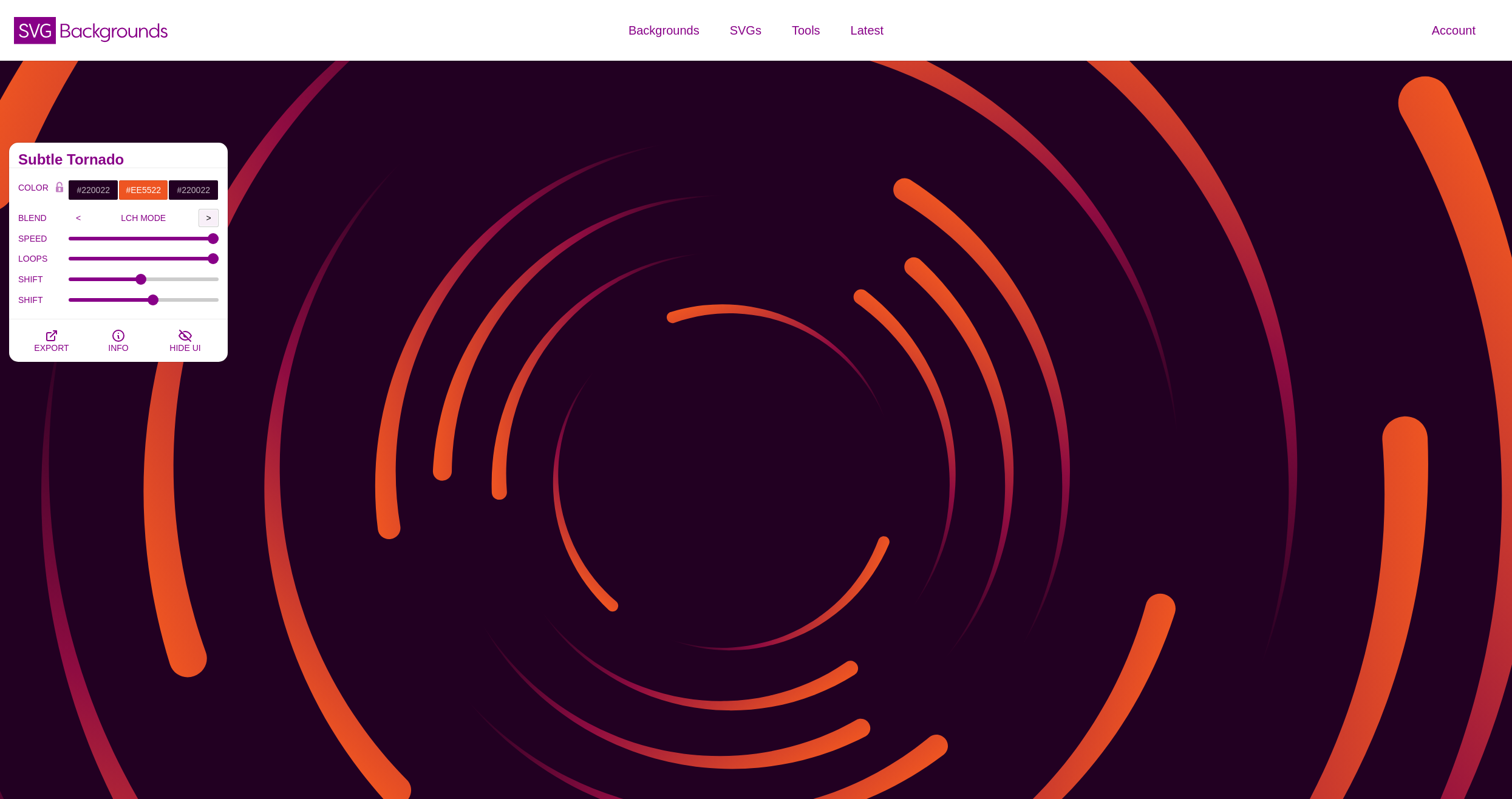
click at [200, 215] on input ">" at bounding box center [209, 218] width 20 height 18
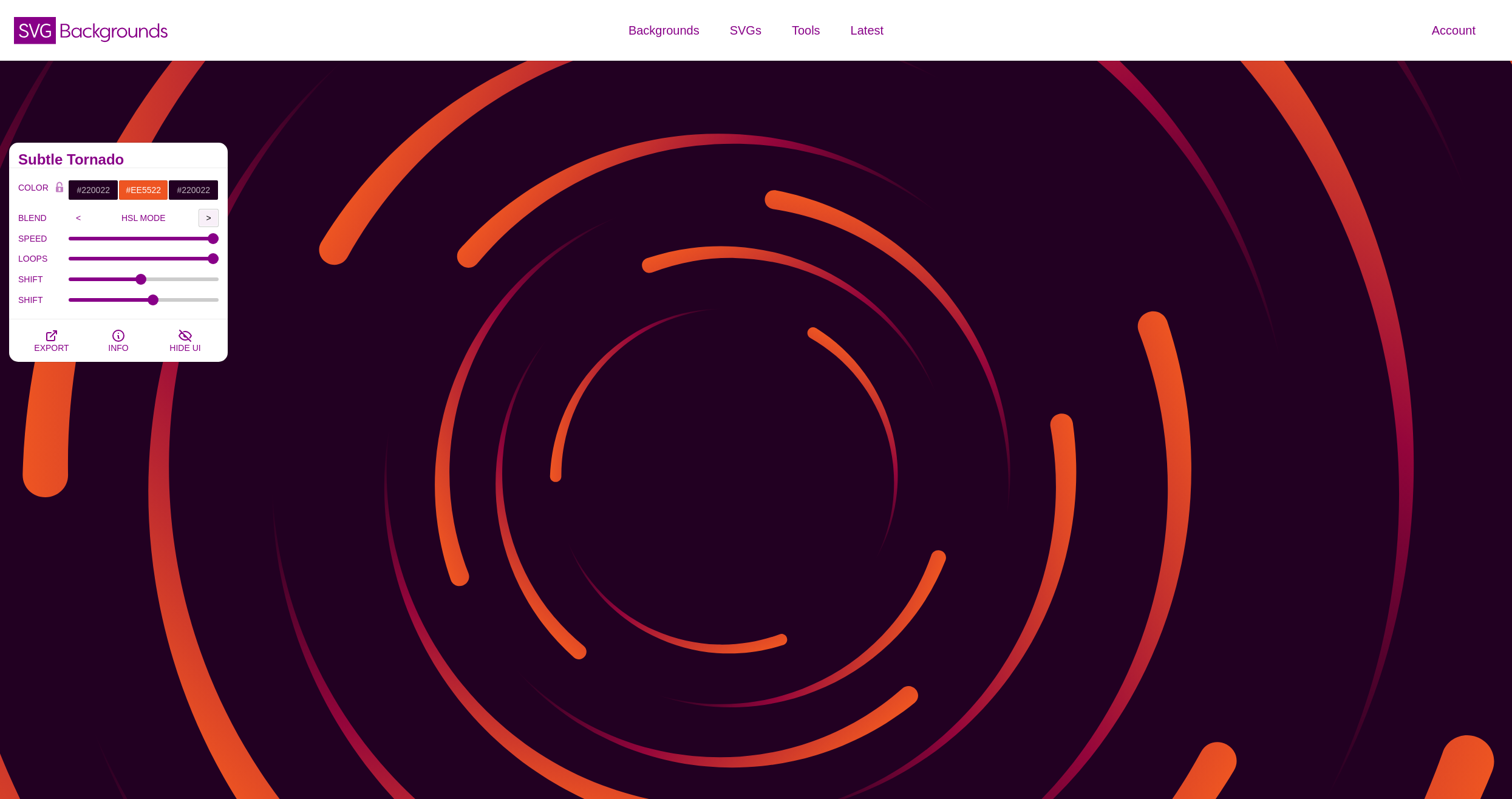
click at [208, 215] on input ">" at bounding box center [209, 218] width 20 height 18
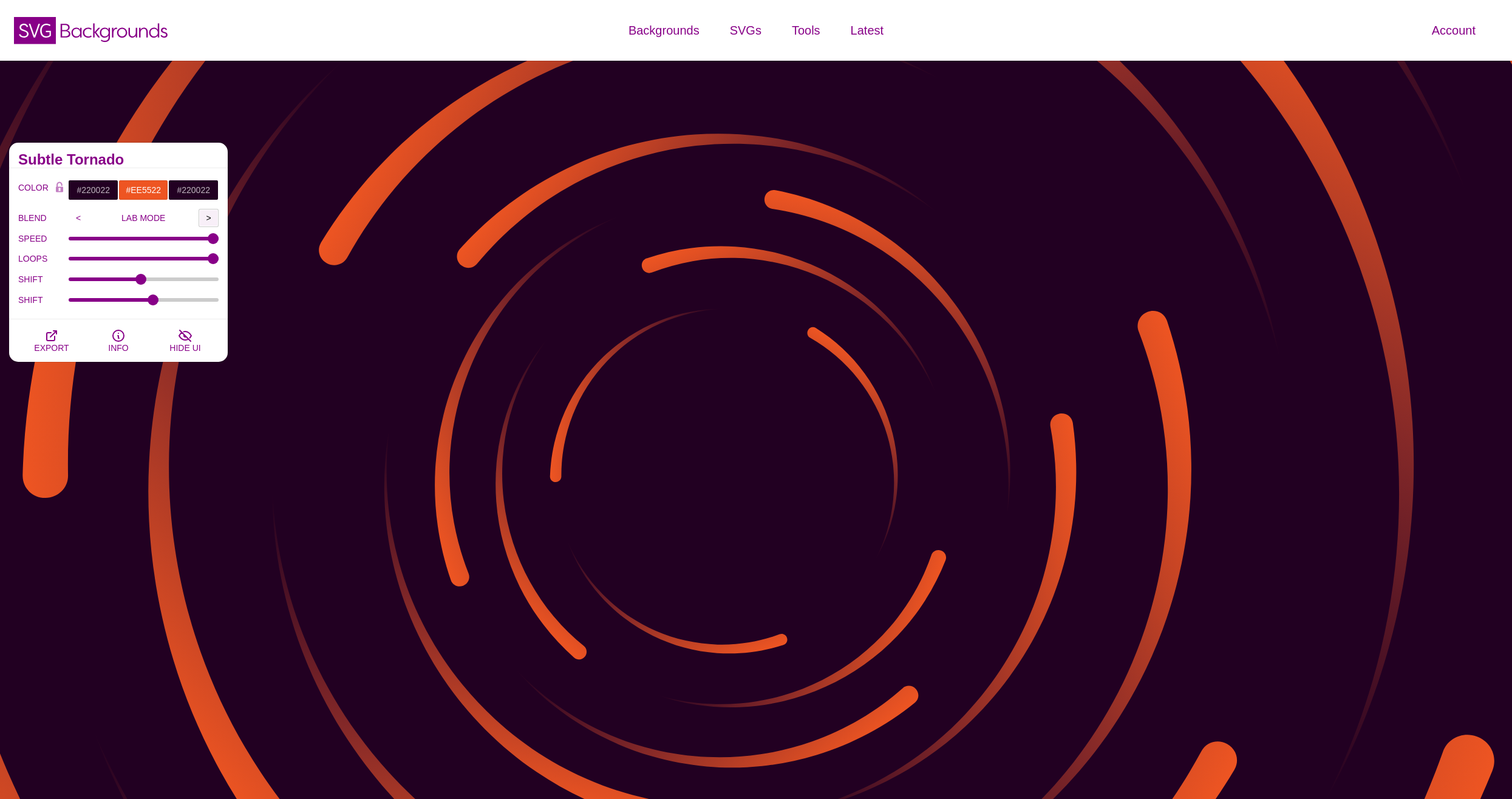
click at [208, 215] on input ">" at bounding box center [209, 218] width 20 height 18
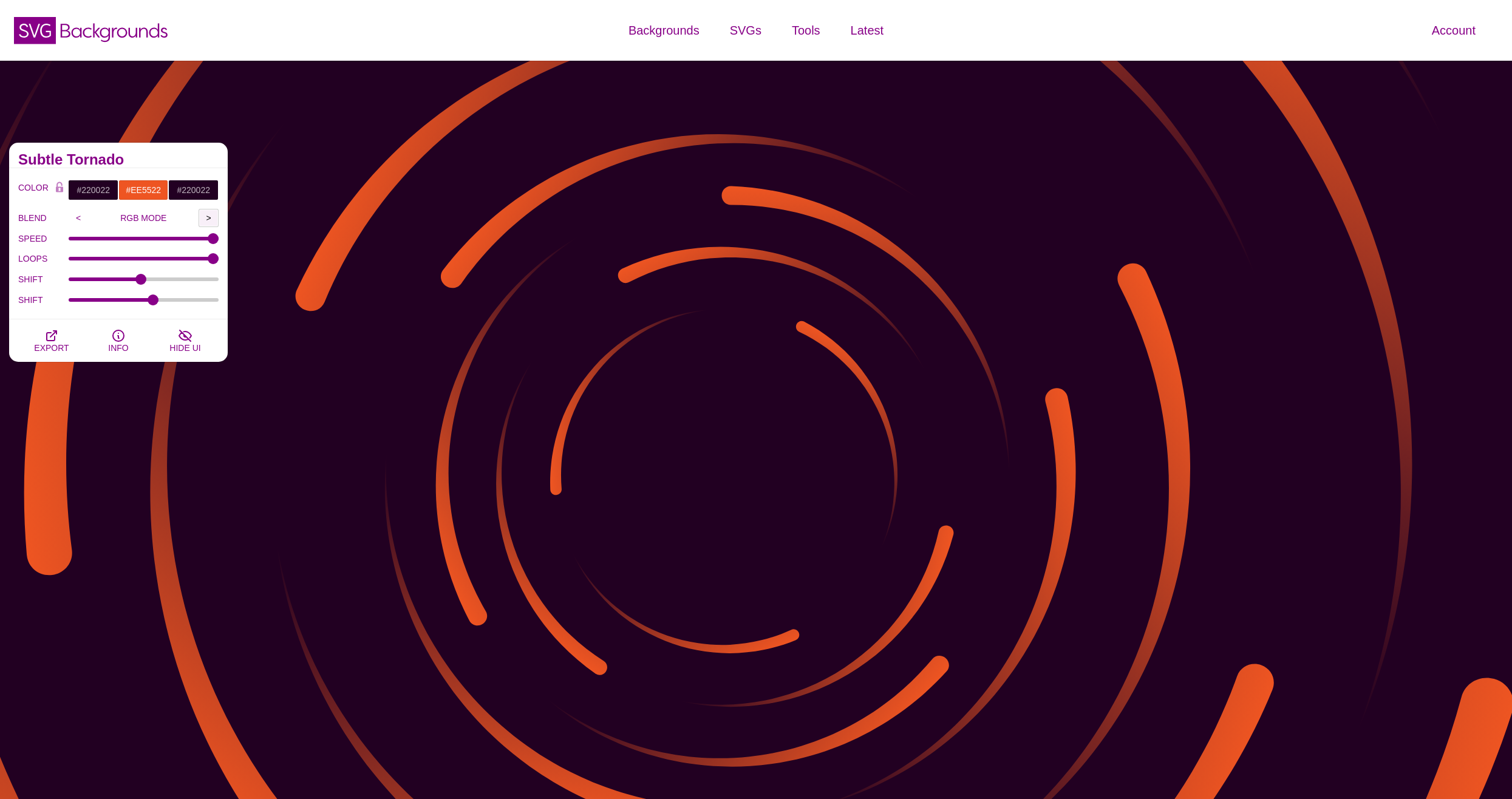
click at [208, 215] on input ">" at bounding box center [209, 218] width 20 height 18
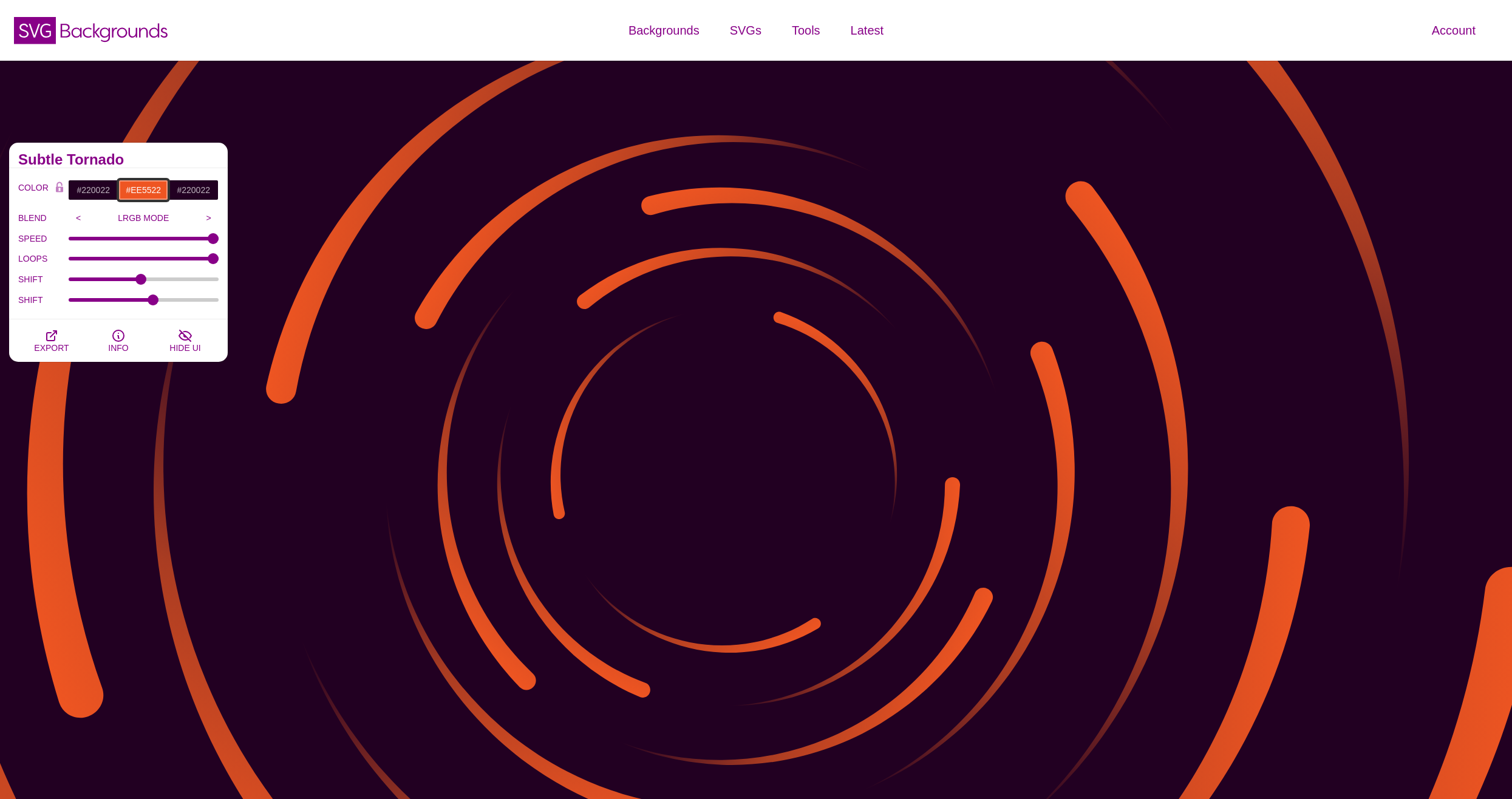
click at [145, 184] on input "#EE5522" at bounding box center [144, 190] width 50 height 21
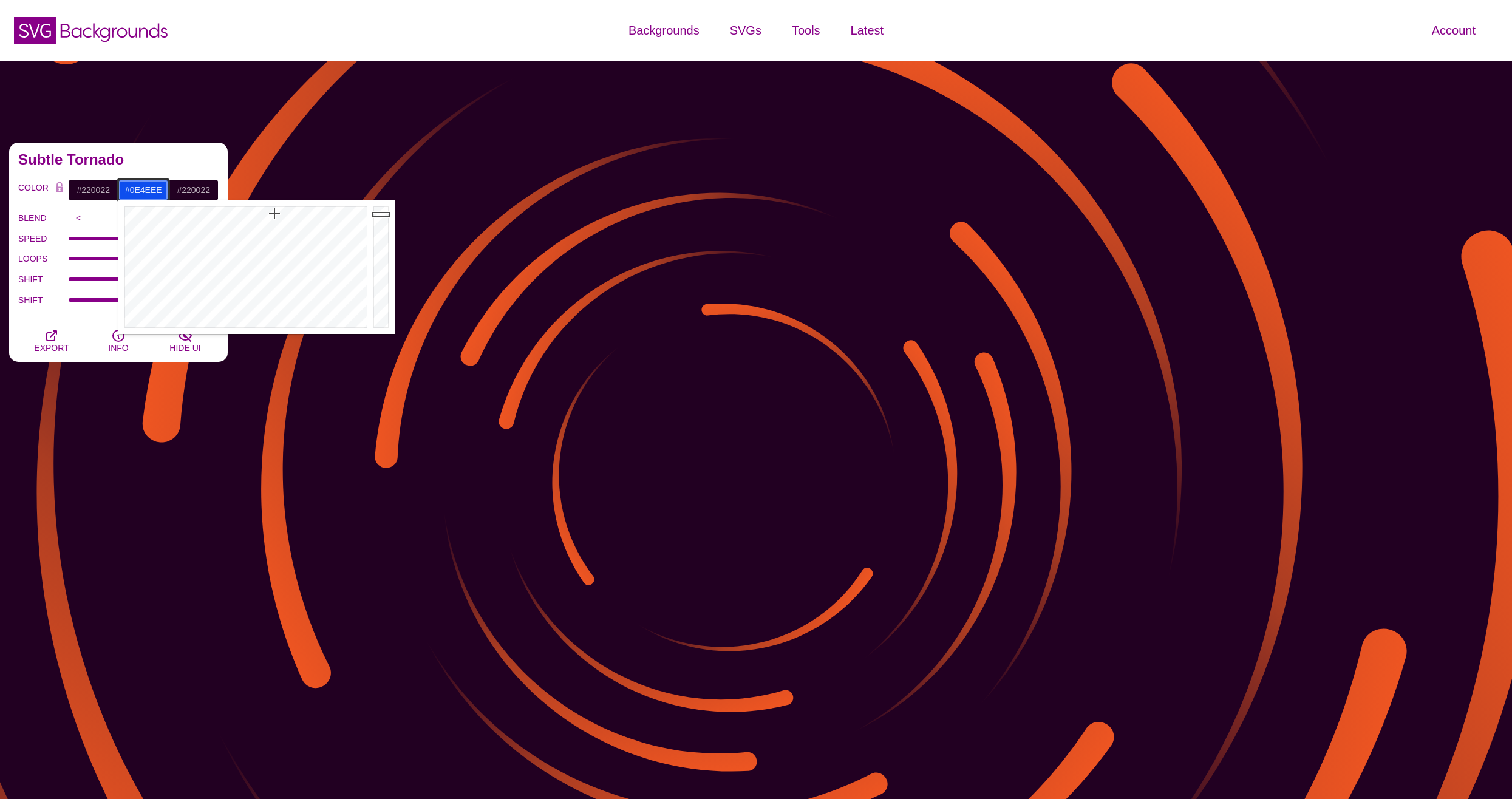
drag, startPoint x: 189, startPoint y: 232, endPoint x: 275, endPoint y: 214, distance: 87.9
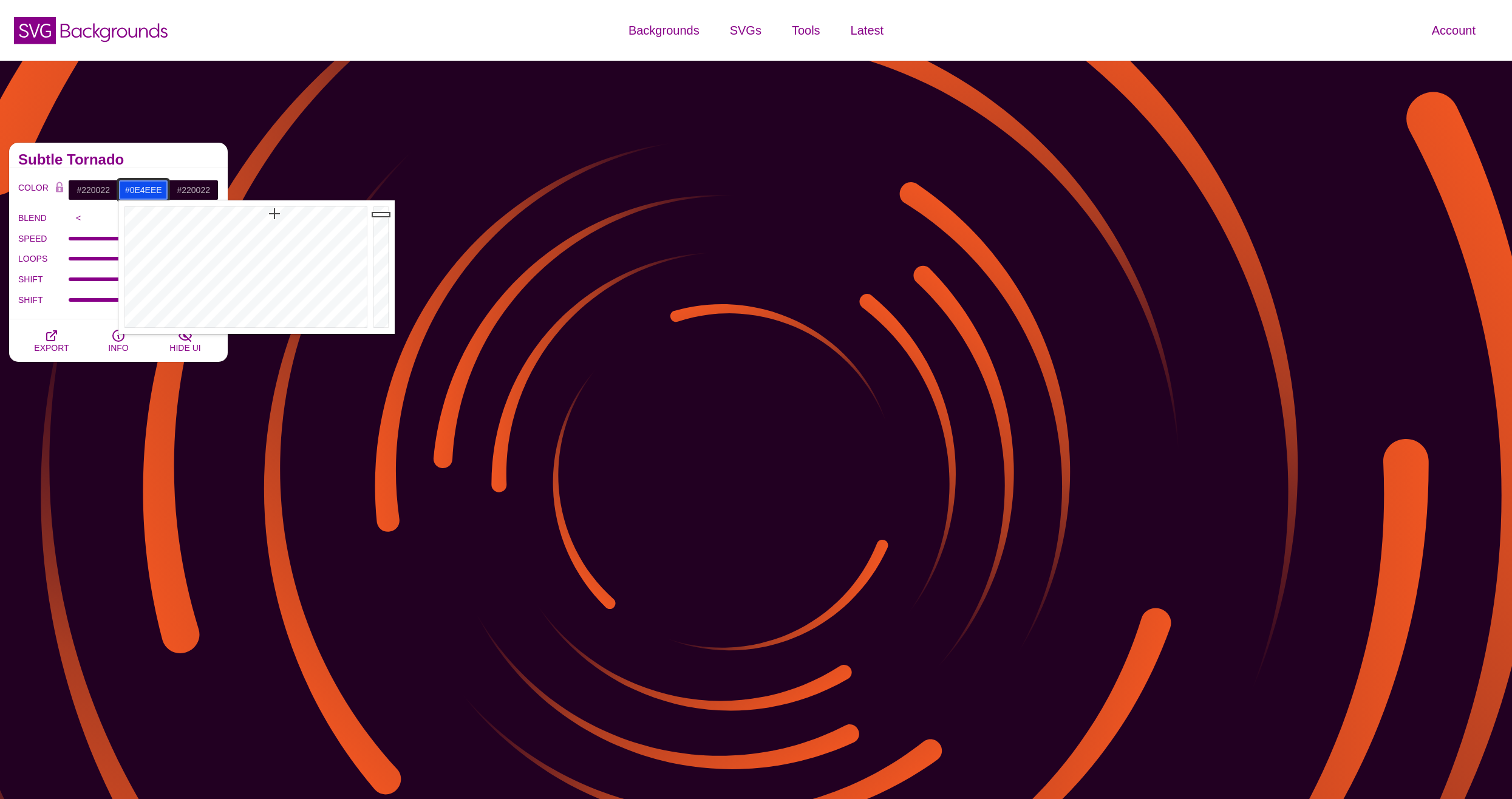
click at [275, 214] on div at bounding box center [245, 267] width 252 height 134
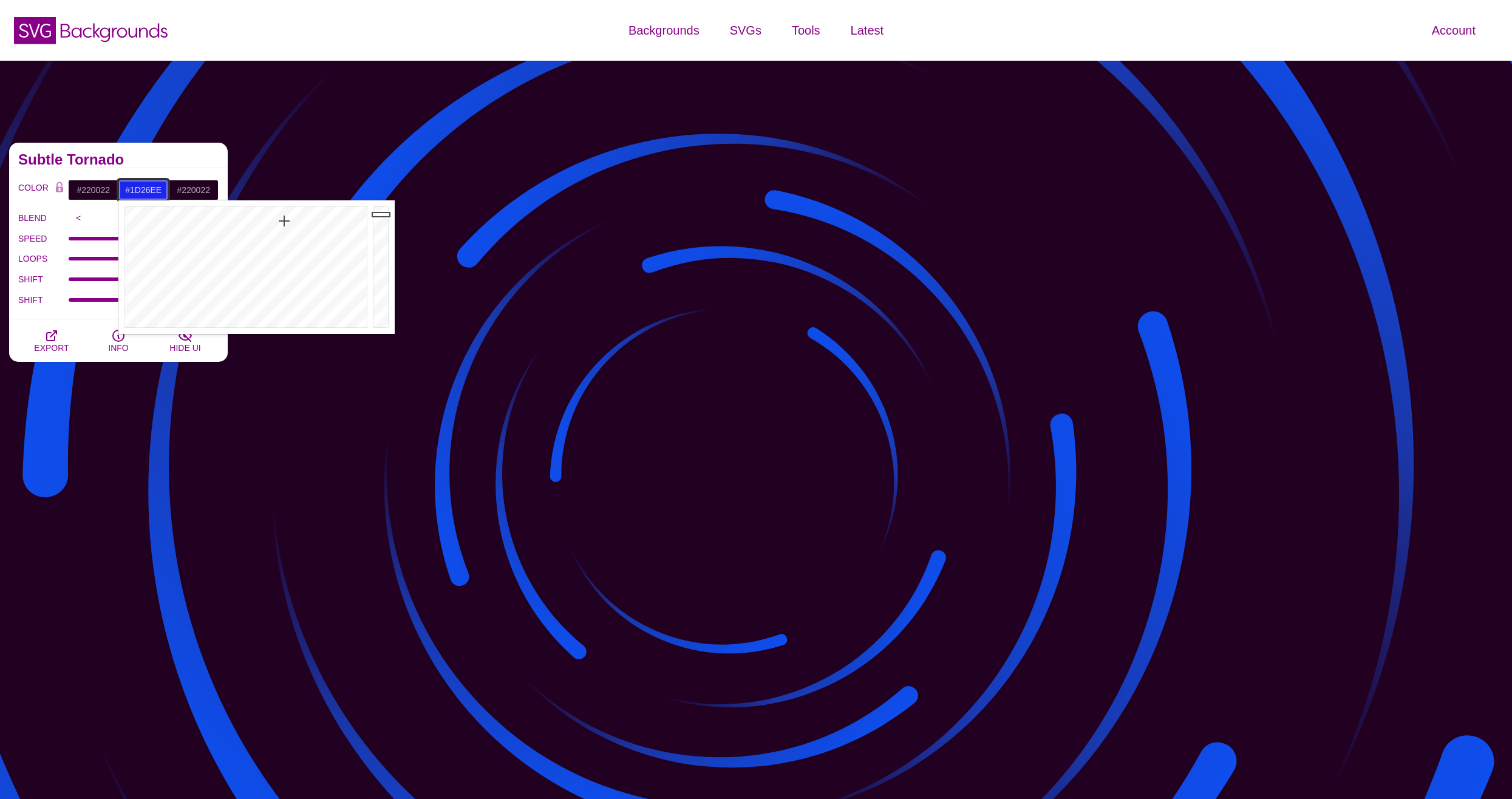
drag, startPoint x: 275, startPoint y: 214, endPoint x: 285, endPoint y: 221, distance: 12.2
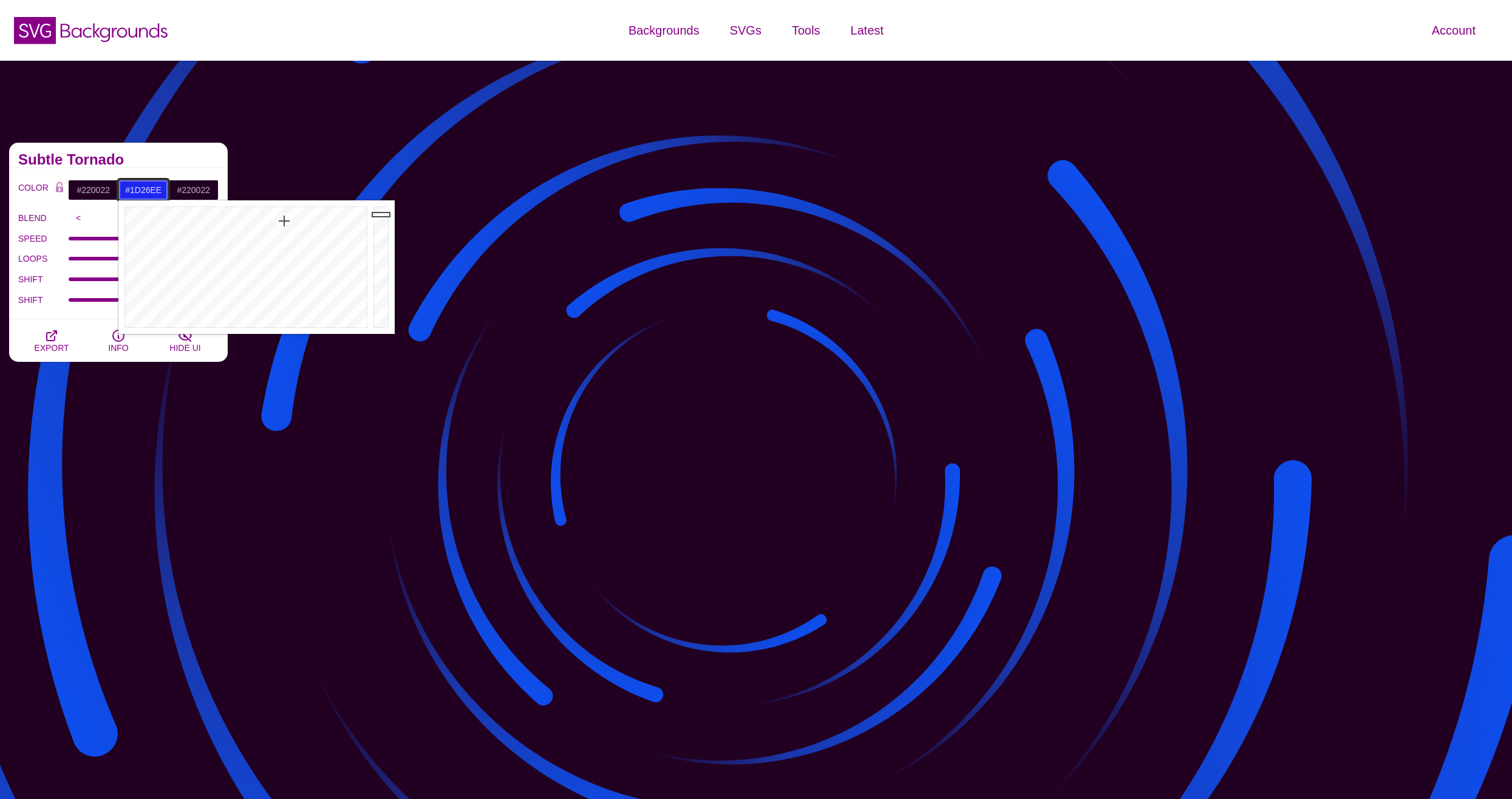
click at [285, 221] on div at bounding box center [245, 267] width 252 height 134
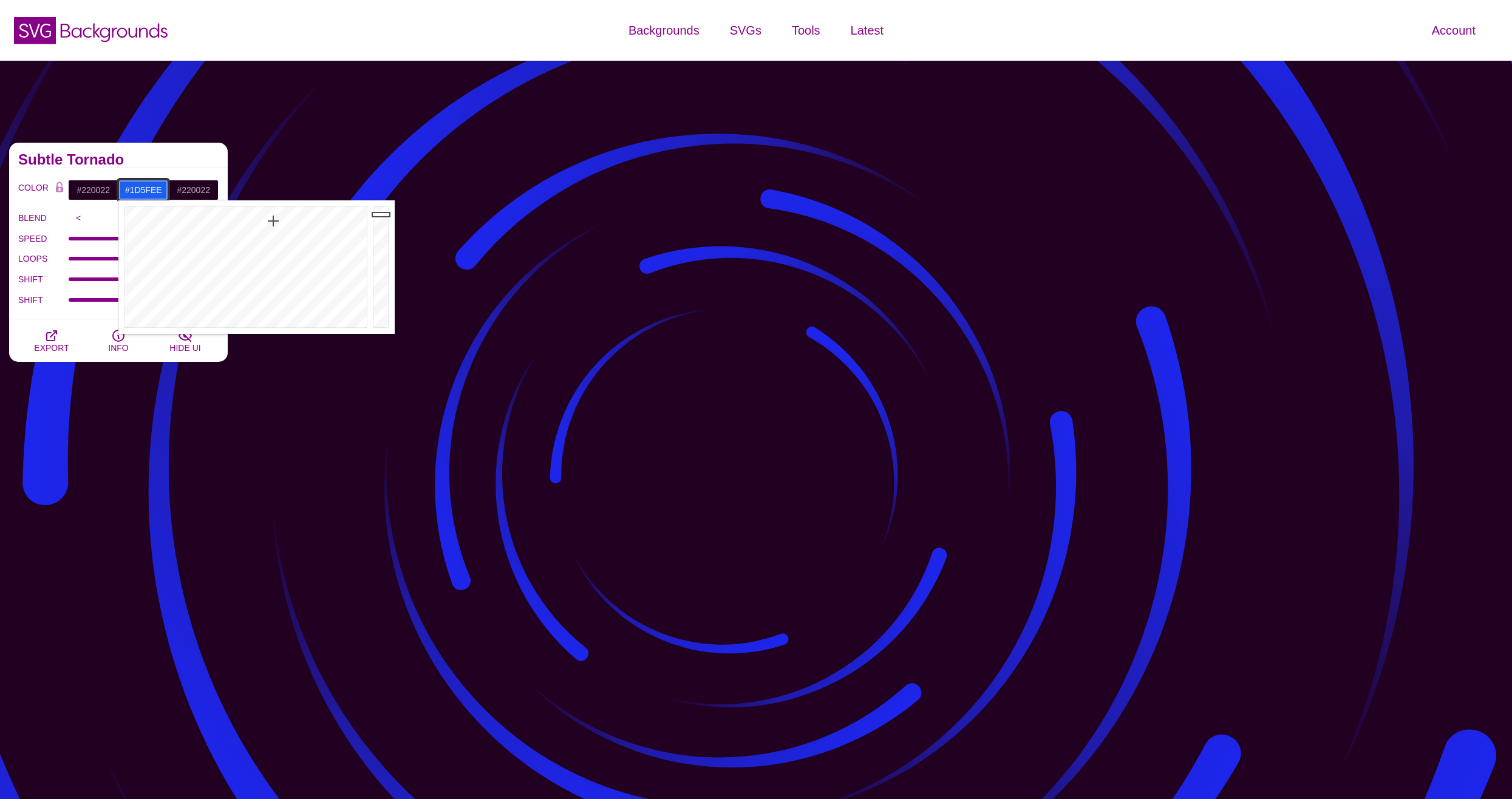
click at [273, 221] on div at bounding box center [245, 267] width 252 height 134
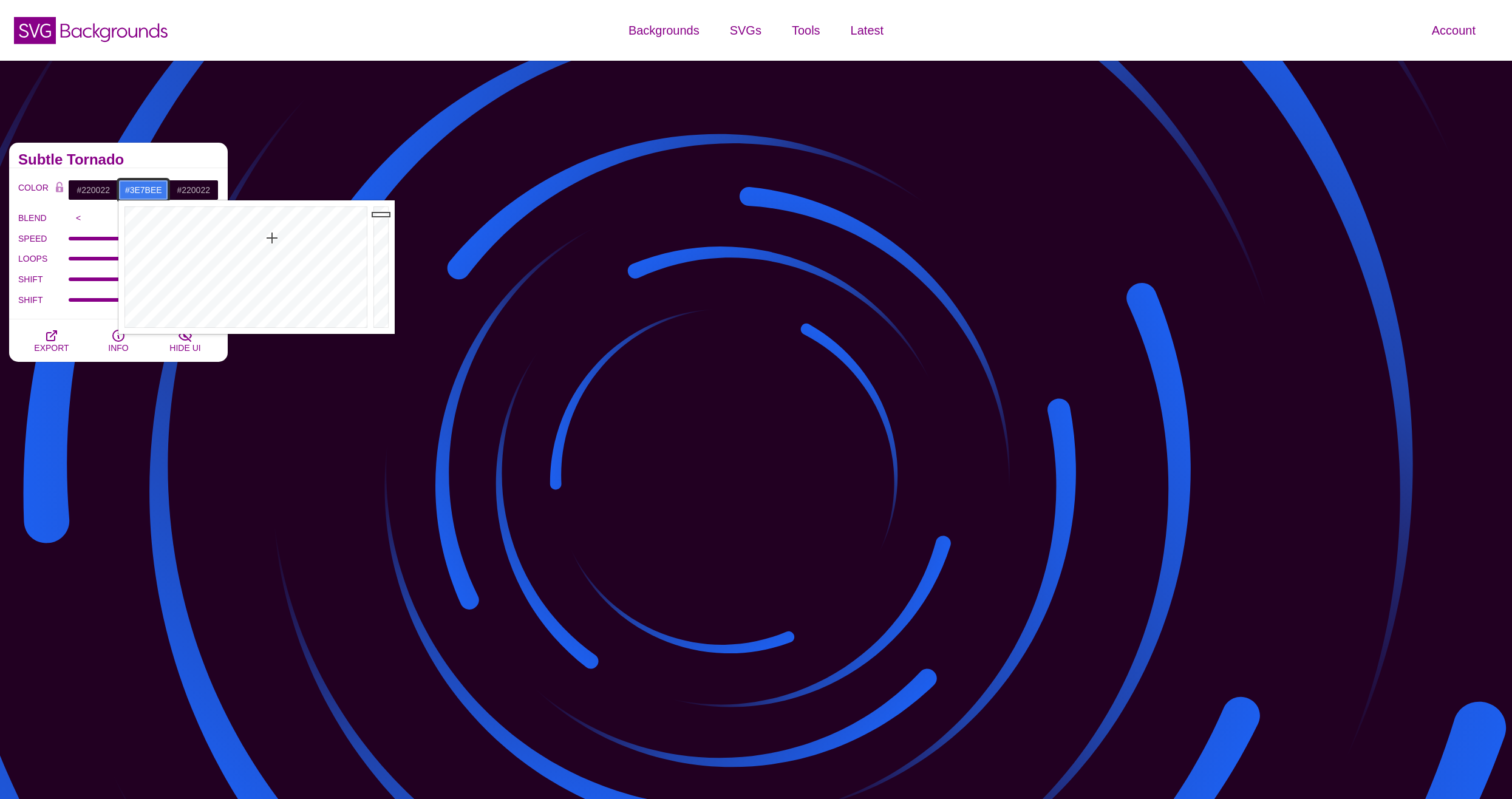
drag, startPoint x: 273, startPoint y: 221, endPoint x: 272, endPoint y: 238, distance: 17.0
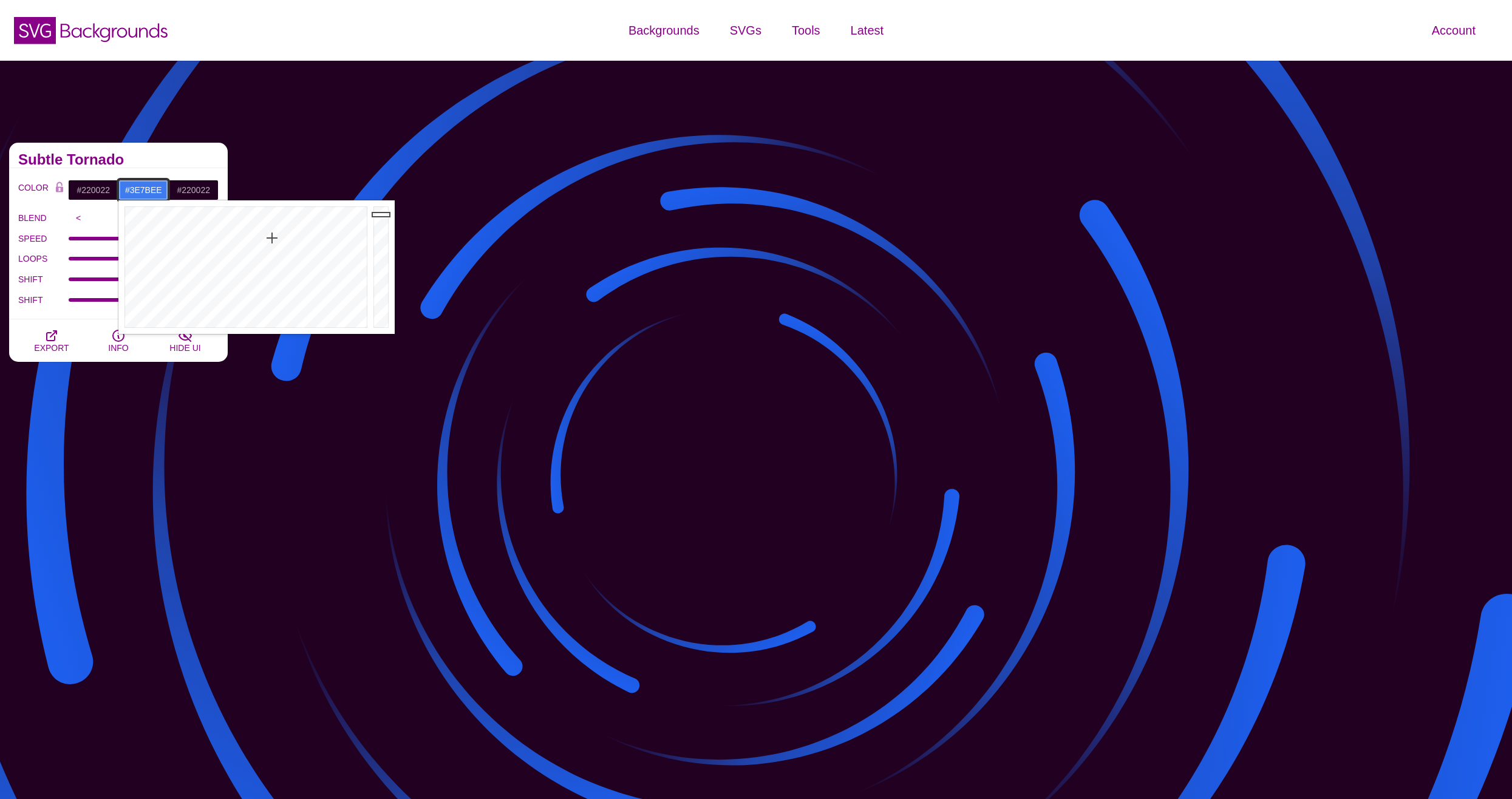
click at [272, 238] on div at bounding box center [245, 267] width 252 height 134
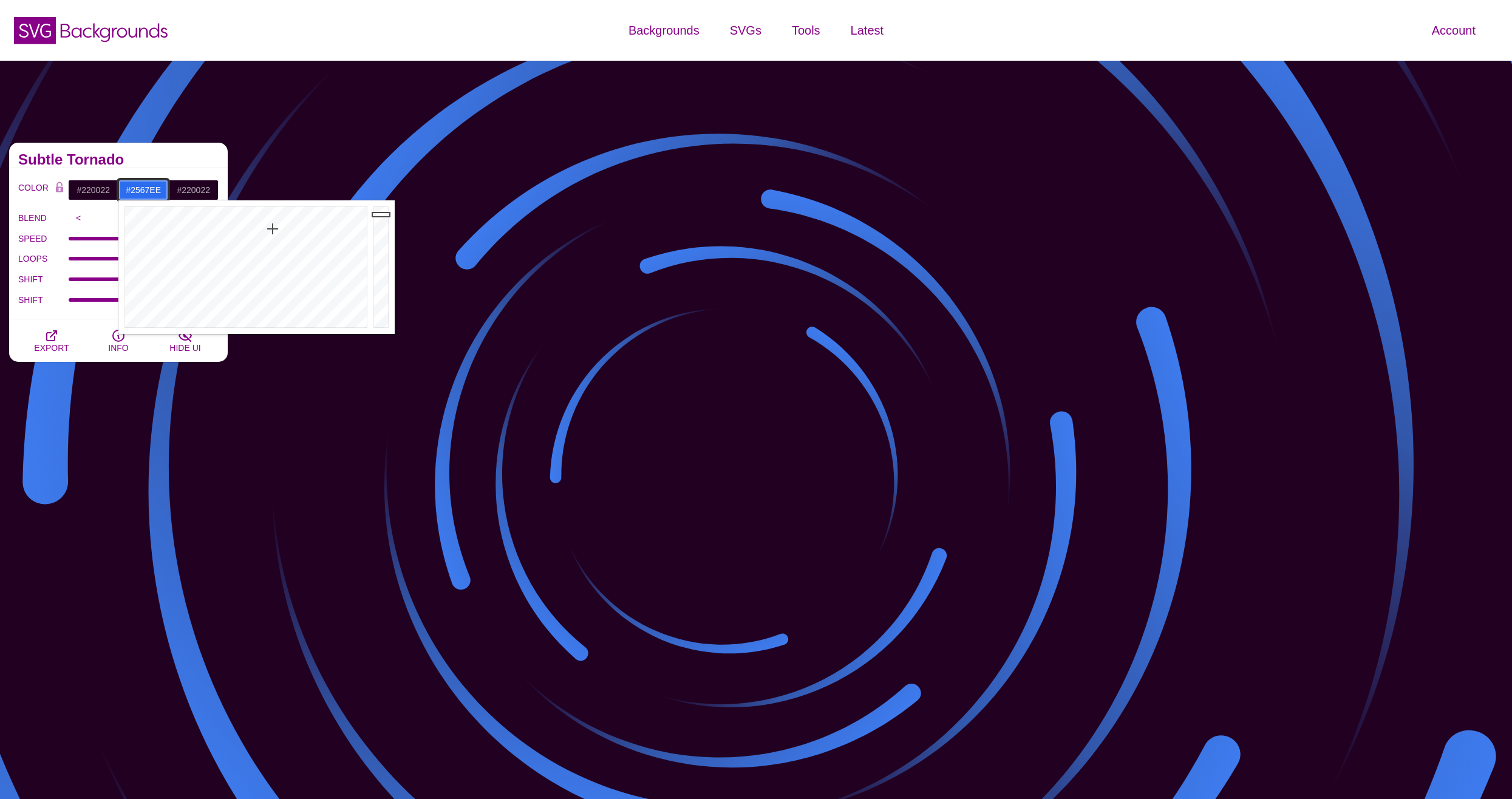
click at [273, 226] on div at bounding box center [245, 267] width 252 height 134
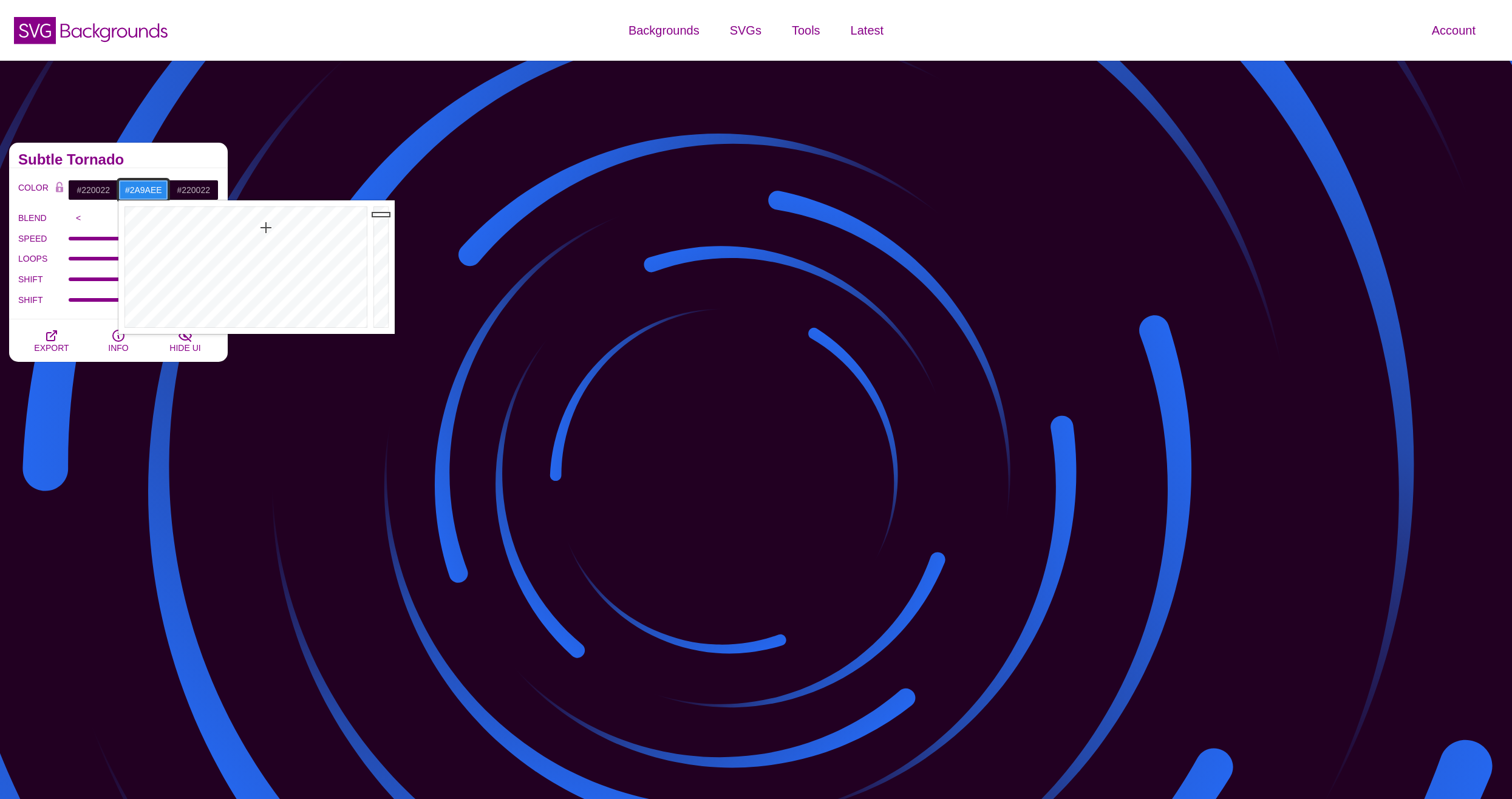
type input "#2A9DEE"
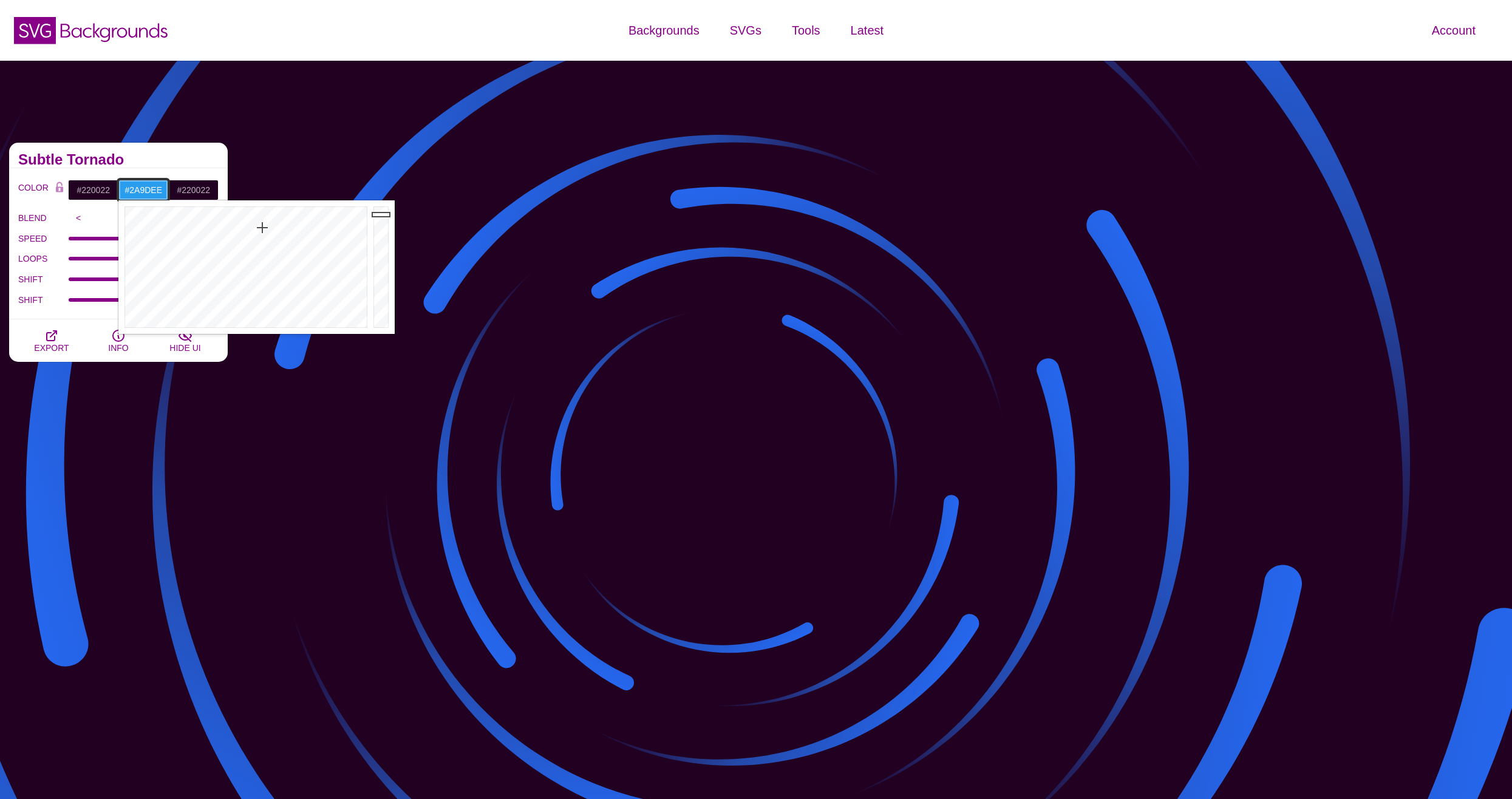
click at [262, 228] on div at bounding box center [245, 267] width 252 height 134
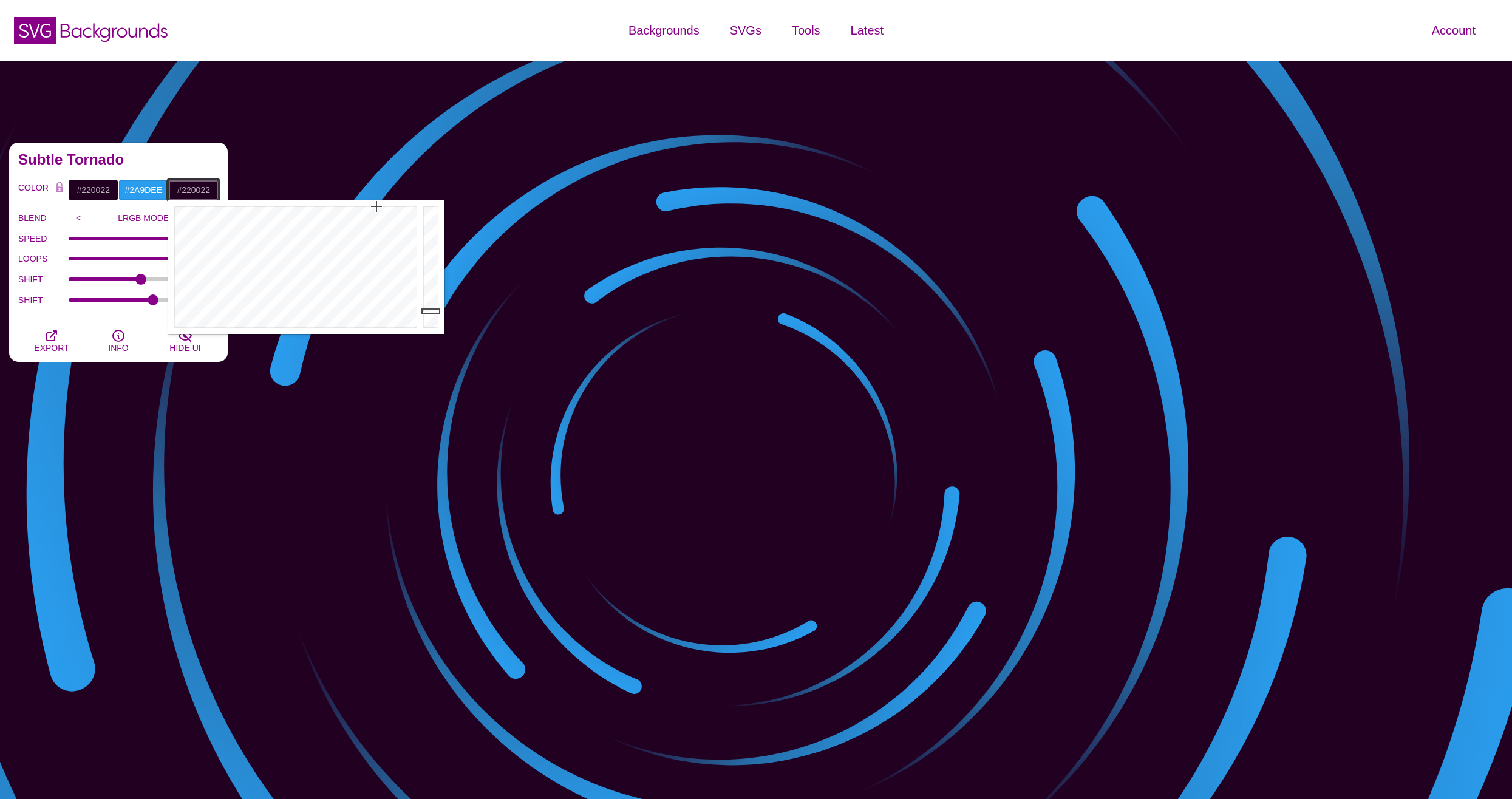
click at [197, 184] on input "#220022" at bounding box center [193, 190] width 50 height 21
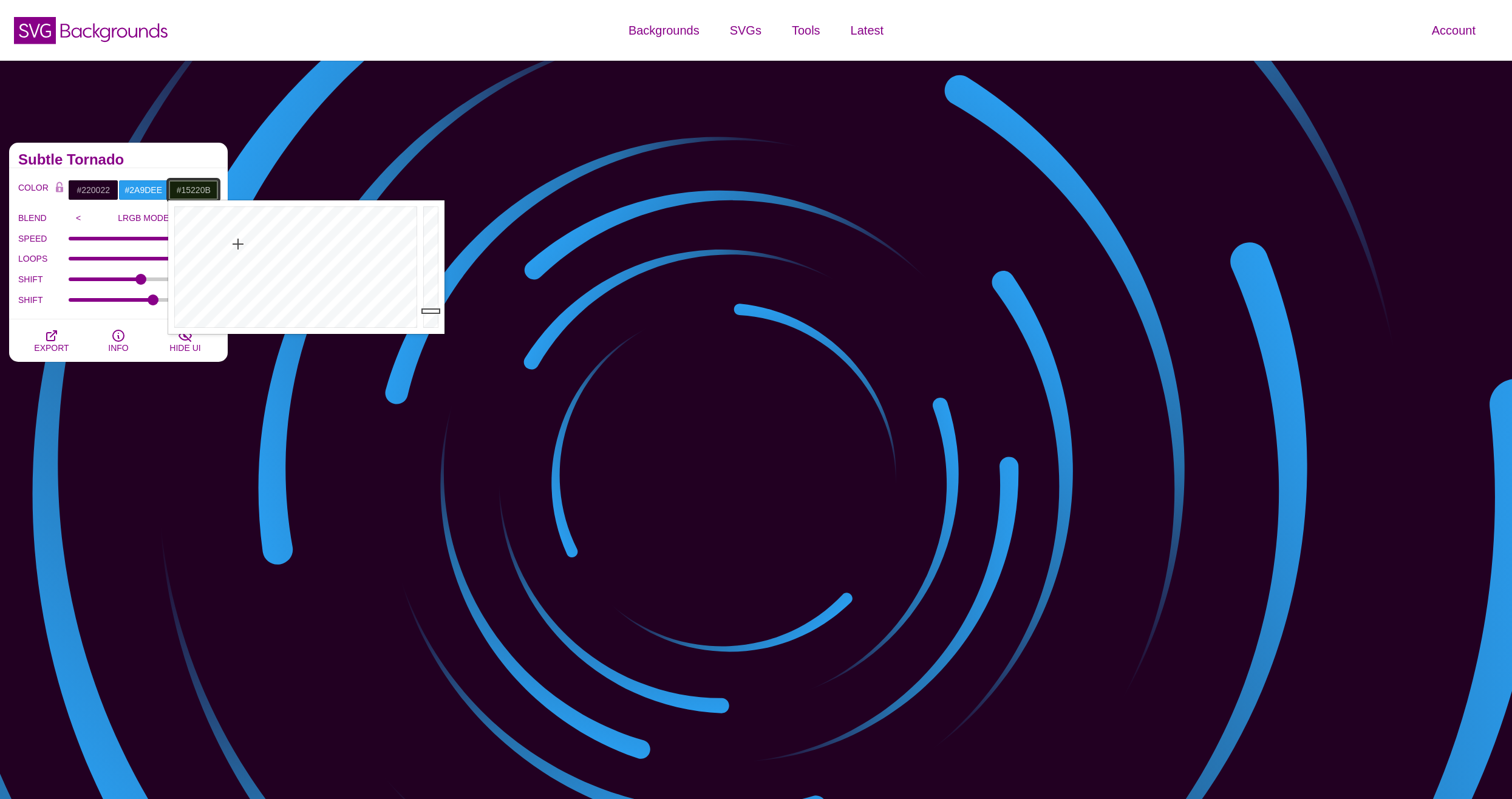
drag, startPoint x: 285, startPoint y: 229, endPoint x: 238, endPoint y: 244, distance: 49.3
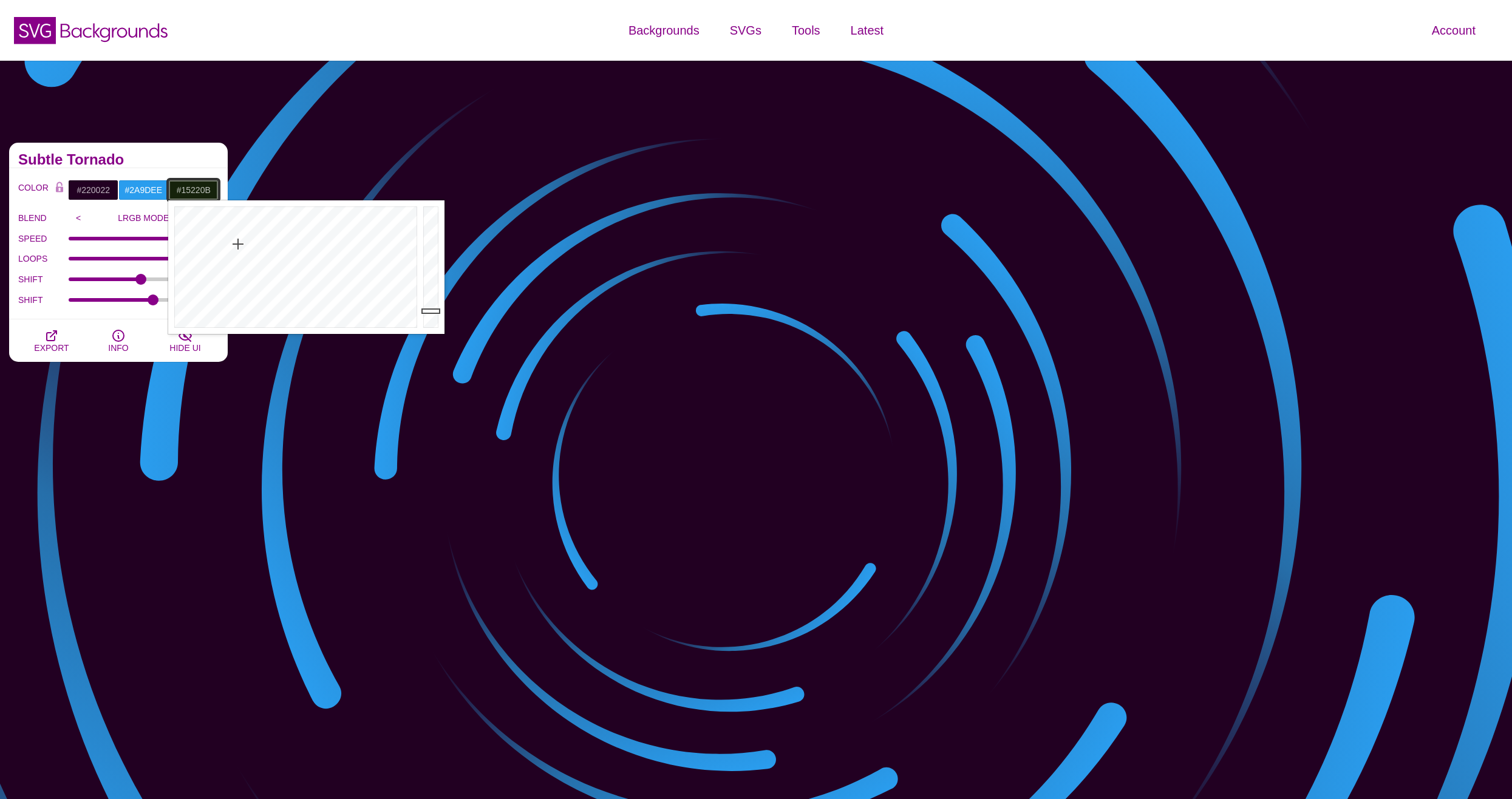
click at [238, 244] on div at bounding box center [294, 267] width 252 height 134
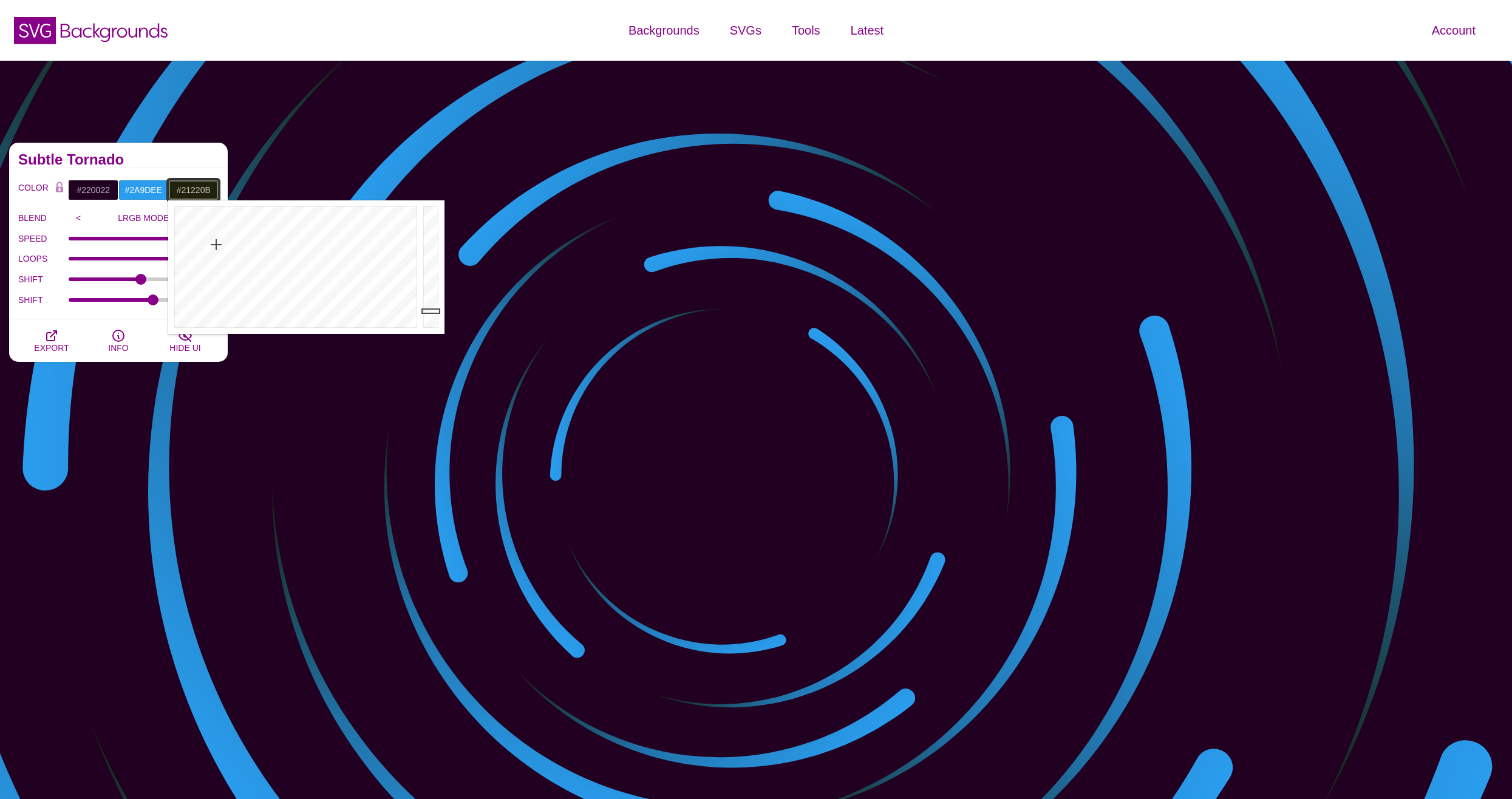
drag, startPoint x: 238, startPoint y: 244, endPoint x: 216, endPoint y: 245, distance: 22.0
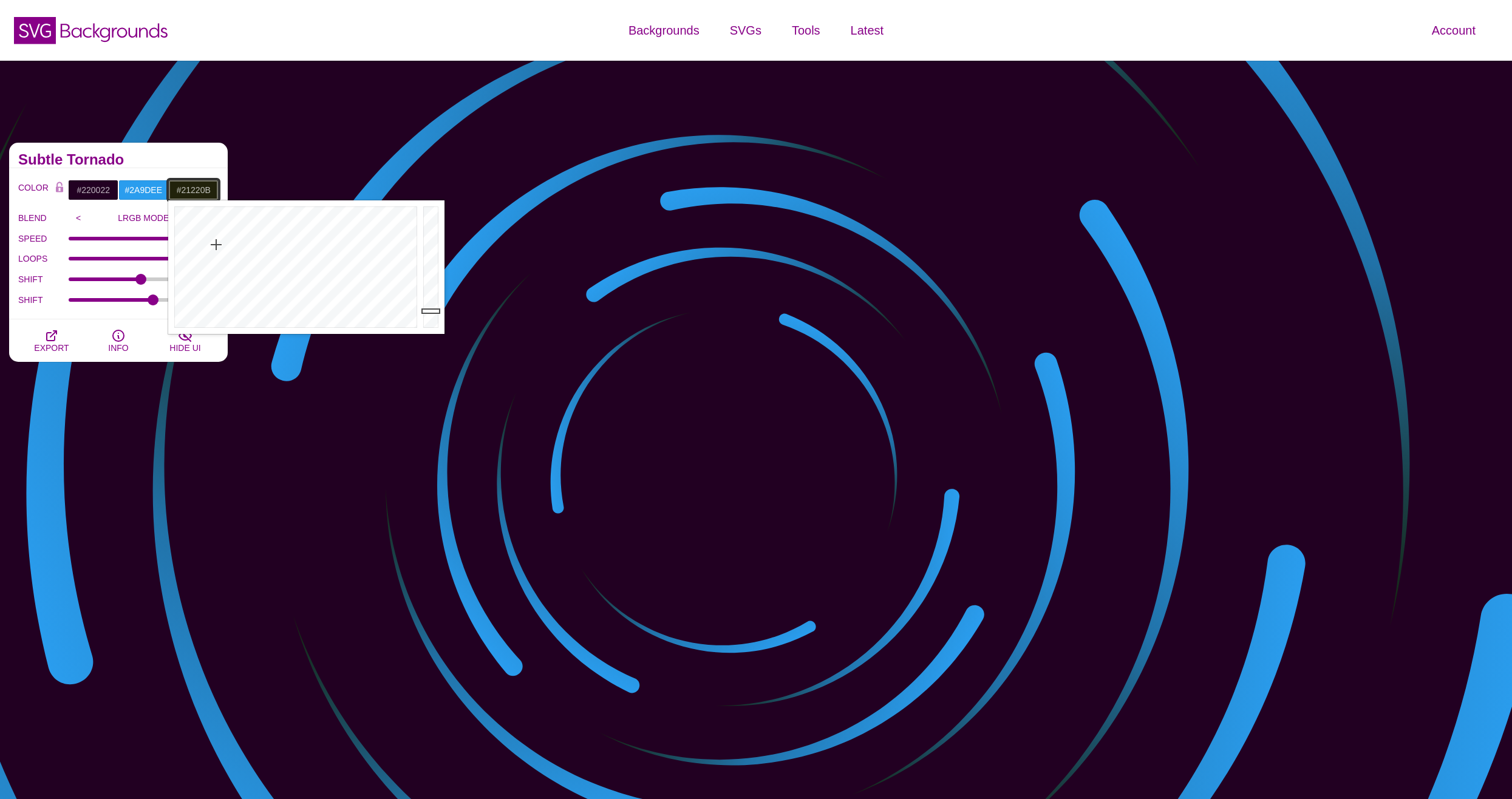
click at [216, 245] on div at bounding box center [294, 267] width 252 height 134
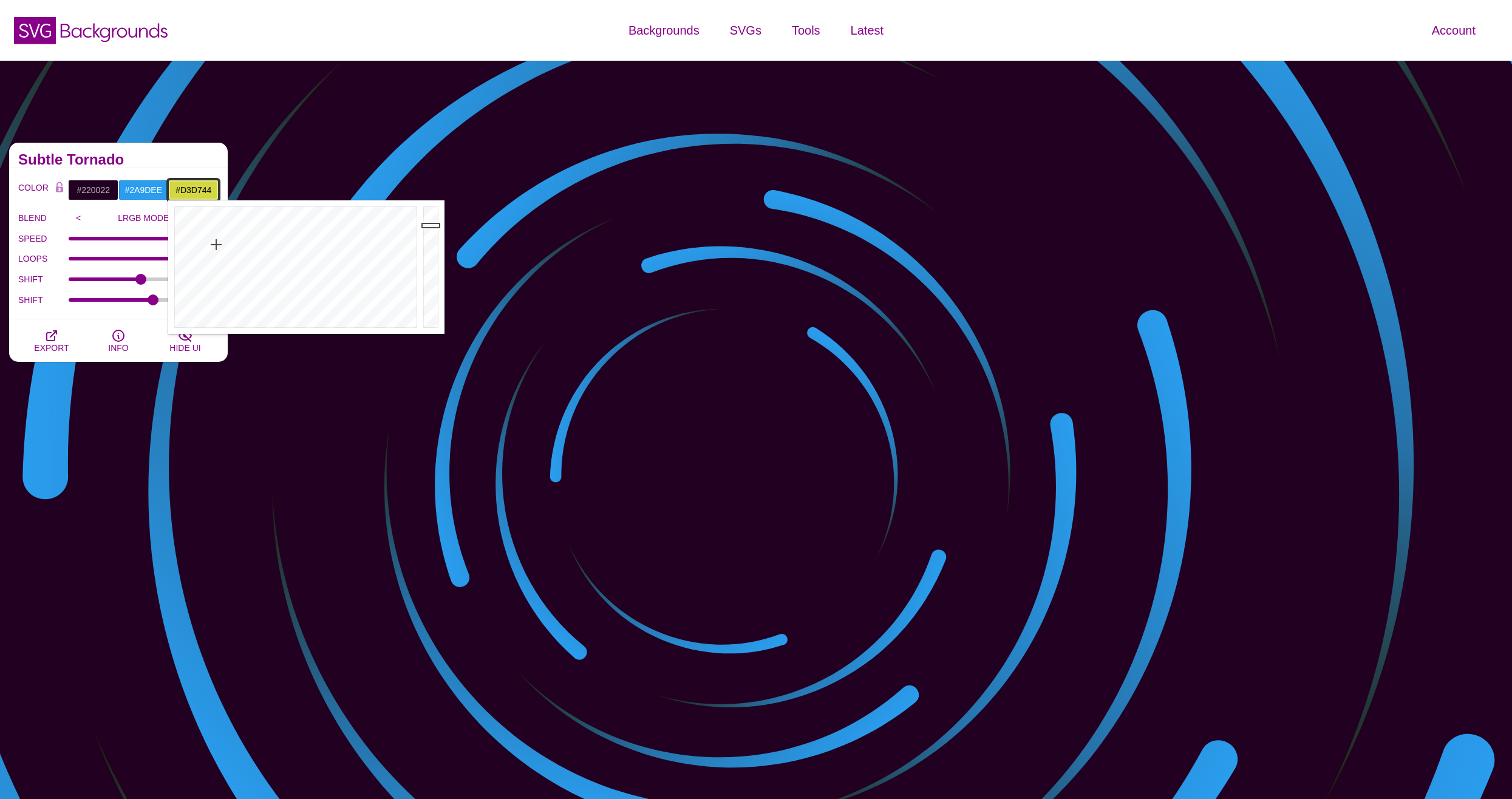
drag, startPoint x: 440, startPoint y: 254, endPoint x: 434, endPoint y: 226, distance: 28.6
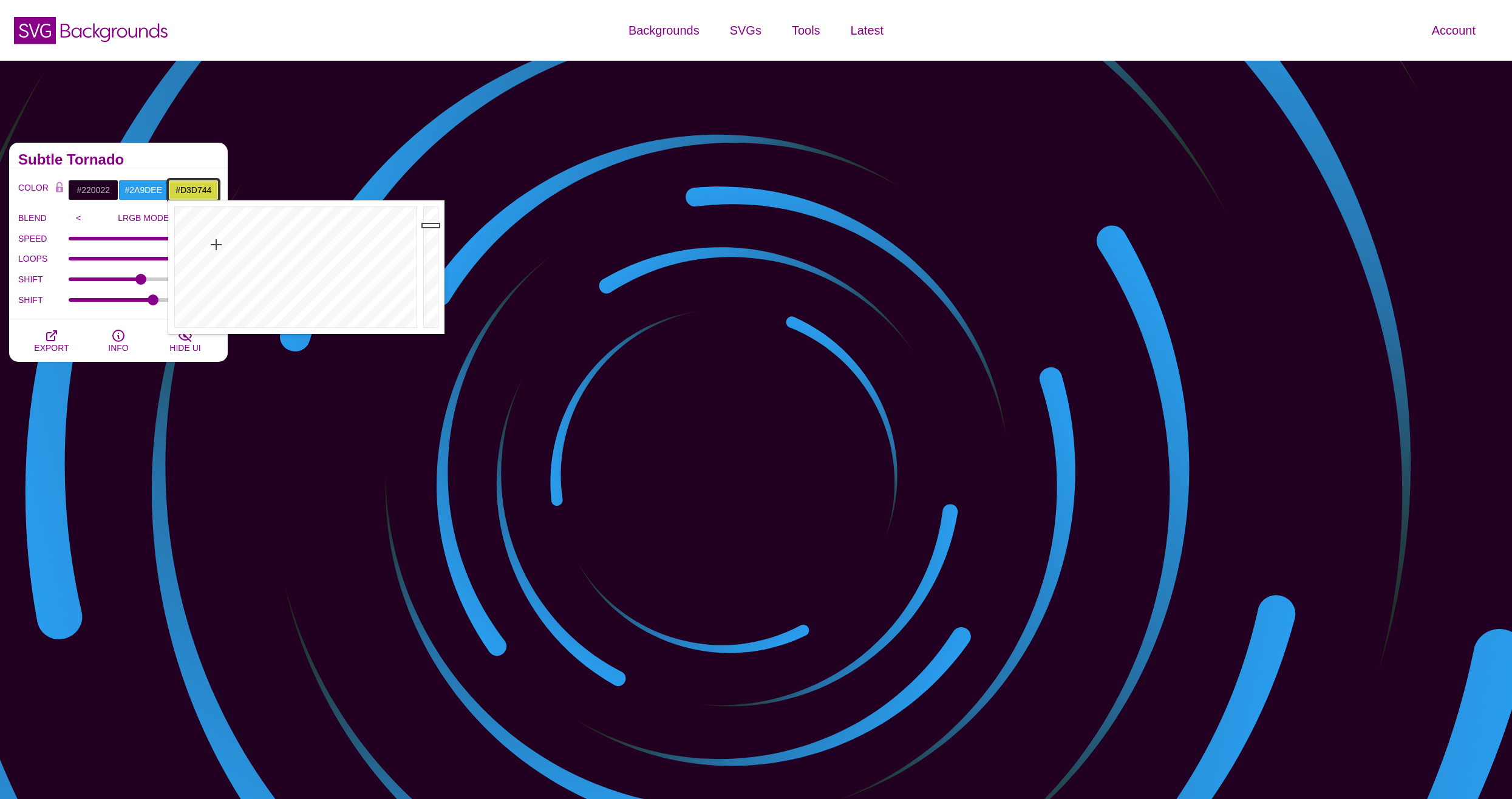
click at [434, 226] on div at bounding box center [433, 267] width 24 height 134
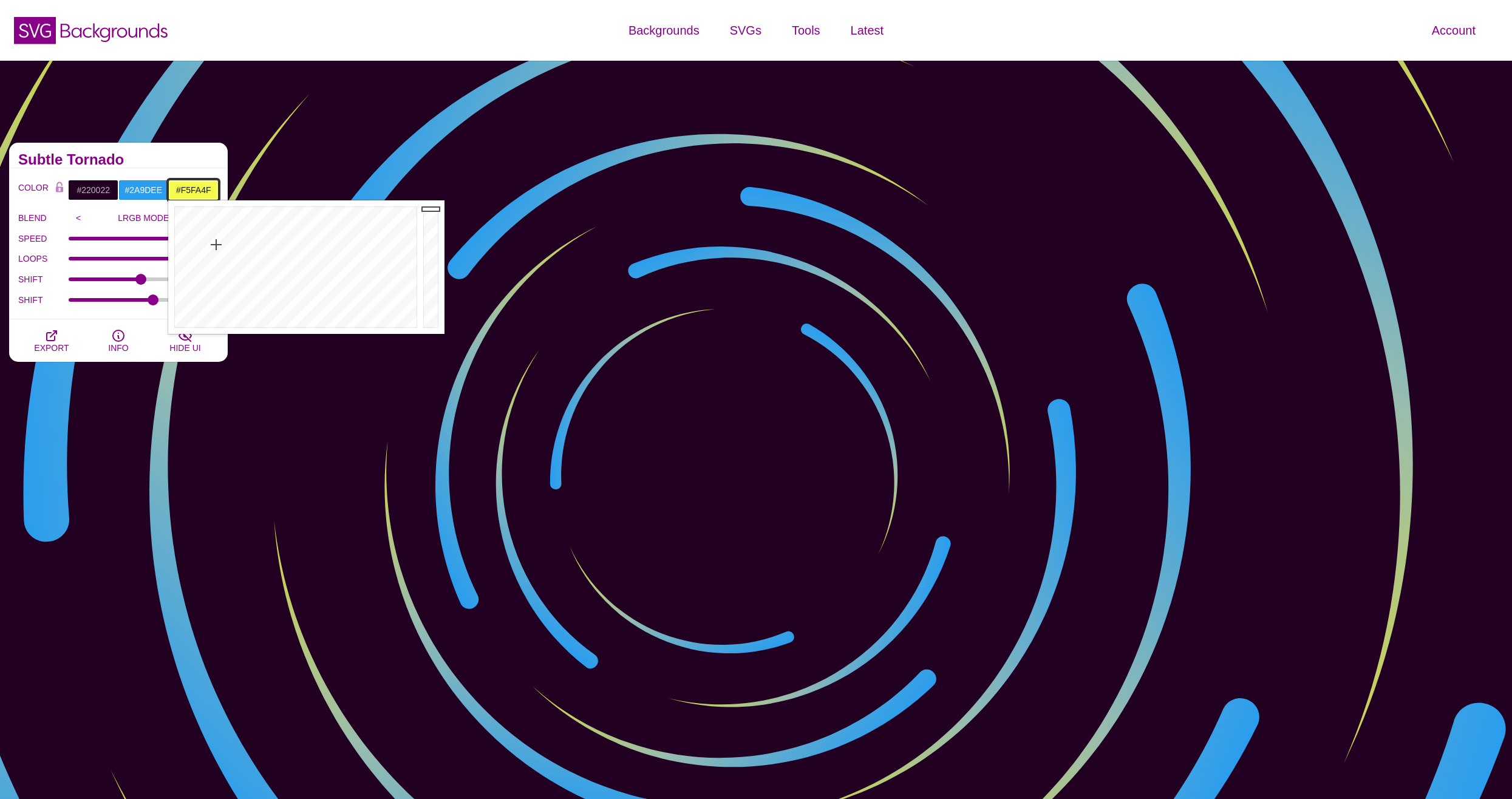
drag, startPoint x: 433, startPoint y: 226, endPoint x: 435, endPoint y: 209, distance: 17.1
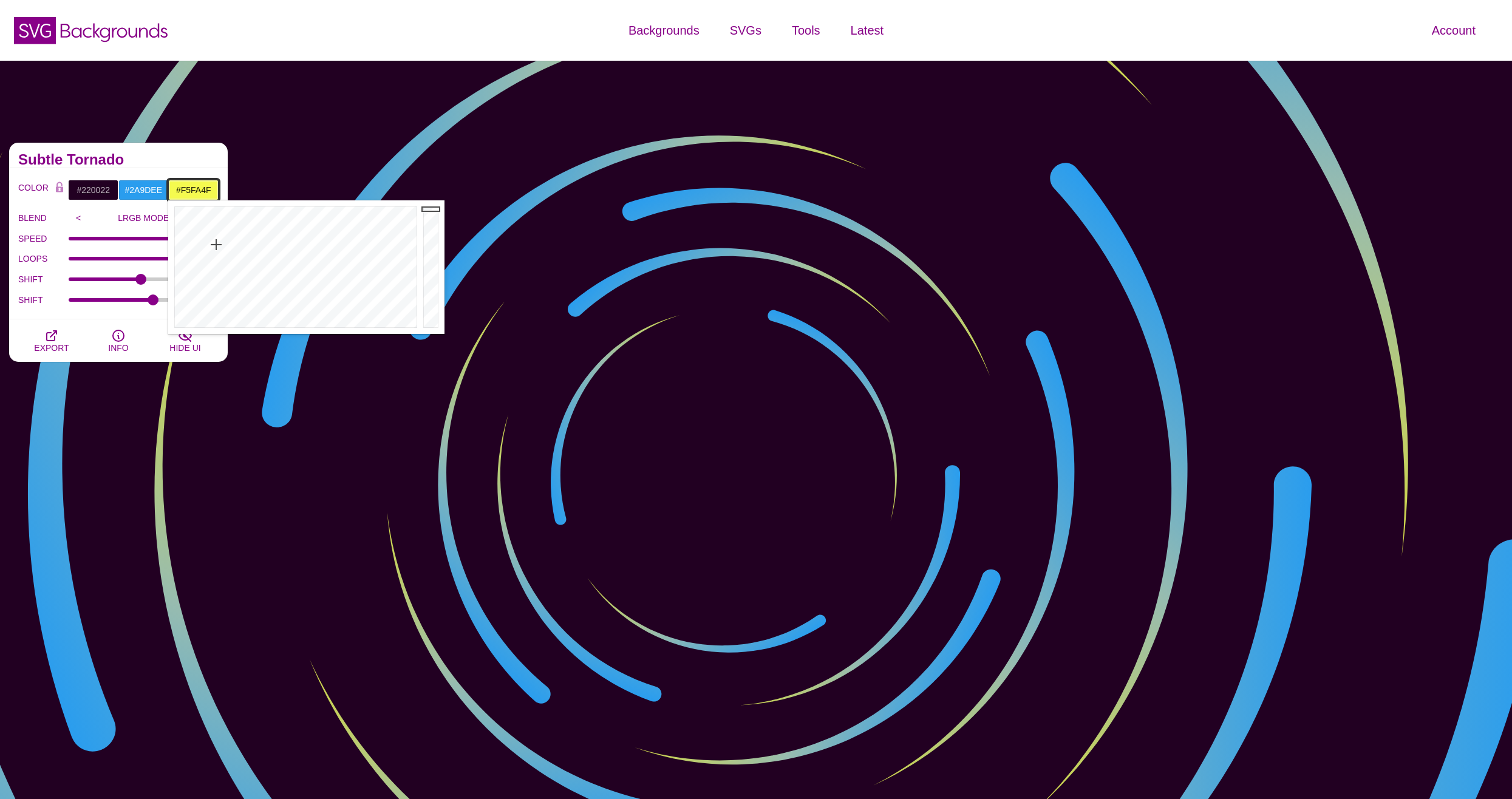
click at [435, 209] on div at bounding box center [433, 267] width 24 height 134
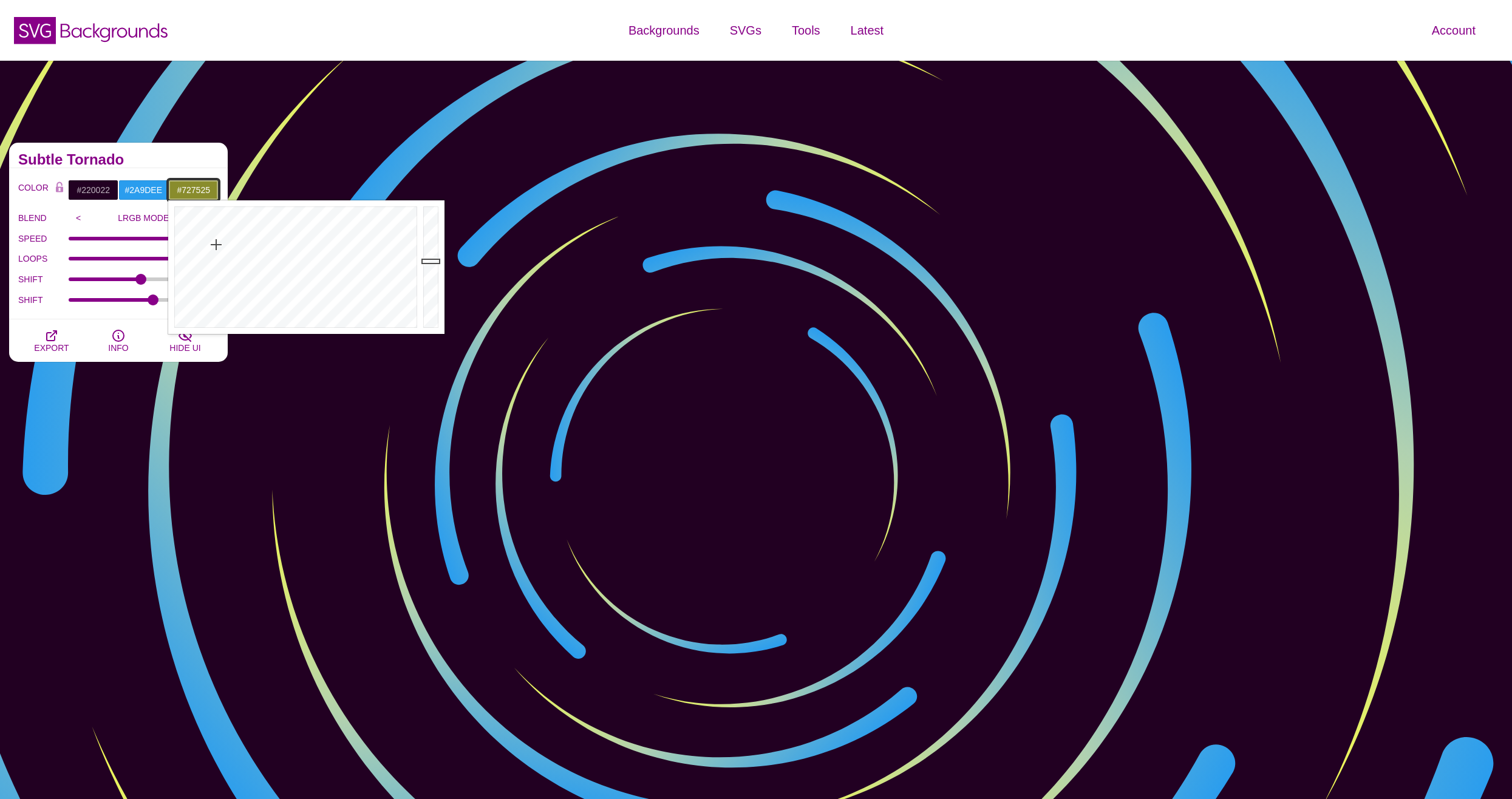
type input "#666821"
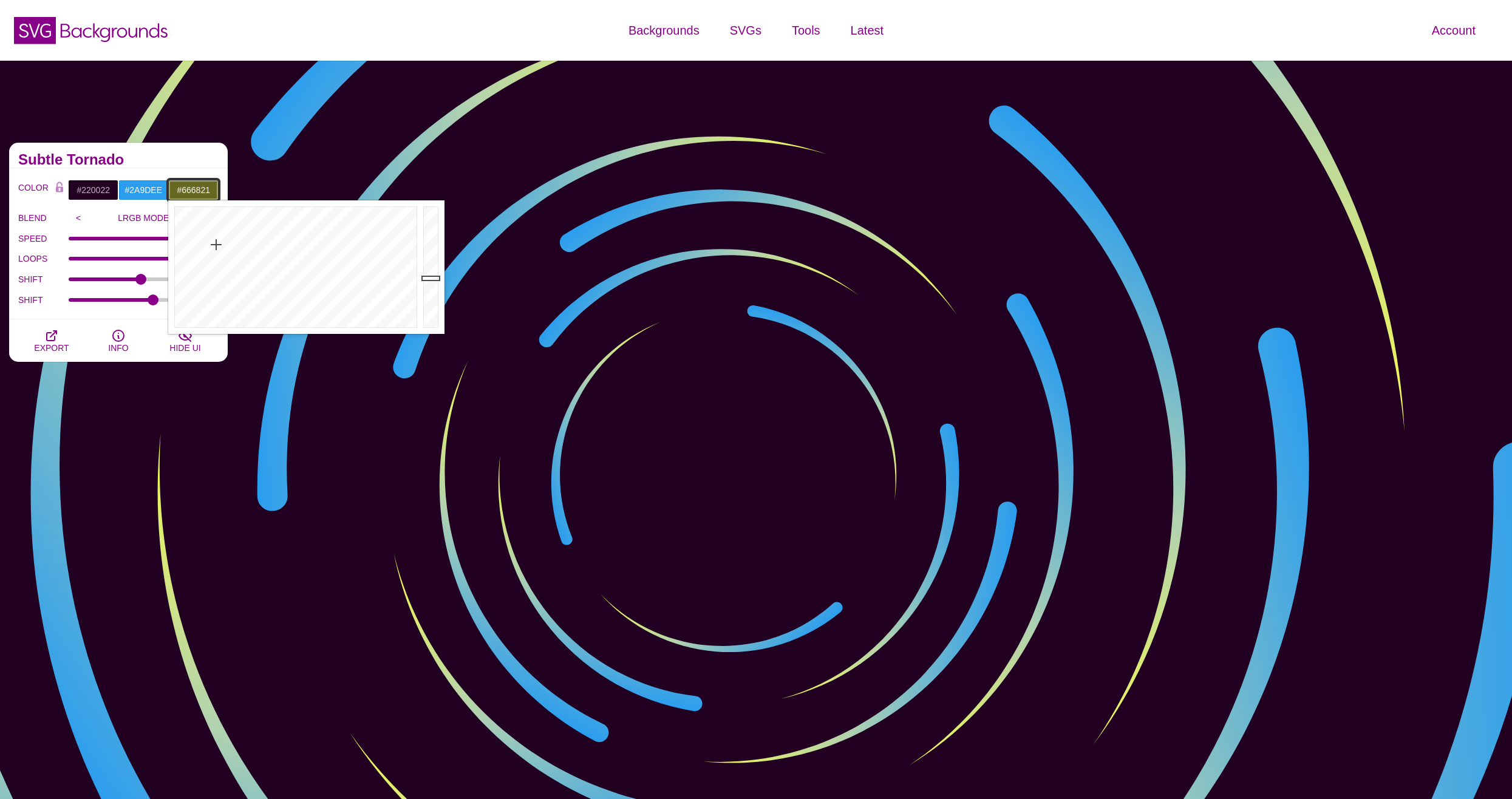
drag, startPoint x: 435, startPoint y: 209, endPoint x: 429, endPoint y: 278, distance: 69.3
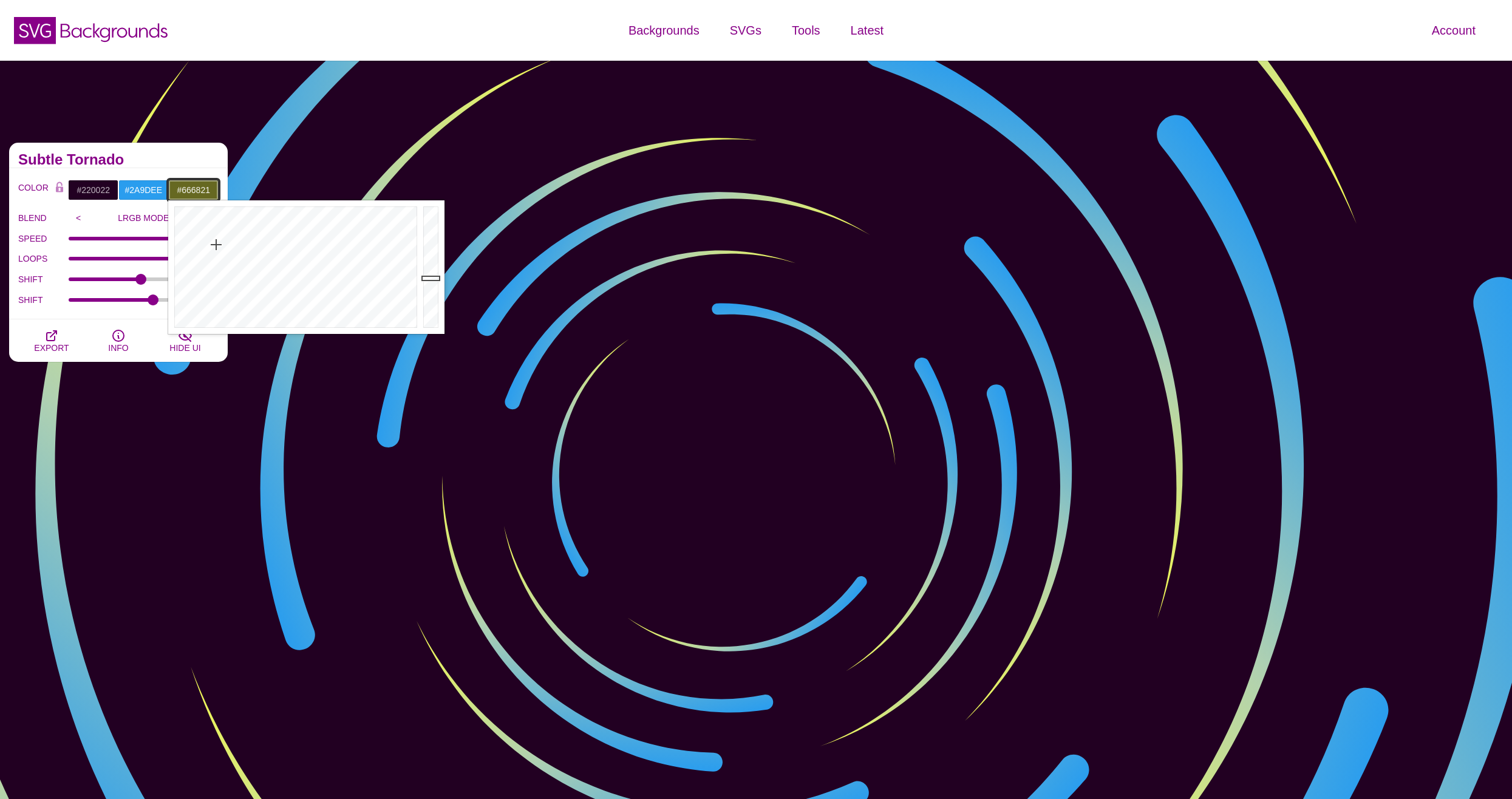
click at [429, 278] on div at bounding box center [433, 267] width 24 height 134
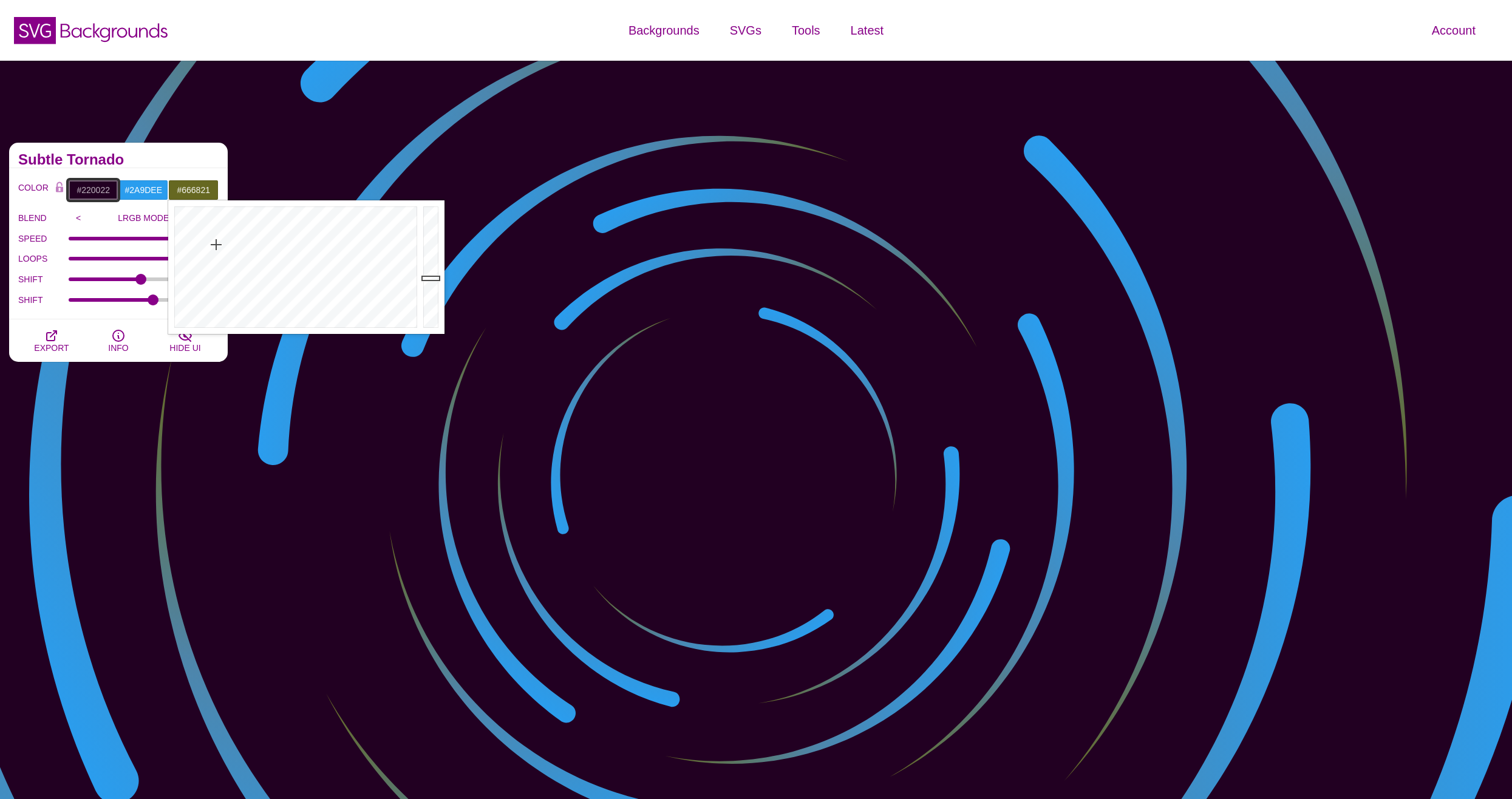
click at [70, 181] on input "#220022" at bounding box center [93, 190] width 50 height 21
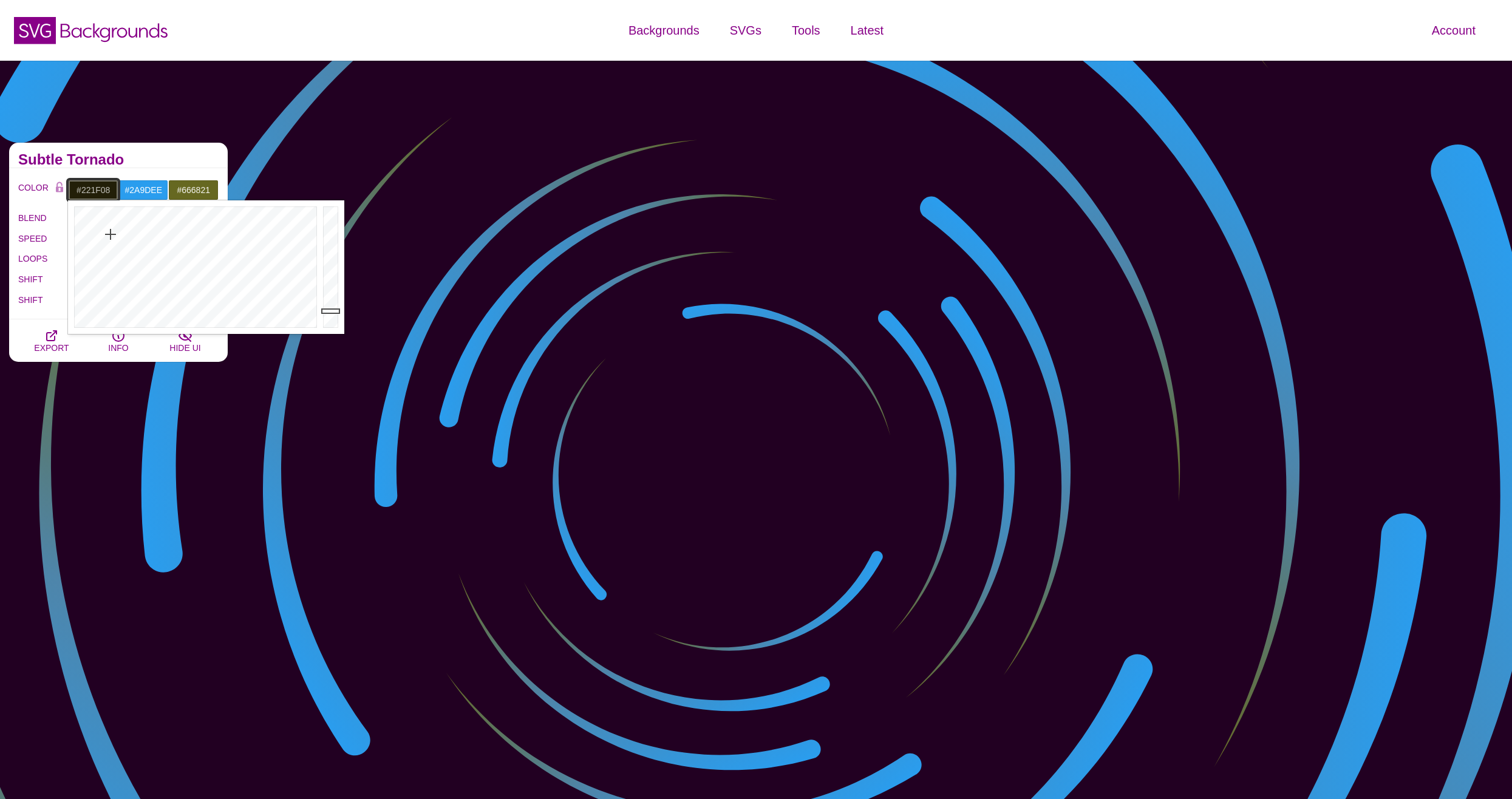
drag, startPoint x: 152, startPoint y: 251, endPoint x: 111, endPoint y: 235, distance: 44.0
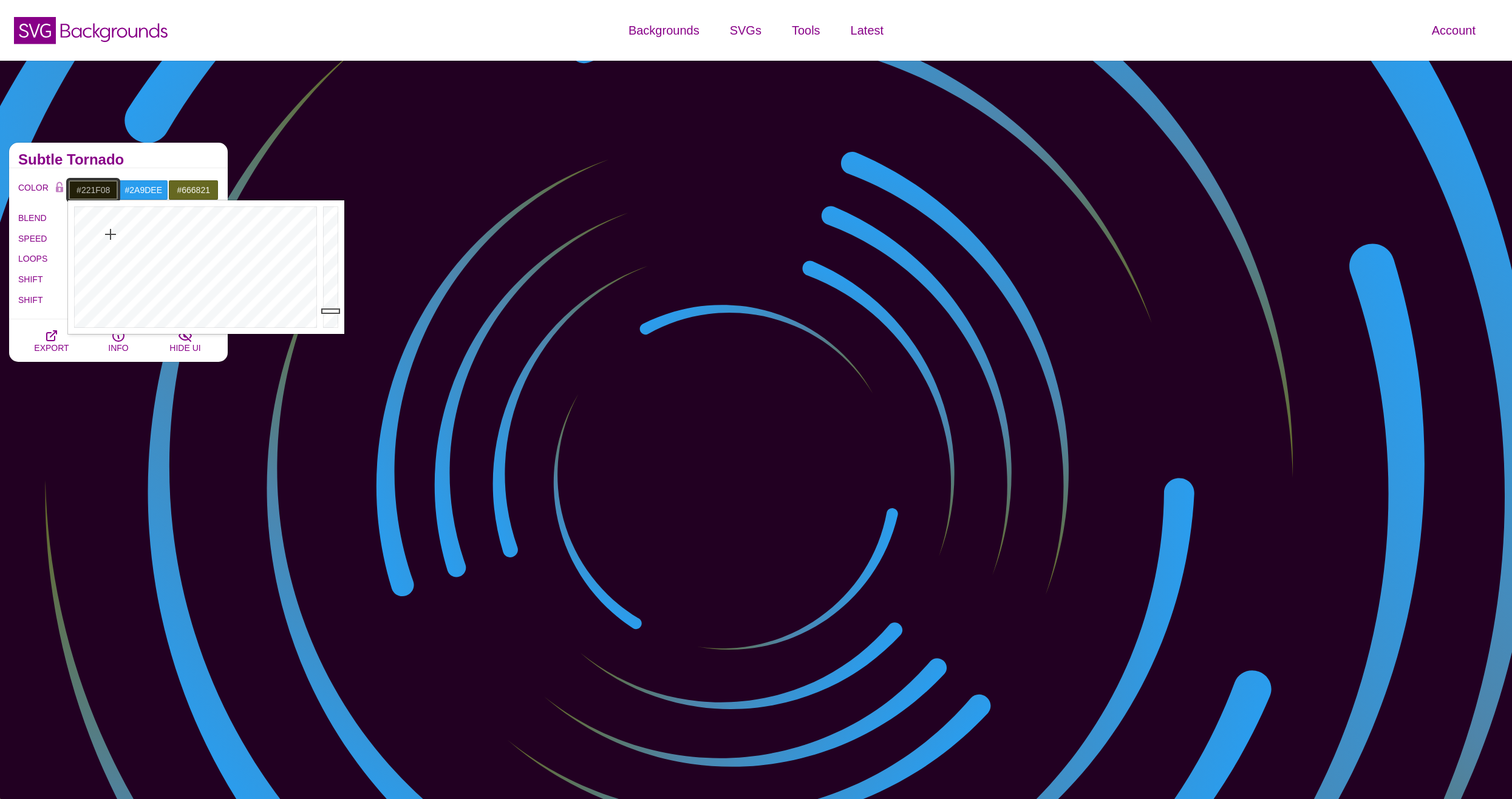
click at [111, 235] on div at bounding box center [194, 267] width 252 height 134
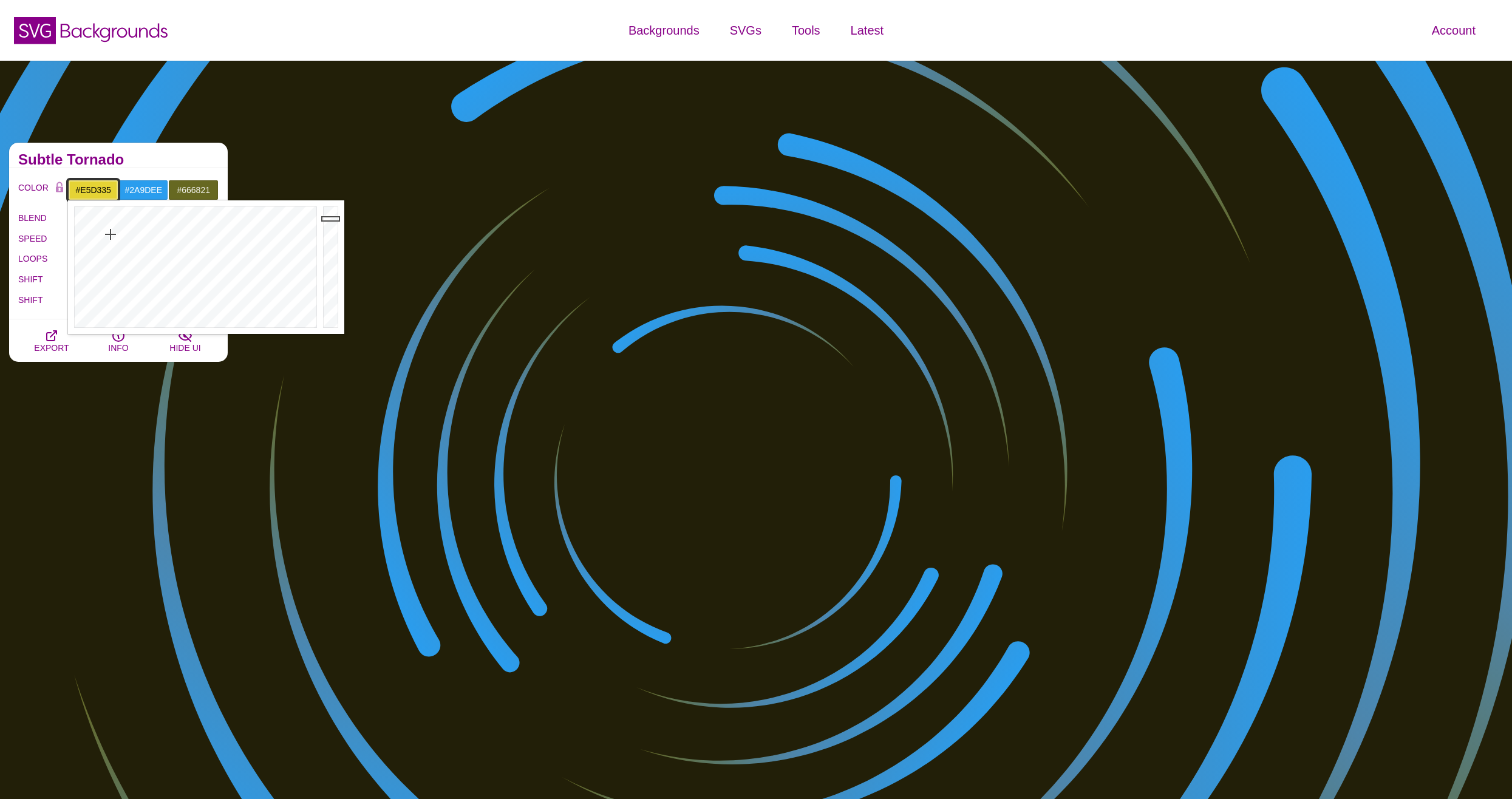
drag, startPoint x: 326, startPoint y: 249, endPoint x: 335, endPoint y: 219, distance: 31.3
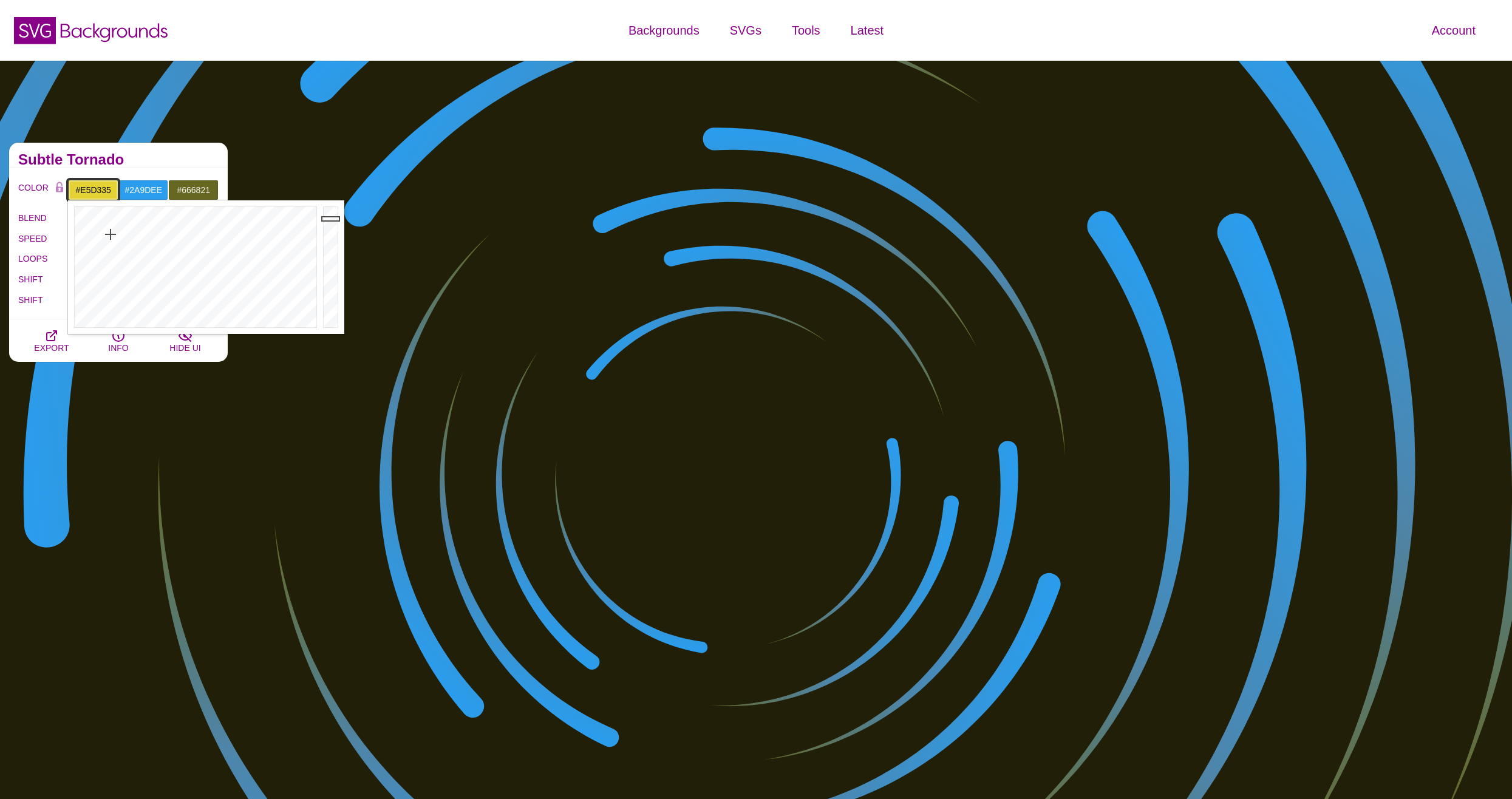
click at [335, 219] on div at bounding box center [333, 267] width 24 height 134
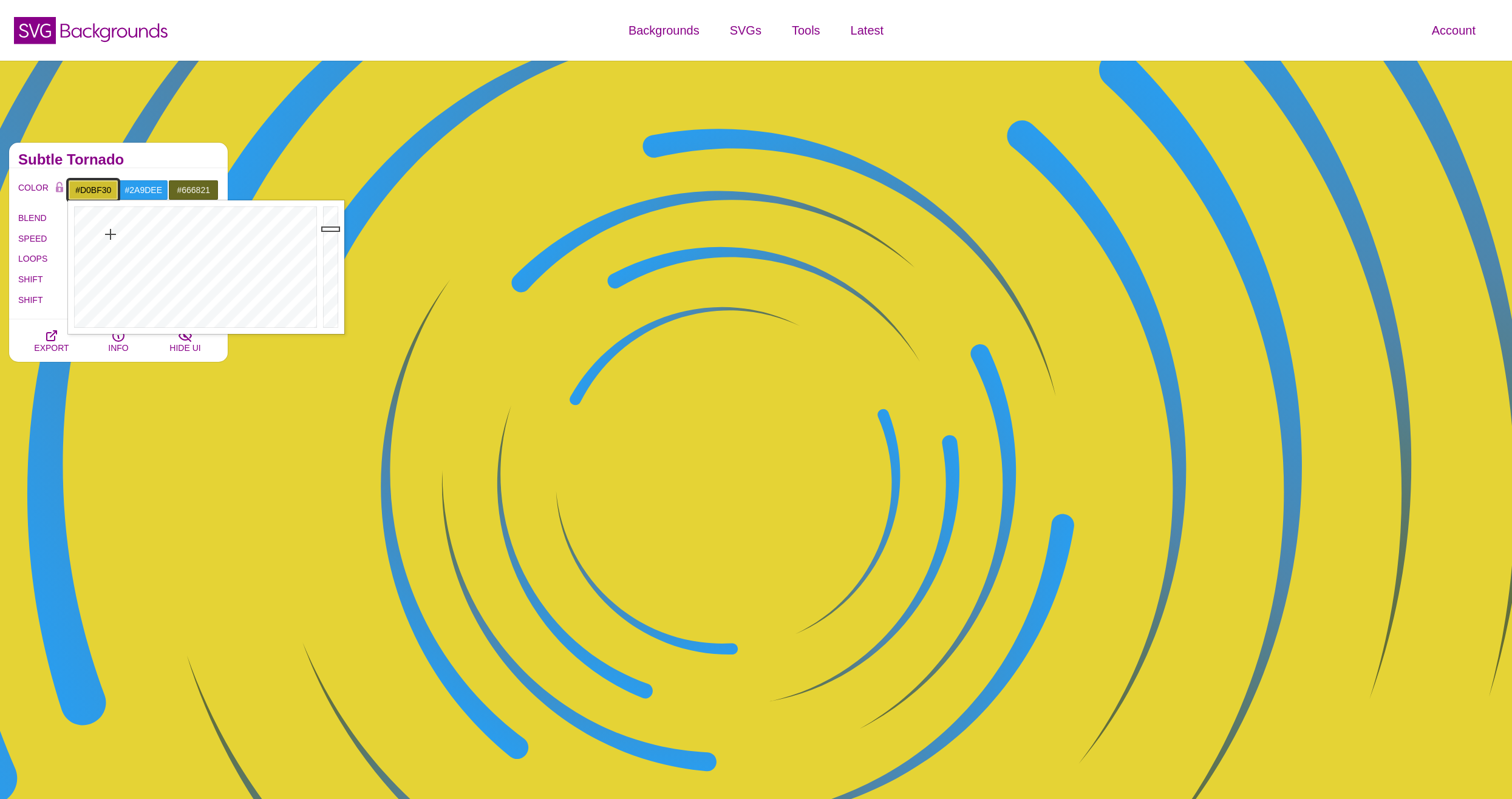
type input "#CDBC2F"
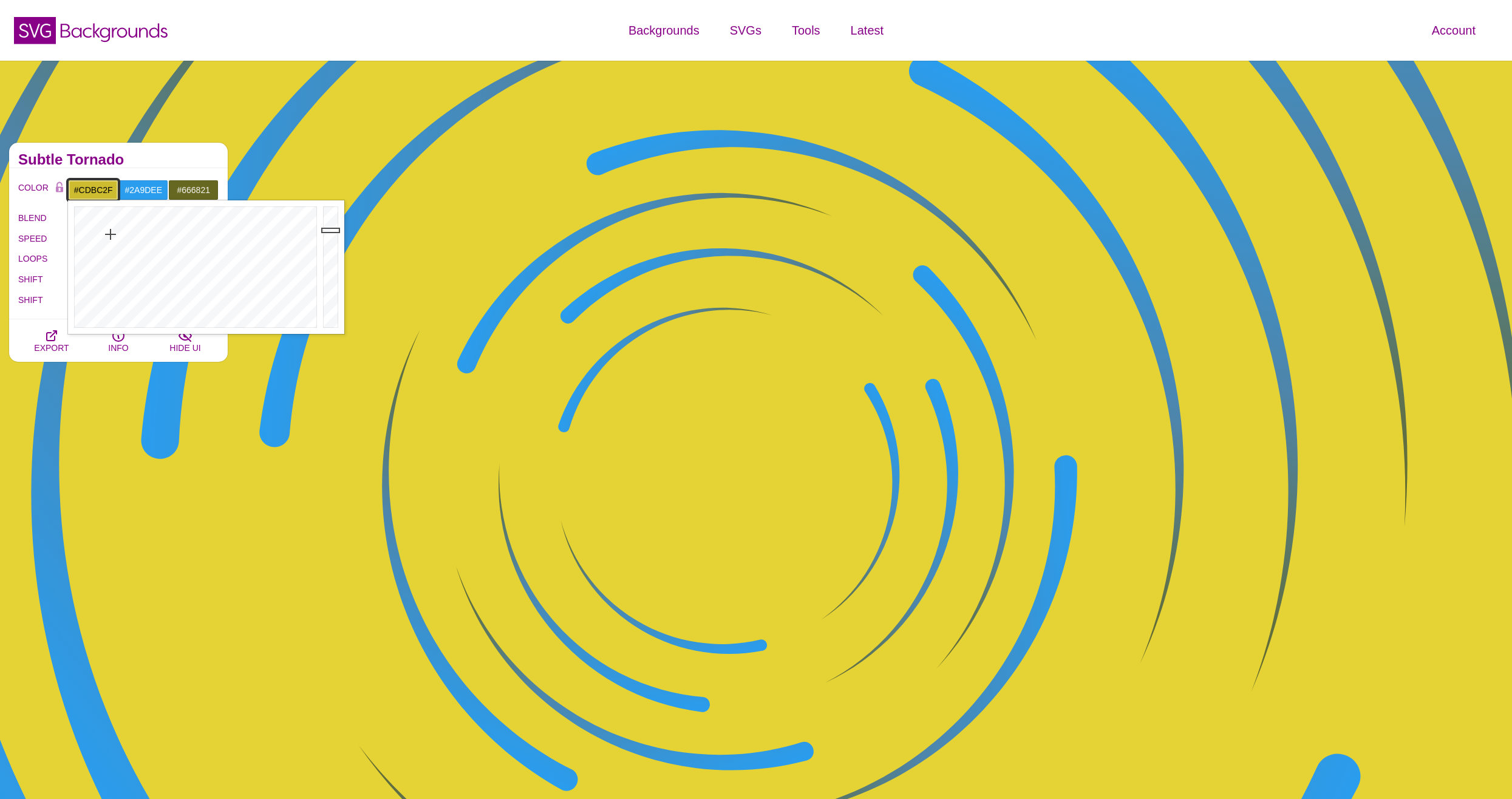
drag, startPoint x: 335, startPoint y: 219, endPoint x: 334, endPoint y: 230, distance: 11.0
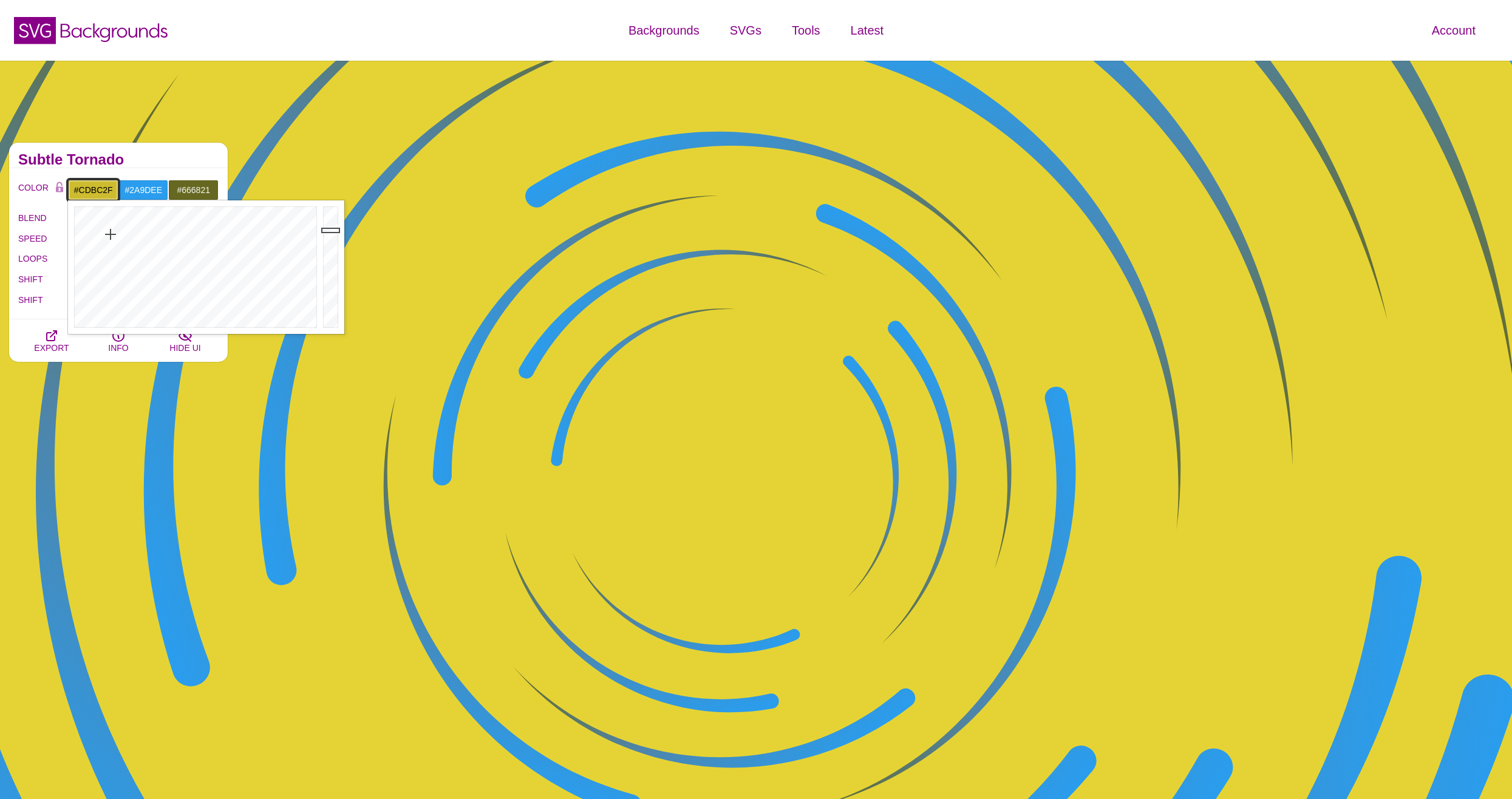
click at [334, 230] on div at bounding box center [333, 267] width 24 height 134
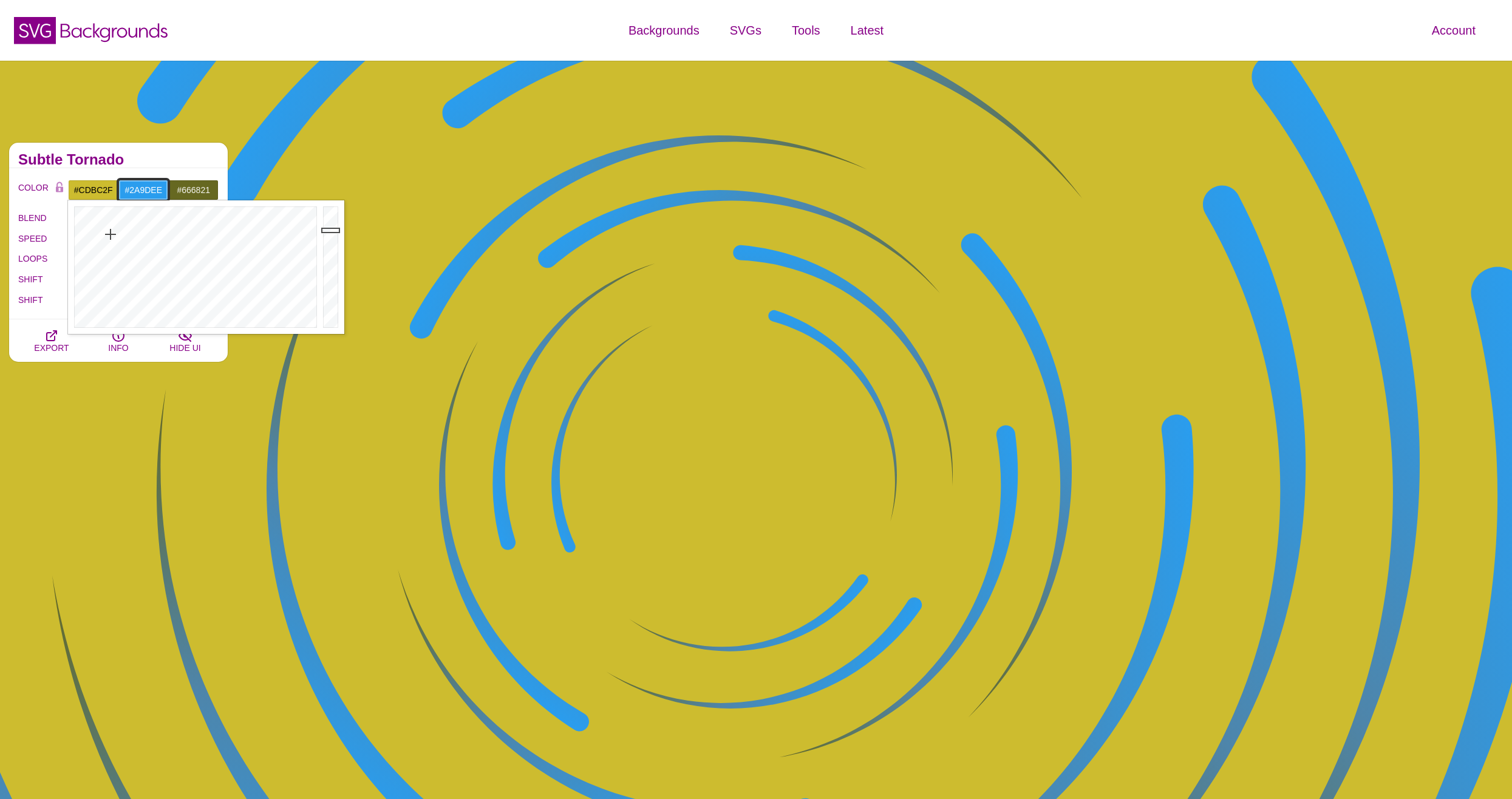
click at [152, 194] on input "#2A9DEE" at bounding box center [144, 190] width 50 height 21
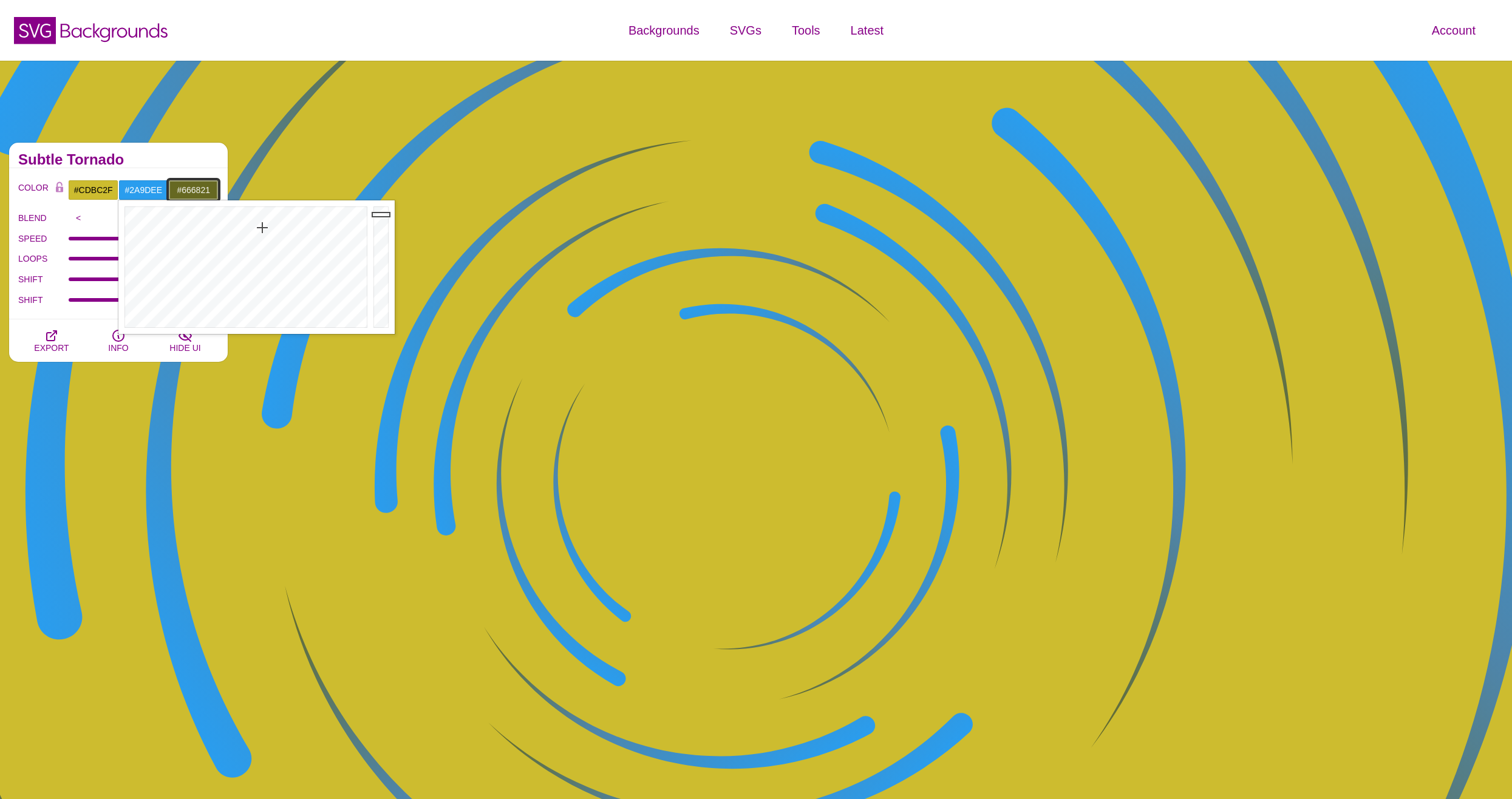
click at [190, 187] on input "#666821" at bounding box center [193, 190] width 50 height 21
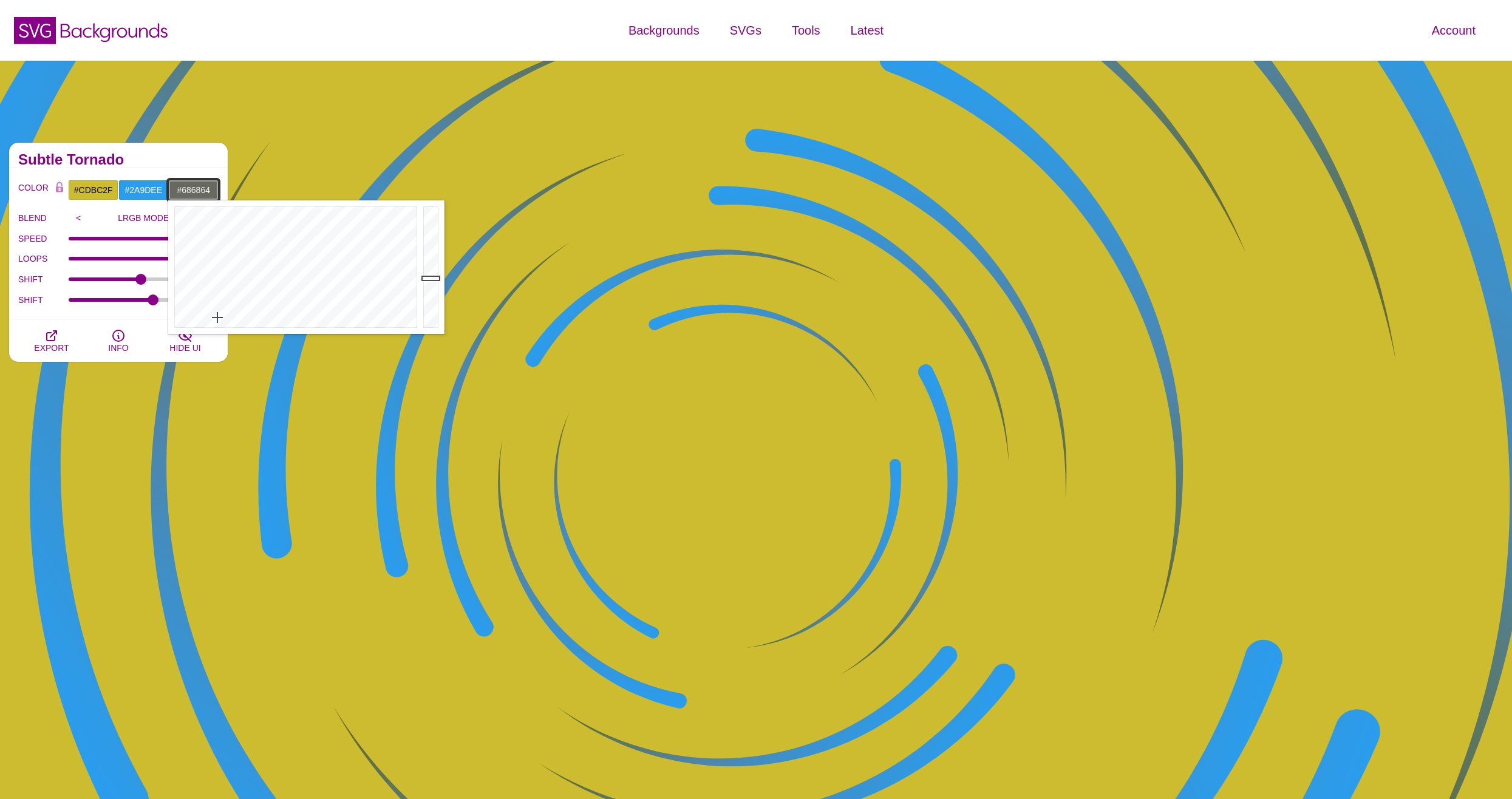
drag, startPoint x: 213, startPoint y: 235, endPoint x: 217, endPoint y: 323, distance: 88.1
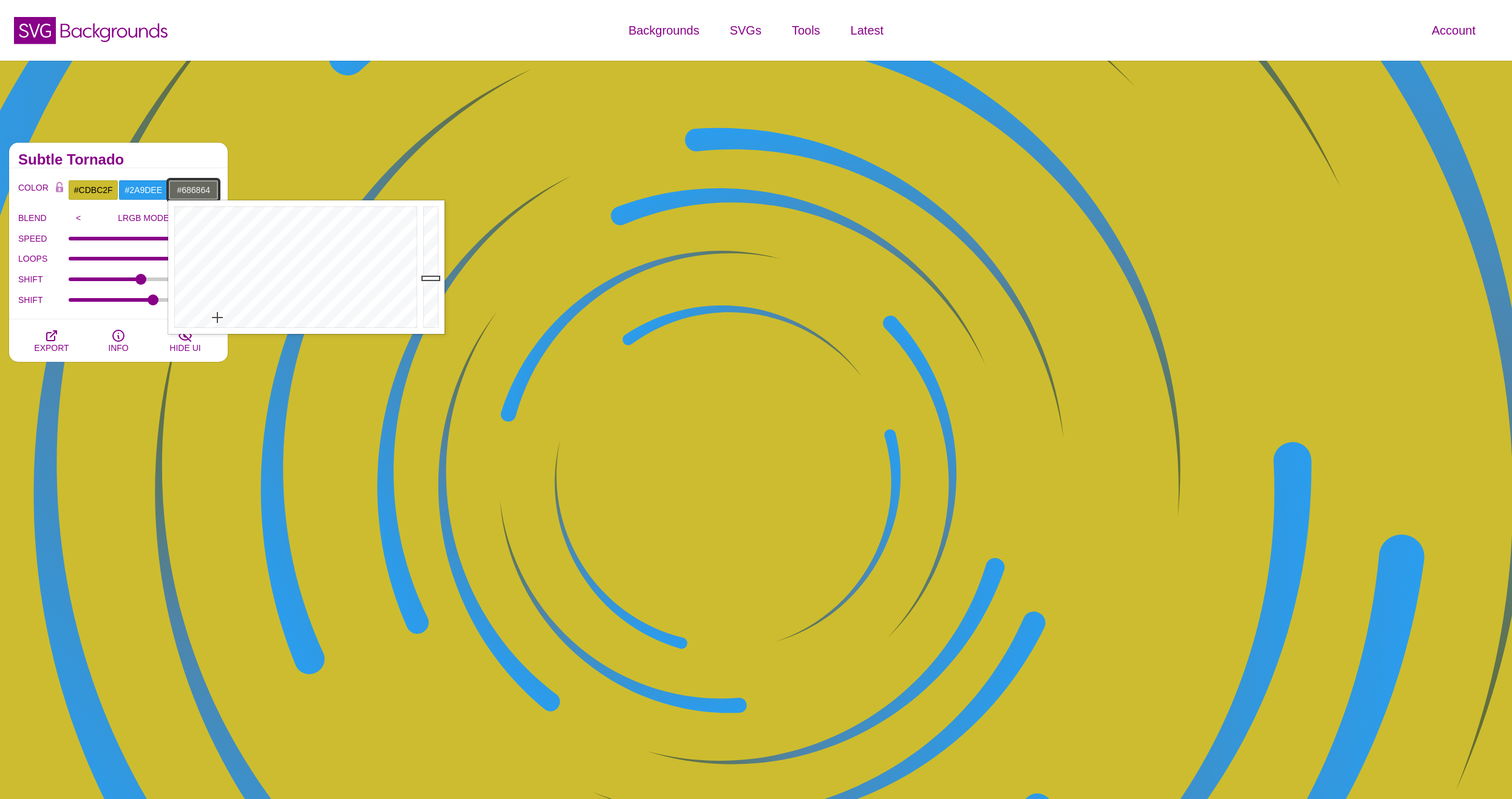
click at [217, 323] on div at bounding box center [294, 267] width 252 height 134
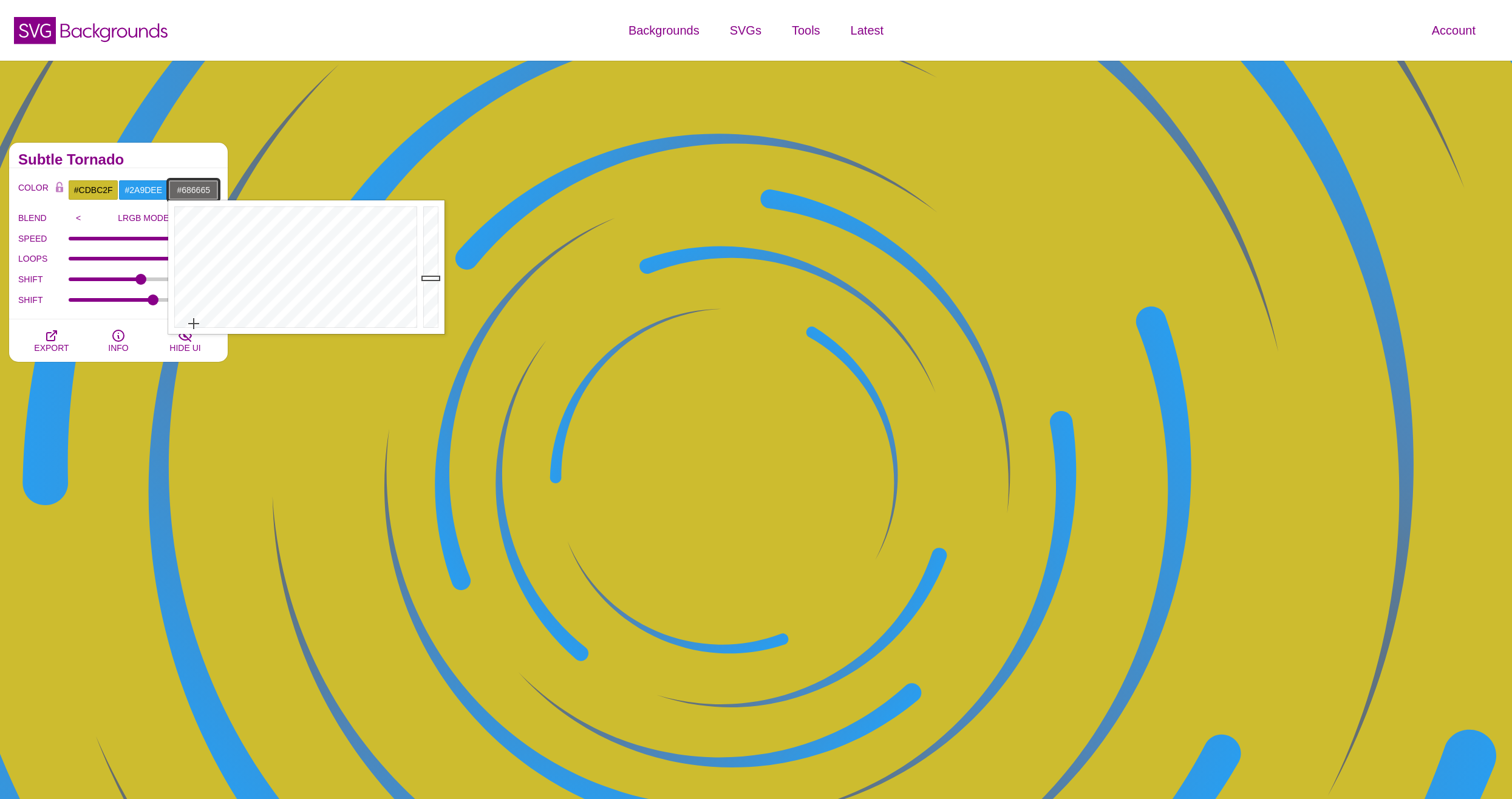
drag, startPoint x: 230, startPoint y: 326, endPoint x: 193, endPoint y: 323, distance: 37.1
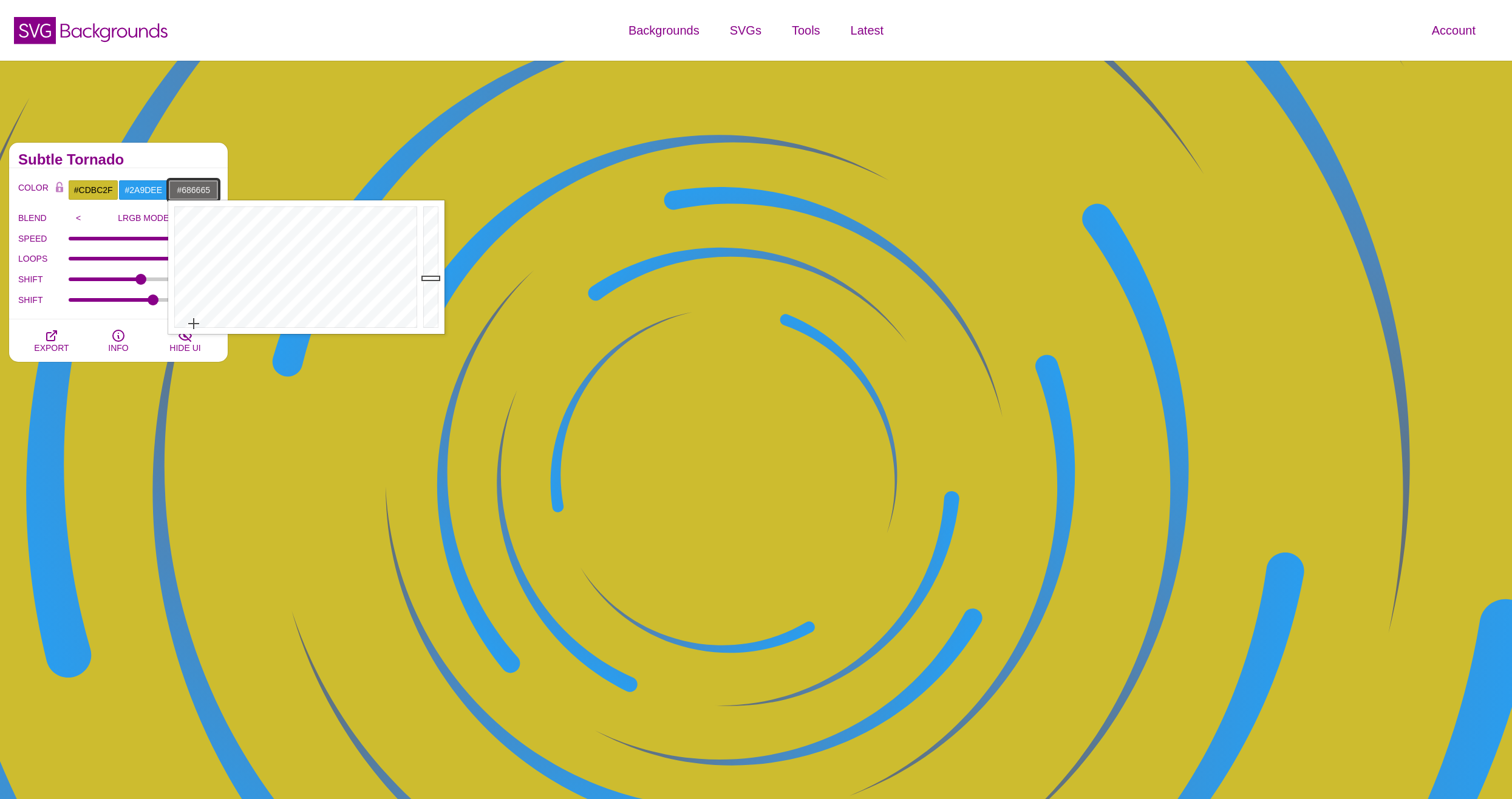
click at [193, 323] on div at bounding box center [294, 267] width 252 height 134
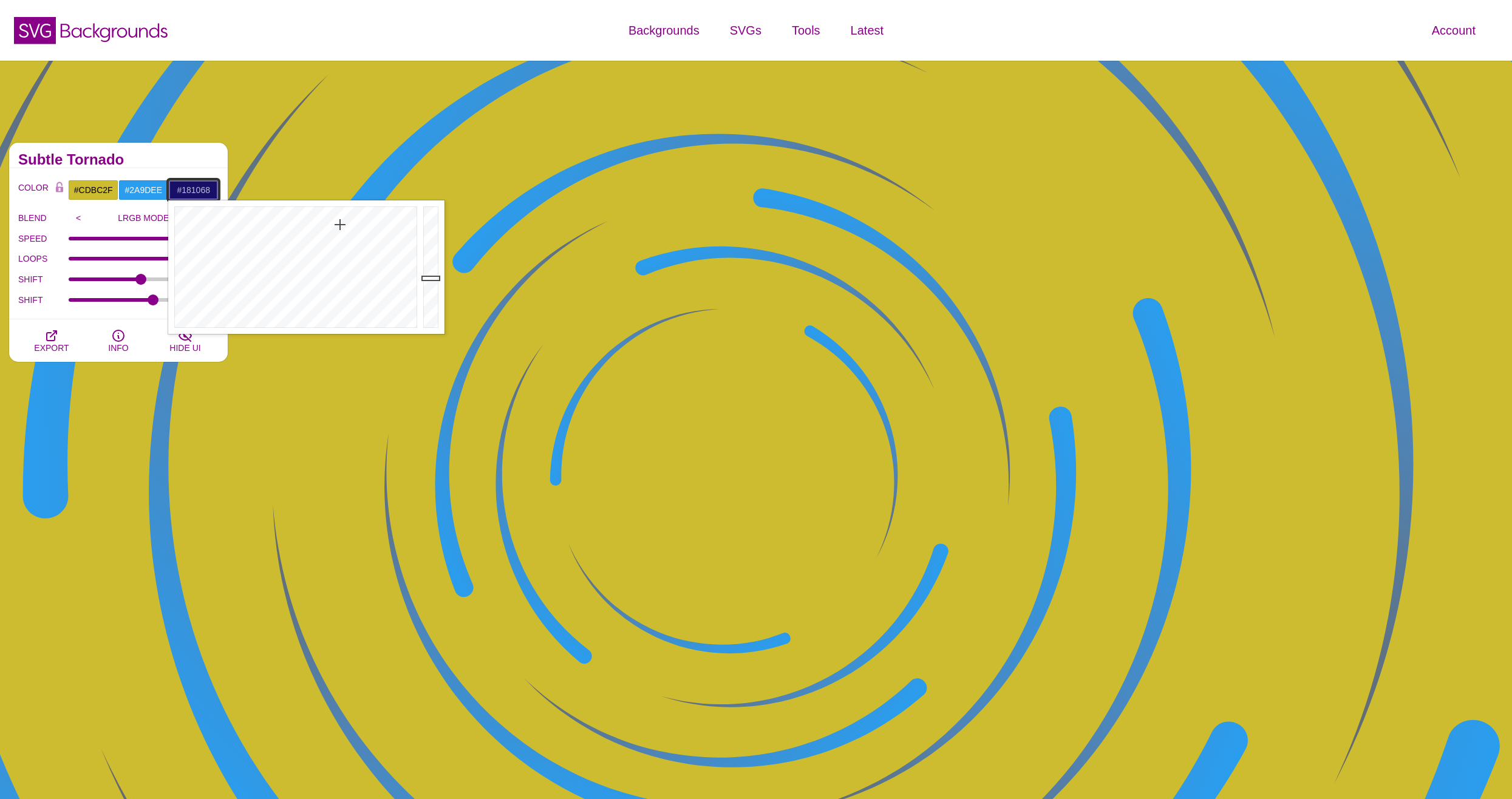
drag, startPoint x: 250, startPoint y: 312, endPoint x: 340, endPoint y: 225, distance: 125.2
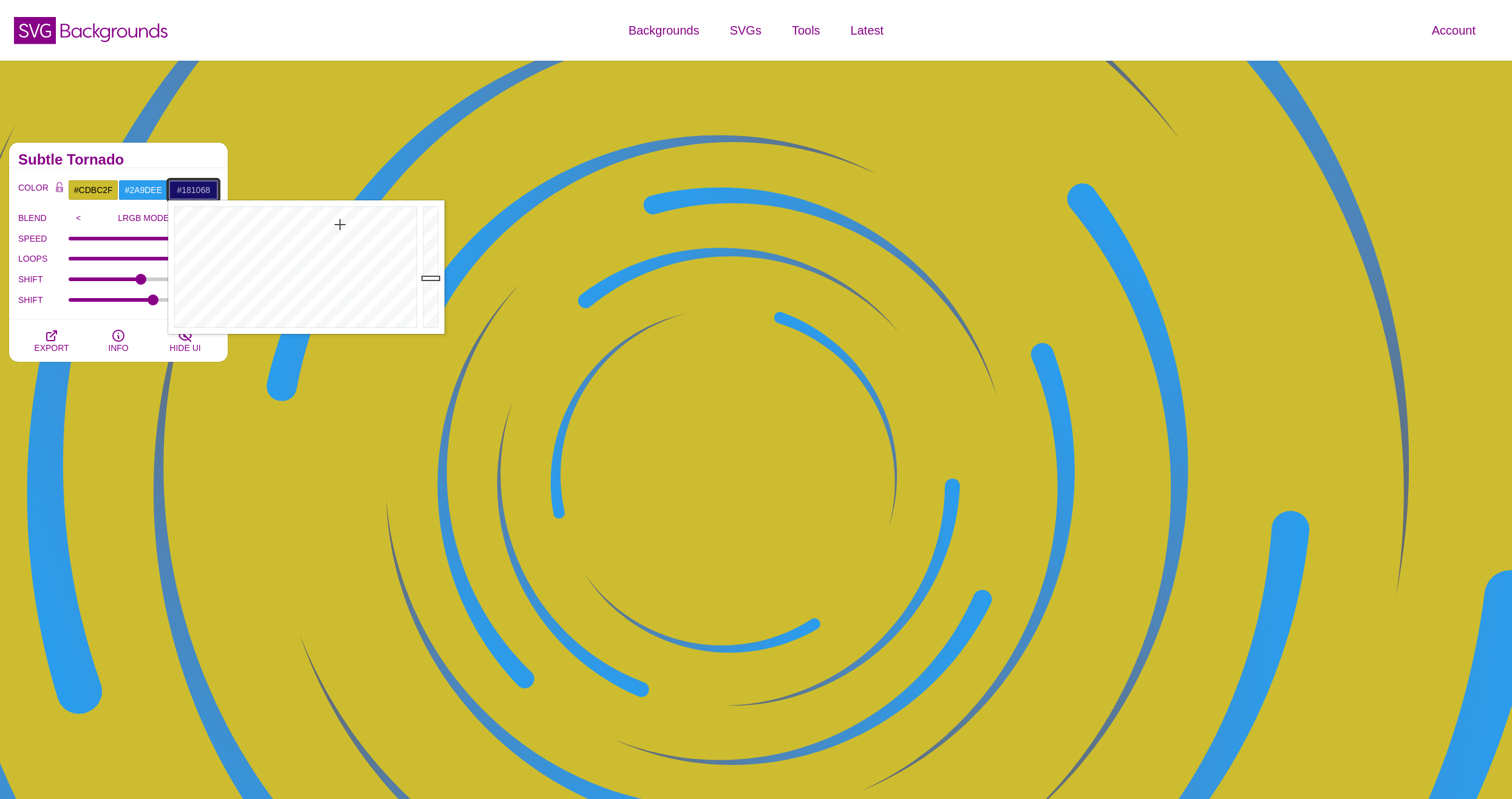
click at [340, 225] on div at bounding box center [294, 267] width 252 height 134
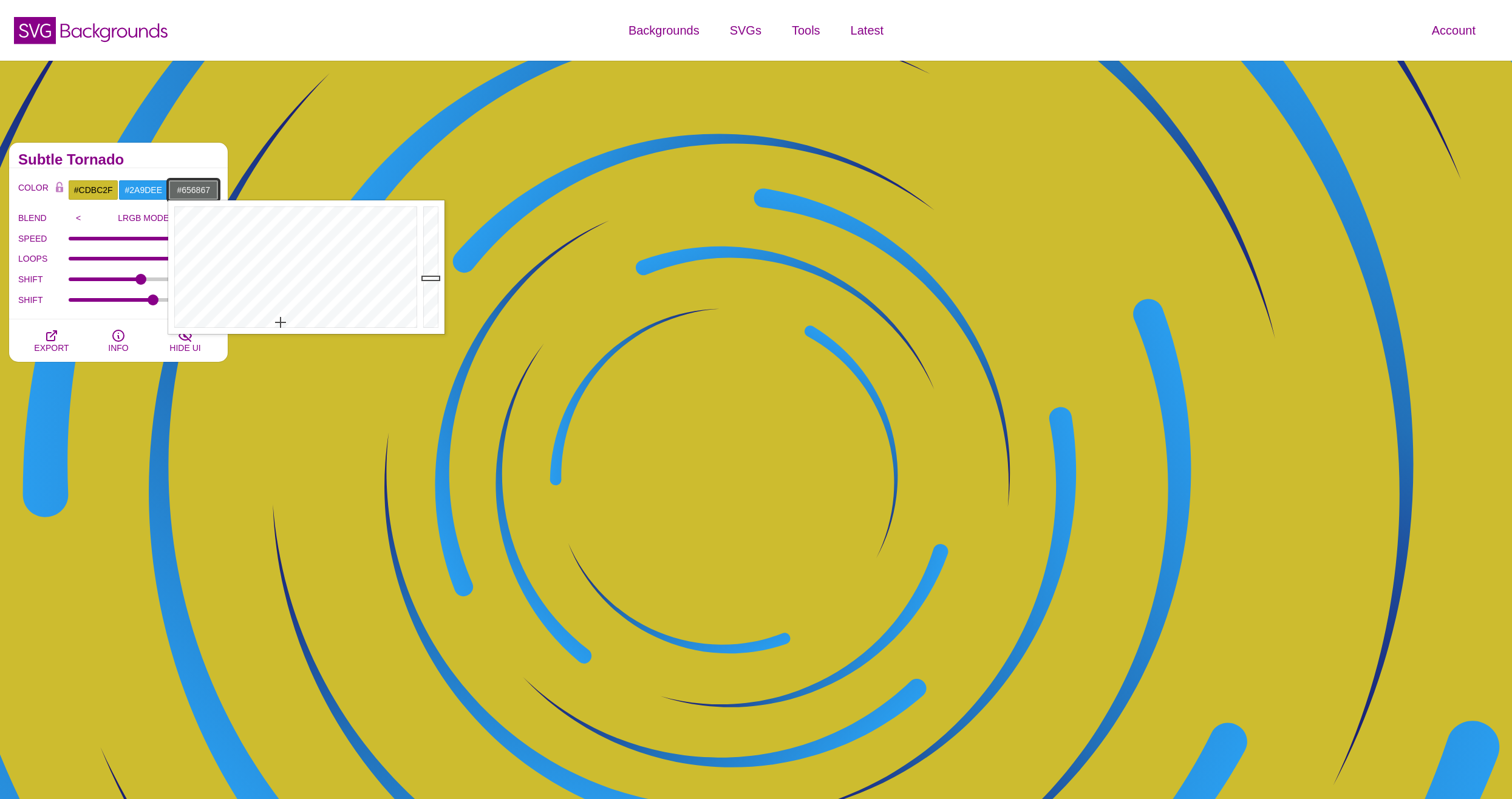
drag, startPoint x: 330, startPoint y: 216, endPoint x: 279, endPoint y: 324, distance: 119.4
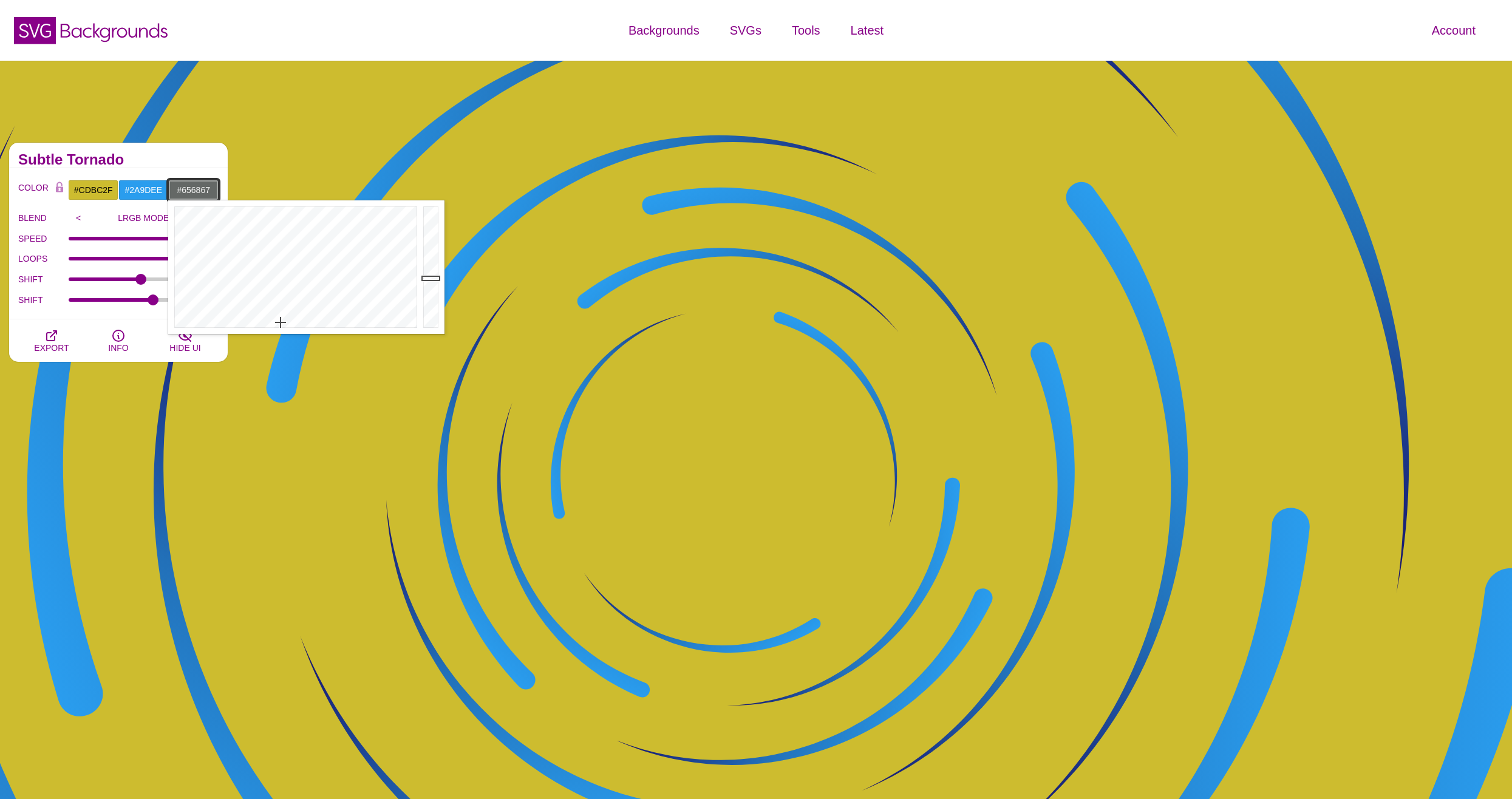
click at [279, 324] on div at bounding box center [294, 267] width 252 height 134
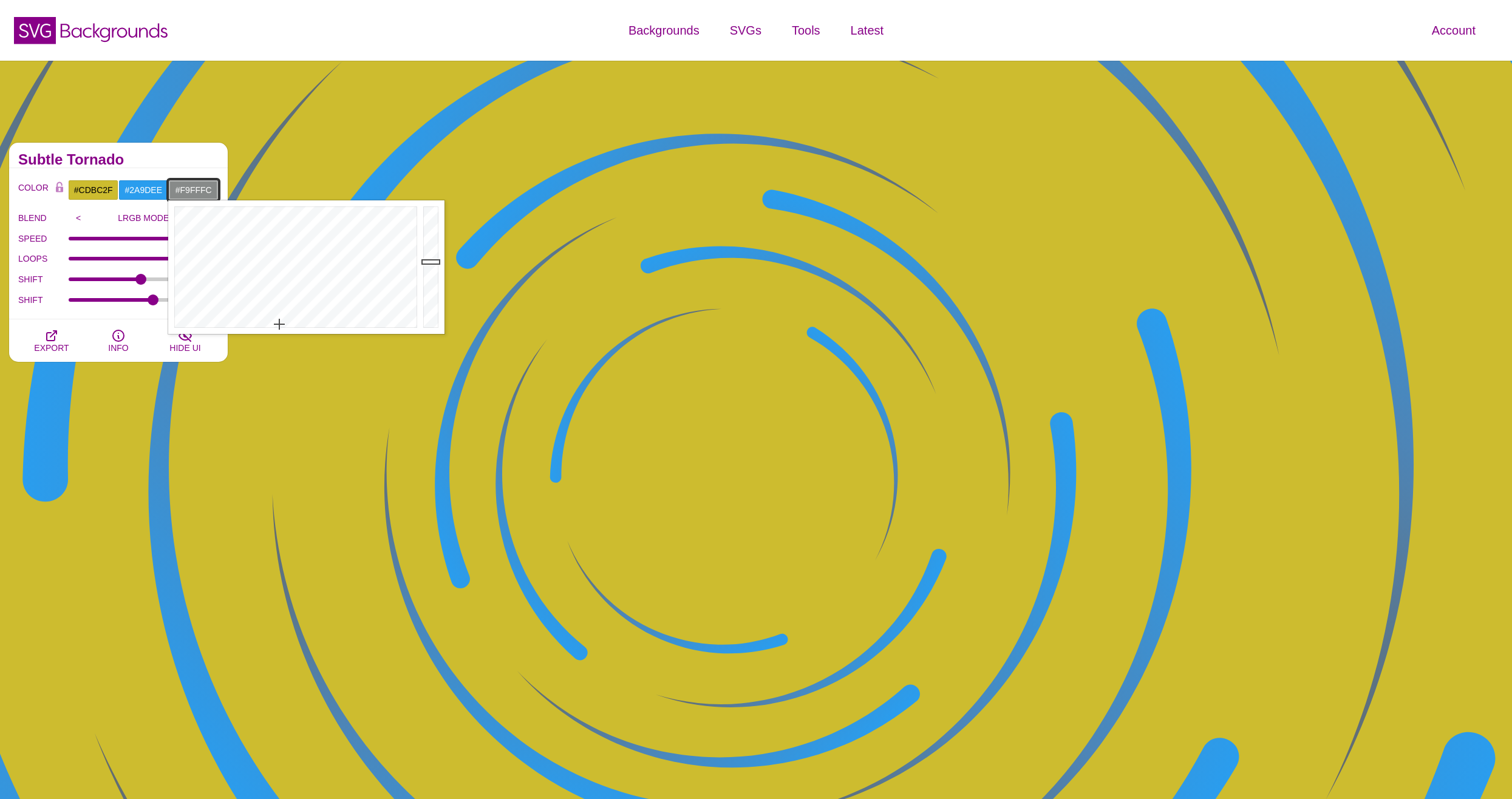
drag, startPoint x: 427, startPoint y: 273, endPoint x: 438, endPoint y: 193, distance: 80.8
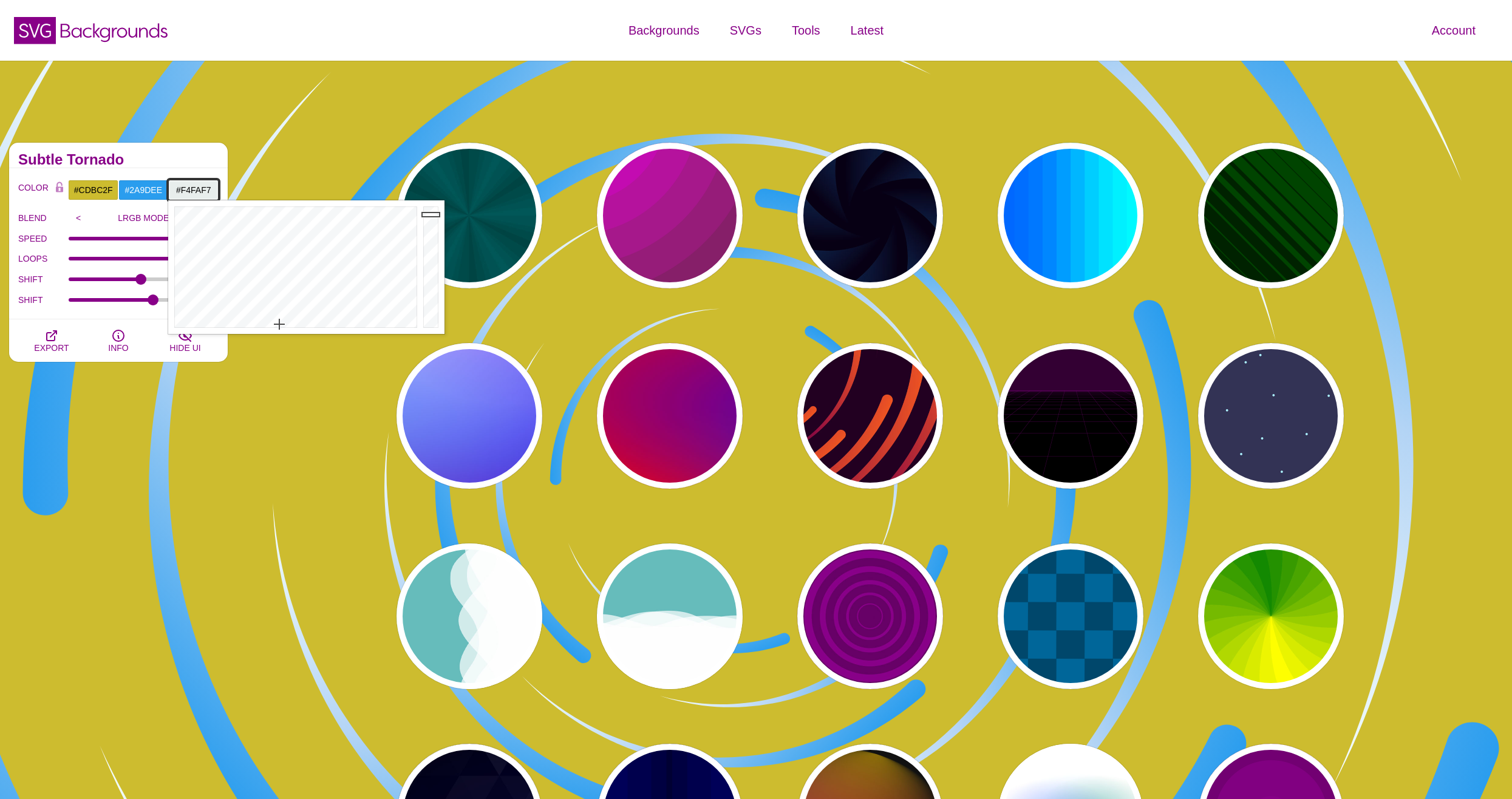
type input "#F9FFFC"
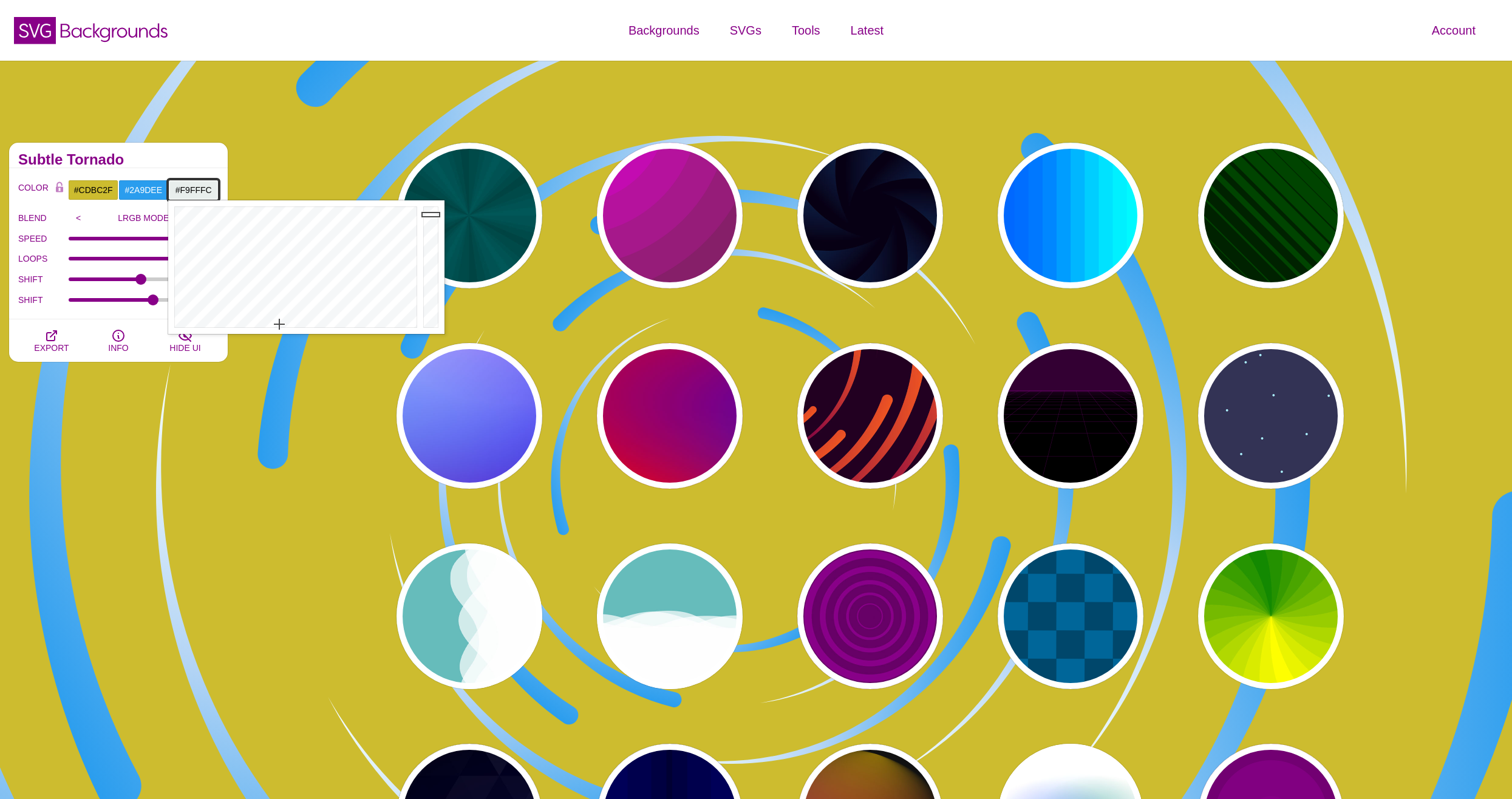
click at [425, 204] on div at bounding box center [433, 267] width 24 height 134
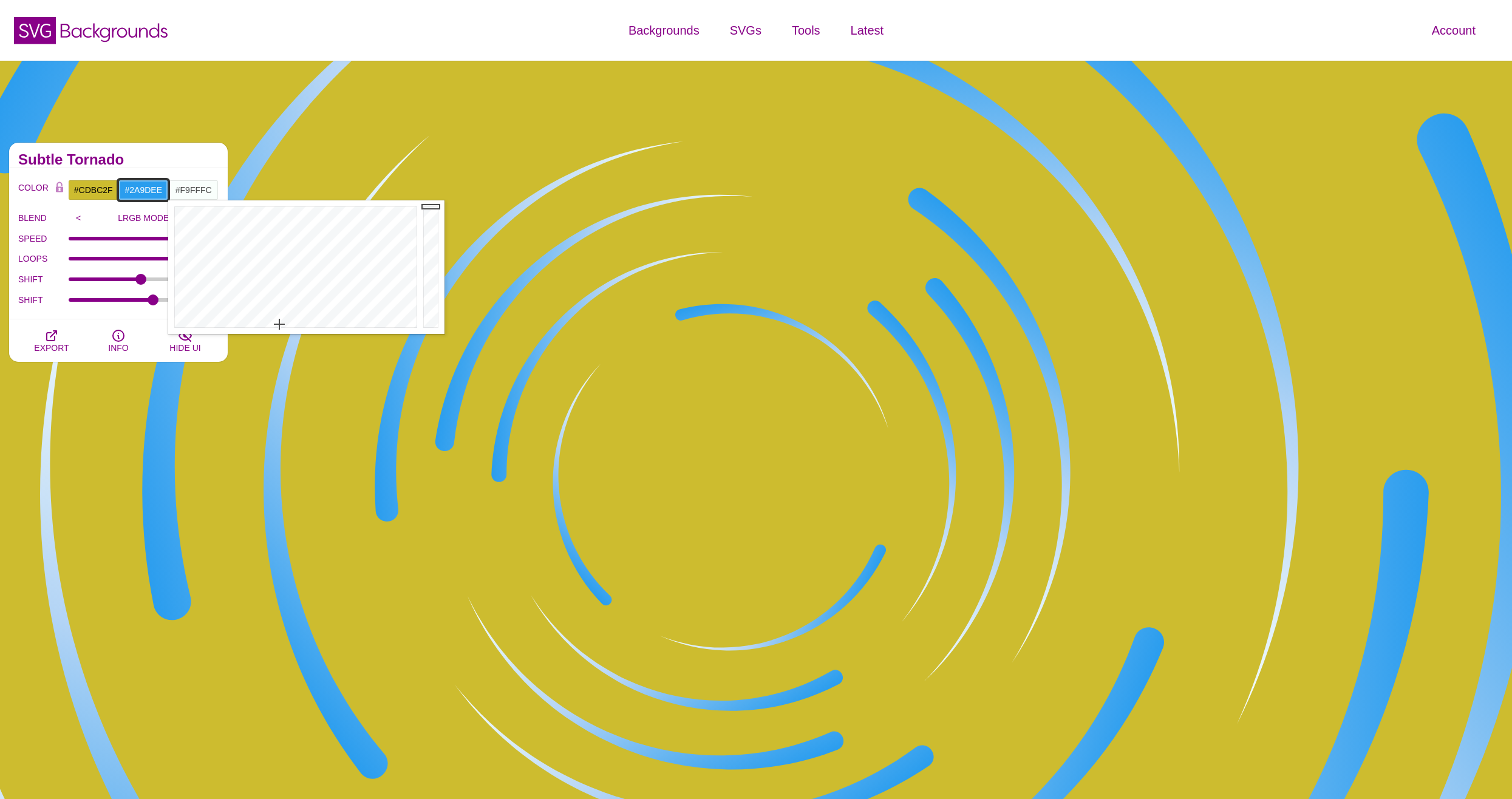
click at [153, 190] on input "#2A9DEE" at bounding box center [144, 190] width 50 height 21
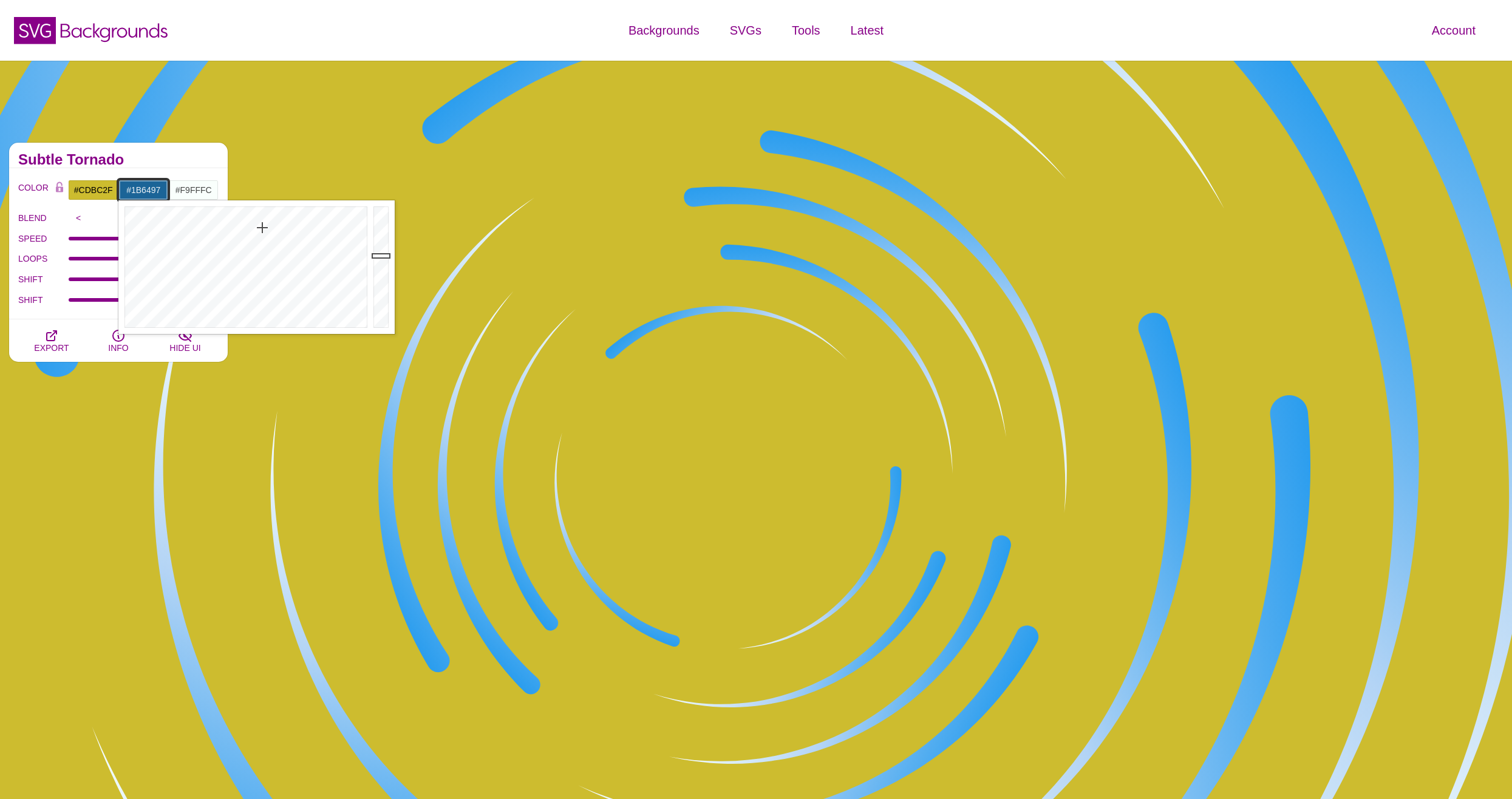
drag, startPoint x: 376, startPoint y: 231, endPoint x: 377, endPoint y: 255, distance: 24.0
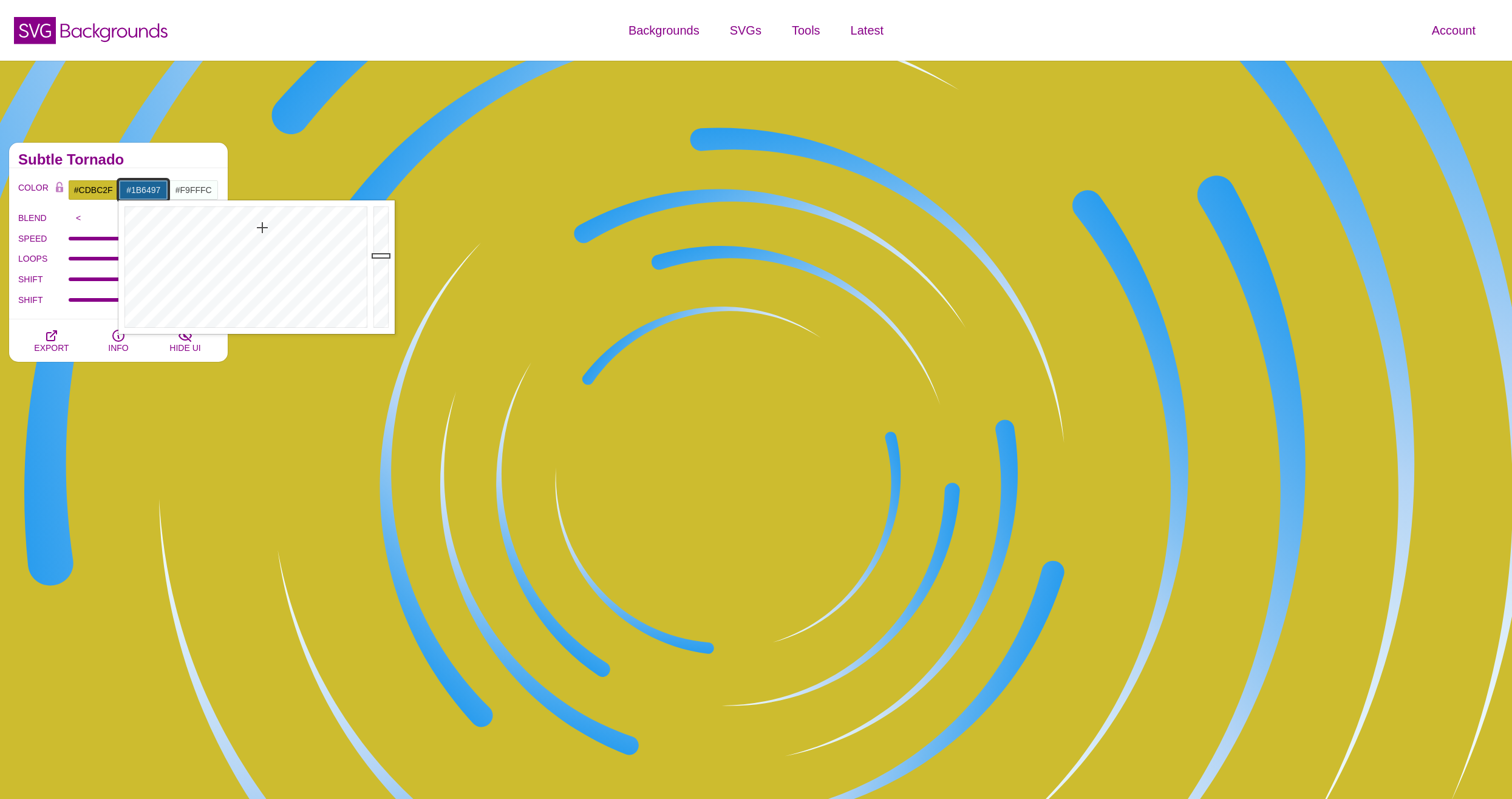
click at [377, 255] on div at bounding box center [382, 267] width 24 height 134
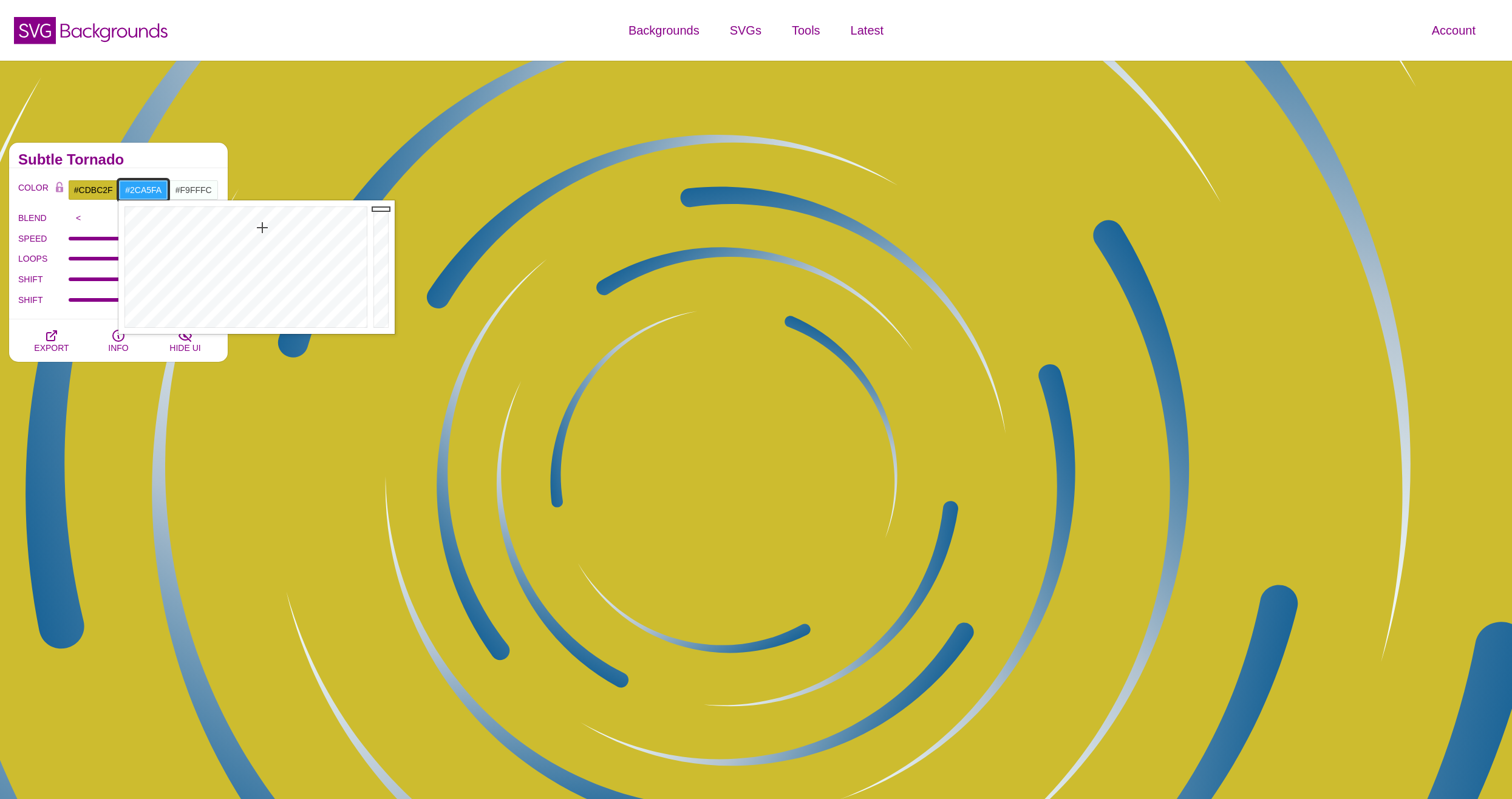
drag, startPoint x: 382, startPoint y: 235, endPoint x: 382, endPoint y: 209, distance: 26.0
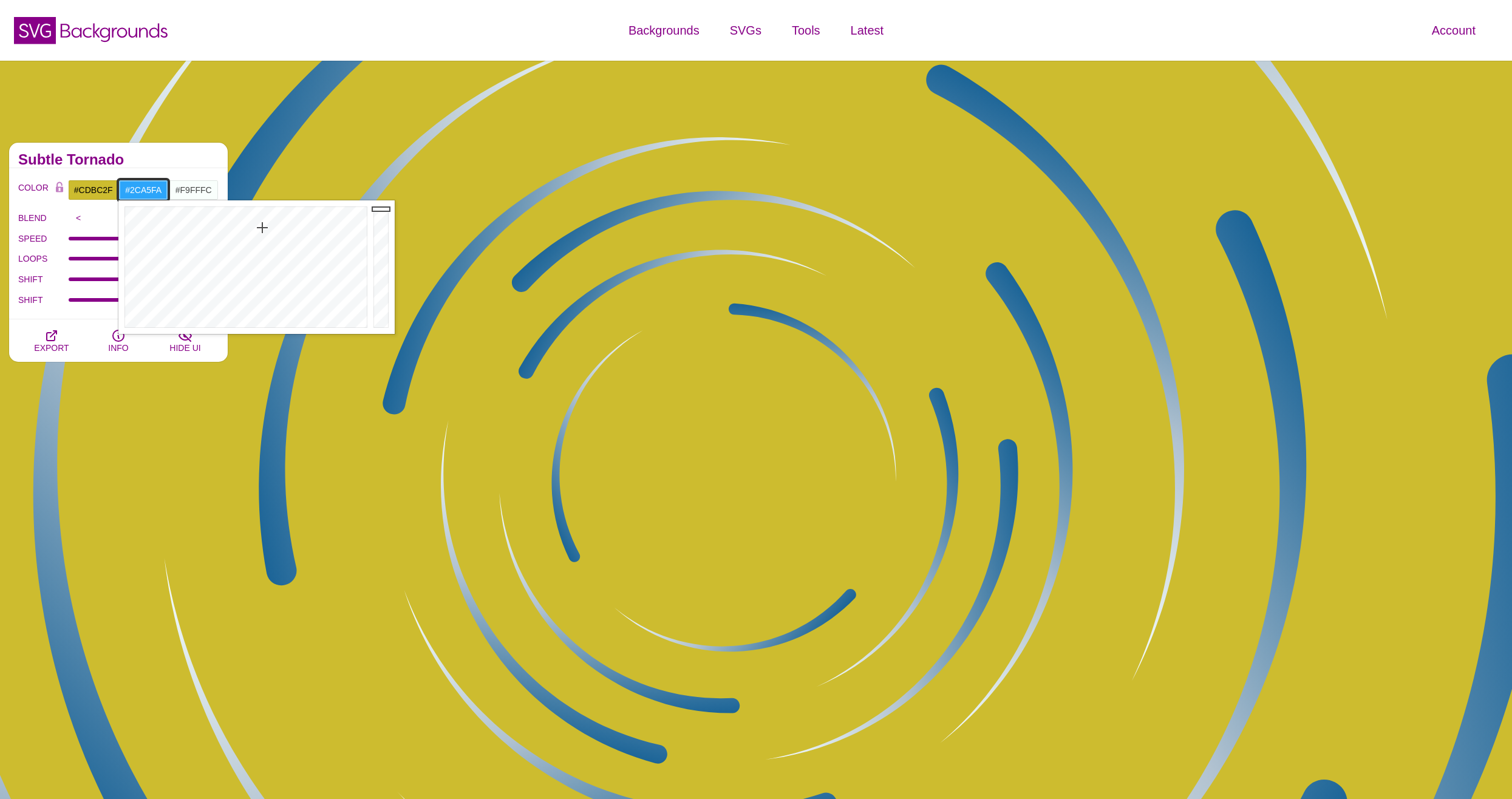
click at [382, 209] on div at bounding box center [382, 267] width 24 height 134
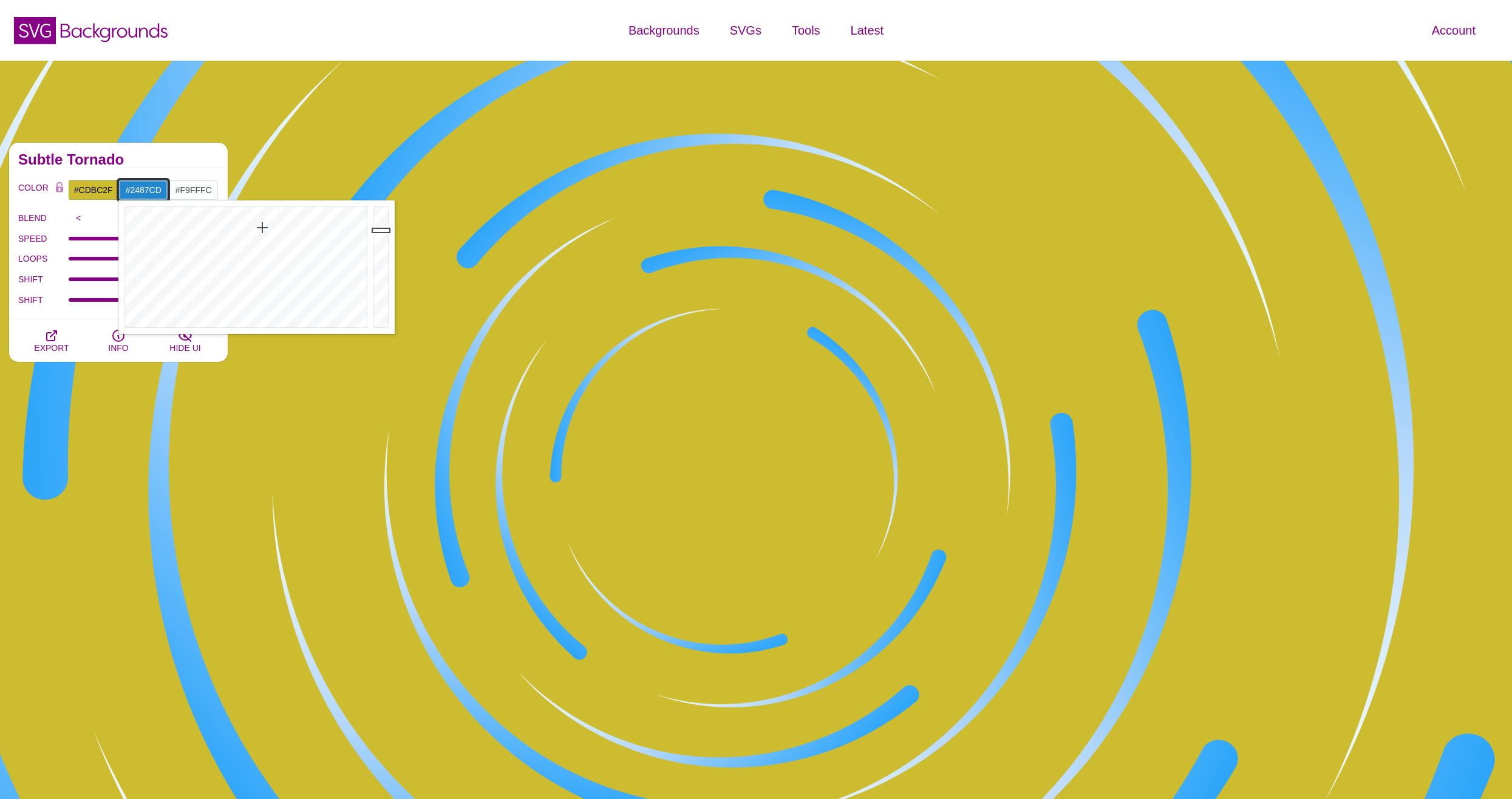
drag, startPoint x: 382, startPoint y: 217, endPoint x: 382, endPoint y: 230, distance: 13.0
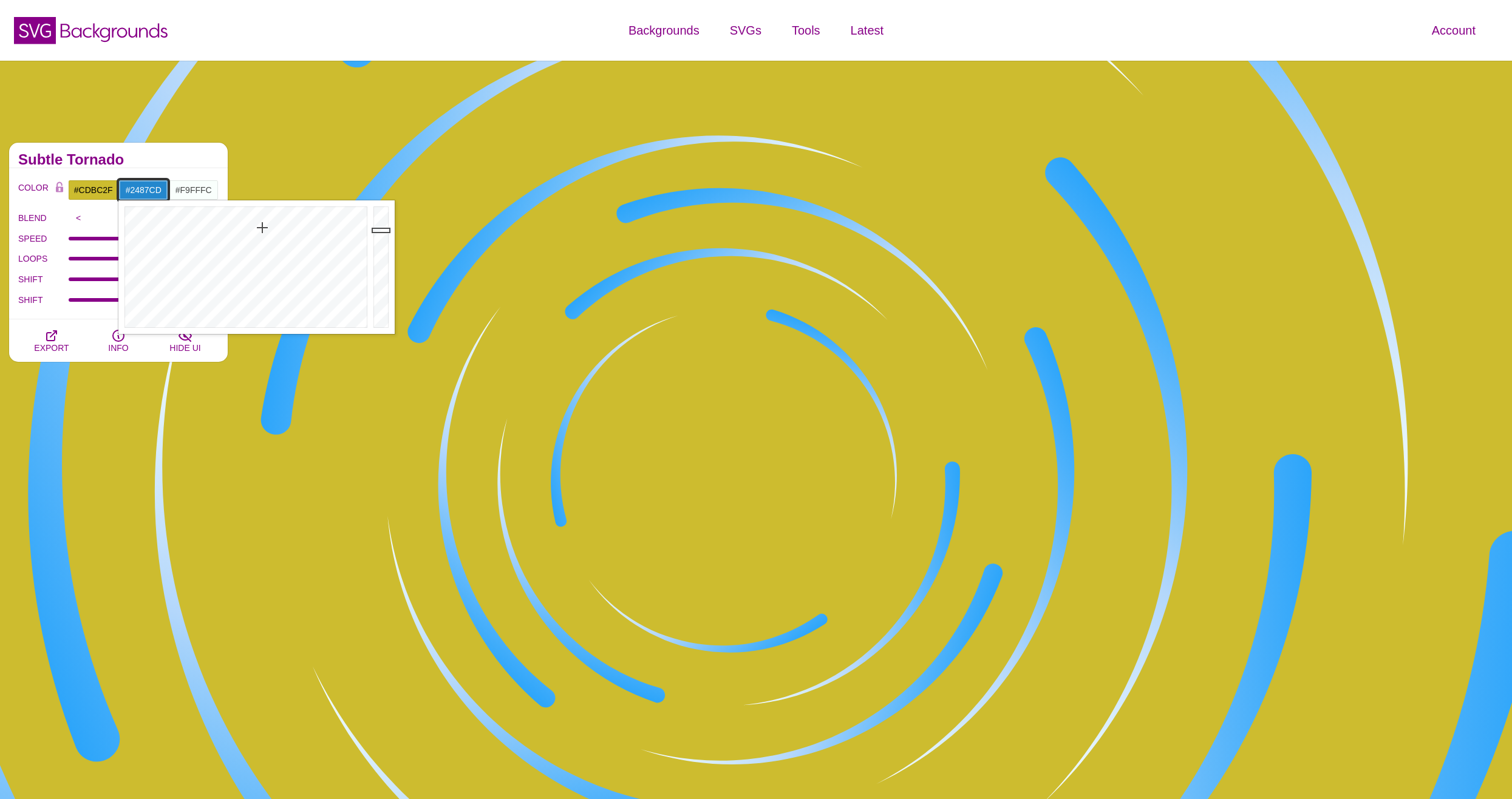
click at [382, 230] on div at bounding box center [382, 267] width 24 height 134
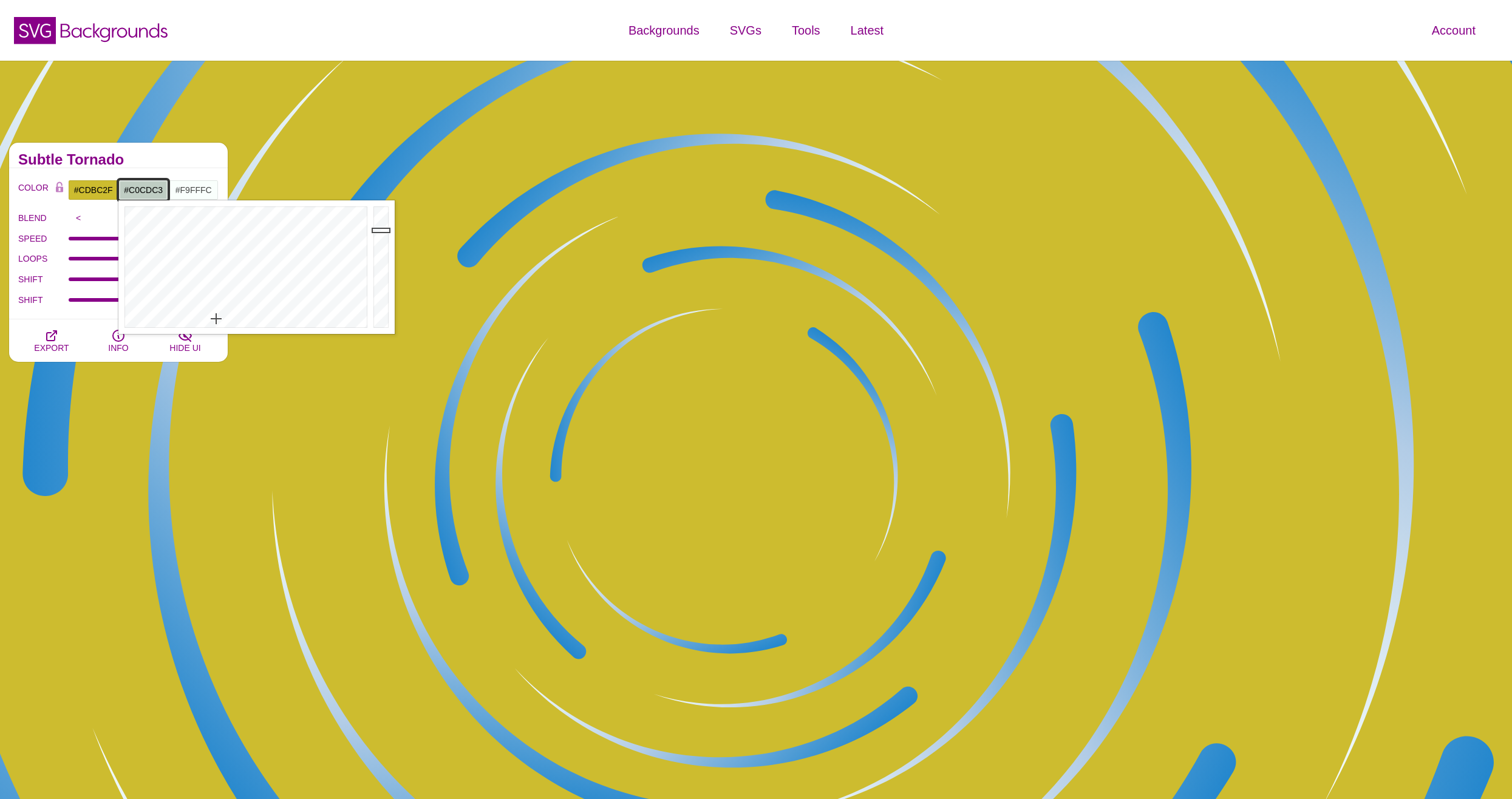
drag, startPoint x: 236, startPoint y: 294, endPoint x: 214, endPoint y: 320, distance: 34.1
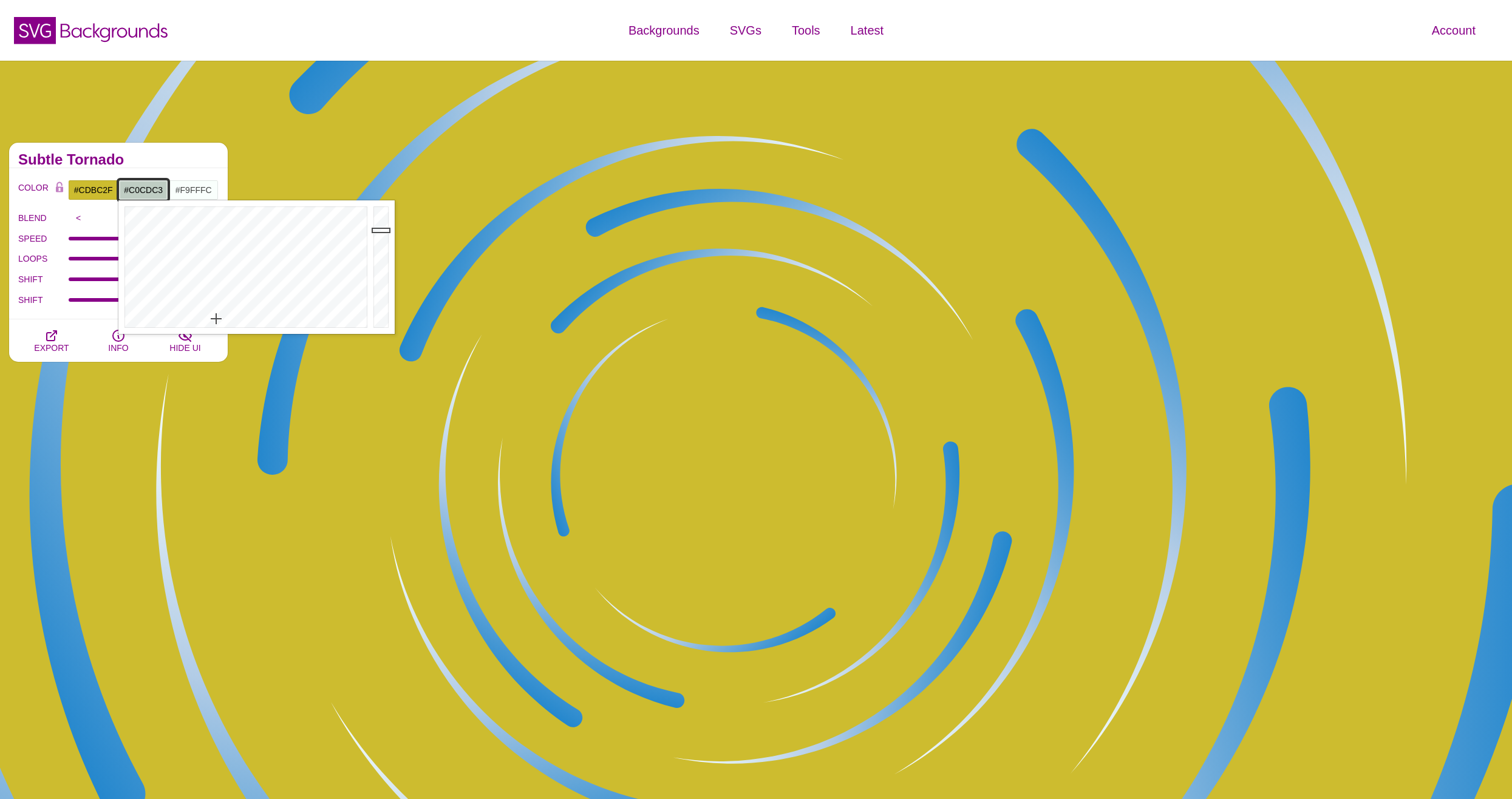
click at [214, 320] on div at bounding box center [245, 267] width 252 height 134
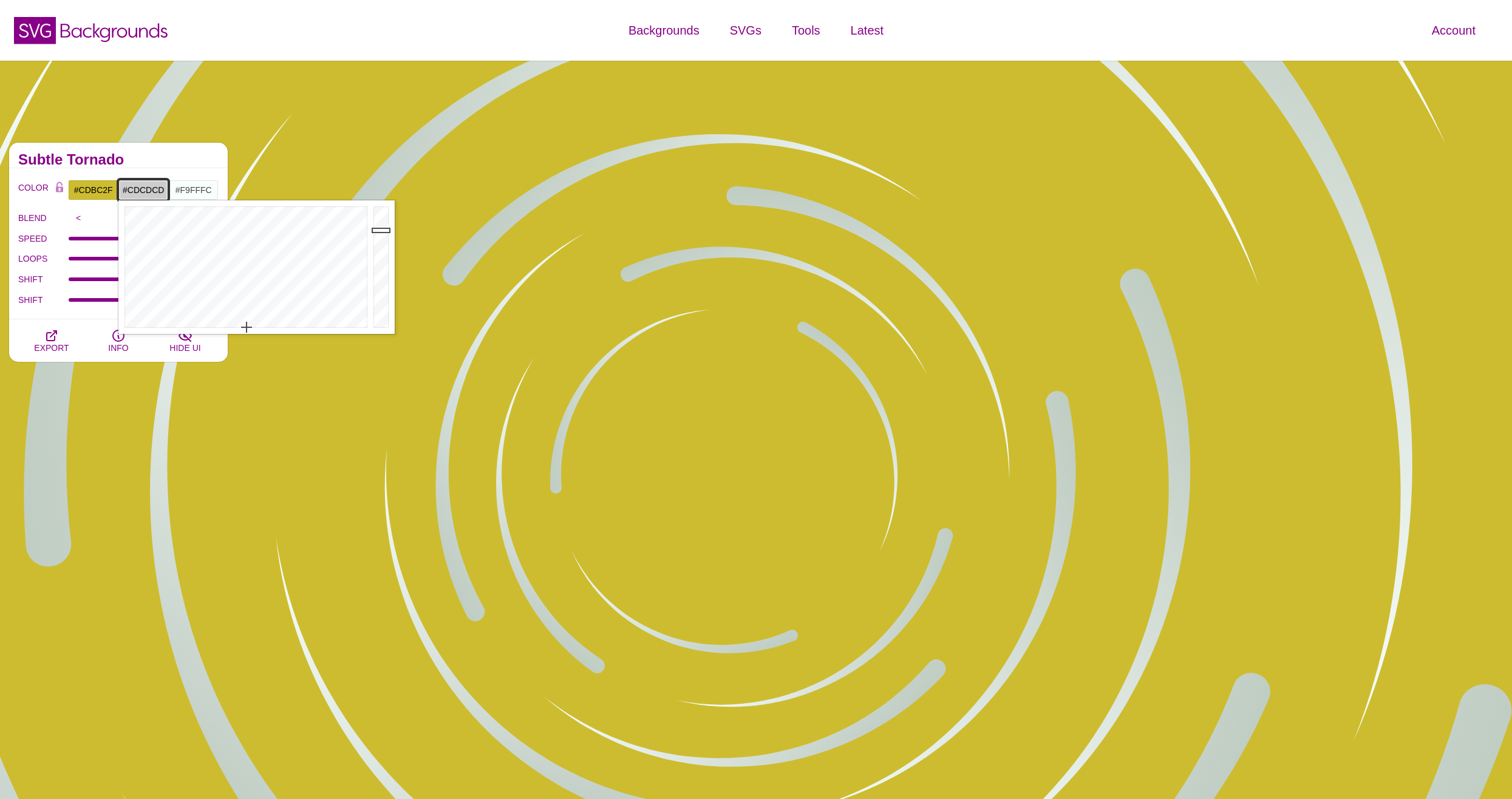
drag, startPoint x: 214, startPoint y: 320, endPoint x: 246, endPoint y: 333, distance: 34.5
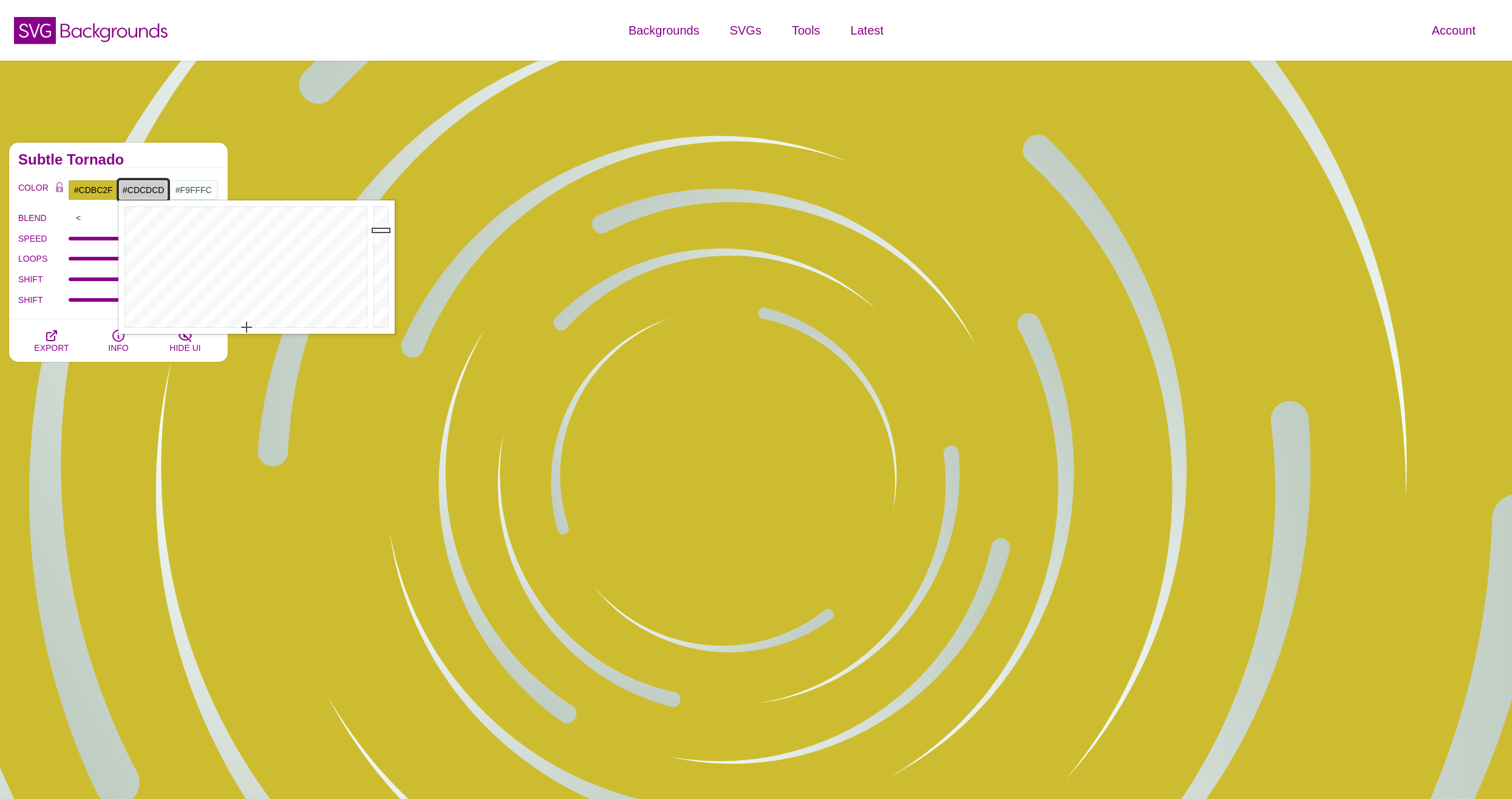
click at [246, 333] on div at bounding box center [245, 267] width 252 height 134
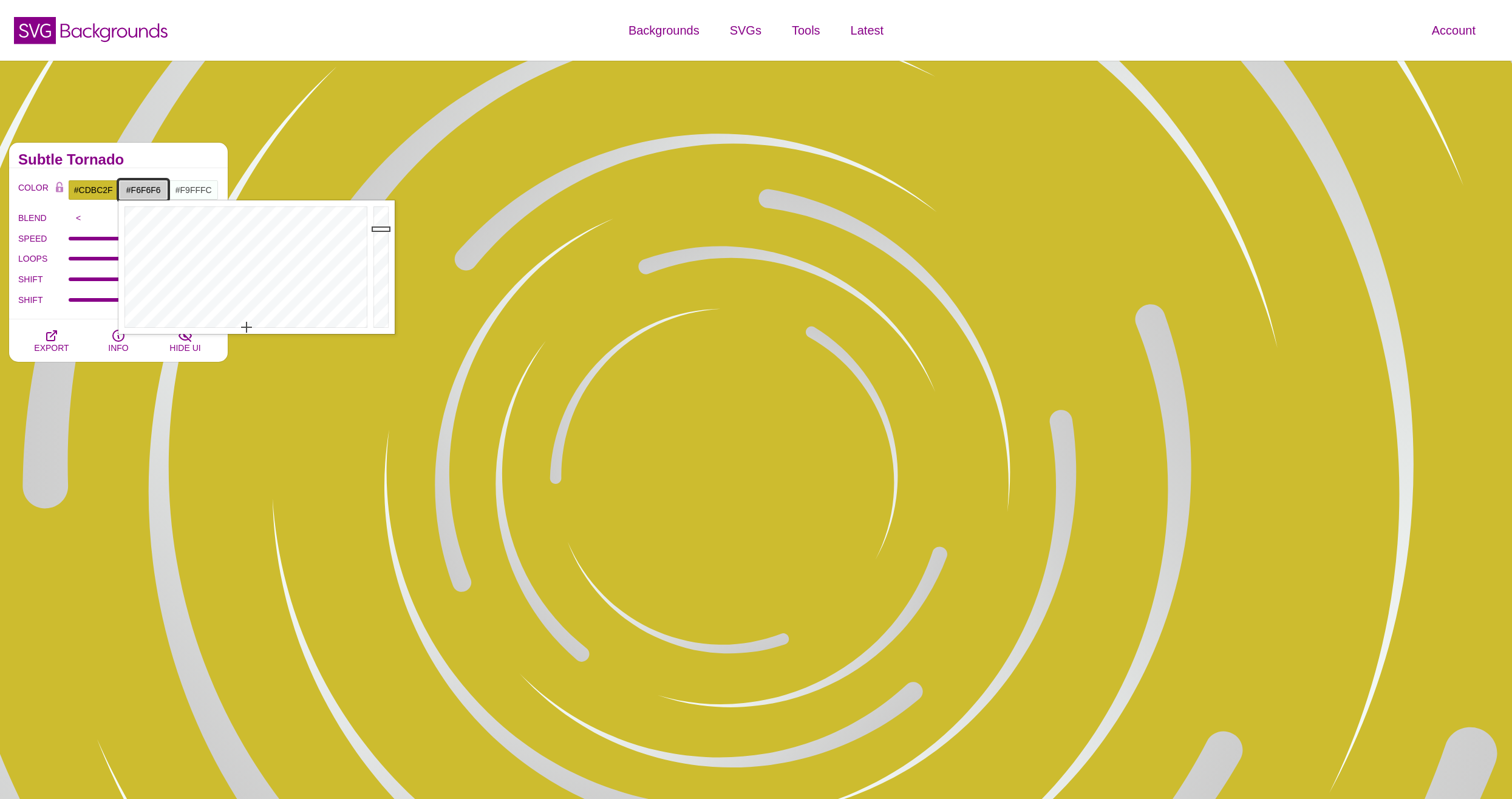
type input "#FFFFFF"
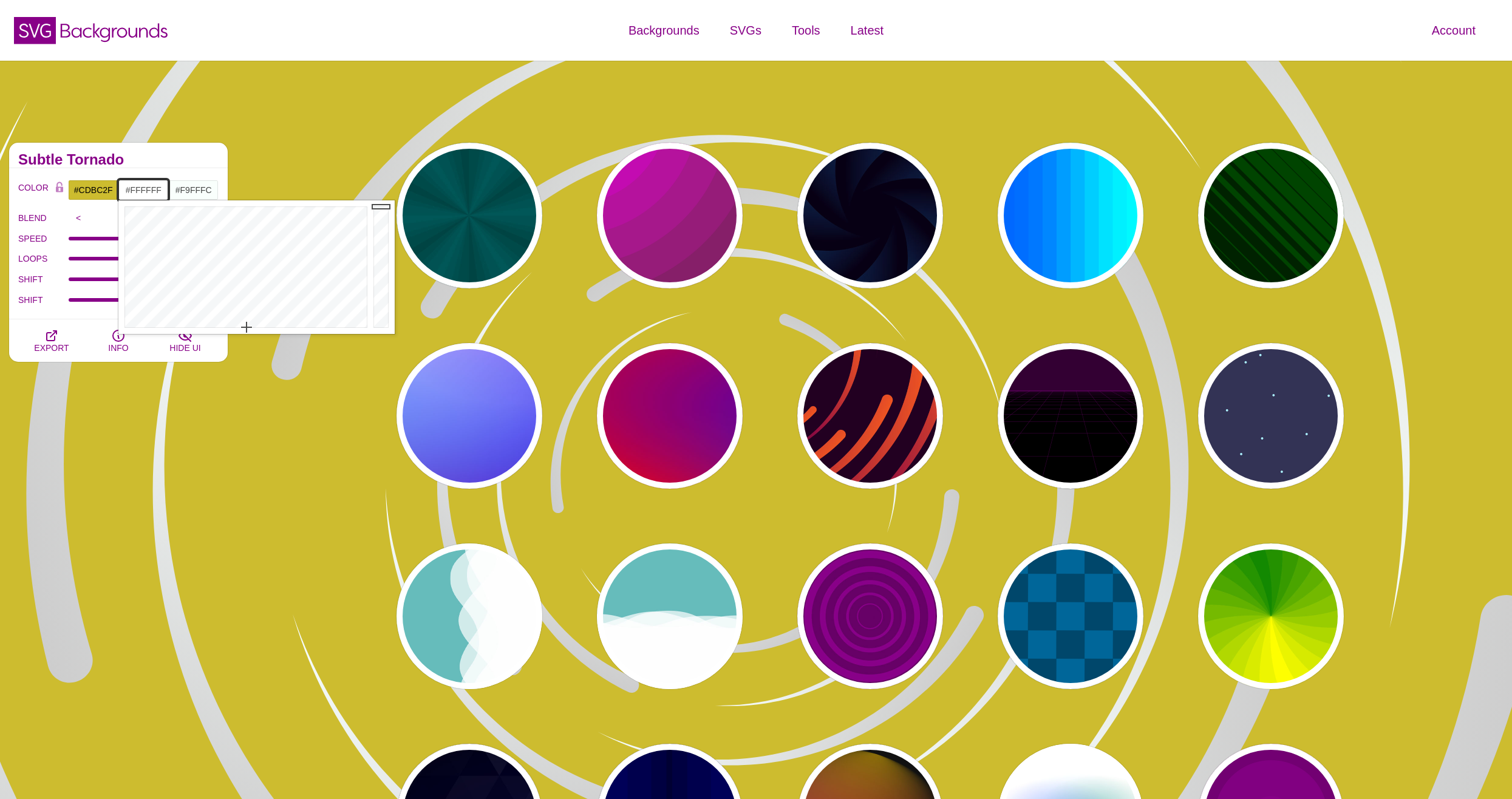
drag, startPoint x: 382, startPoint y: 229, endPoint x: 385, endPoint y: 185, distance: 44.1
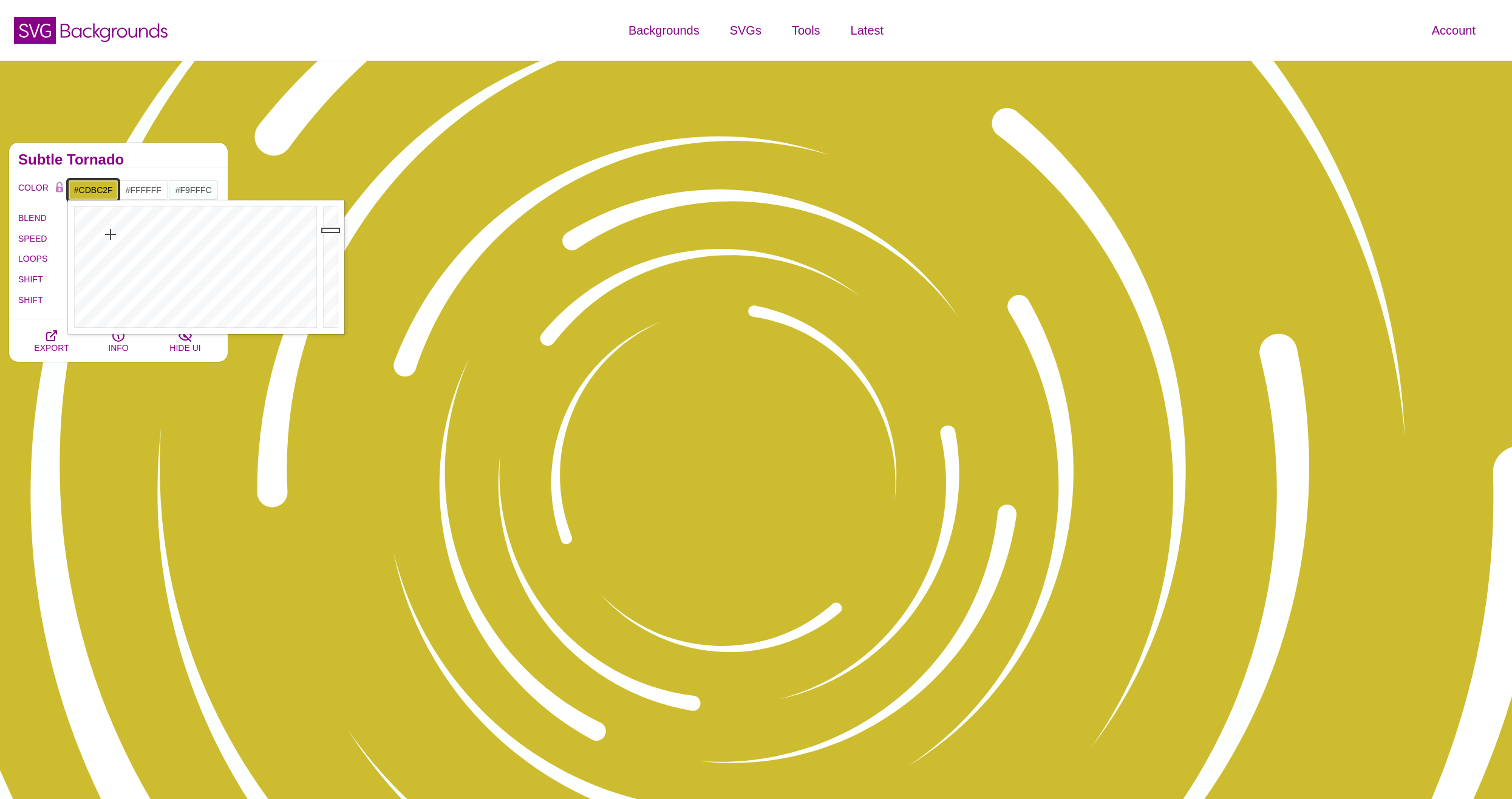
click at [94, 190] on input "#CDBC2F" at bounding box center [93, 190] width 50 height 21
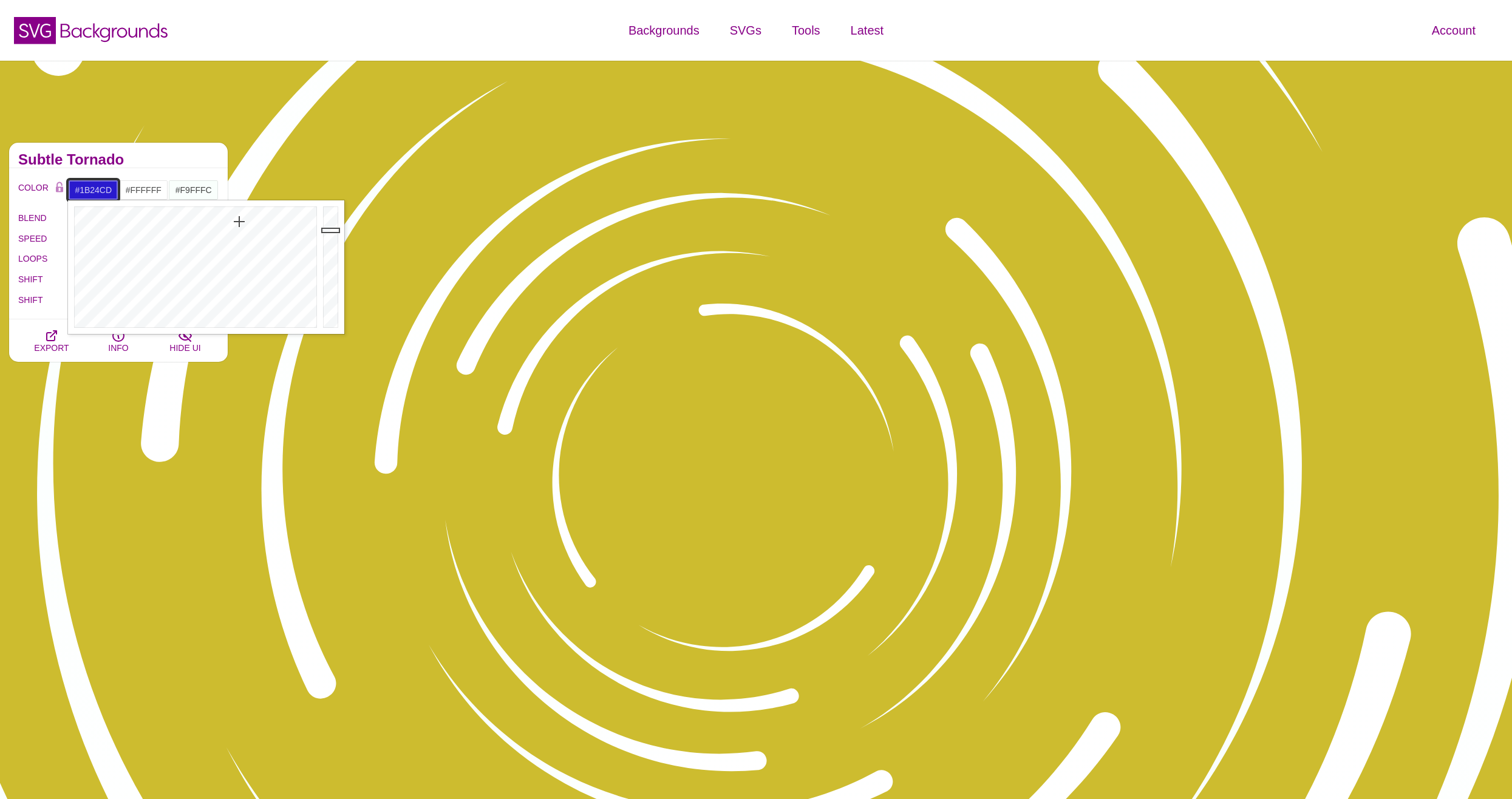
drag, startPoint x: 214, startPoint y: 232, endPoint x: 232, endPoint y: 222, distance: 20.6
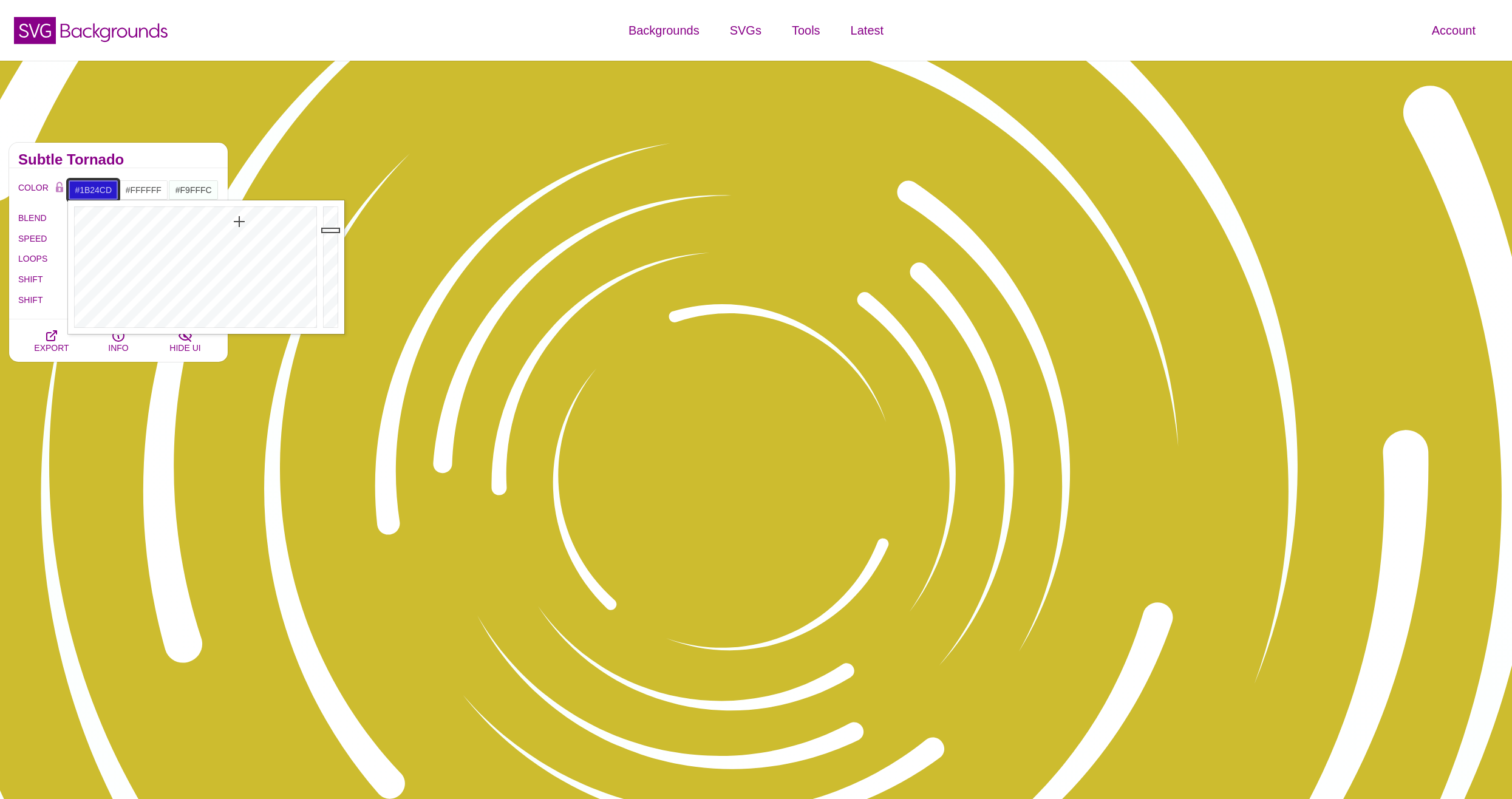
click at [234, 222] on div at bounding box center [194, 267] width 252 height 134
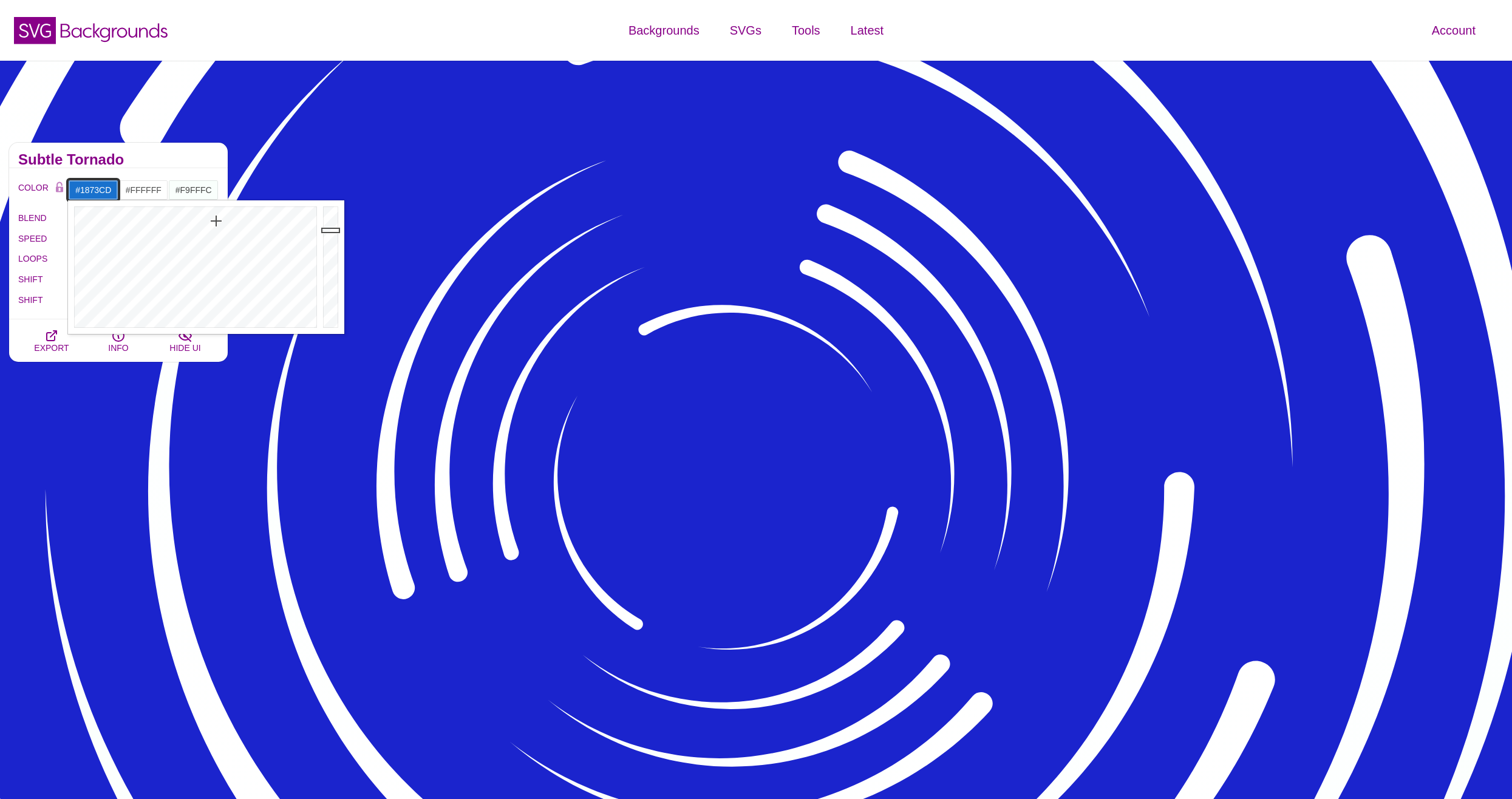
drag, startPoint x: 226, startPoint y: 223, endPoint x: 216, endPoint y: 220, distance: 10.4
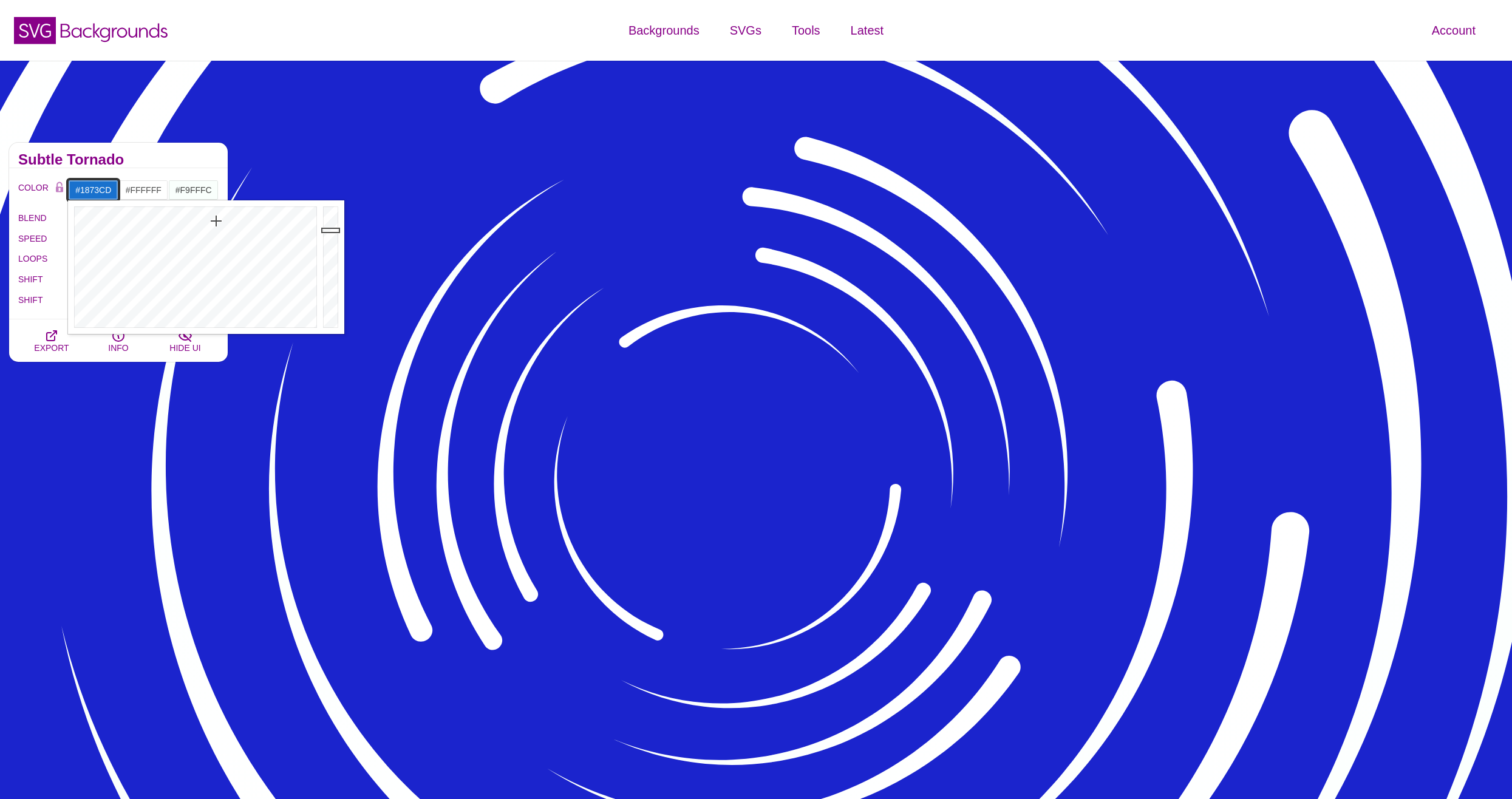
click at [216, 220] on div at bounding box center [194, 267] width 252 height 134
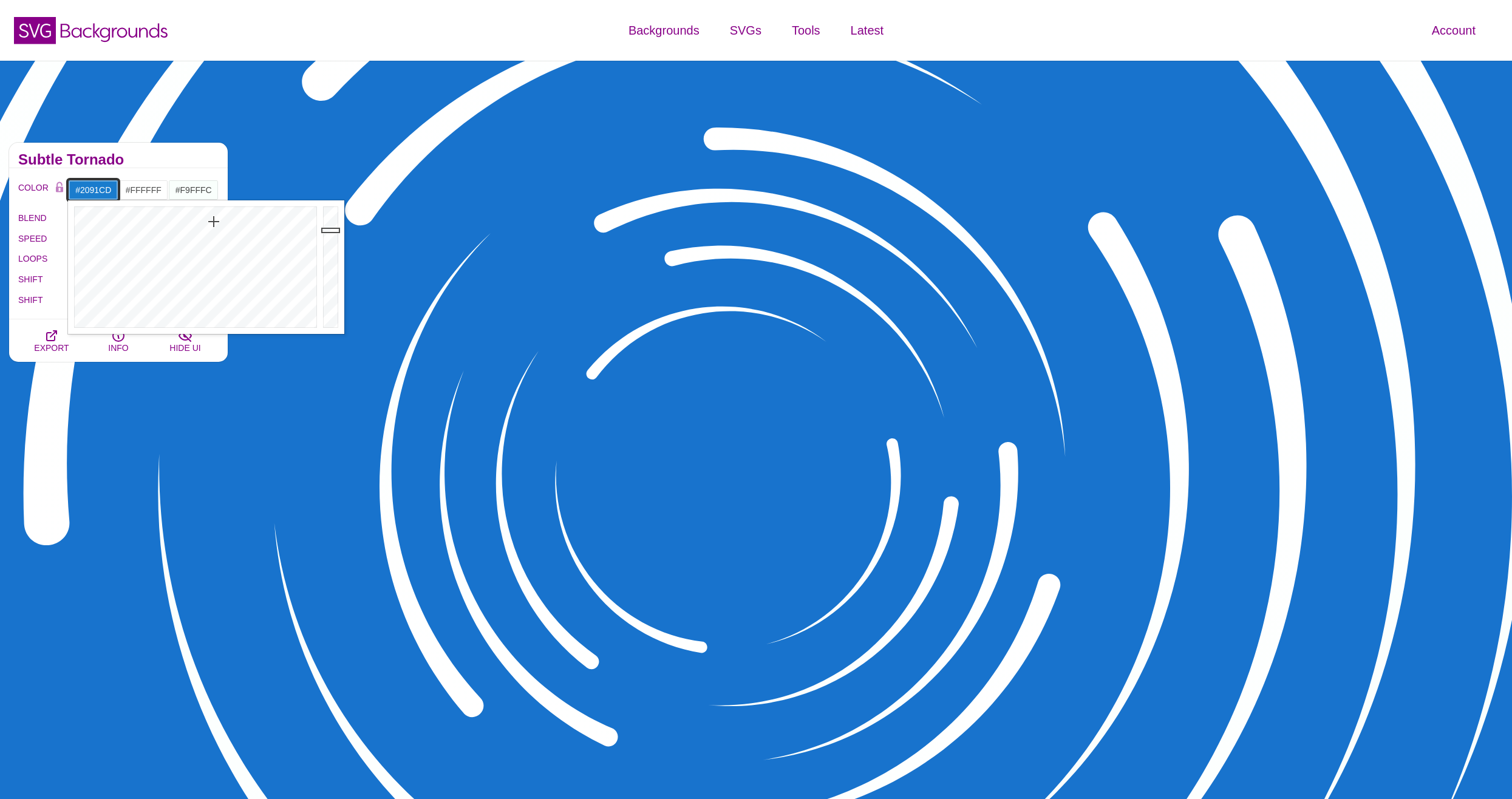
type input "#2194CD"
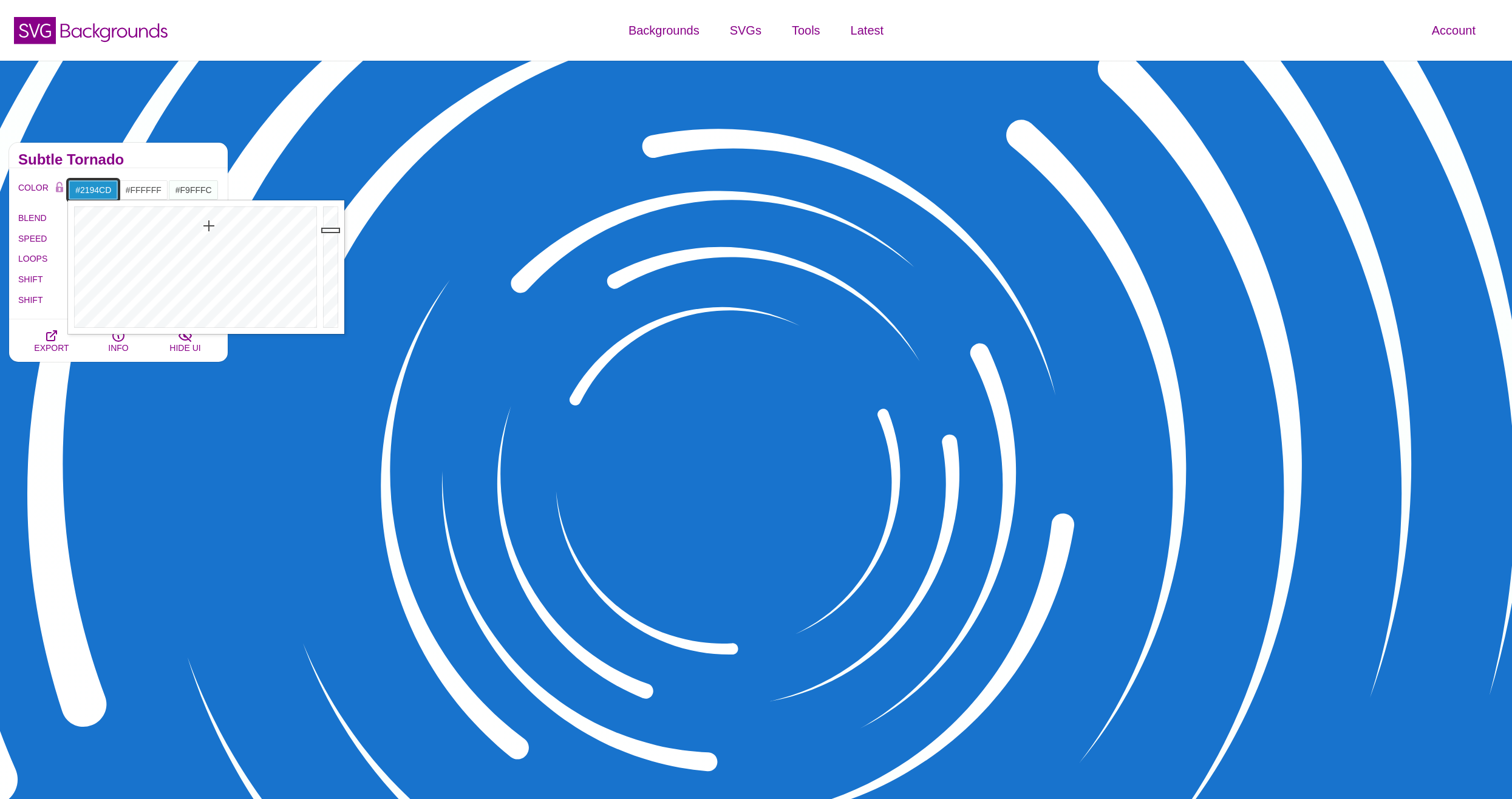
drag, startPoint x: 214, startPoint y: 222, endPoint x: 209, endPoint y: 226, distance: 6.4
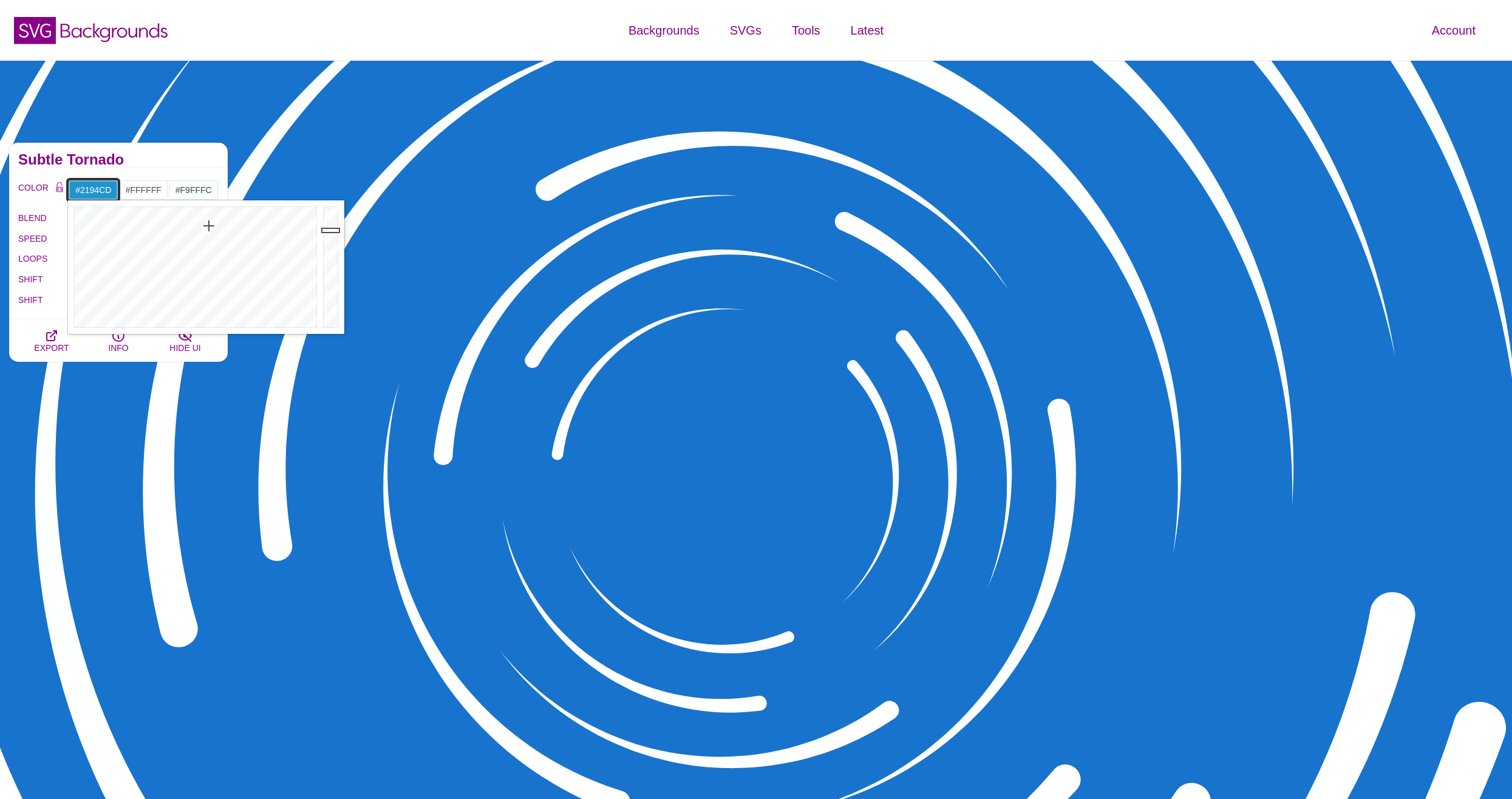
click at [209, 226] on div at bounding box center [194, 267] width 252 height 134
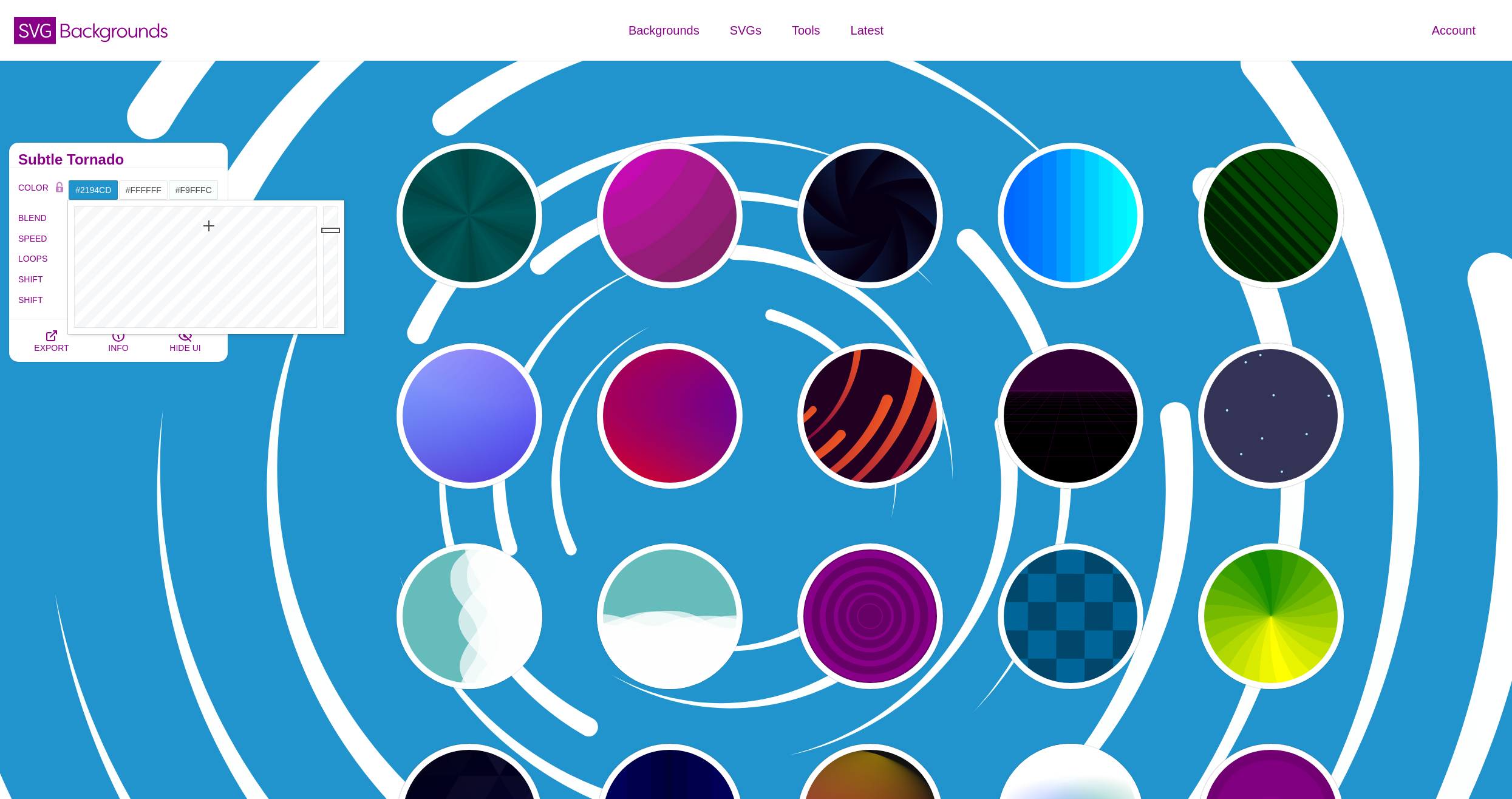
click at [154, 464] on div "Animated SVG Backgrounds This is an experimental set of backgrounds. It's recom…" at bounding box center [119, 616] width 237 height 966
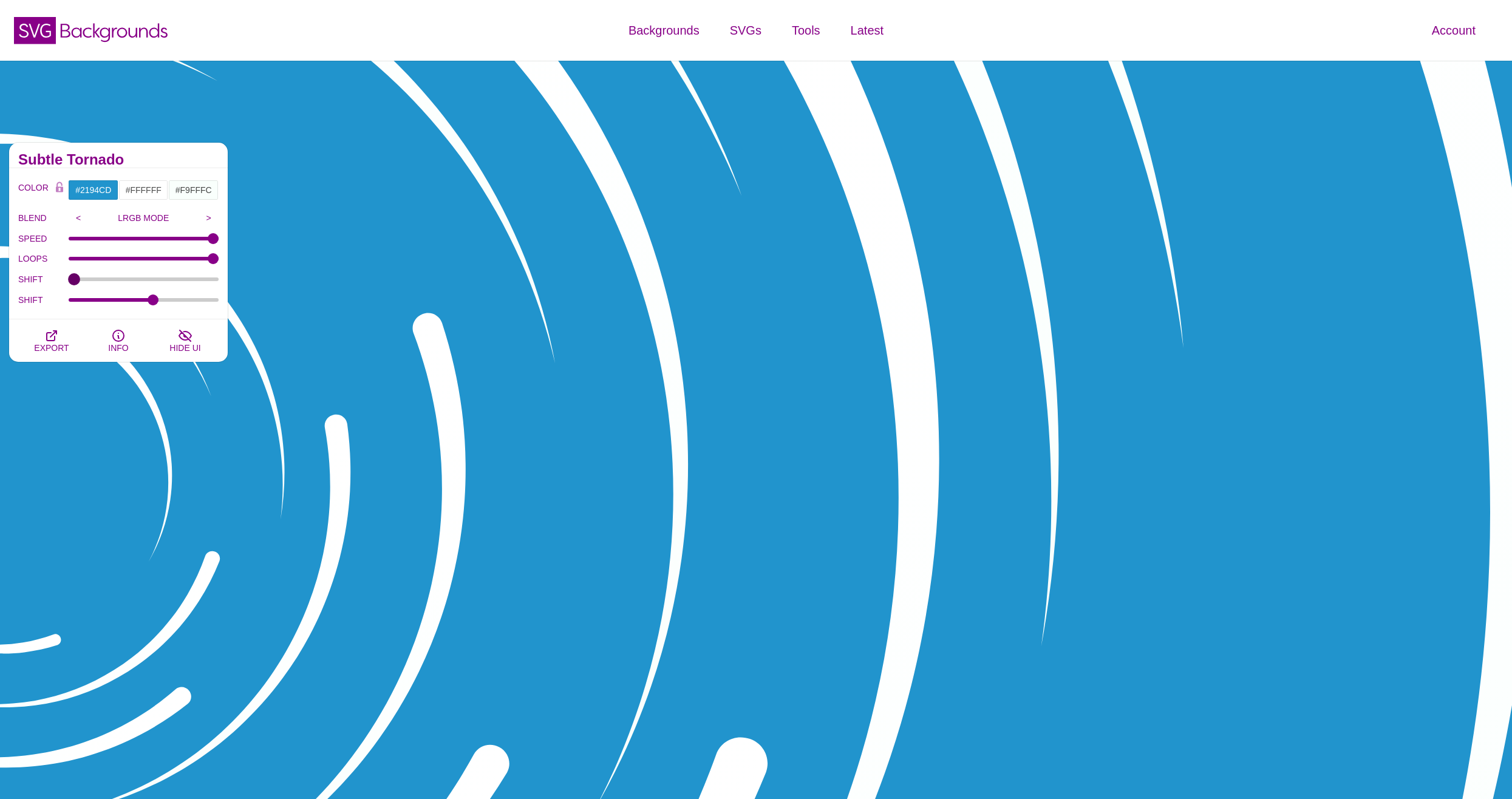
drag, startPoint x: 140, startPoint y: 281, endPoint x: 44, endPoint y: 291, distance: 96.5
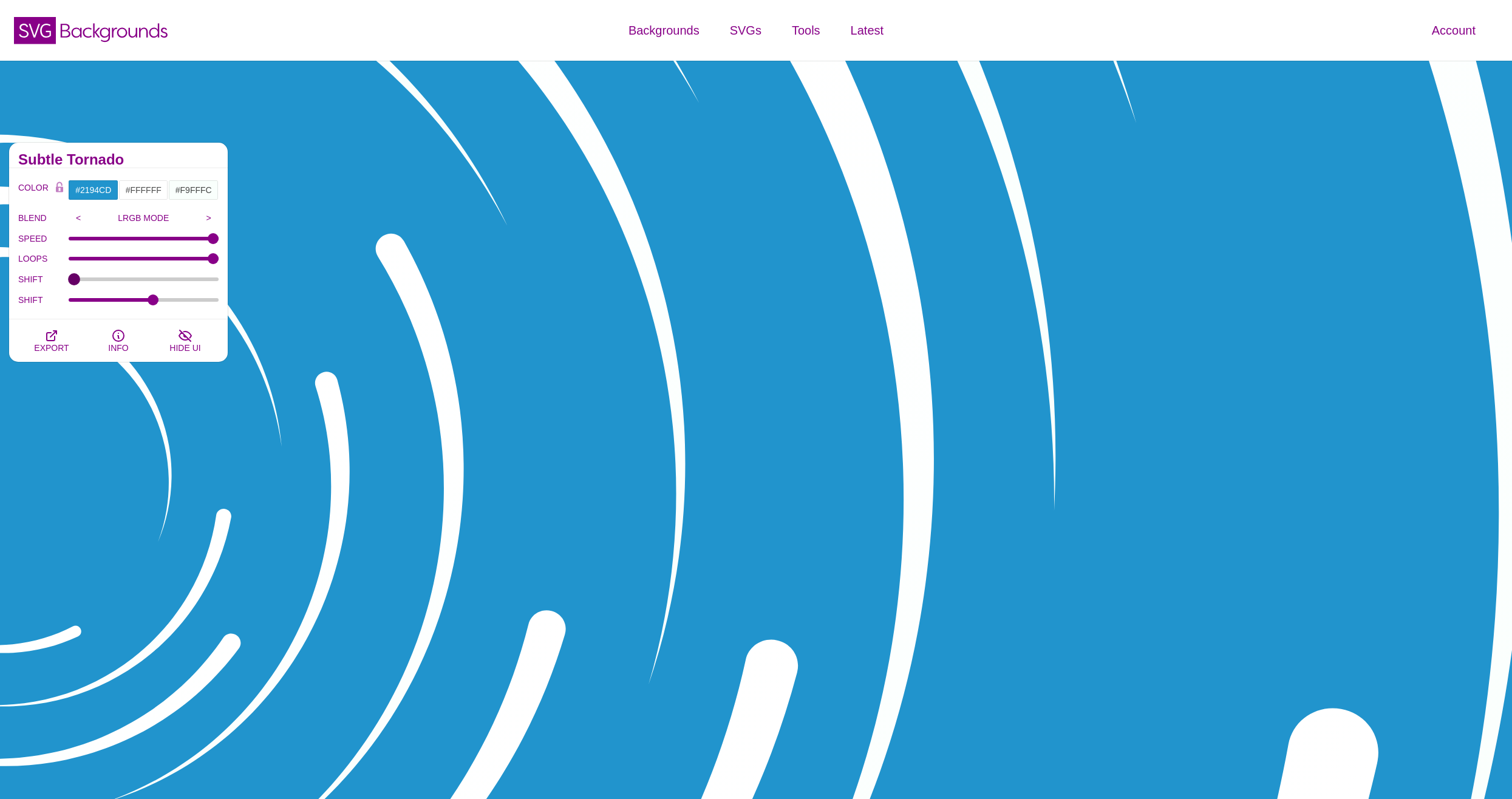
type input "0"
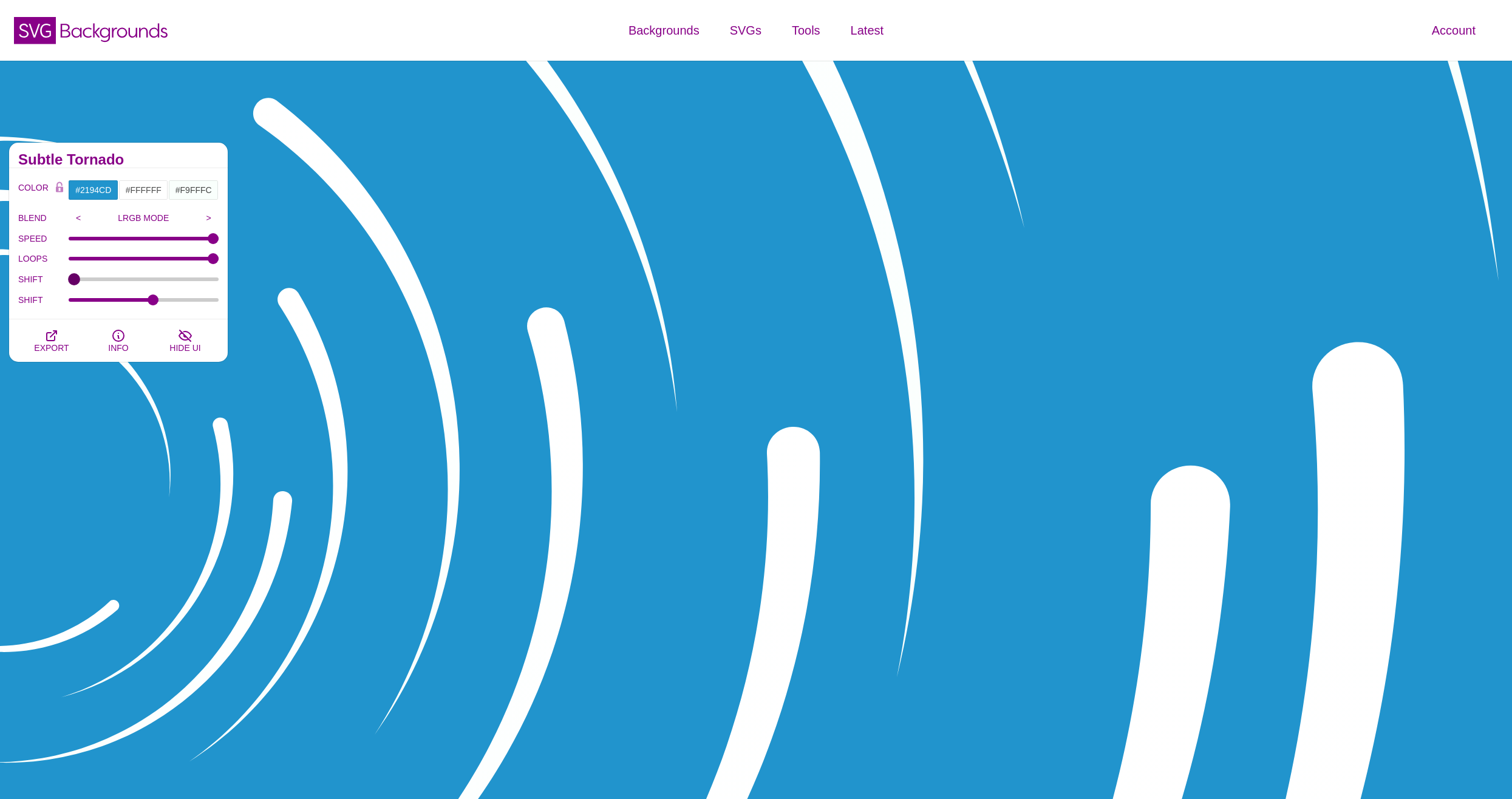
click at [69, 281] on input "SHIFT" at bounding box center [144, 279] width 151 height 5
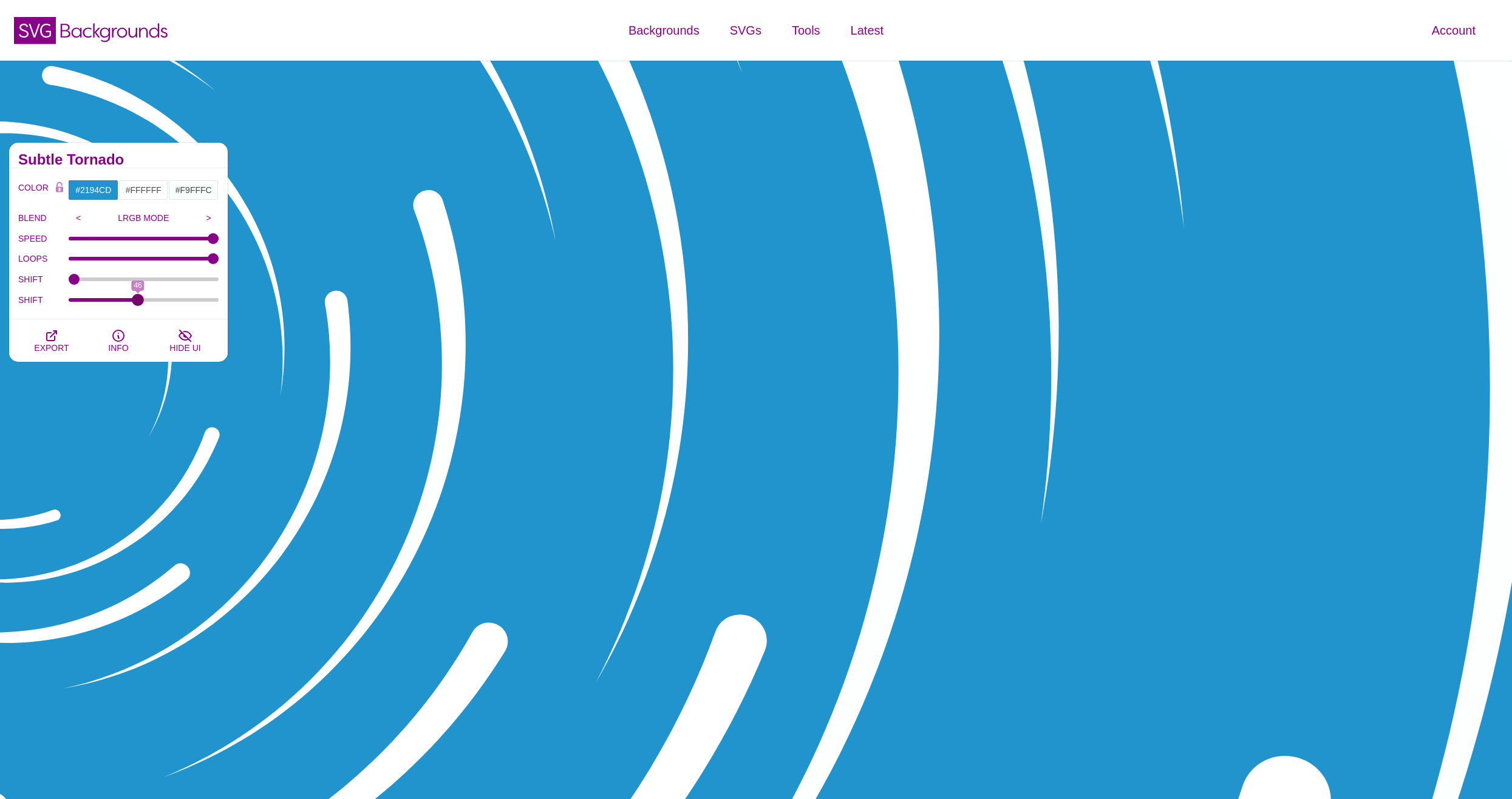
drag, startPoint x: 153, startPoint y: 301, endPoint x: 138, endPoint y: 297, distance: 15.5
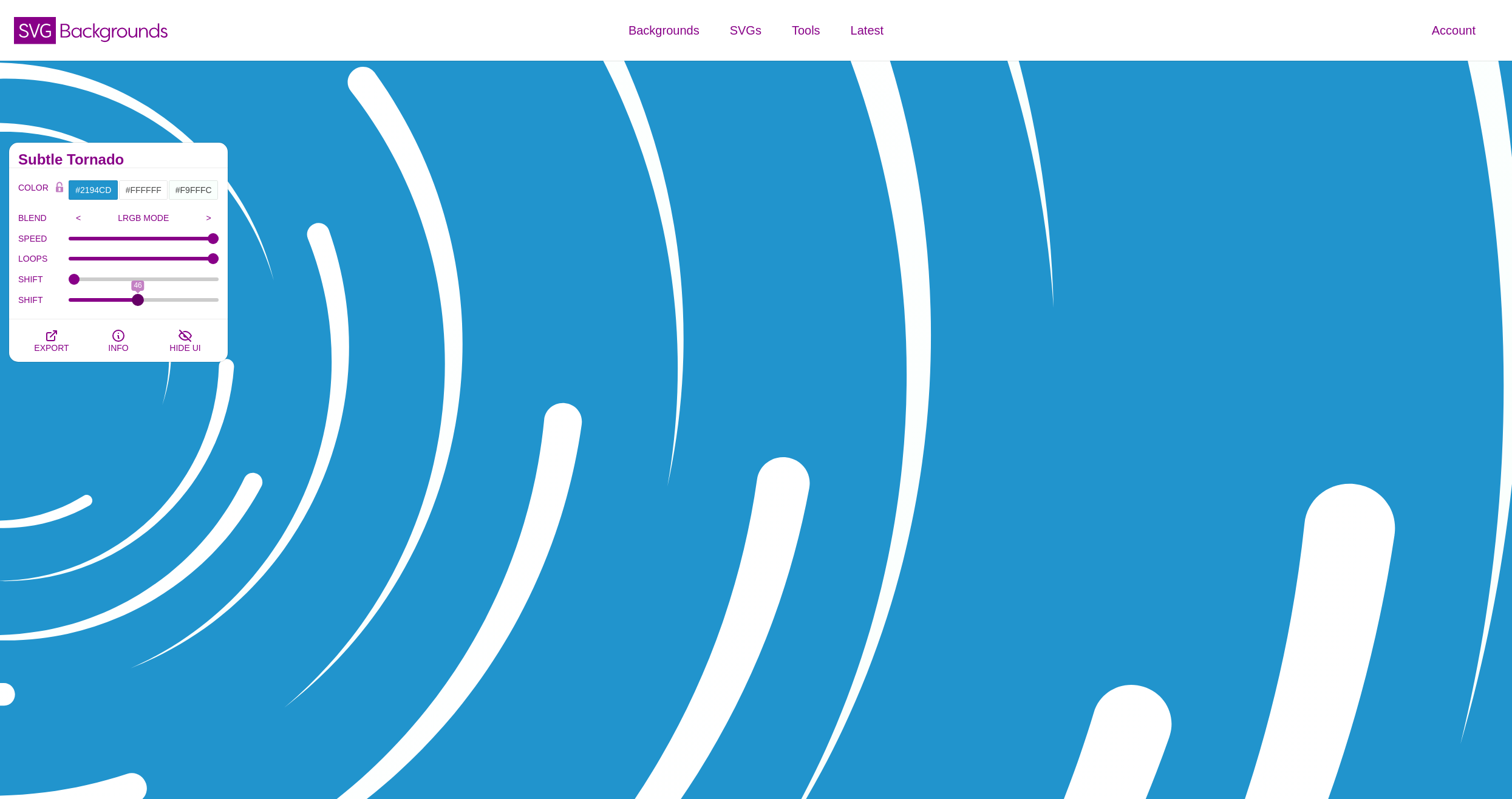
type input "46"
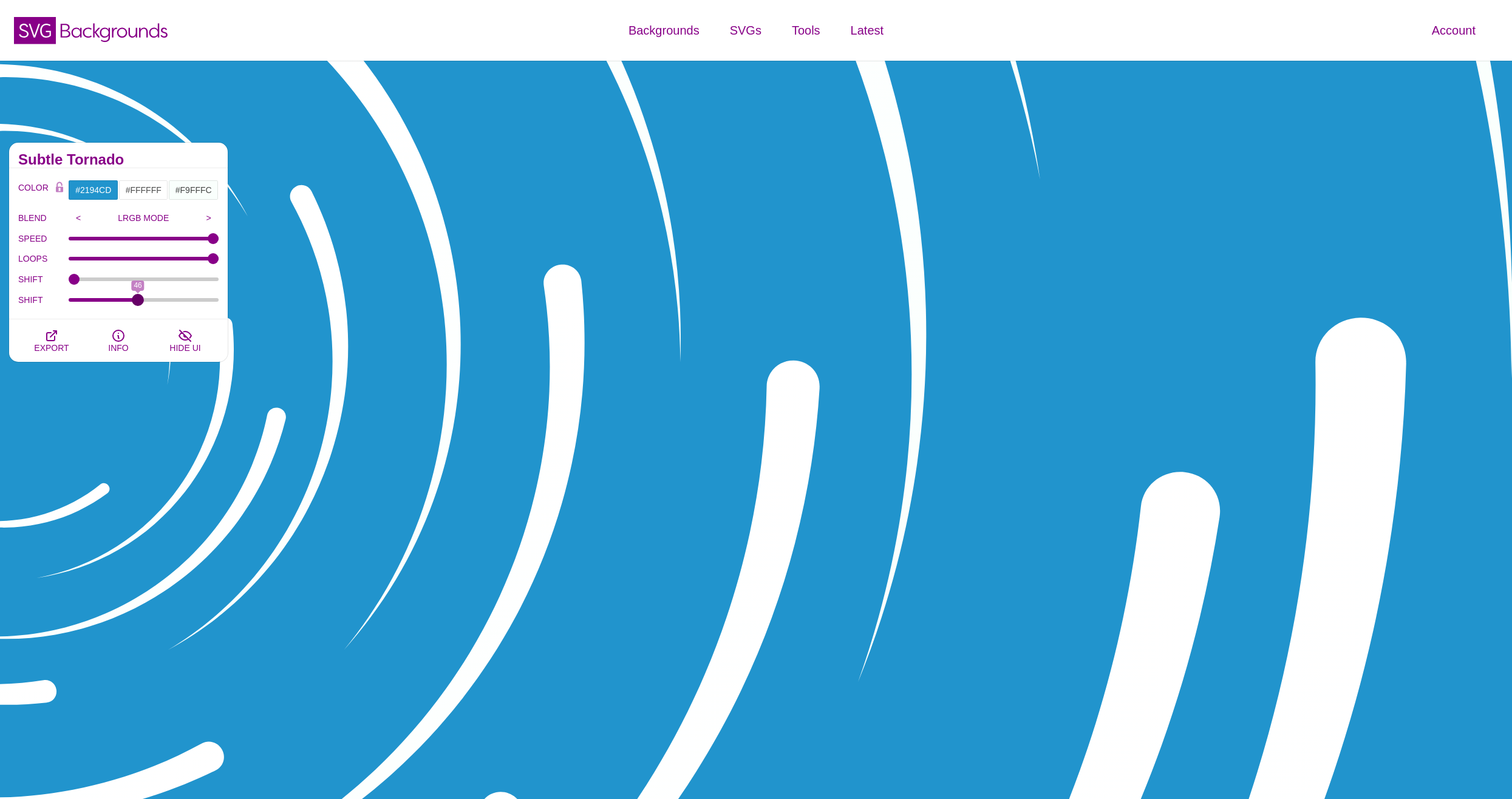
click at [138, 297] on input "SHIFT" at bounding box center [144, 300] width 151 height 5
